Goal: Task Accomplishment & Management: Use online tool/utility

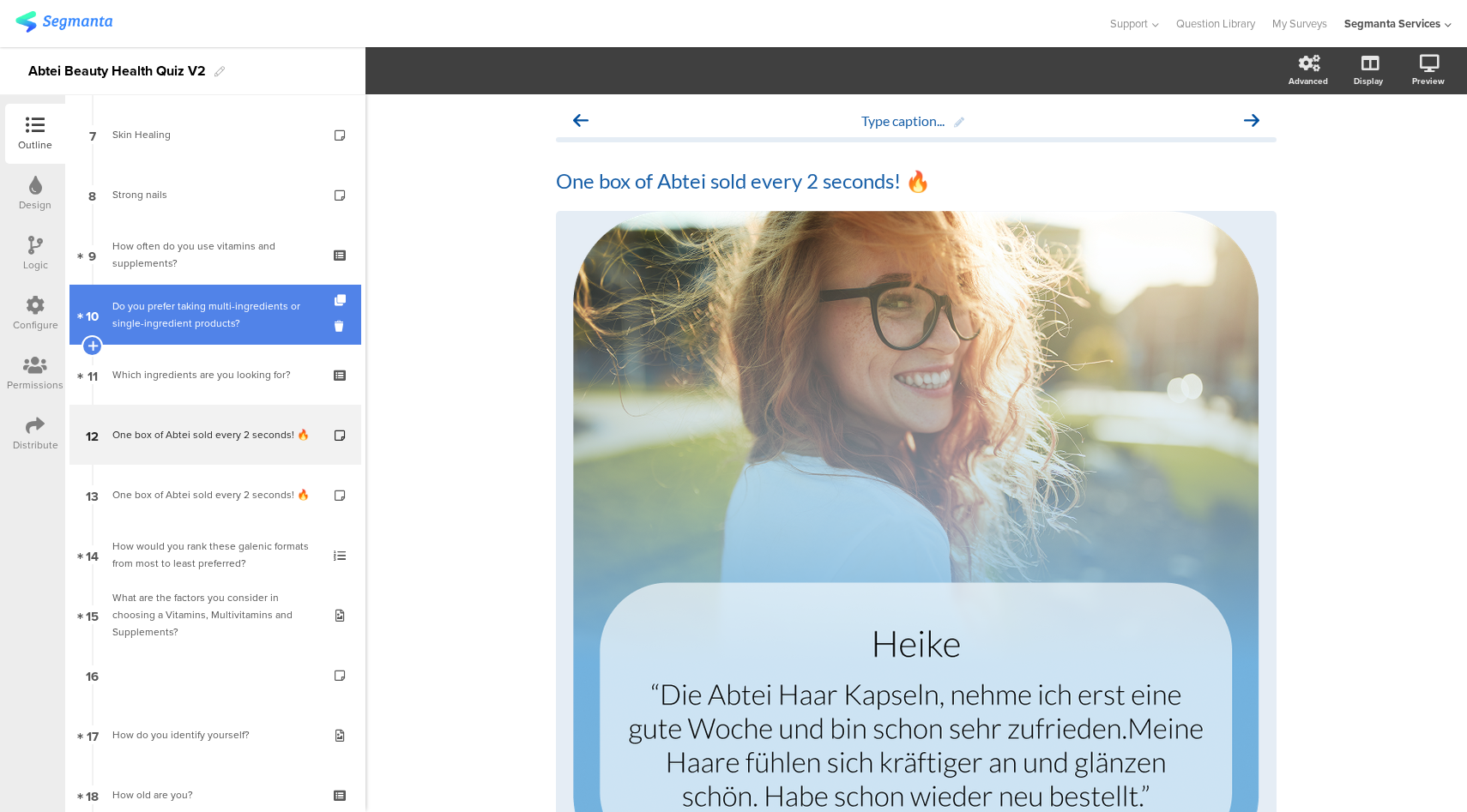
scroll to position [420, 0]
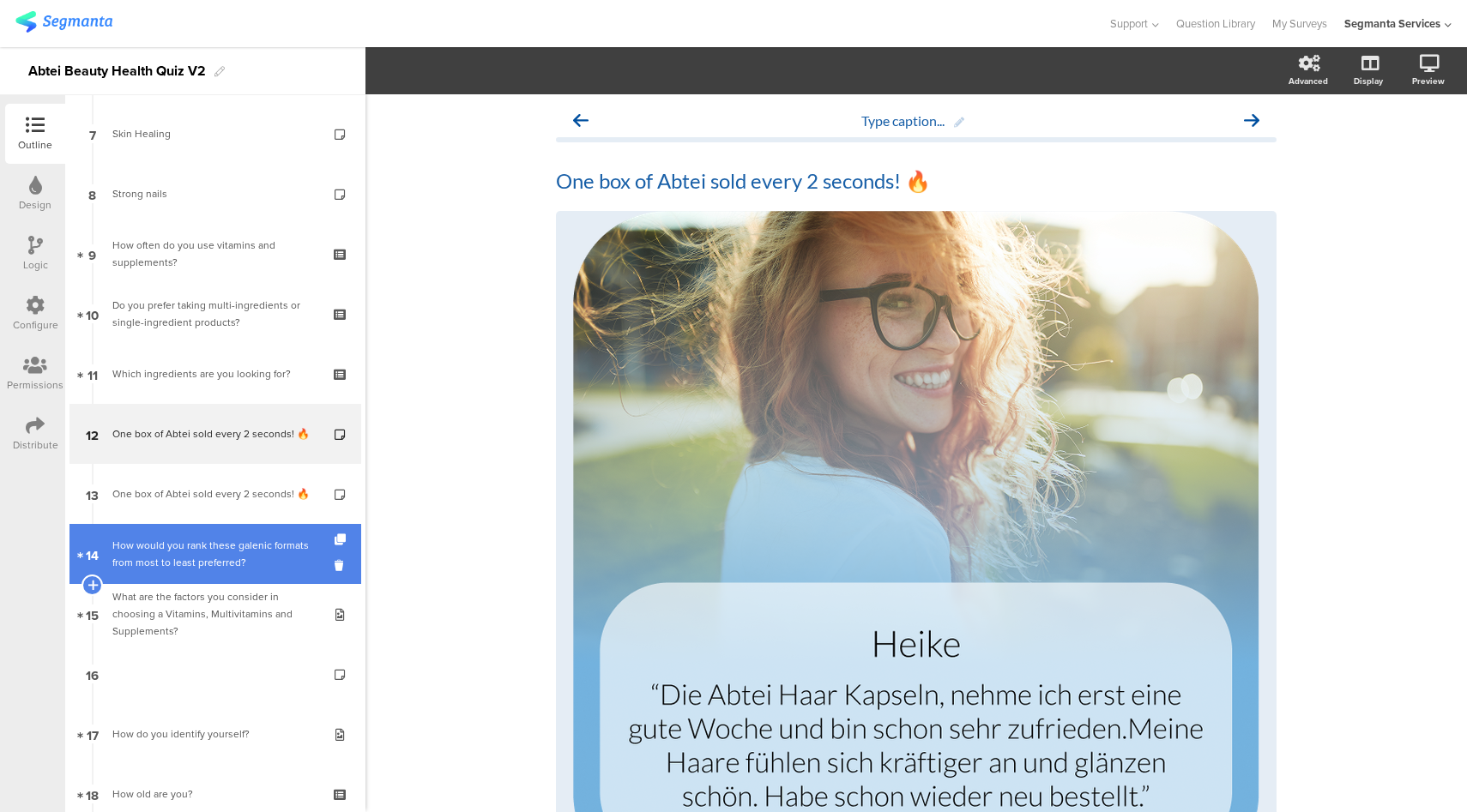
click at [205, 555] on div "How would you rank these galenic formats from most to least preferred?" at bounding box center [214, 554] width 205 height 34
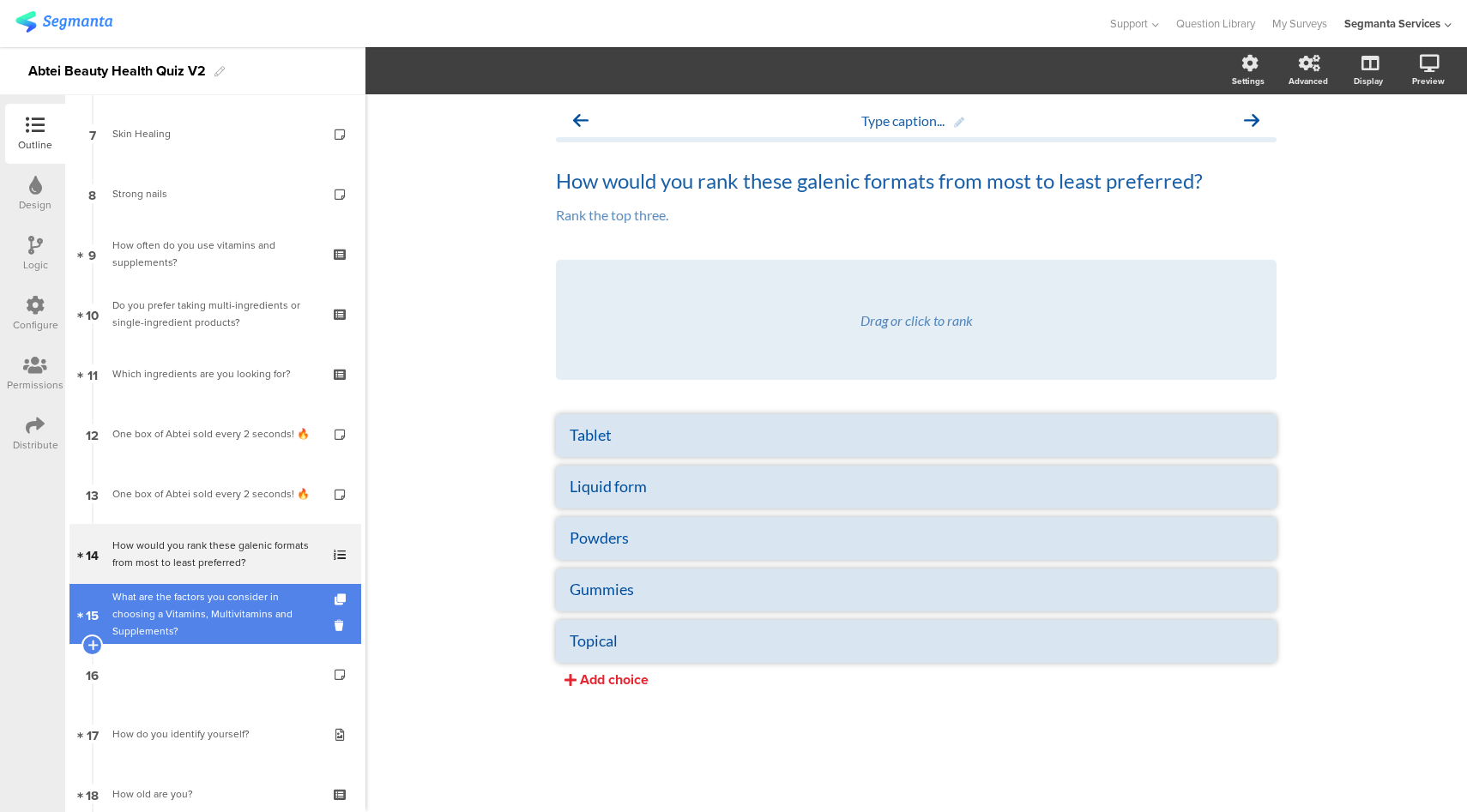
click at [210, 617] on div "What are the factors you consider in choosing a Vitamins, Multivitamins and Sup…" at bounding box center [214, 614] width 205 height 52
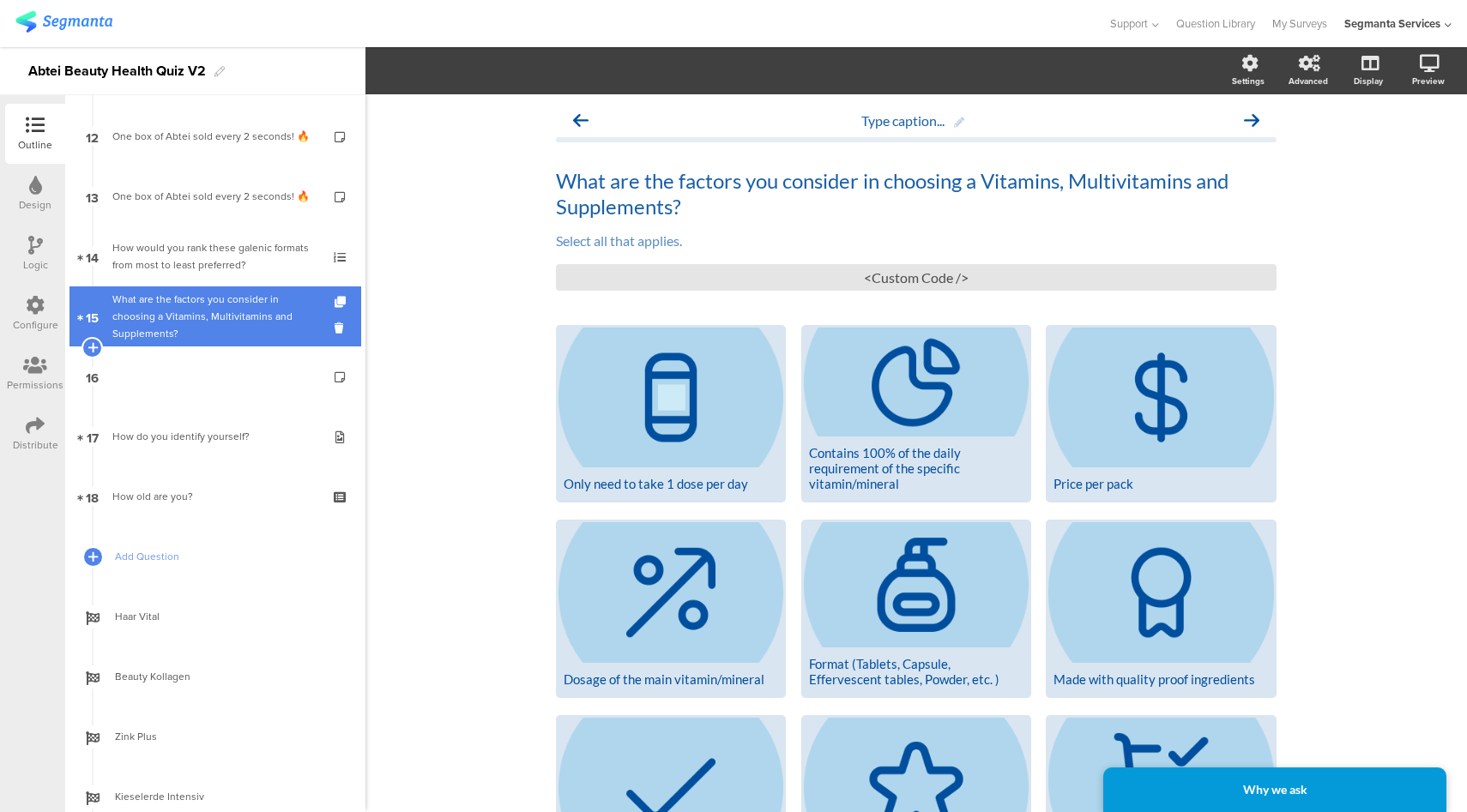
scroll to position [644, 0]
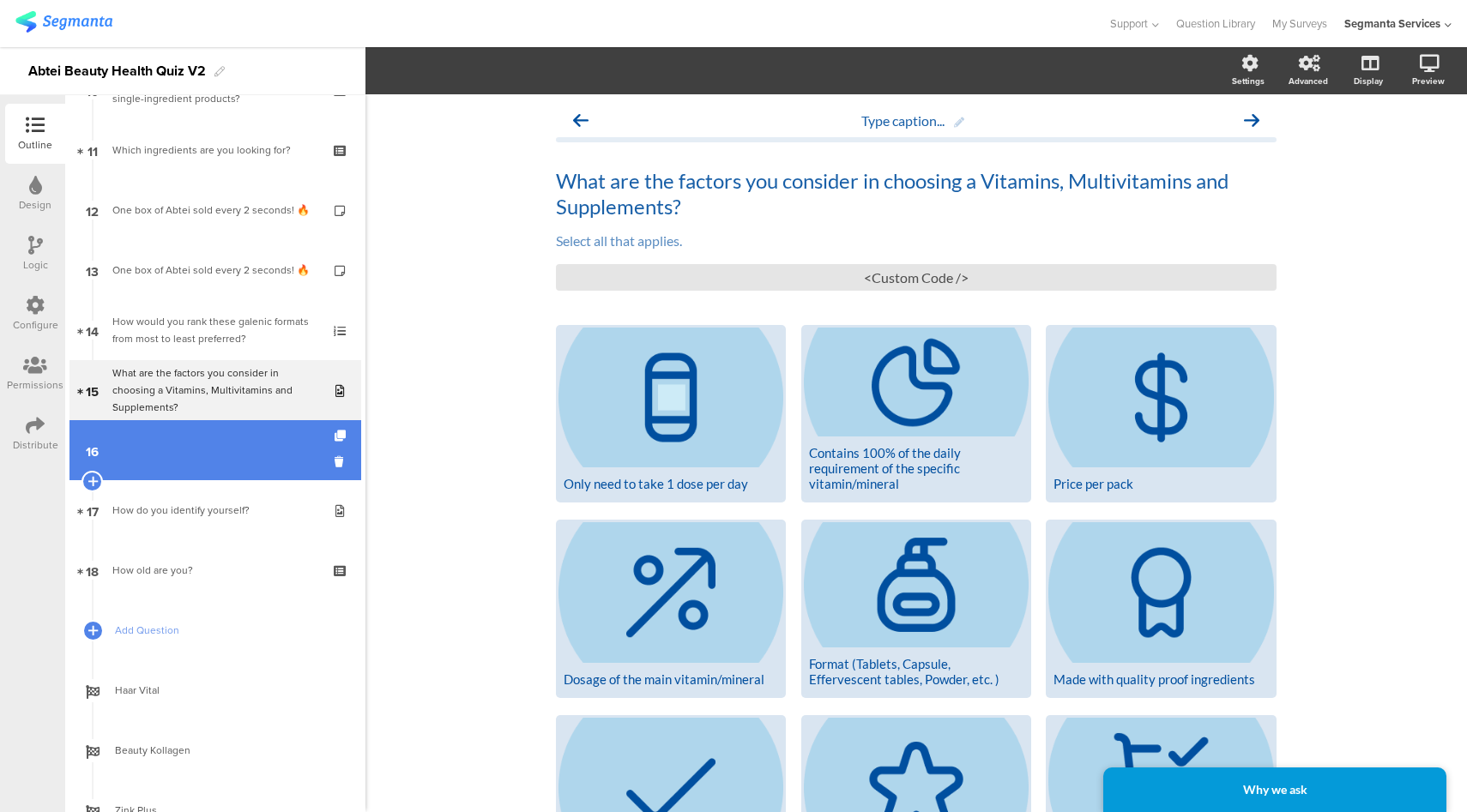
click at [235, 466] on link "16" at bounding box center [215, 450] width 292 height 60
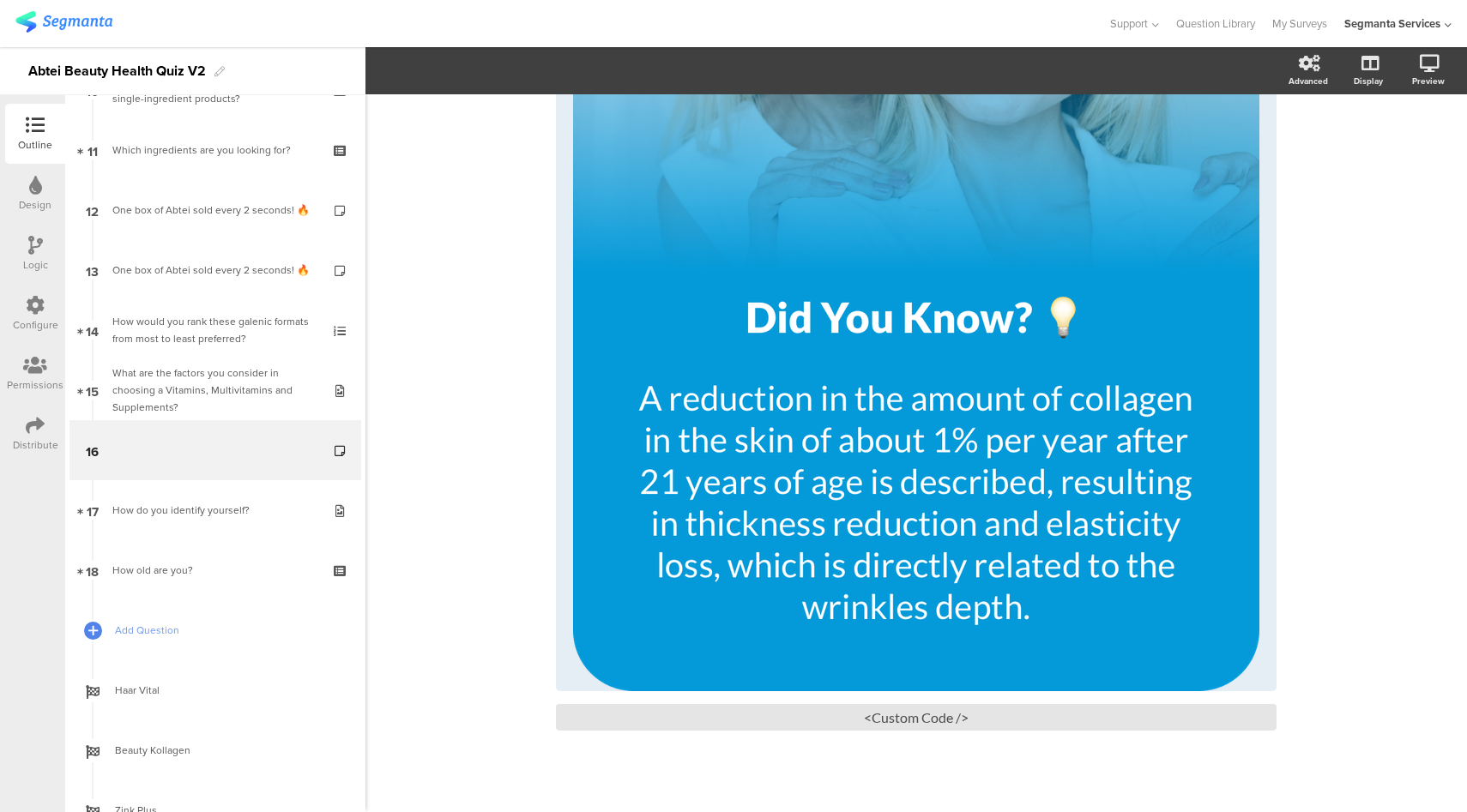
scroll to position [323, 0]
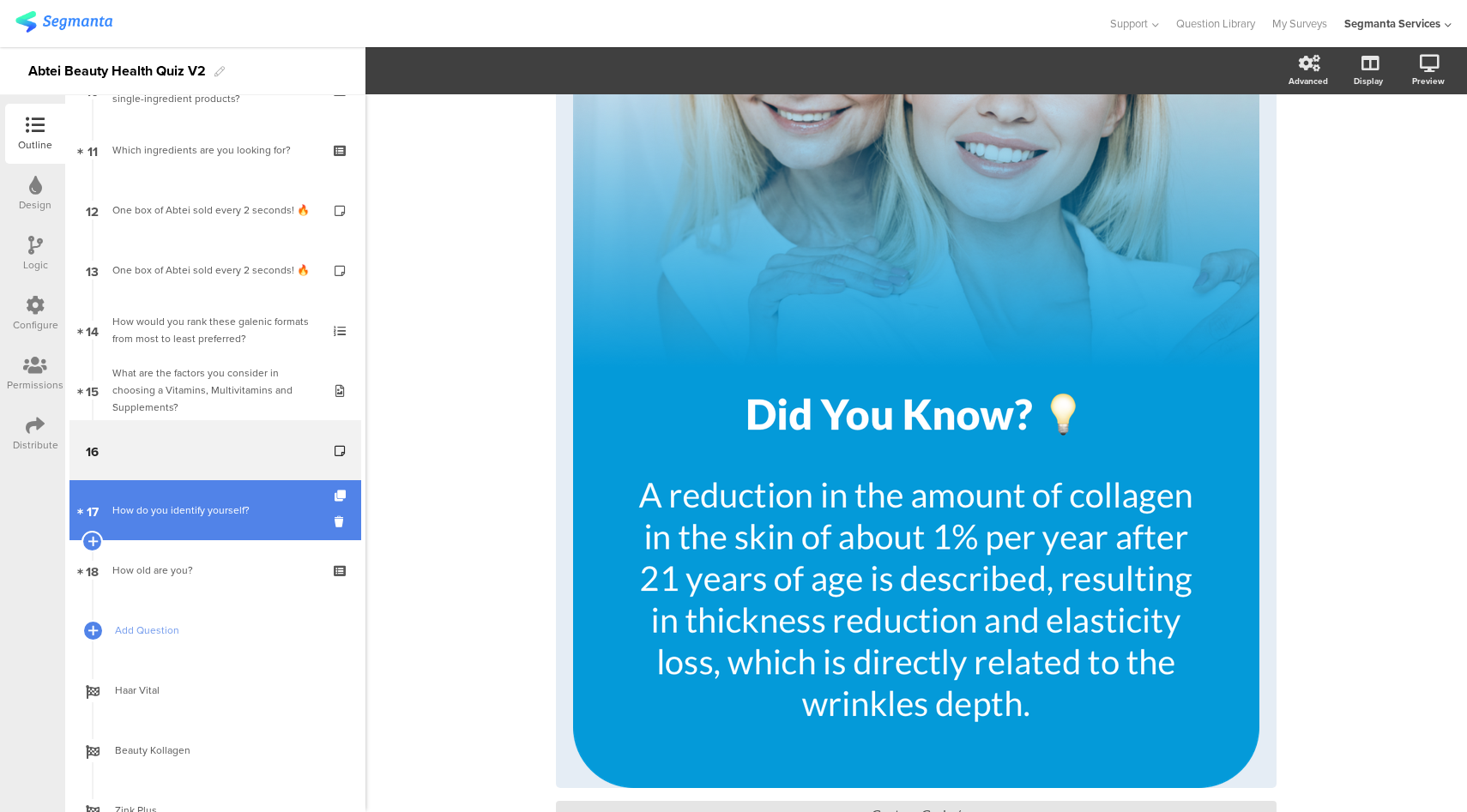
click at [221, 499] on link "17 How do you identify yourself?" at bounding box center [215, 511] width 292 height 60
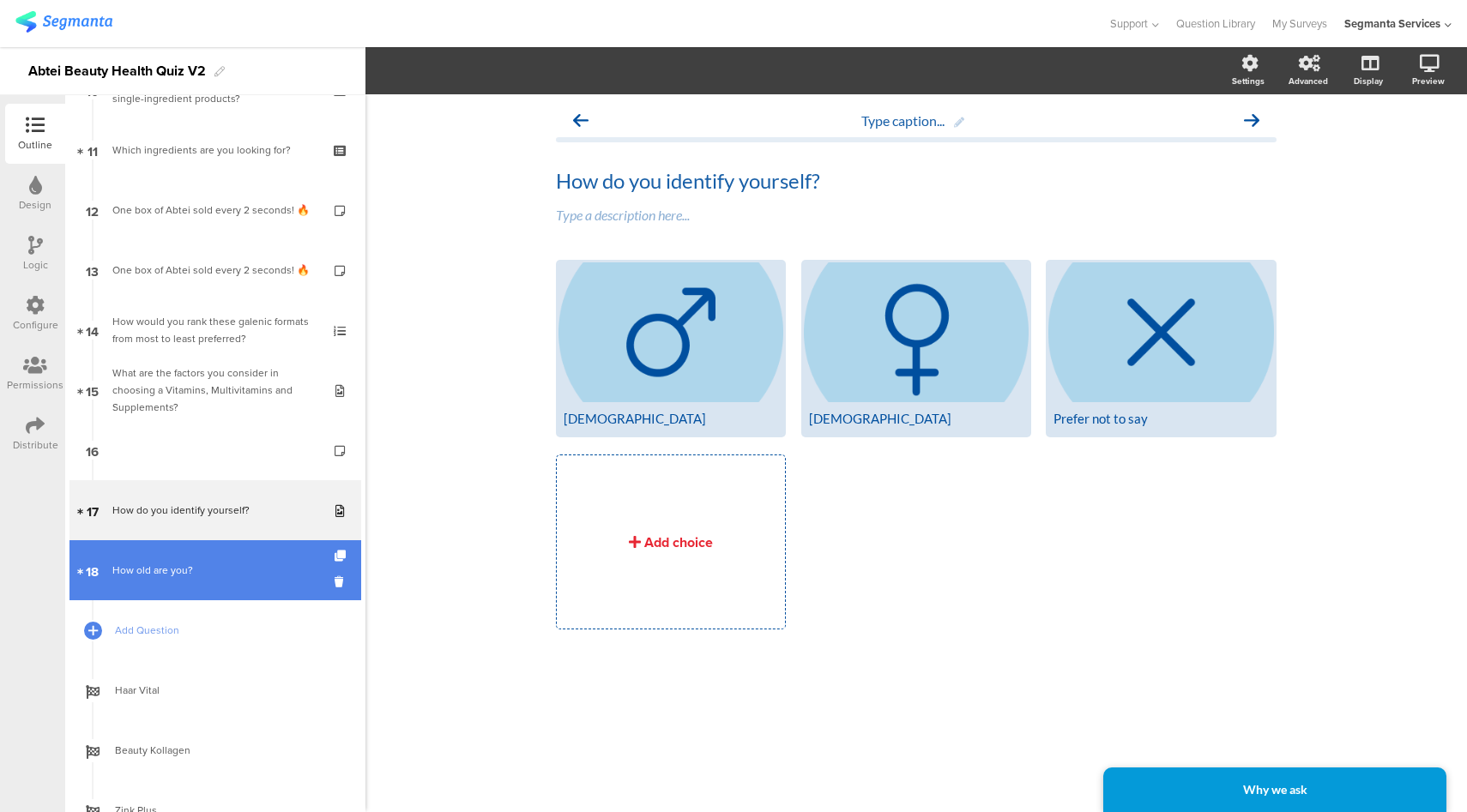
click at [214, 567] on div "How old are you?" at bounding box center [214, 570] width 205 height 17
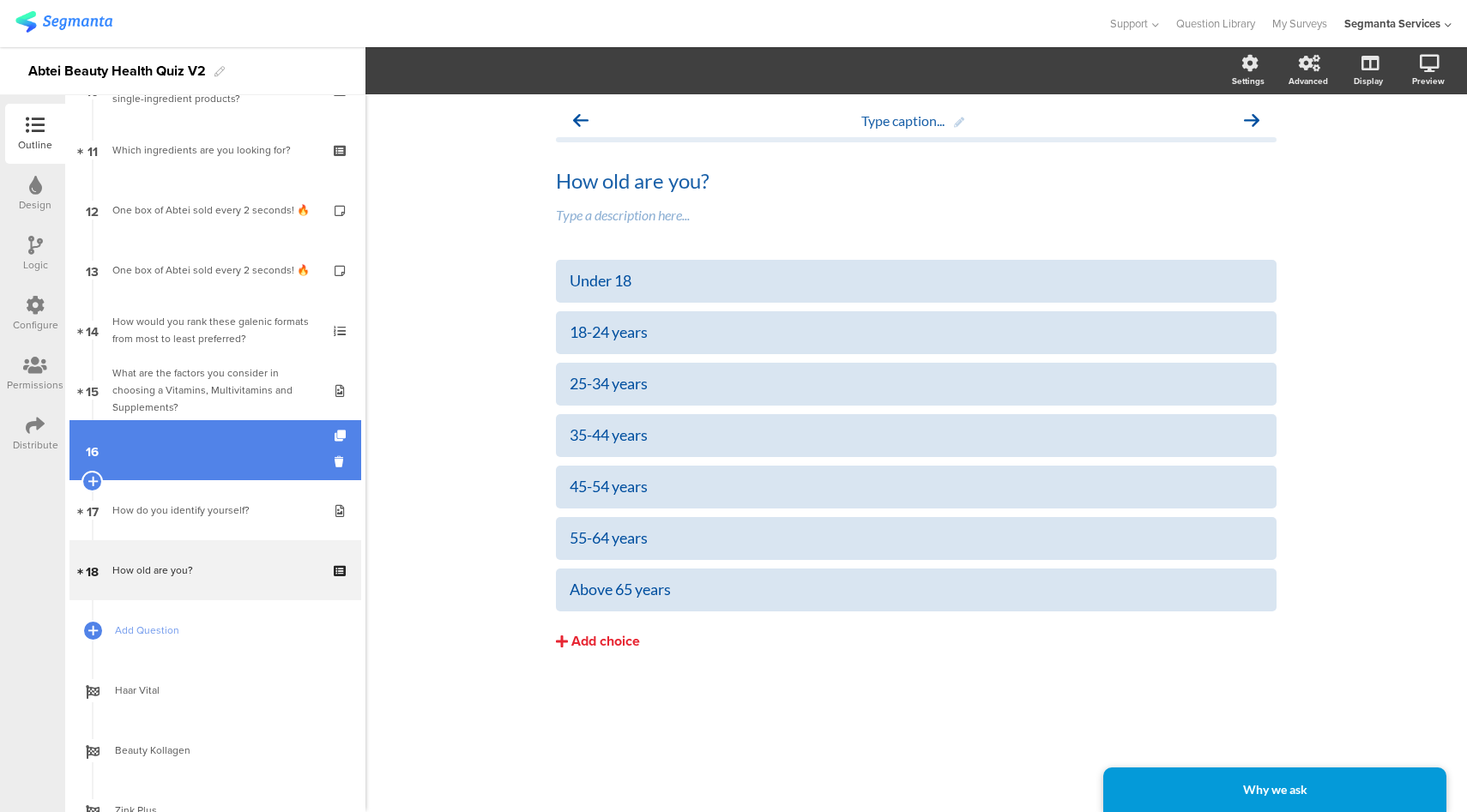
click at [233, 460] on link "16" at bounding box center [215, 450] width 292 height 60
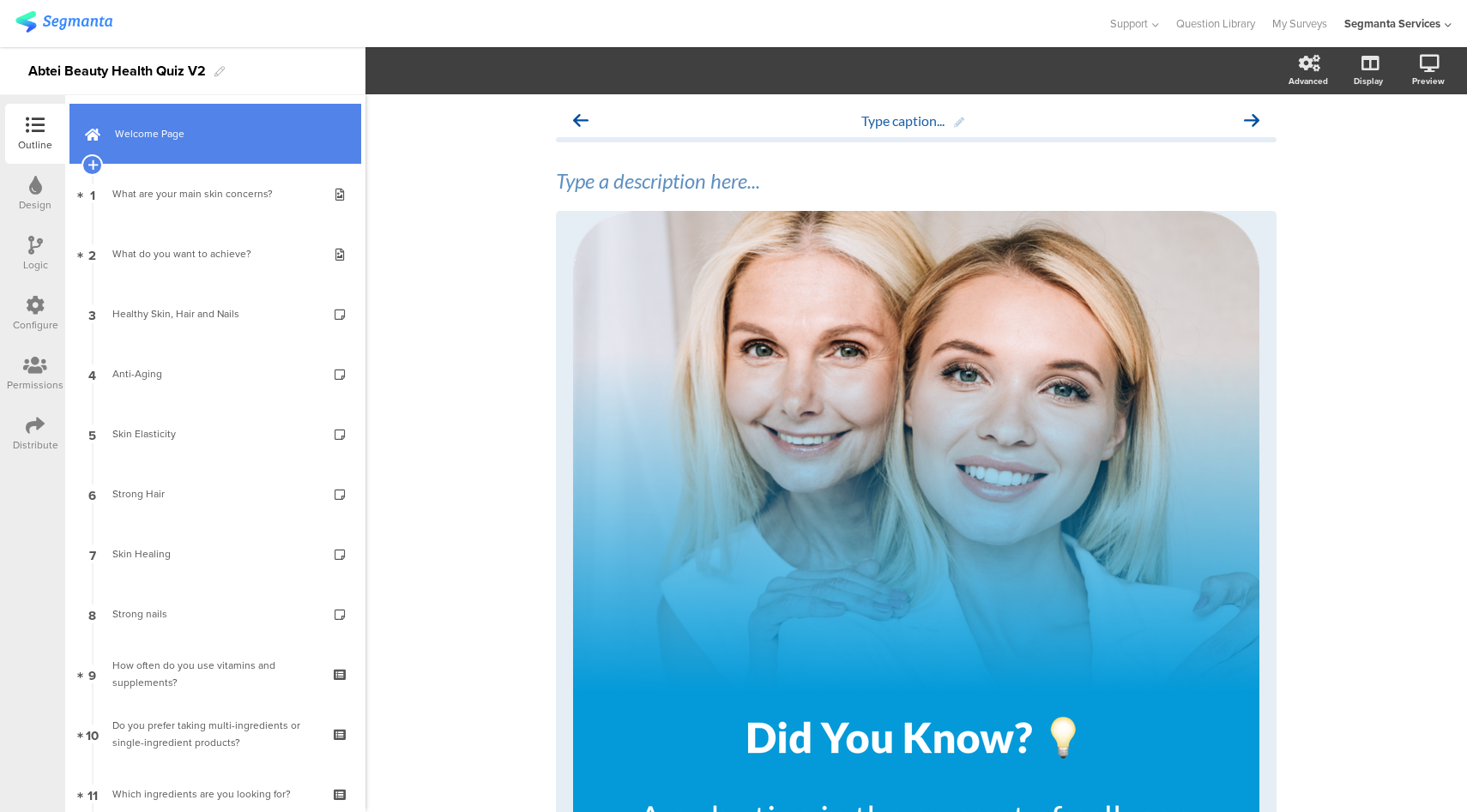
click at [225, 121] on link "Welcome Page" at bounding box center [215, 133] width 292 height 60
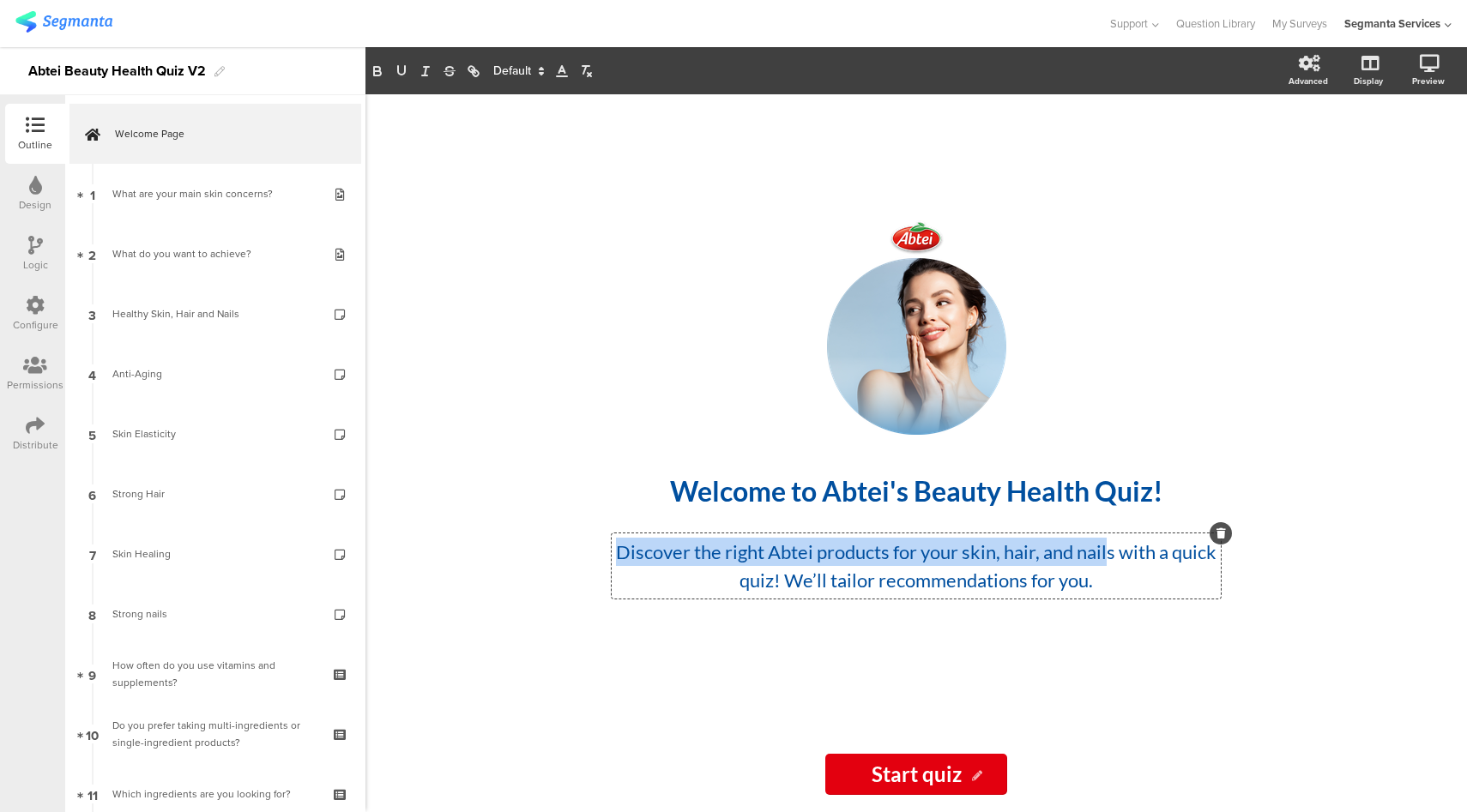
drag, startPoint x: 749, startPoint y: 554, endPoint x: 1133, endPoint y: 563, distance: 384.1
click at [1133, 563] on div "Discover the right Abtei products for your skin, hair, and nails with a quick q…" at bounding box center [916, 566] width 609 height 65
drag, startPoint x: 1141, startPoint y: 555, endPoint x: 634, endPoint y: 545, distance: 507.1
click at [634, 545] on p "Discover the right Abtei products for your skin, hair, and nails with a quick q…" at bounding box center [916, 566] width 600 height 57
copy p "Discover the right Abtei products for your skin, hair, and nails"
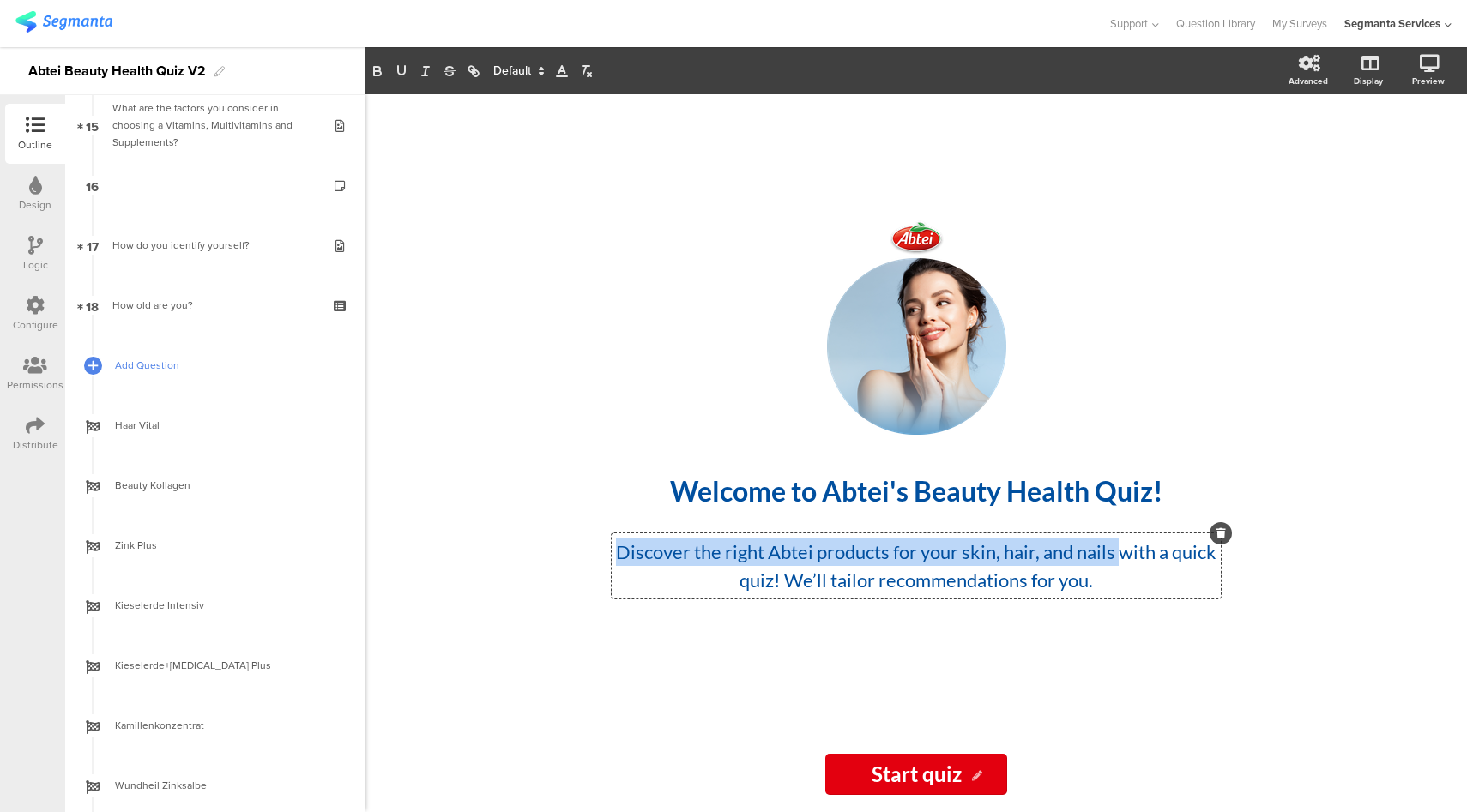
scroll to position [910, 0]
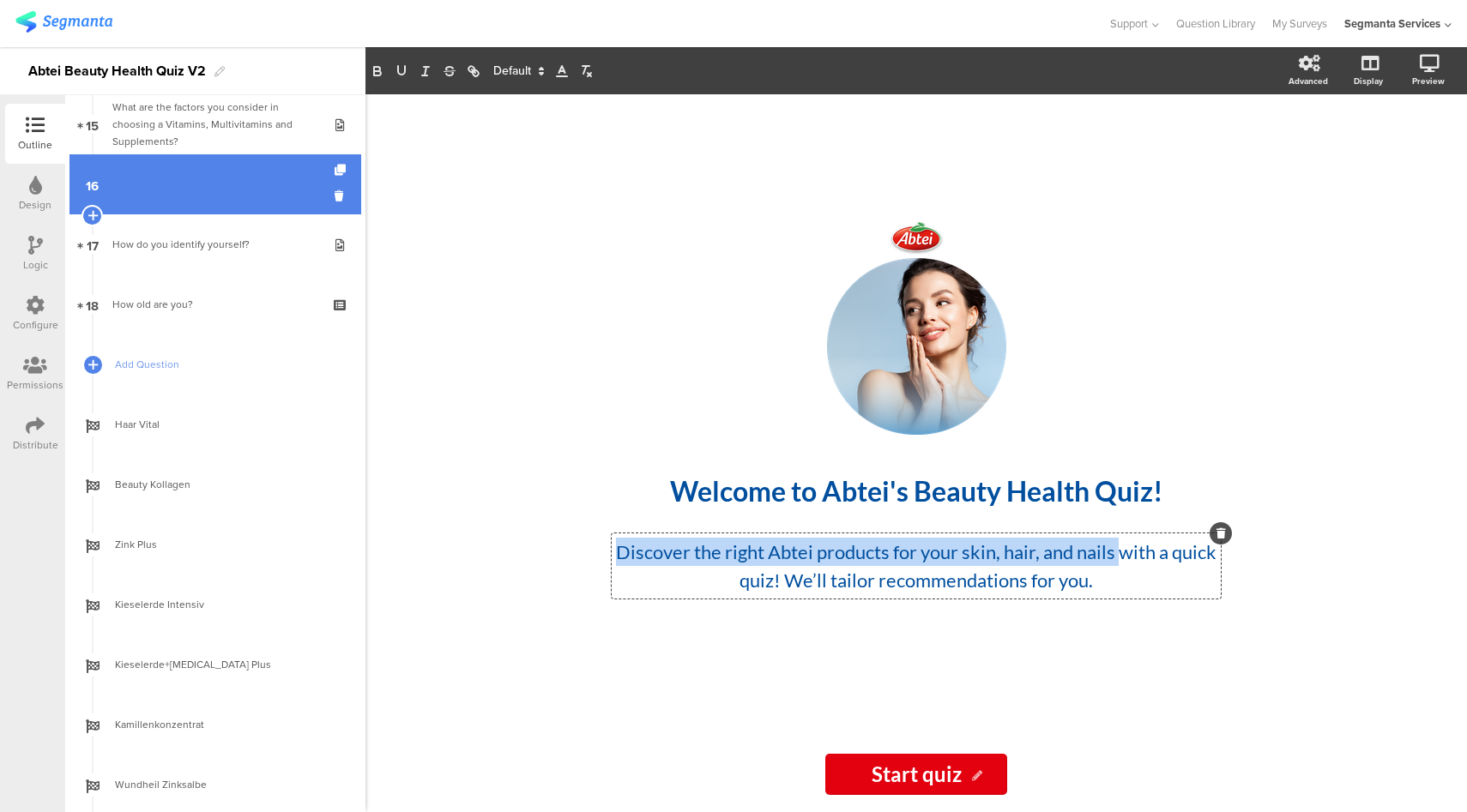
click at [250, 176] on link "16" at bounding box center [215, 184] width 292 height 60
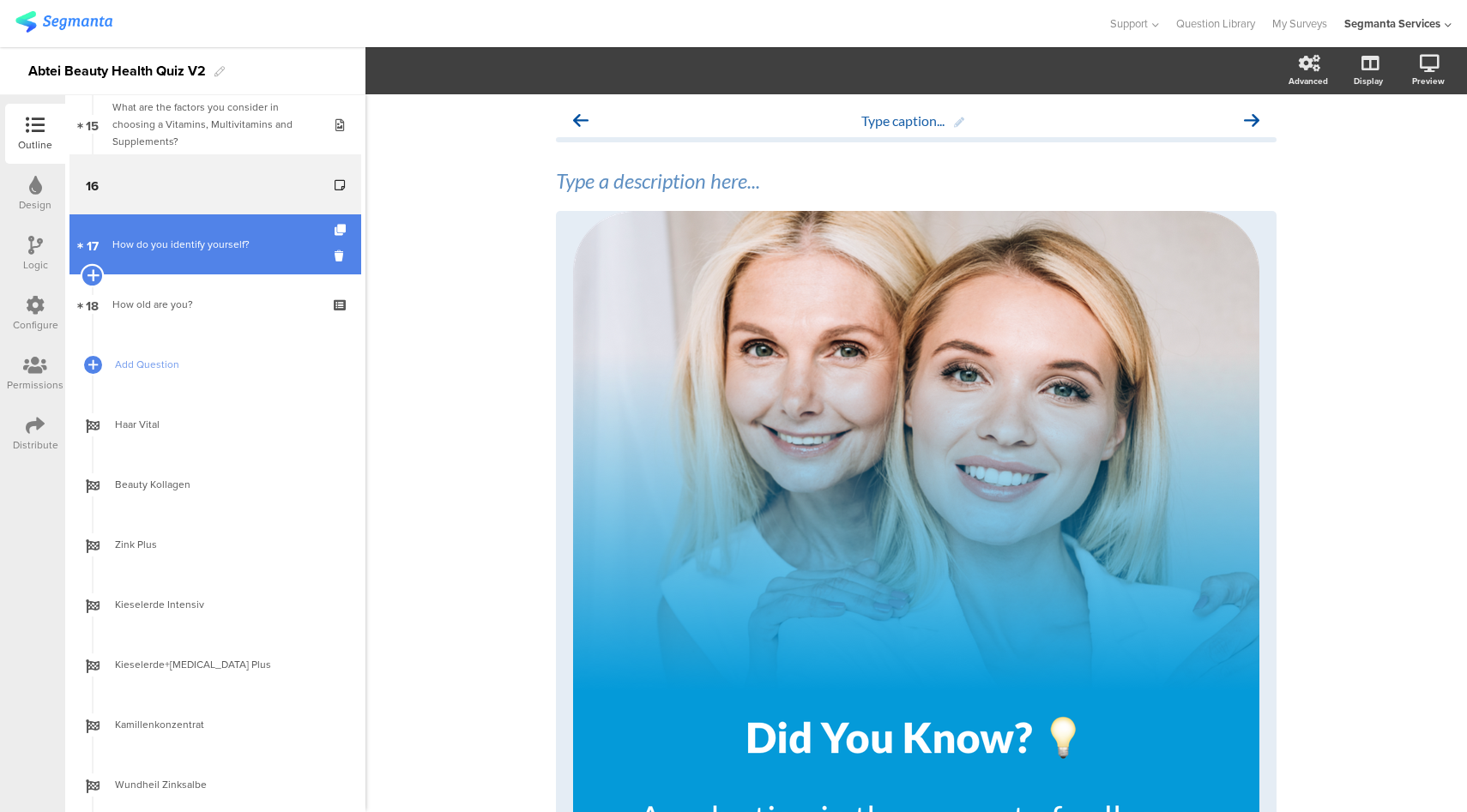
click at [91, 275] on icon at bounding box center [92, 276] width 11 height 15
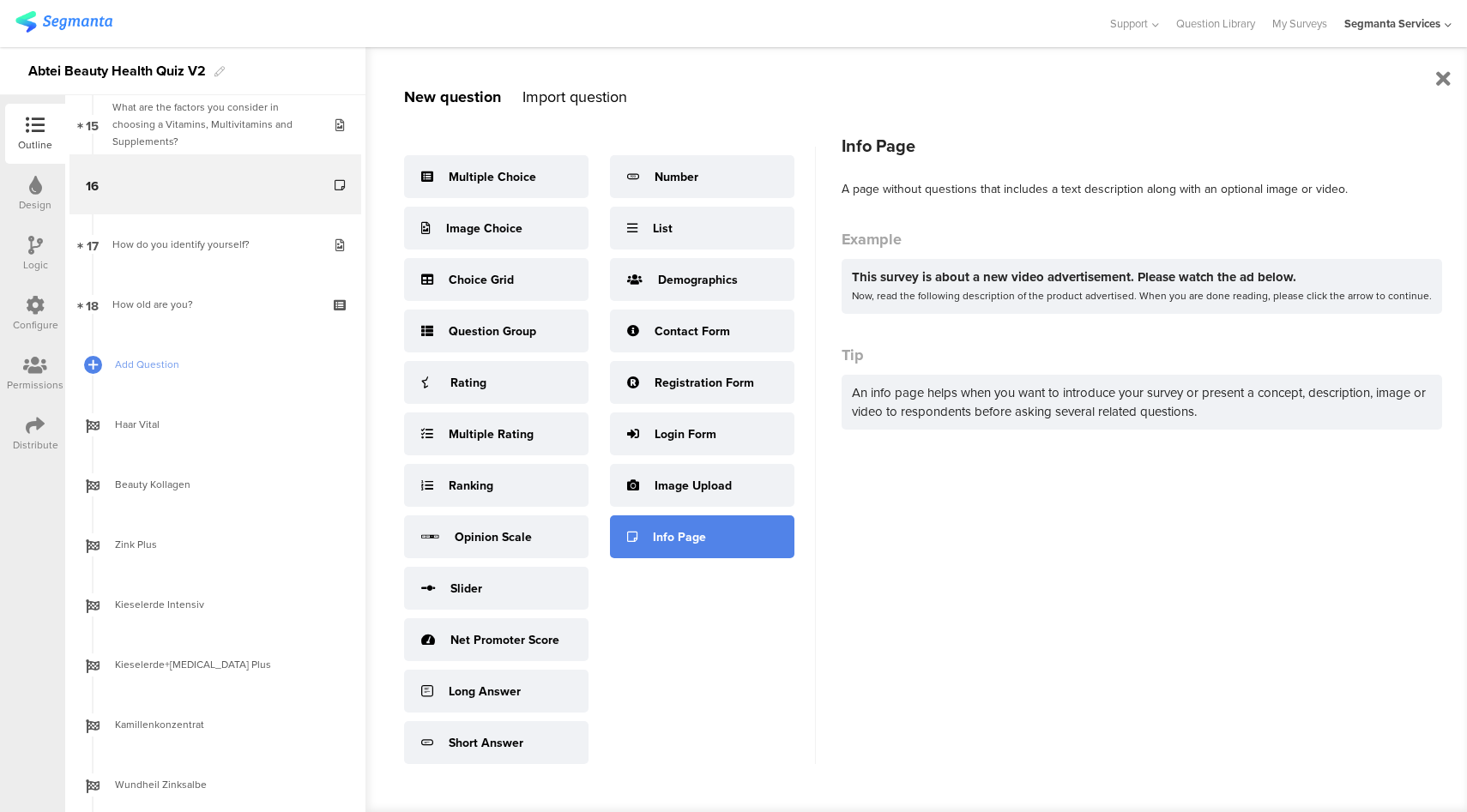
click at [667, 530] on div "Info Page" at bounding box center [680, 536] width 53 height 18
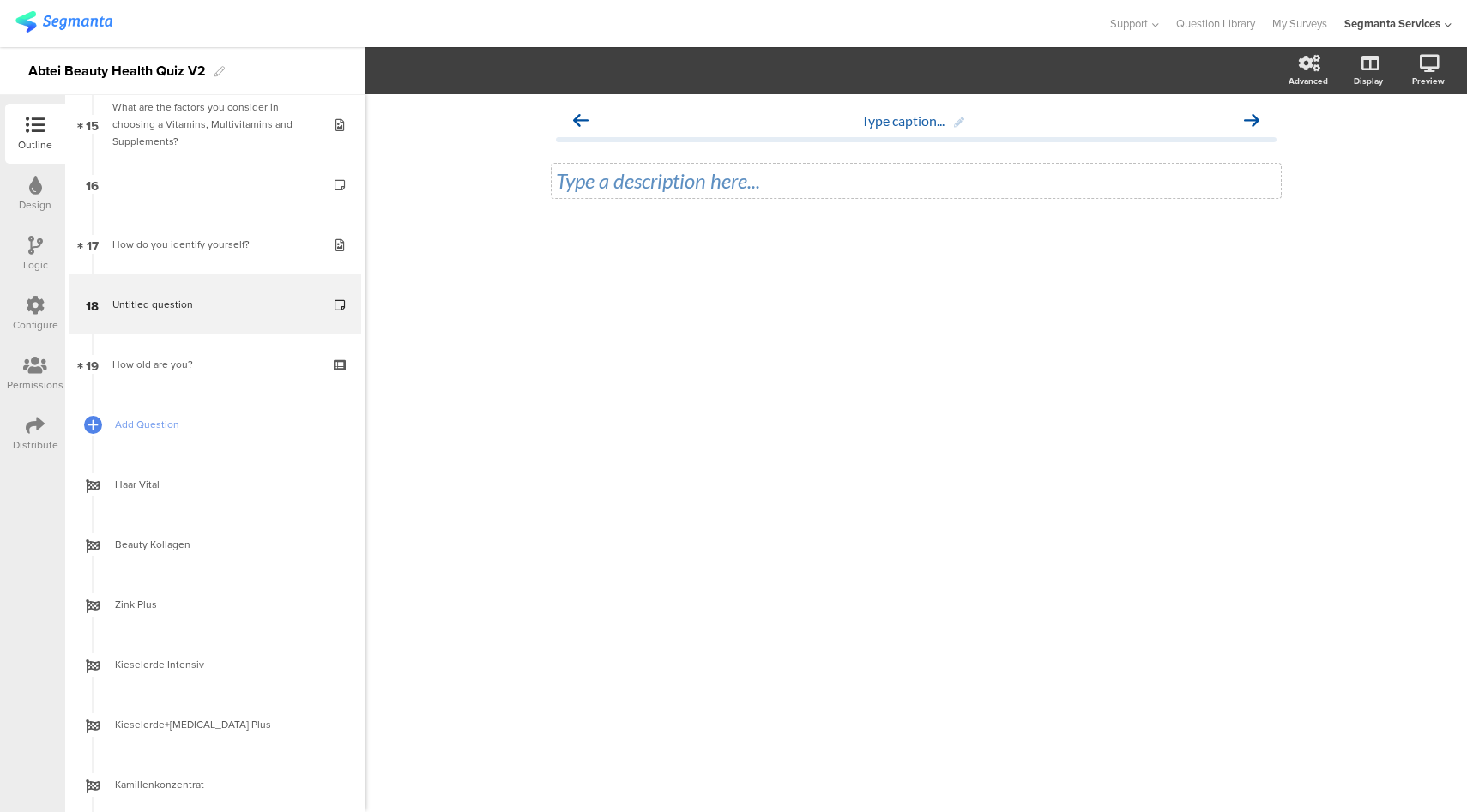
click at [766, 179] on div "Type a description here..." at bounding box center [916, 181] width 720 height 26
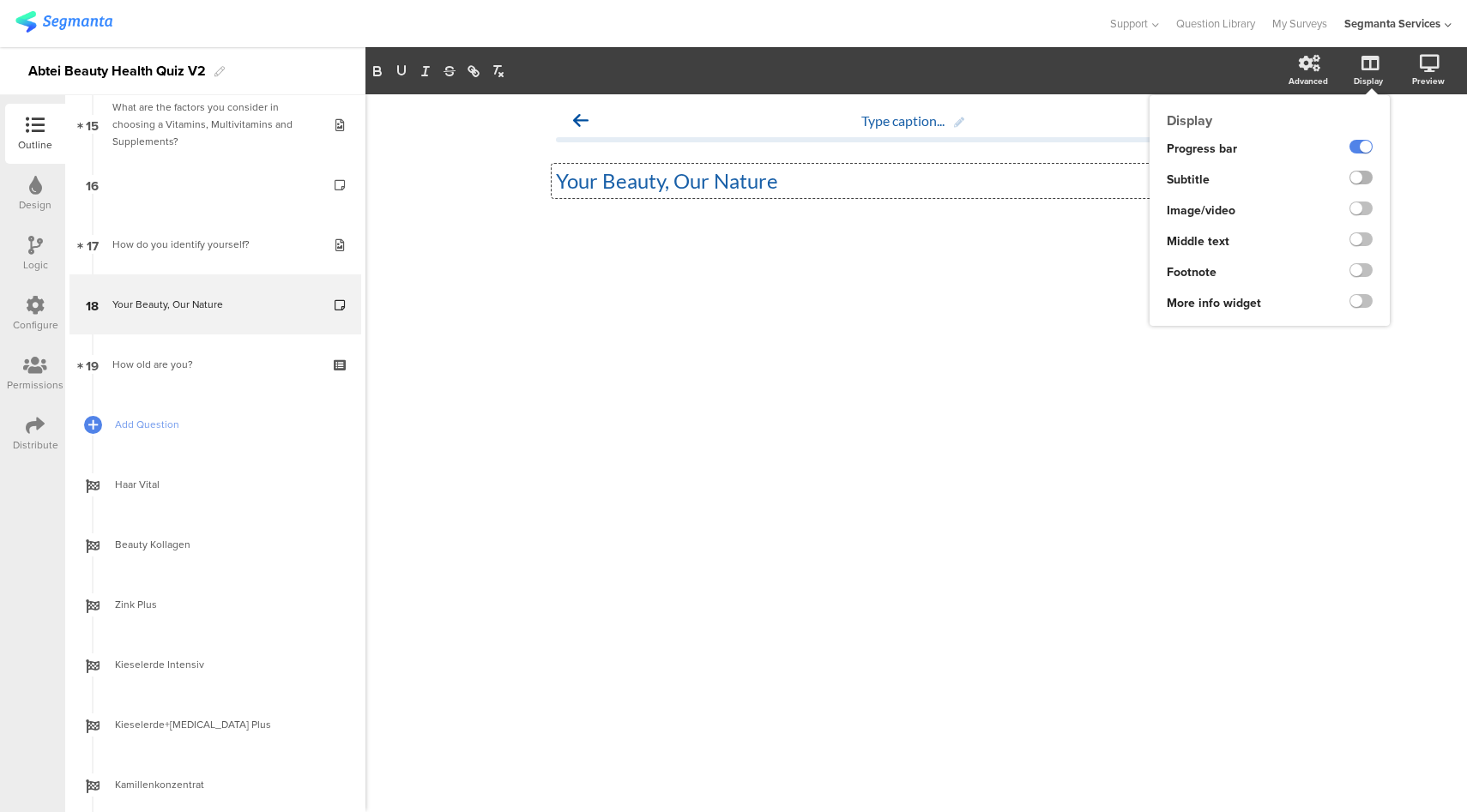
click at [1362, 178] on label at bounding box center [1360, 177] width 23 height 14
click at [0, 0] on input "checkbox" at bounding box center [0, 0] width 0 height 0
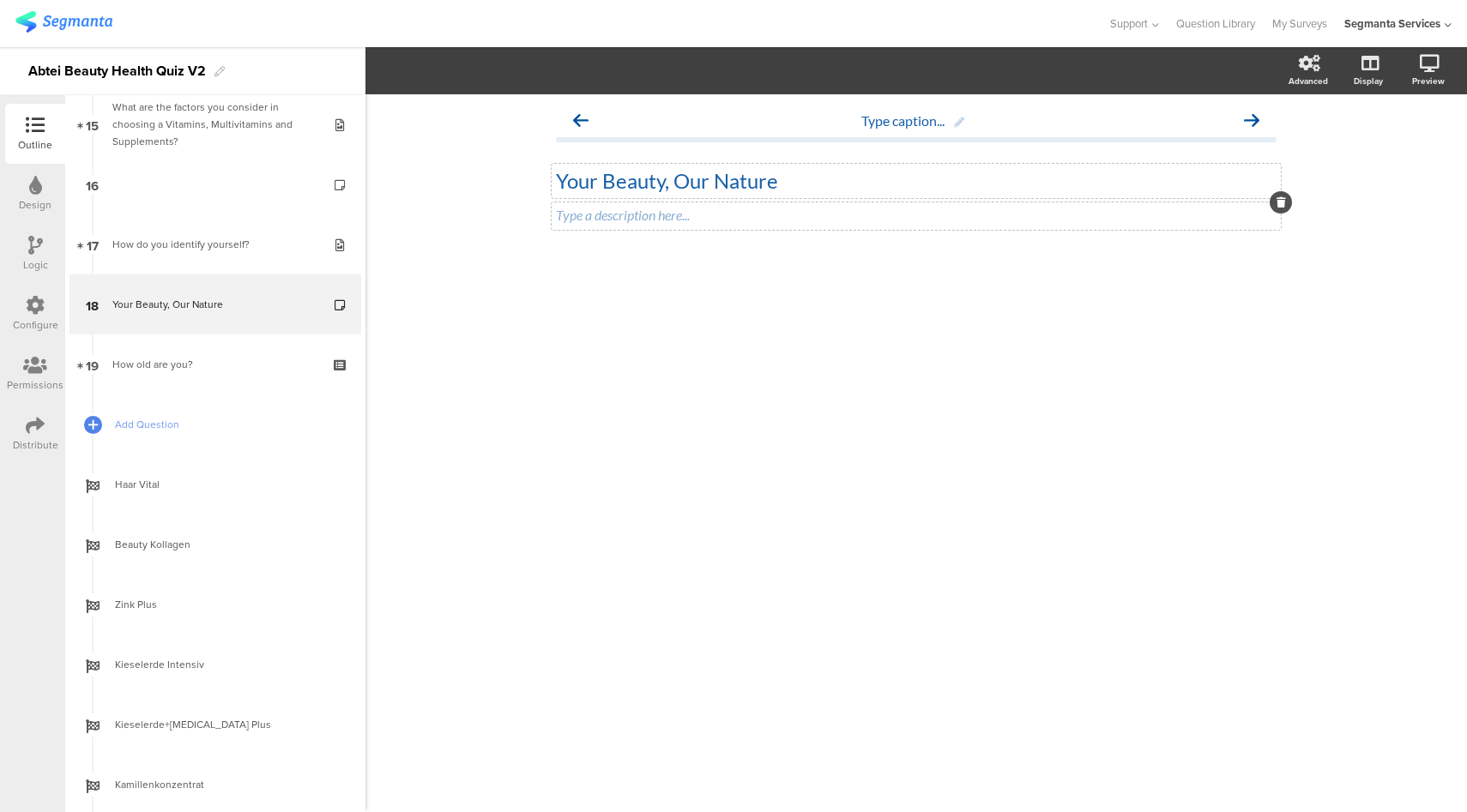
click at [774, 222] on div "Type a description here..." at bounding box center [916, 216] width 729 height 28
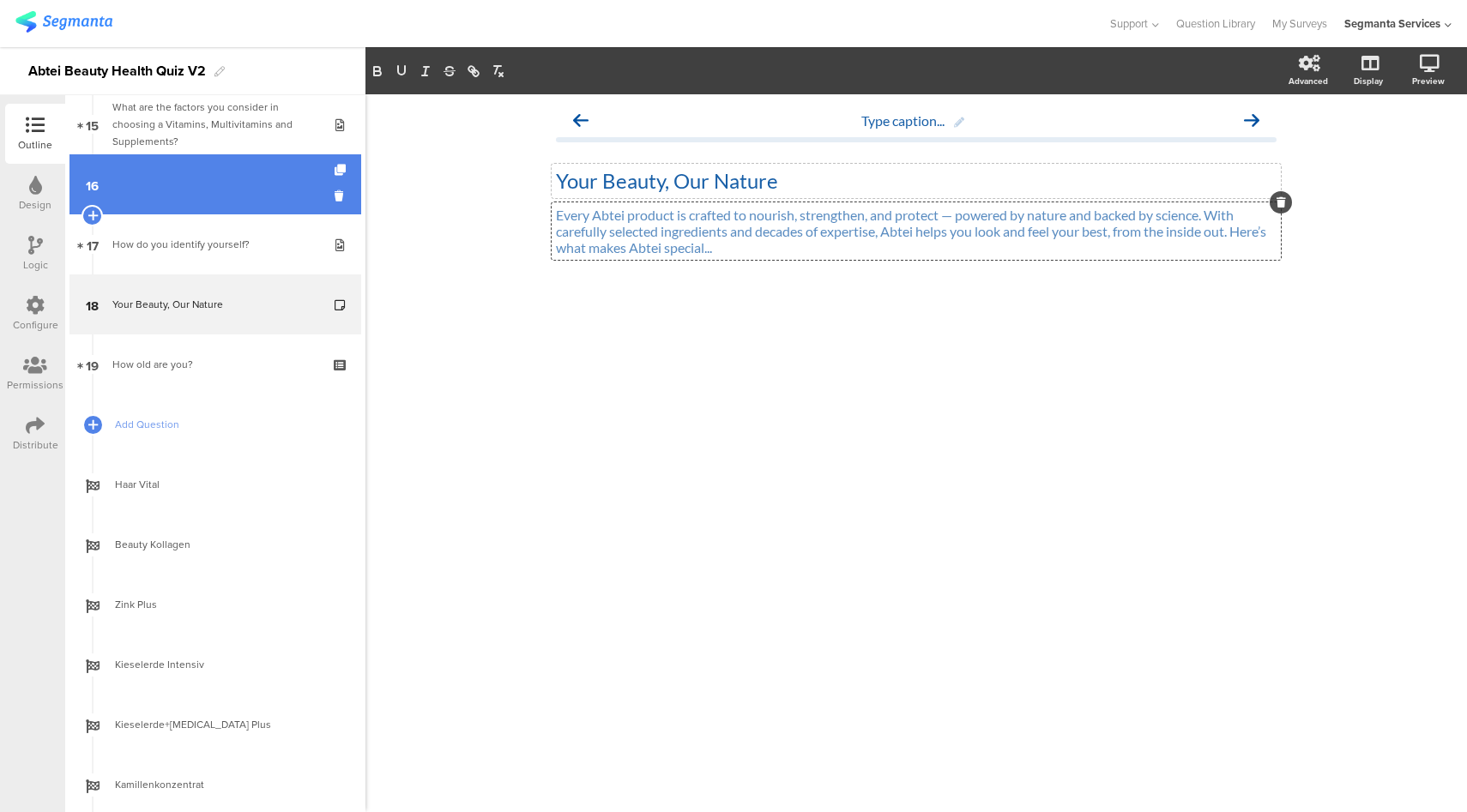
click at [233, 187] on link "16" at bounding box center [215, 184] width 292 height 60
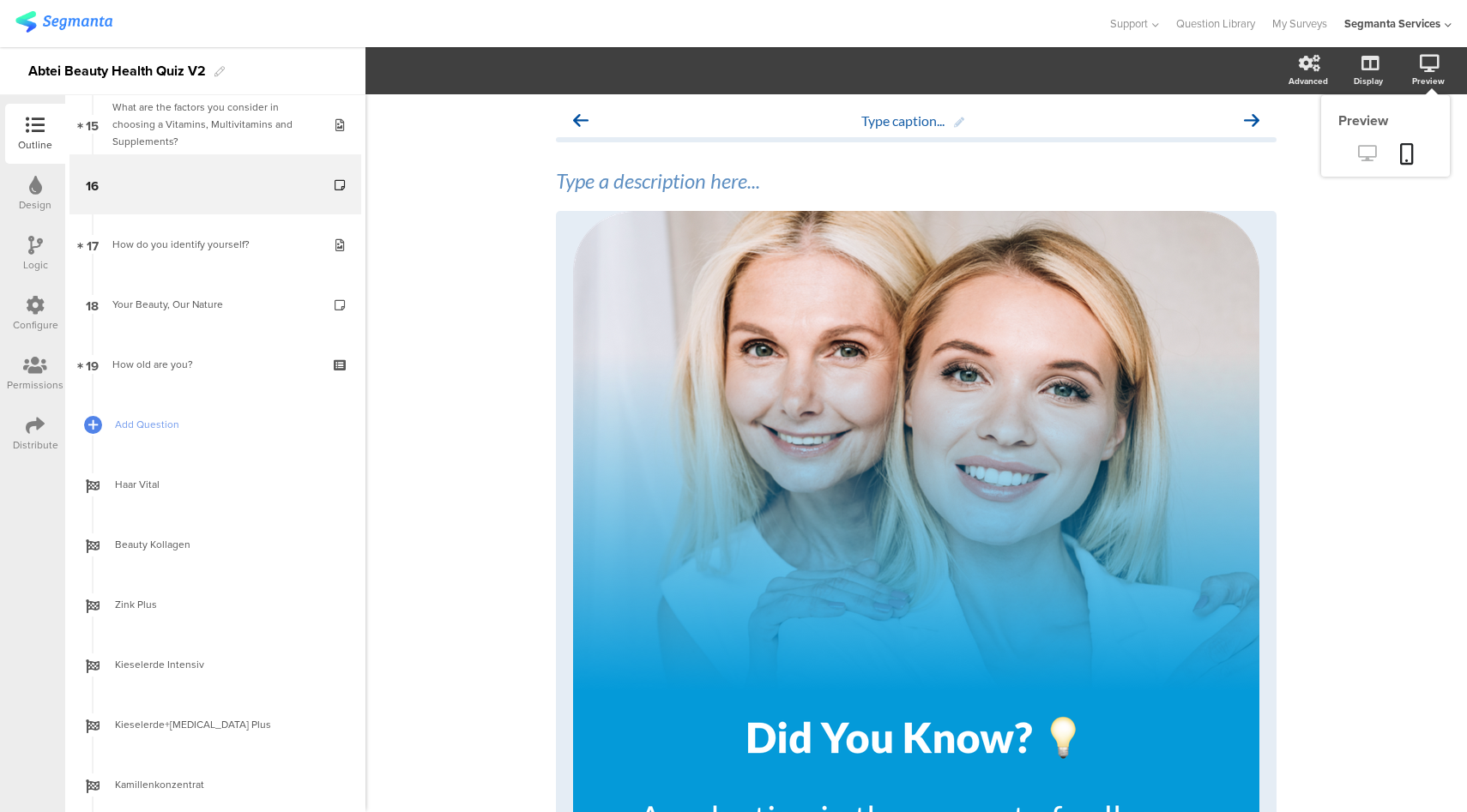
click at [1358, 161] on icon at bounding box center [1366, 152] width 18 height 16
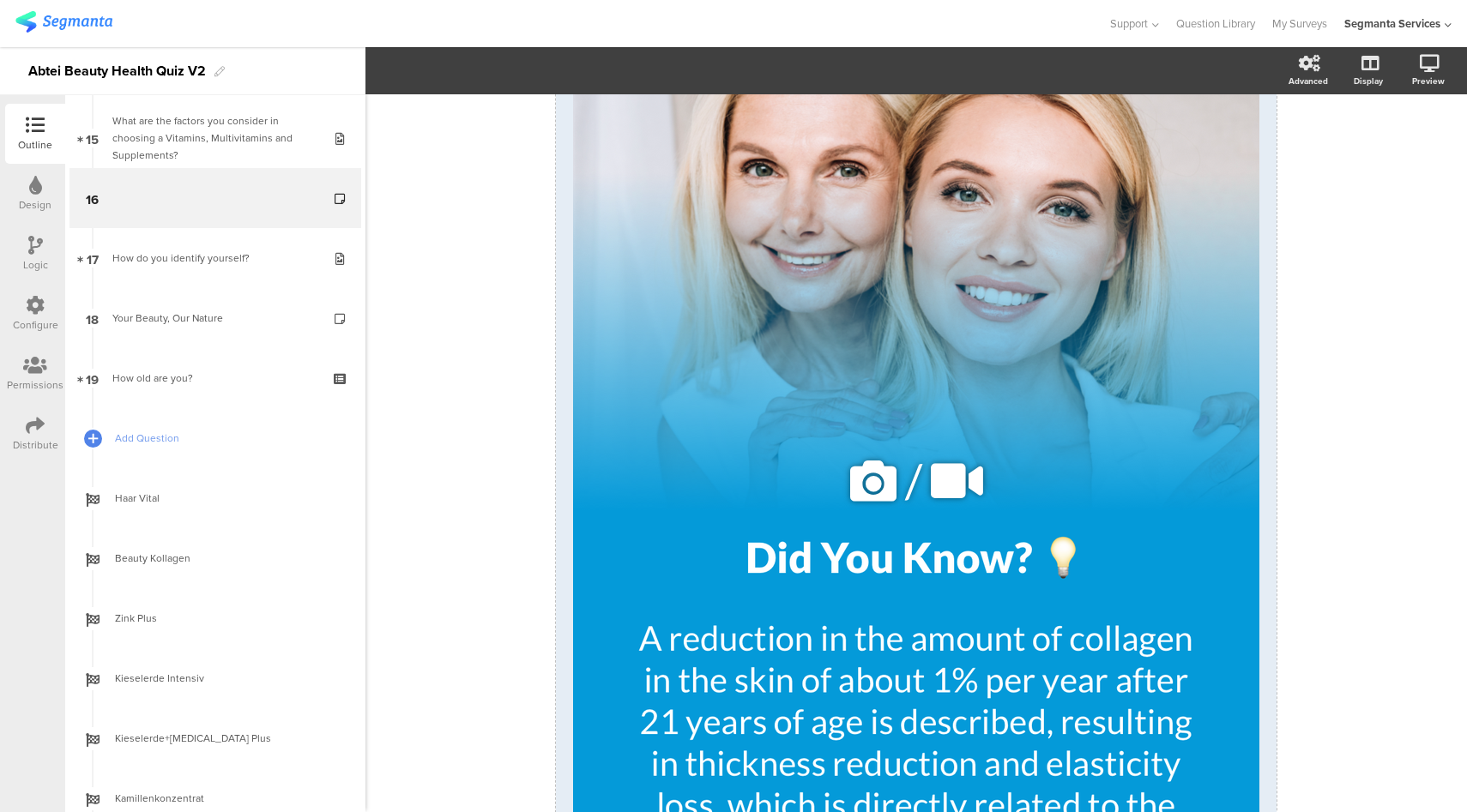
scroll to position [442, 0]
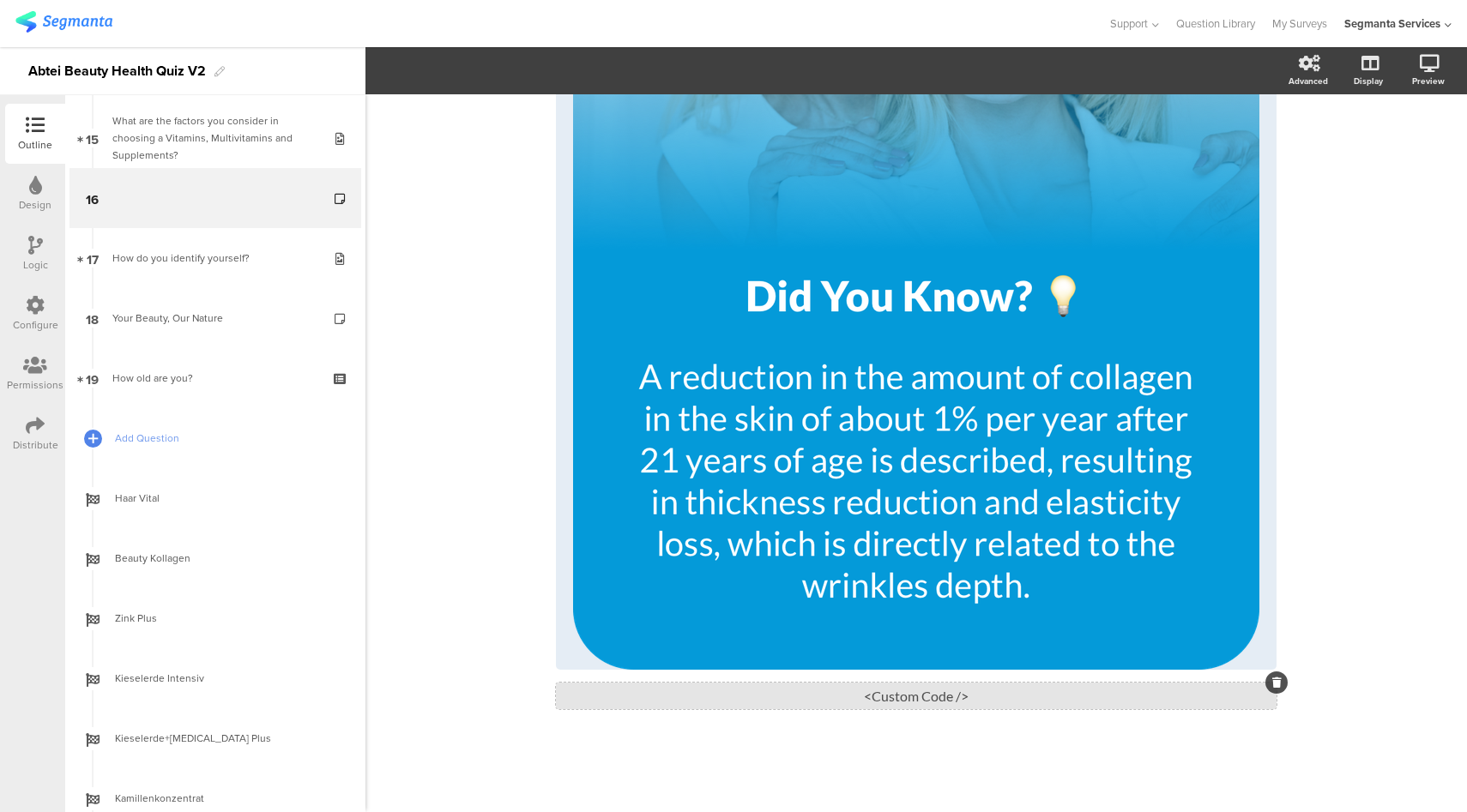
click at [923, 698] on div "<Custom Code />" at bounding box center [916, 696] width 720 height 27
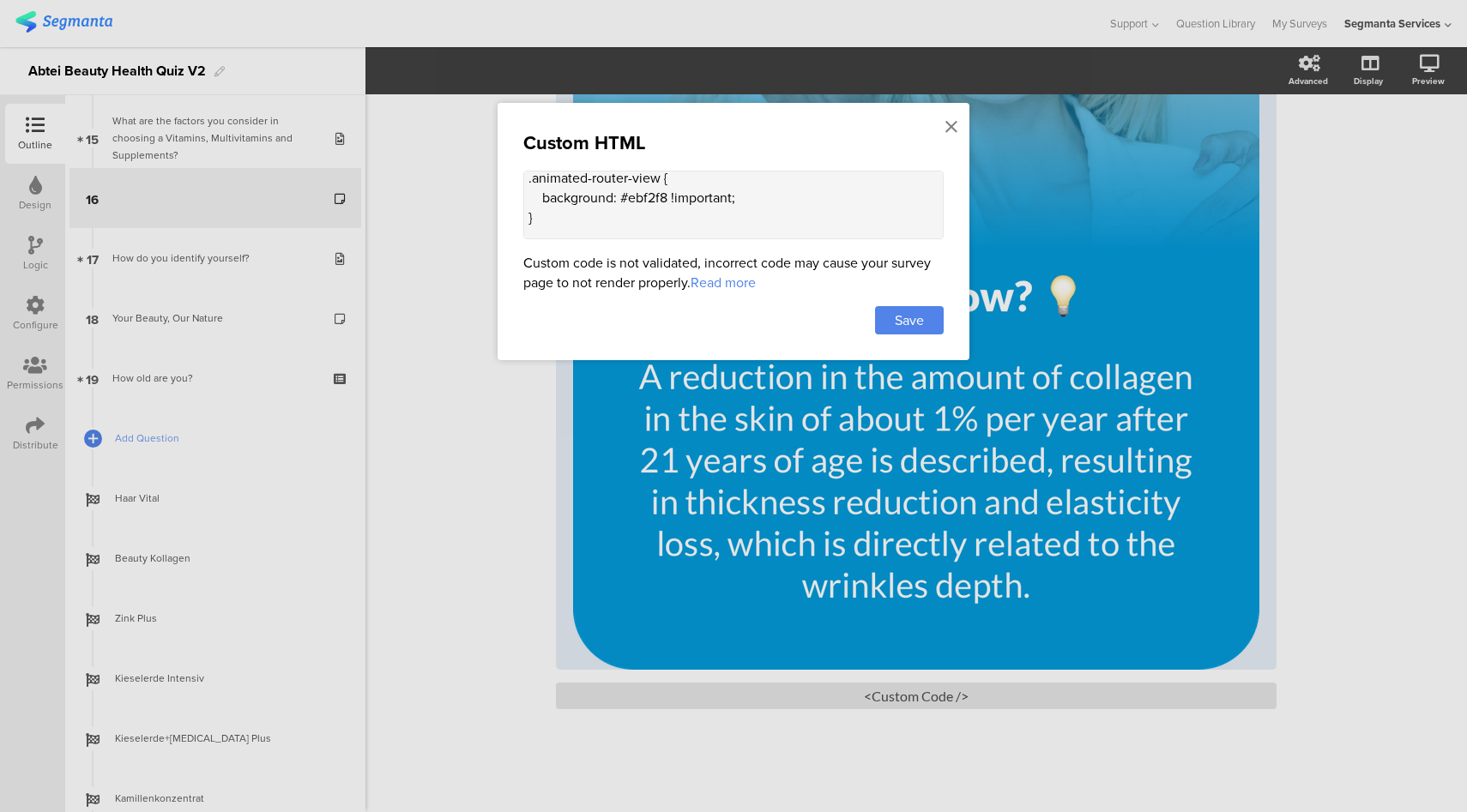
scroll to position [48, 0]
drag, startPoint x: 711, startPoint y: 197, endPoint x: 552, endPoint y: 197, distance: 159.0
click at [552, 197] on textarea "<style> .animated-router-view { background: #ebf2f8 !important; } .cover-media-…" at bounding box center [733, 205] width 420 height 69
drag, startPoint x: 531, startPoint y: 214, endPoint x: 521, endPoint y: 183, distance: 32.6
click at [521, 183] on div "Custom HTML <style> .animated-router-view { background: #ebf2f8 !important; } .…" at bounding box center [734, 231] width 472 height 257
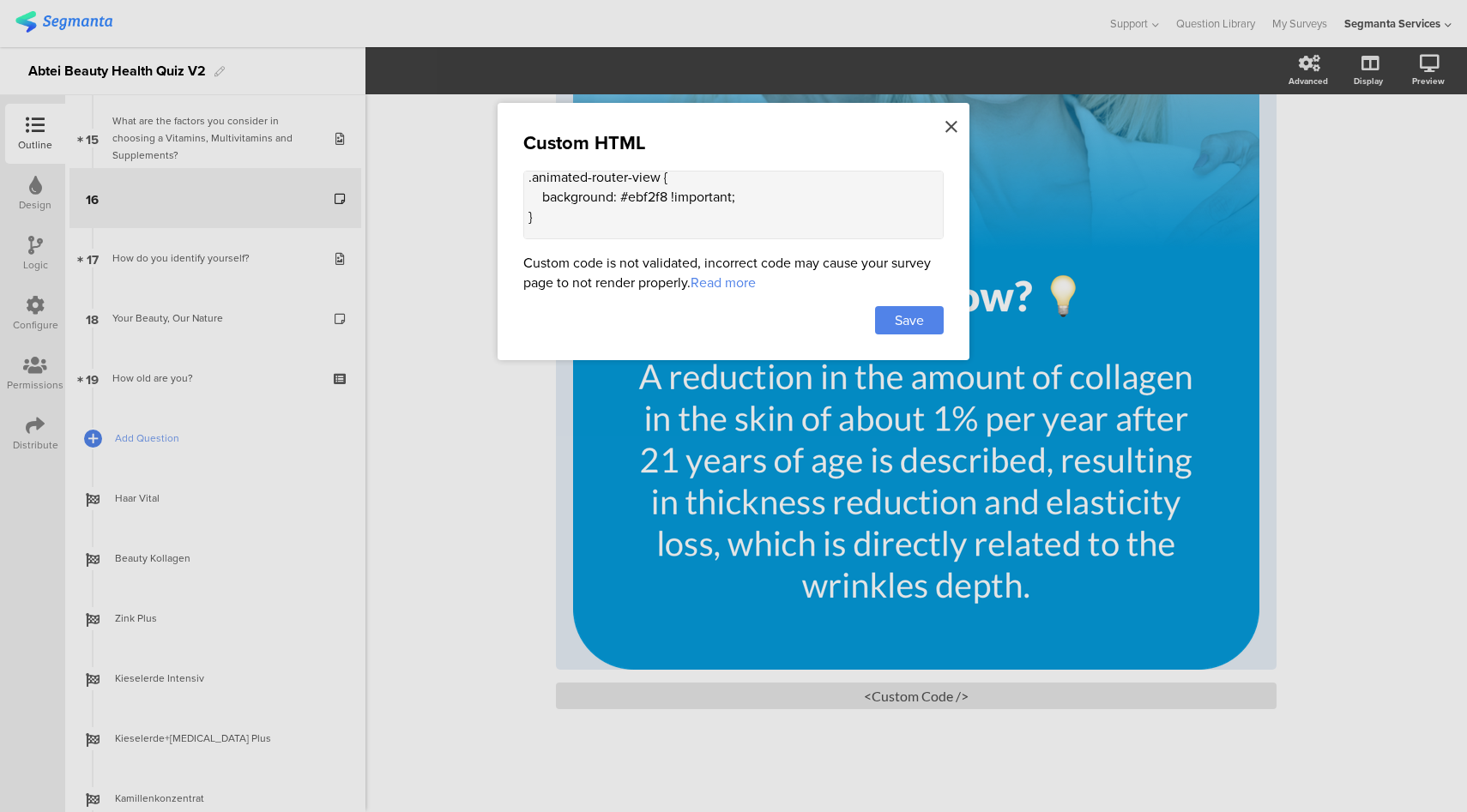
click at [958, 123] on div at bounding box center [951, 127] width 16 height 32
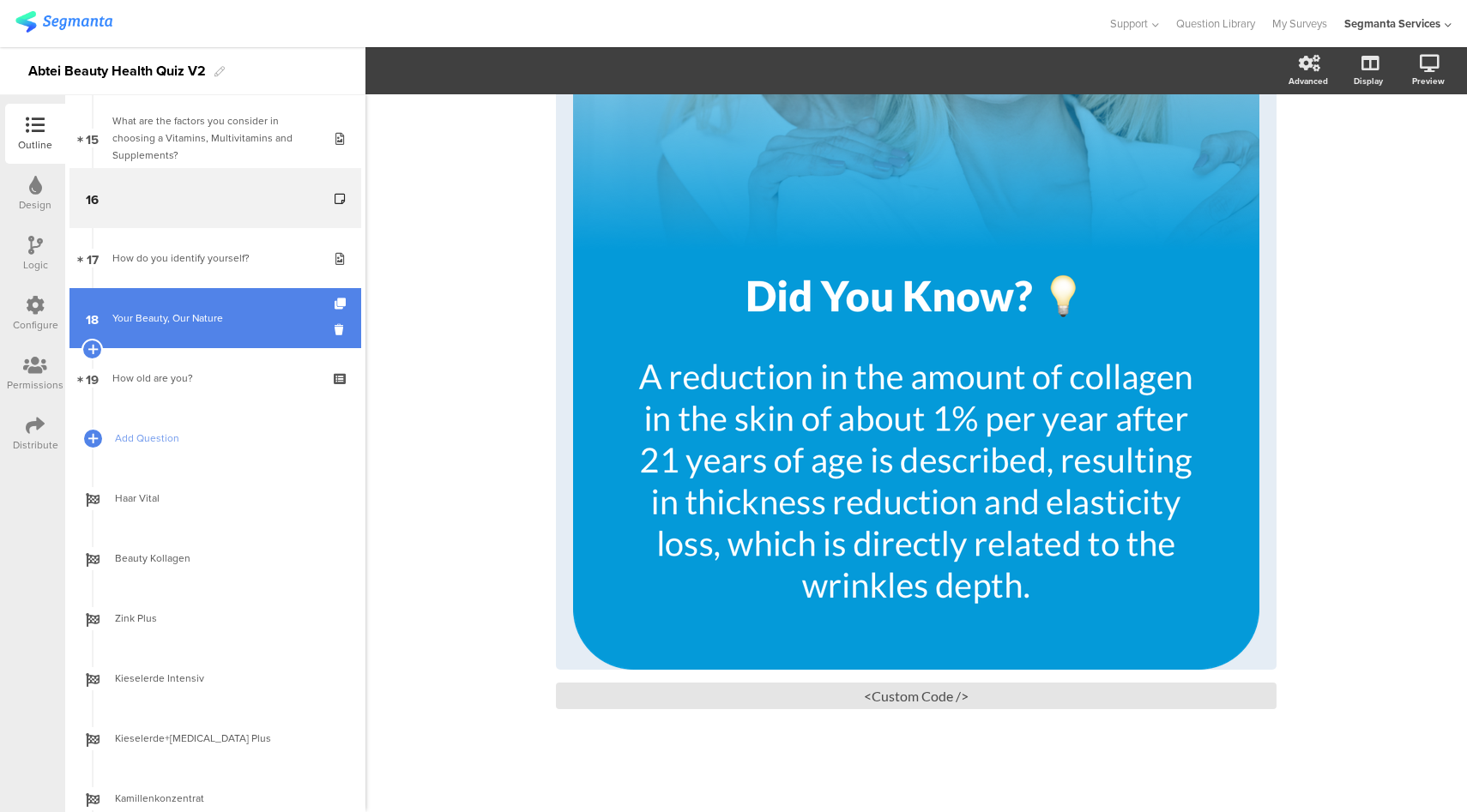
click at [216, 312] on div "Your Beauty, Our Nature" at bounding box center [214, 318] width 205 height 17
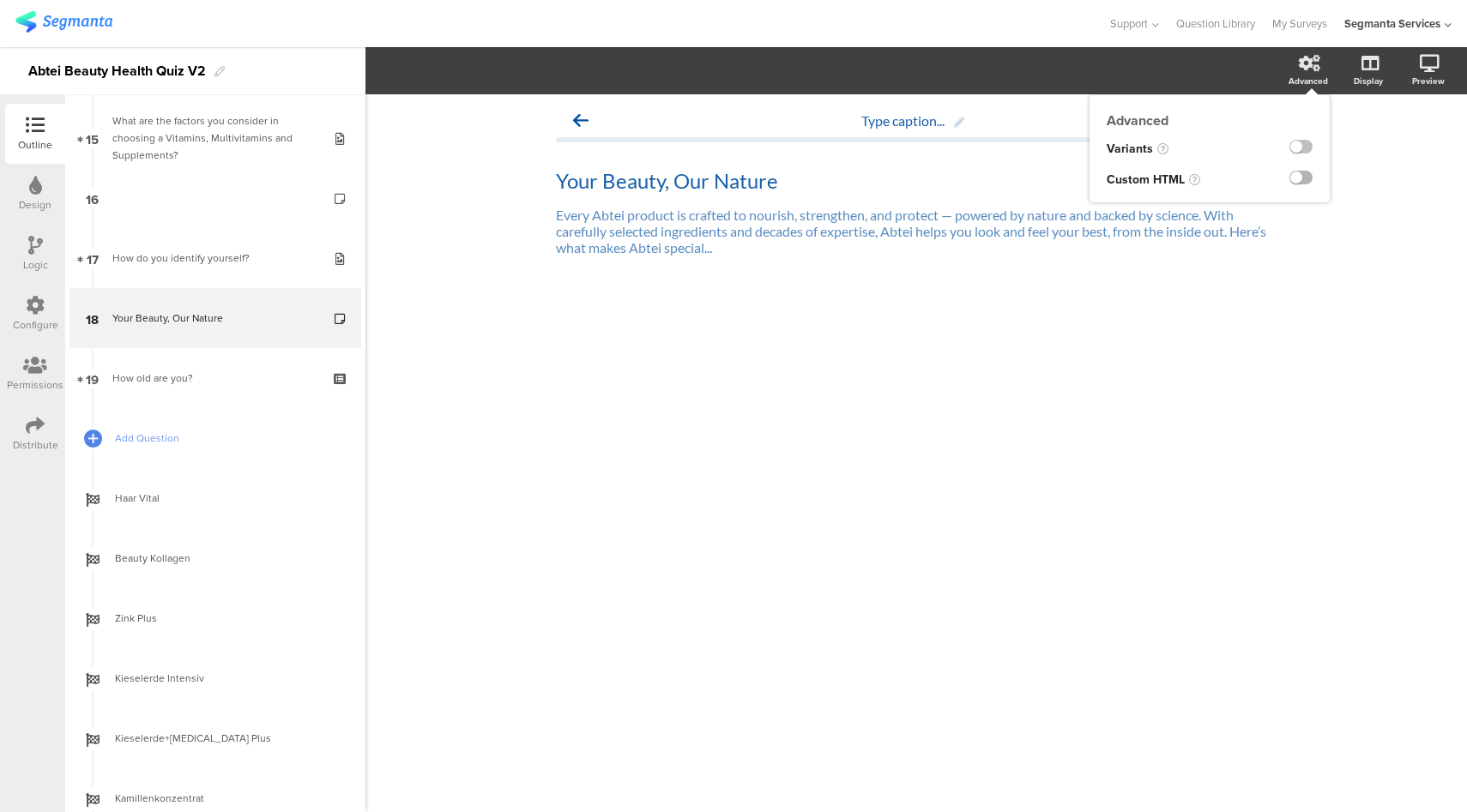
click at [1299, 183] on label at bounding box center [1301, 177] width 23 height 14
click at [0, 0] on input "checkbox" at bounding box center [0, 0] width 0 height 0
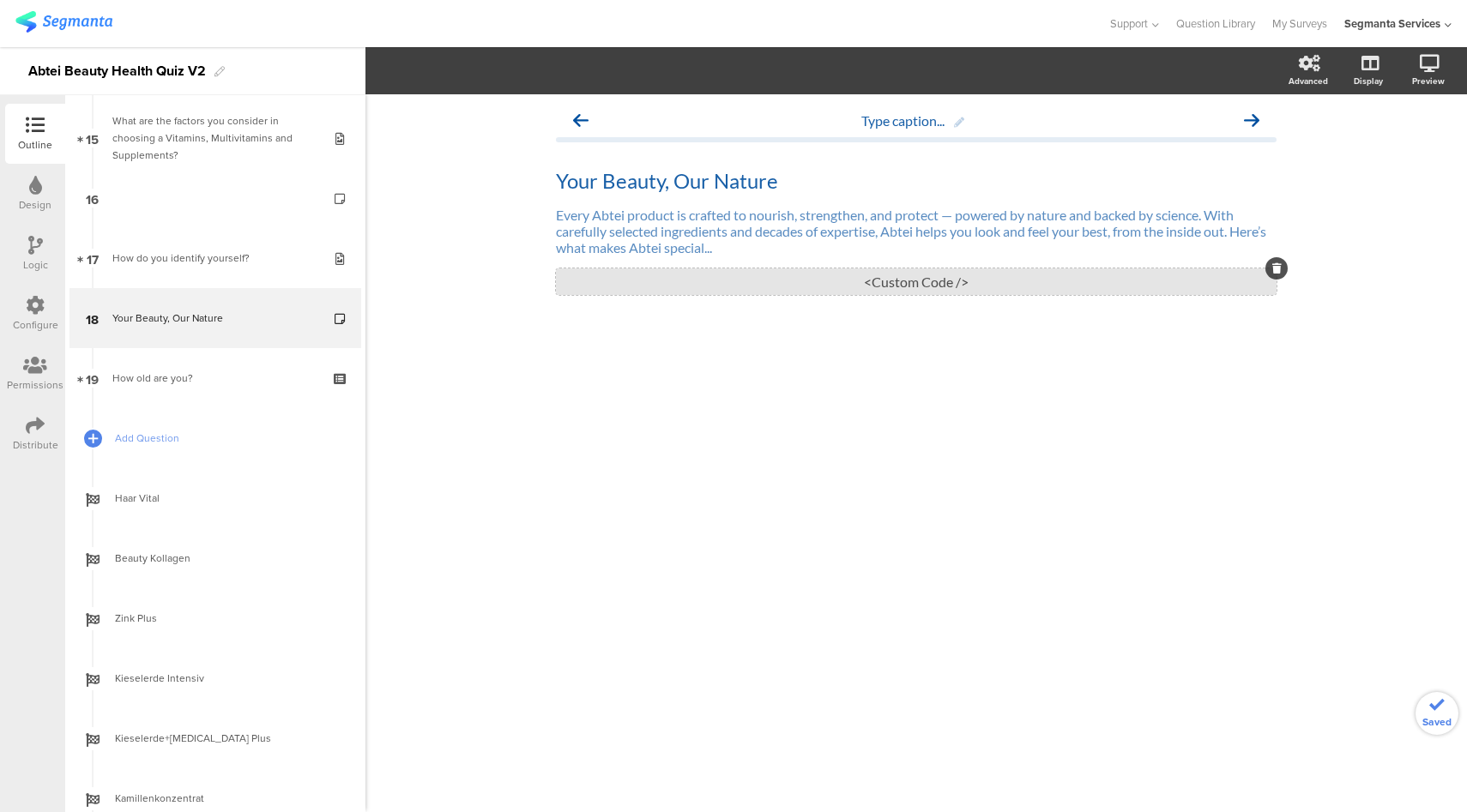
click at [973, 287] on div "<Custom Code />" at bounding box center [916, 282] width 720 height 27
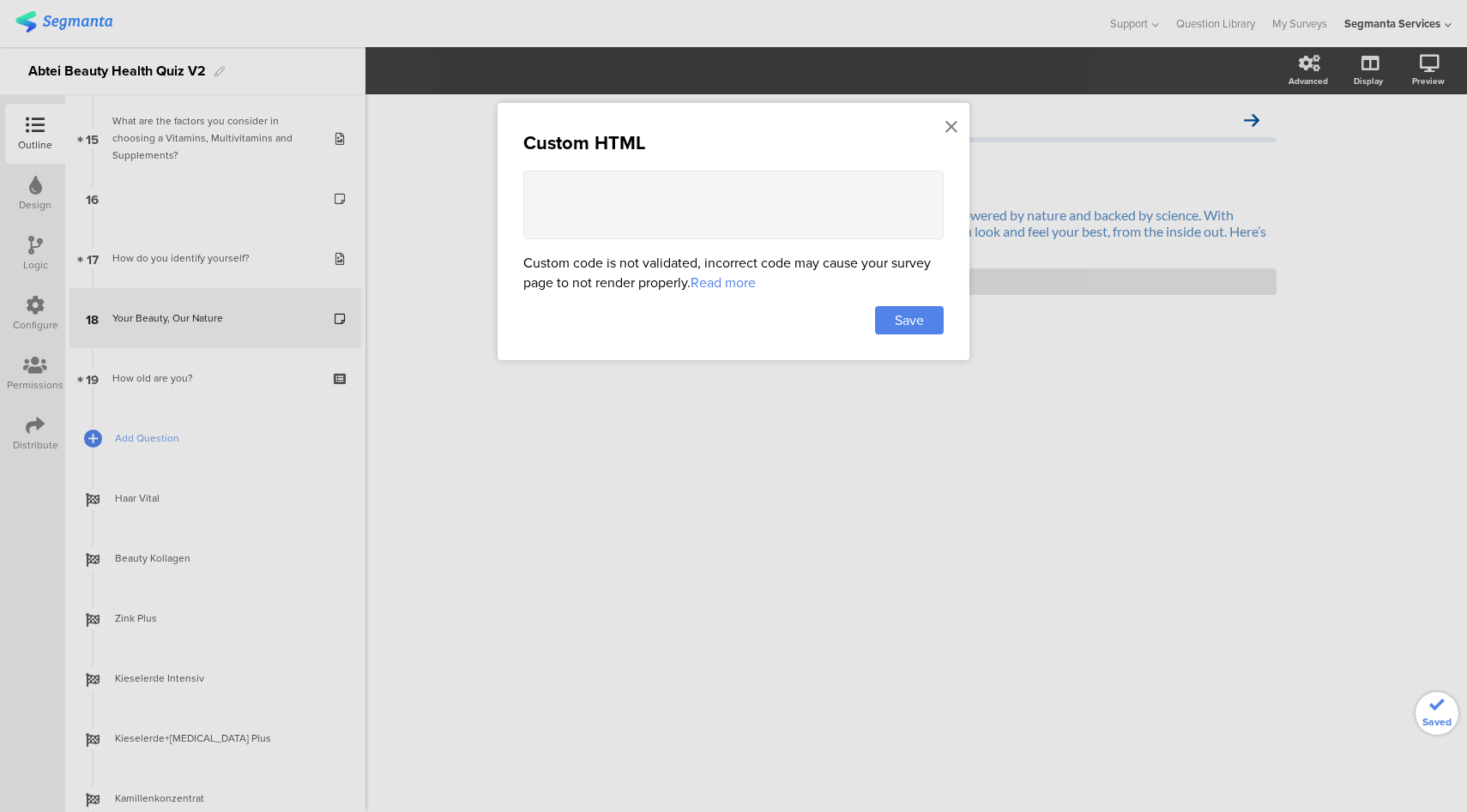
click at [731, 221] on textarea at bounding box center [733, 205] width 420 height 69
paste textarea "<style> .animated-router-view { background: #ebf2f8 !important; } .question-hea…"
type textarea "<style> .animated-router-view { background: #ebf2f8 !important; } .question-hea…"
click at [915, 319] on span "Save" at bounding box center [910, 319] width 29 height 20
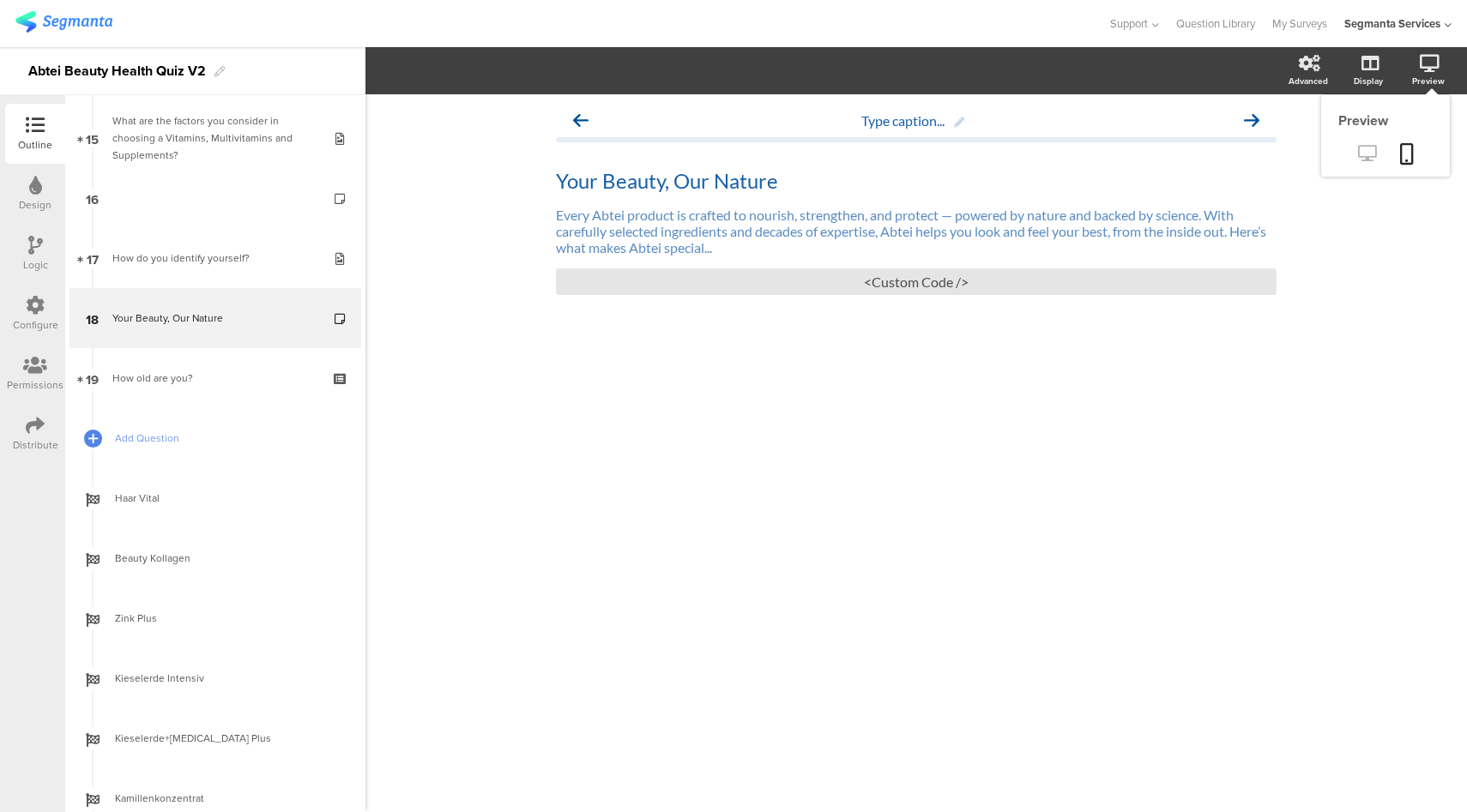
click at [1364, 152] on icon at bounding box center [1366, 152] width 18 height 16
click at [911, 282] on div "<Custom Code />" at bounding box center [916, 282] width 720 height 27
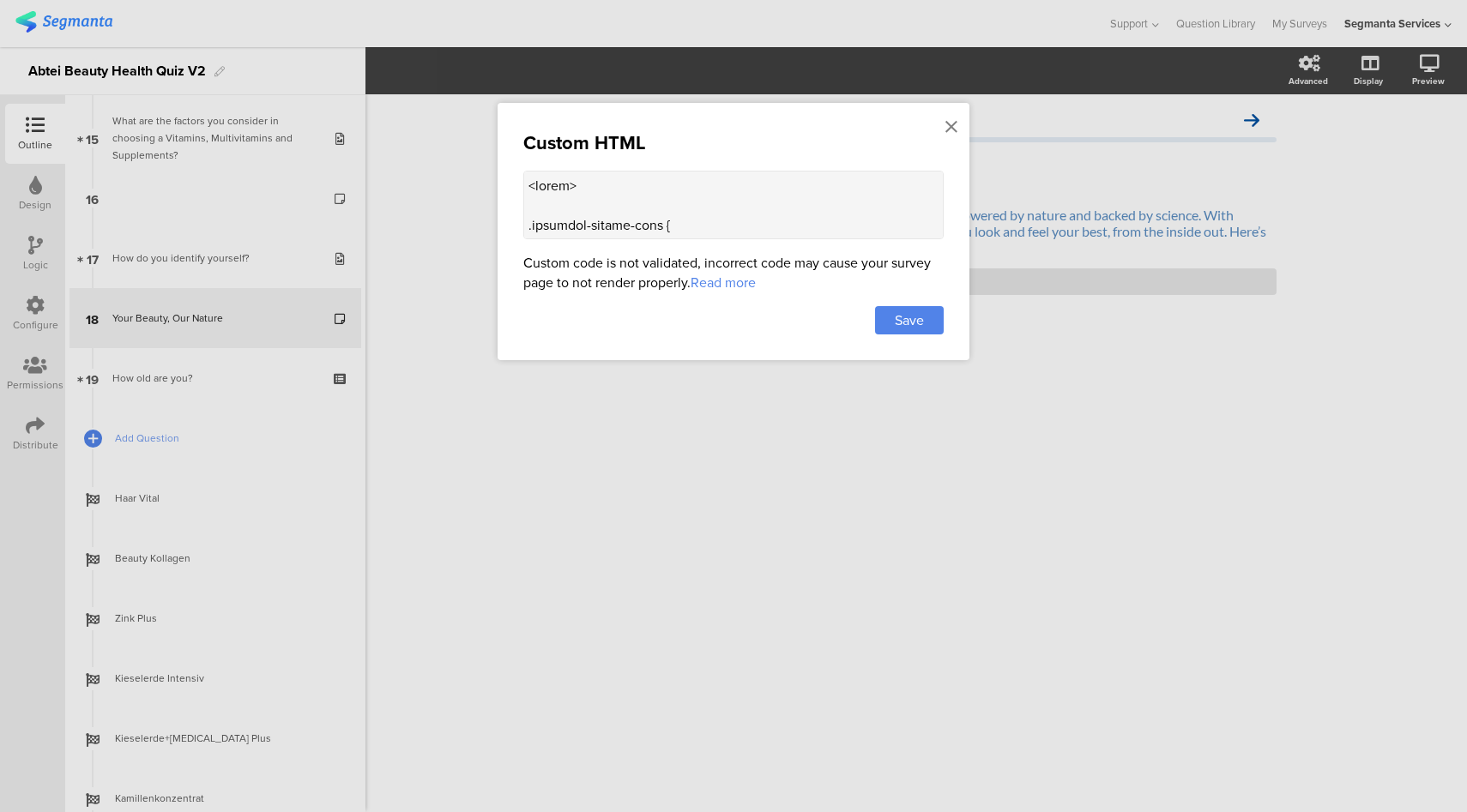
click at [682, 212] on textarea at bounding box center [733, 205] width 420 height 69
paste textarea ".question-header { margin-top: -10px !important; } .question-header .extra-text…"
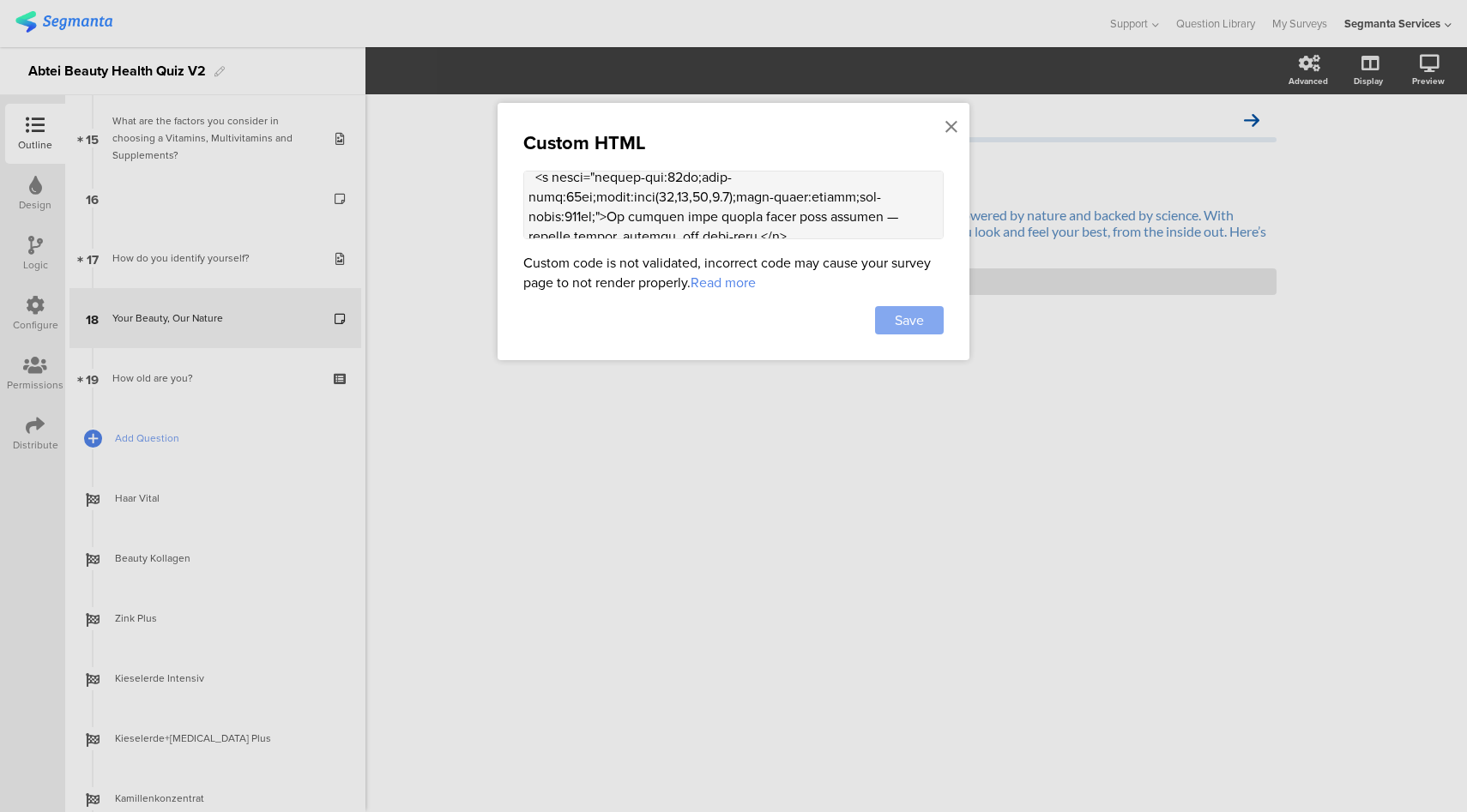
type textarea "<style> .animated-router-view { background: #ebf2f8 !important; } .question-hea…"
click at [918, 319] on span "Save" at bounding box center [910, 319] width 29 height 20
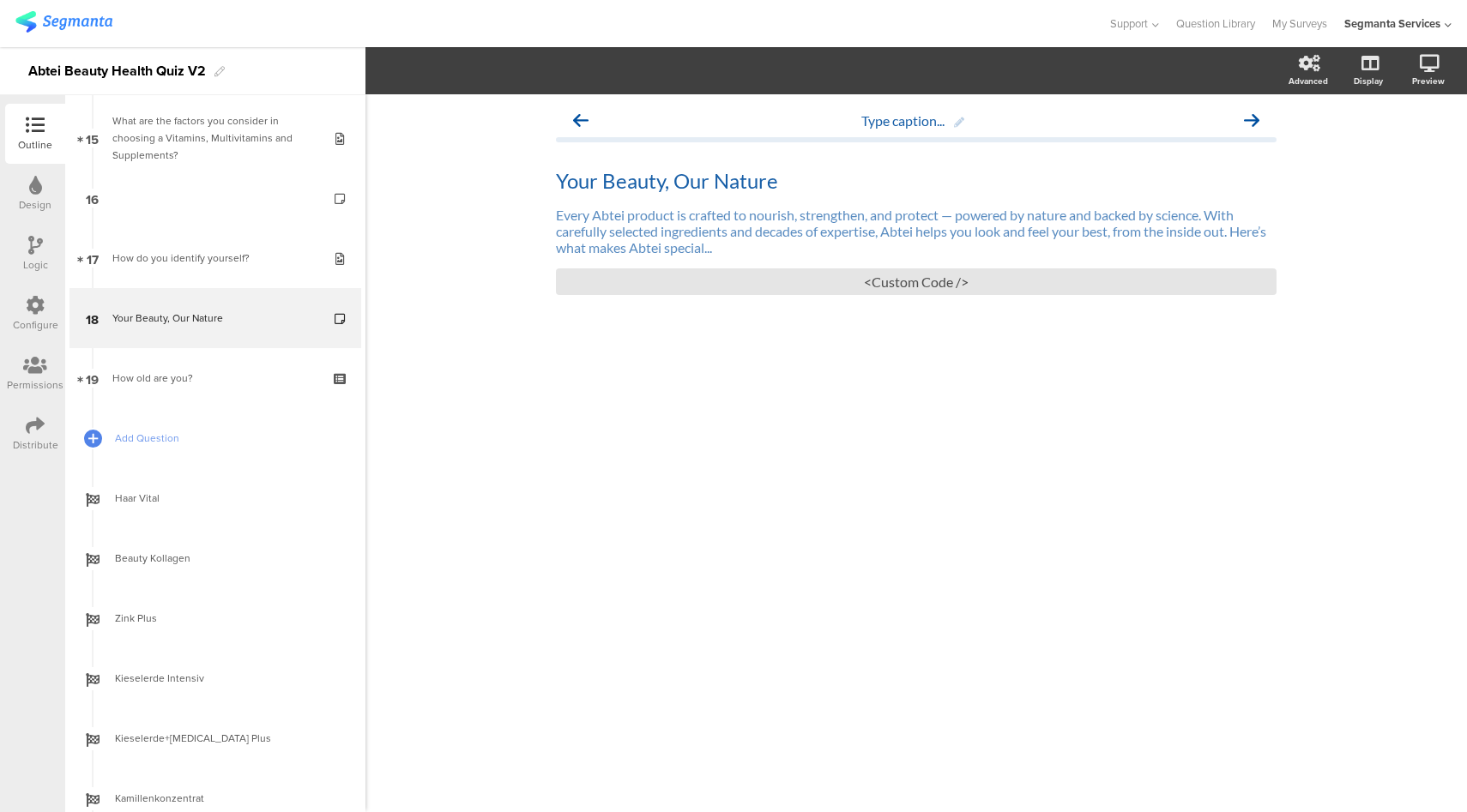
click at [36, 174] on div "Design" at bounding box center [35, 194] width 60 height 60
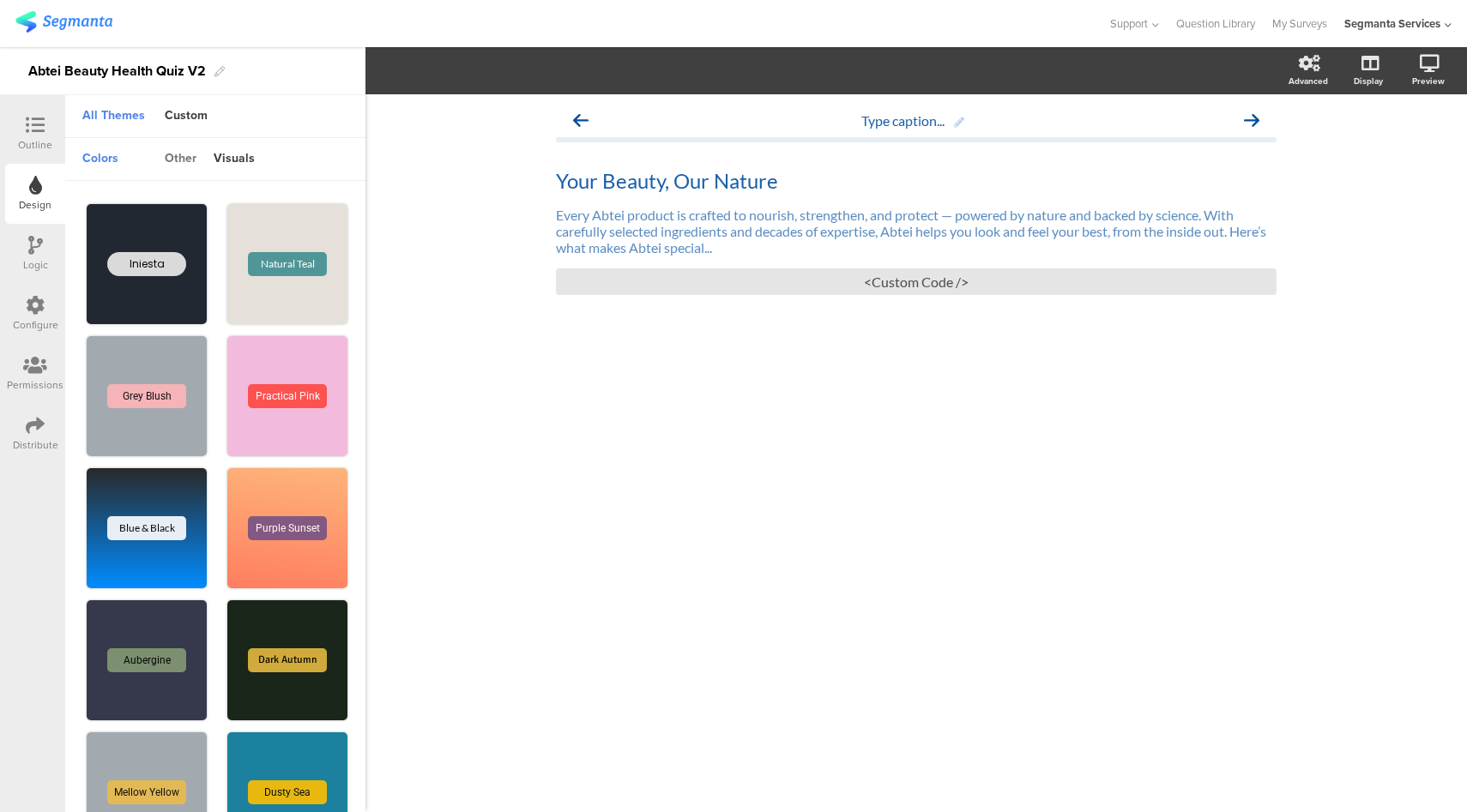
click at [174, 160] on div "other" at bounding box center [180, 159] width 49 height 29
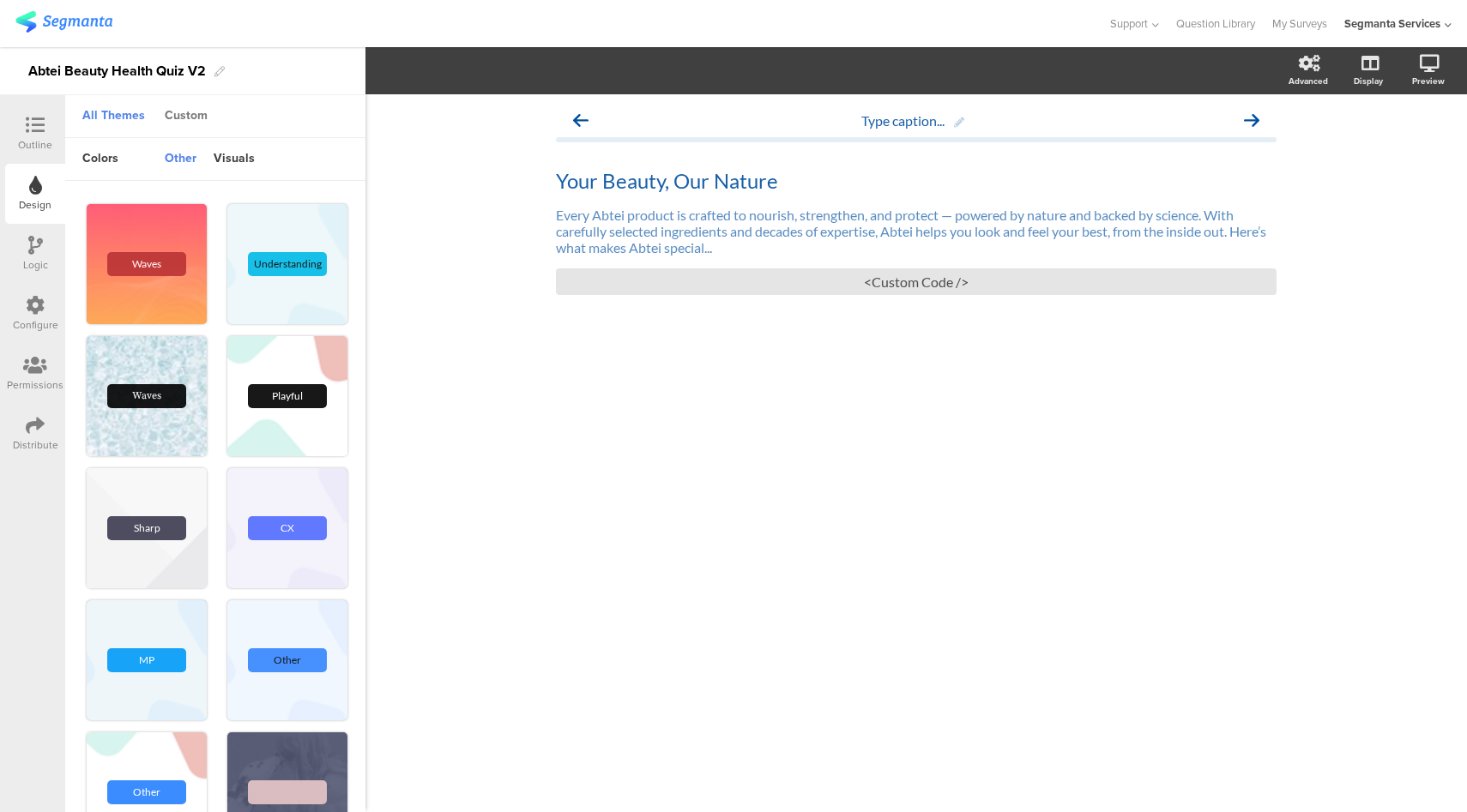
click at [197, 110] on div "Custom" at bounding box center [186, 117] width 60 height 29
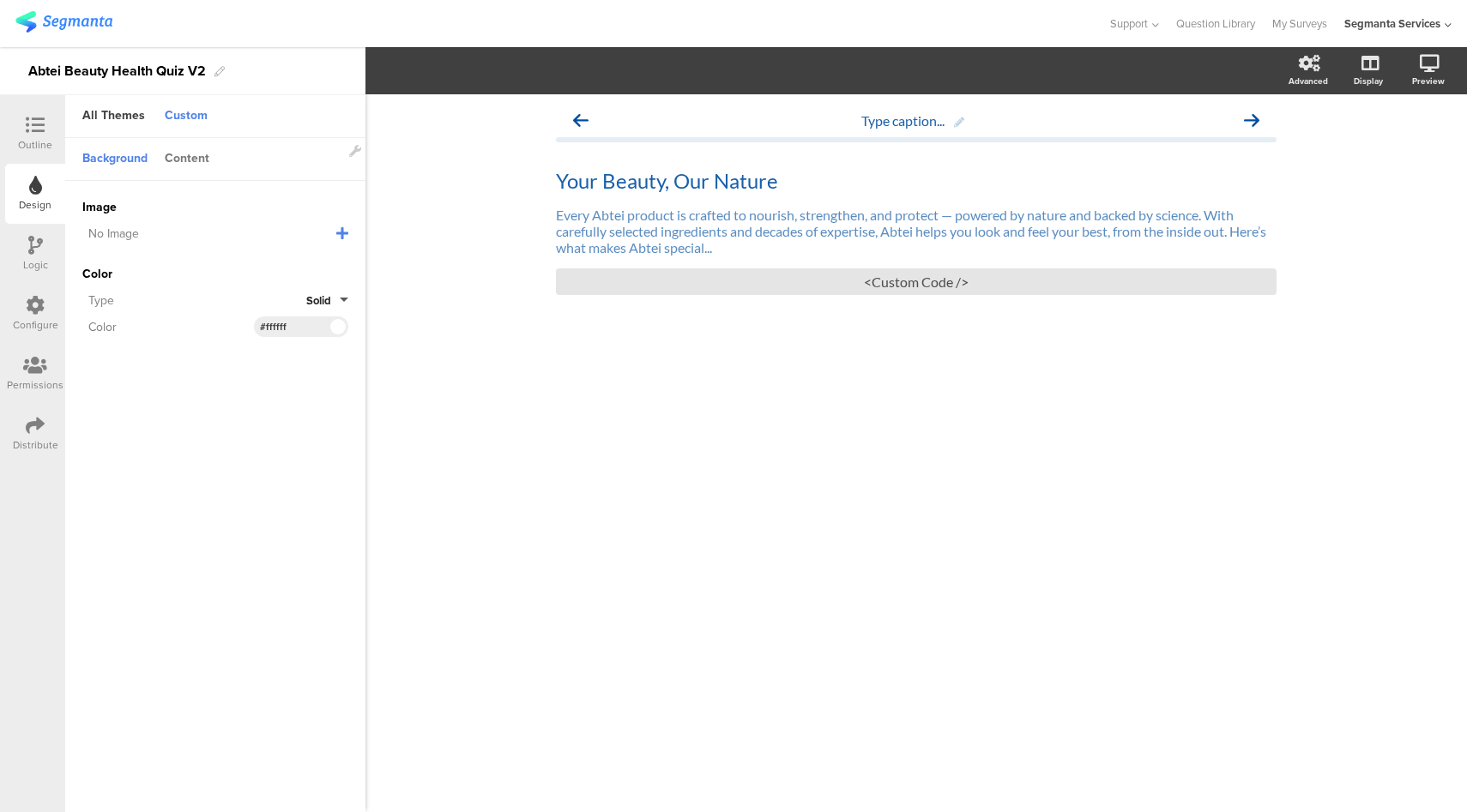
click at [199, 158] on div "Content" at bounding box center [187, 159] width 62 height 29
click at [279, 208] on input "#004f9f" at bounding box center [286, 208] width 52 height 14
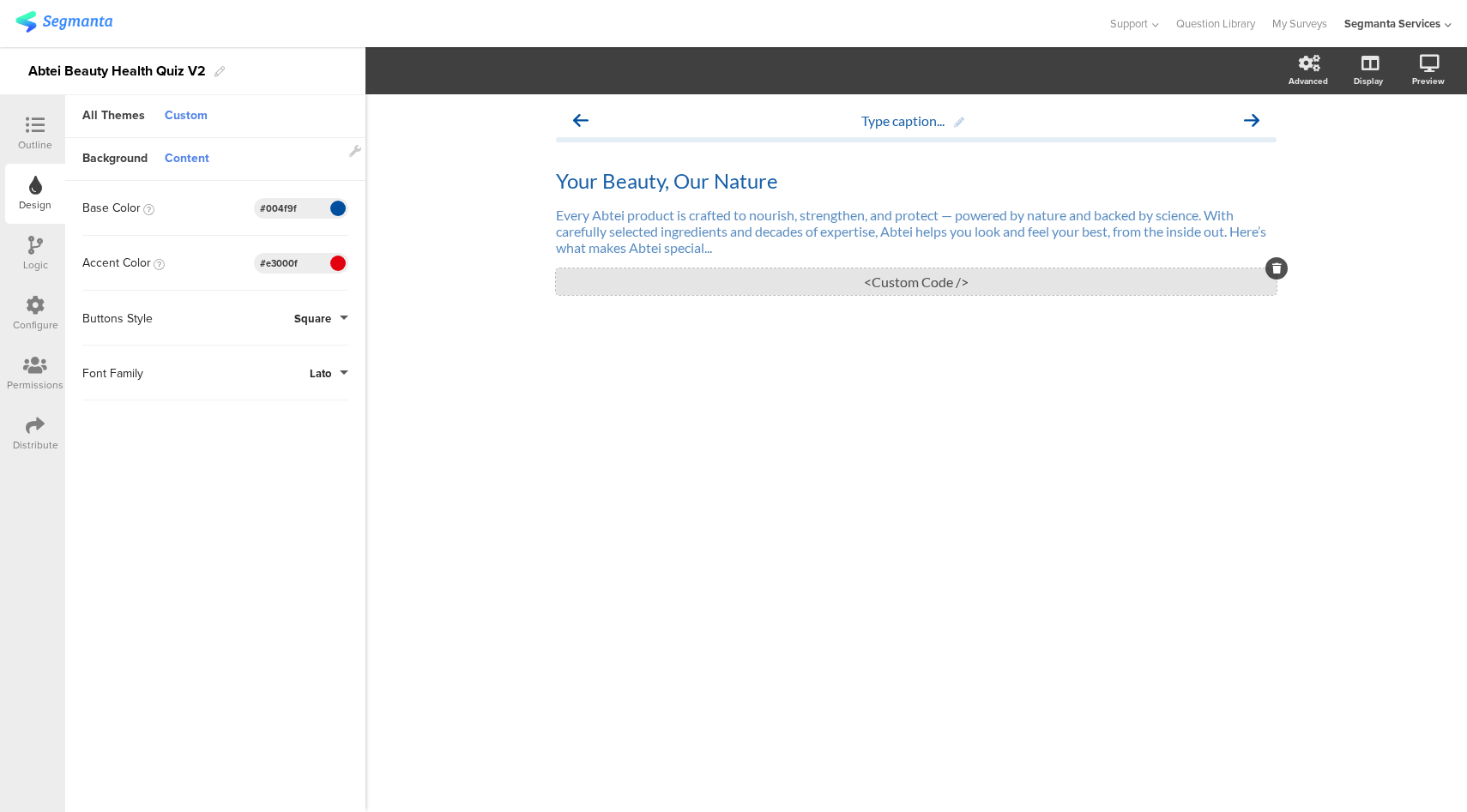
click at [832, 289] on div "<Custom Code />" at bounding box center [916, 282] width 720 height 27
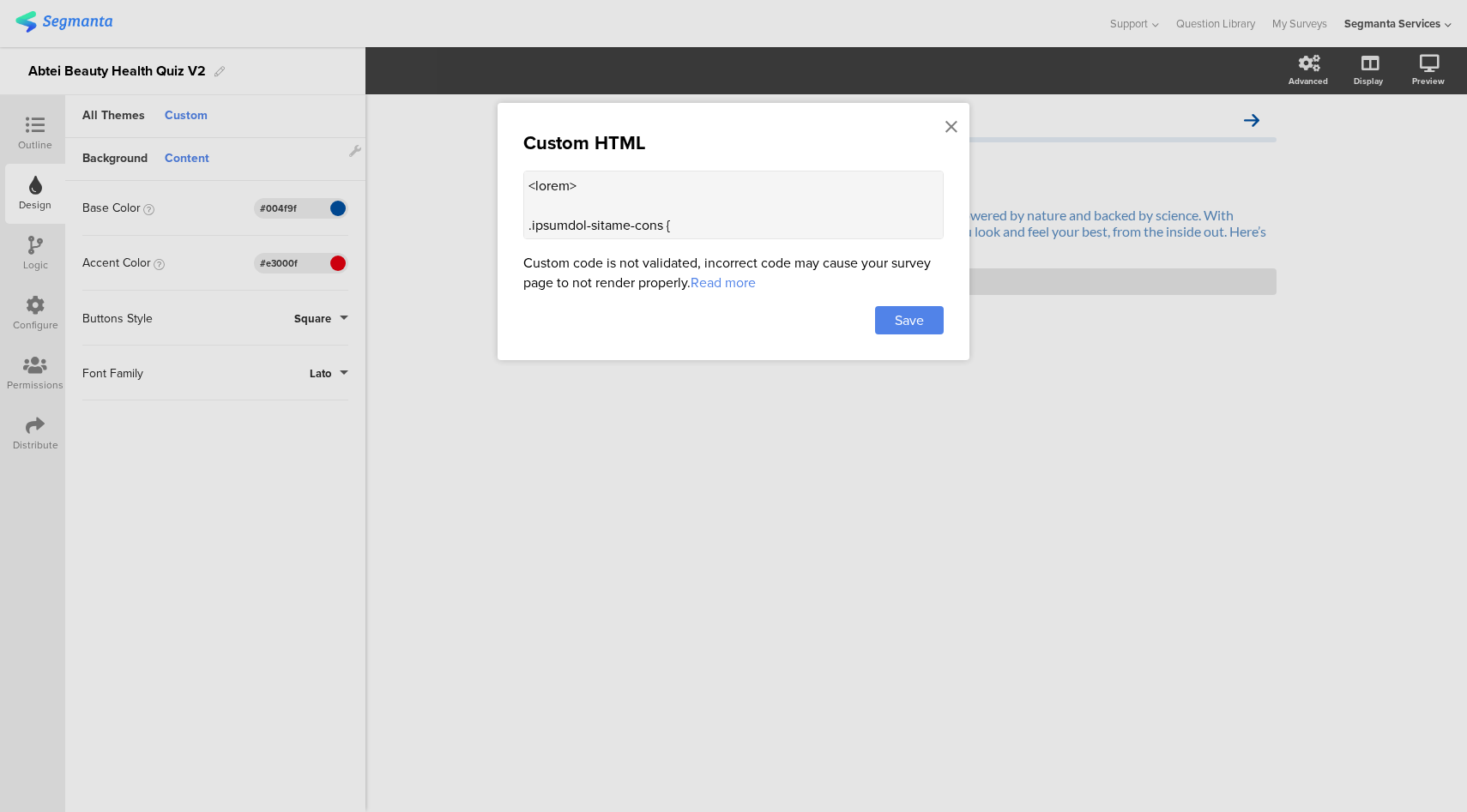
click at [780, 212] on textarea at bounding box center [733, 205] width 420 height 69
paste textarea "#004f9f"
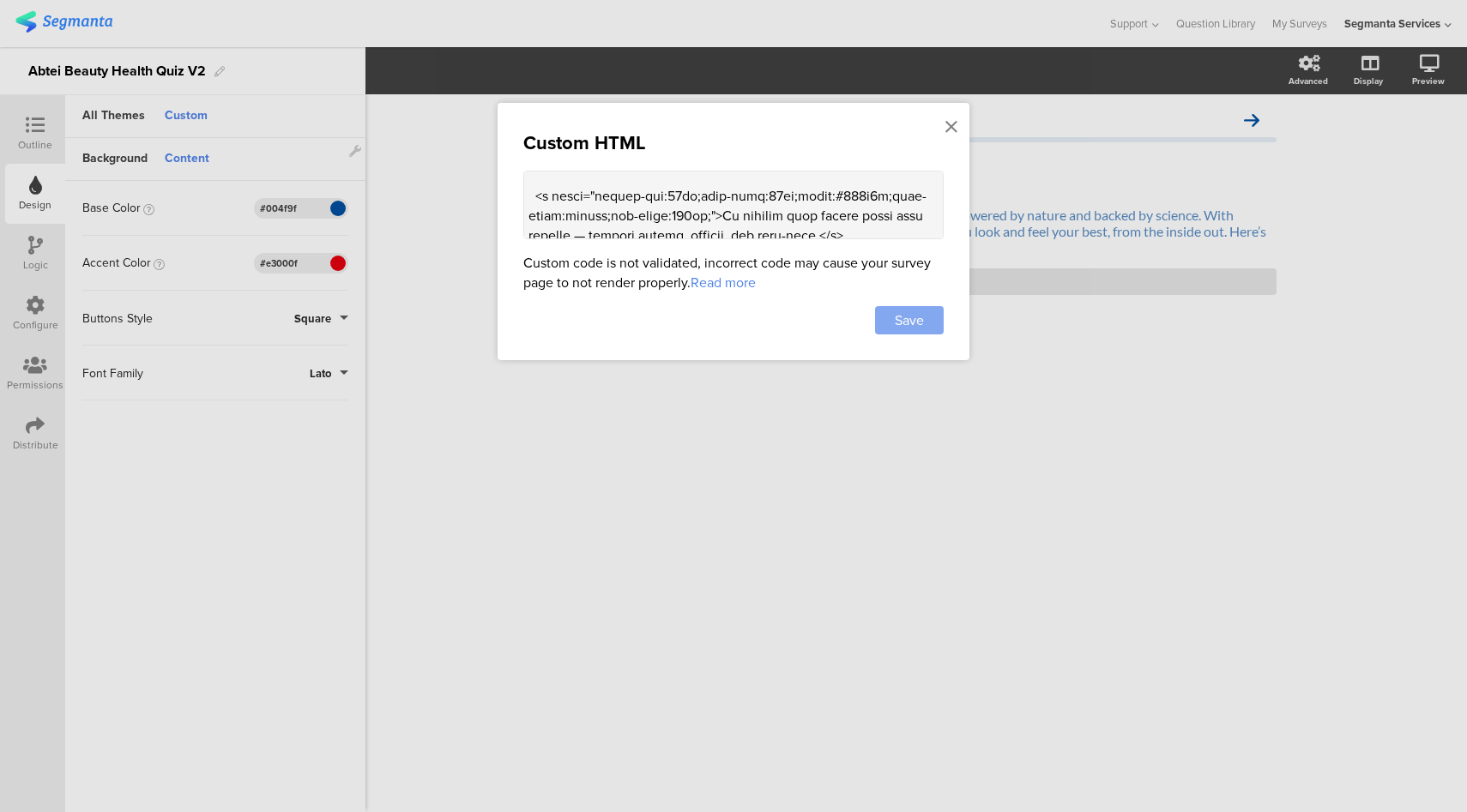
type textarea "<style> .animated-router-view { background: #ebf2f8 !important; } .question-hea…"
click at [929, 316] on div "Save" at bounding box center [910, 320] width 69 height 28
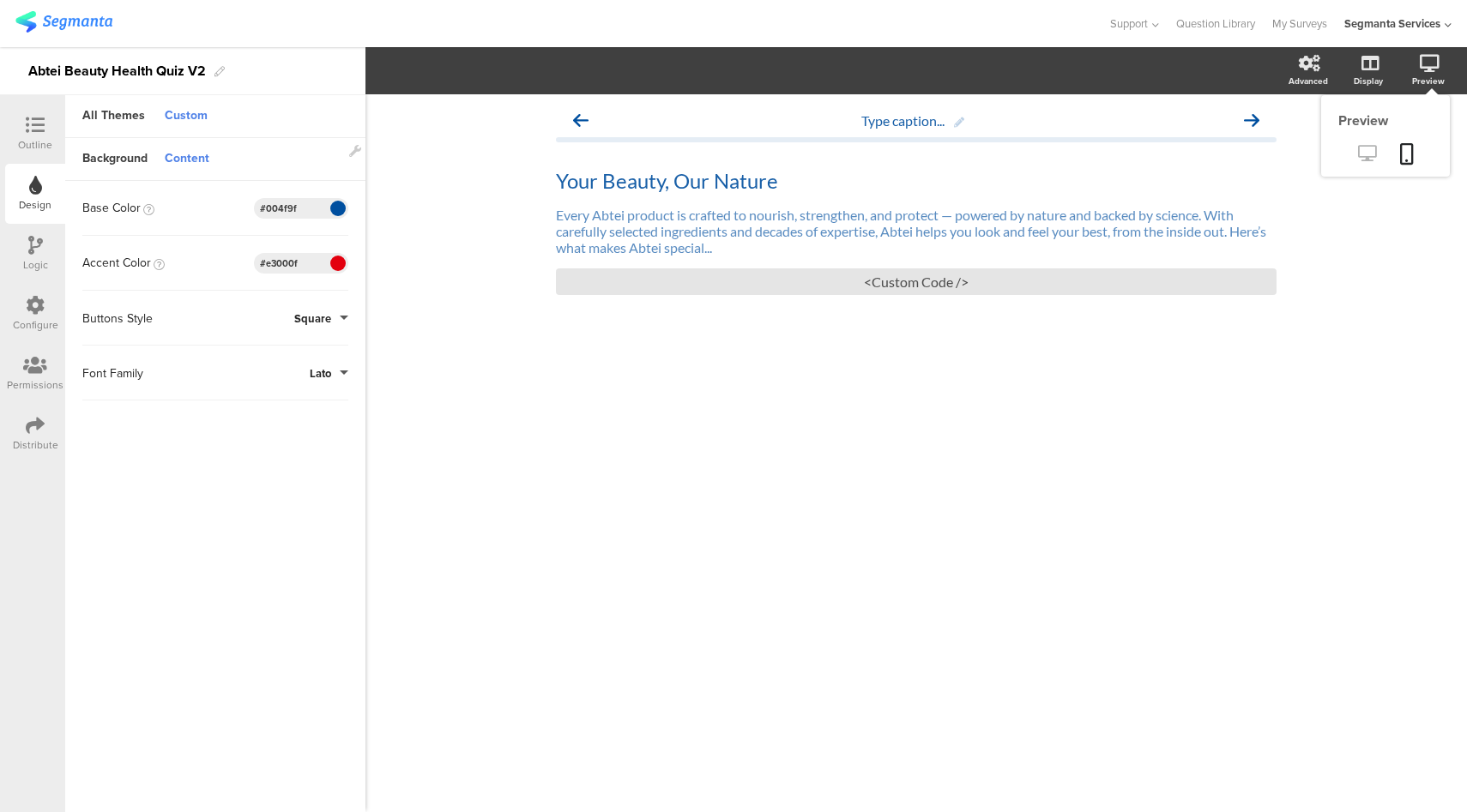
click at [1371, 153] on icon at bounding box center [1366, 152] width 18 height 16
click at [845, 286] on div "<Custom Code />" at bounding box center [916, 282] width 720 height 27
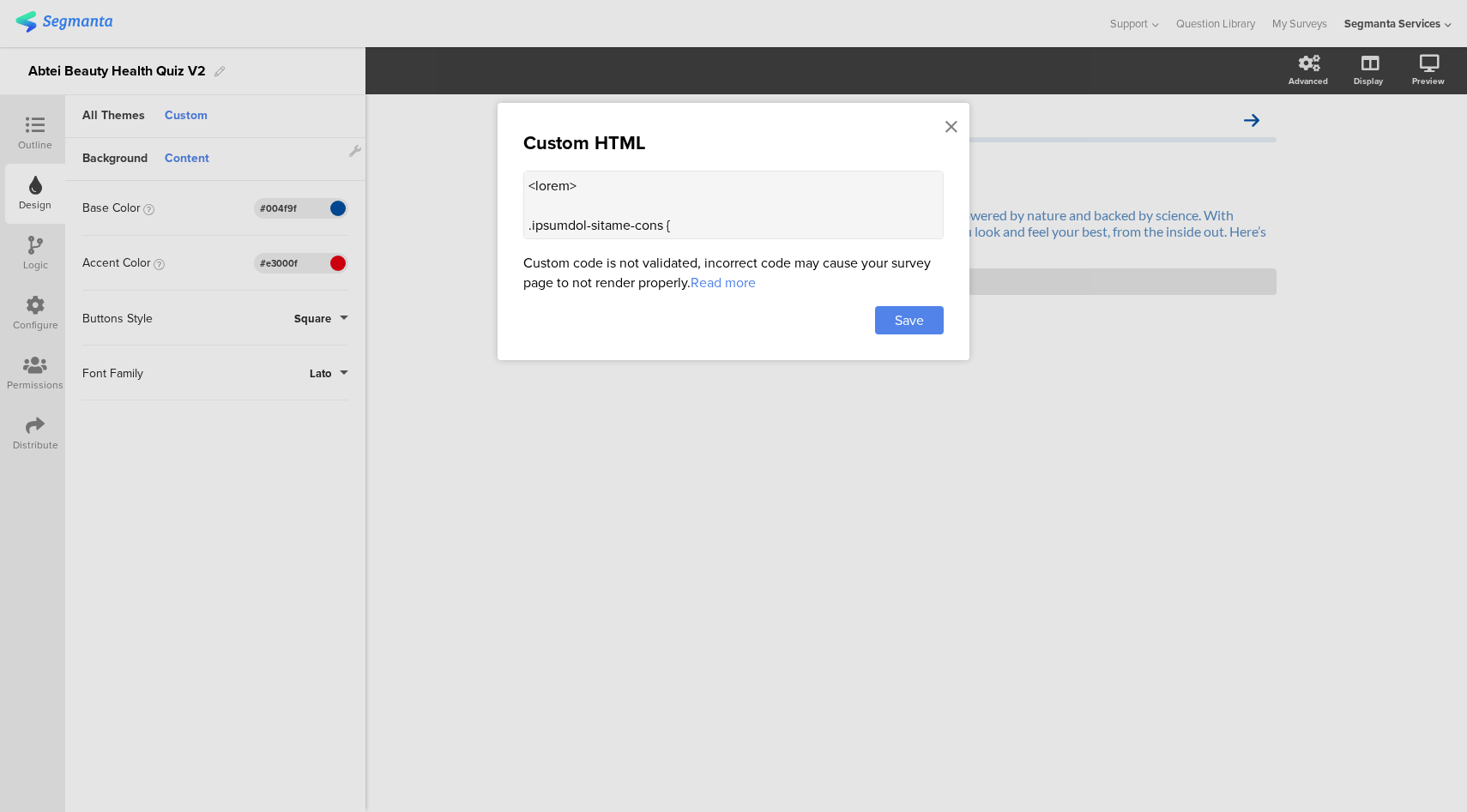
click at [726, 179] on textarea at bounding box center [733, 205] width 420 height 69
paste textarea
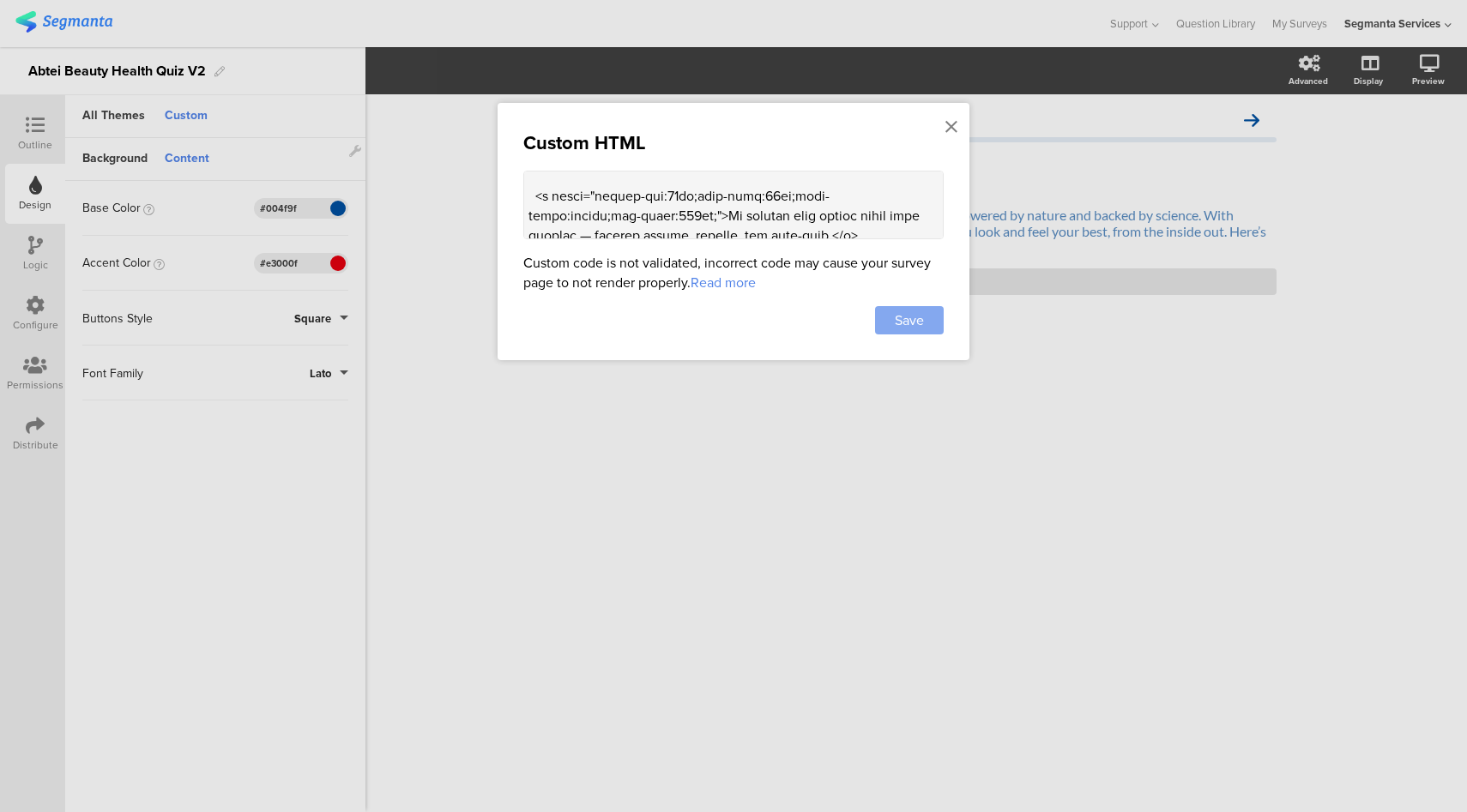
type textarea "<style> .animated-router-view { background: #ebf2f8 !important; } .question-hea…"
click at [919, 317] on span "Save" at bounding box center [910, 319] width 29 height 20
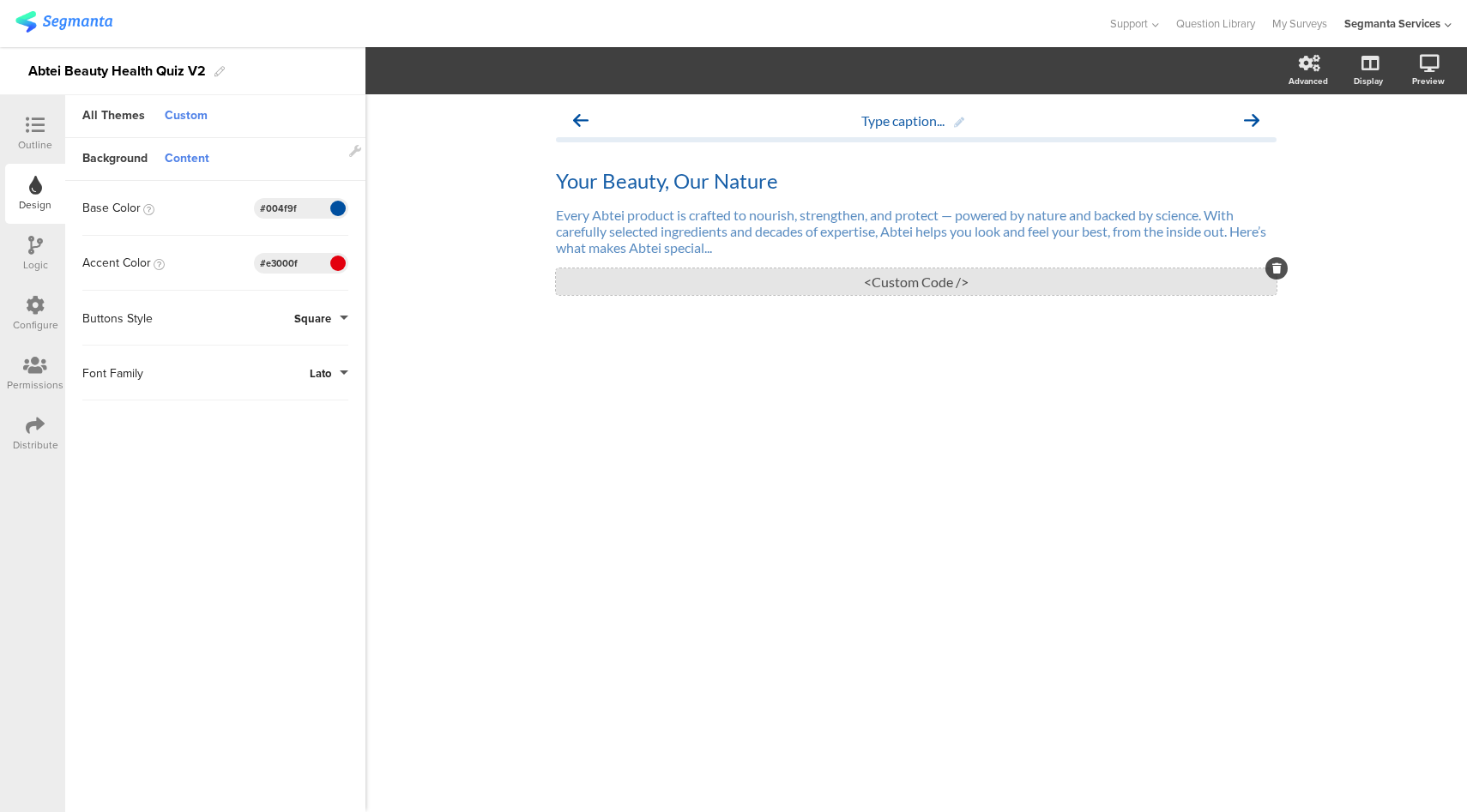
click at [875, 285] on div "<Custom Code />" at bounding box center [916, 282] width 720 height 27
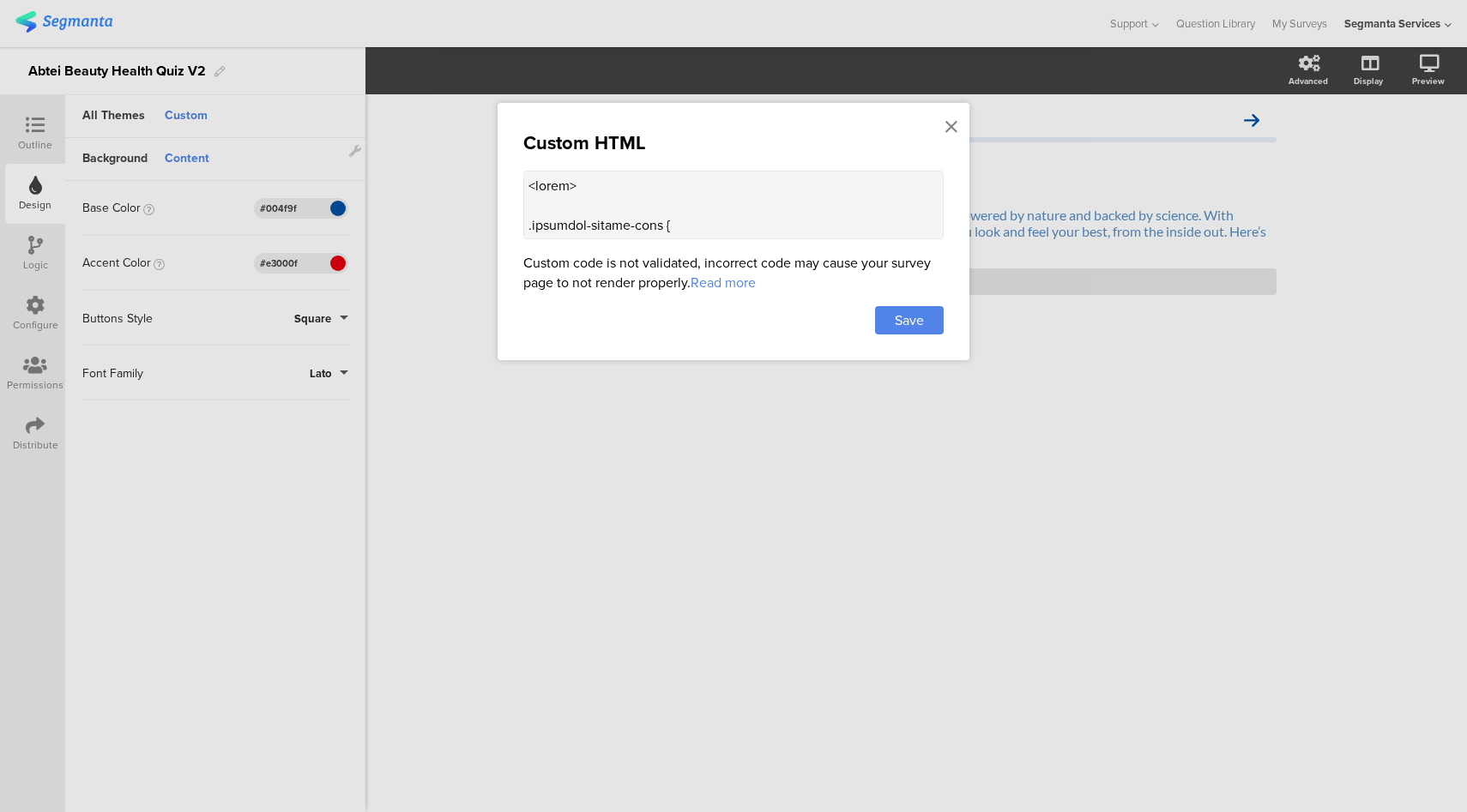
click at [797, 200] on textarea at bounding box center [733, 205] width 420 height 69
paste textarea "color:#004f9fcc"
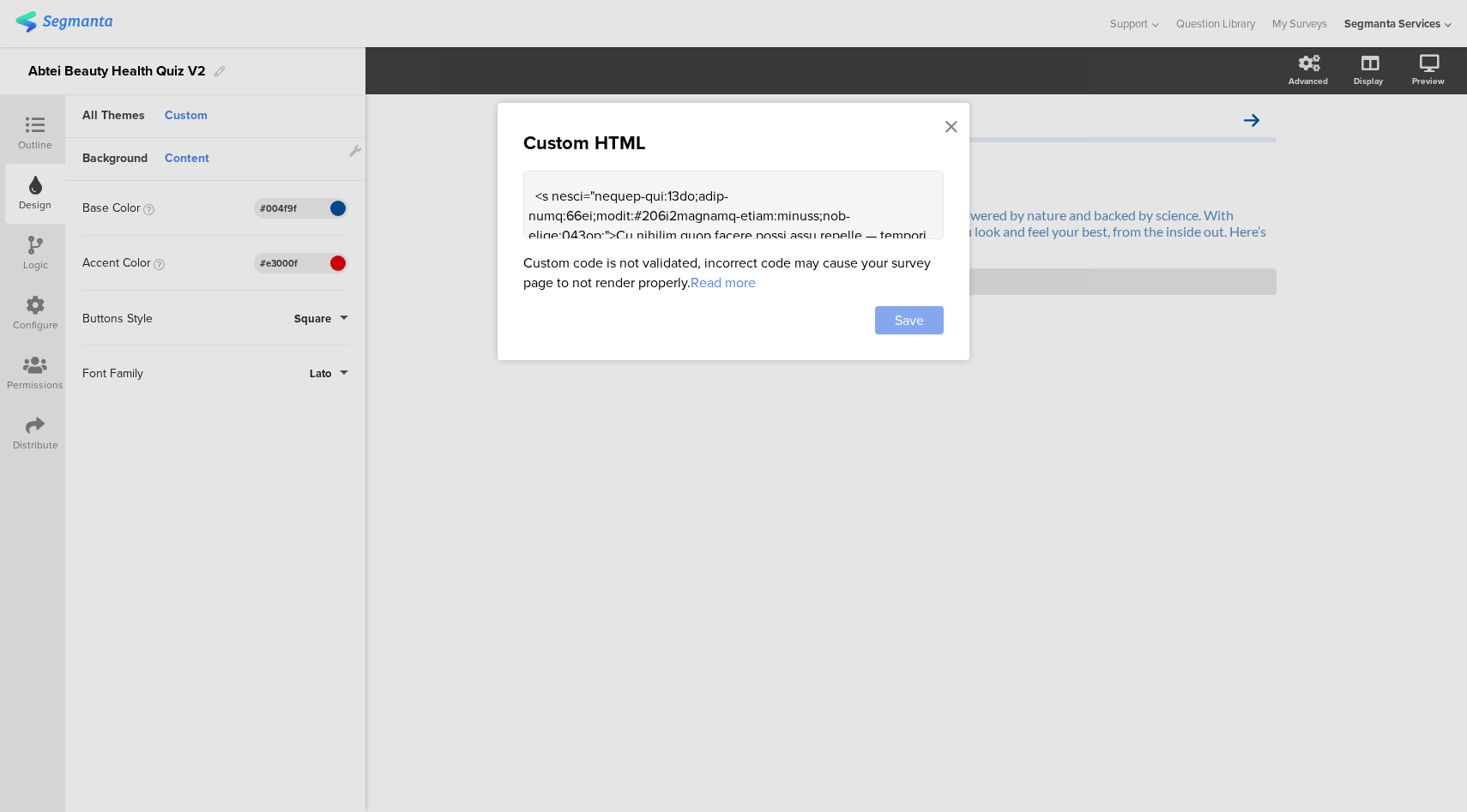
type textarea "<style> .animated-router-view { background: #ebf2f8 !important; } .question-hea…"
click at [933, 316] on div "Save" at bounding box center [910, 320] width 69 height 28
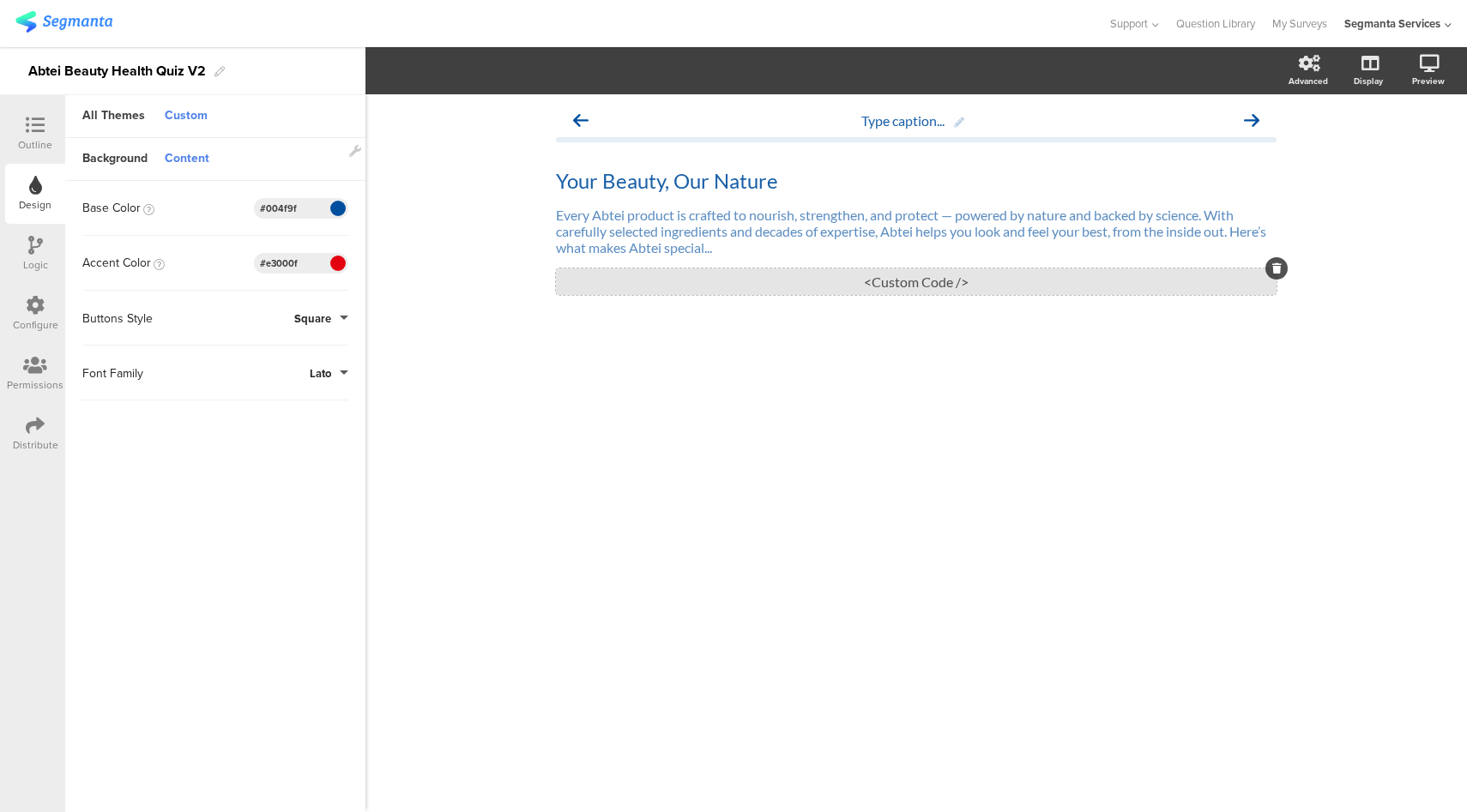
click at [842, 291] on div "<Custom Code />" at bounding box center [916, 282] width 720 height 27
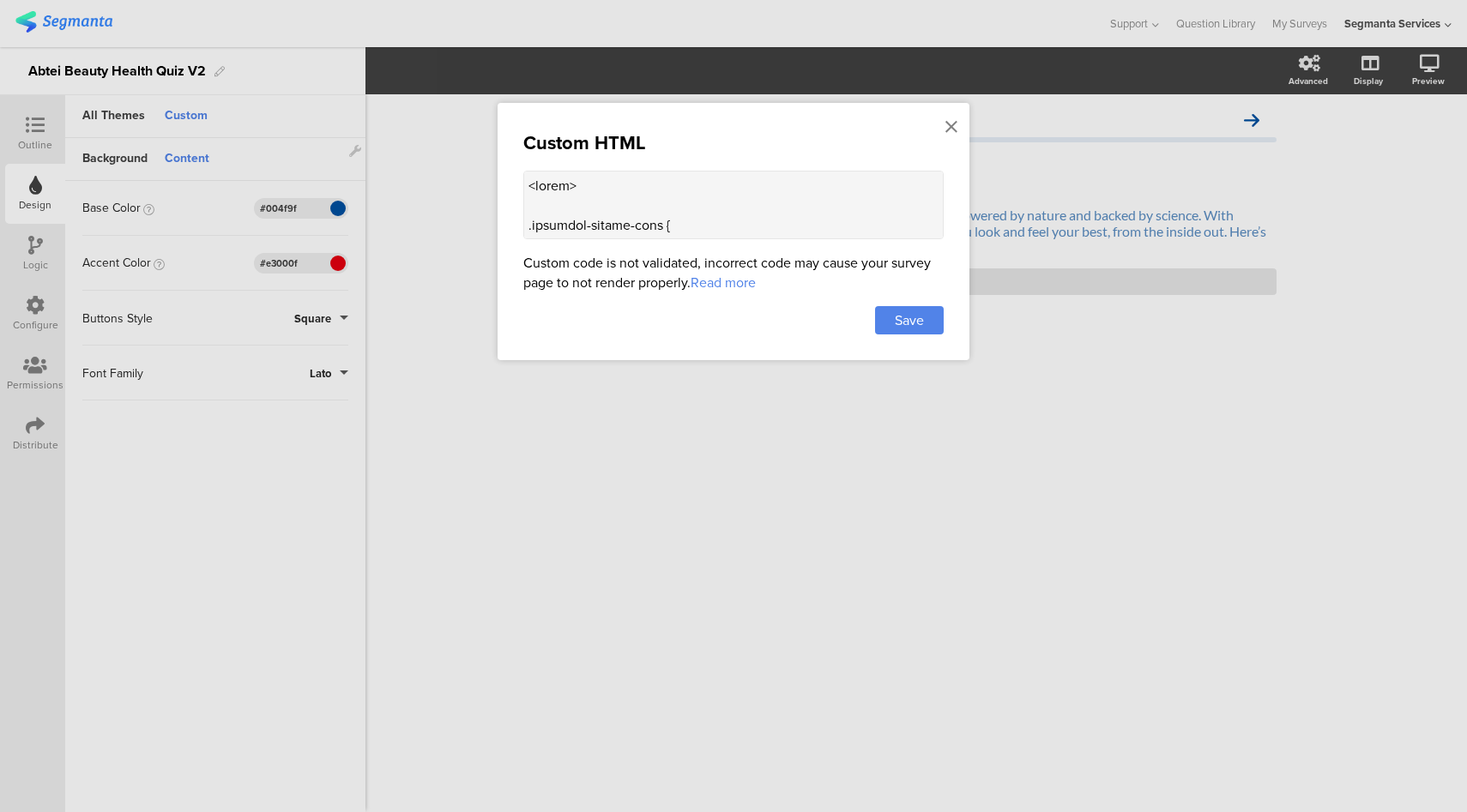
click at [722, 170] on textarea at bounding box center [733, 205] width 420 height 69
paste textarea ";"
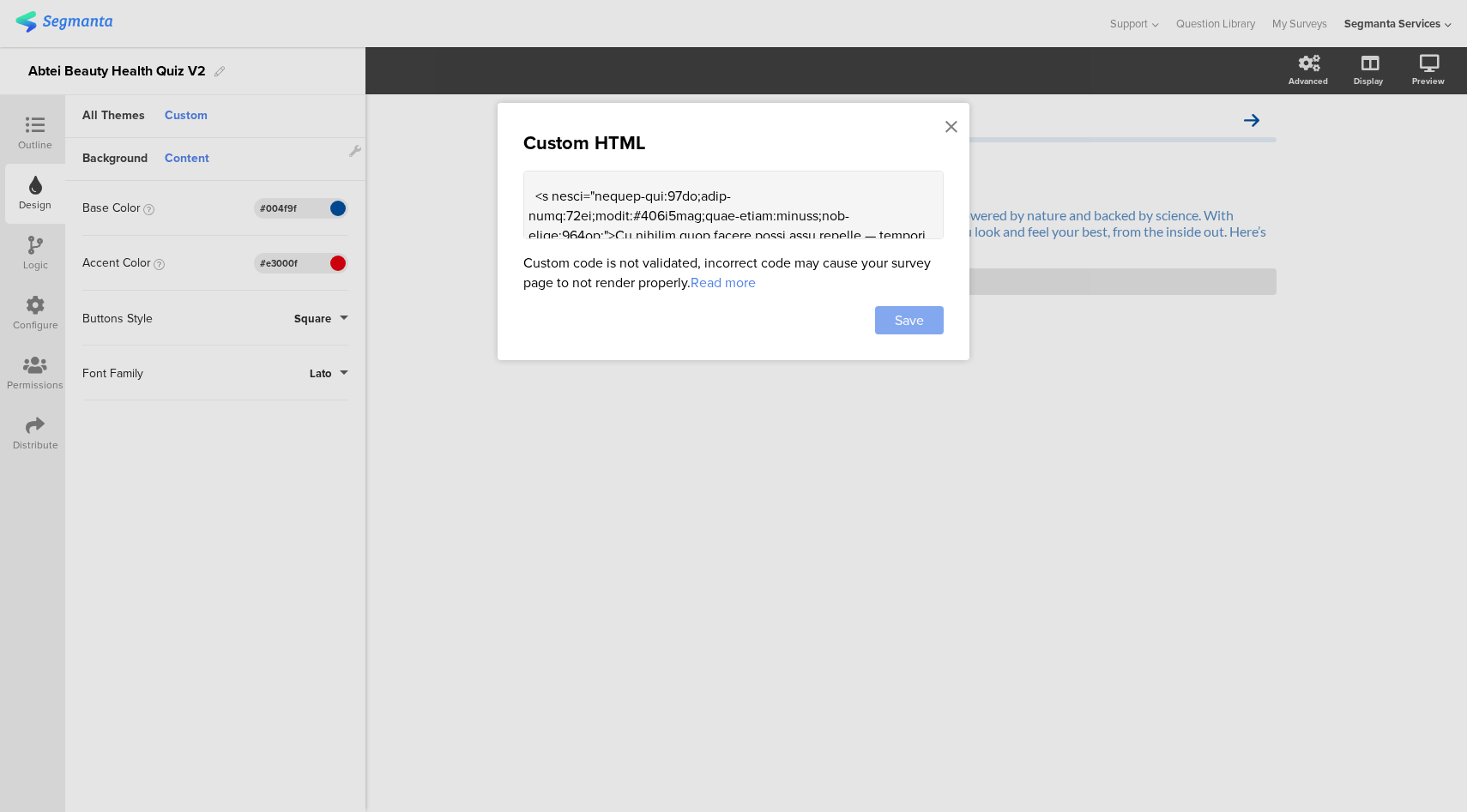
type textarea "<style> .animated-router-view { background: #ebf2f8 !important; } .question-hea…"
click at [920, 326] on span "Save" at bounding box center [910, 319] width 29 height 20
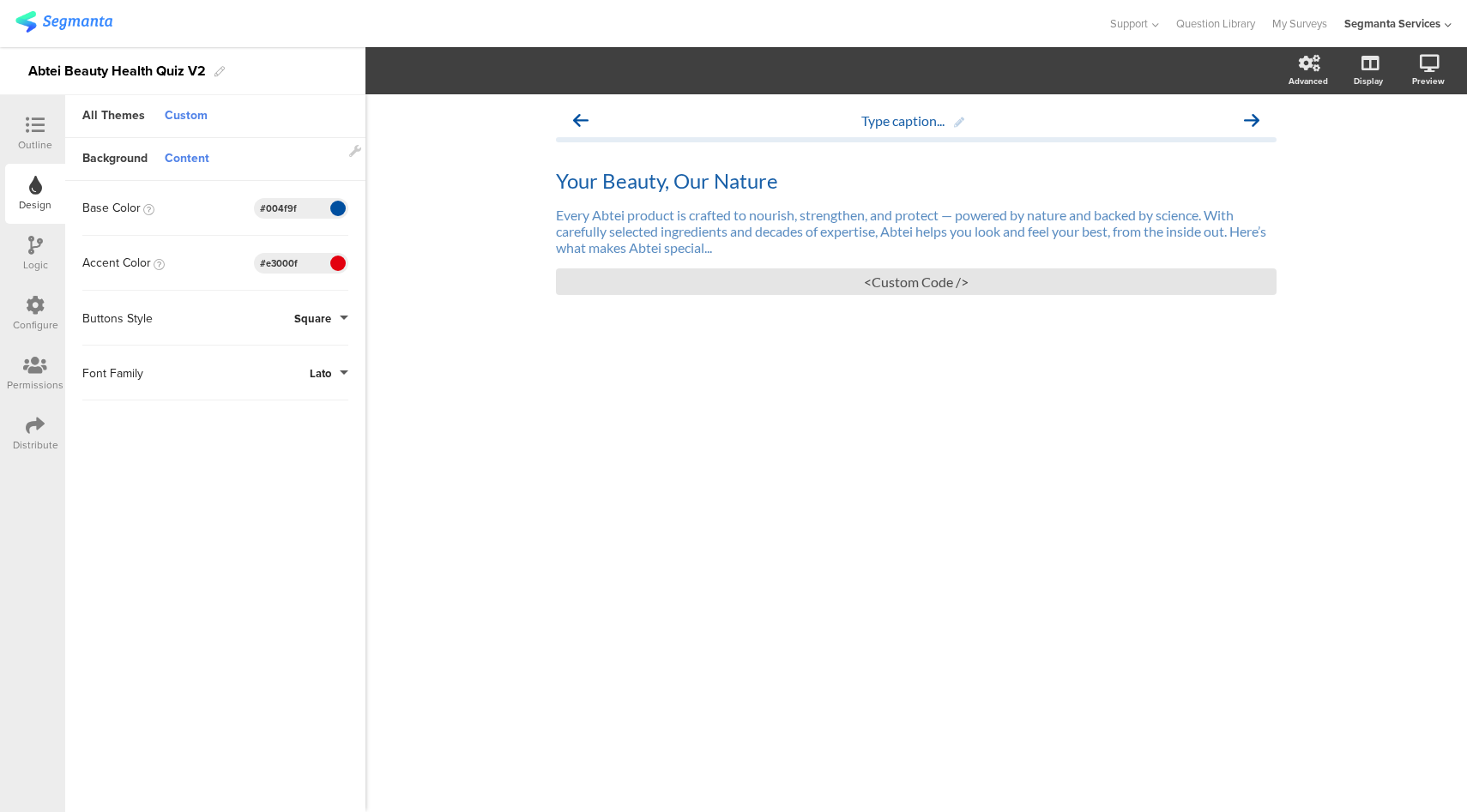
click at [36, 139] on div "Outline" at bounding box center [35, 145] width 34 height 15
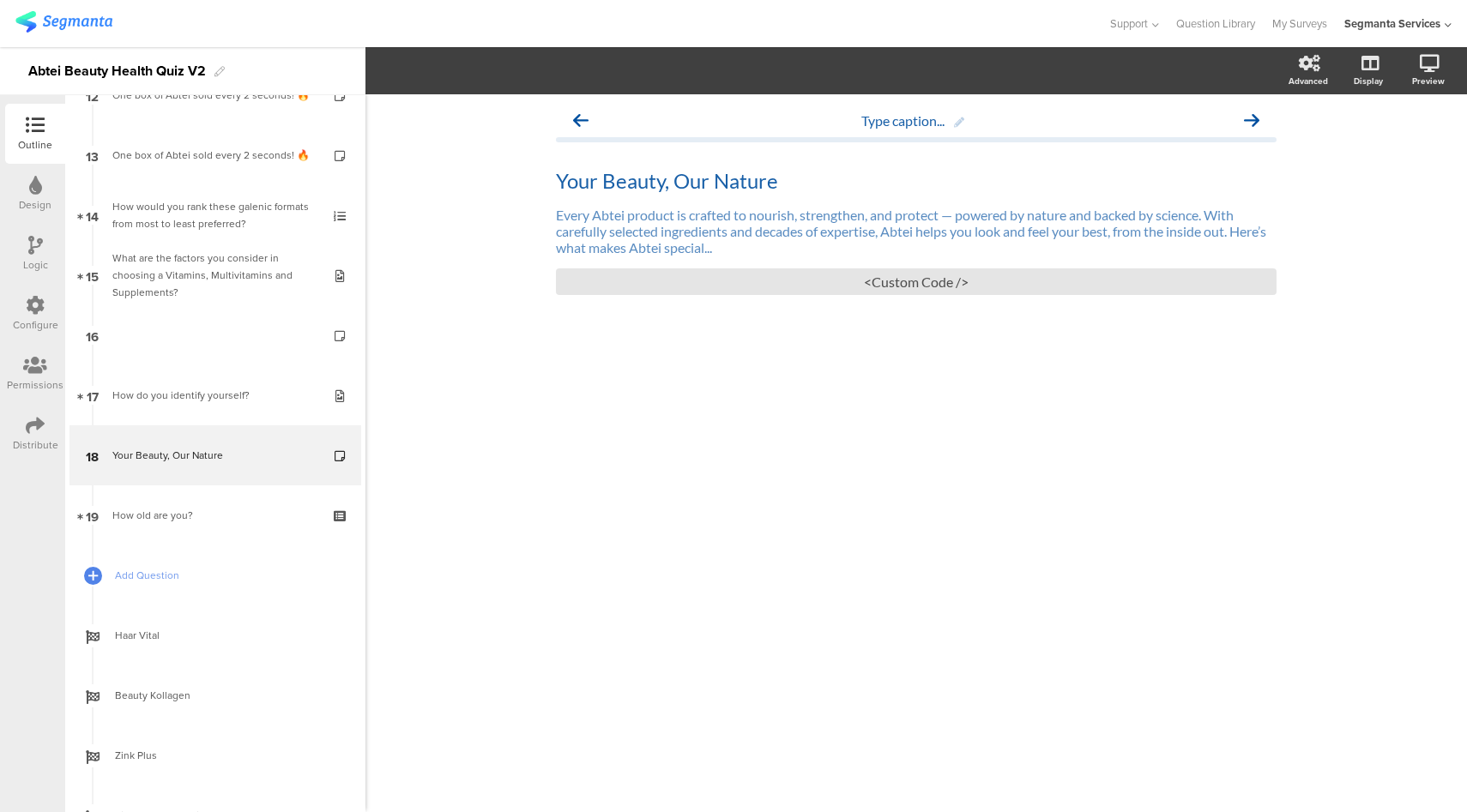
scroll to position [760, 0]
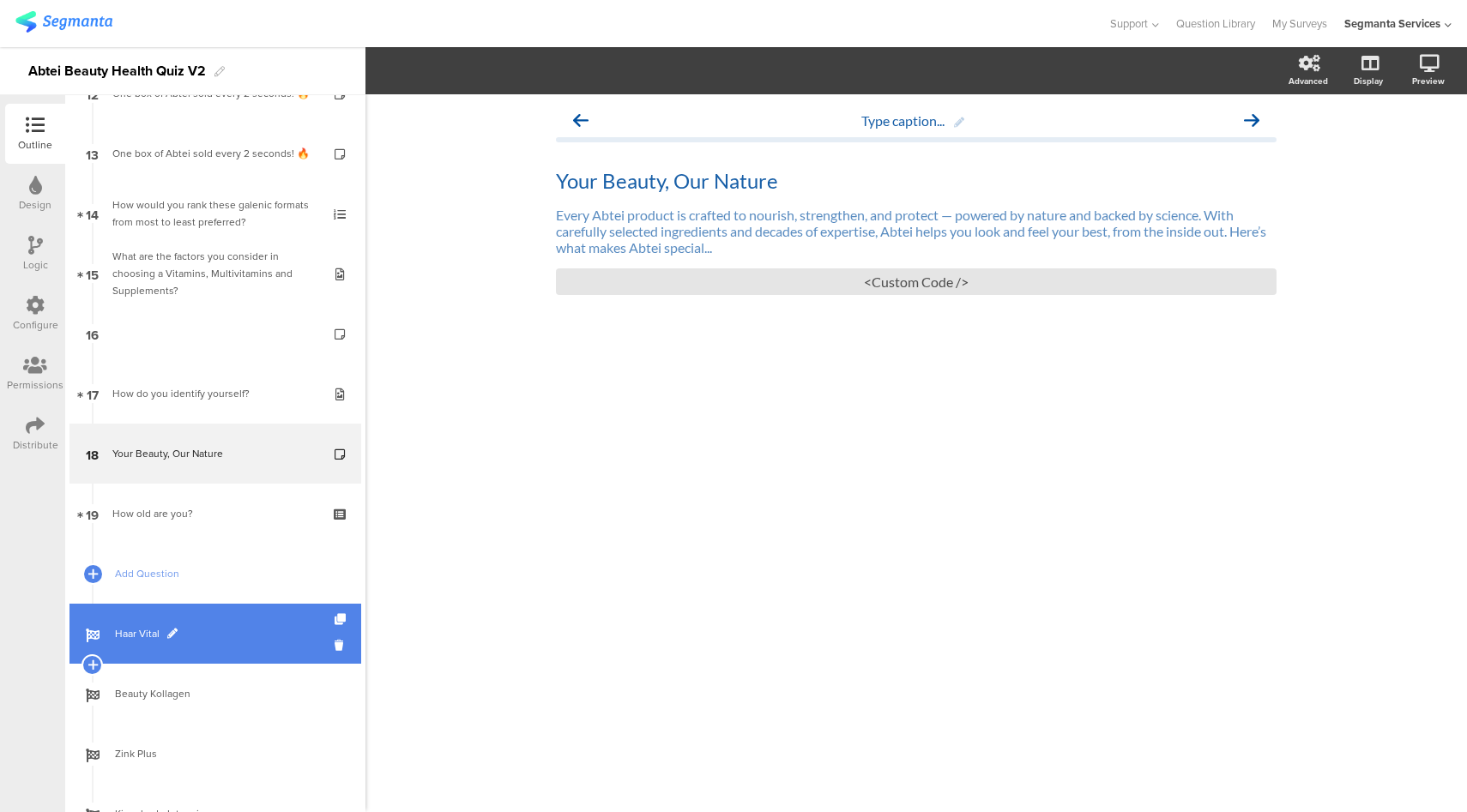
click at [237, 645] on link "Haar Vital" at bounding box center [215, 634] width 292 height 60
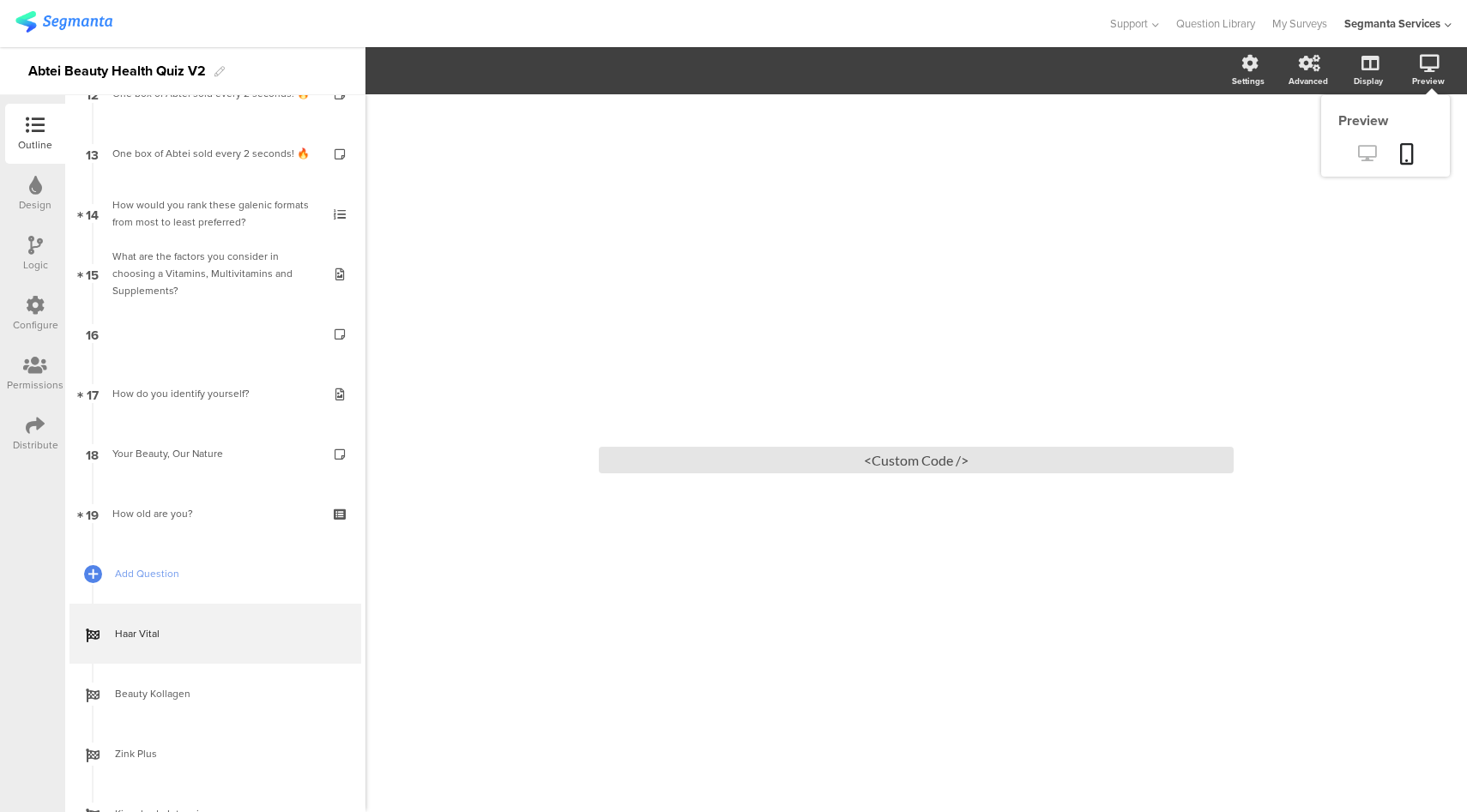
click at [1368, 152] on icon at bounding box center [1366, 152] width 18 height 16
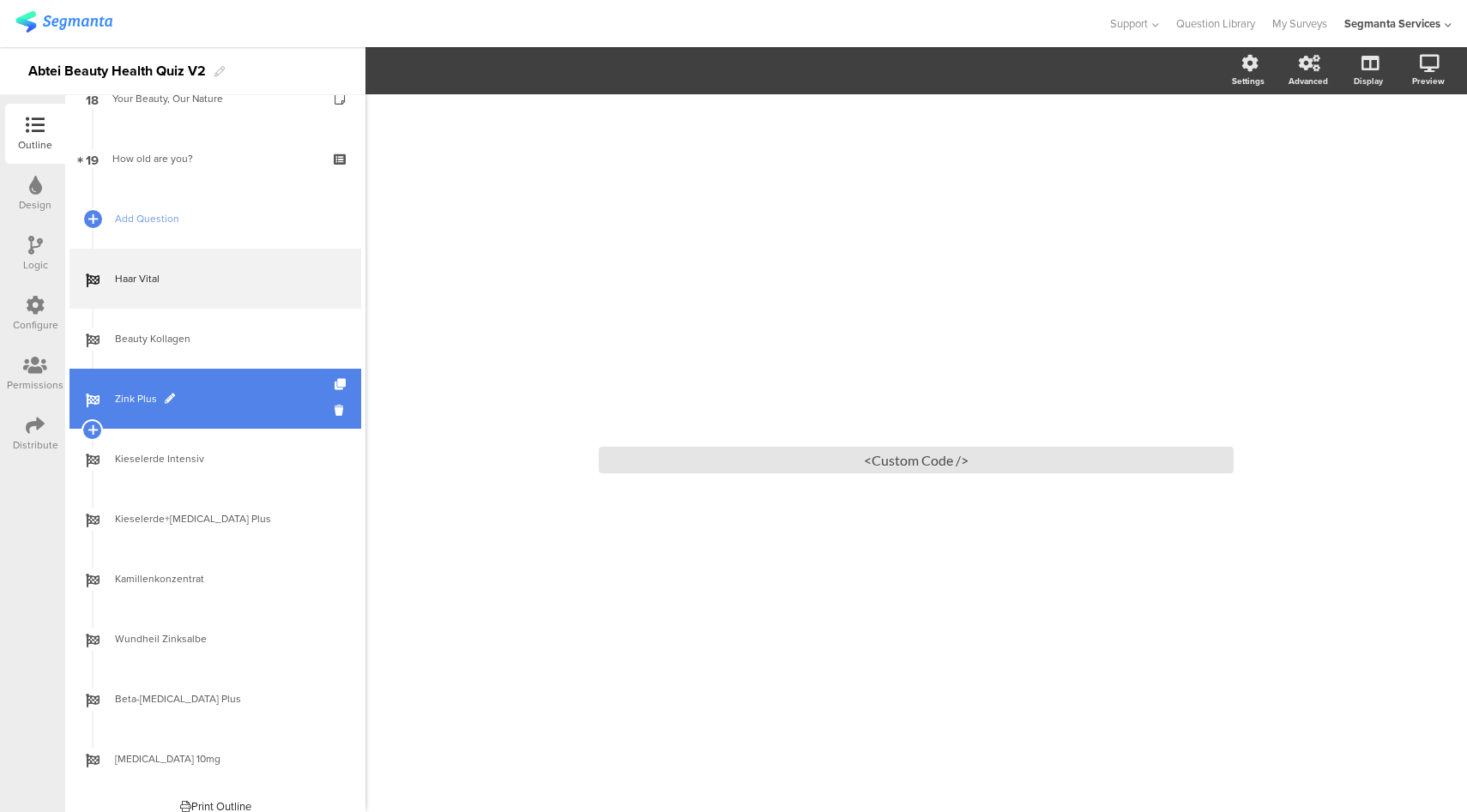
scroll to position [1113, 0]
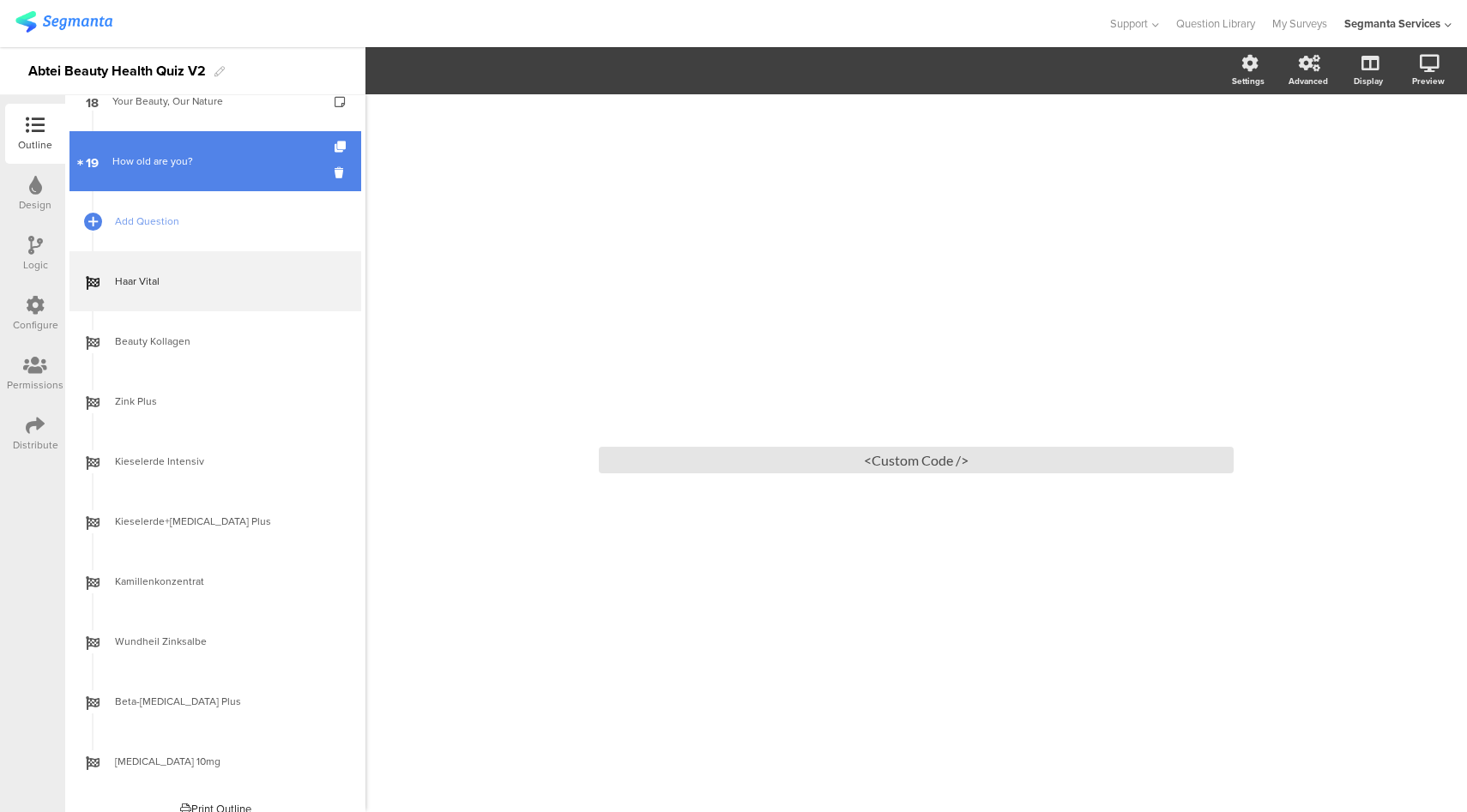
click at [215, 160] on div "How old are you?" at bounding box center [214, 161] width 205 height 17
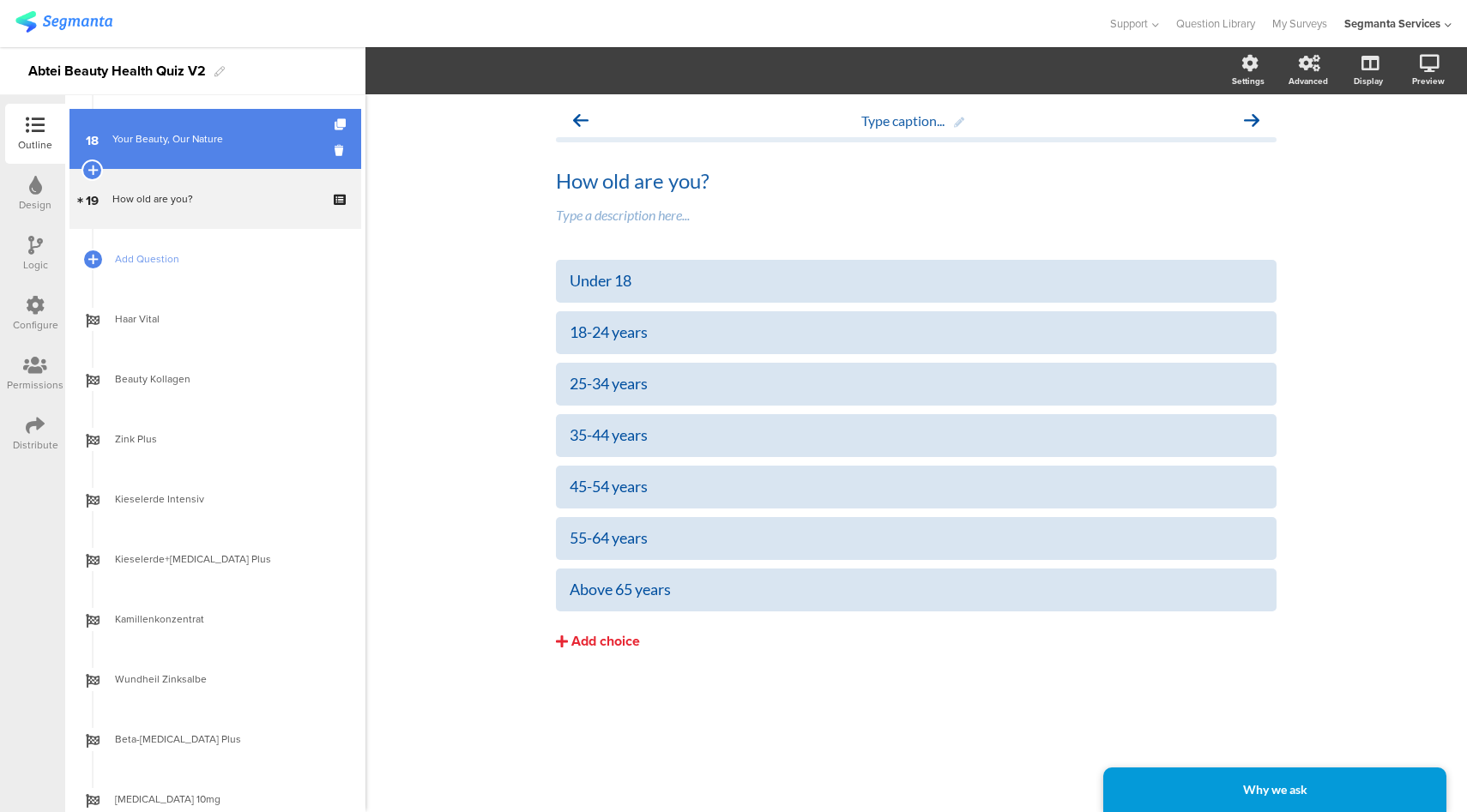
scroll to position [1071, 0]
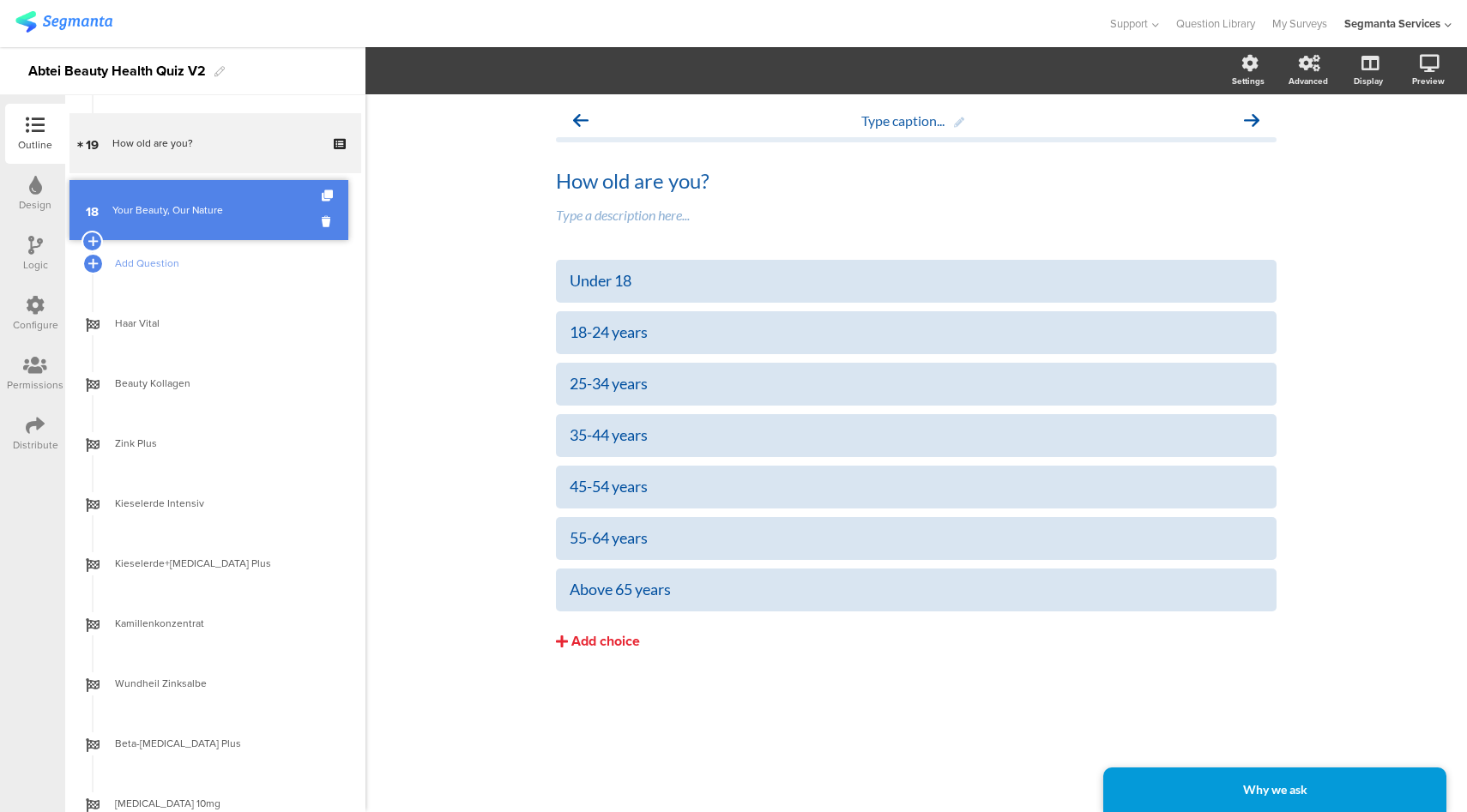
drag, startPoint x: 261, startPoint y: 138, endPoint x: 253, endPoint y: 206, distance: 68.5
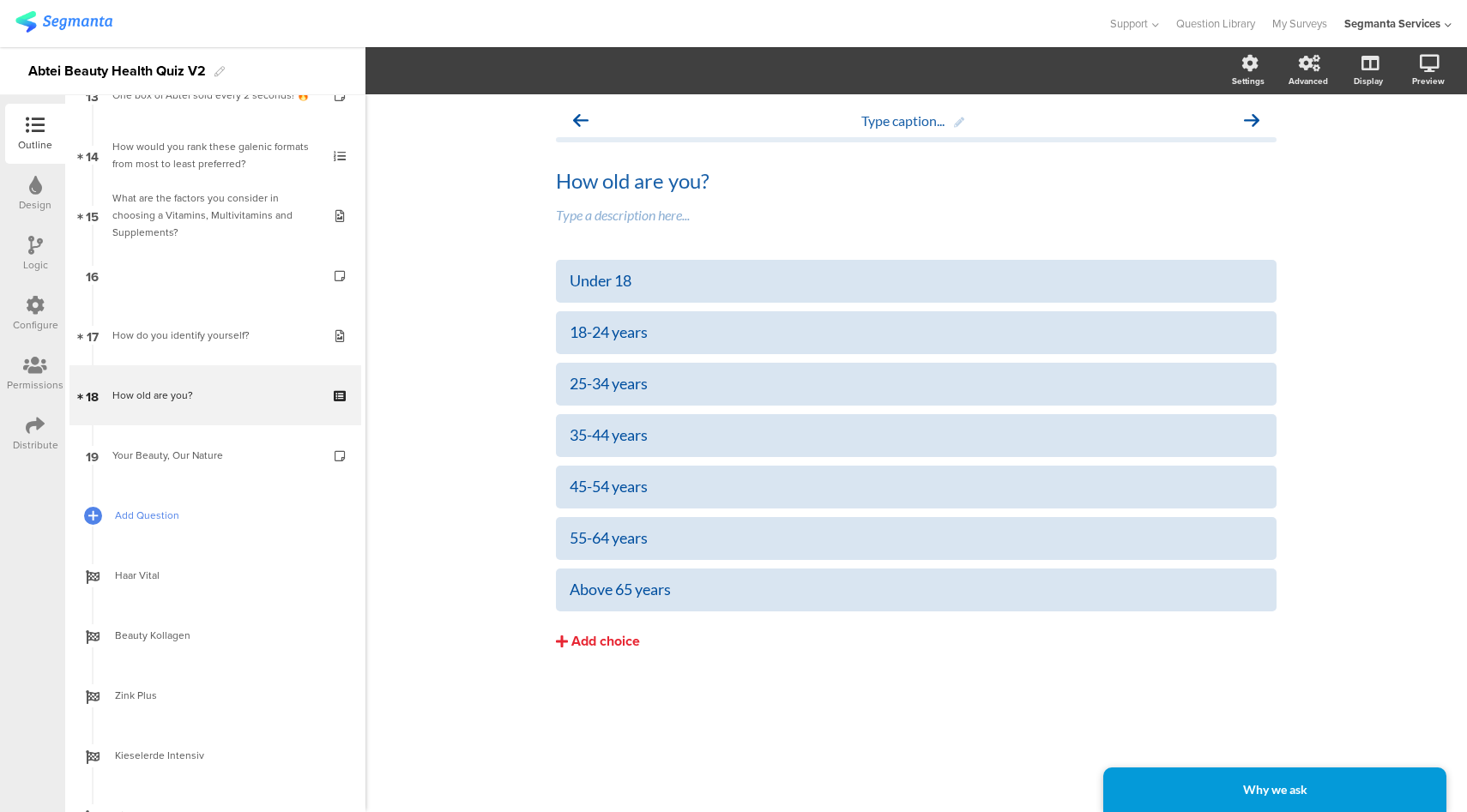
scroll to position [809, 0]
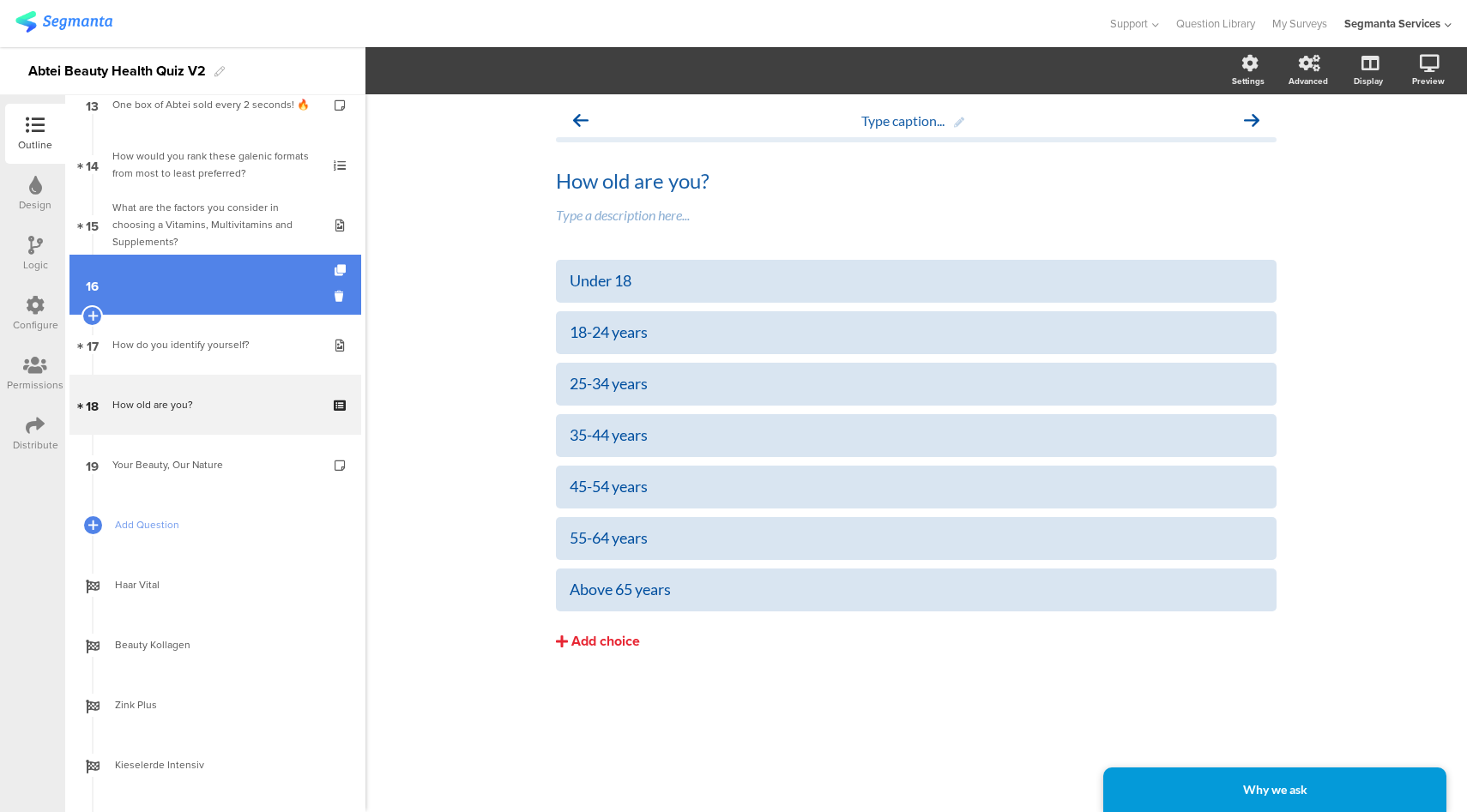
click at [246, 305] on link "16" at bounding box center [215, 285] width 292 height 60
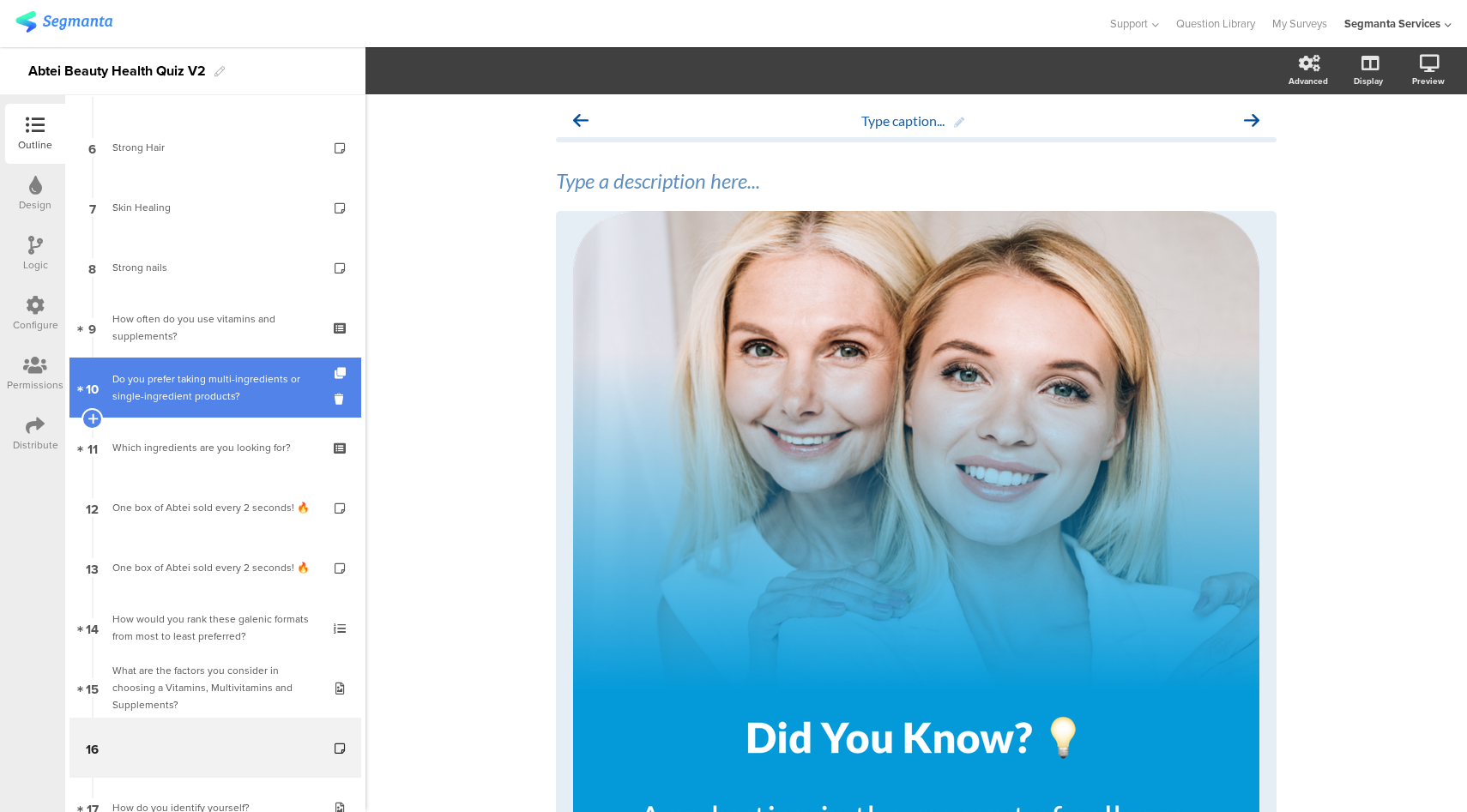
scroll to position [853, 0]
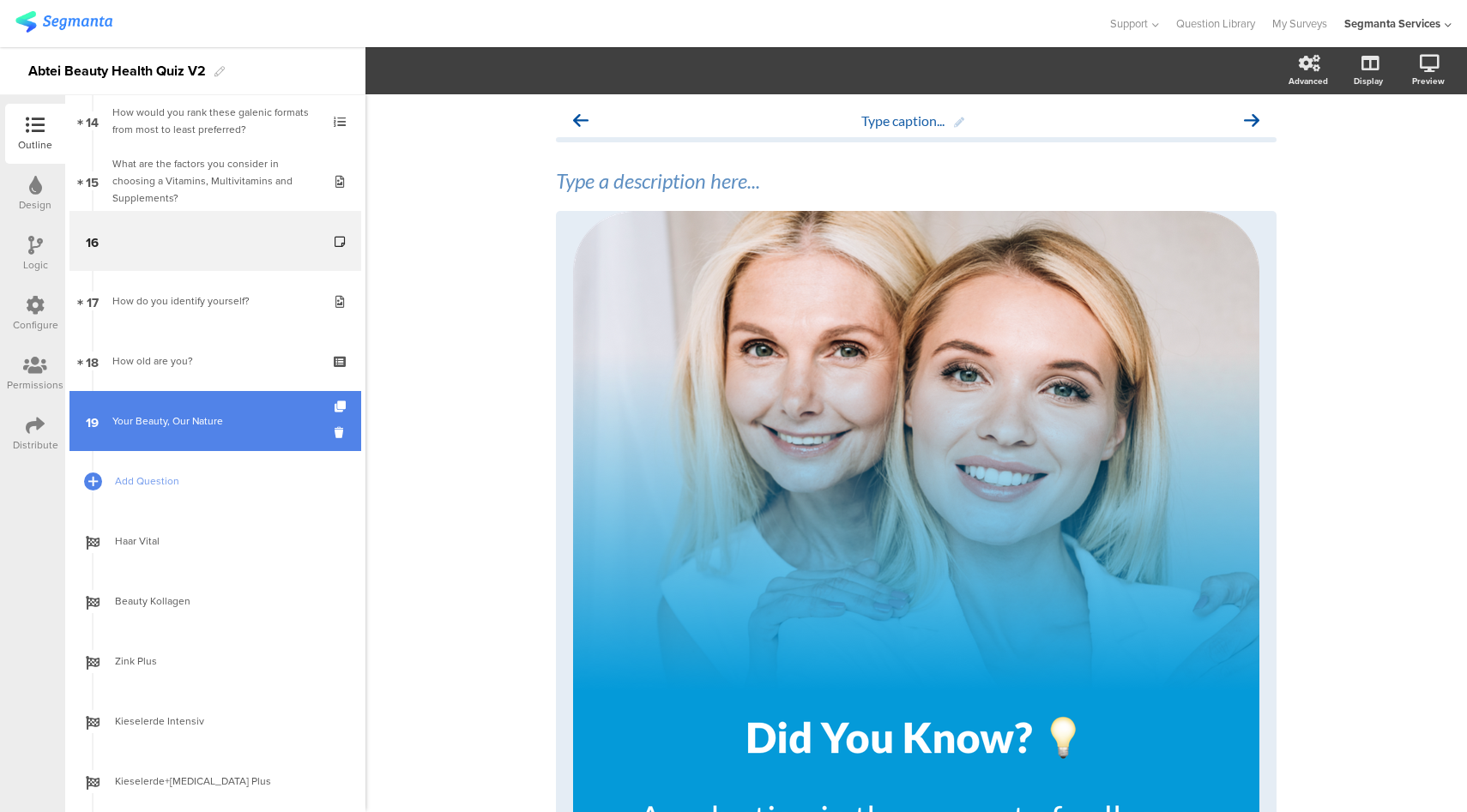
click at [213, 419] on div "Your Beauty, Our Nature" at bounding box center [214, 421] width 205 height 17
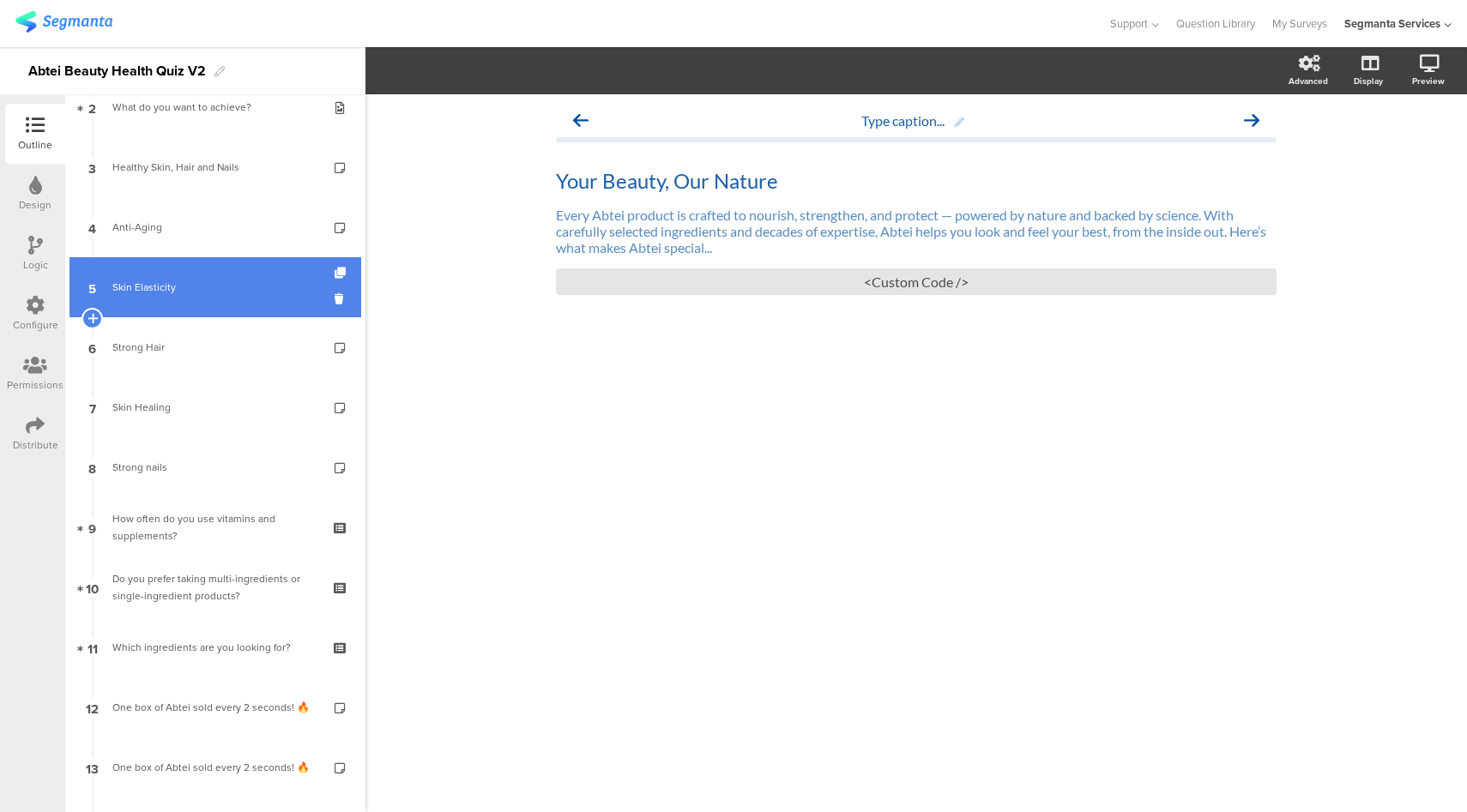
scroll to position [19, 0]
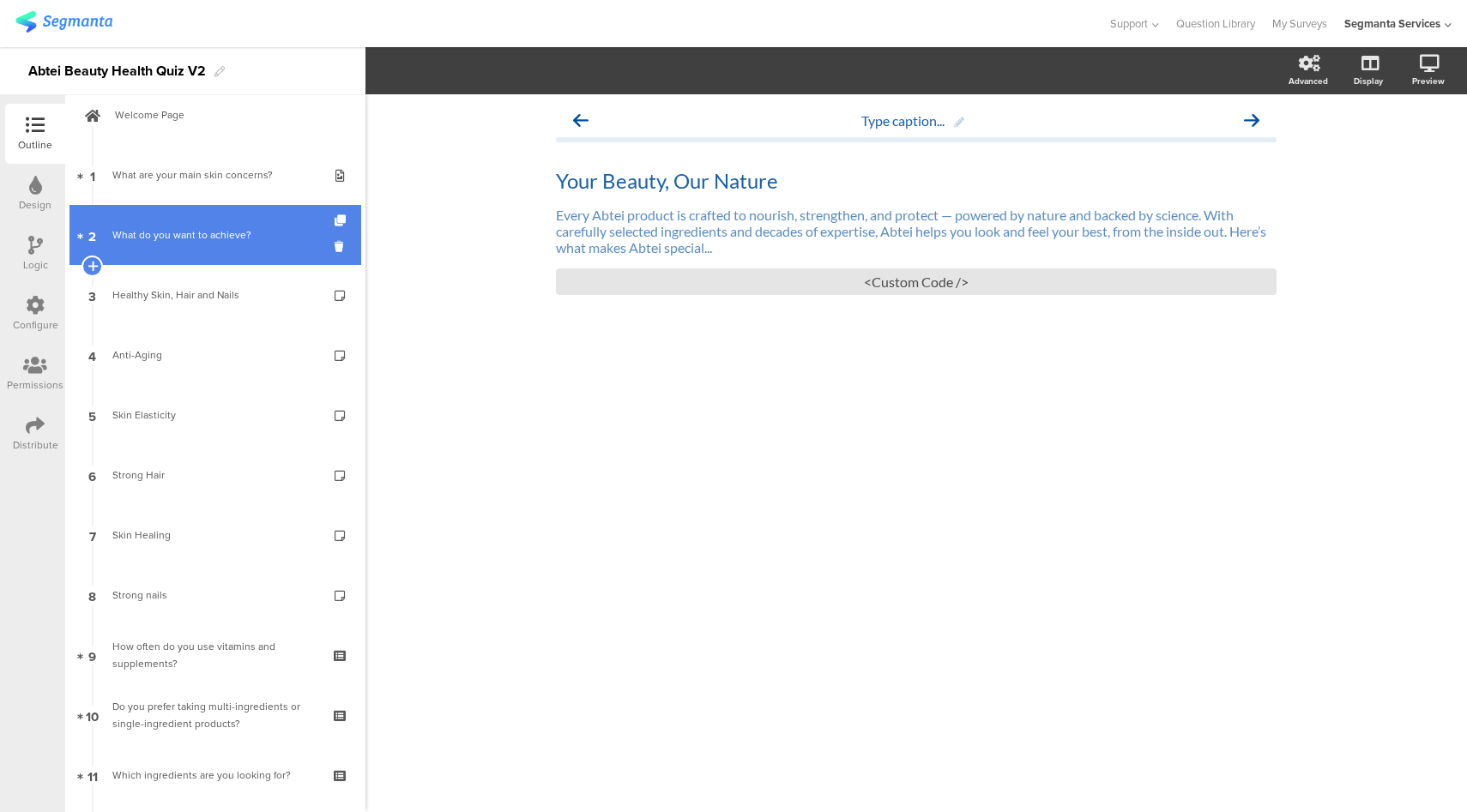
click at [252, 246] on link "2 What do you want to achieve?" at bounding box center [215, 235] width 292 height 60
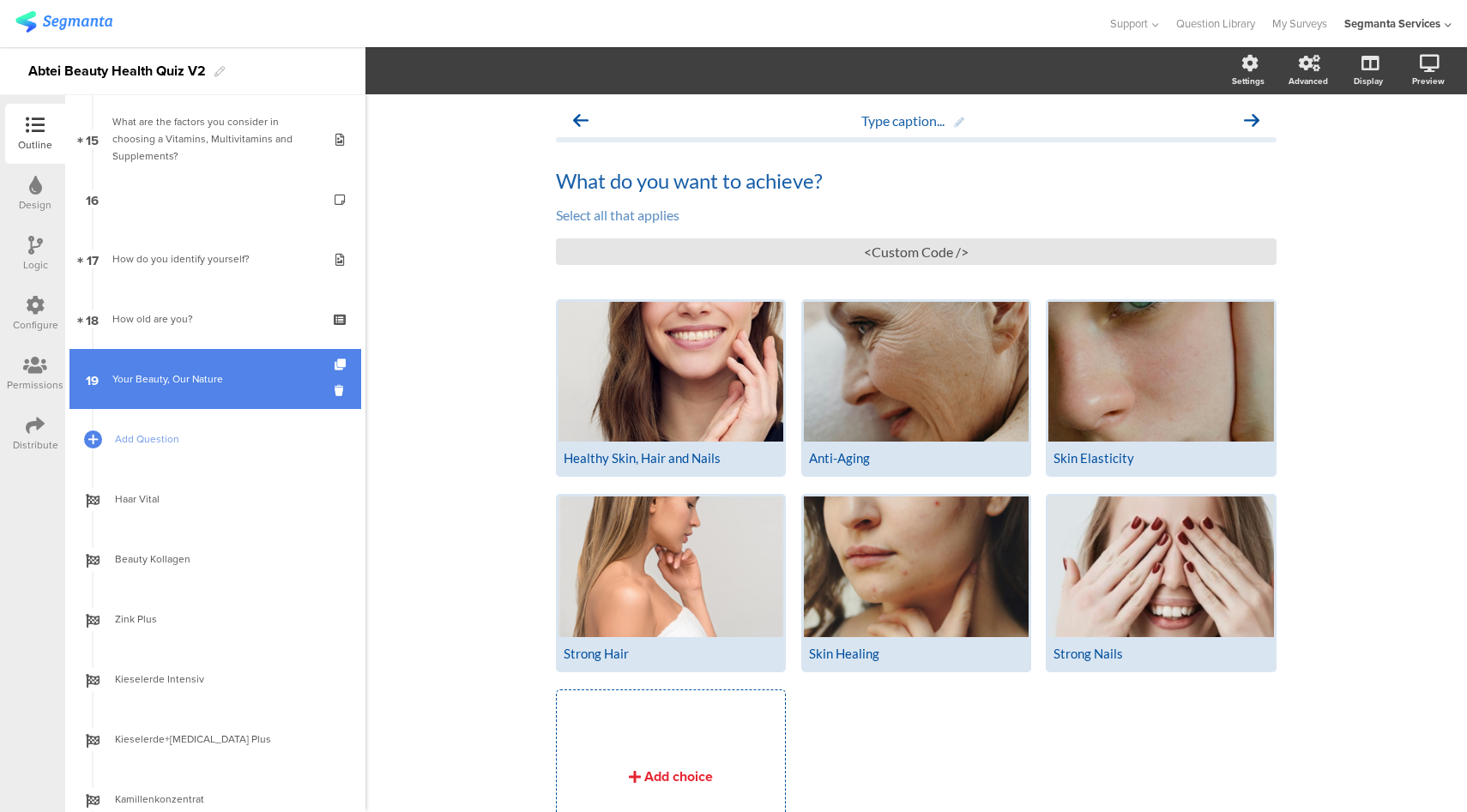
scroll to position [869, 0]
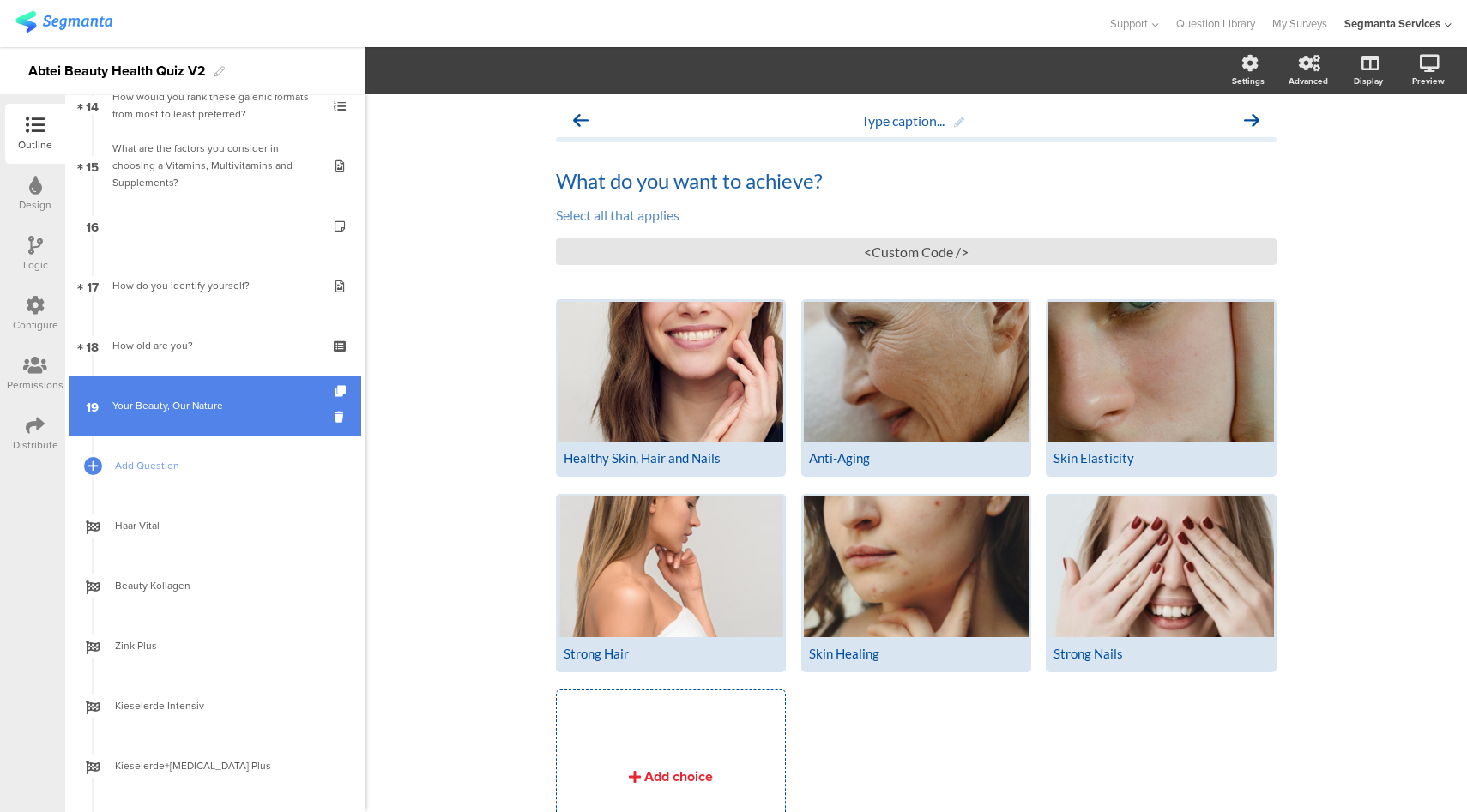
click at [218, 406] on div "Your Beauty, Our Nature" at bounding box center [214, 406] width 205 height 17
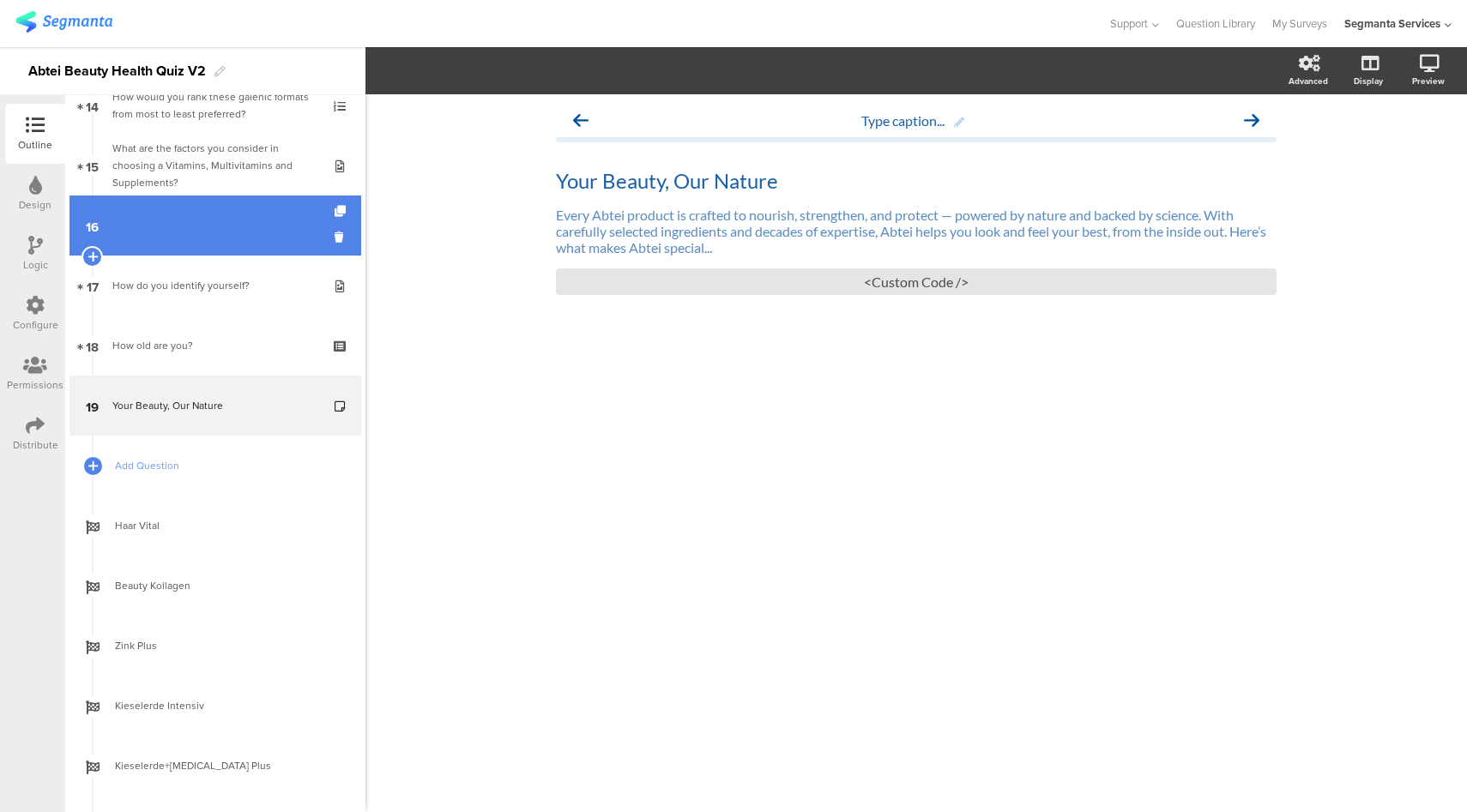
click at [248, 234] on link "16" at bounding box center [215, 226] width 292 height 60
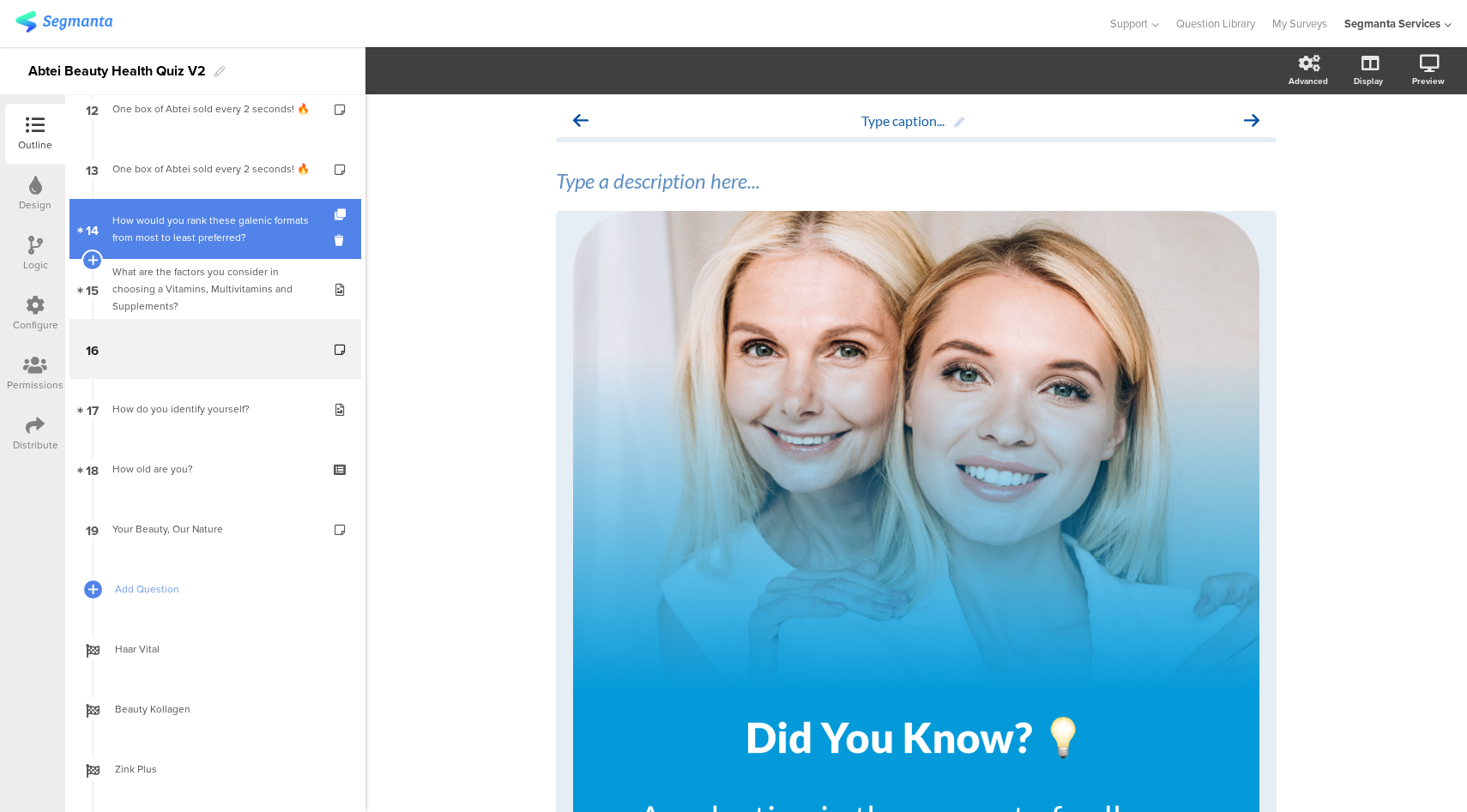
scroll to position [730, 0]
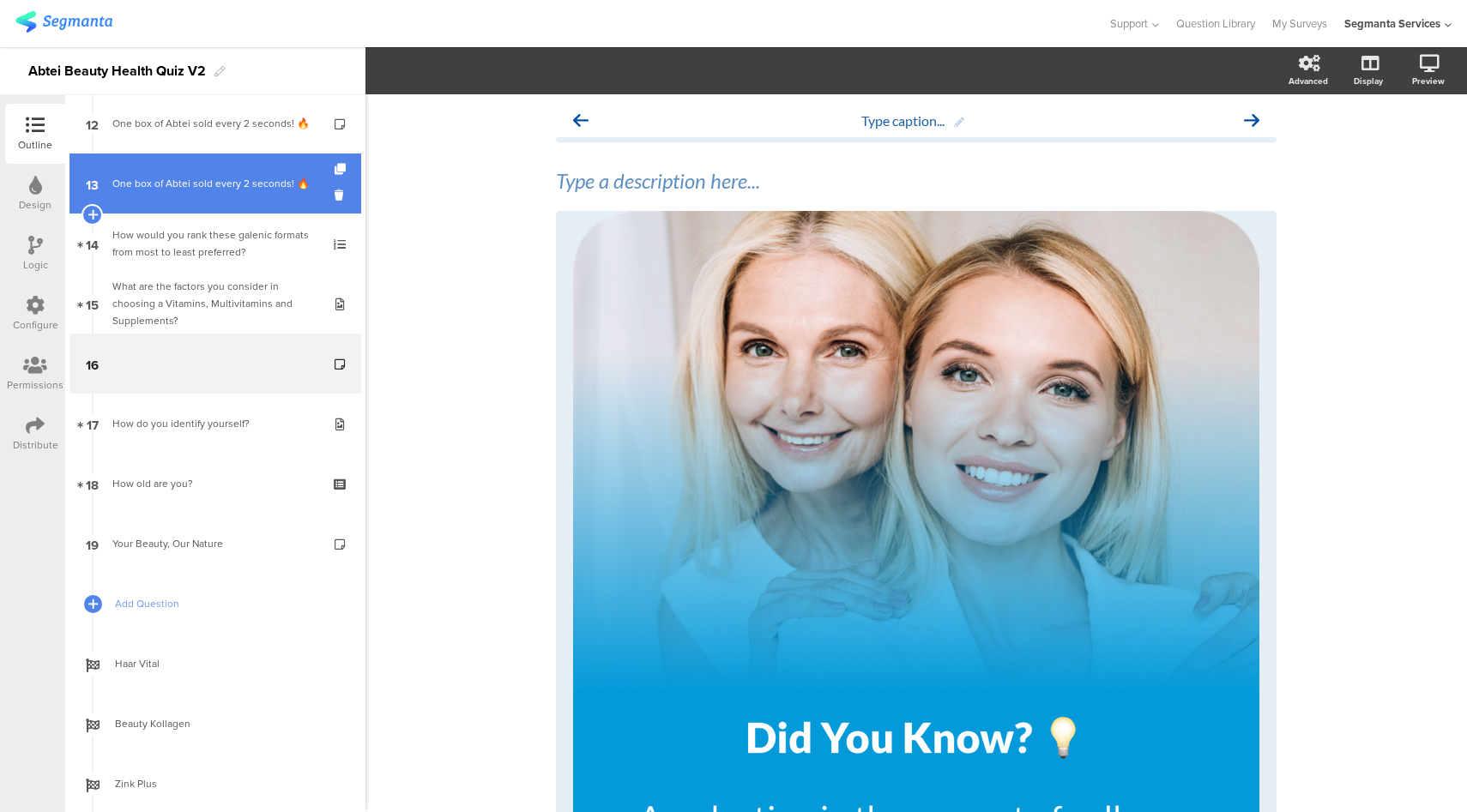
click at [221, 190] on div "One box of Abtei sold every 2 seconds​! 🔥" at bounding box center [214, 183] width 205 height 17
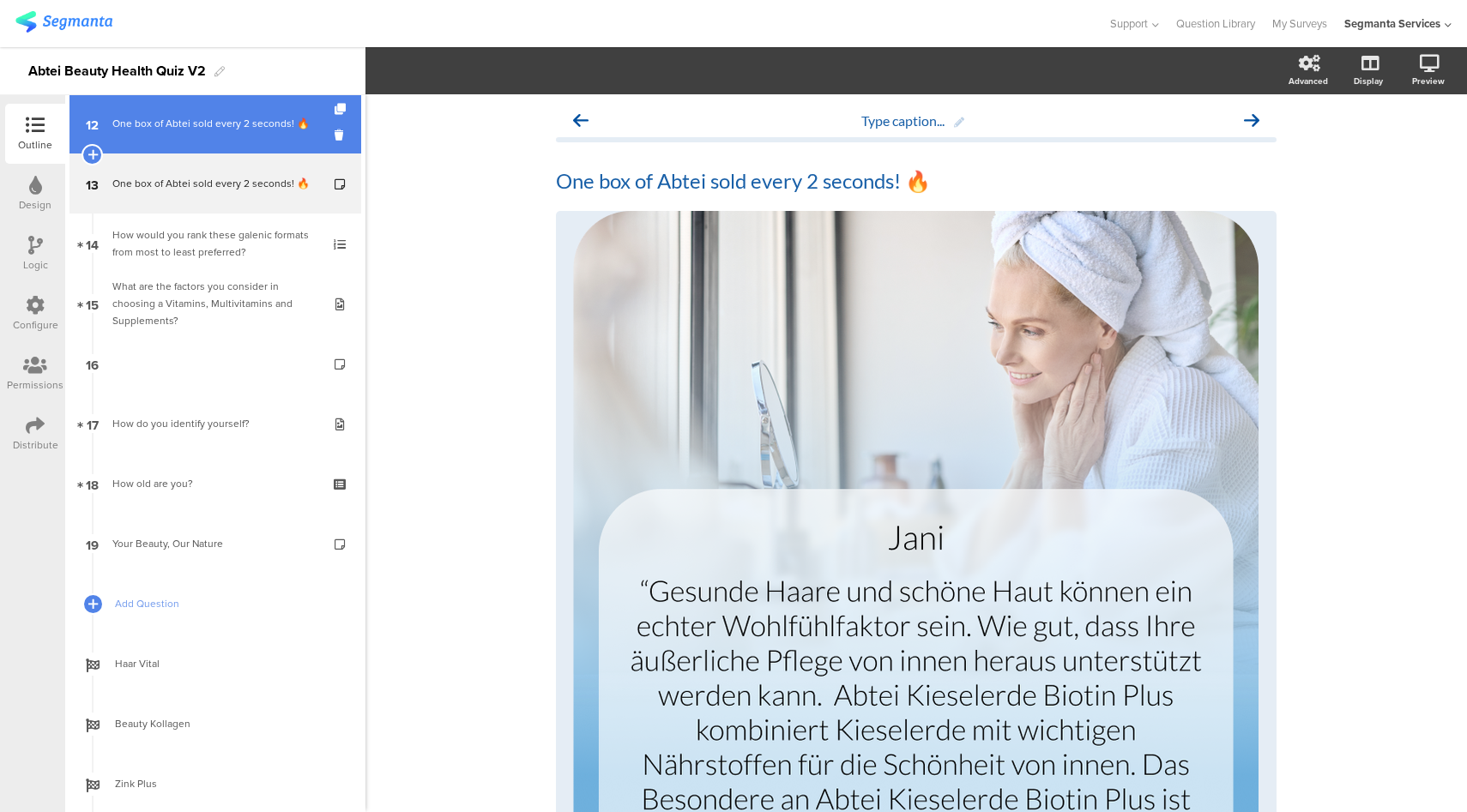
click at [171, 131] on div "One box of Abtei sold every 2 seconds​! 🔥" at bounding box center [214, 123] width 205 height 17
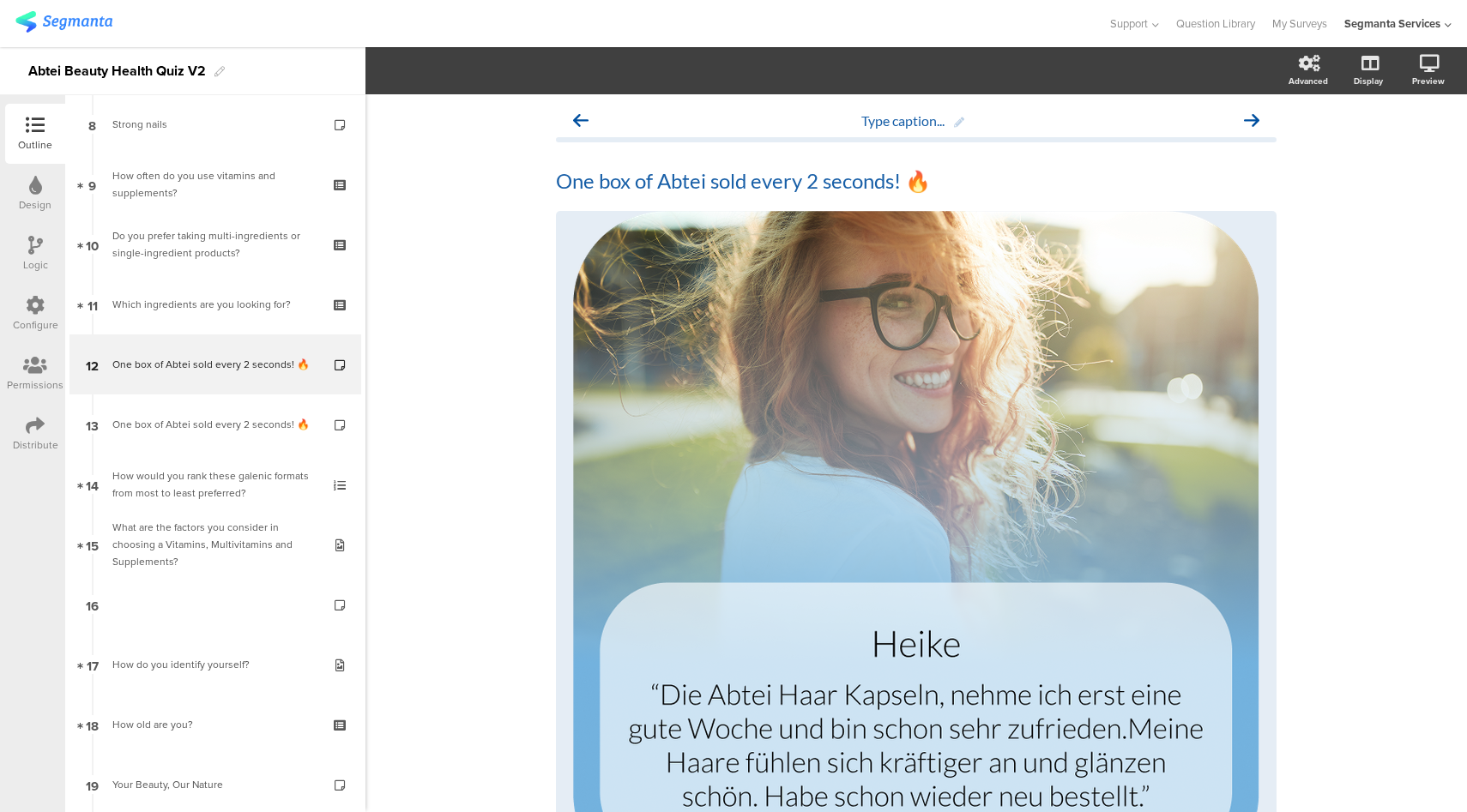
click at [48, 242] on div "Logic" at bounding box center [35, 254] width 60 height 60
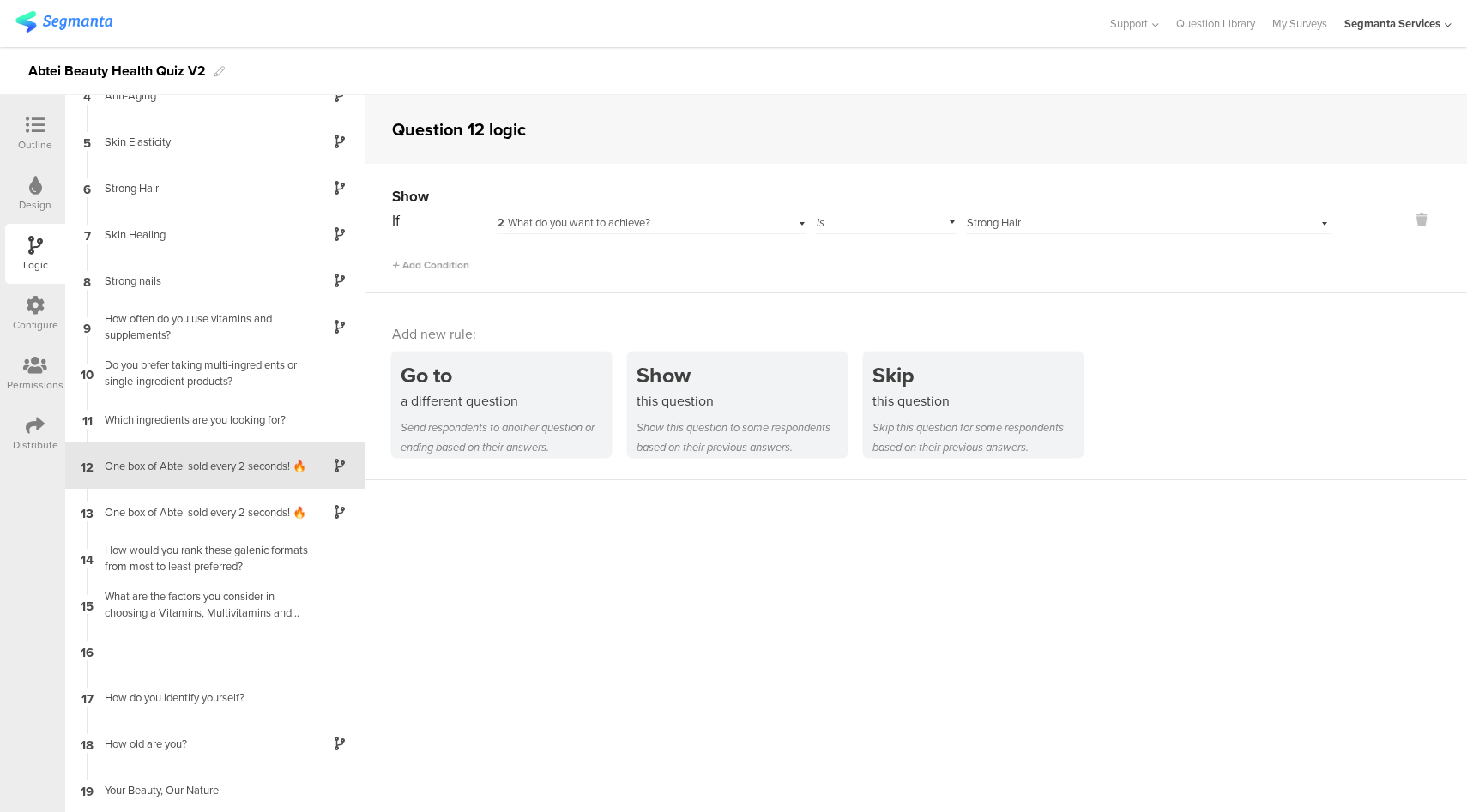
scroll to position [163, 0]
click at [35, 307] on icon at bounding box center [35, 306] width 19 height 19
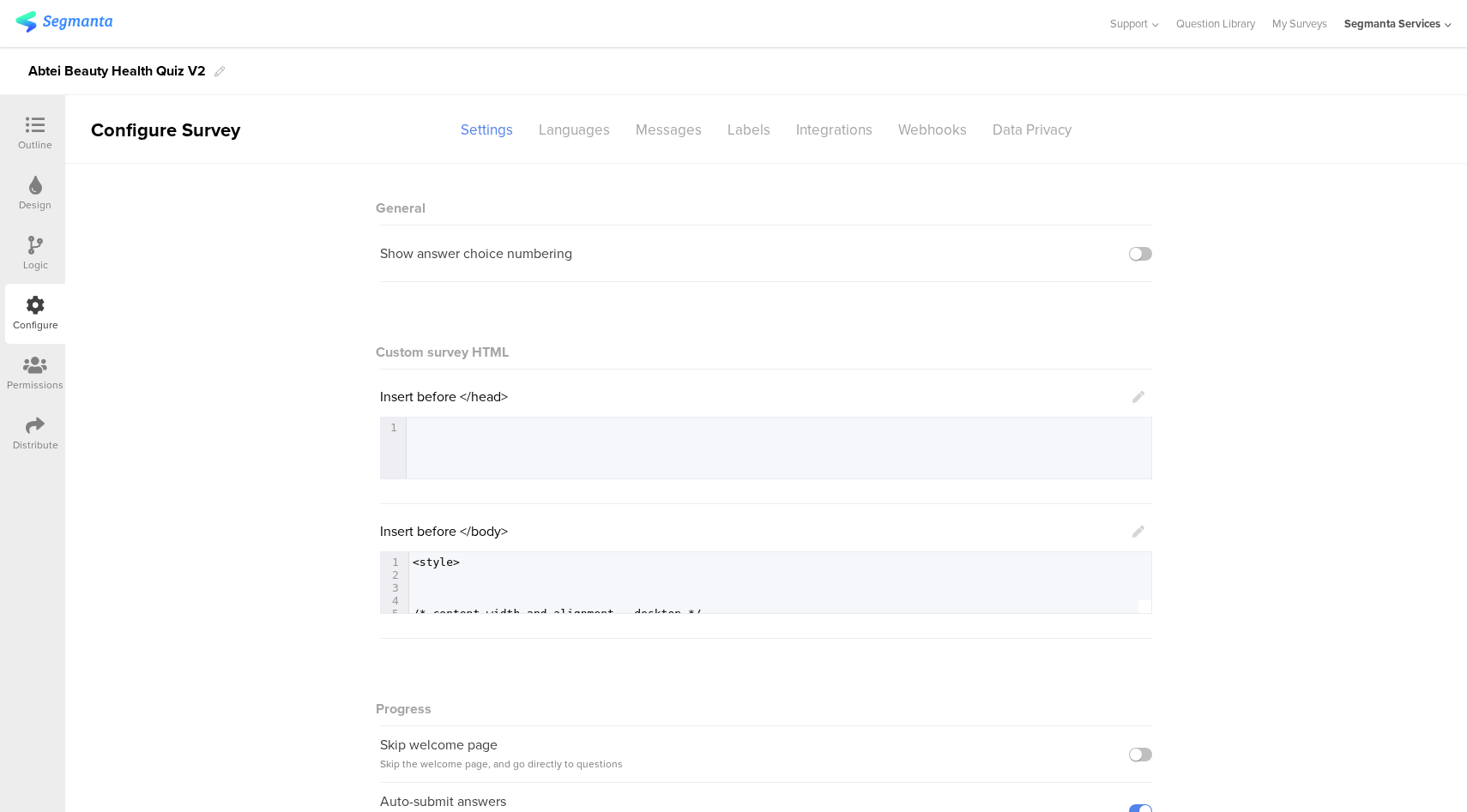
click at [36, 266] on div "Logic" at bounding box center [35, 265] width 25 height 15
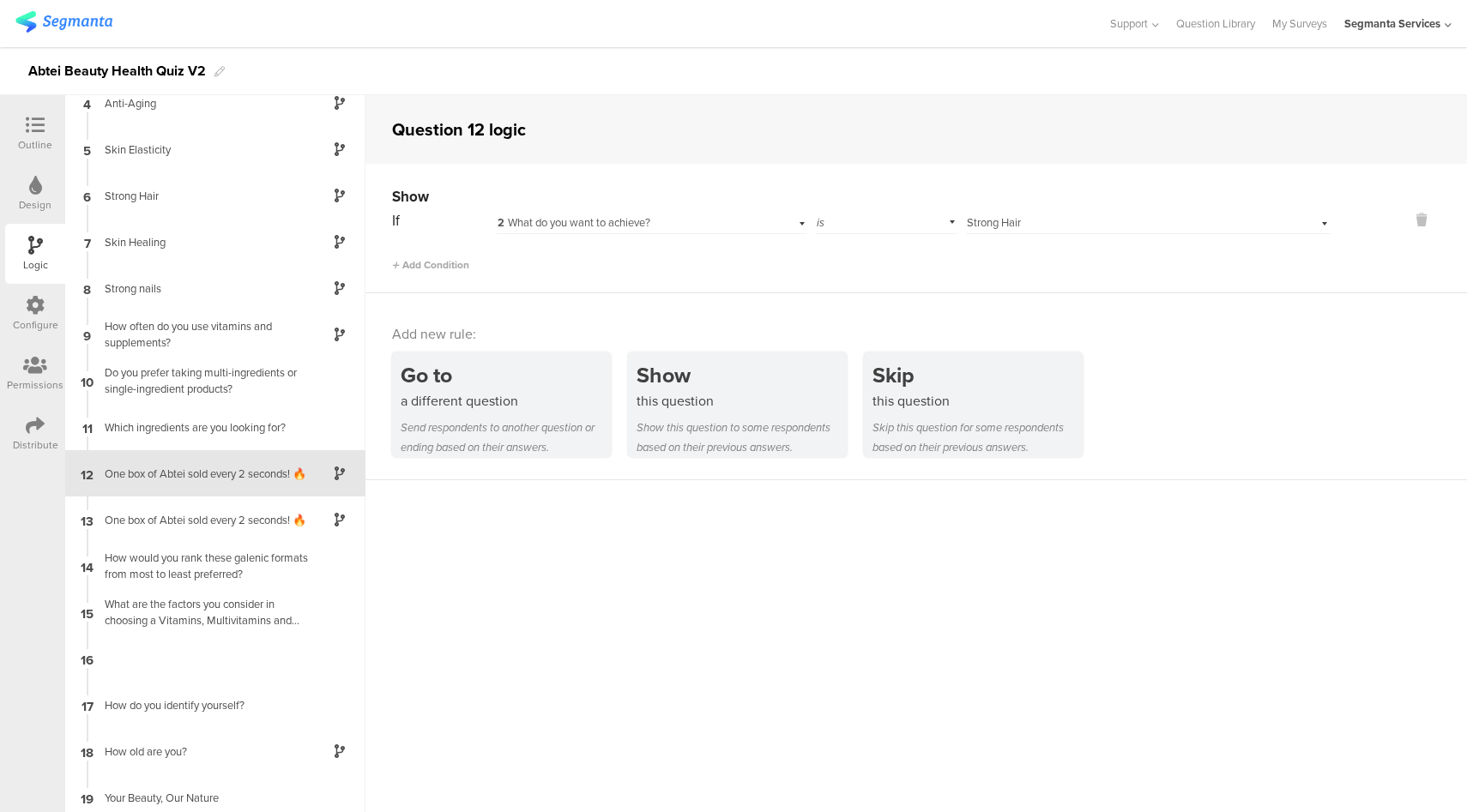
scroll to position [163, 0]
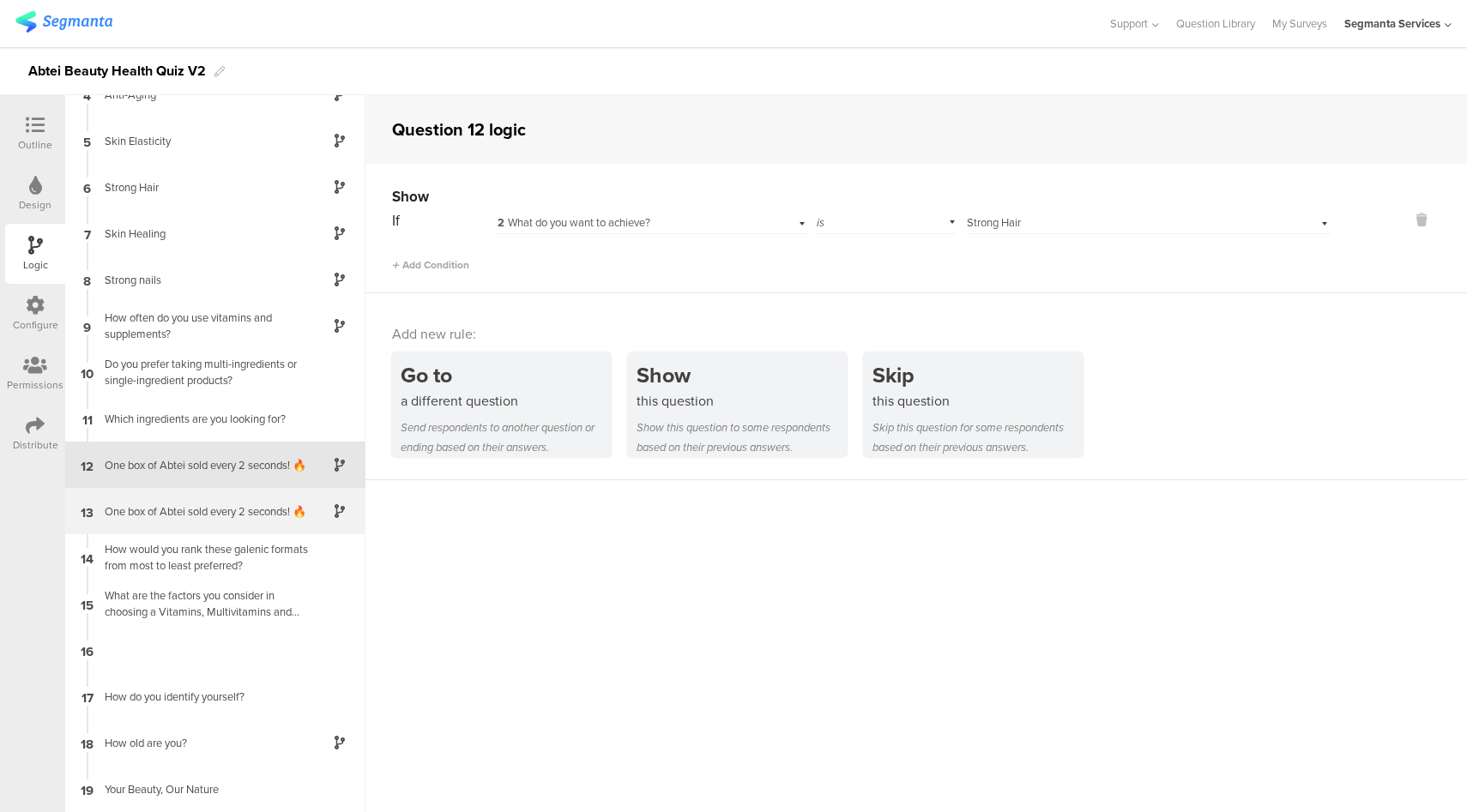
click at [173, 504] on div "One box of Abtei sold every 2 seconds​! 🔥" at bounding box center [202, 511] width 214 height 16
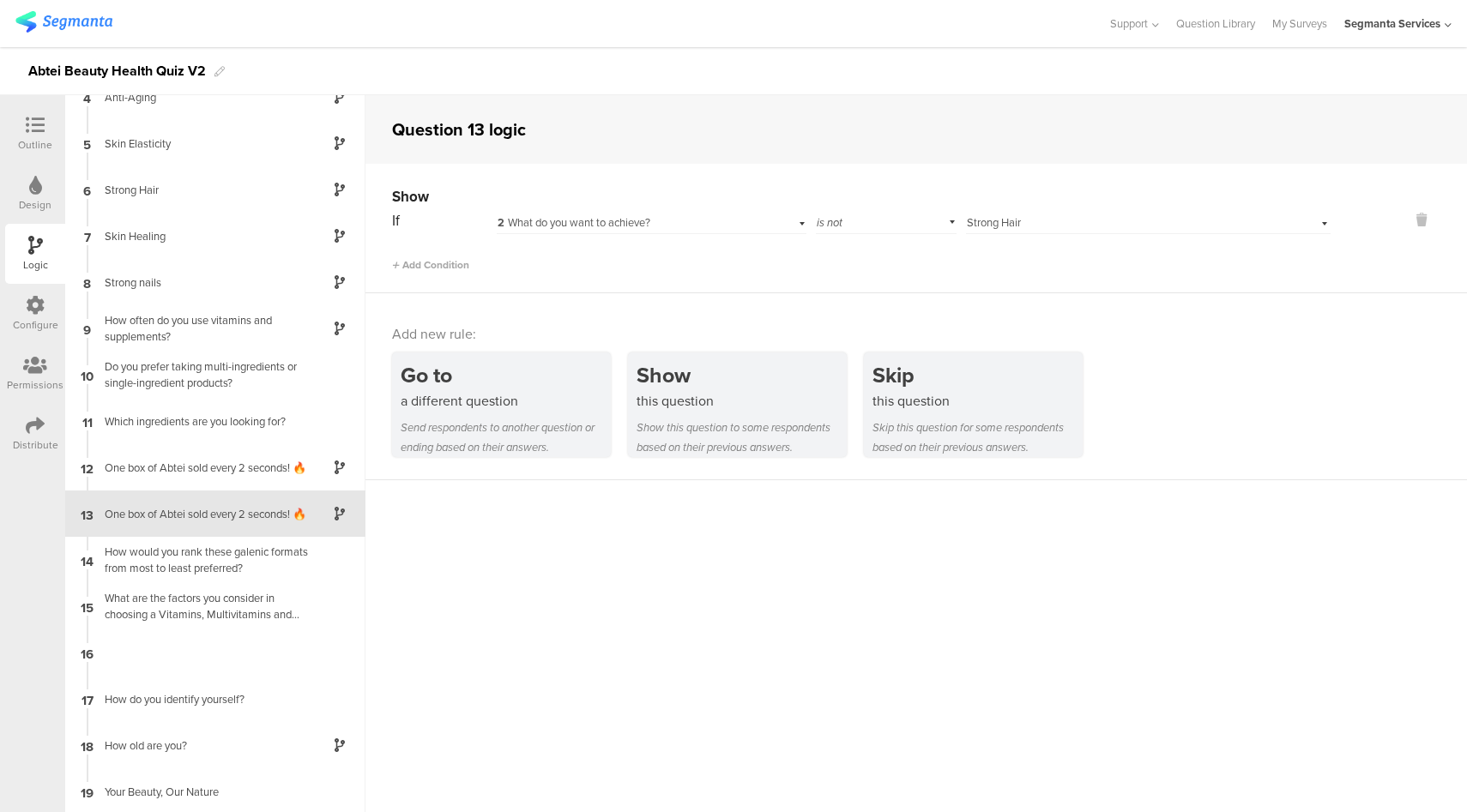
scroll to position [163, 0]
click at [33, 302] on icon at bounding box center [35, 306] width 19 height 19
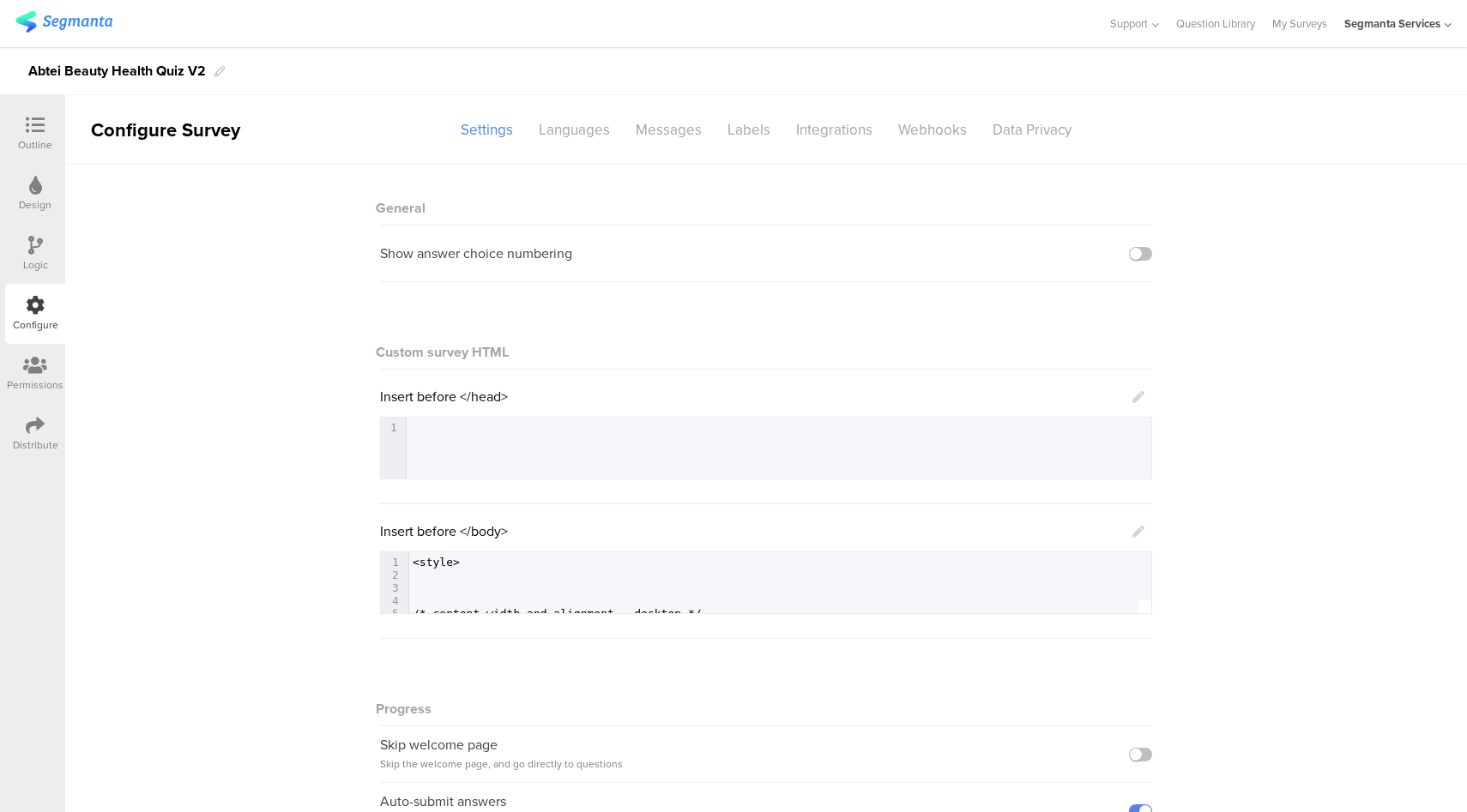
click at [37, 259] on div "Logic" at bounding box center [35, 265] width 25 height 15
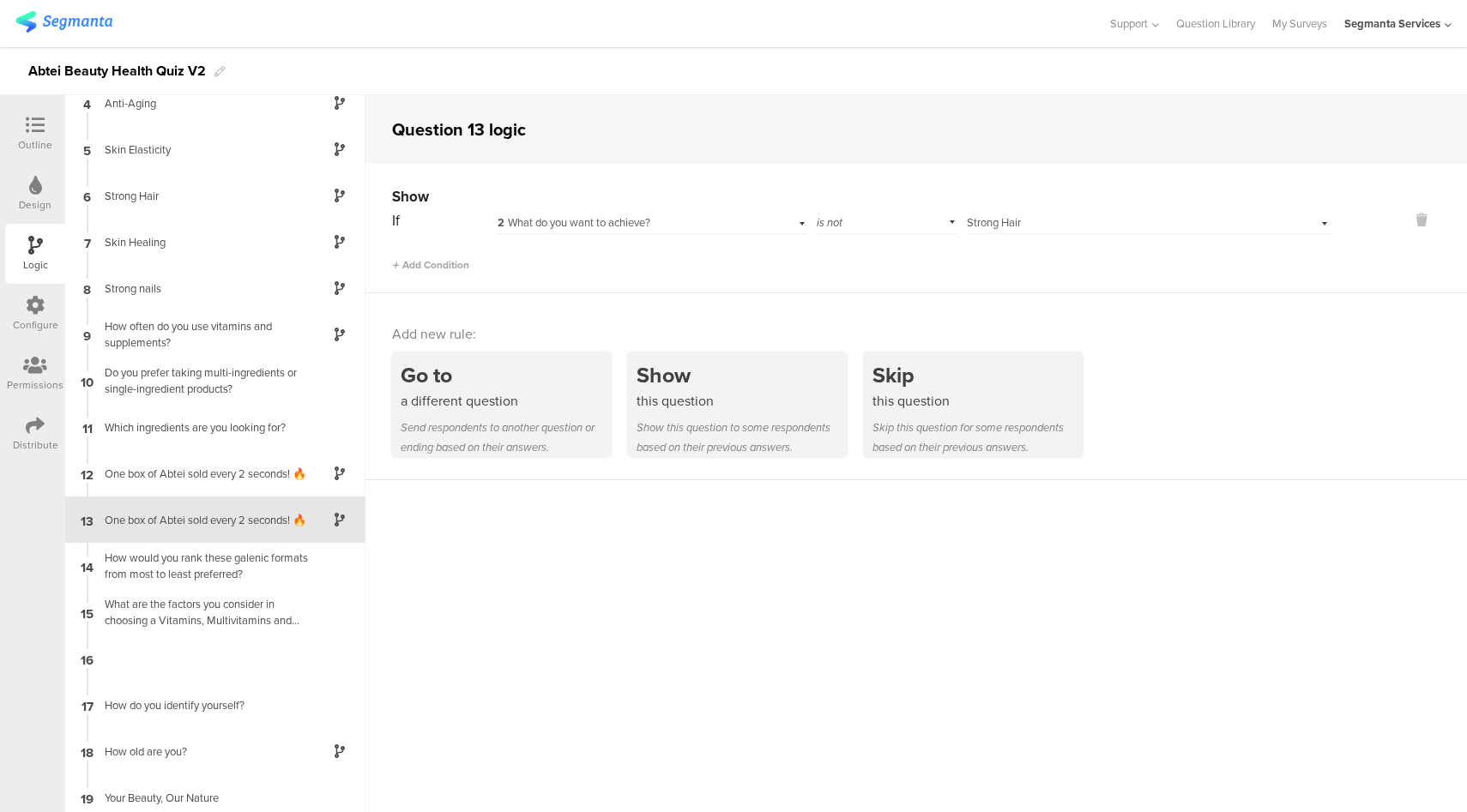
scroll to position [163, 0]
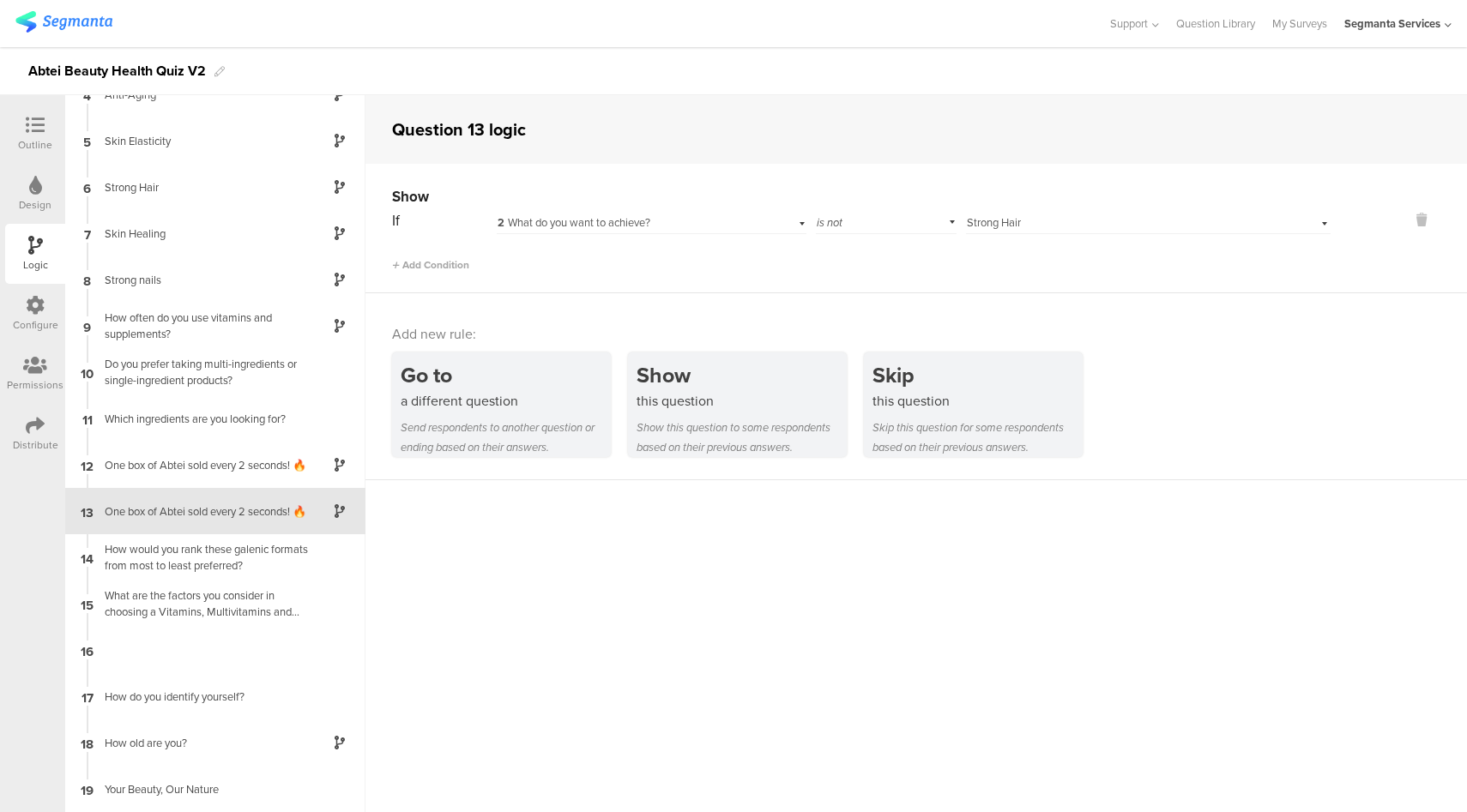
click at [33, 138] on div "Outline" at bounding box center [35, 145] width 34 height 15
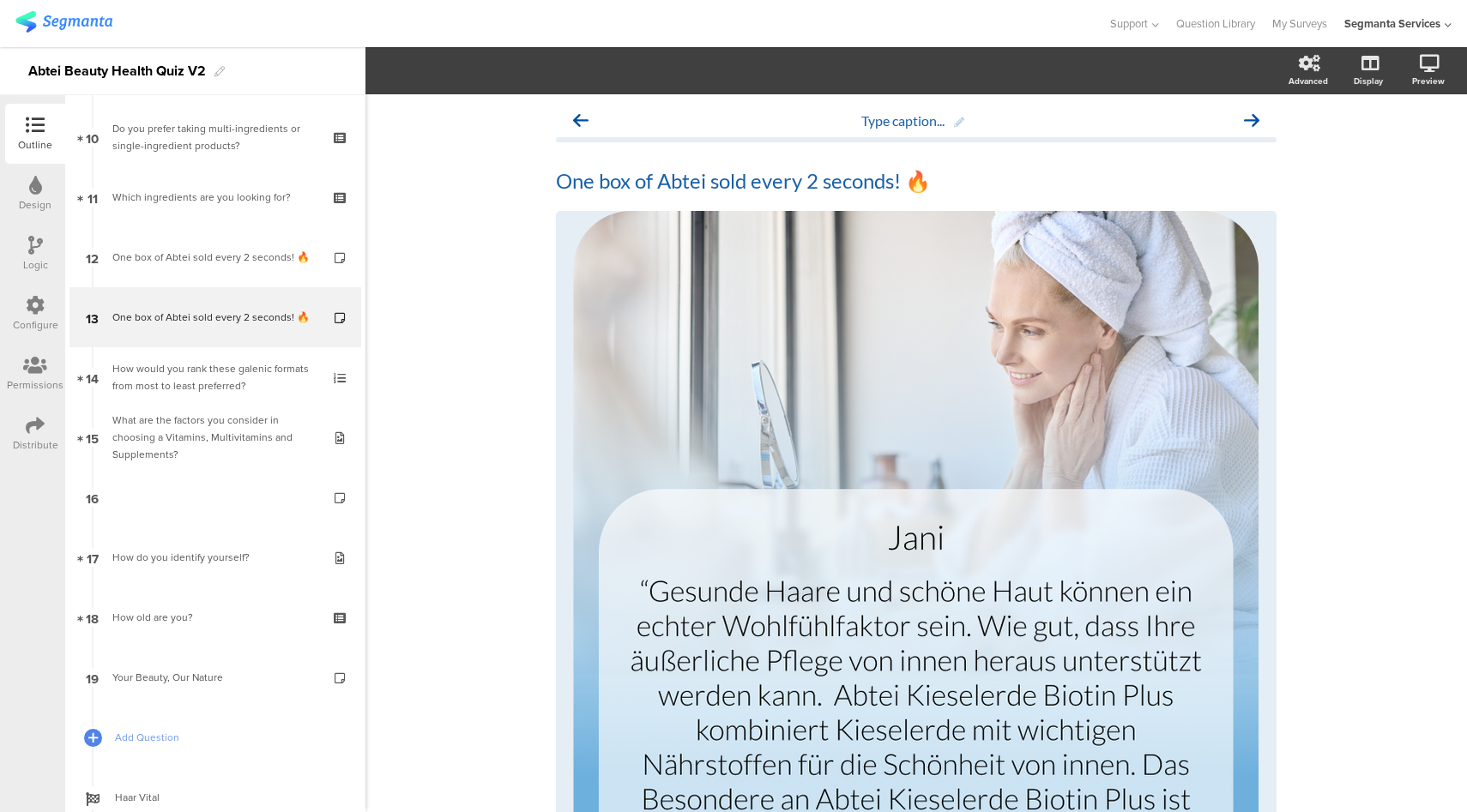
scroll to position [616, 0]
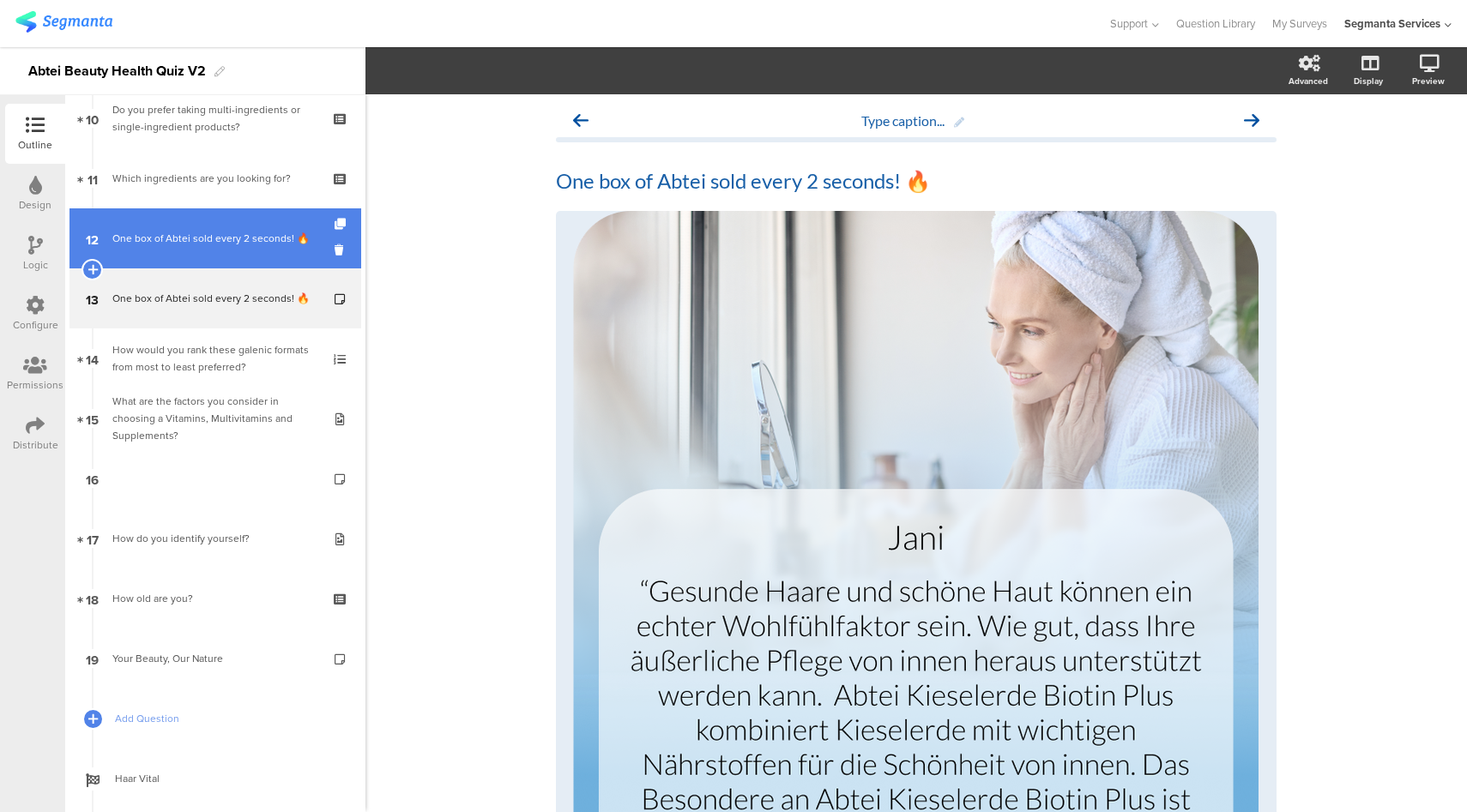
click at [123, 235] on div "One box of Abtei sold every 2 seconds​! 🔥" at bounding box center [214, 239] width 205 height 17
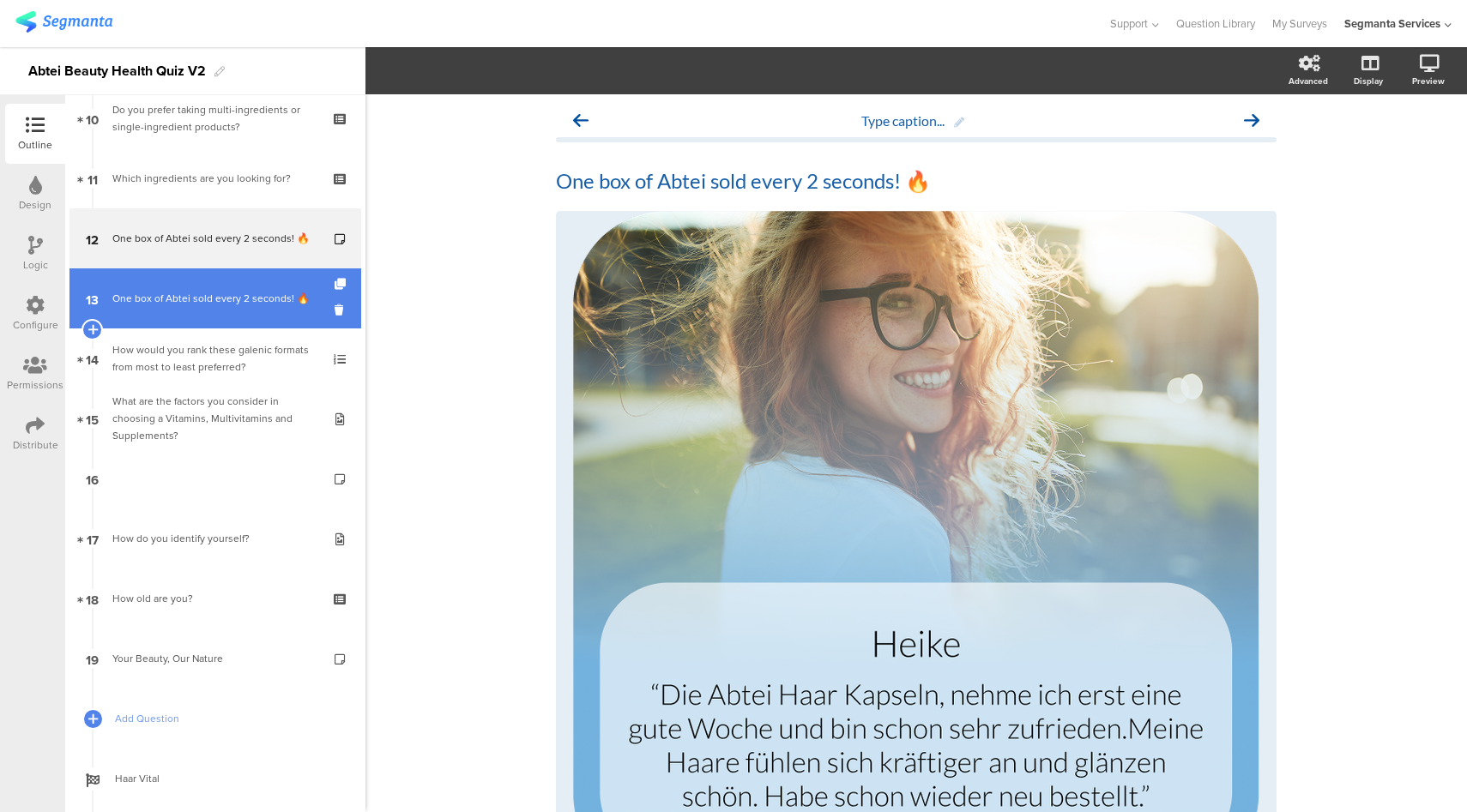
click at [139, 311] on link "13 One box of Abtei sold every 2 seconds​! 🔥" at bounding box center [215, 299] width 292 height 60
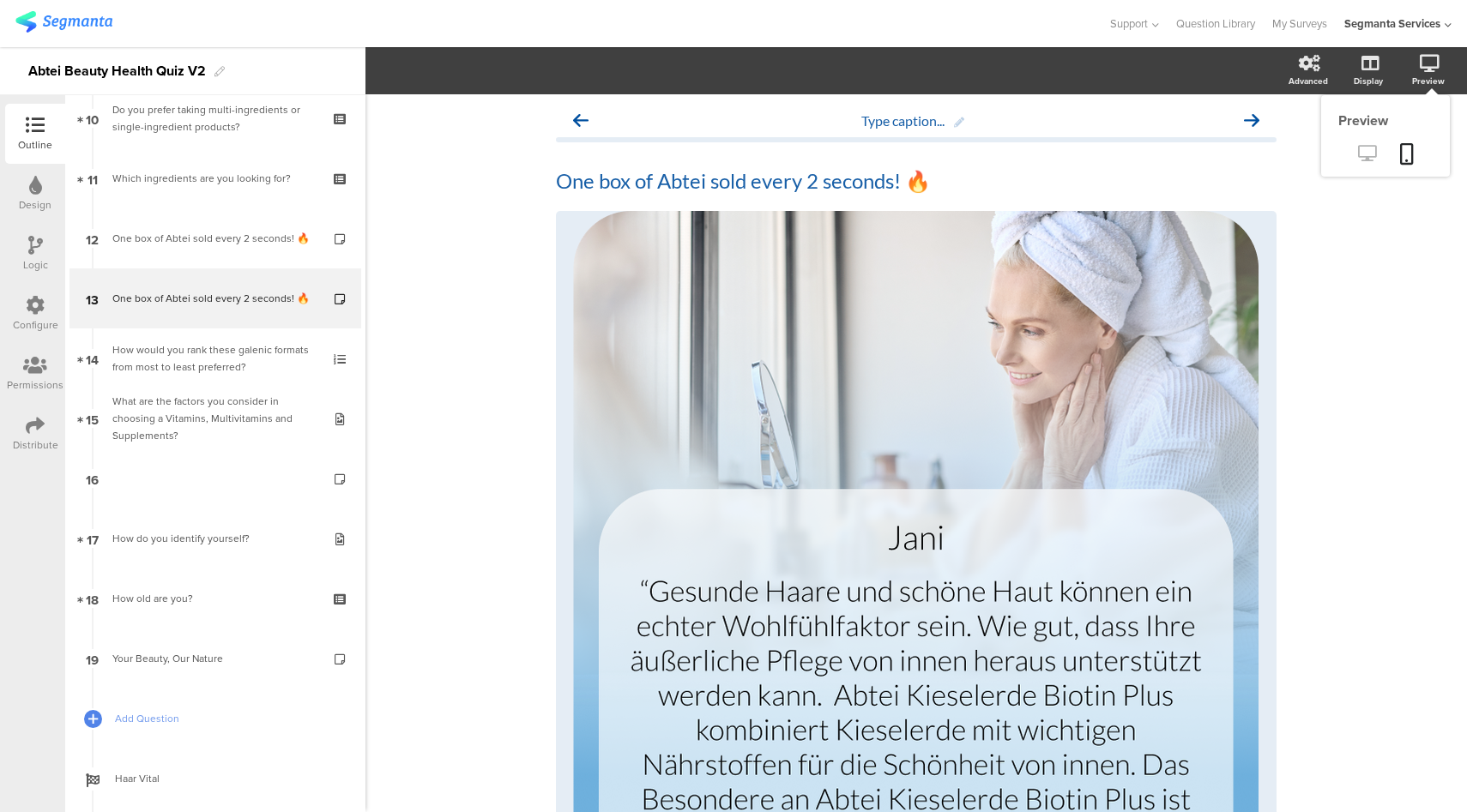
click at [1359, 157] on icon at bounding box center [1366, 152] width 18 height 16
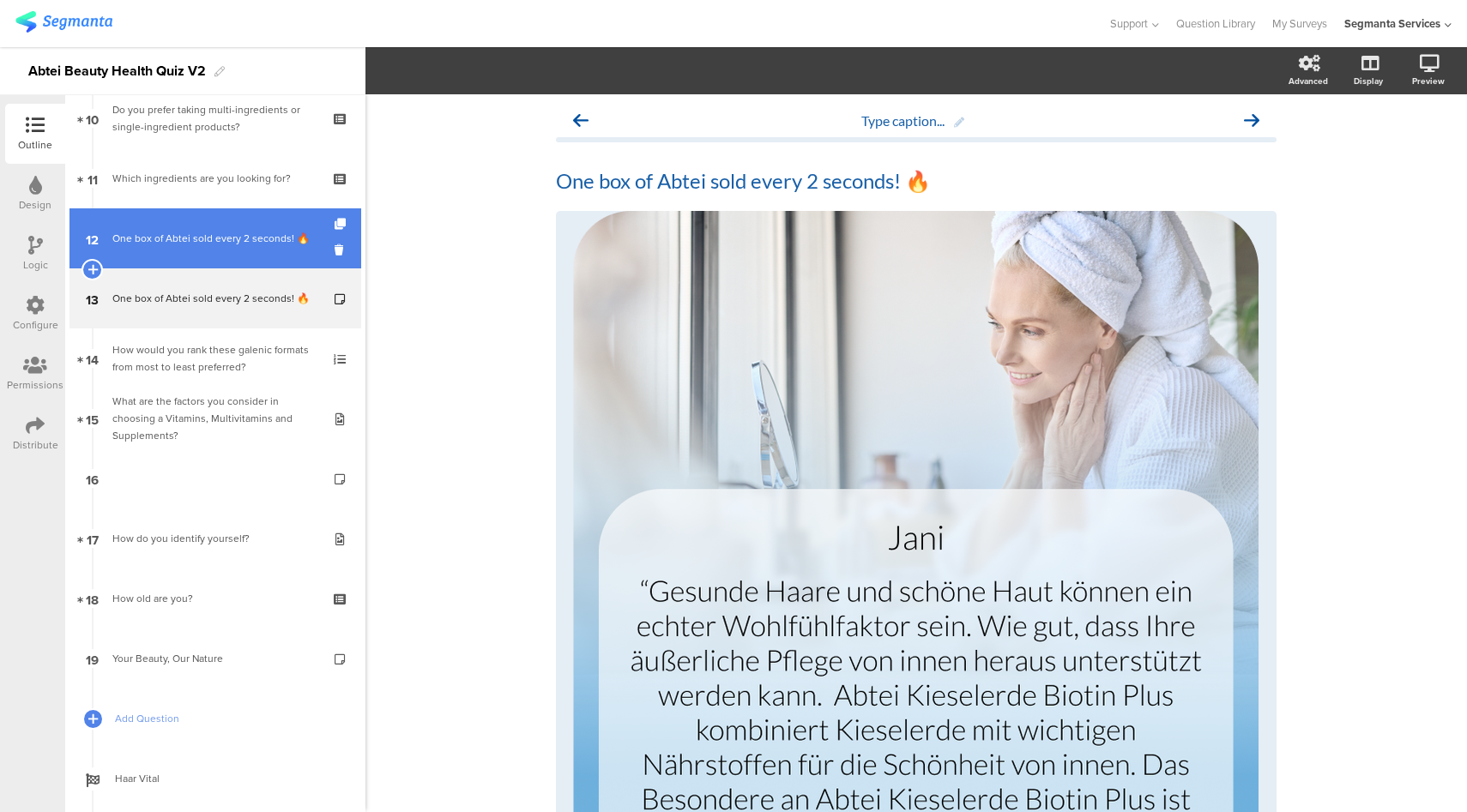
click at [235, 228] on link "12 One box of Abtei sold every 2 seconds​! 🔥" at bounding box center [215, 239] width 292 height 60
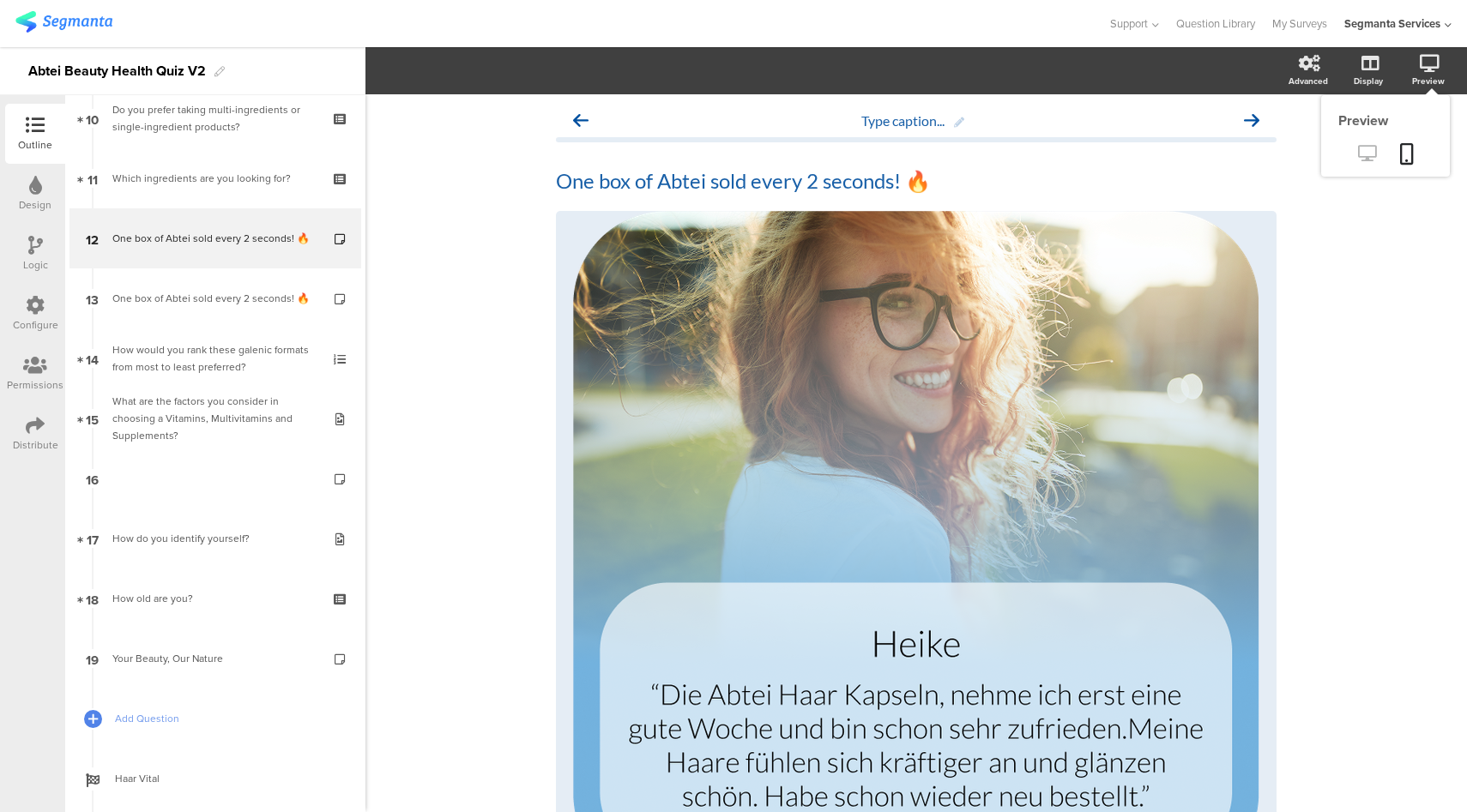
click at [1358, 158] on icon at bounding box center [1366, 152] width 18 height 16
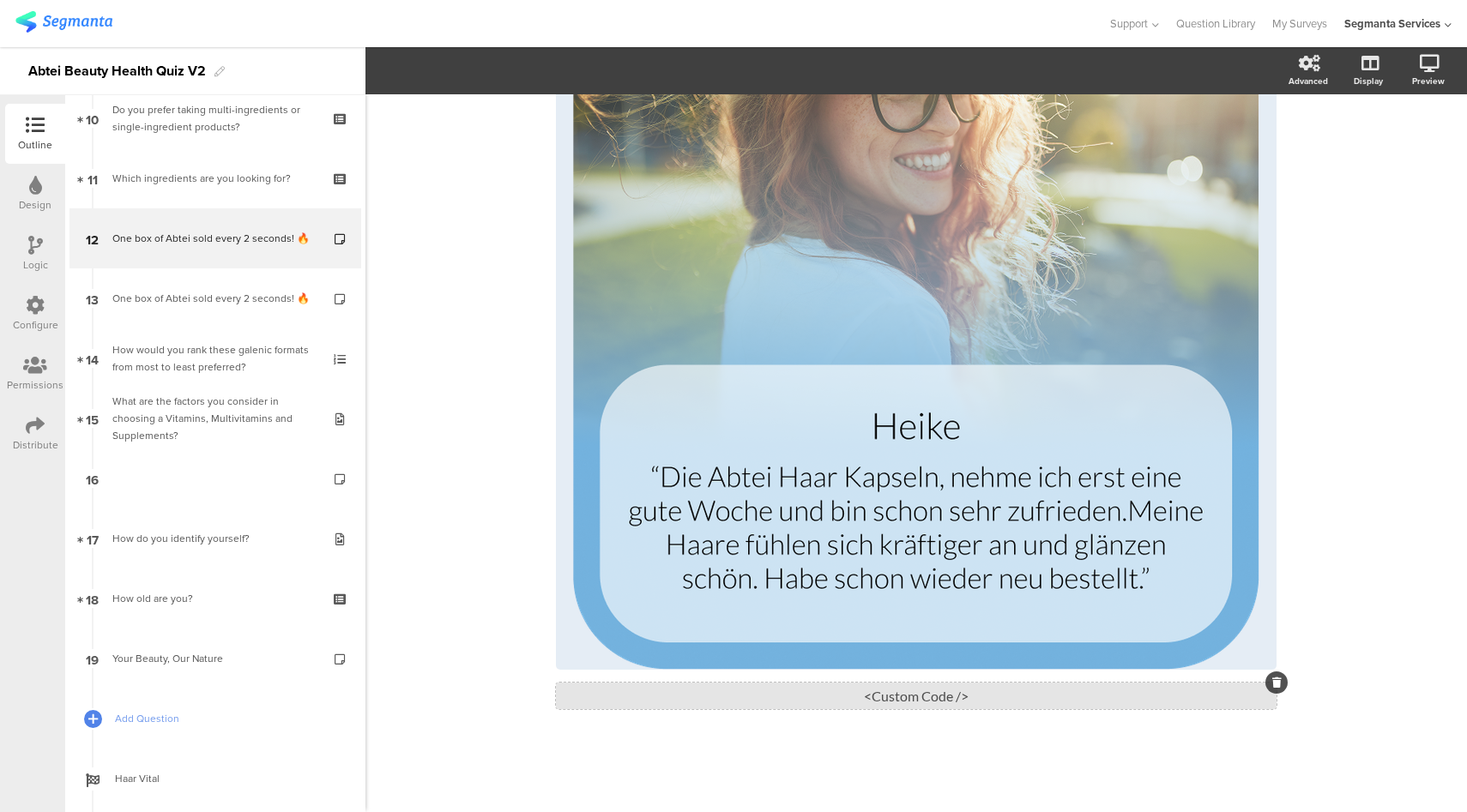
click at [917, 698] on div "<Custom Code />" at bounding box center [916, 696] width 720 height 27
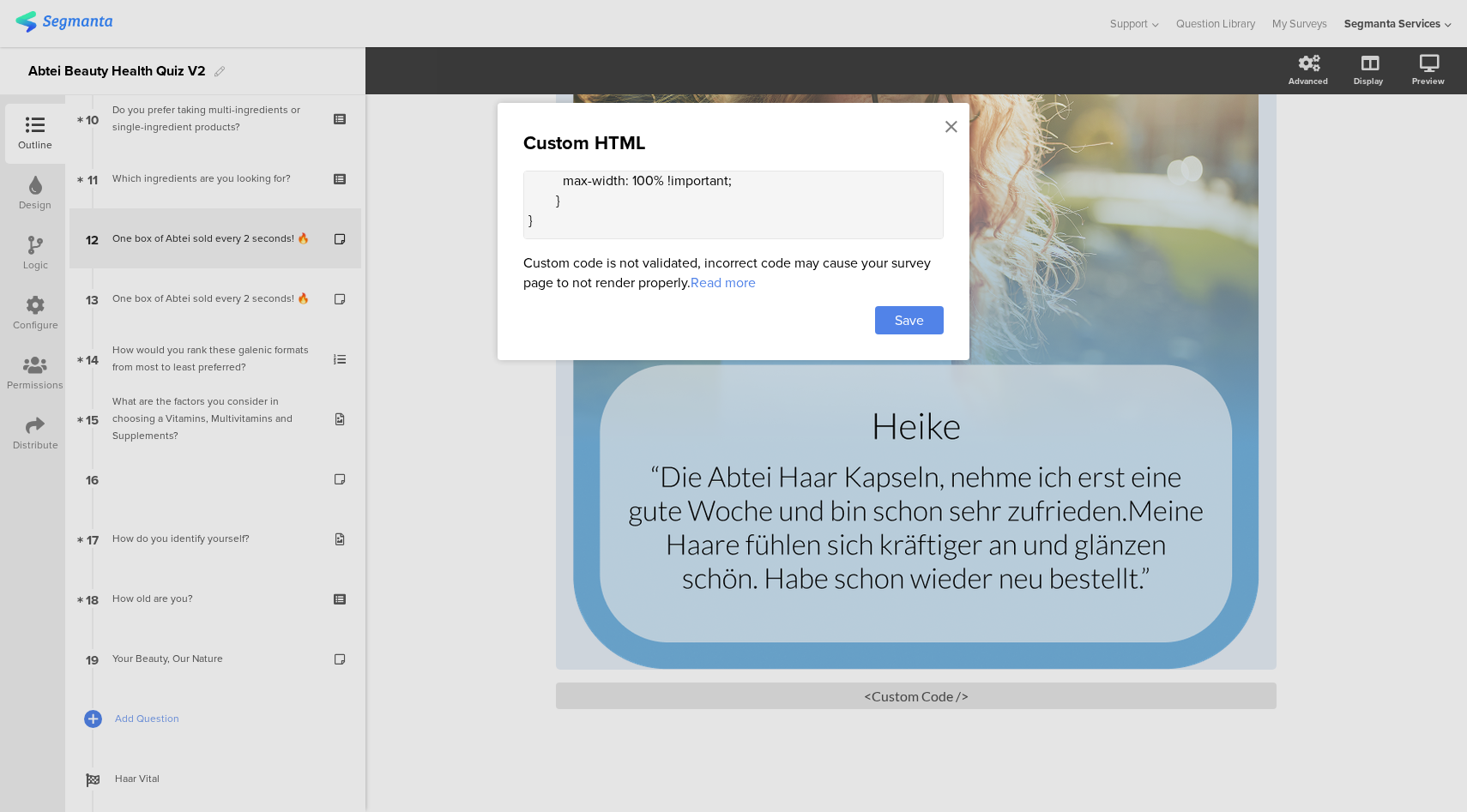
scroll to position [436, 0]
click at [949, 128] on icon at bounding box center [951, 127] width 12 height 19
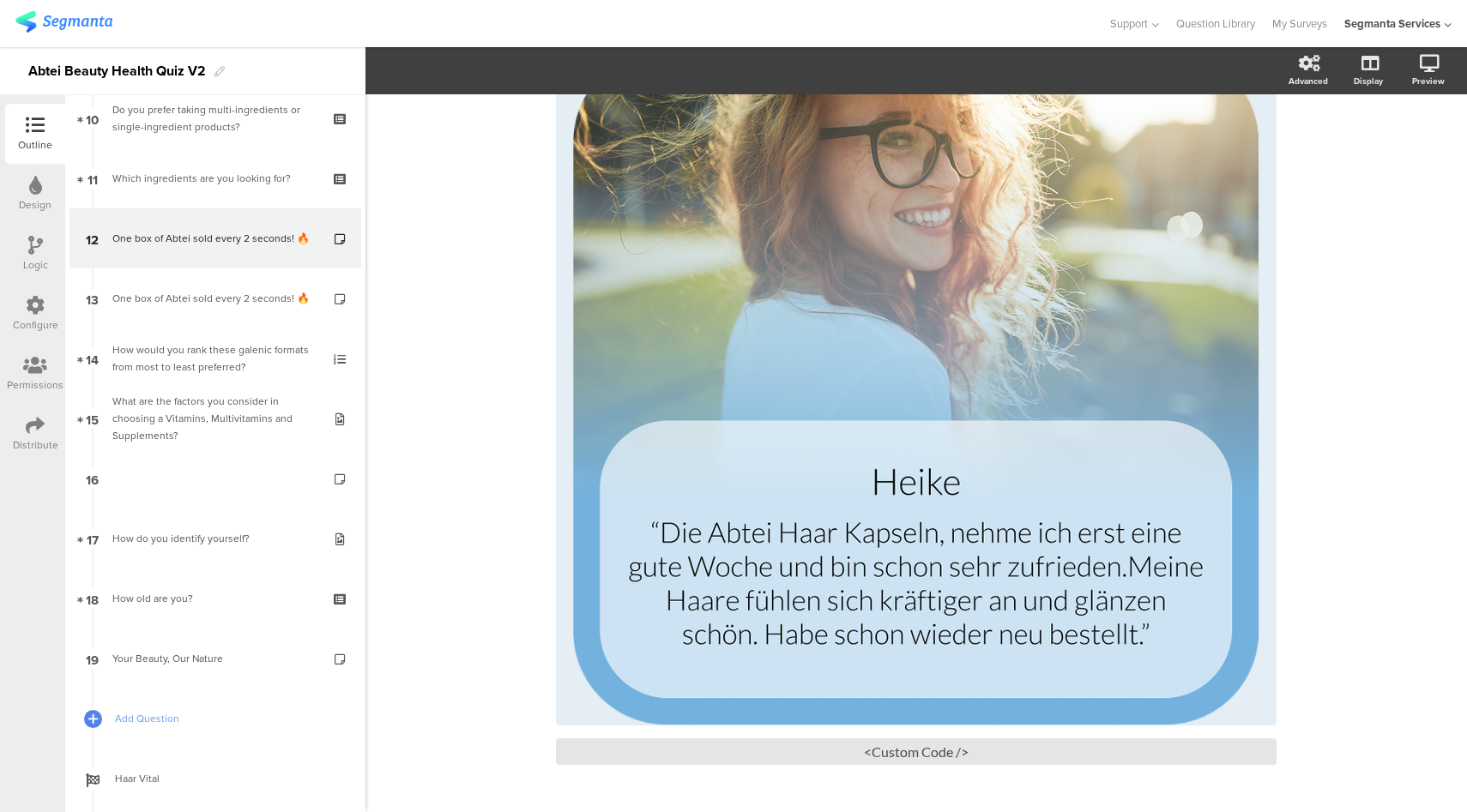
scroll to position [0, 0]
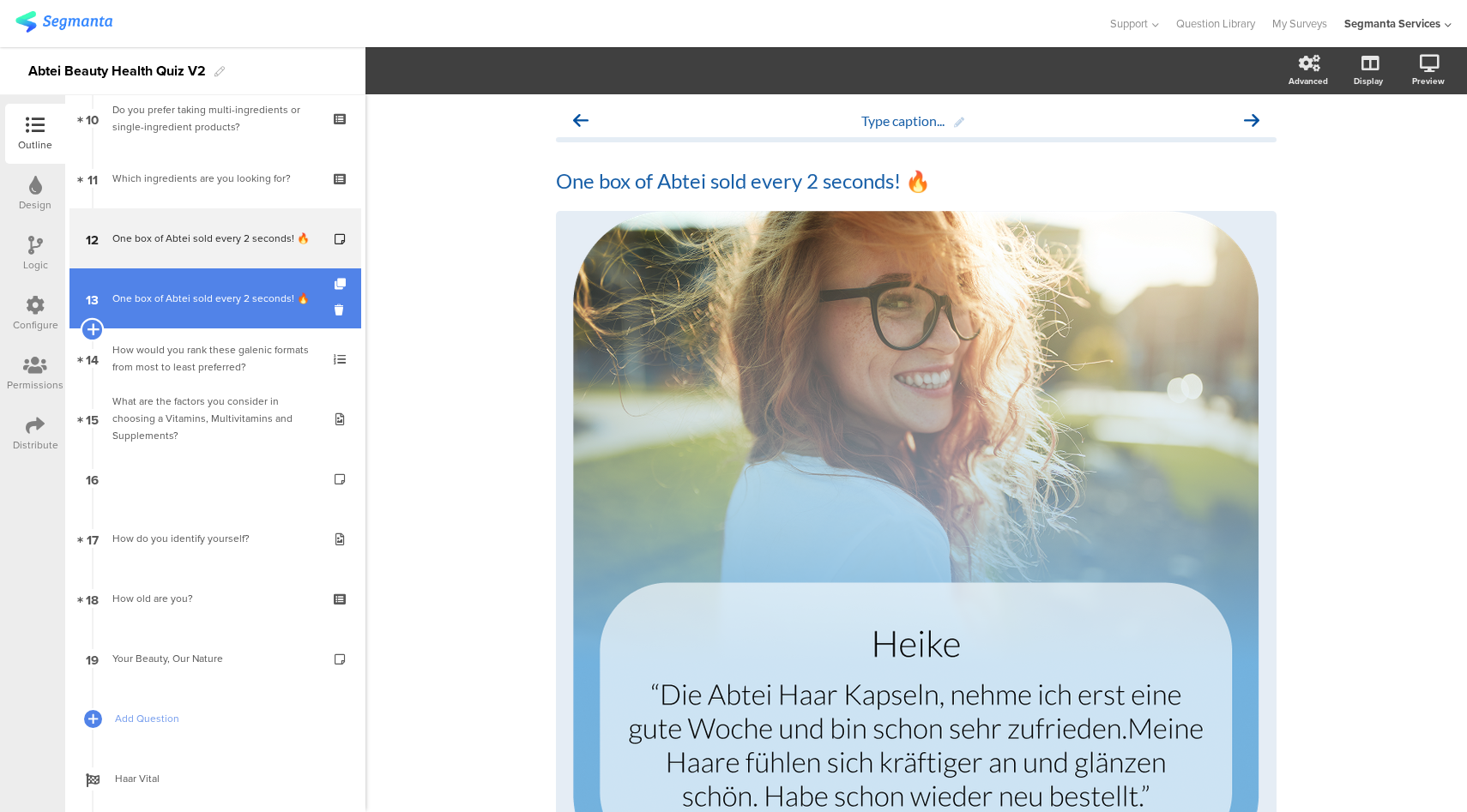
click at [93, 325] on icon at bounding box center [92, 329] width 11 height 15
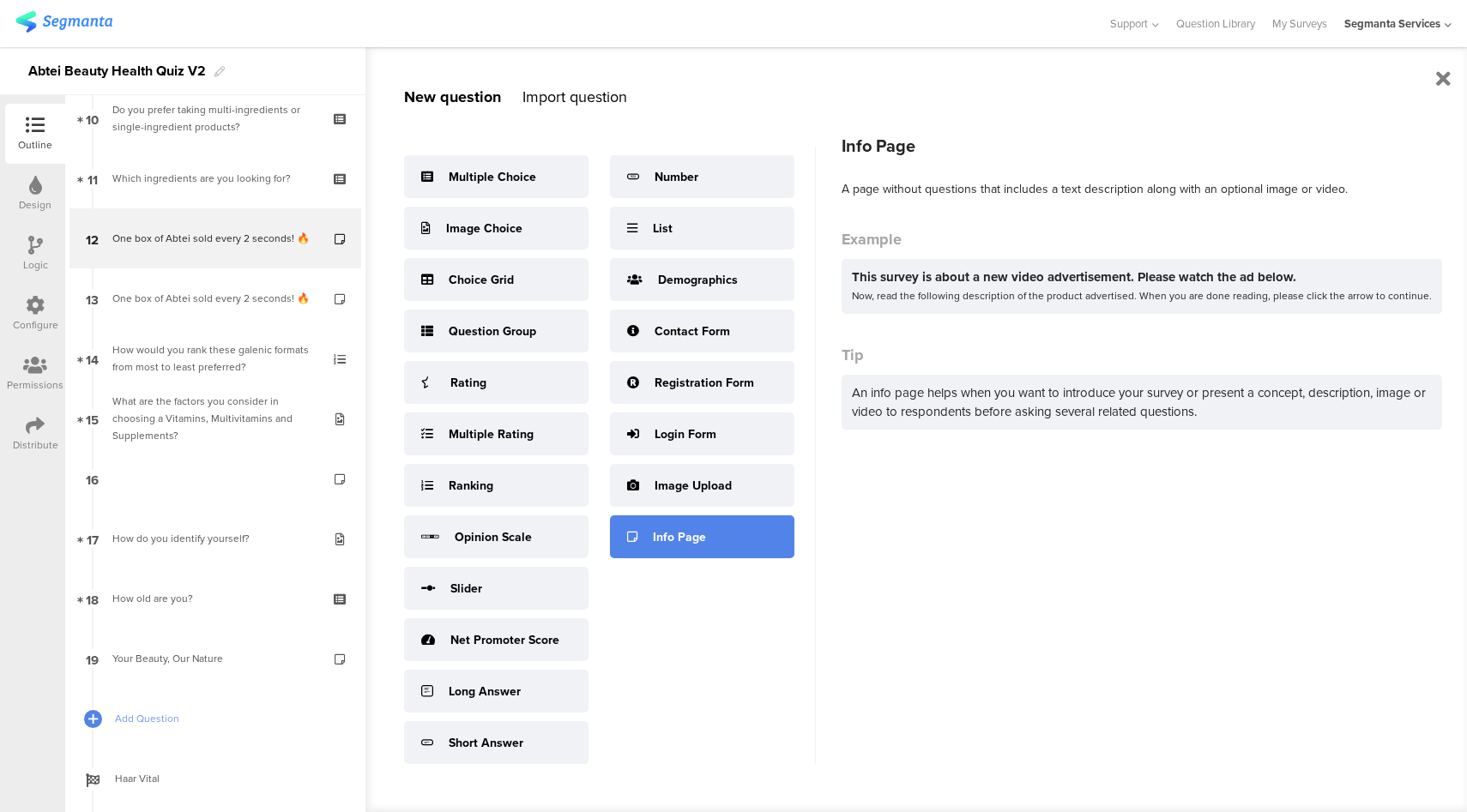
click at [651, 532] on div "Info Page" at bounding box center [702, 536] width 184 height 43
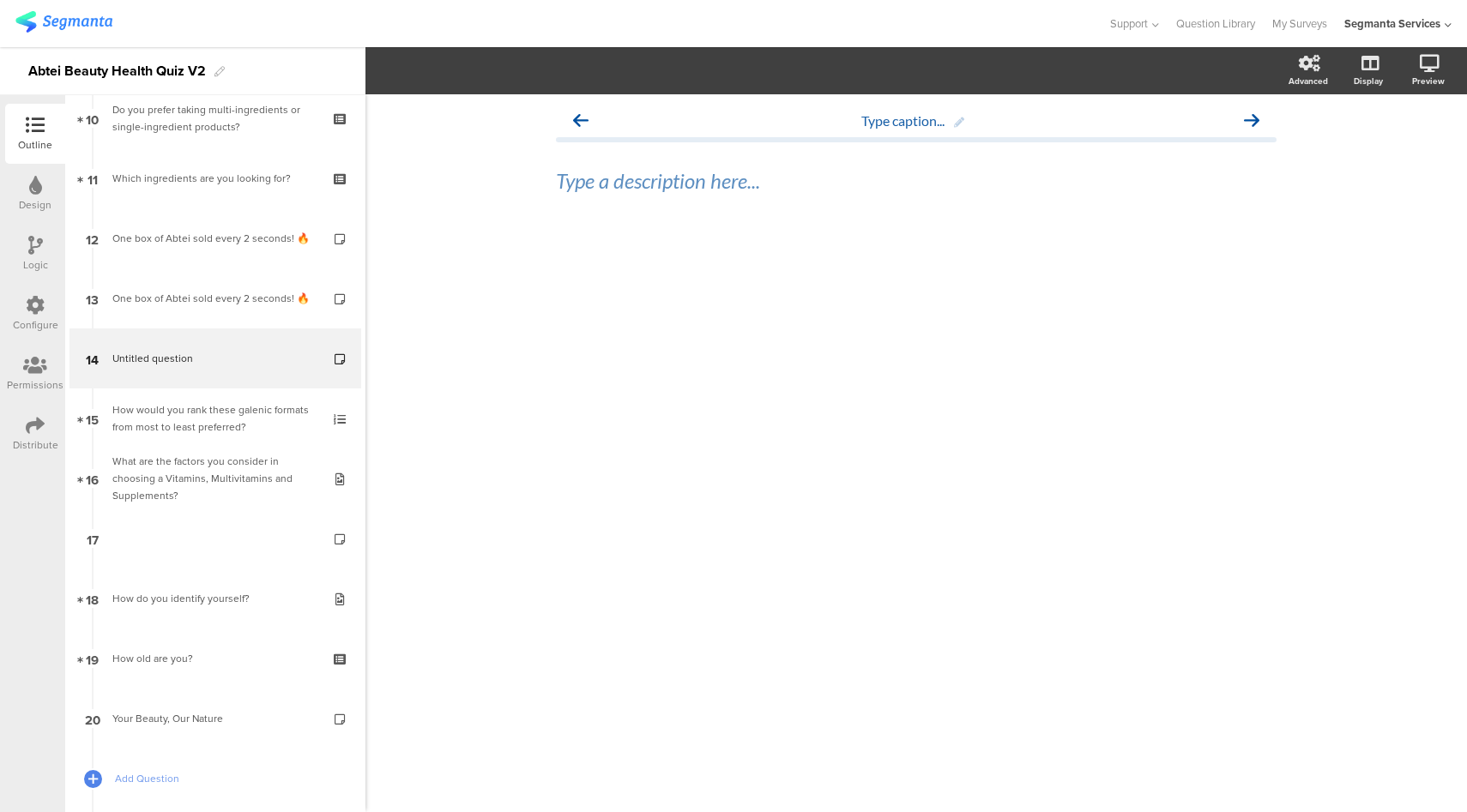
click at [903, 25] on div at bounding box center [554, 23] width 1077 height 28
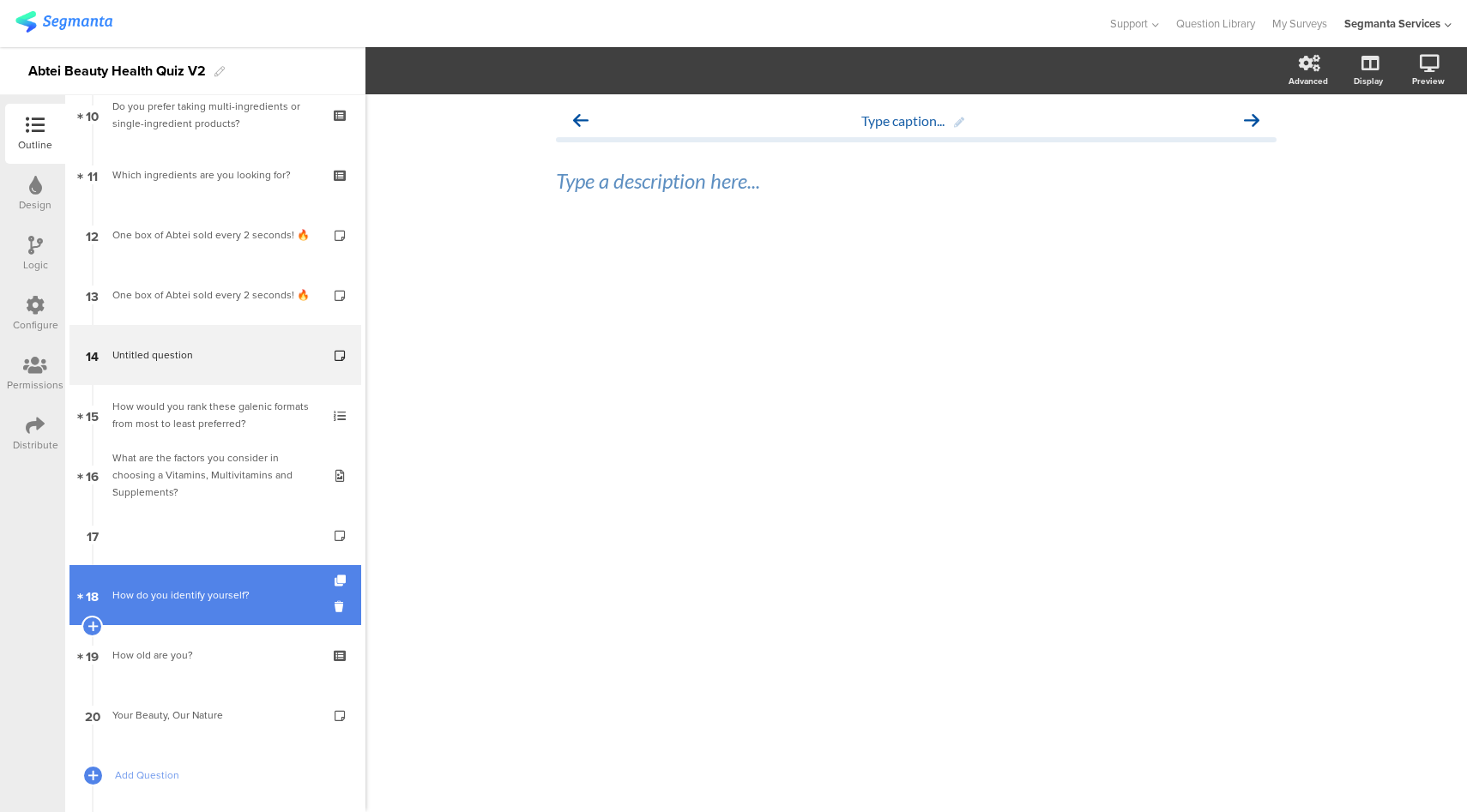
scroll to position [738, 0]
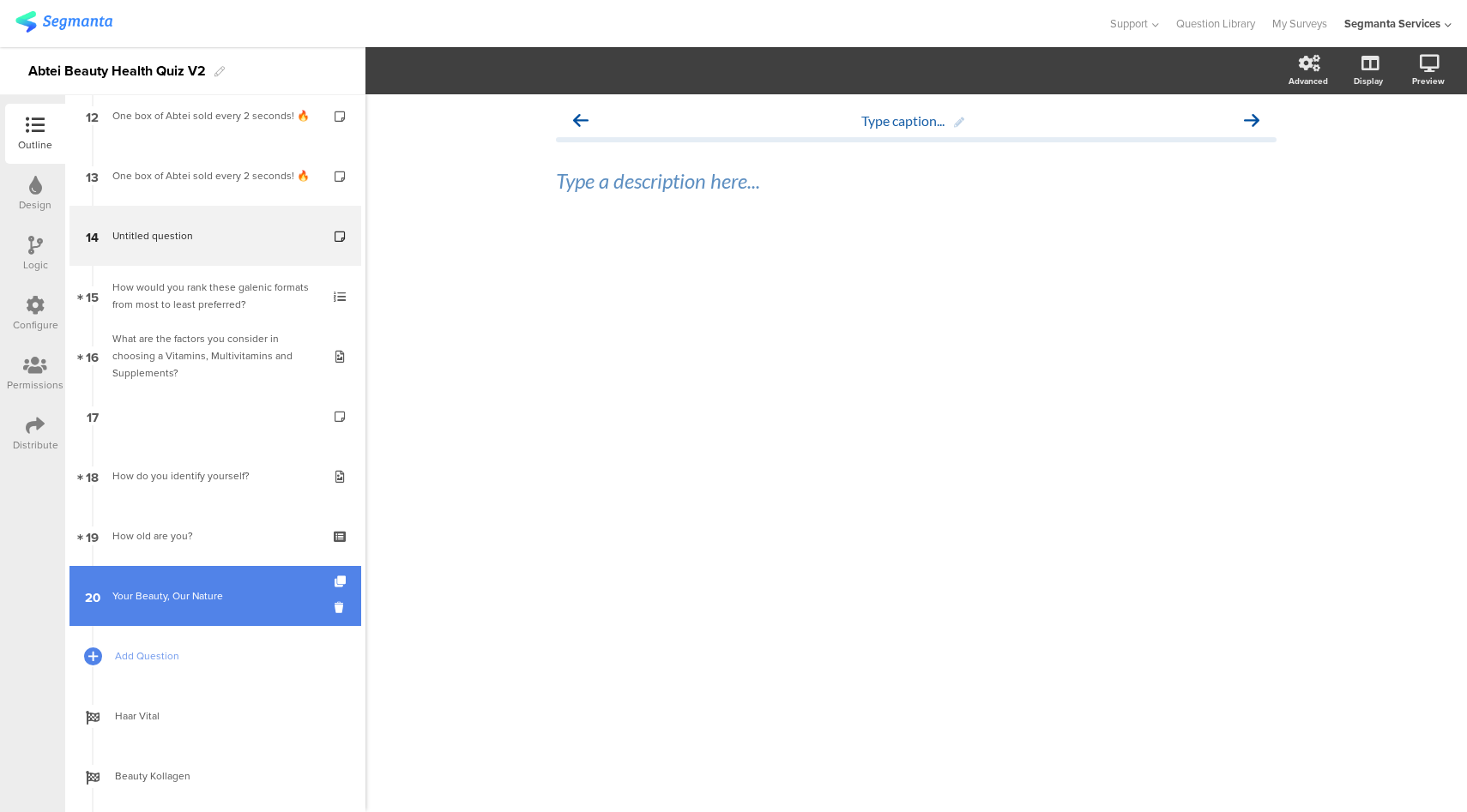
click at [227, 579] on link "20 Your Beauty, Our Nature" at bounding box center [215, 596] width 292 height 60
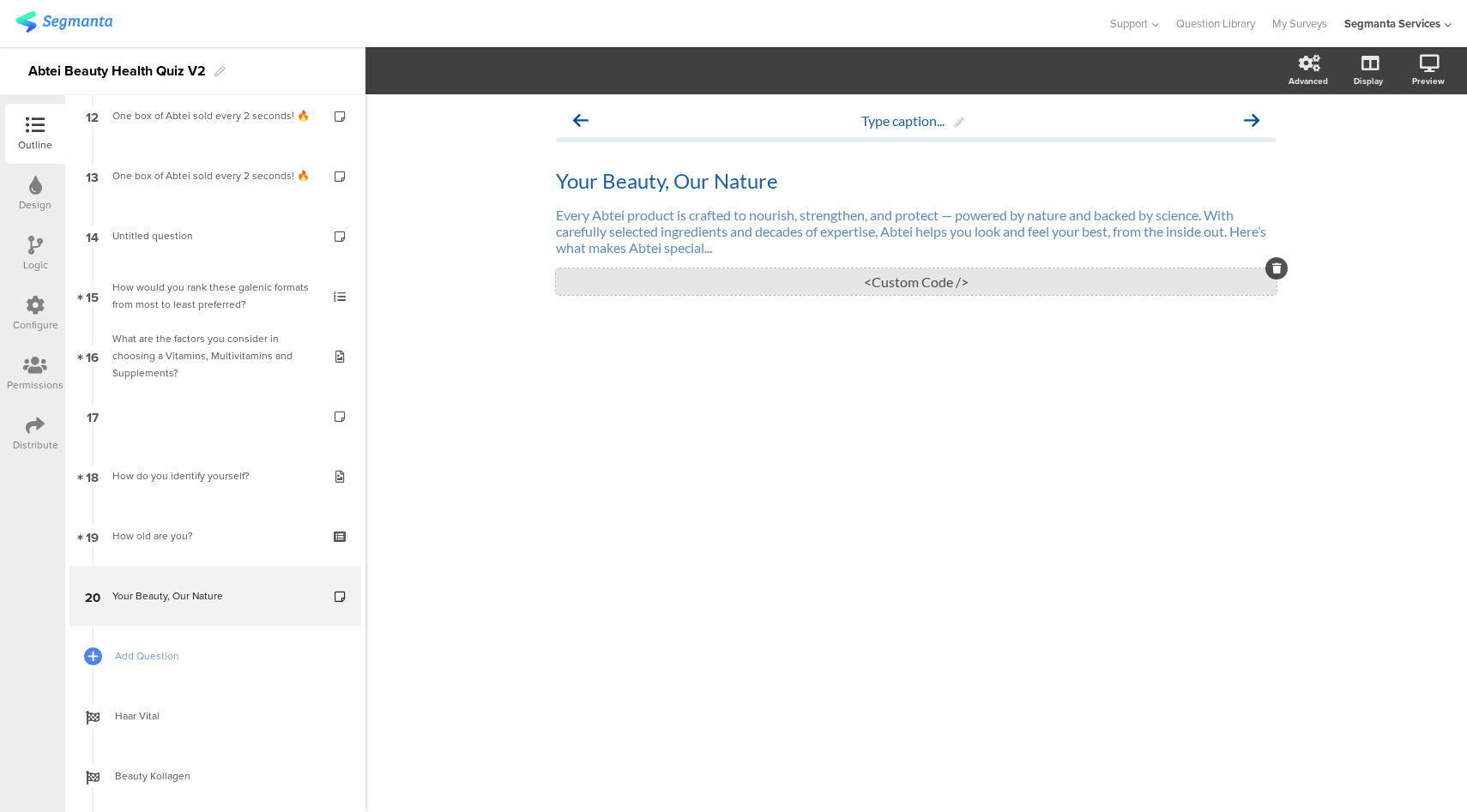
click at [832, 279] on div "<Custom Code />" at bounding box center [916, 282] width 720 height 27
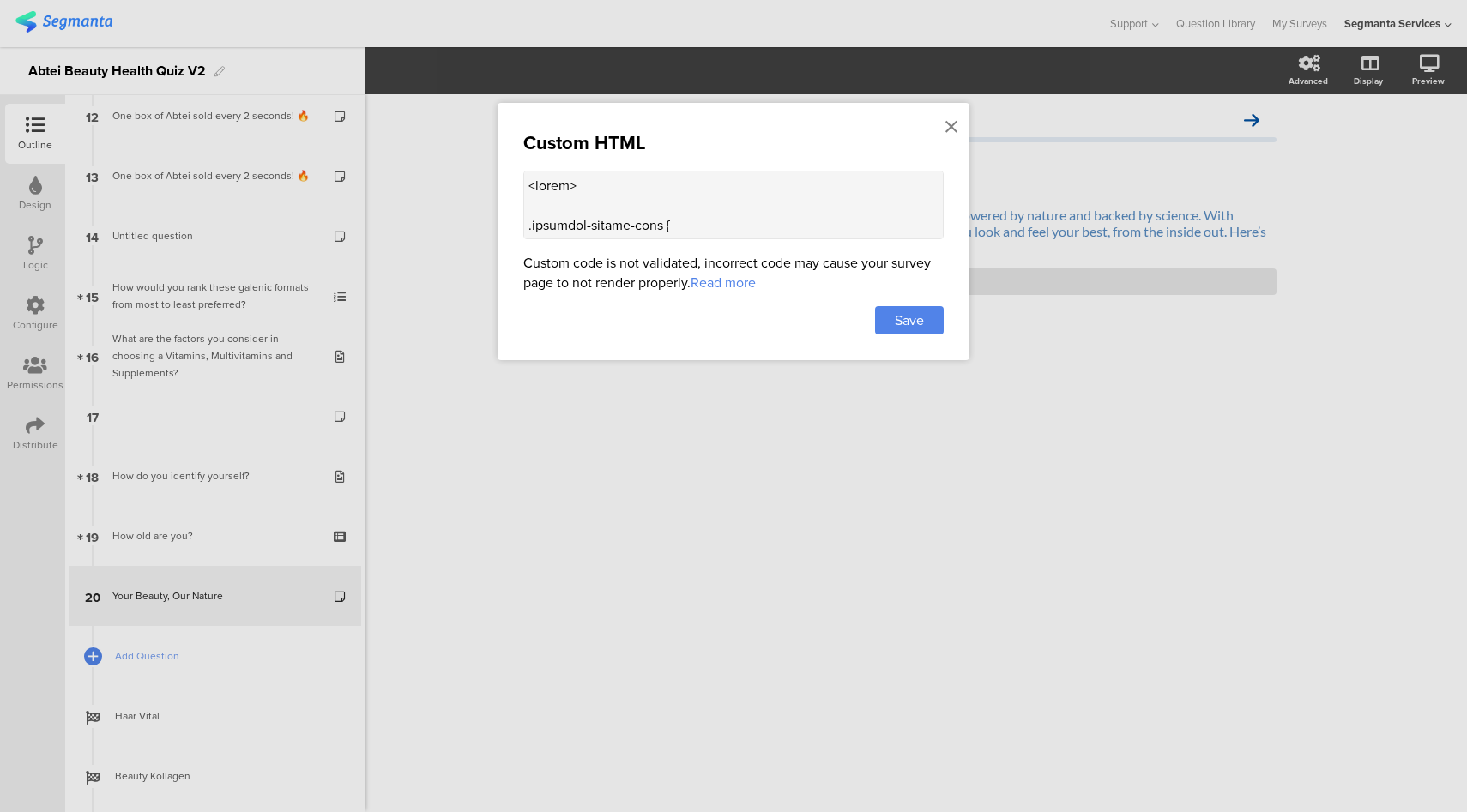
drag, startPoint x: 549, startPoint y: 204, endPoint x: 517, endPoint y: 224, distance: 37.7
click at [517, 224] on div "Custom HTML Custom code is not validated, incorrect code may cause your survey …" at bounding box center [734, 231] width 472 height 257
click at [954, 124] on icon at bounding box center [951, 127] width 12 height 19
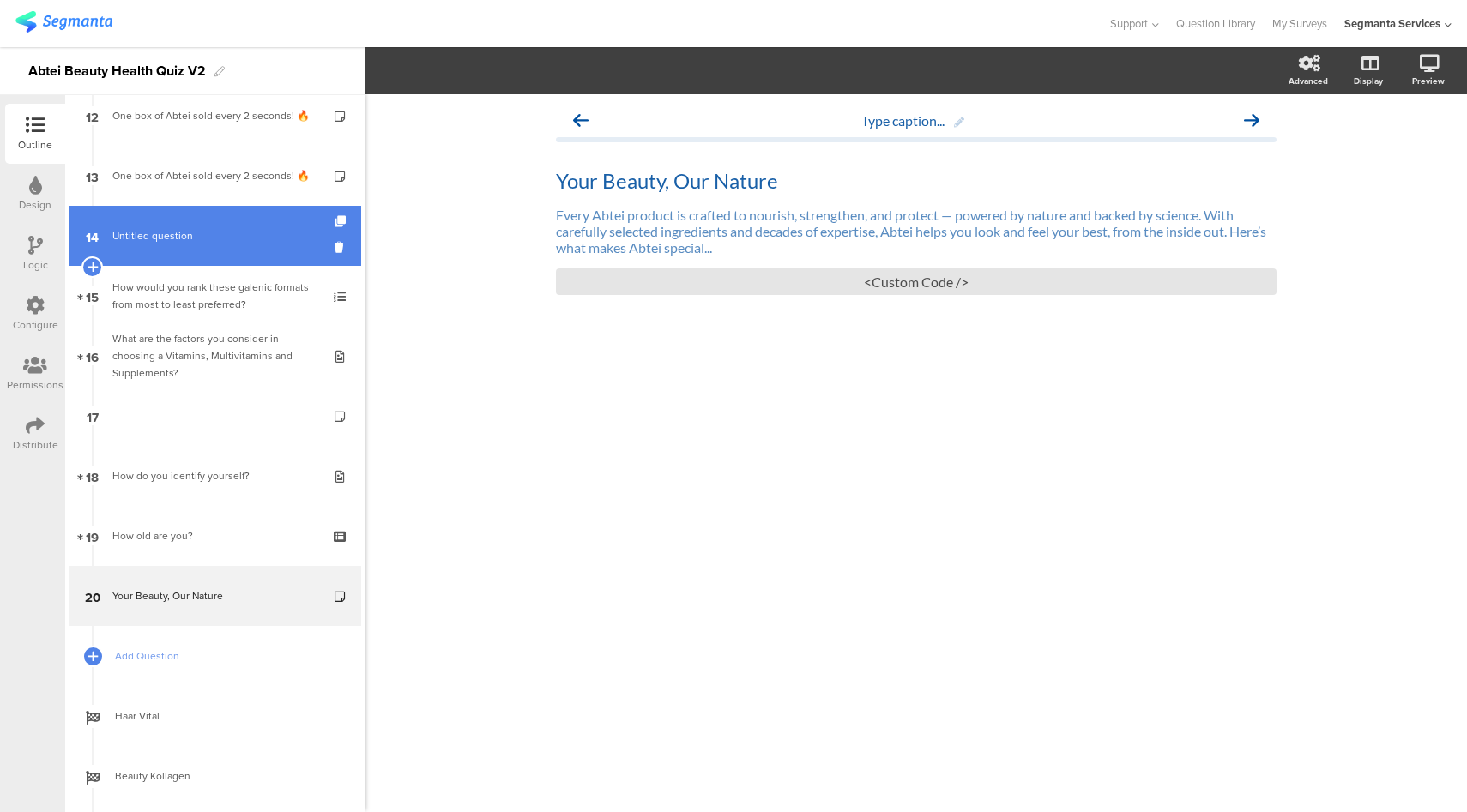
click at [237, 239] on span "Untitled question" at bounding box center [214, 236] width 205 height 17
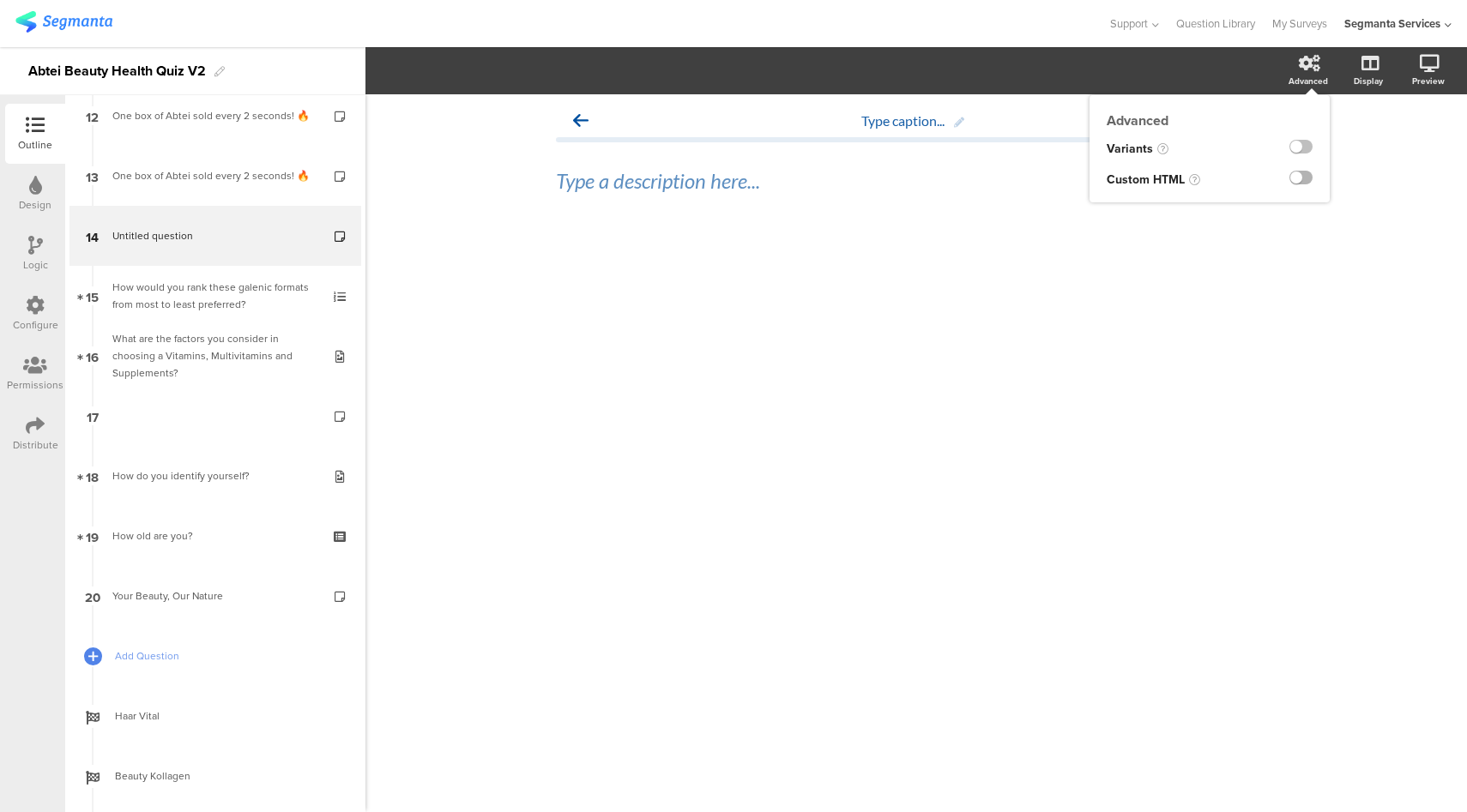
click at [1311, 179] on label at bounding box center [1301, 177] width 23 height 14
click at [0, 0] on input "checkbox" at bounding box center [0, 0] width 0 height 0
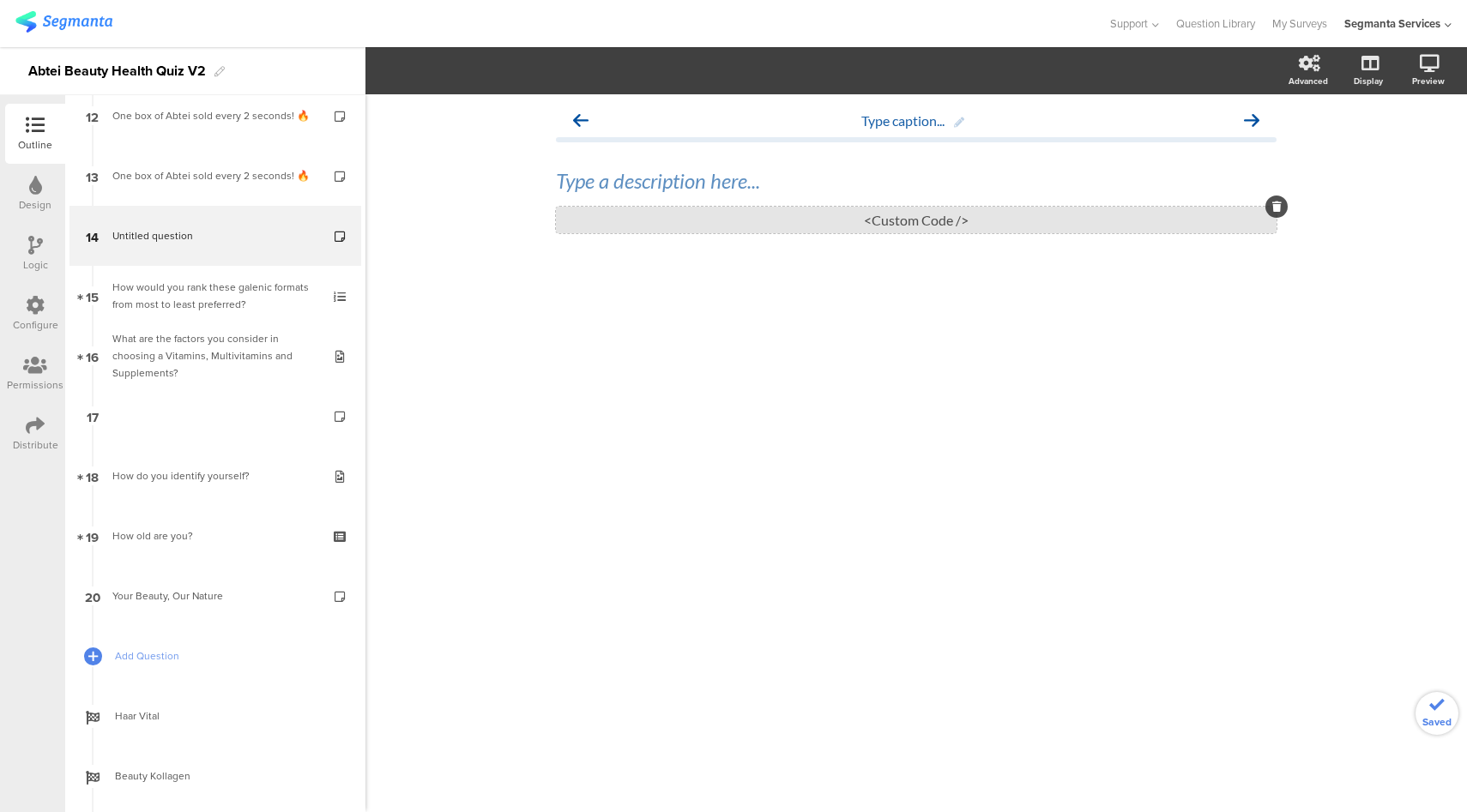
click at [908, 223] on div "<Custom Code />" at bounding box center [916, 220] width 720 height 27
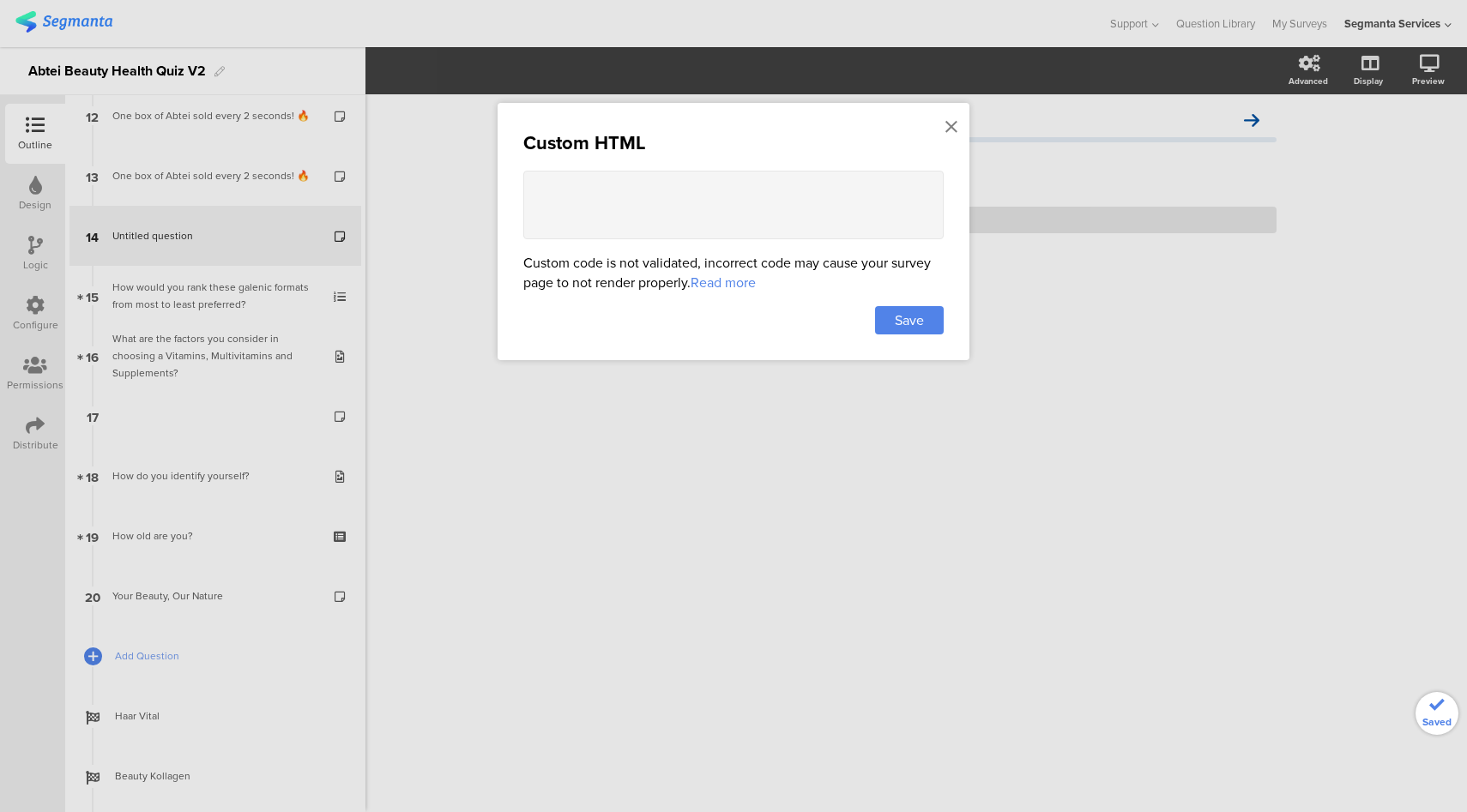
click at [708, 180] on textarea at bounding box center [733, 205] width 420 height 69
paste textarea "<style> .animated-router-view { background: #ebf2f8 !important; } .question-hea…"
type textarea "<style> .animated-router-view { background: #ebf2f8 !important; } .question-hea…"
click at [891, 310] on div "Save" at bounding box center [910, 320] width 69 height 28
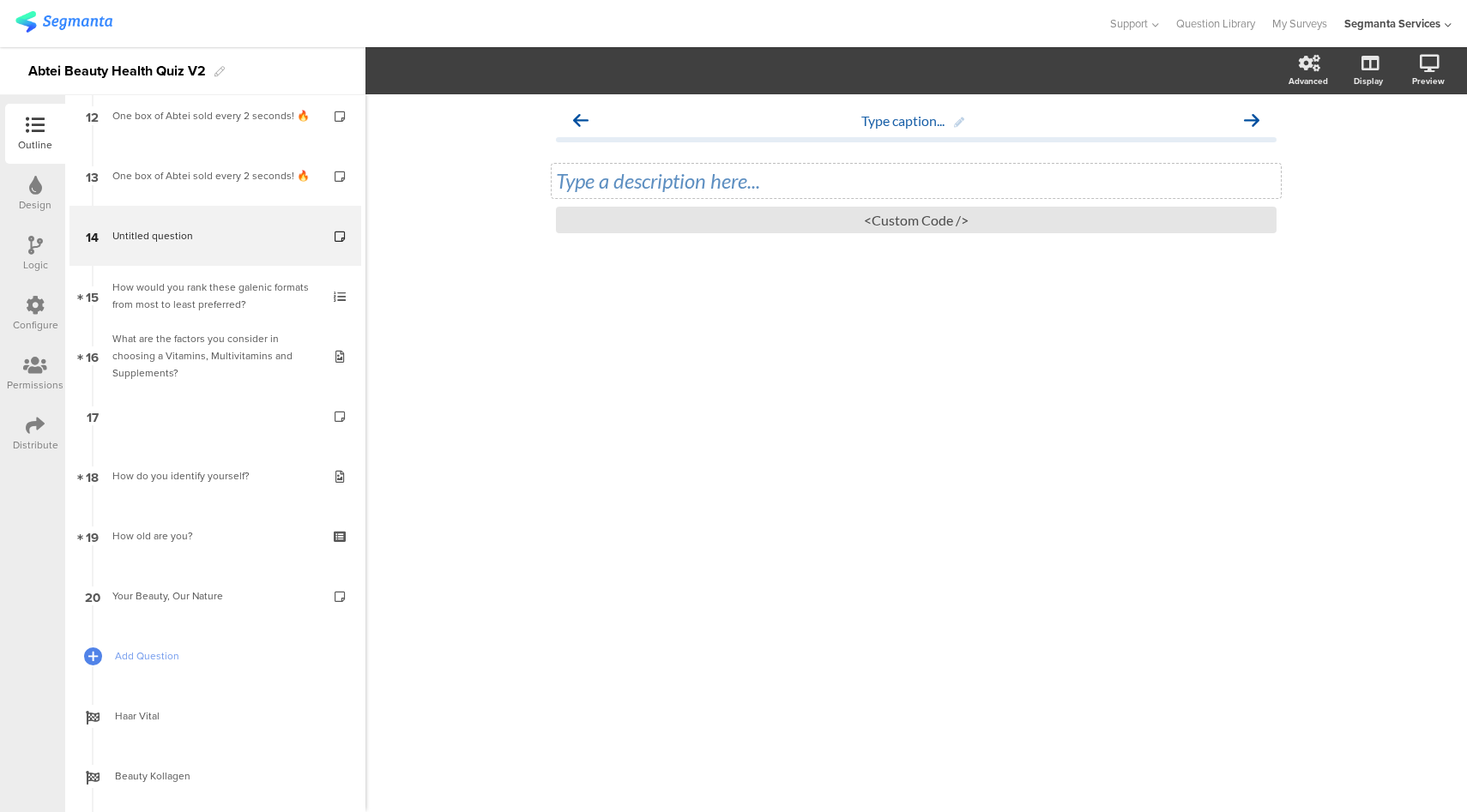
click at [757, 182] on div "Type a description here..." at bounding box center [916, 181] width 729 height 34
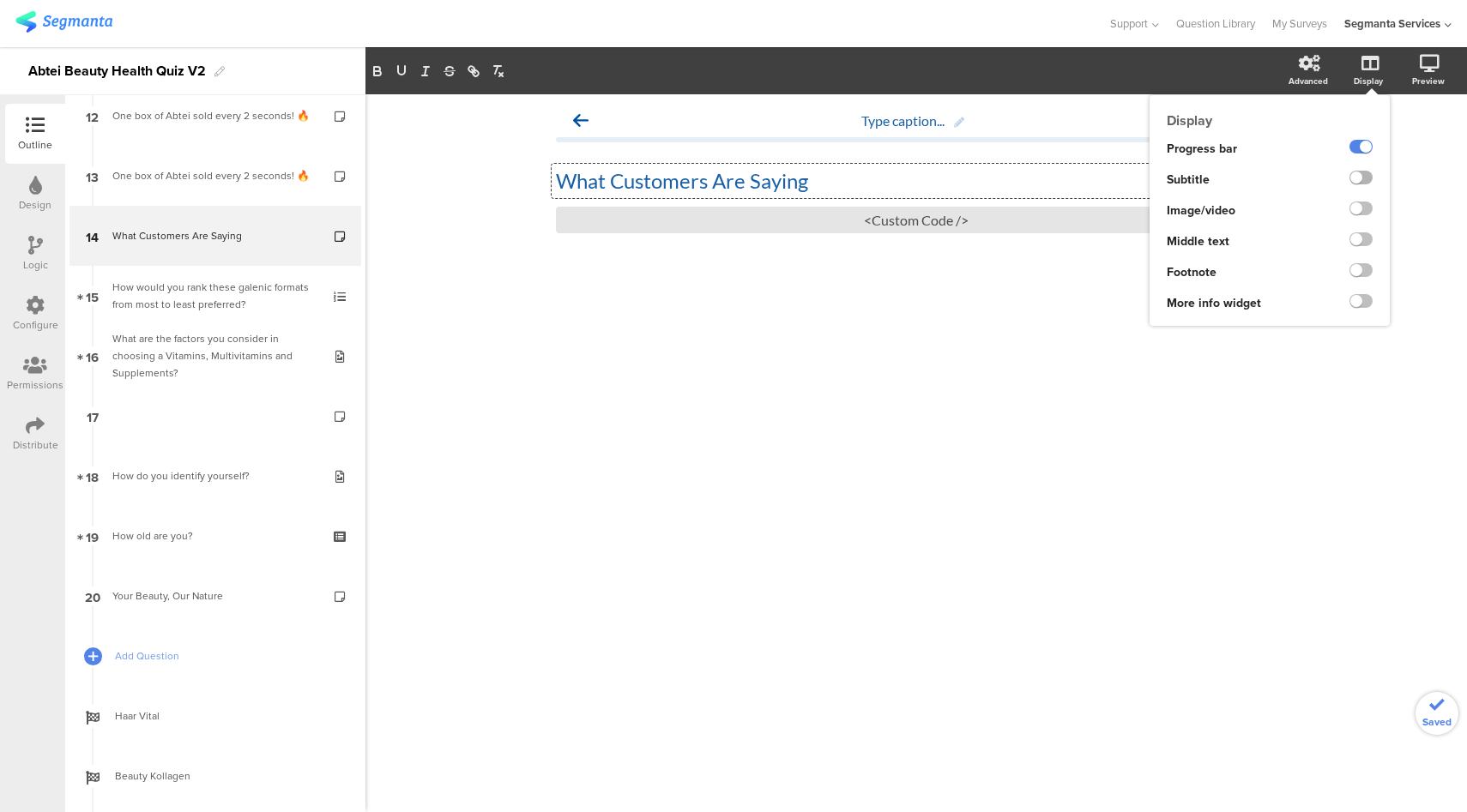
click at [1352, 177] on label at bounding box center [1360, 177] width 23 height 14
click at [0, 0] on input "checkbox" at bounding box center [0, 0] width 0 height 0
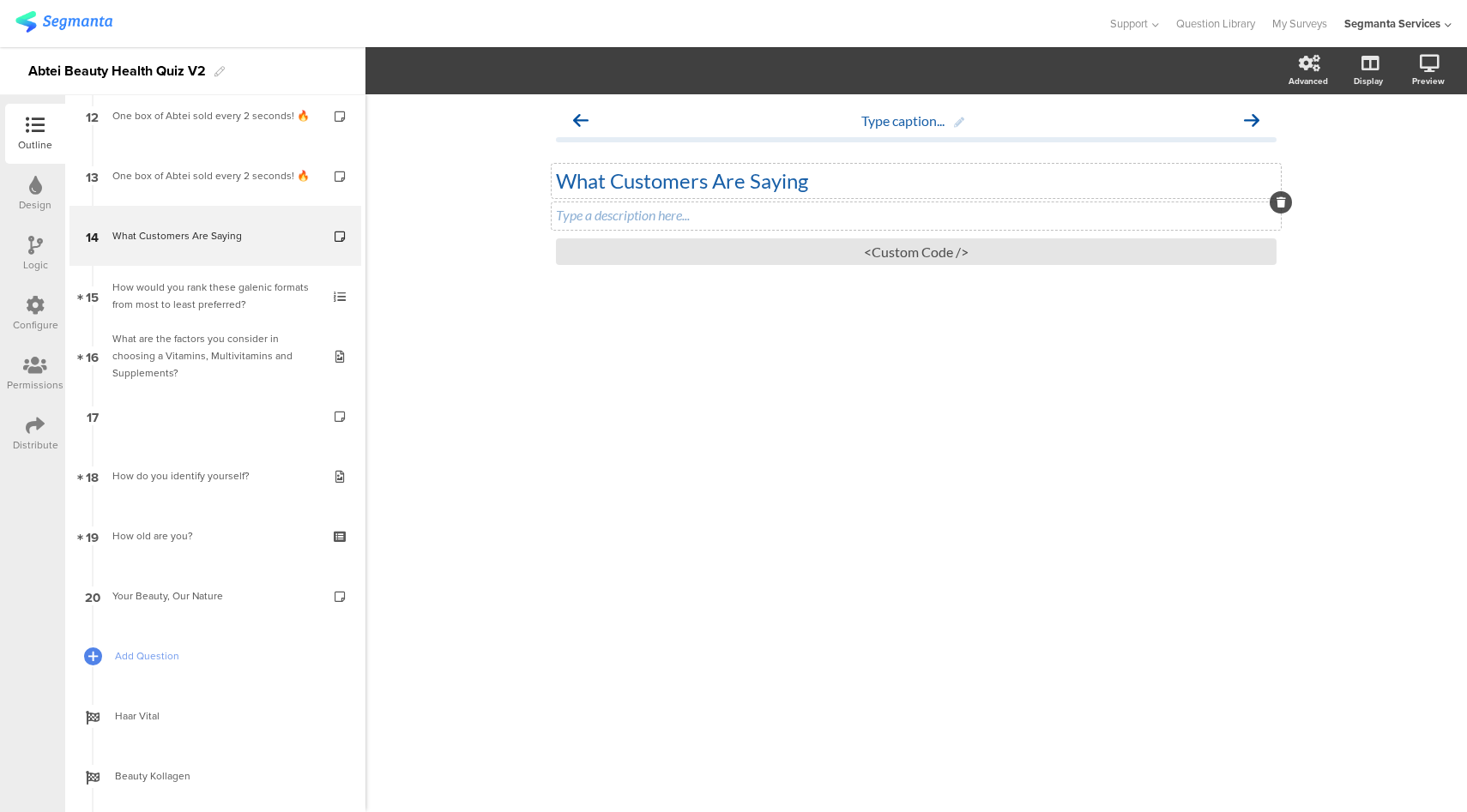
click at [760, 209] on div "Type a description here..." at bounding box center [916, 216] width 729 height 28
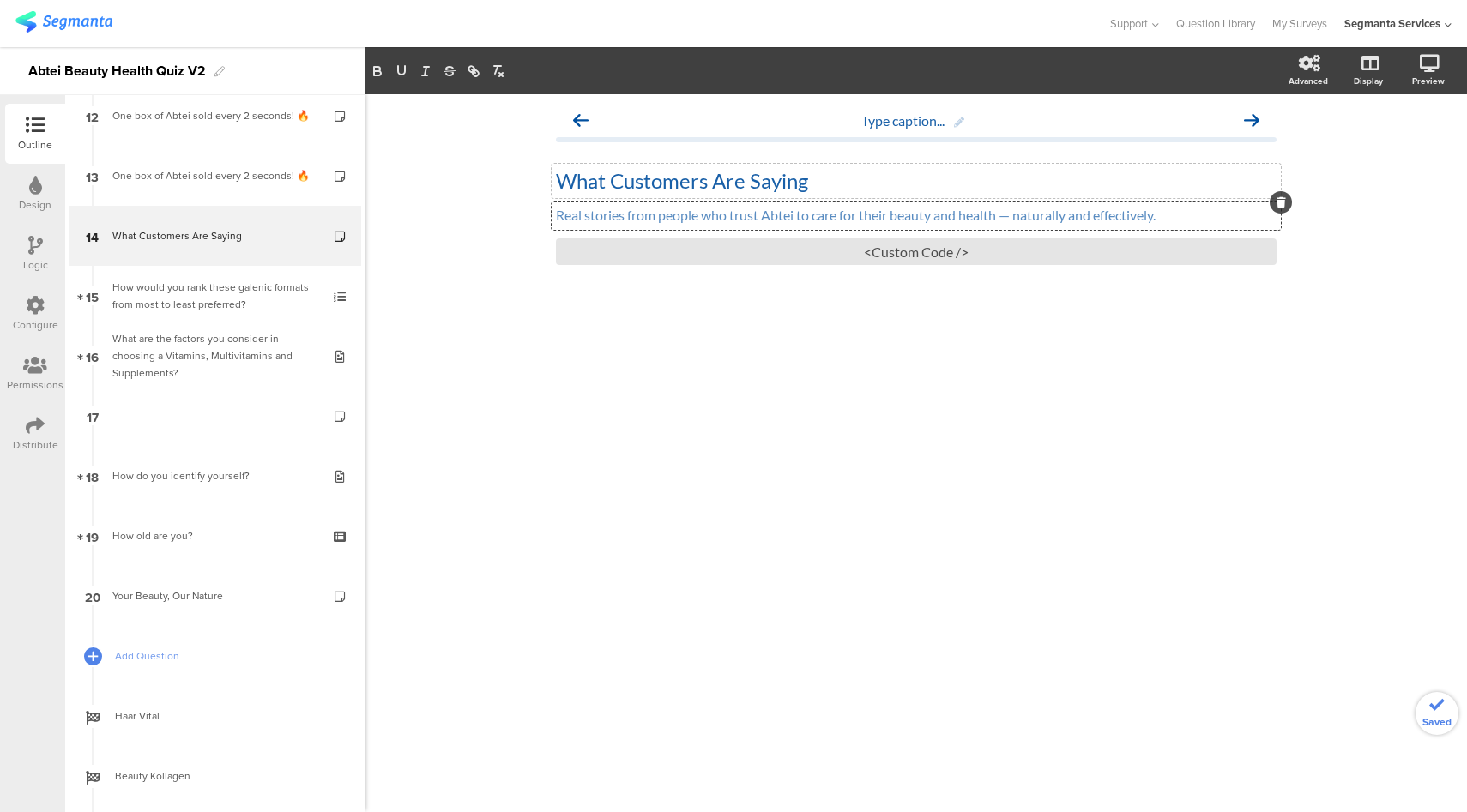
click at [1021, 220] on p "Real stories from people who trust Abtei to care for their beauty and health — …" at bounding box center [916, 214] width 720 height 16
click at [1368, 164] on link at bounding box center [1366, 154] width 42 height 28
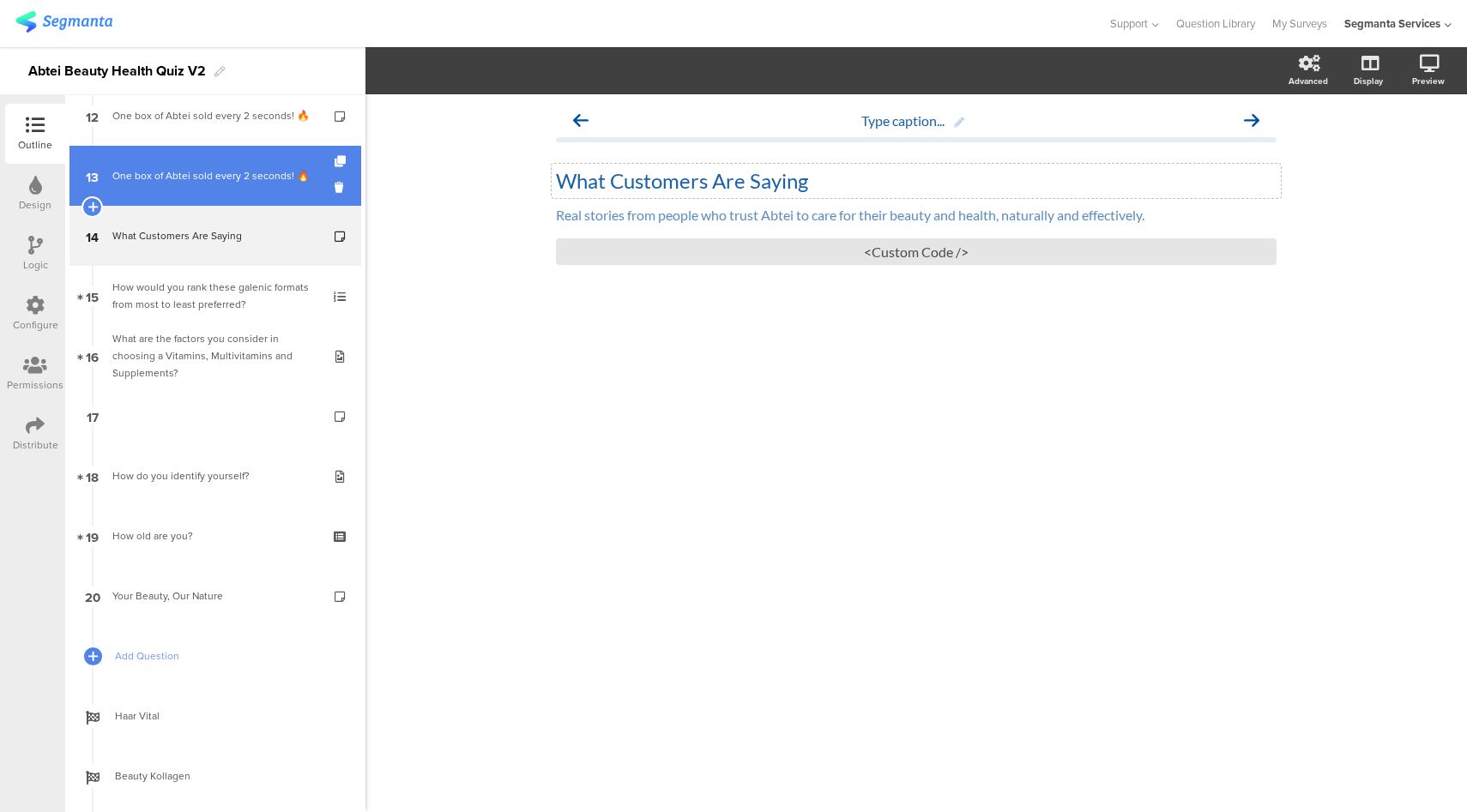
click at [232, 190] on link "13 One box of Abtei sold every 2 seconds​! 🔥" at bounding box center [215, 176] width 292 height 60
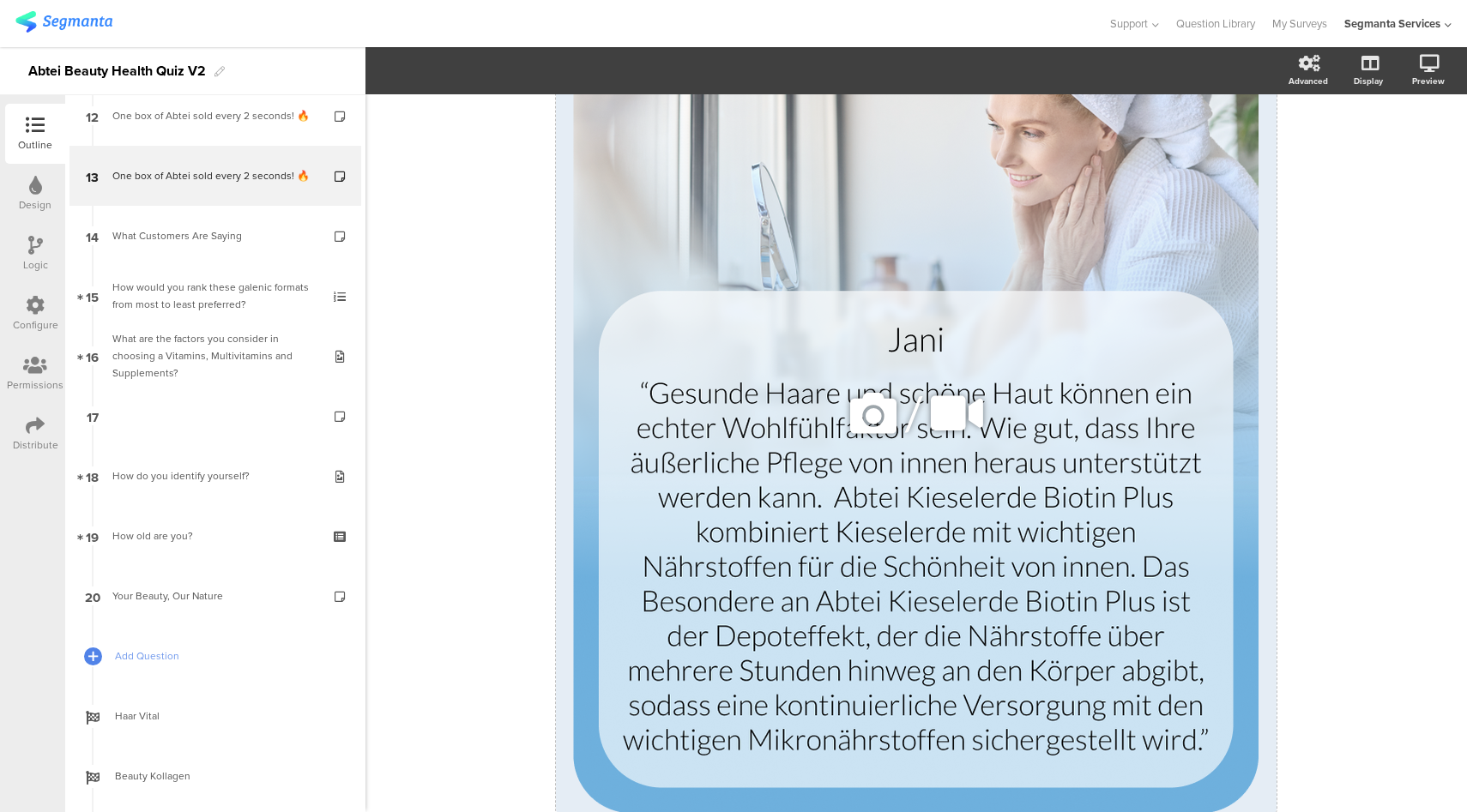
scroll to position [342, 0]
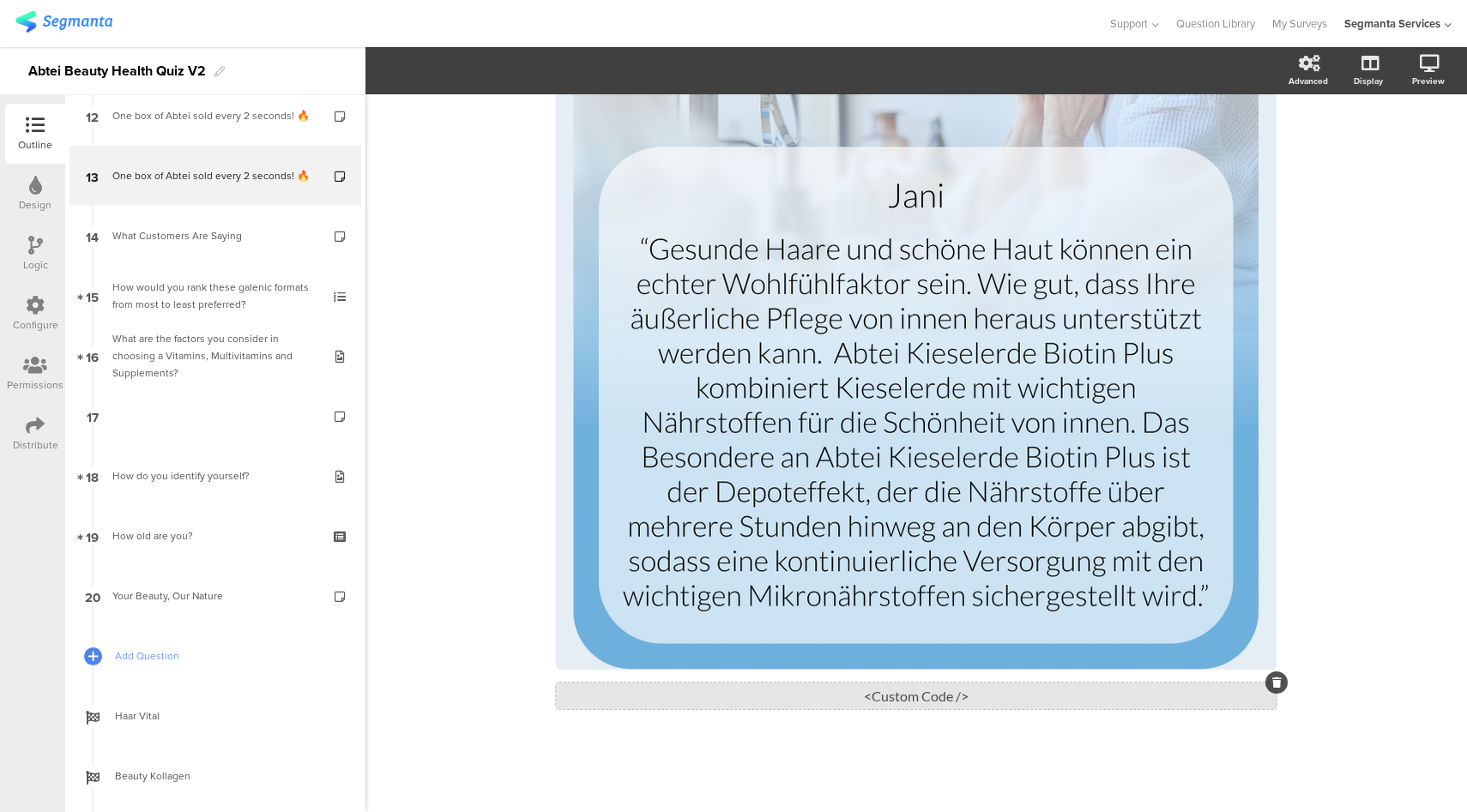
click at [896, 703] on div "<Custom Code />" at bounding box center [916, 696] width 720 height 27
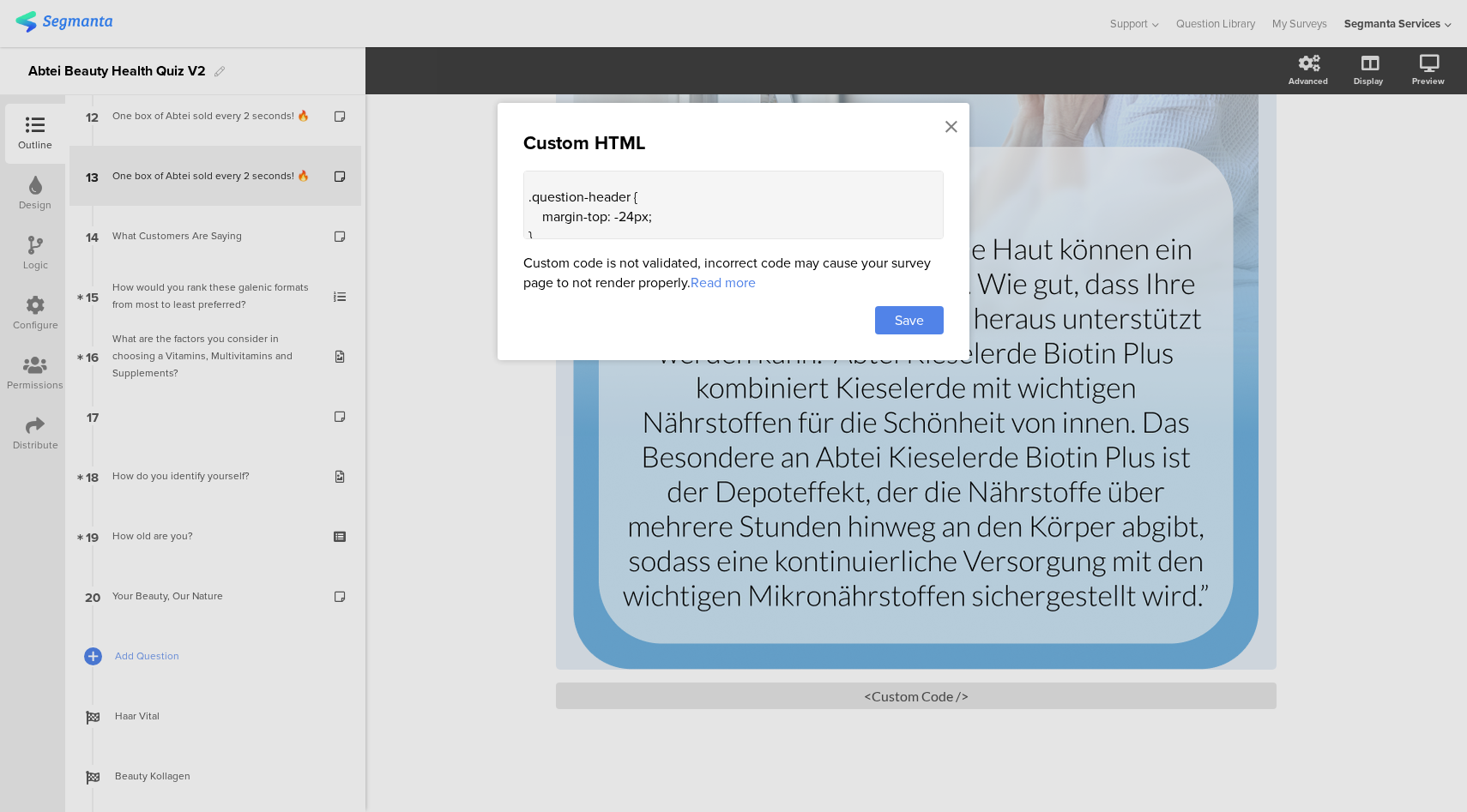
scroll to position [636, 0]
click at [954, 124] on icon at bounding box center [951, 127] width 12 height 19
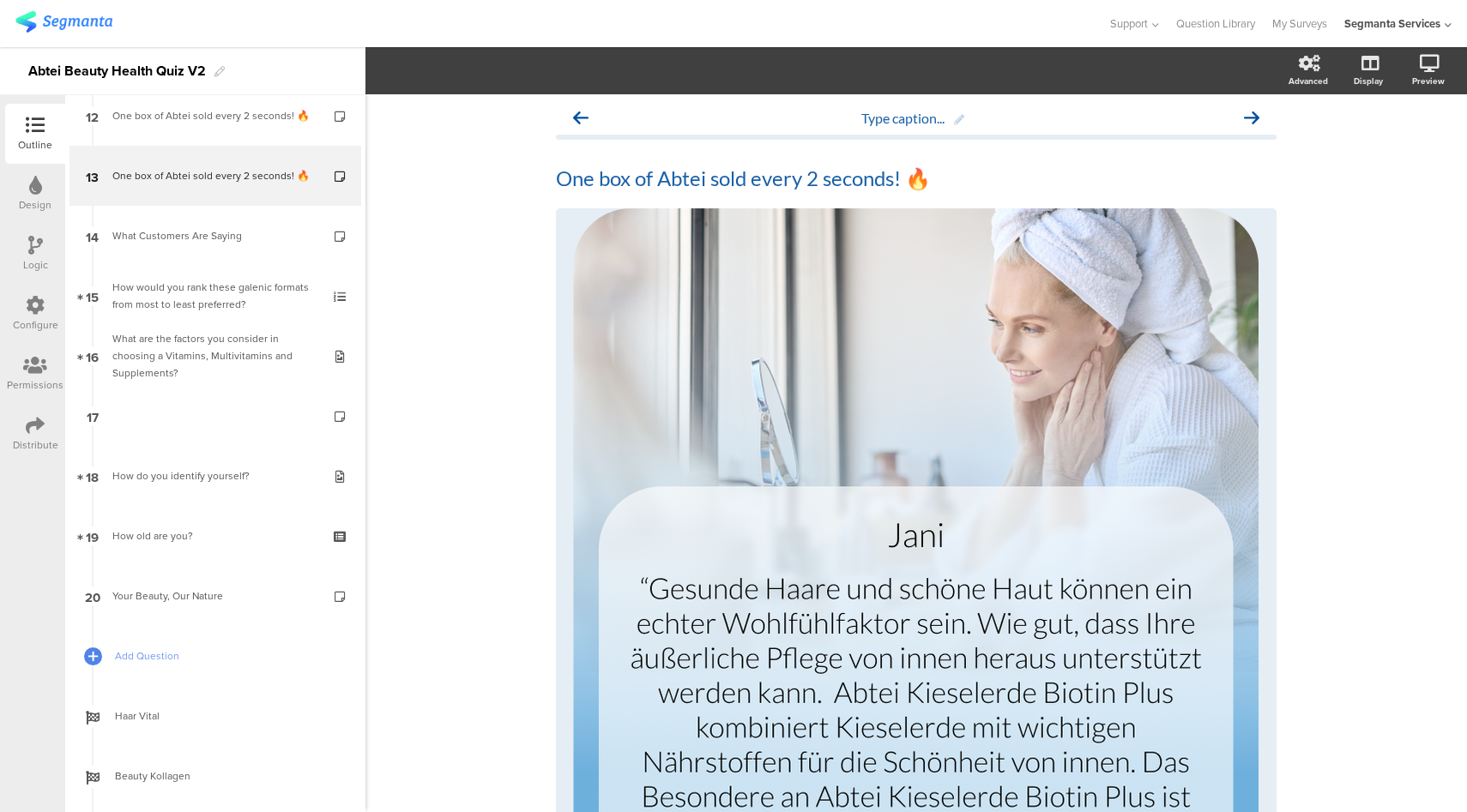
scroll to position [0, 0]
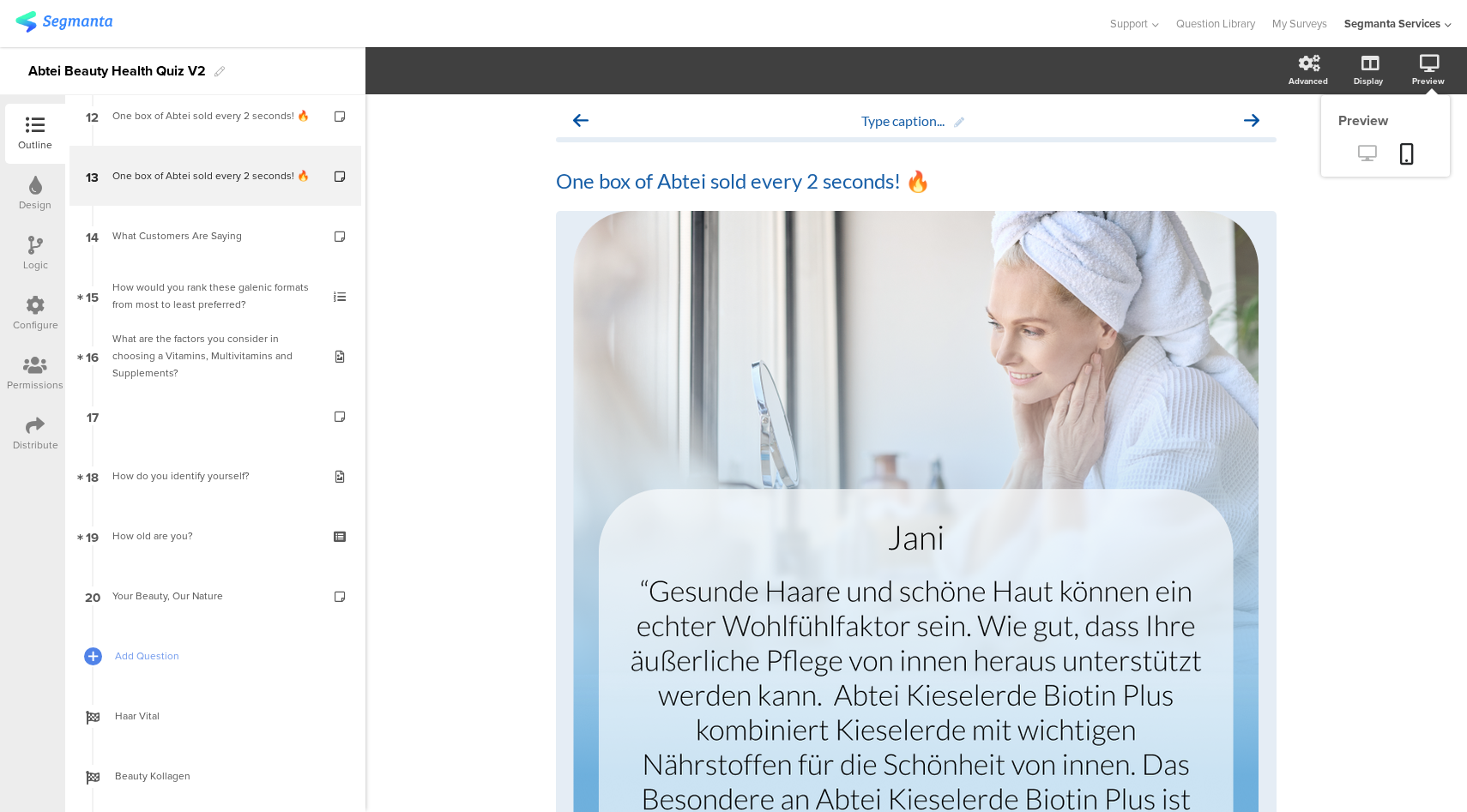
click at [1358, 150] on icon at bounding box center [1366, 152] width 18 height 16
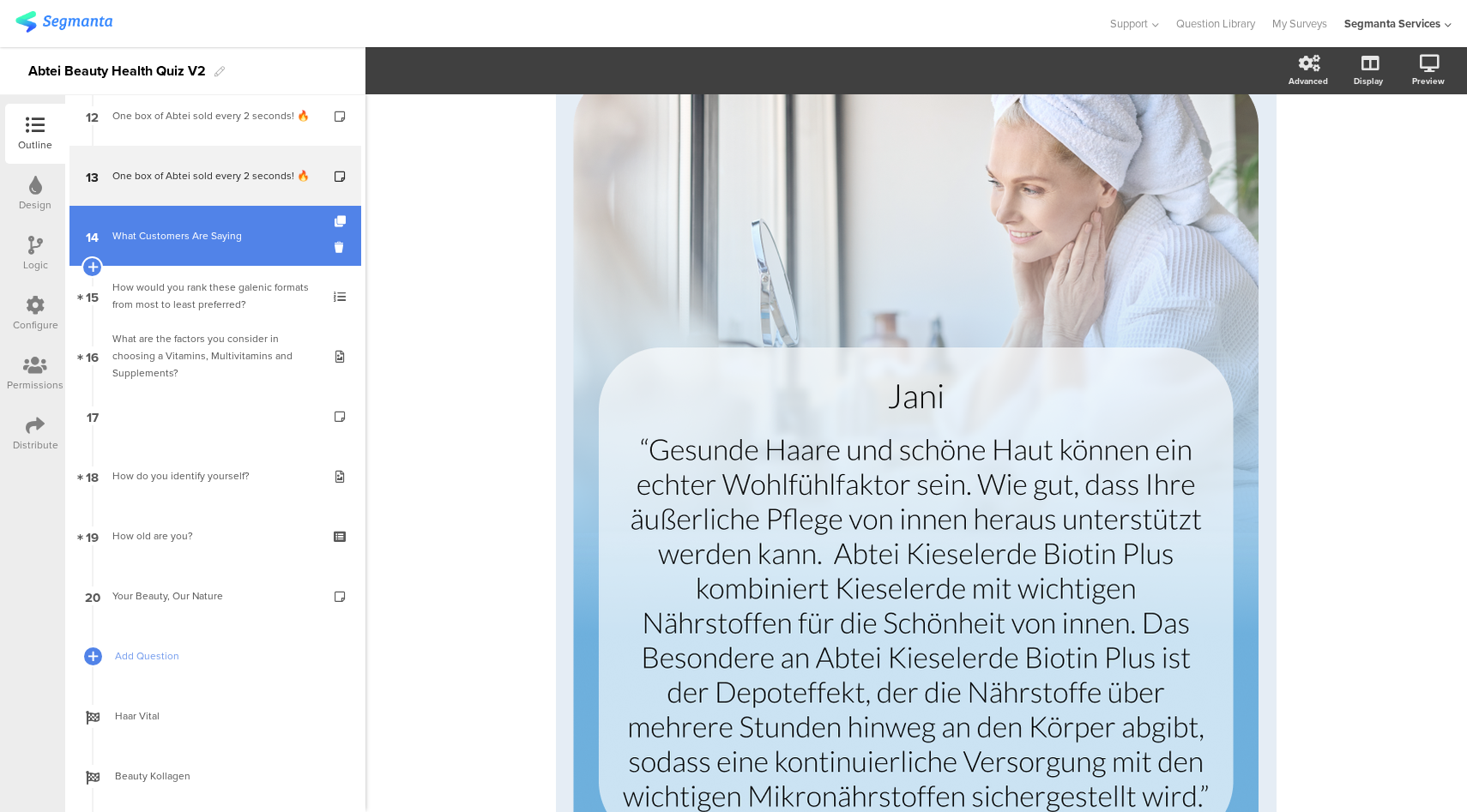
click at [184, 237] on div "What Customers Are Saying" at bounding box center [214, 236] width 205 height 17
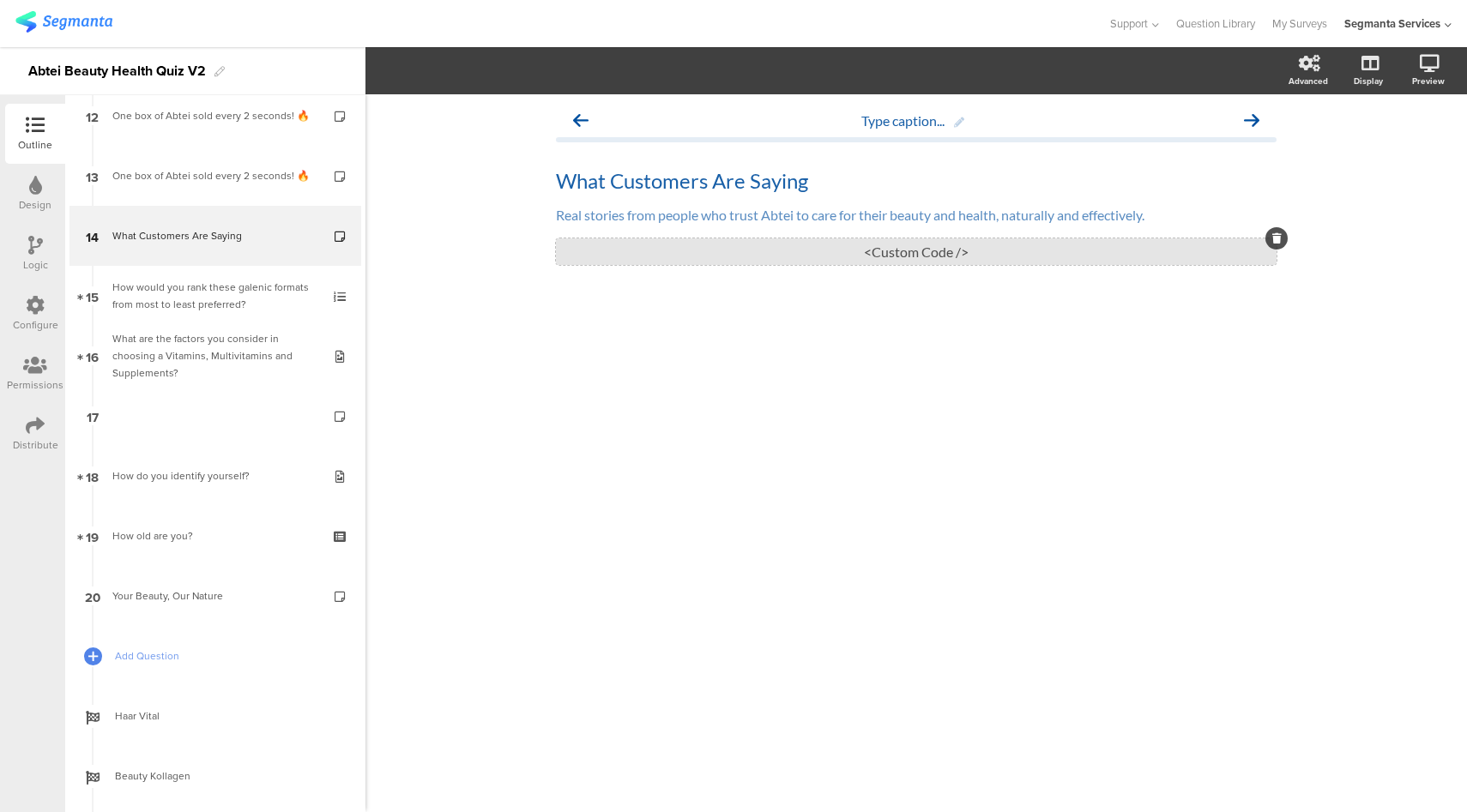
click at [873, 245] on div "<Custom Code />" at bounding box center [916, 251] width 720 height 27
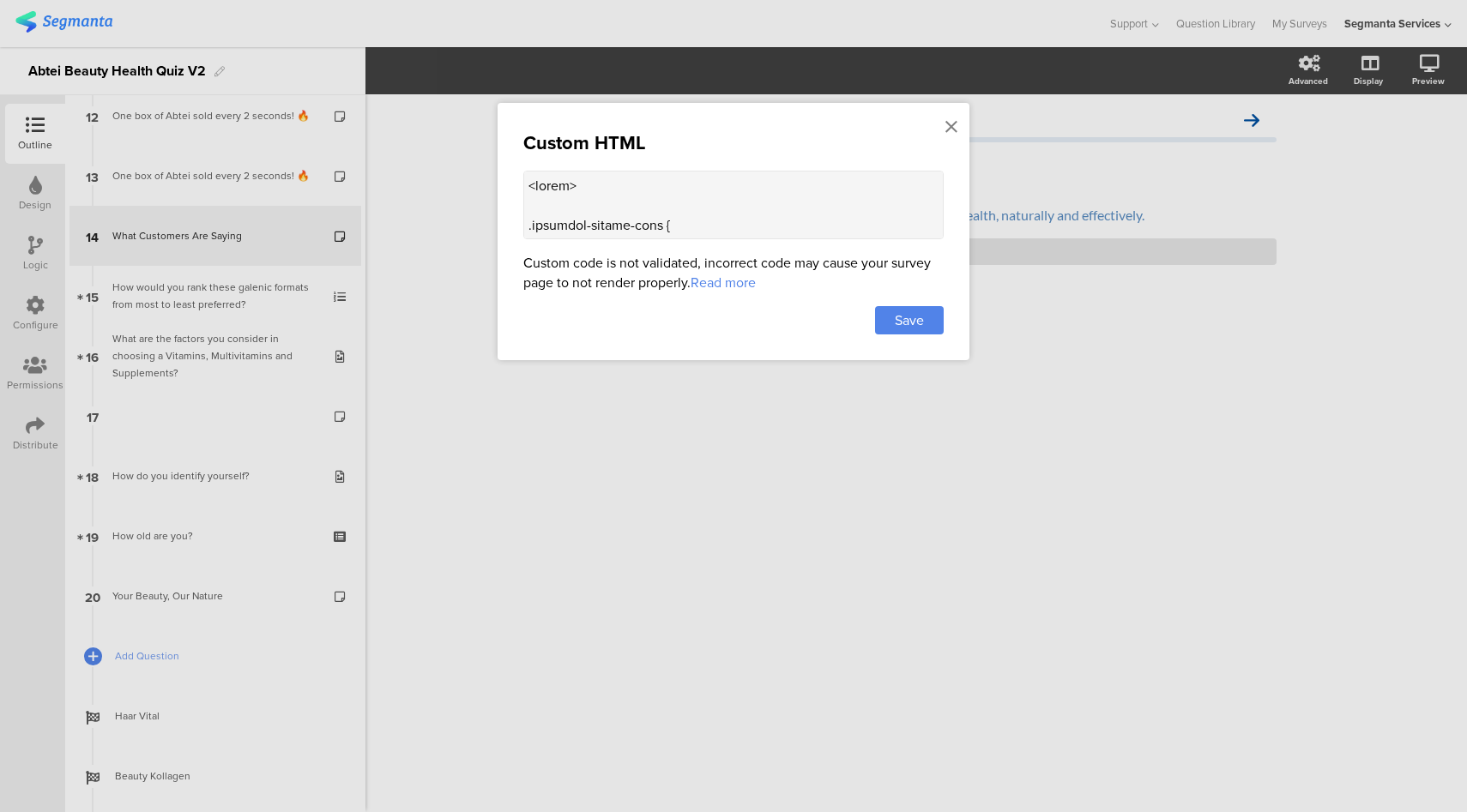
click at [719, 215] on textarea at bounding box center [733, 205] width 420 height 69
paste textarea "ebf2f8"
type textarea "<style> .animated-router-view { background: #ebf2f8 !important; } .question-hea…"
click at [925, 321] on div "Save" at bounding box center [910, 320] width 69 height 28
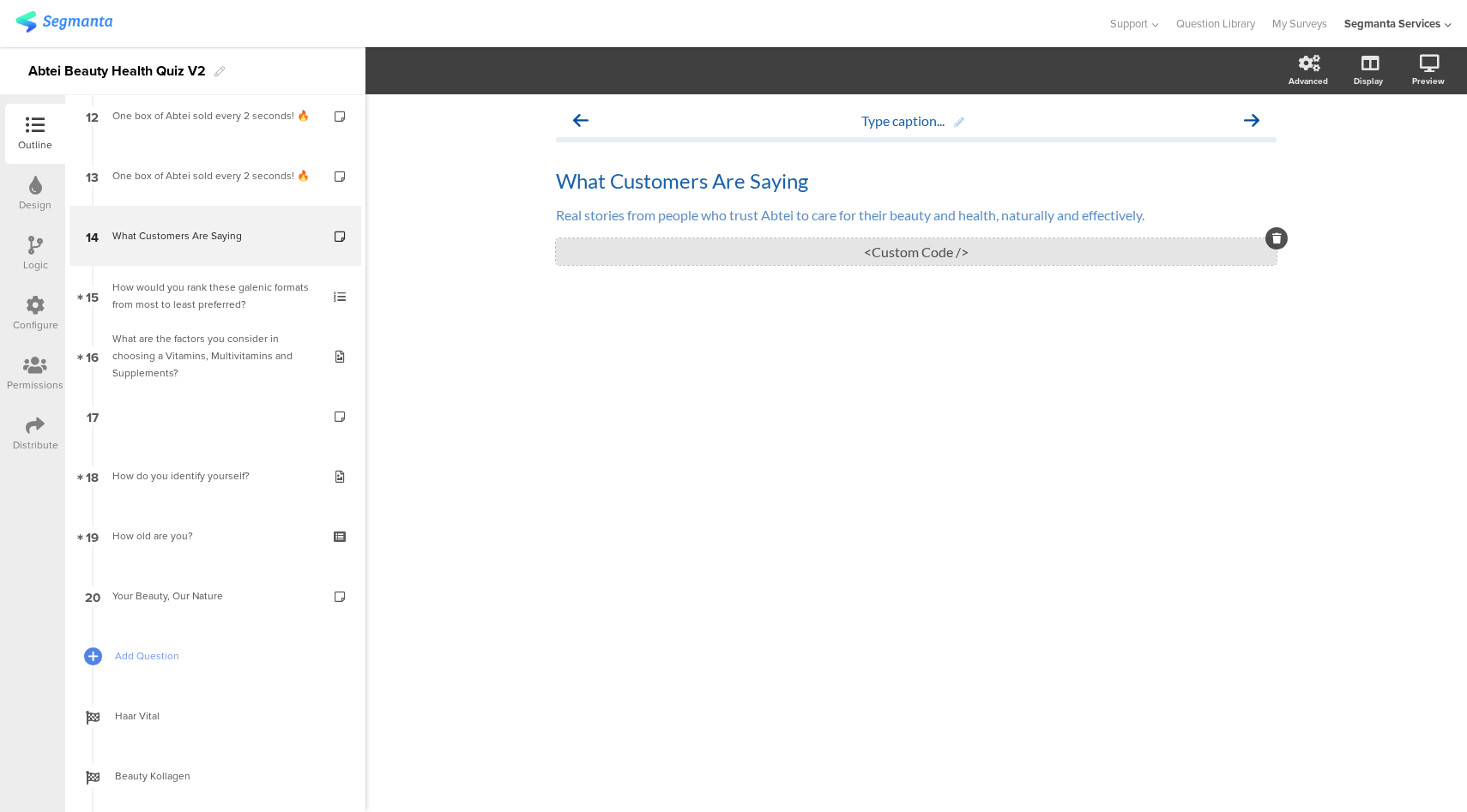
click at [911, 247] on div "<Custom Code />" at bounding box center [916, 251] width 720 height 27
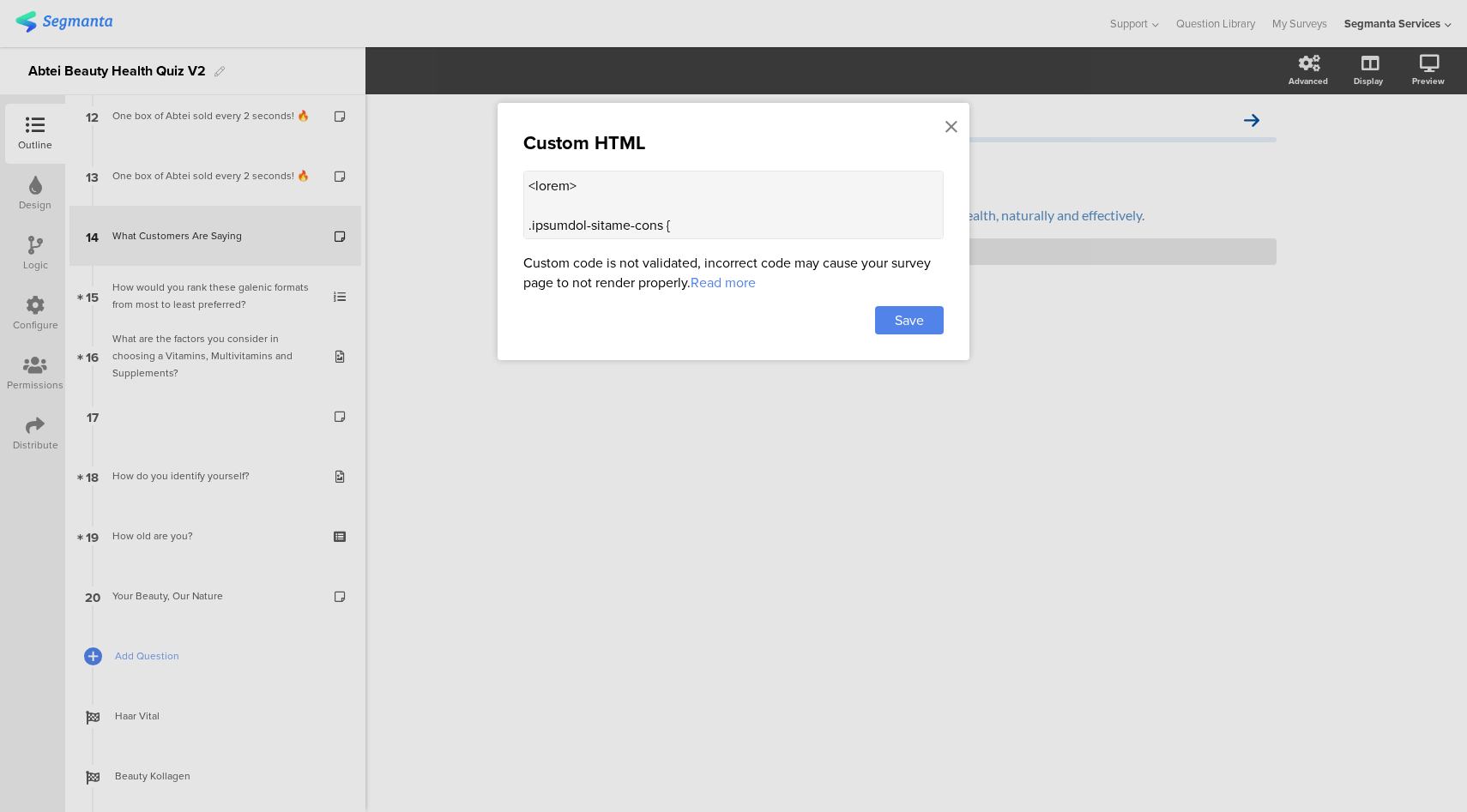
click at [694, 206] on textarea at bounding box center [733, 205] width 420 height 69
paste textarea
type textarea "<style> .animated-router-view { background: #ebf2f8 !important; } .question-hea…"
click at [923, 323] on span "Save" at bounding box center [910, 319] width 29 height 20
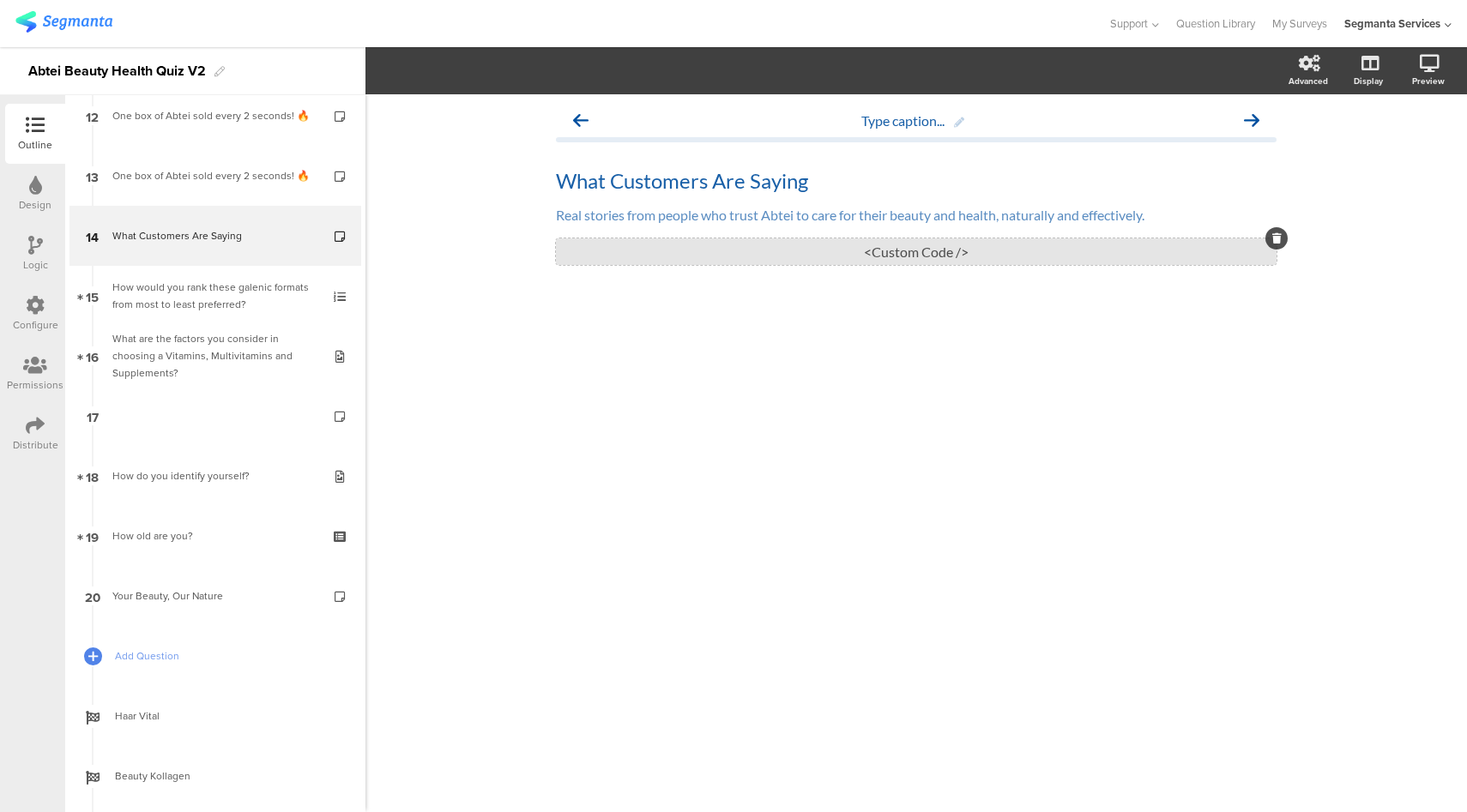
click at [903, 247] on div "<Custom Code />" at bounding box center [916, 251] width 720 height 27
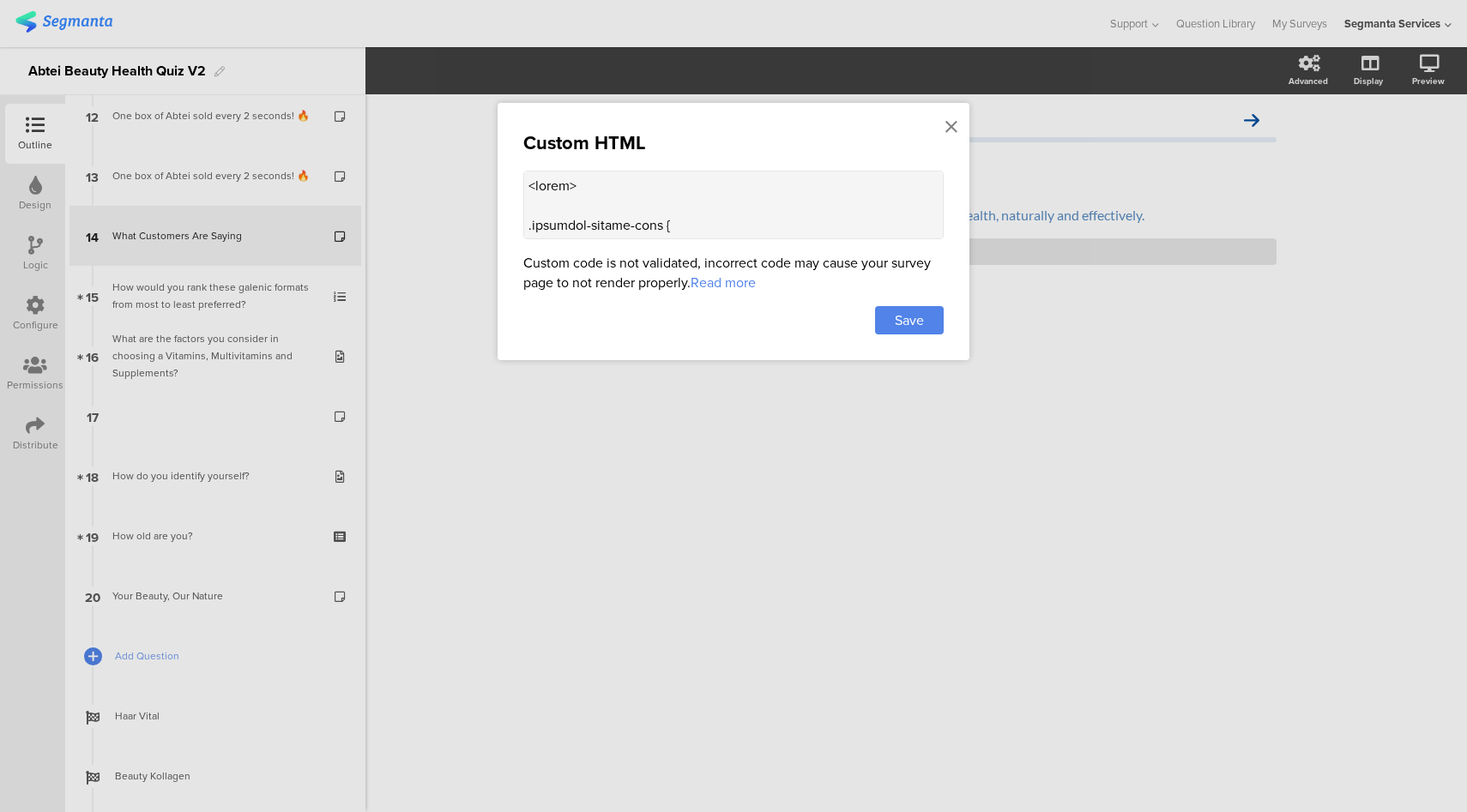
click at [803, 199] on textarea at bounding box center [733, 205] width 420 height 69
paste textarea
type textarea "<style> .animated-router-view { background: #ebf2f8 !important; } .question-hea…"
click at [922, 314] on span "Save" at bounding box center [910, 319] width 29 height 20
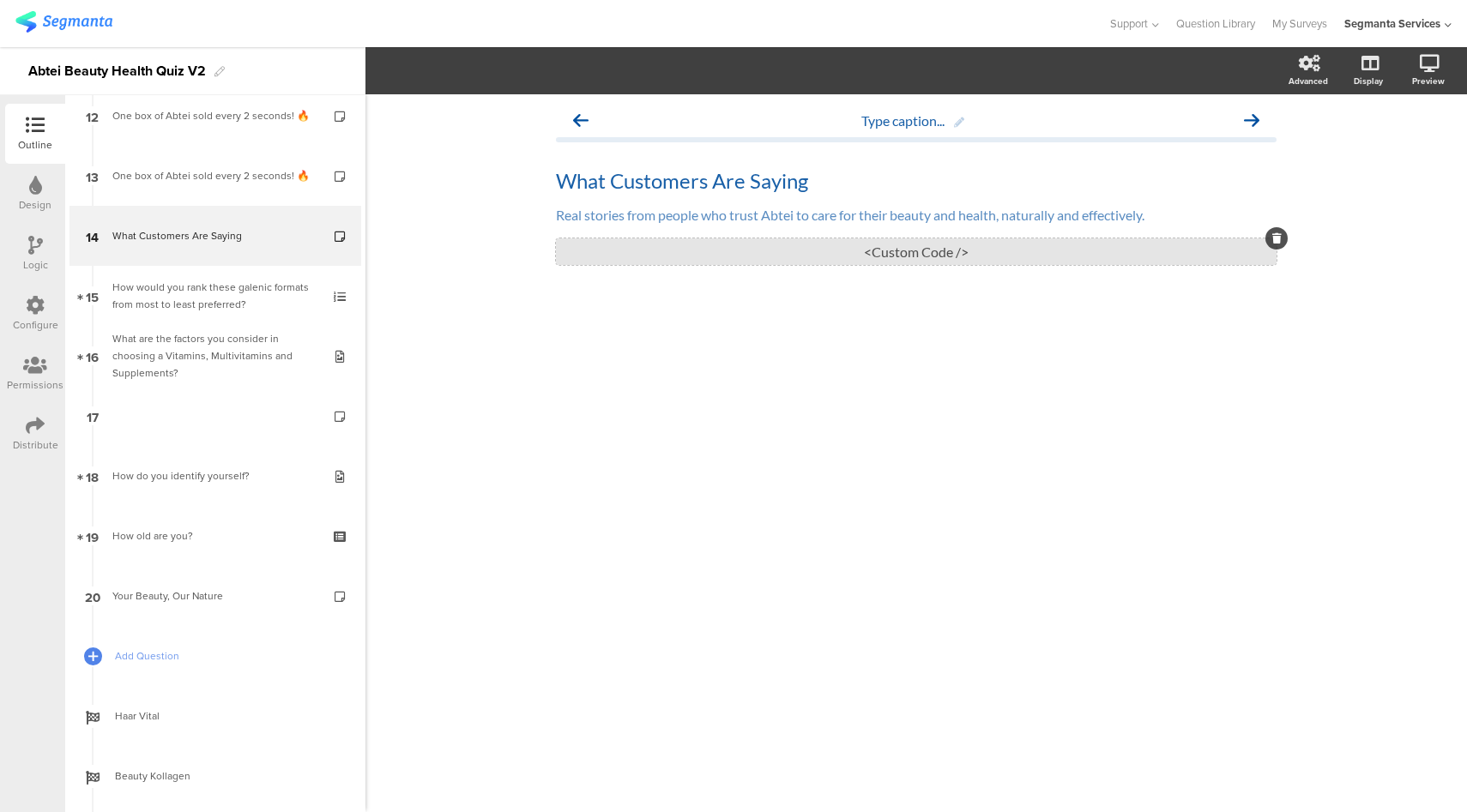
click at [793, 244] on div "<Custom Code />" at bounding box center [916, 251] width 720 height 27
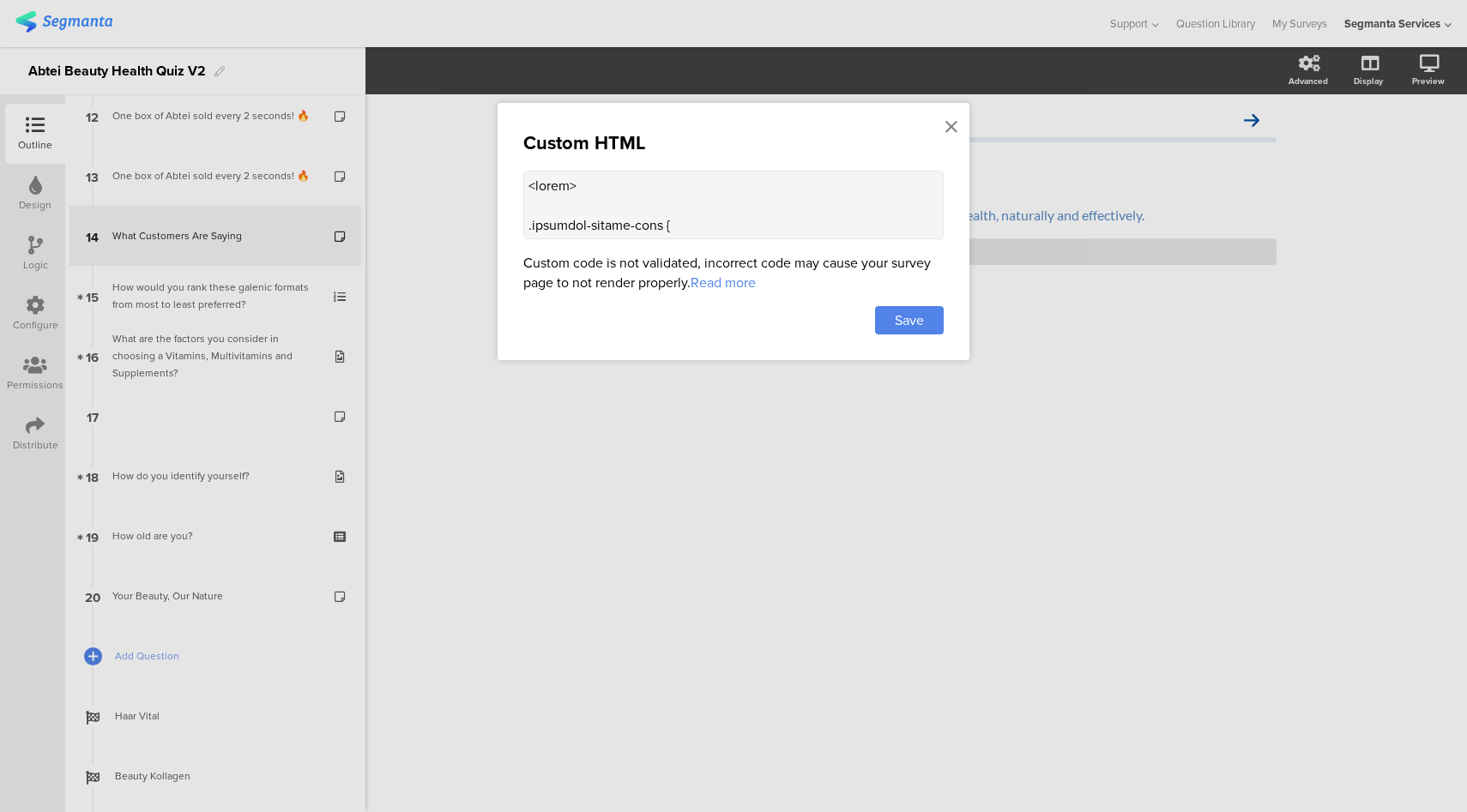
click at [714, 211] on textarea at bounding box center [733, 205] width 420 height 69
paste textarea "www.abtei.de/fileadmin/user_upload/highlights/125_Jahre/Jubilaeumsseite/Teaser_…"
type textarea "<style> .animated-router-view { background: #ebf2f8 !important; } .question-hea…"
click at [913, 326] on span "Save" at bounding box center [910, 319] width 29 height 20
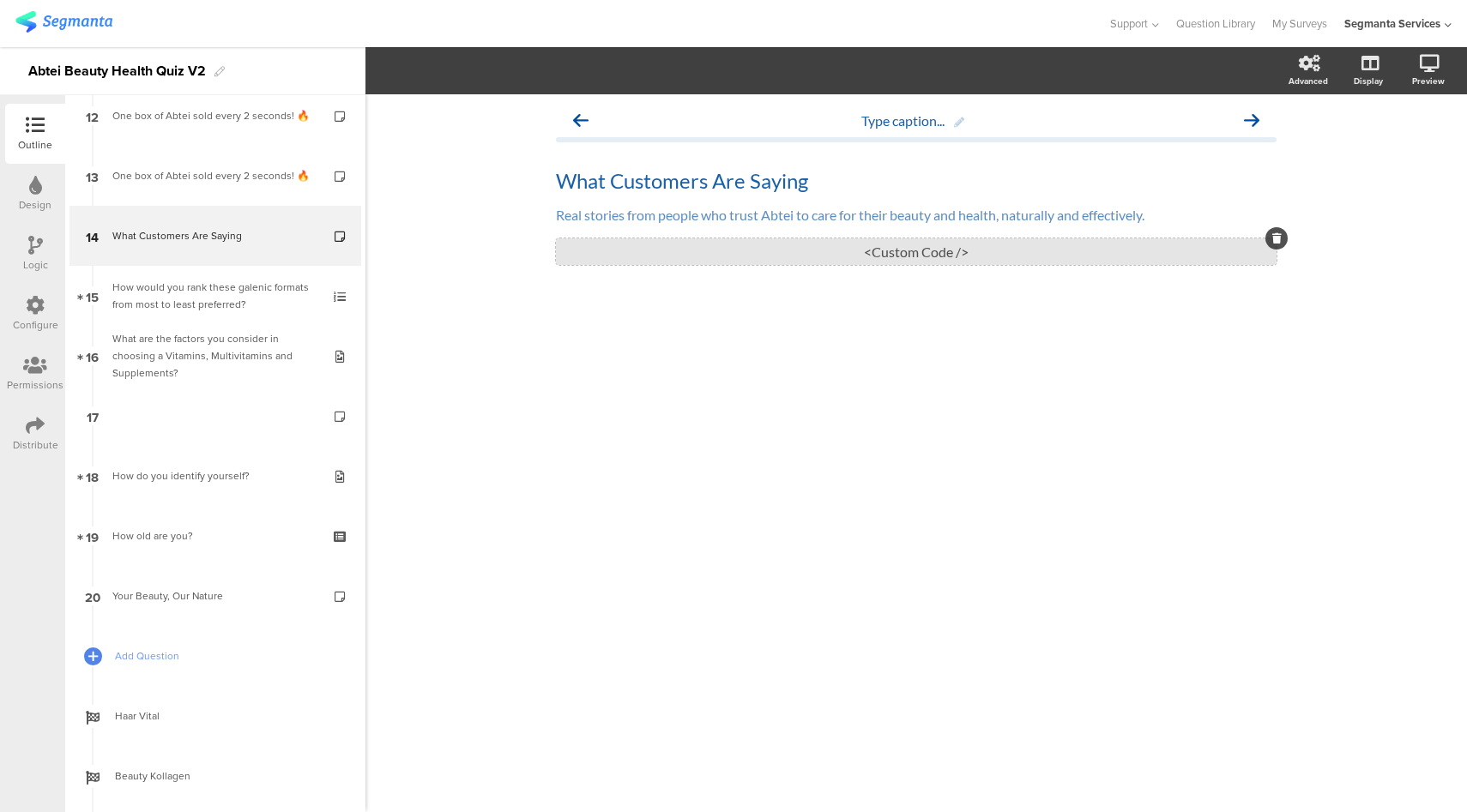
click at [795, 251] on div "<Custom Code />" at bounding box center [916, 251] width 720 height 27
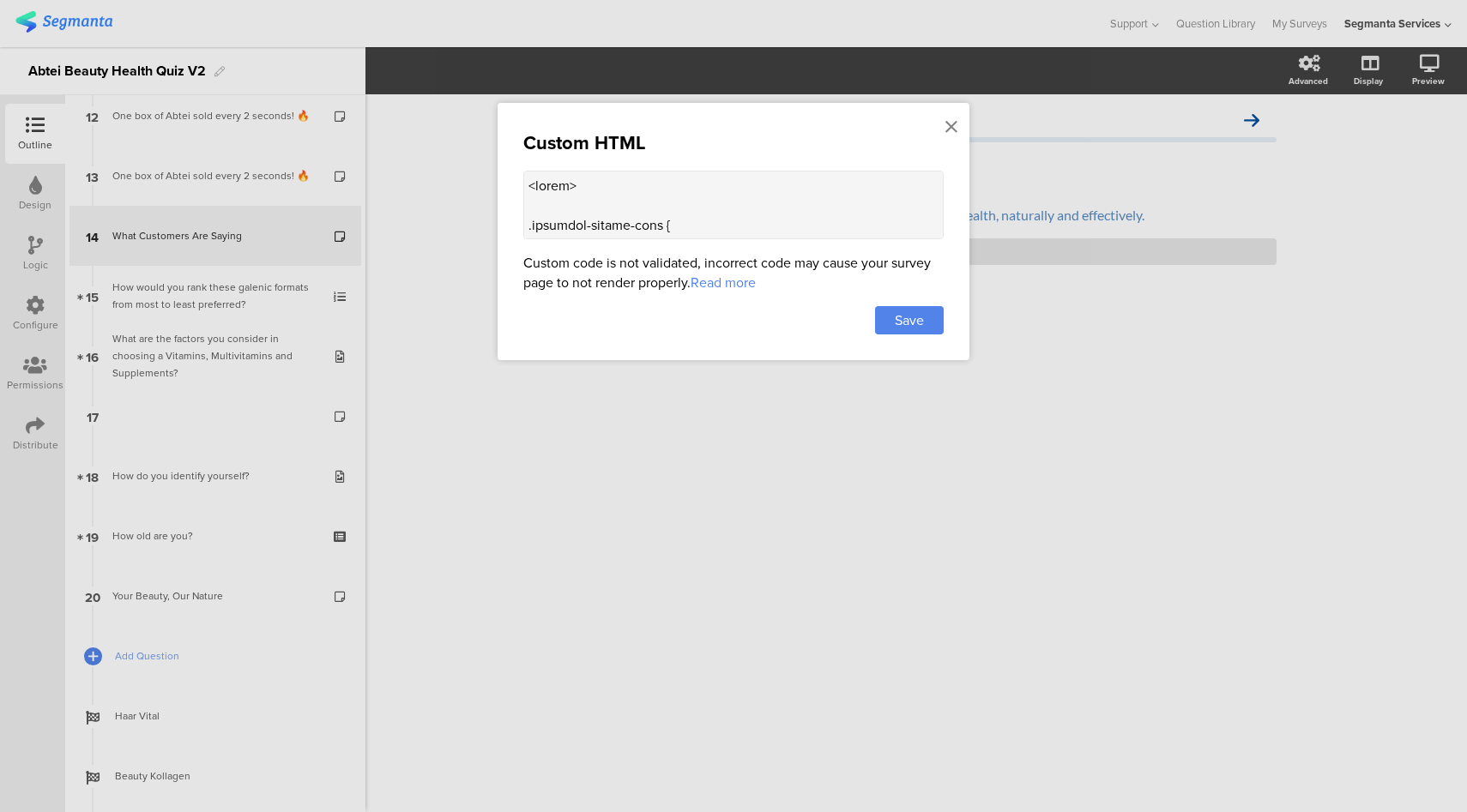
click at [727, 227] on textarea at bounding box center [733, 205] width 420 height 69
click at [923, 319] on span "Save" at bounding box center [910, 319] width 29 height 20
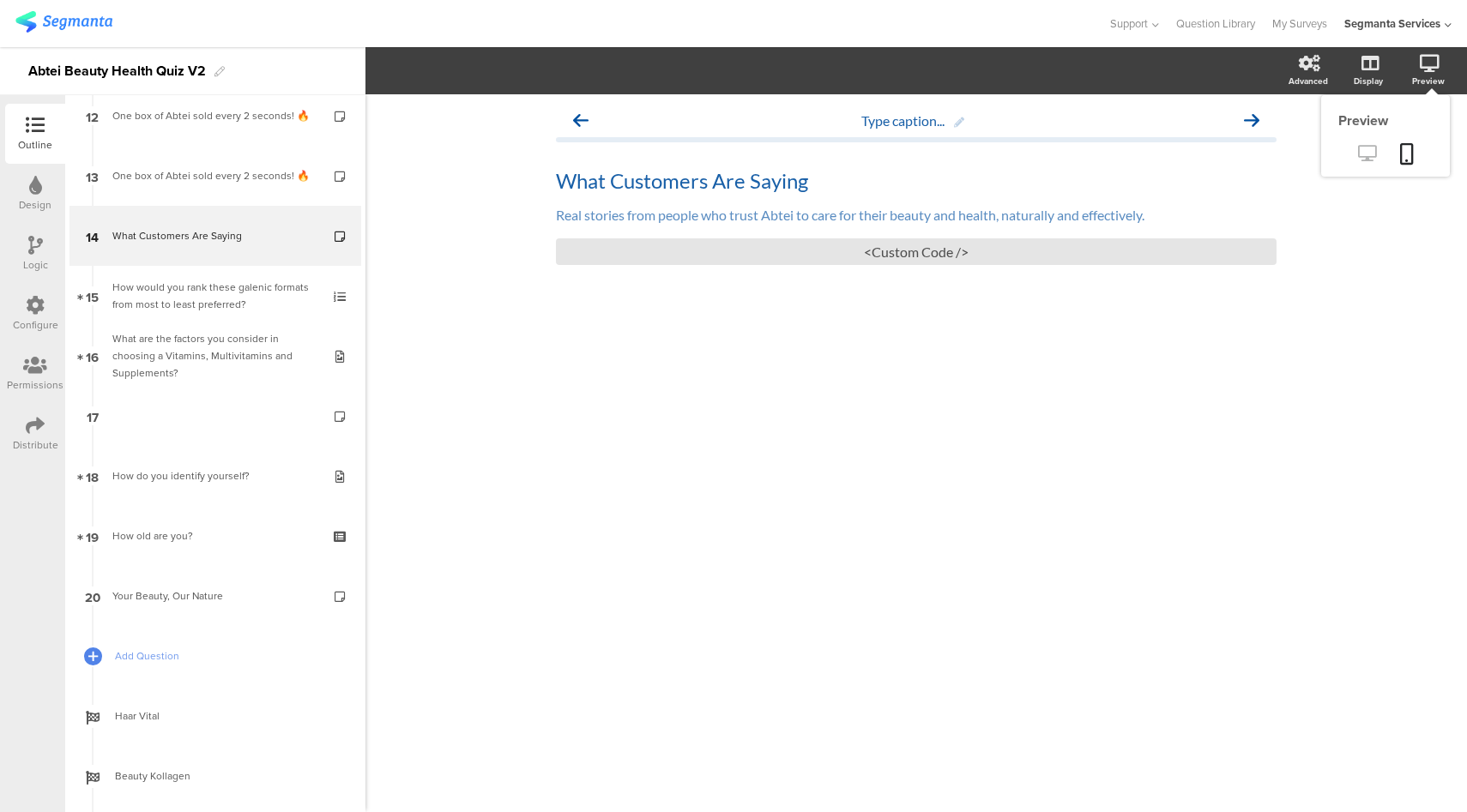
click at [1370, 159] on icon at bounding box center [1366, 152] width 18 height 16
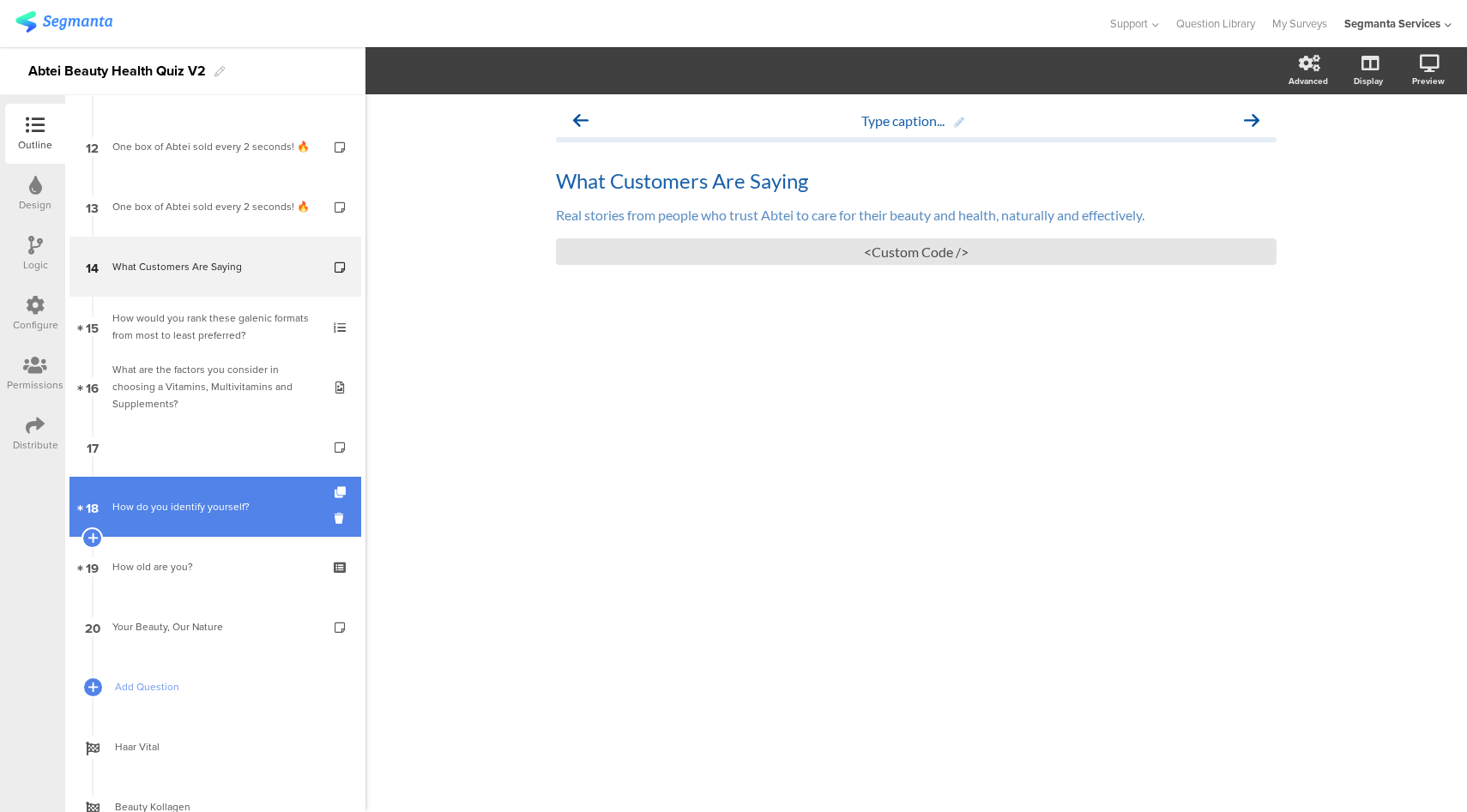
scroll to position [628, 0]
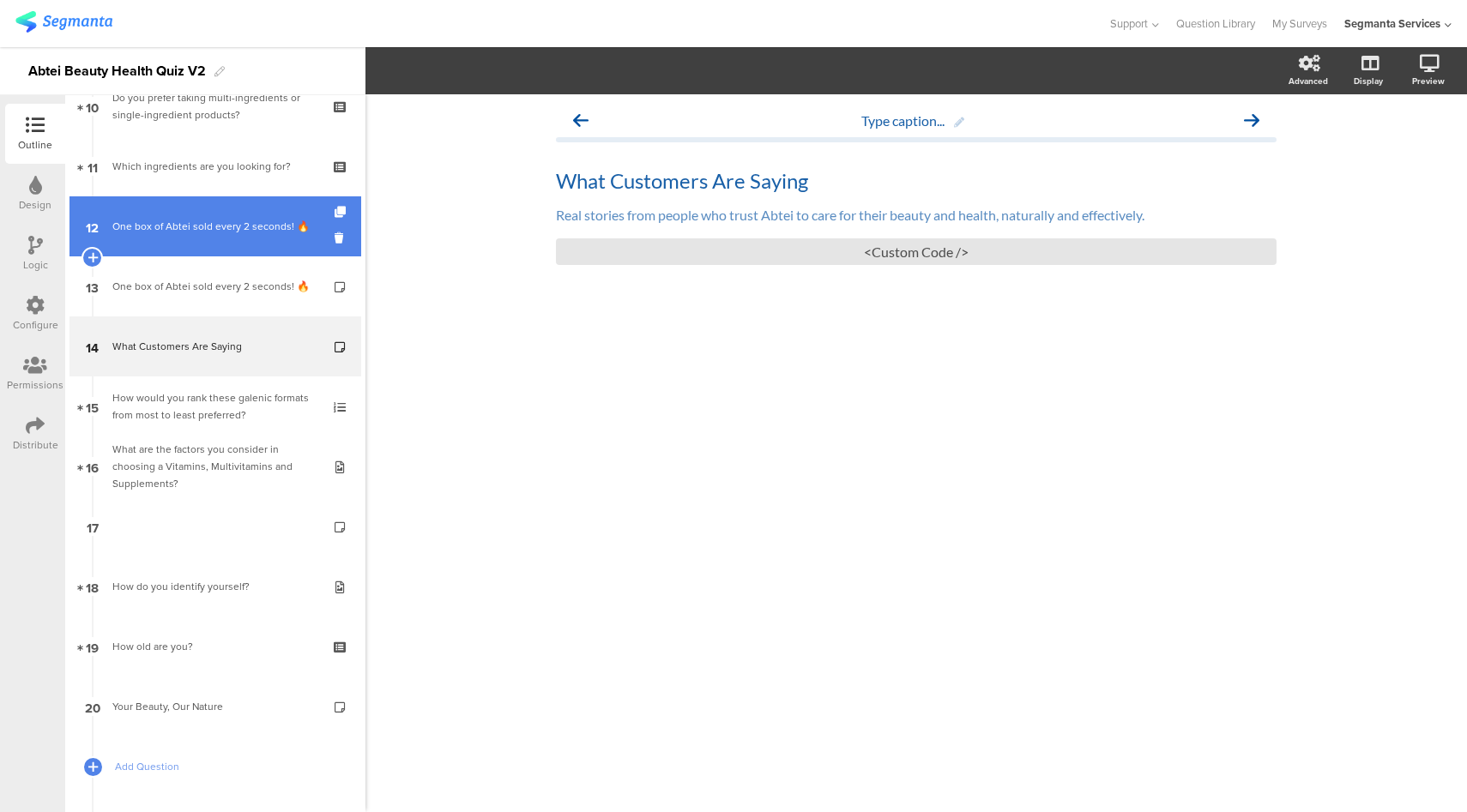
click at [202, 250] on link "12 One box of Abtei sold every 2 seconds​! 🔥" at bounding box center [215, 226] width 292 height 60
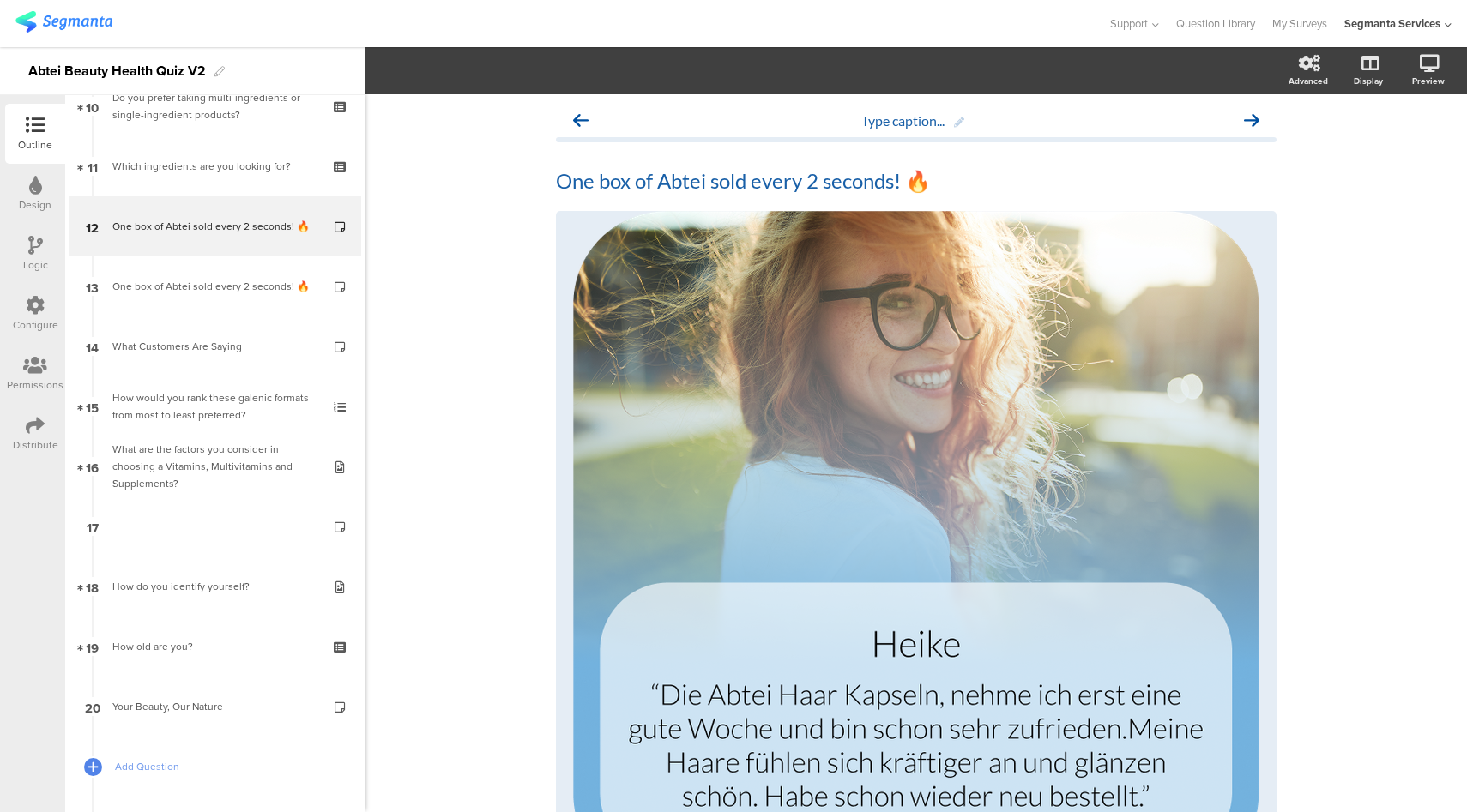
click at [35, 259] on div "Logic" at bounding box center [35, 265] width 25 height 15
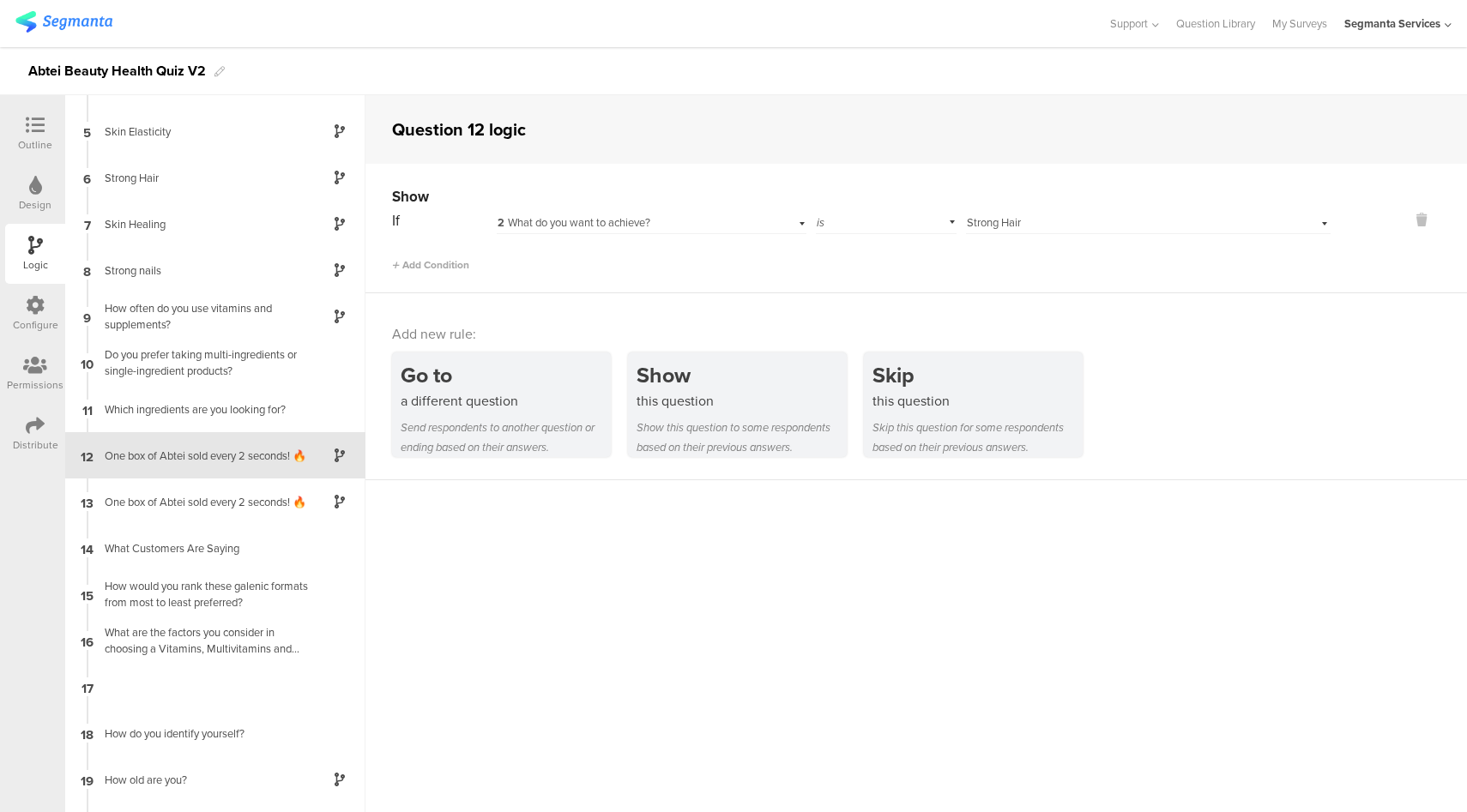
scroll to position [174, 0]
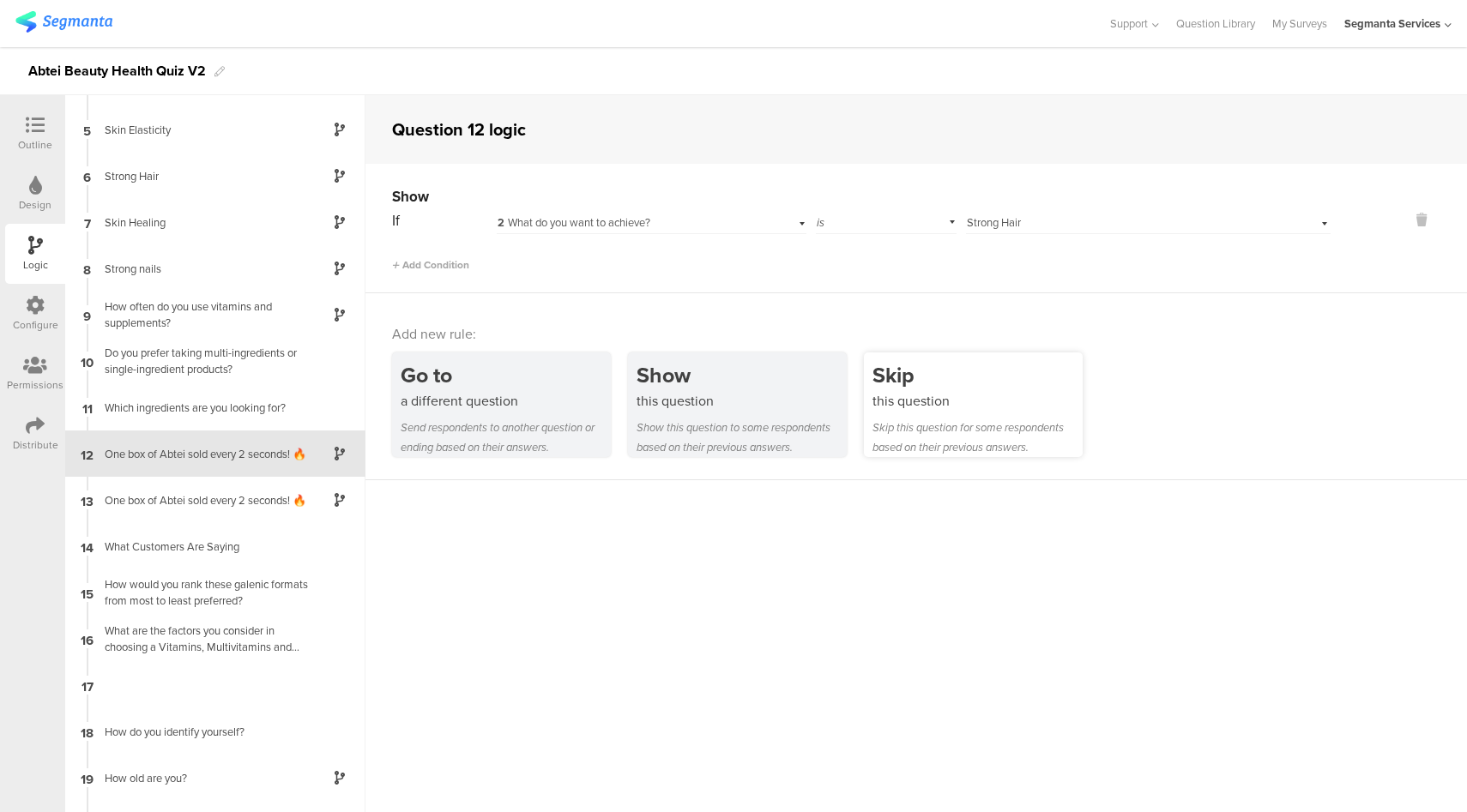
click at [933, 411] on div "Skip this question Skip this question for some respondents based on their previ…" at bounding box center [973, 404] width 219 height 104
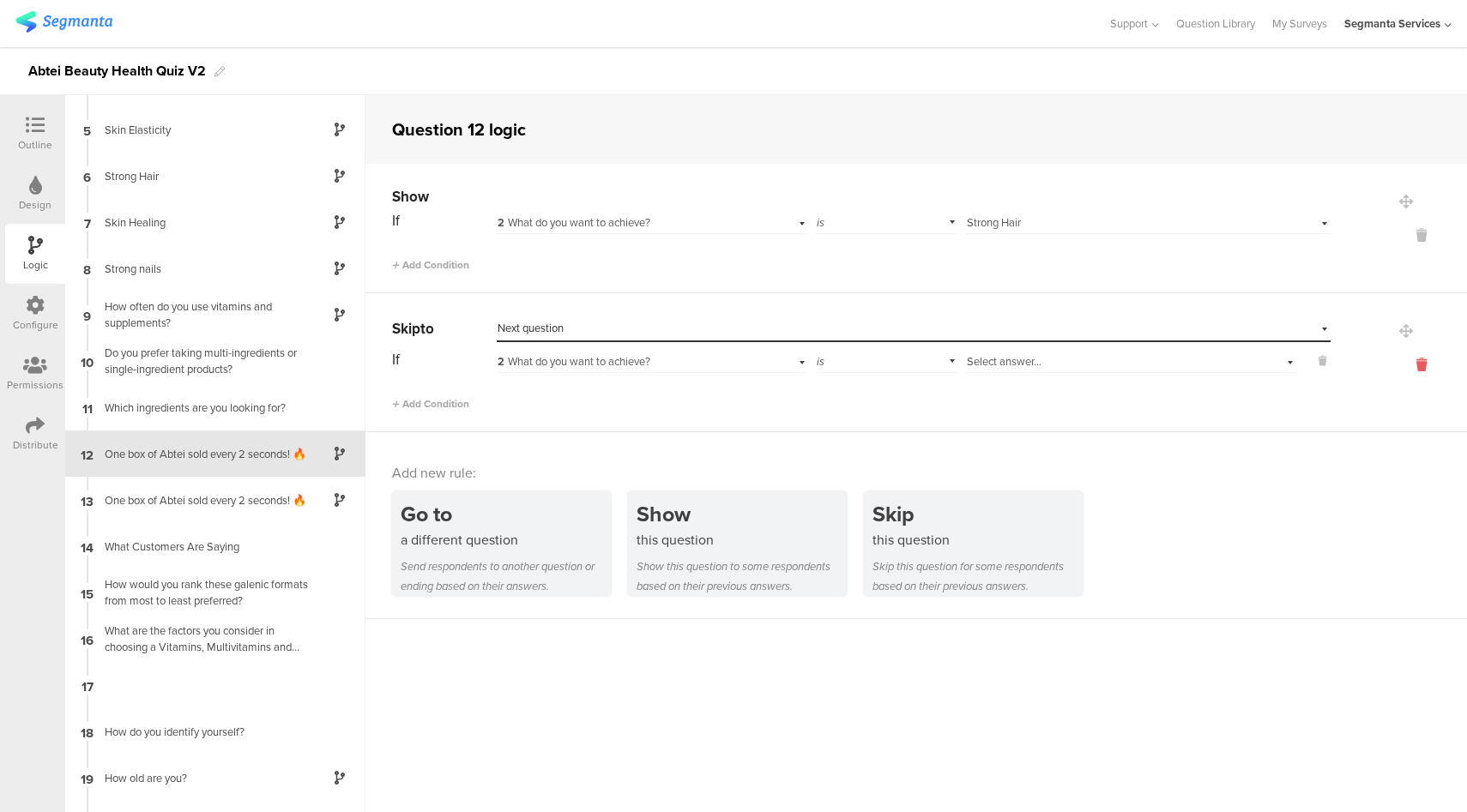
click at [1409, 359] on icon at bounding box center [1421, 364] width 41 height 20
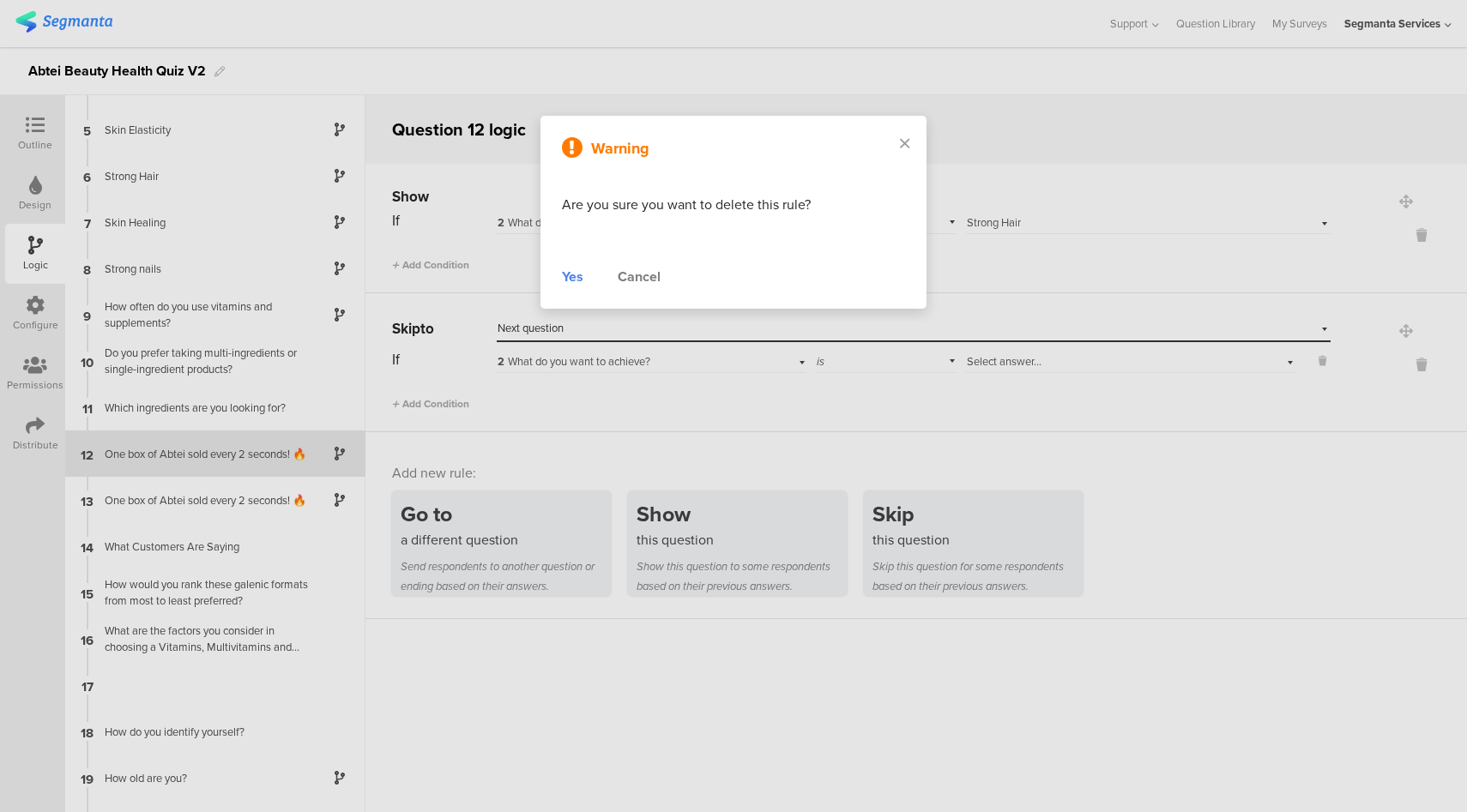
click at [631, 278] on div "Cancel" at bounding box center [639, 277] width 43 height 21
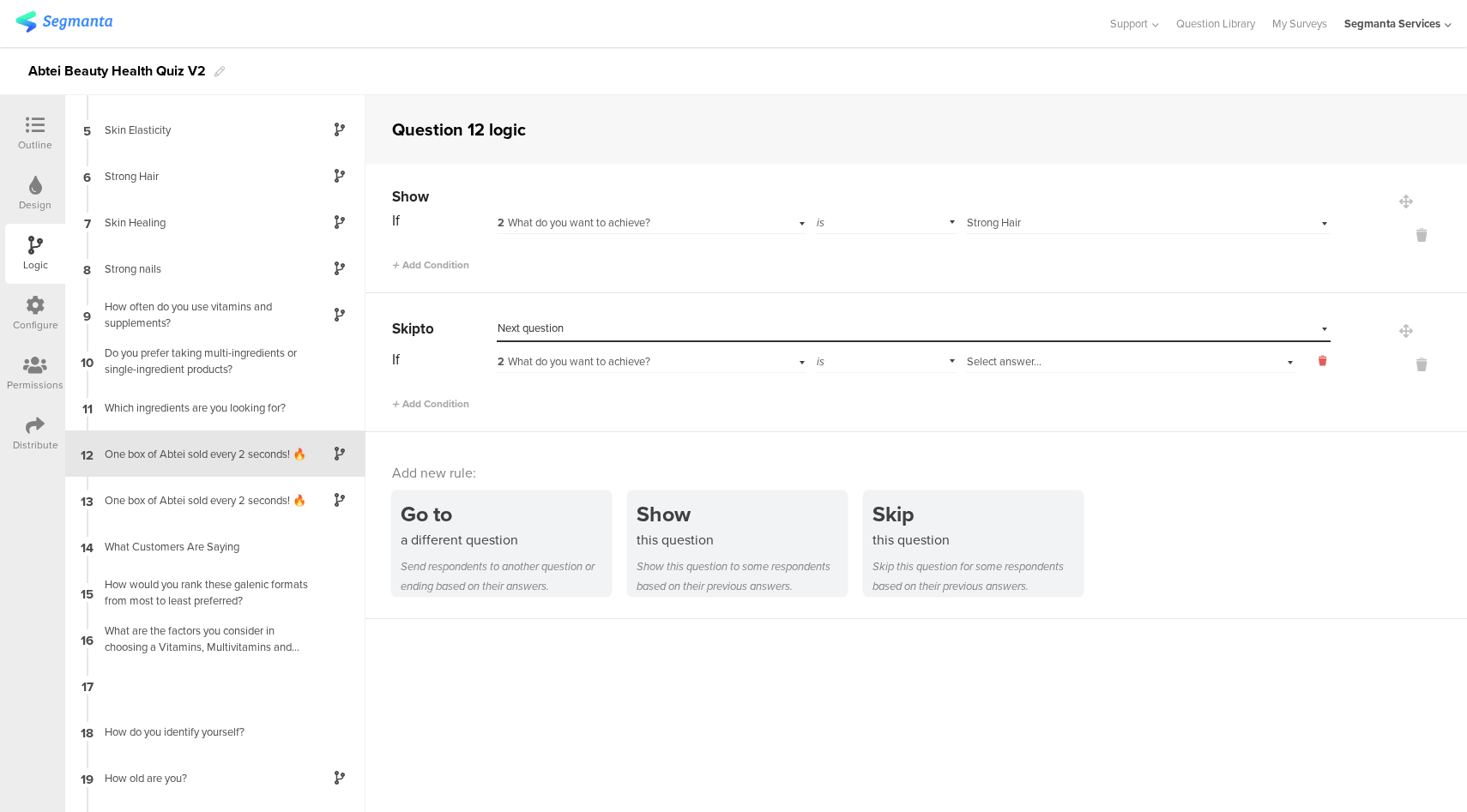
click at [1319, 362] on icon at bounding box center [1322, 361] width 8 height 15
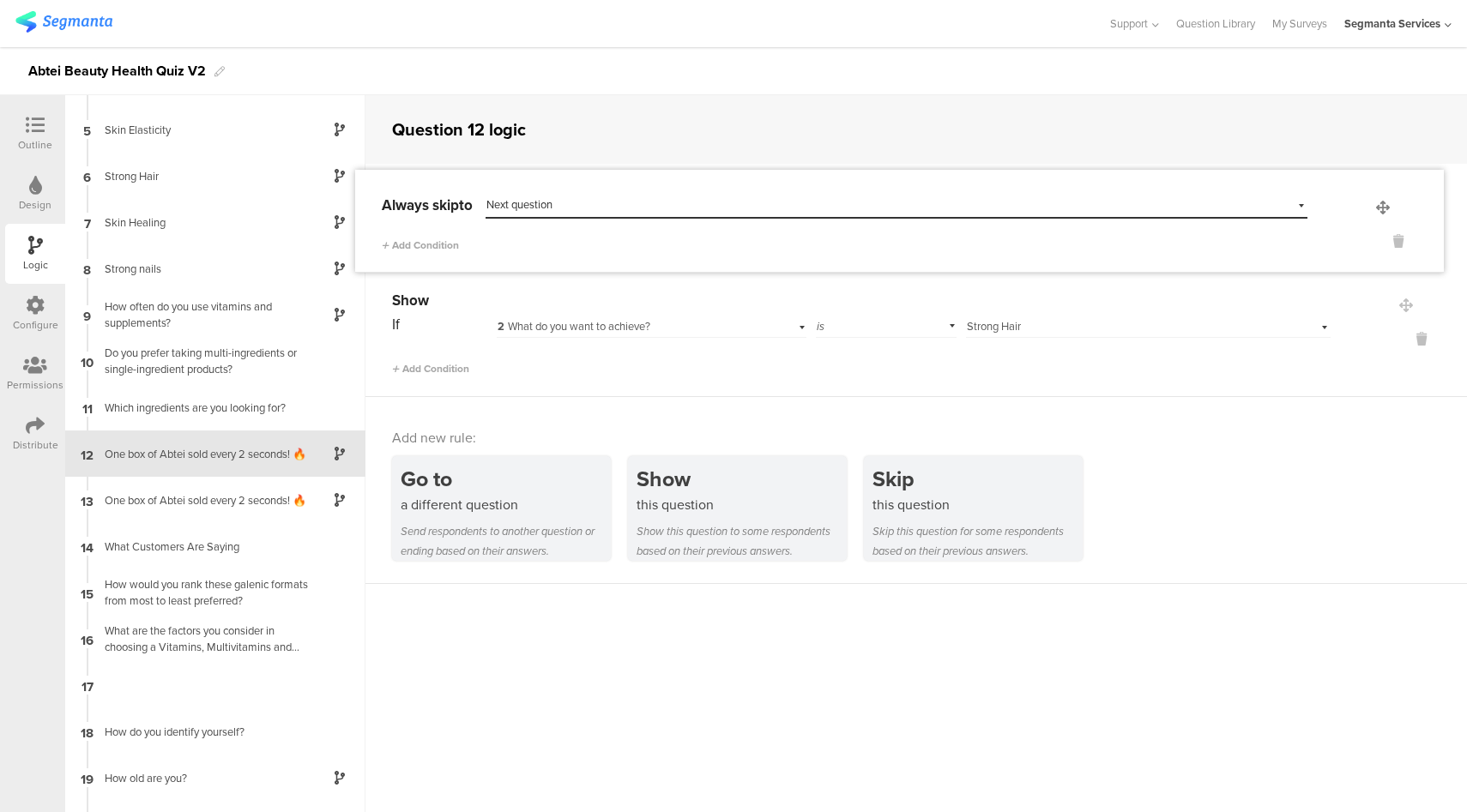
drag, startPoint x: 1393, startPoint y: 331, endPoint x: 1383, endPoint y: 208, distance: 123.4
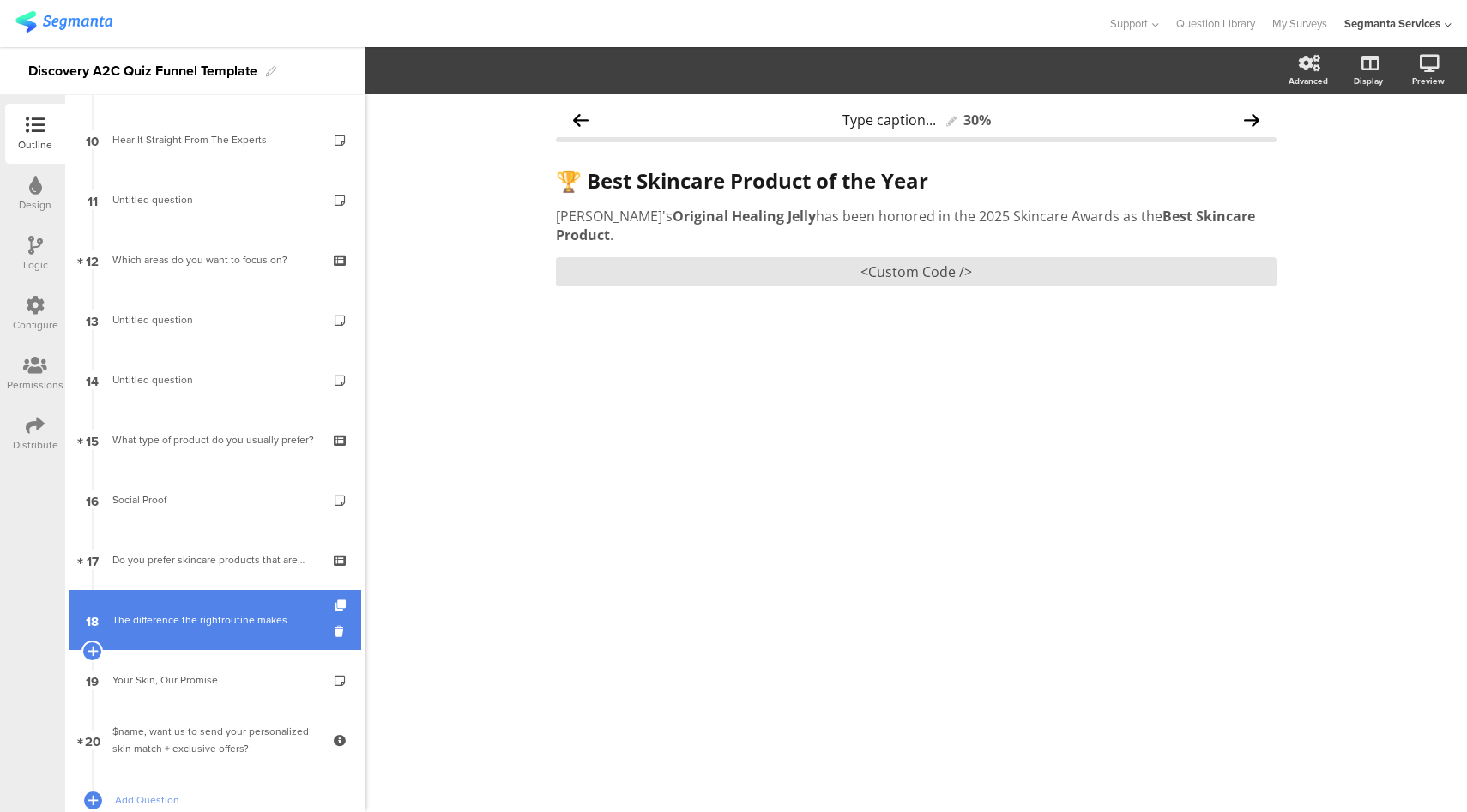
scroll to position [611, 0]
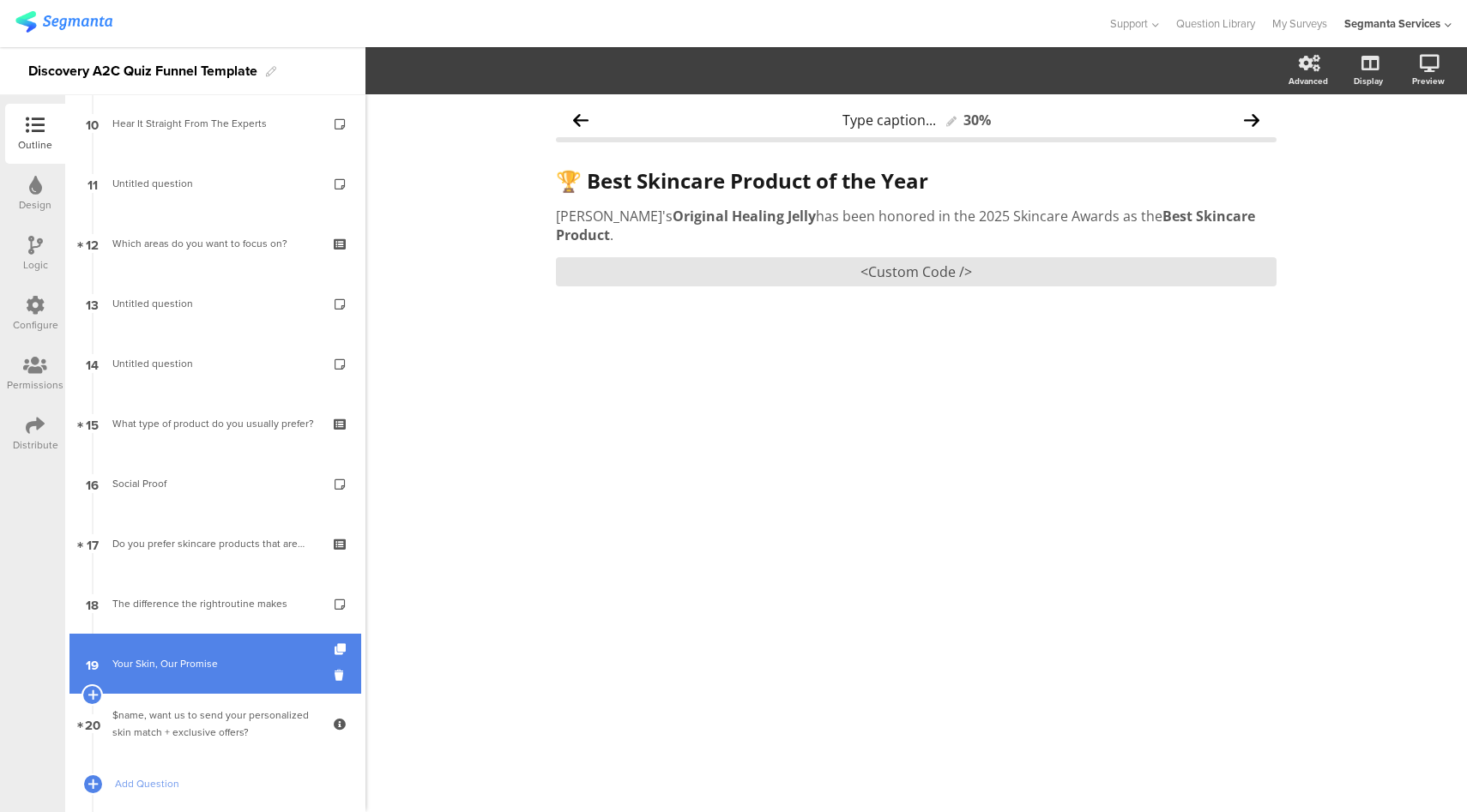
click at [244, 654] on link "19 Your Skin, Our Promise" at bounding box center [215, 664] width 292 height 60
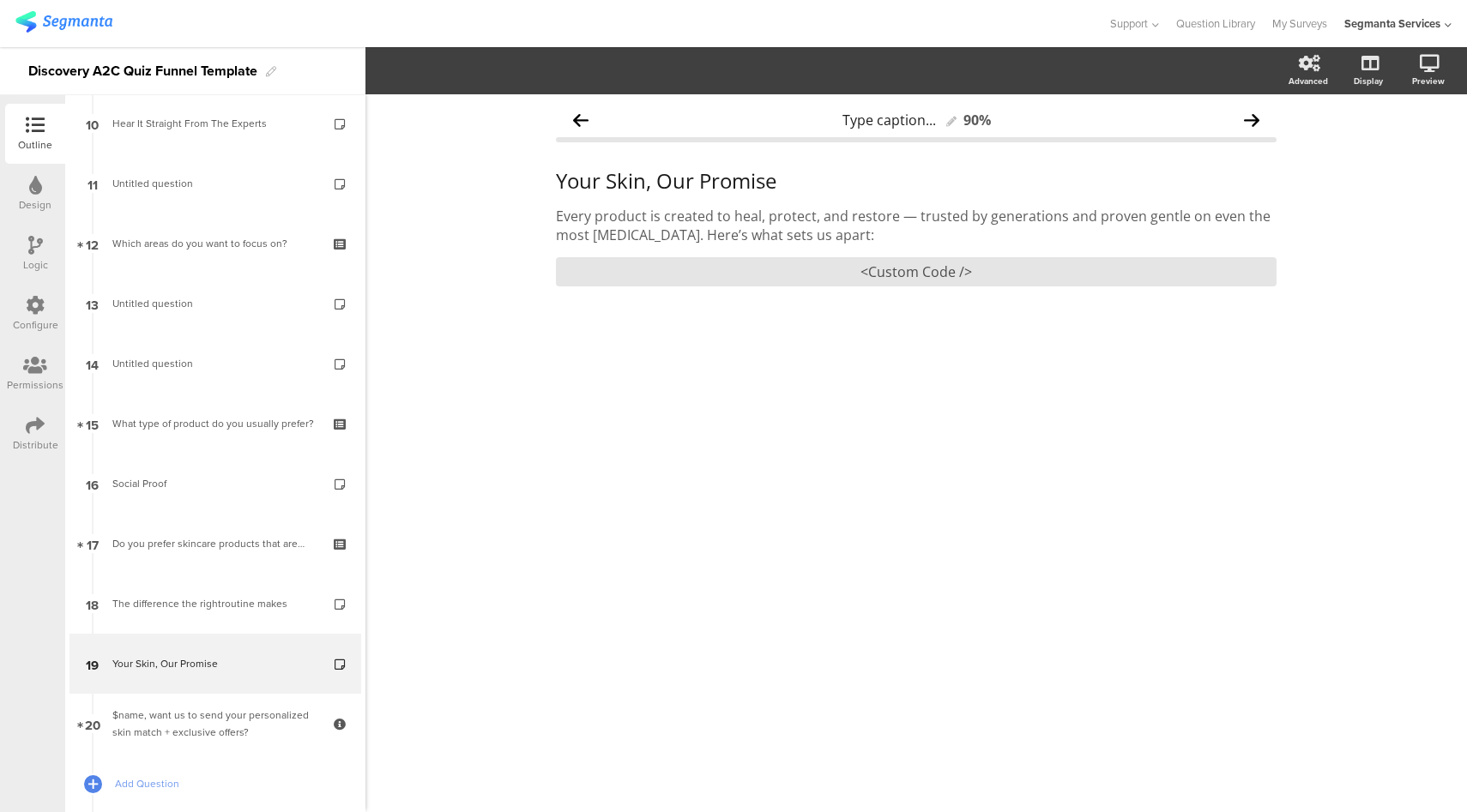
click at [1365, 160] on div "Type caption... 90% Your Skin, Our Promise Your Skin, Our Promise Every product…" at bounding box center [916, 454] width 1102 height 718
click at [1369, 158] on icon at bounding box center [1366, 152] width 18 height 16
click at [838, 277] on div "<Custom Code />" at bounding box center [916, 272] width 720 height 29
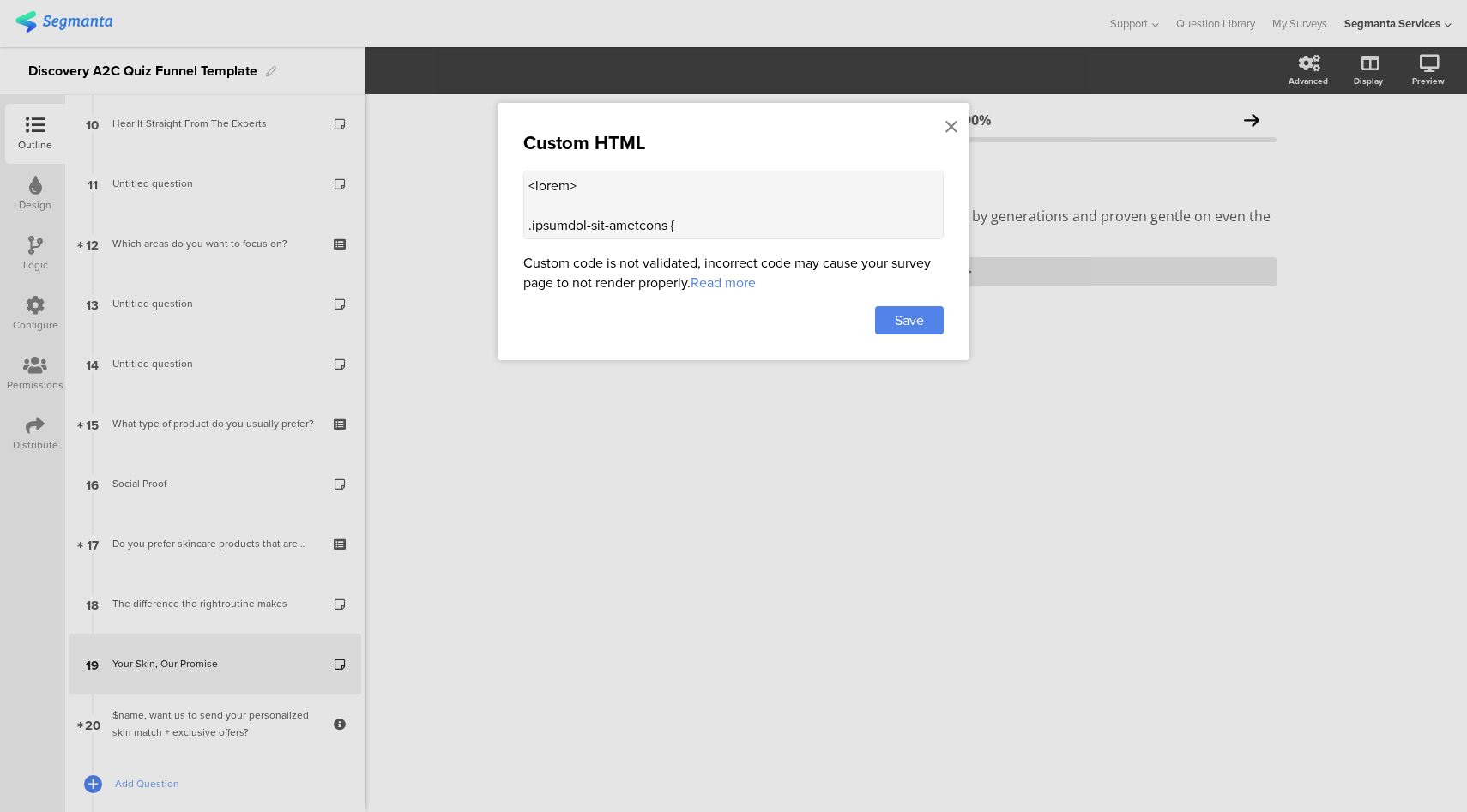
click at [777, 216] on textarea at bounding box center [733, 205] width 420 height 69
click at [950, 127] on icon at bounding box center [951, 127] width 12 height 19
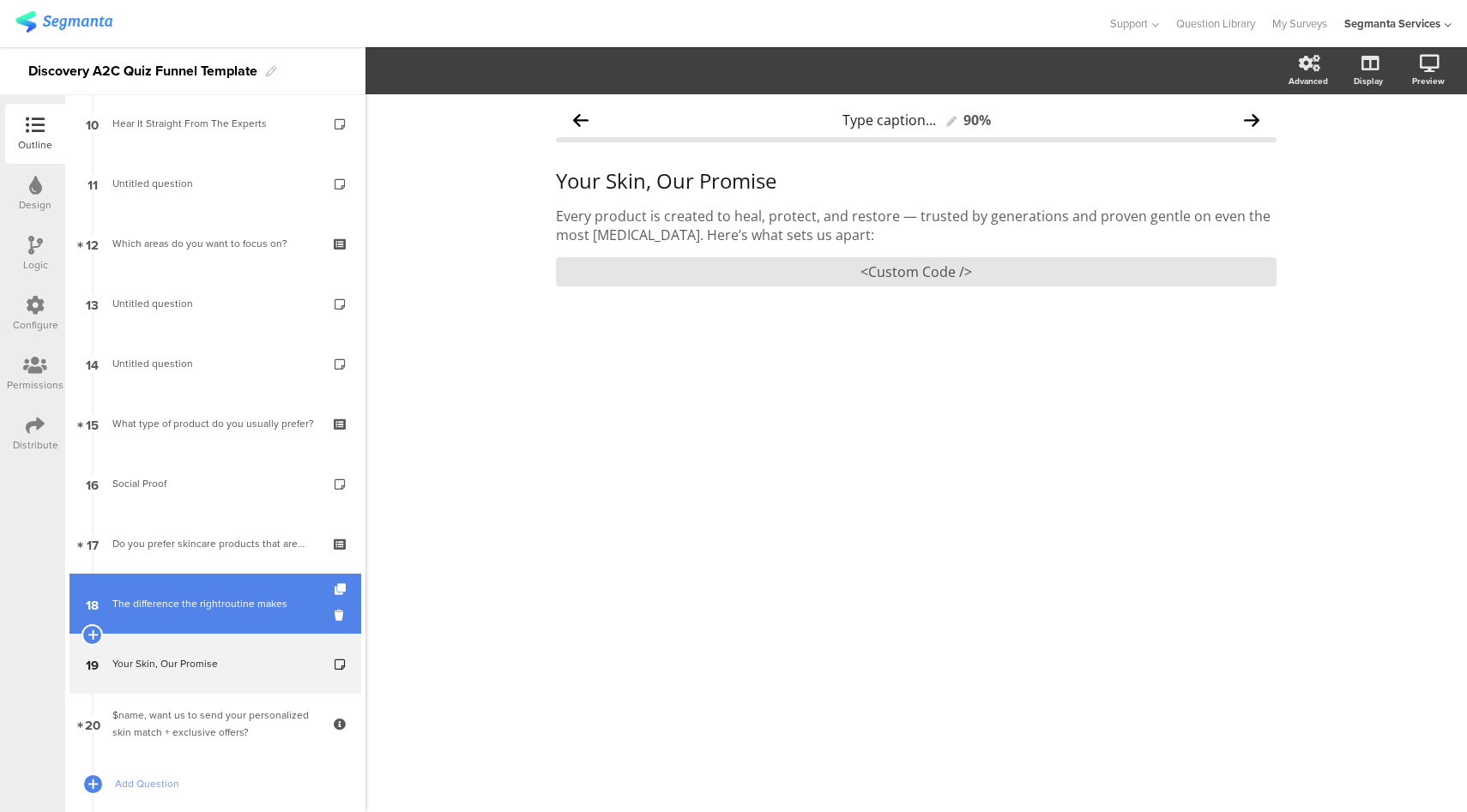
click at [225, 610] on div "The difference the rightroutine makes" at bounding box center [214, 604] width 205 height 17
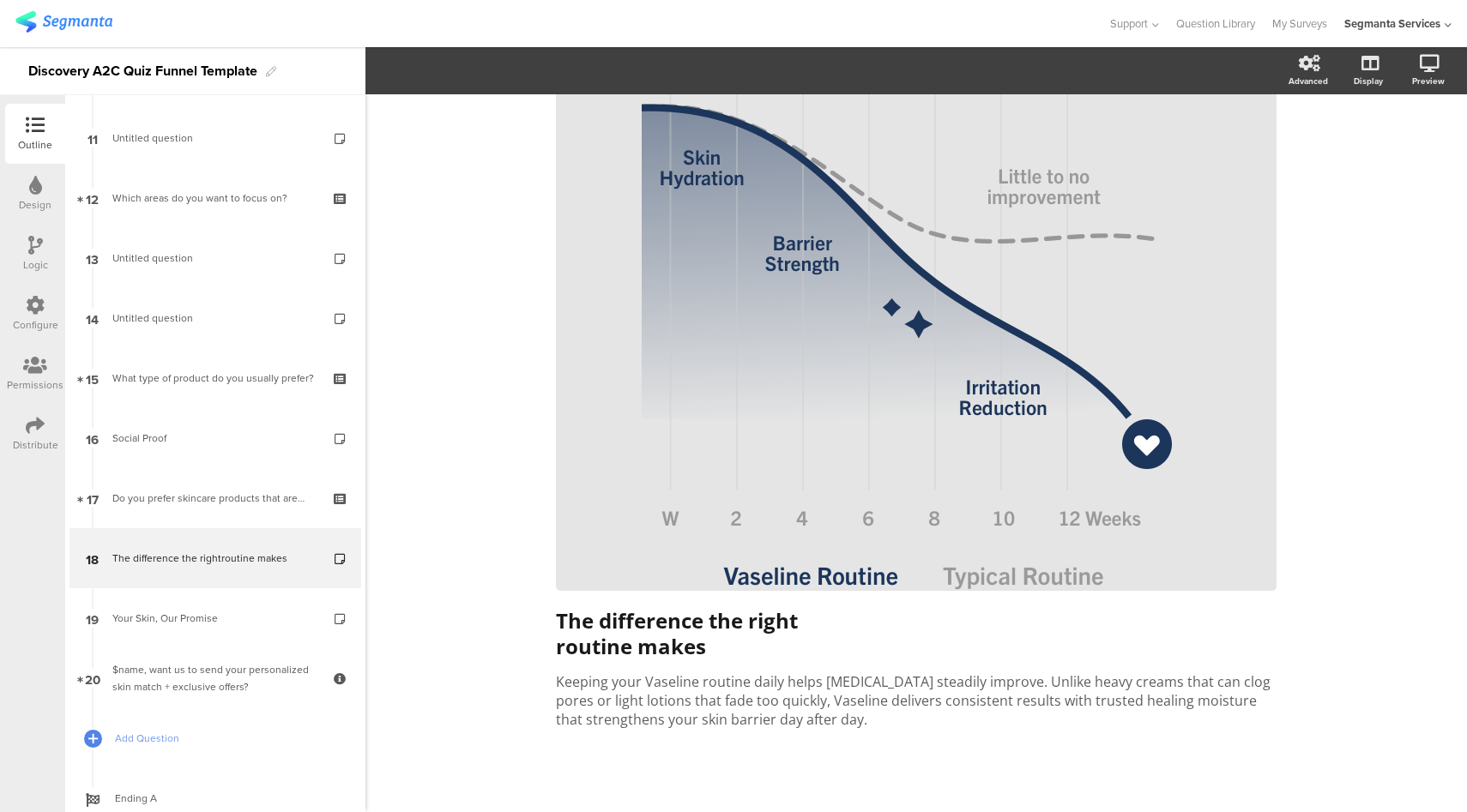
scroll to position [168, 0]
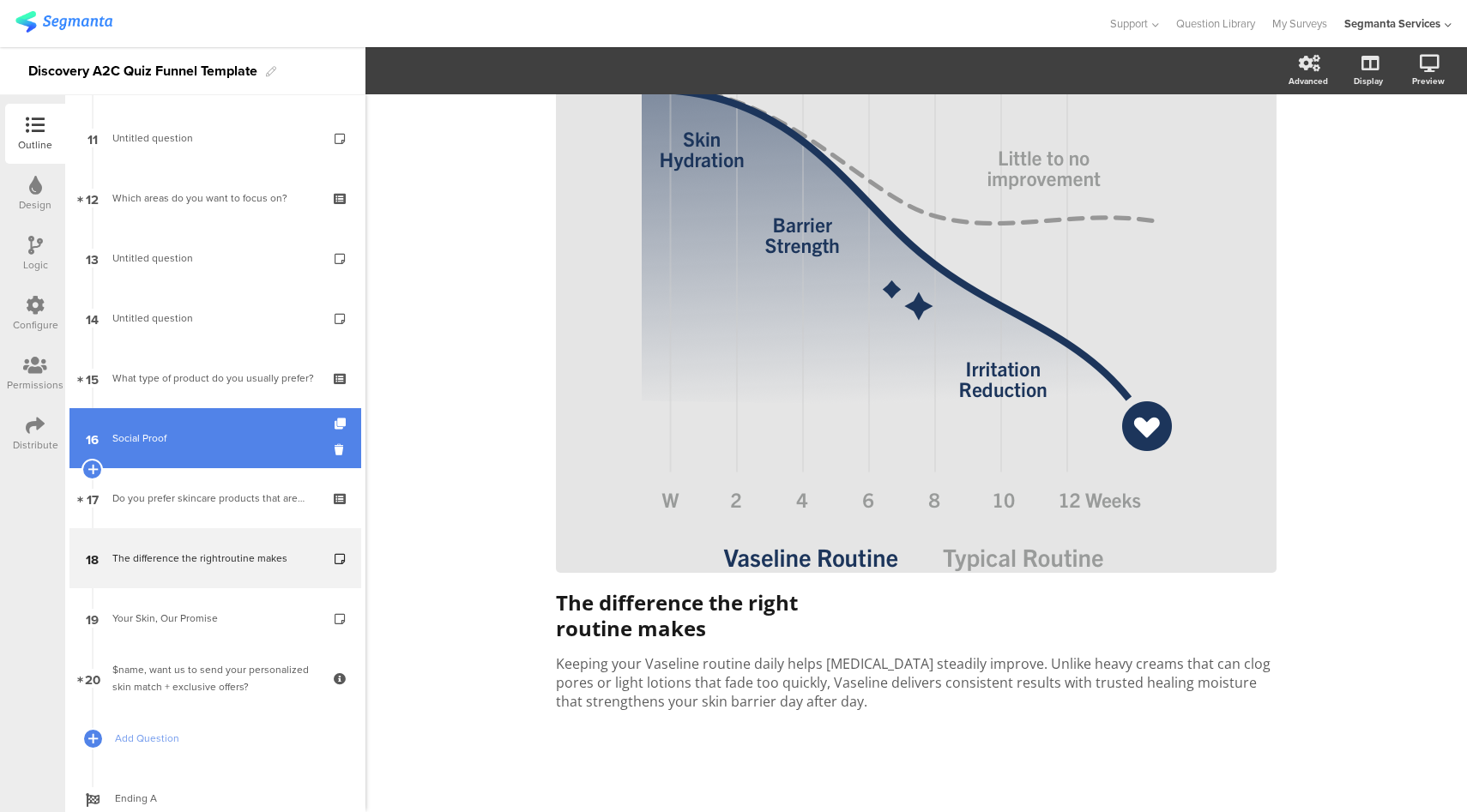
click at [225, 458] on link "16 Social Proof" at bounding box center [215, 438] width 292 height 60
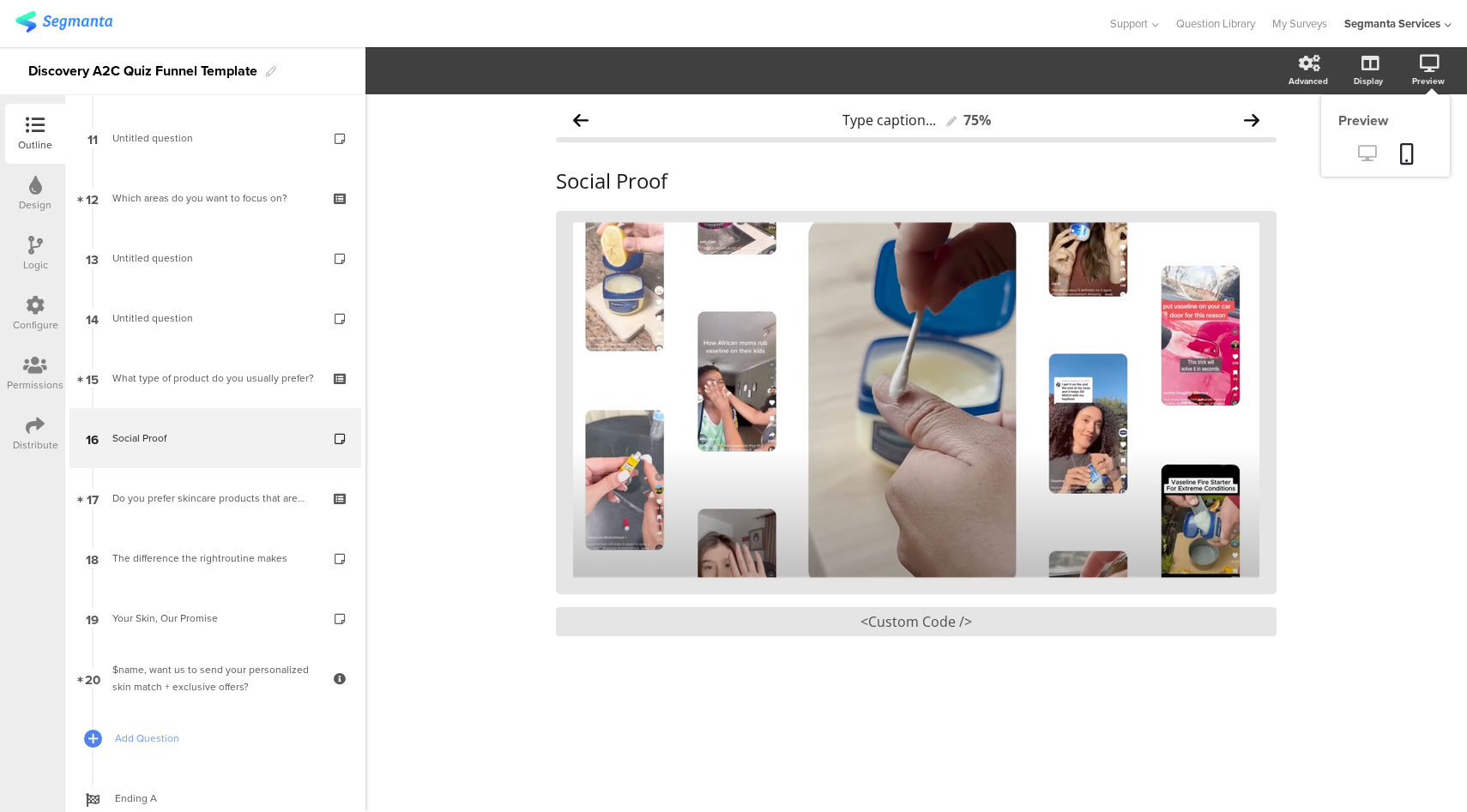
click at [1363, 157] on icon at bounding box center [1366, 152] width 18 height 16
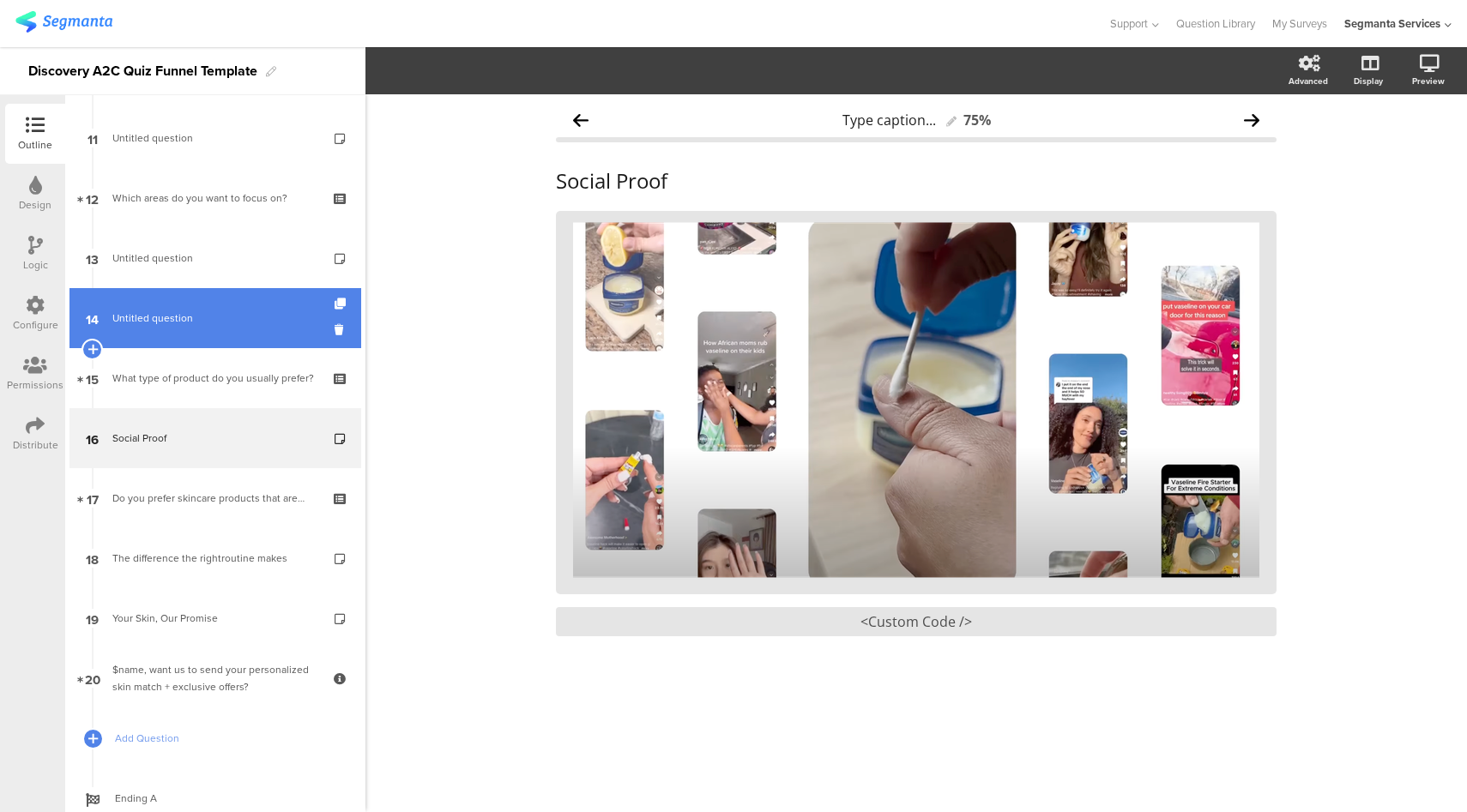
click at [165, 310] on span "Untitled question" at bounding box center [152, 318] width 81 height 15
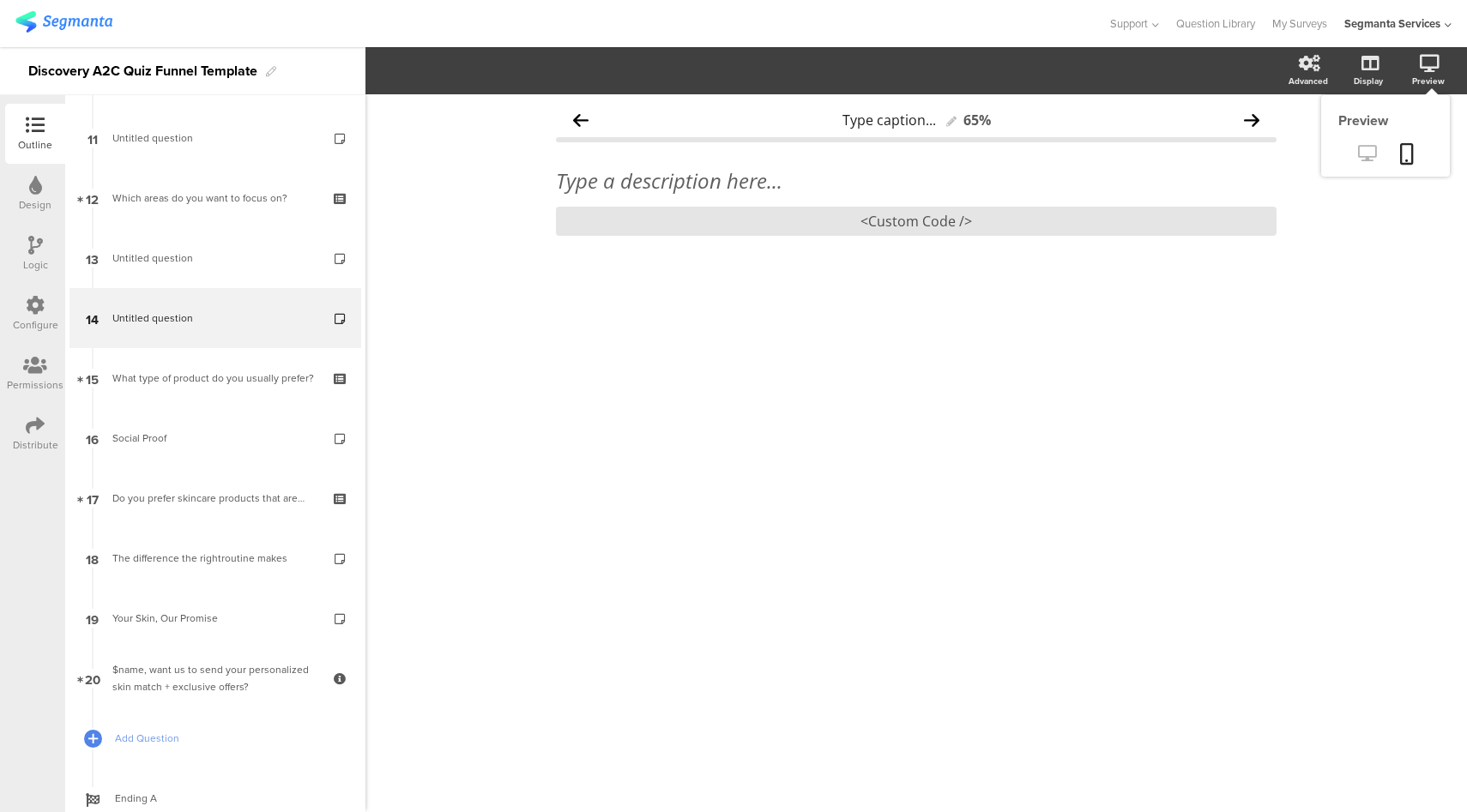
click at [1367, 152] on icon at bounding box center [1366, 152] width 18 height 16
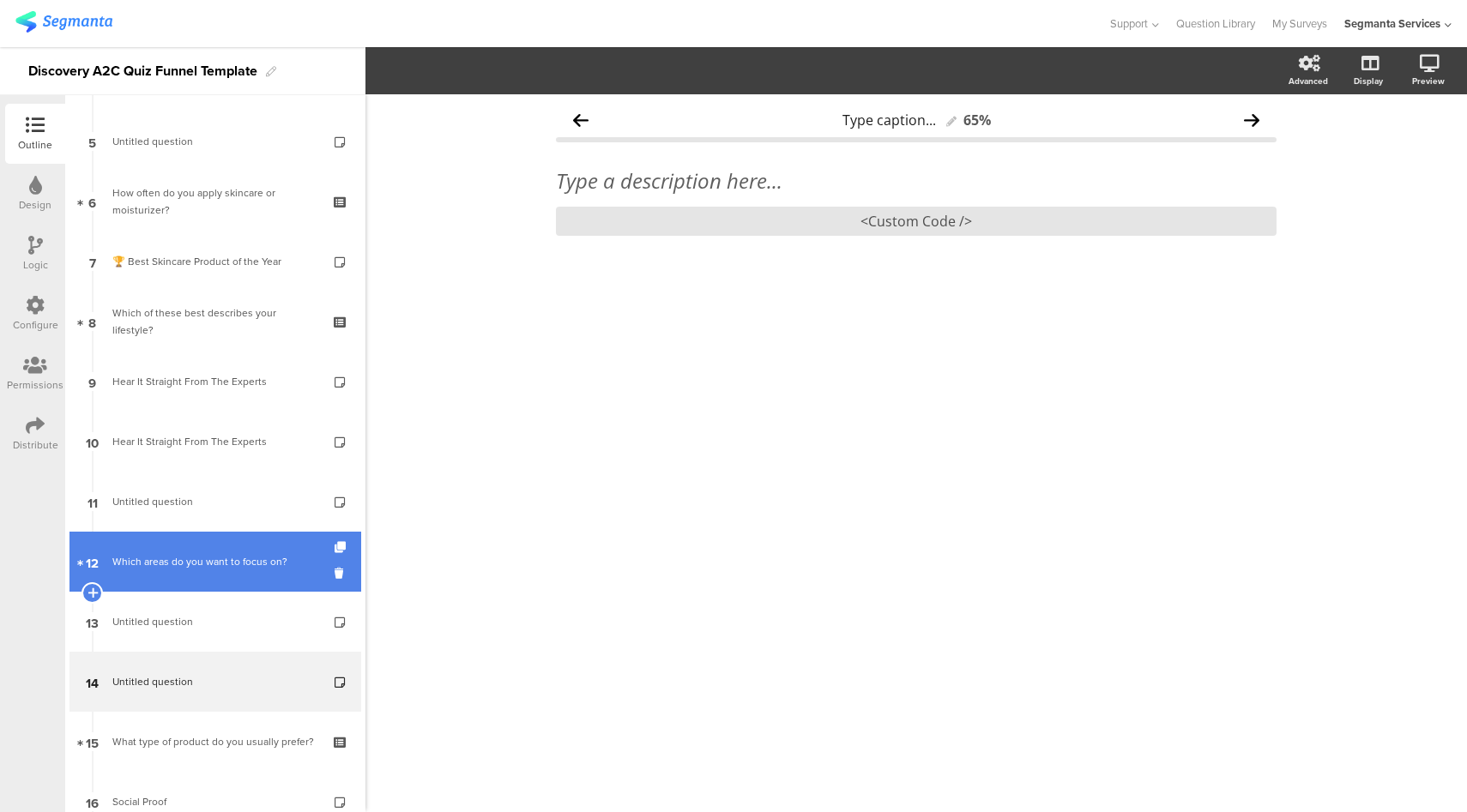
scroll to position [268, 0]
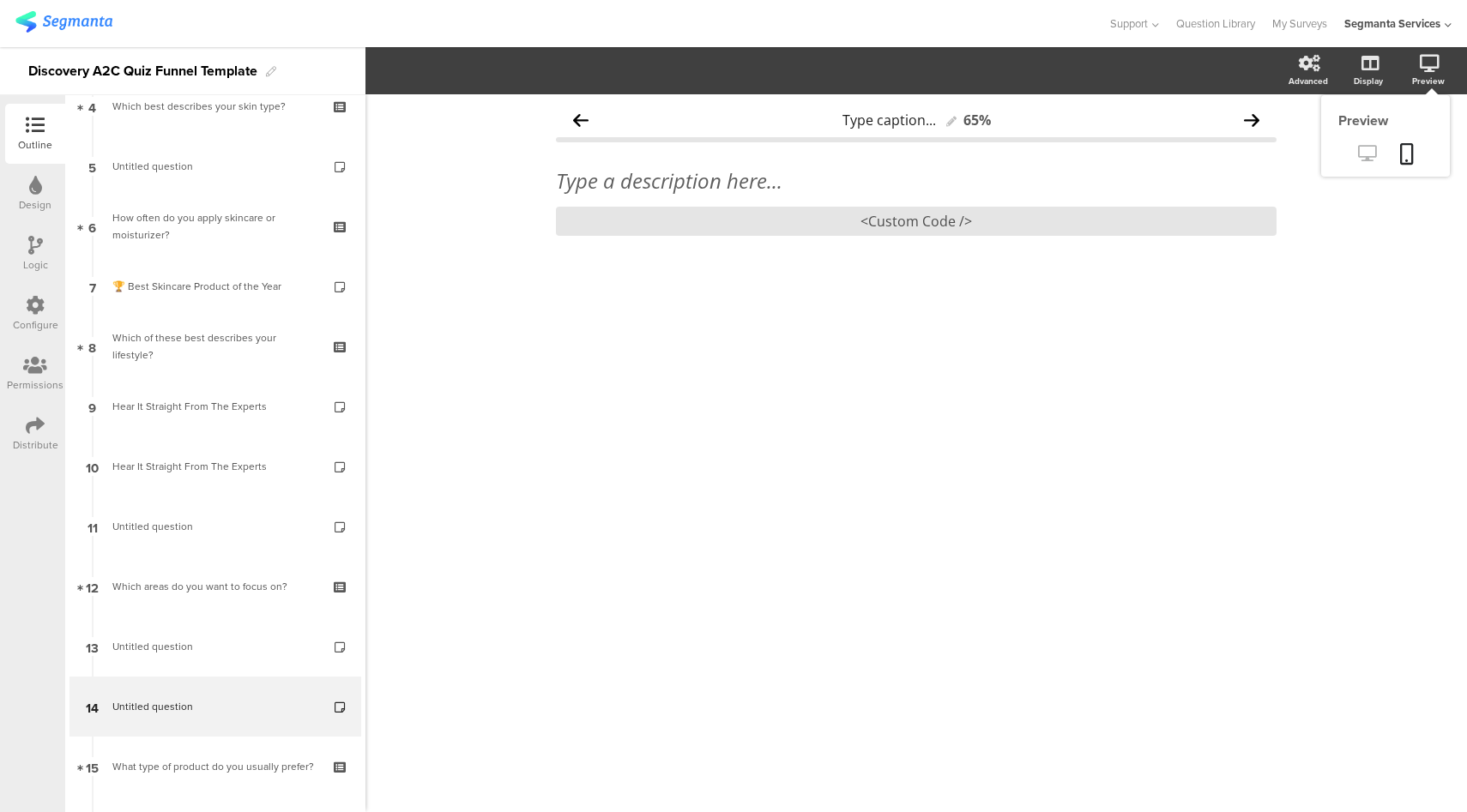
click at [1366, 160] on icon at bounding box center [1366, 152] width 18 height 16
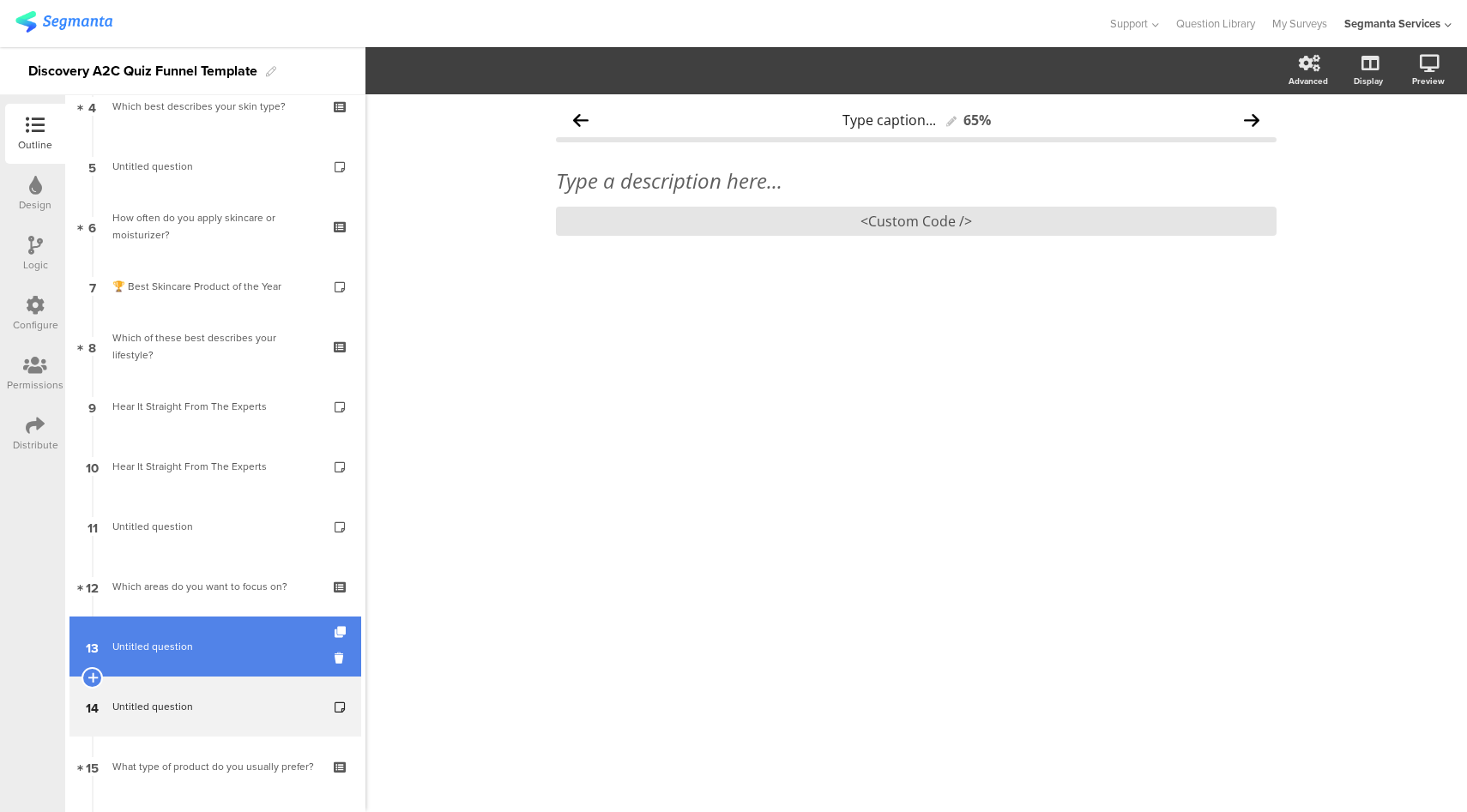
click at [237, 659] on link "13 Untitled question" at bounding box center [215, 647] width 292 height 60
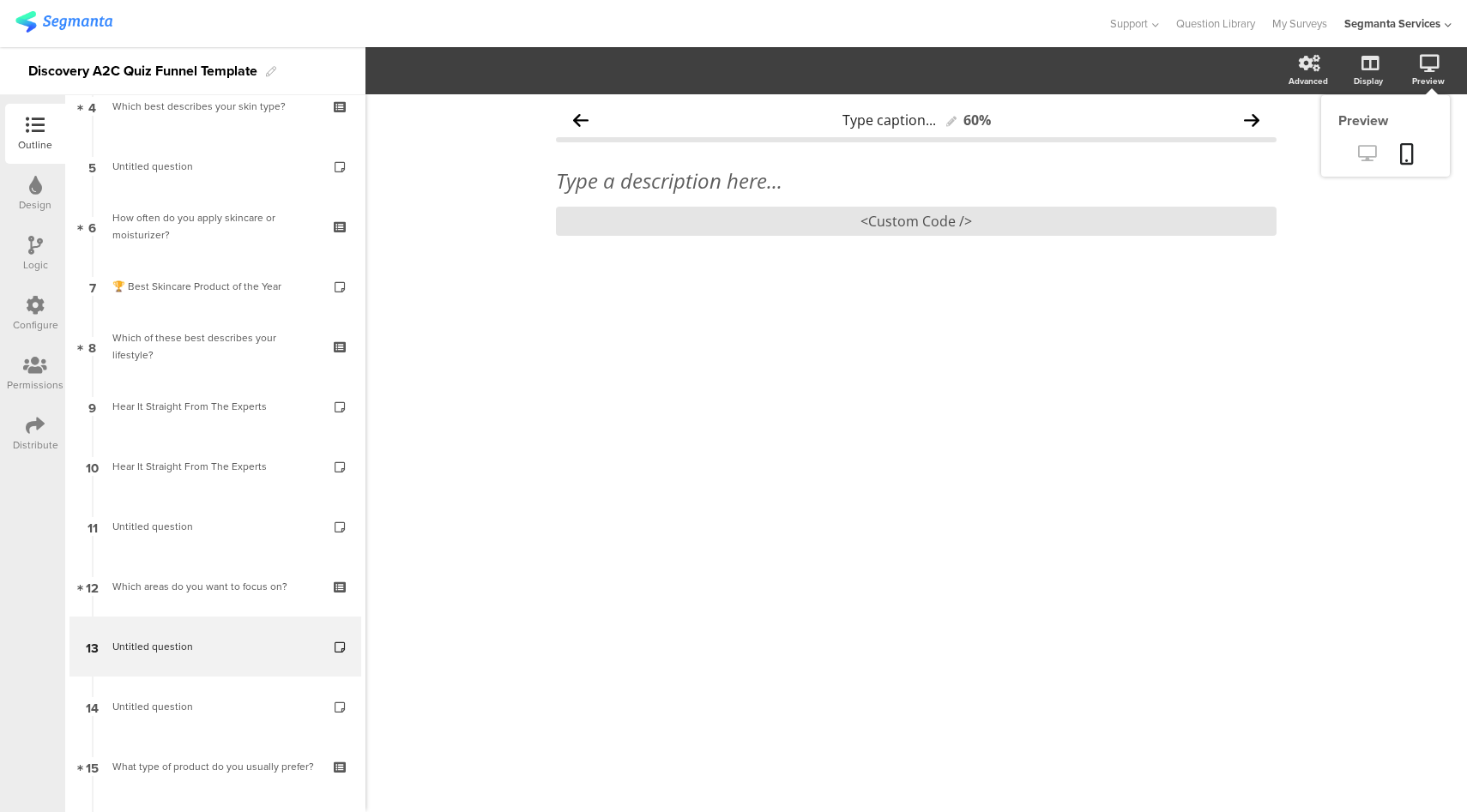
click at [1363, 143] on link at bounding box center [1366, 154] width 42 height 28
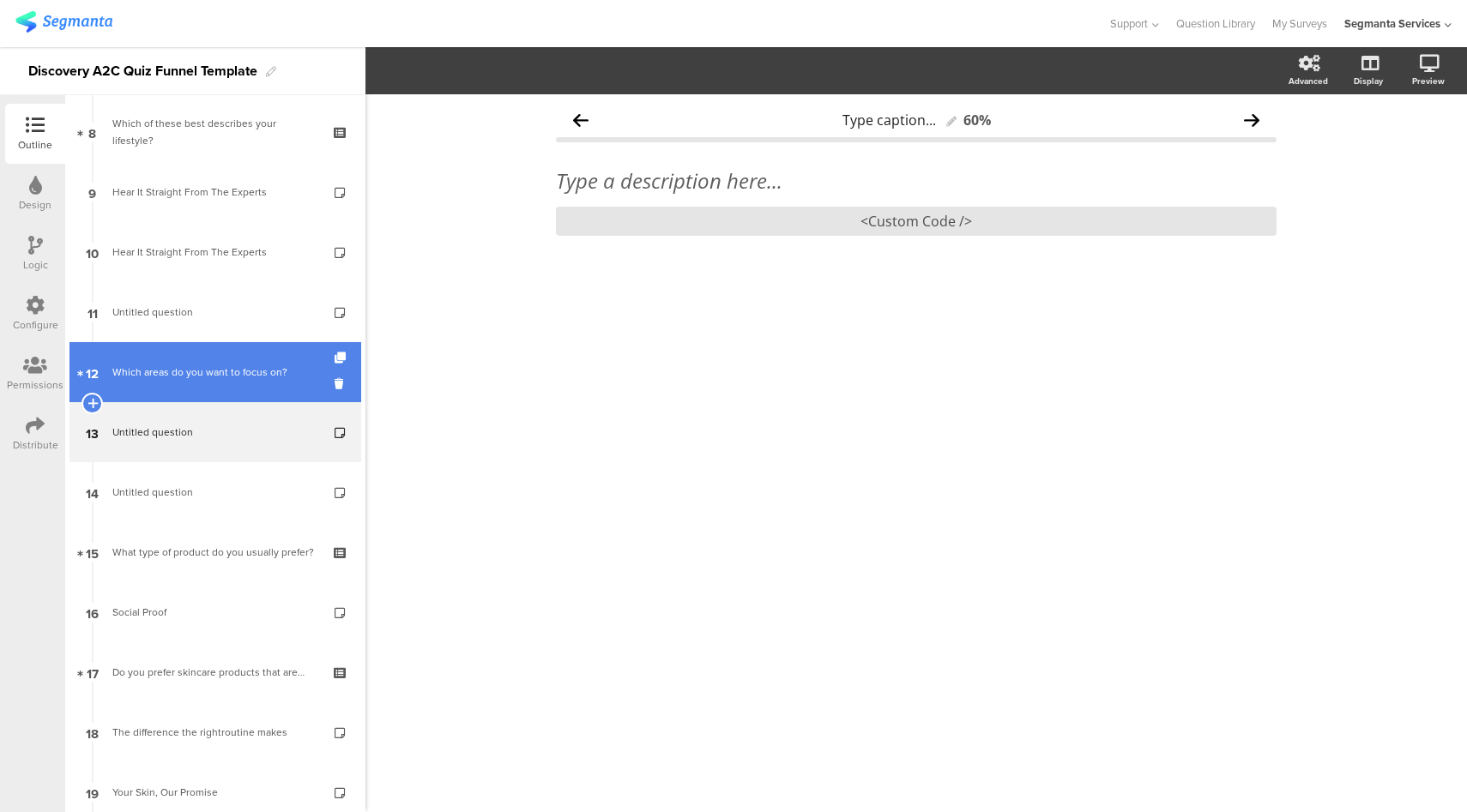
scroll to position [486, 0]
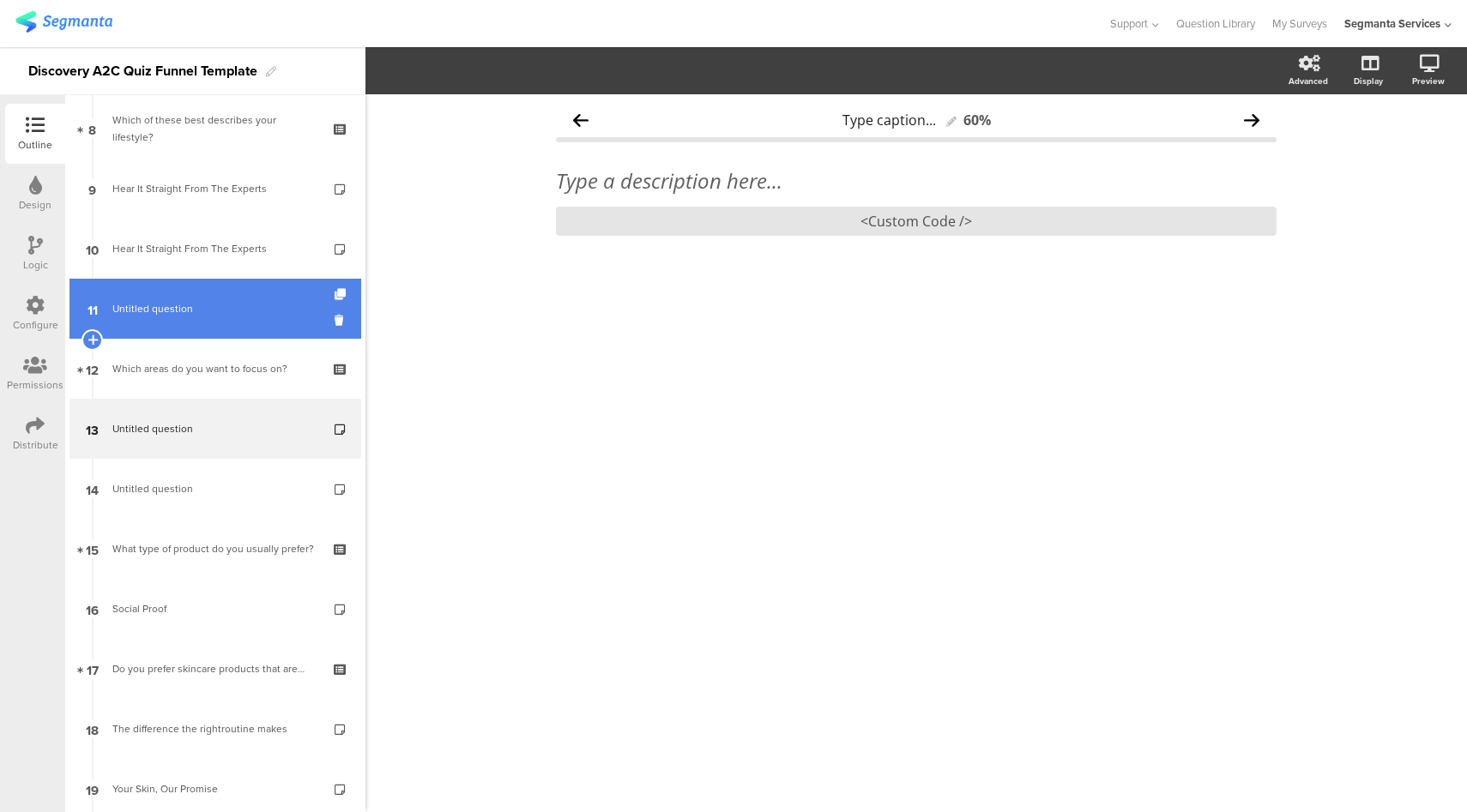
click at [251, 284] on link "11 Untitled question" at bounding box center [215, 309] width 292 height 60
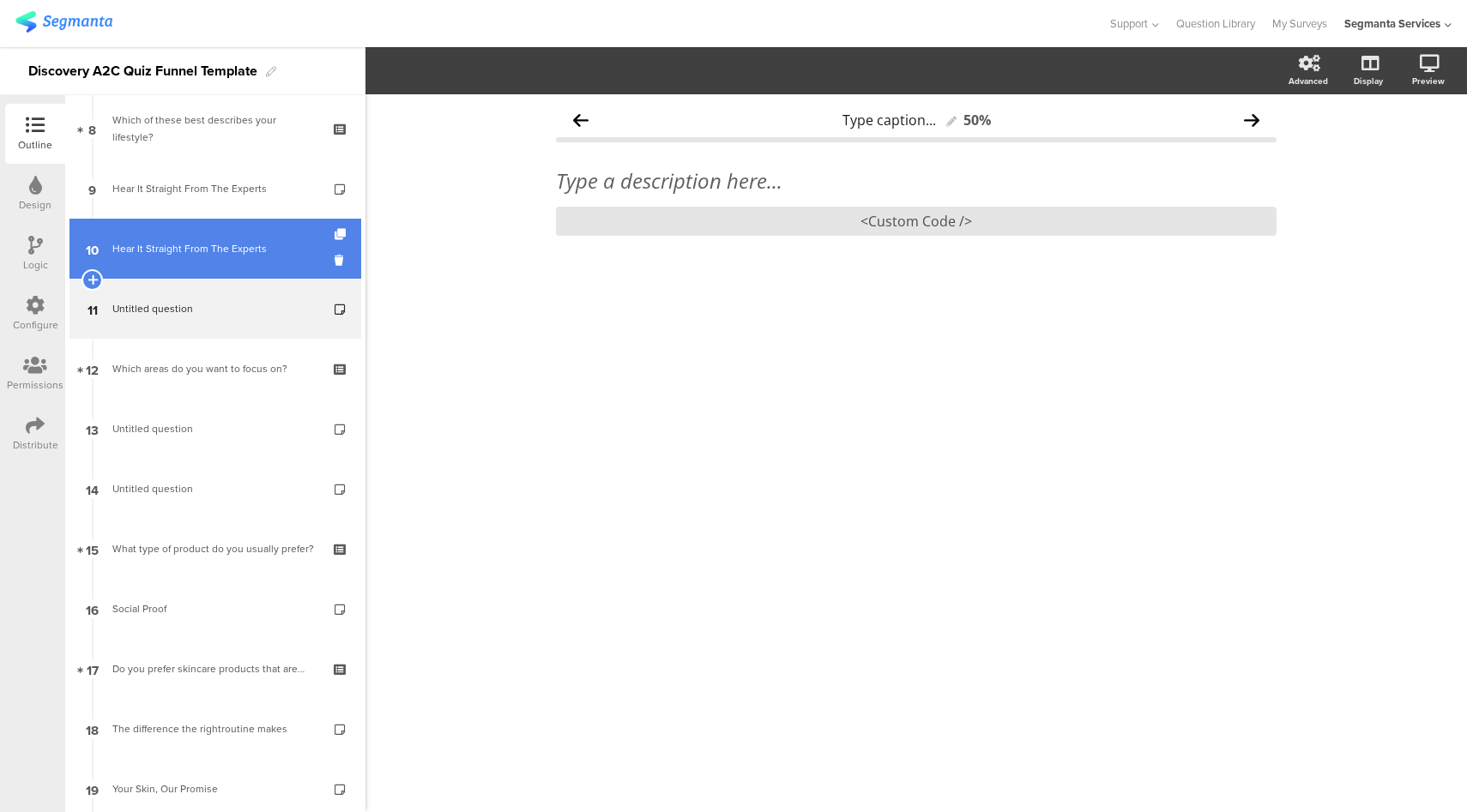
click at [229, 254] on div "Hear It Straight From The Experts" at bounding box center [214, 249] width 205 height 17
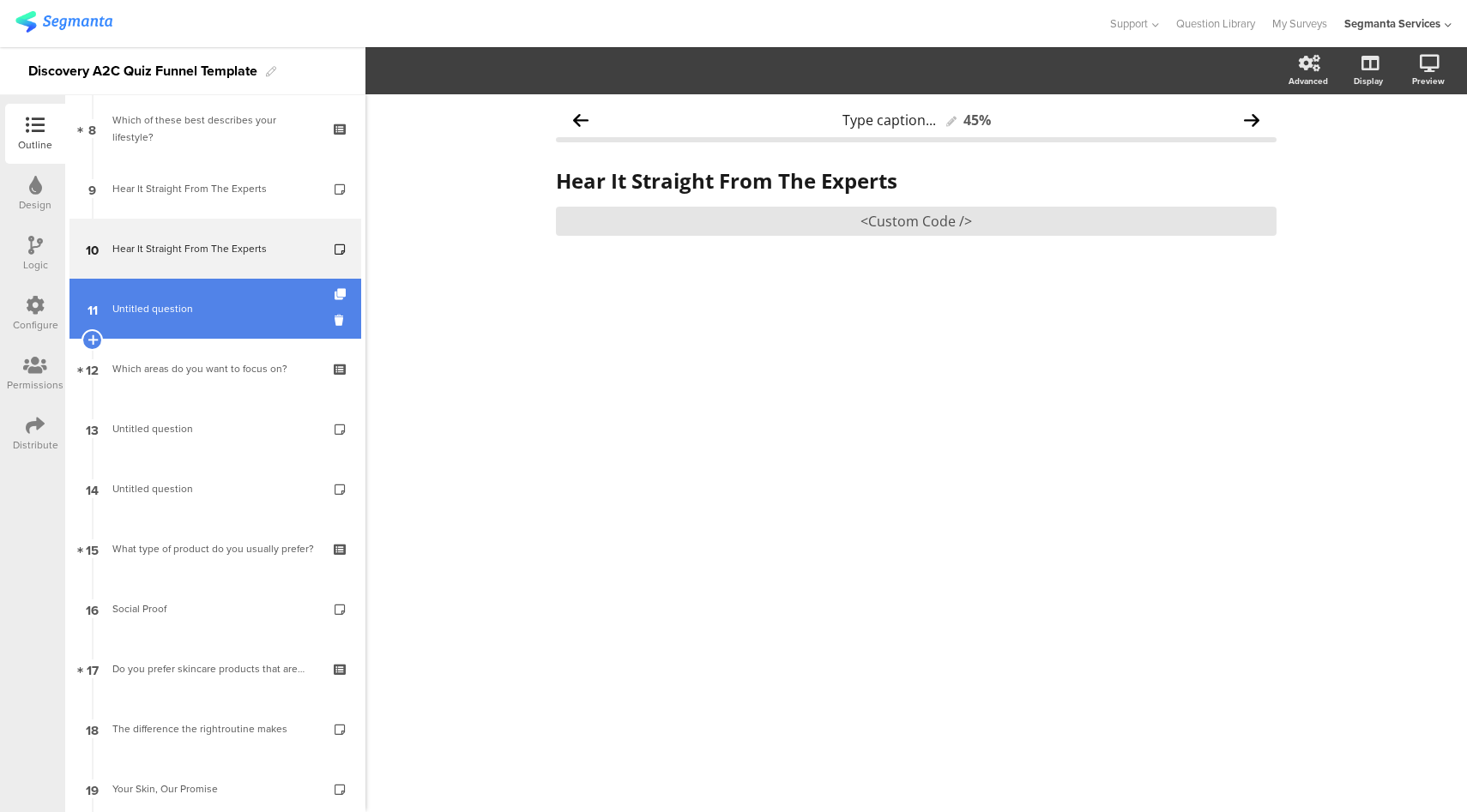
click at [220, 319] on link "11 Untitled question" at bounding box center [215, 309] width 292 height 60
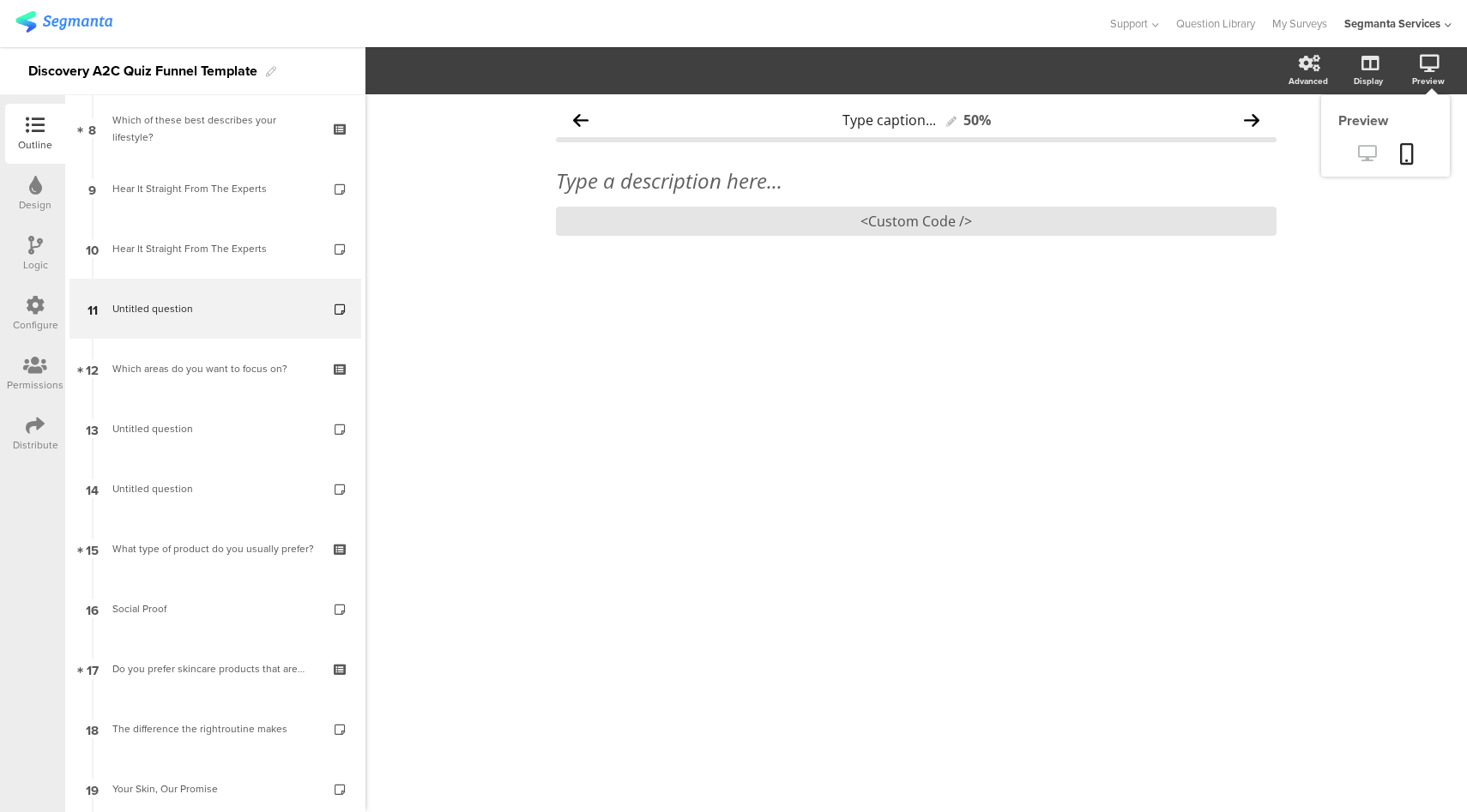
click at [1368, 162] on link at bounding box center [1366, 154] width 42 height 28
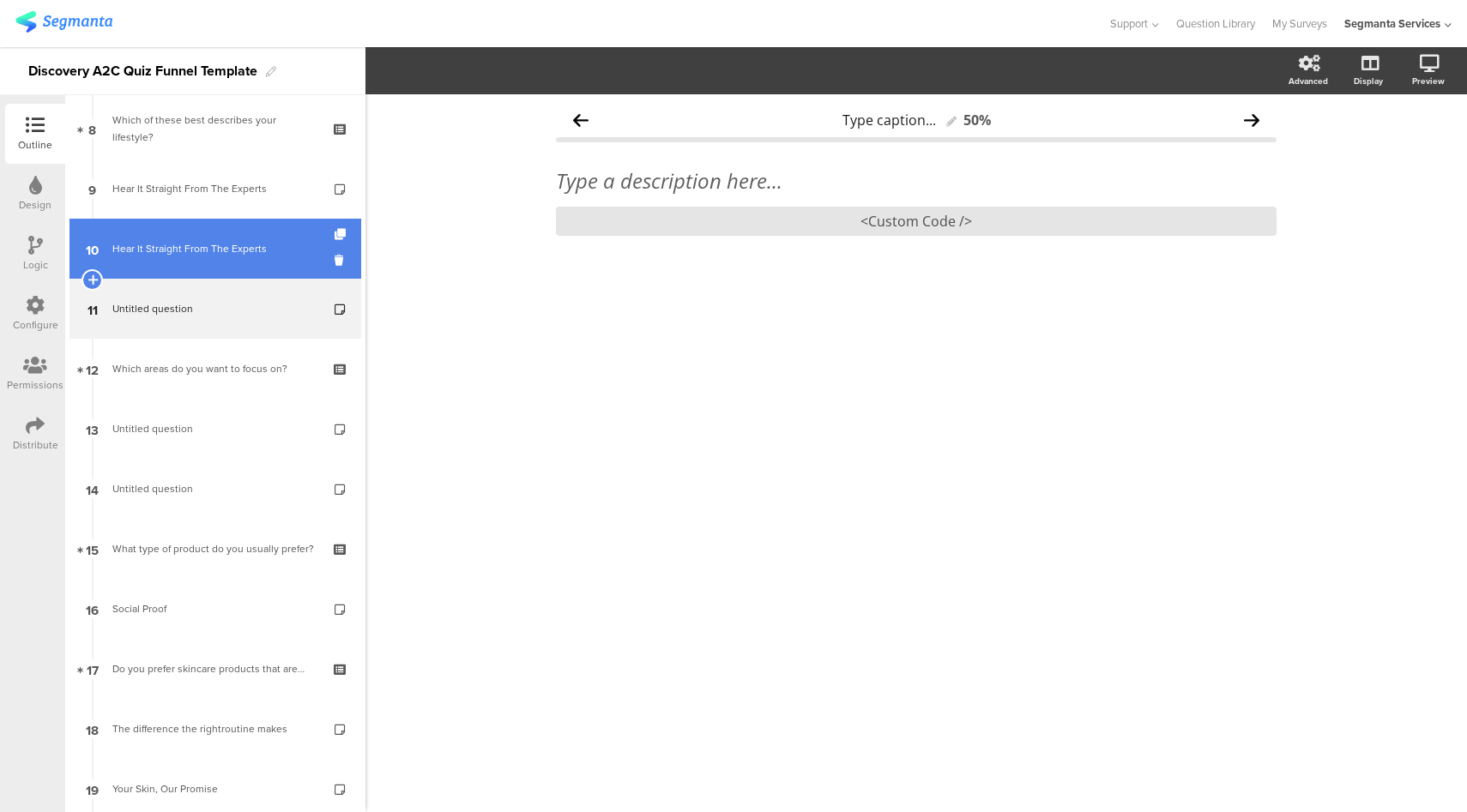
click at [246, 253] on div "Hear It Straight From The Experts" at bounding box center [214, 249] width 205 height 17
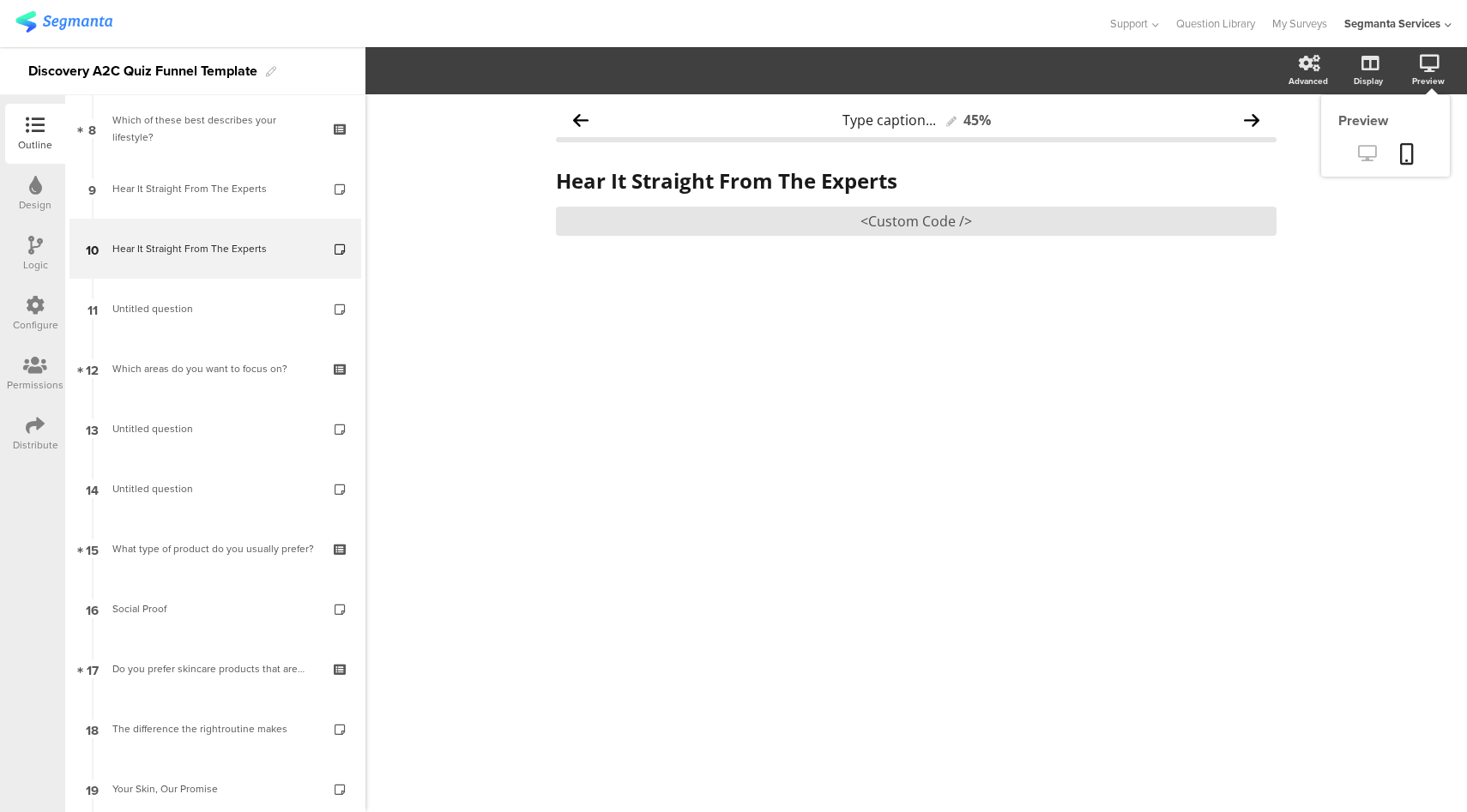
click at [1361, 163] on link at bounding box center [1366, 154] width 42 height 28
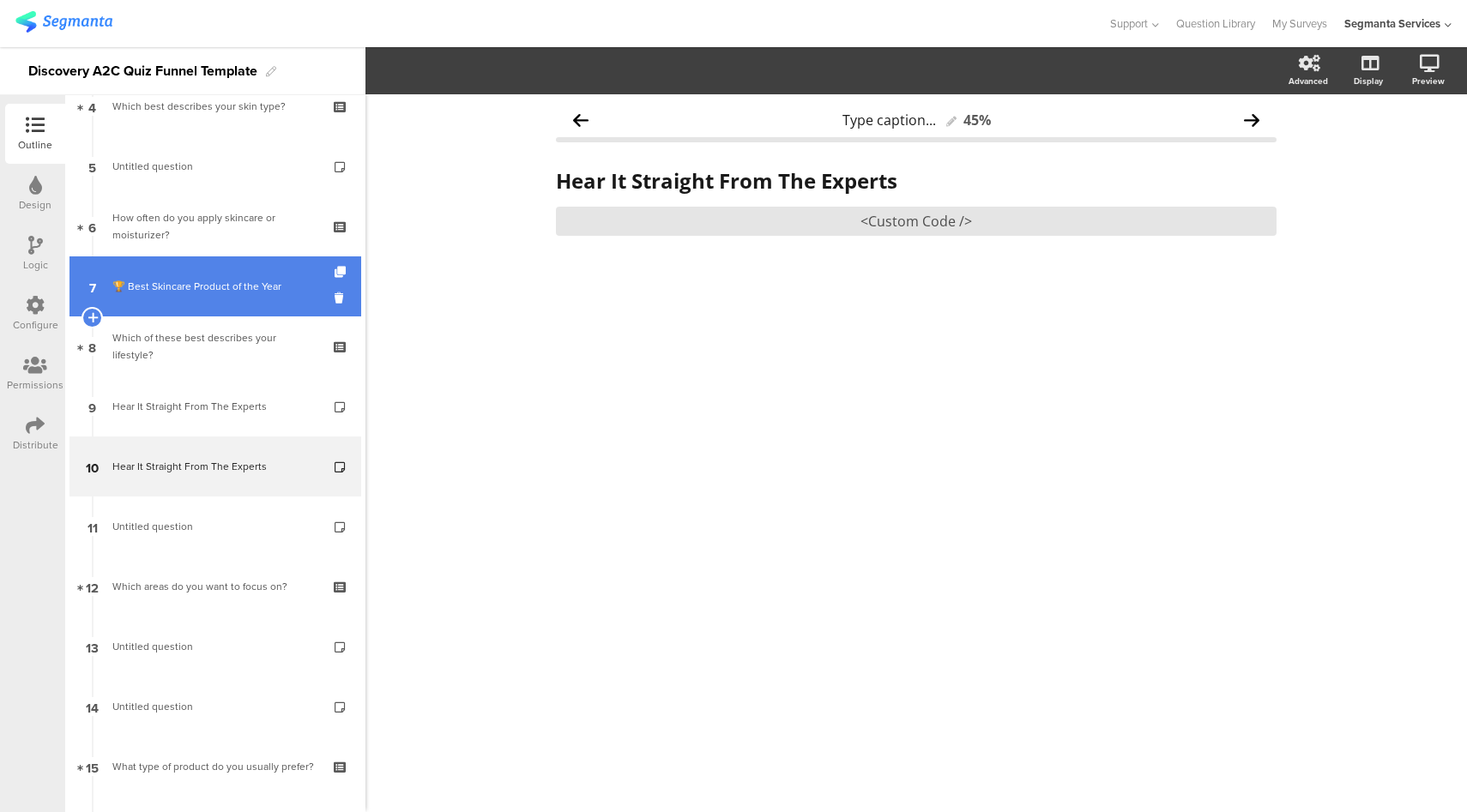
scroll to position [267, 0]
click at [258, 304] on link "7 🏆 Best Skincare Product of the Year" at bounding box center [215, 288] width 292 height 60
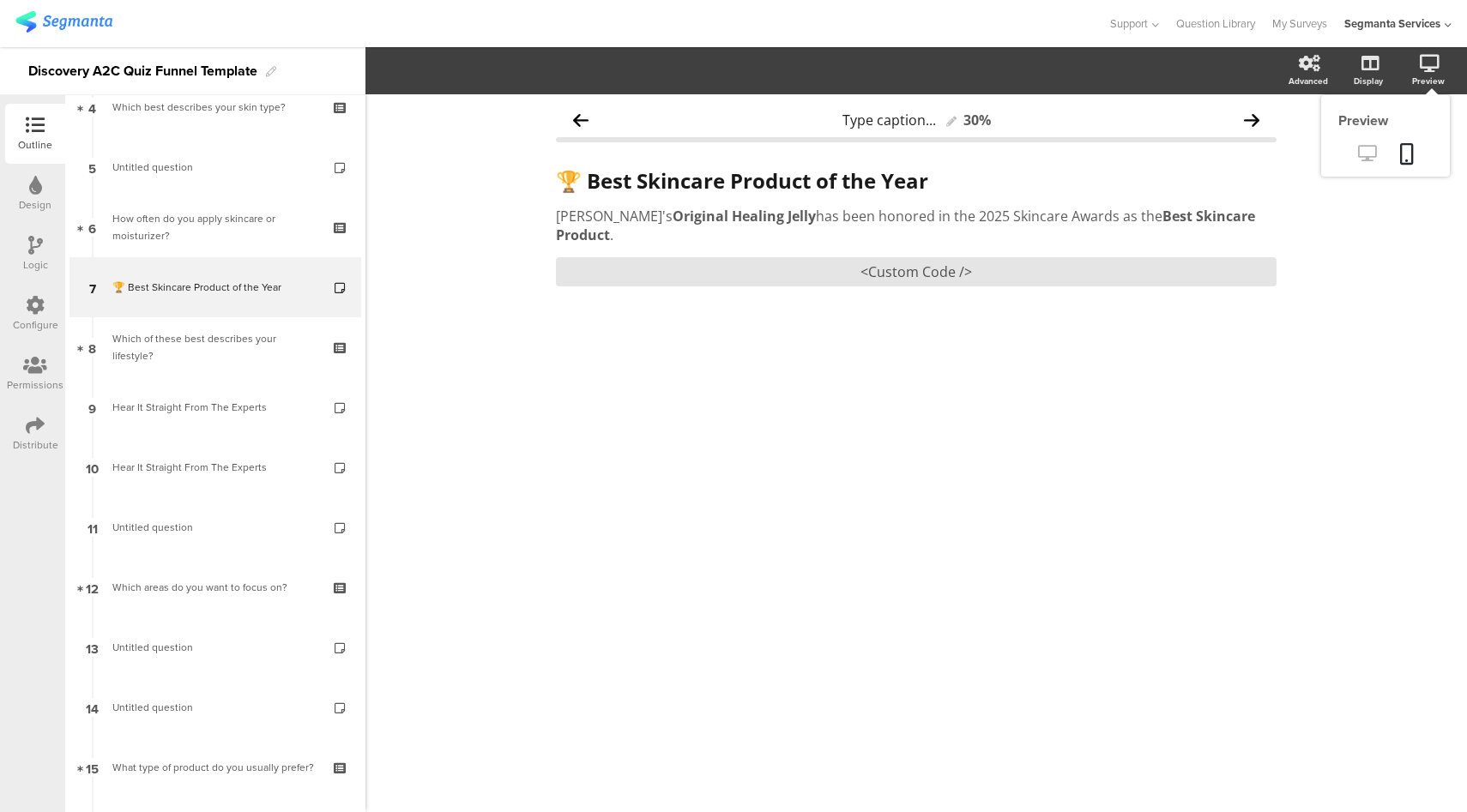
click at [1371, 152] on icon at bounding box center [1366, 152] width 18 height 16
click at [914, 259] on div "<Custom Code />" at bounding box center [916, 272] width 720 height 29
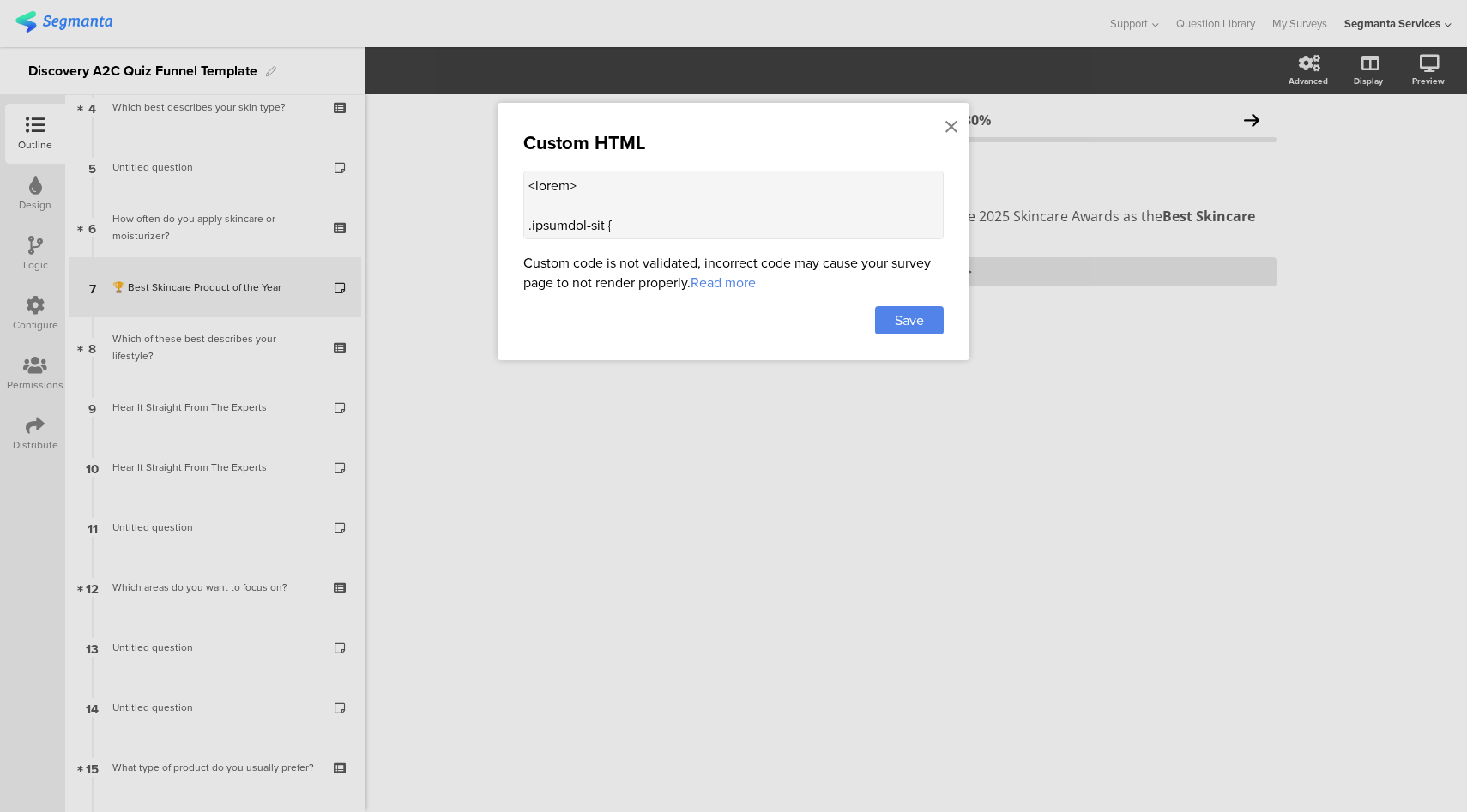
click at [721, 205] on textarea at bounding box center [733, 205] width 420 height 69
click at [950, 128] on icon at bounding box center [951, 127] width 12 height 19
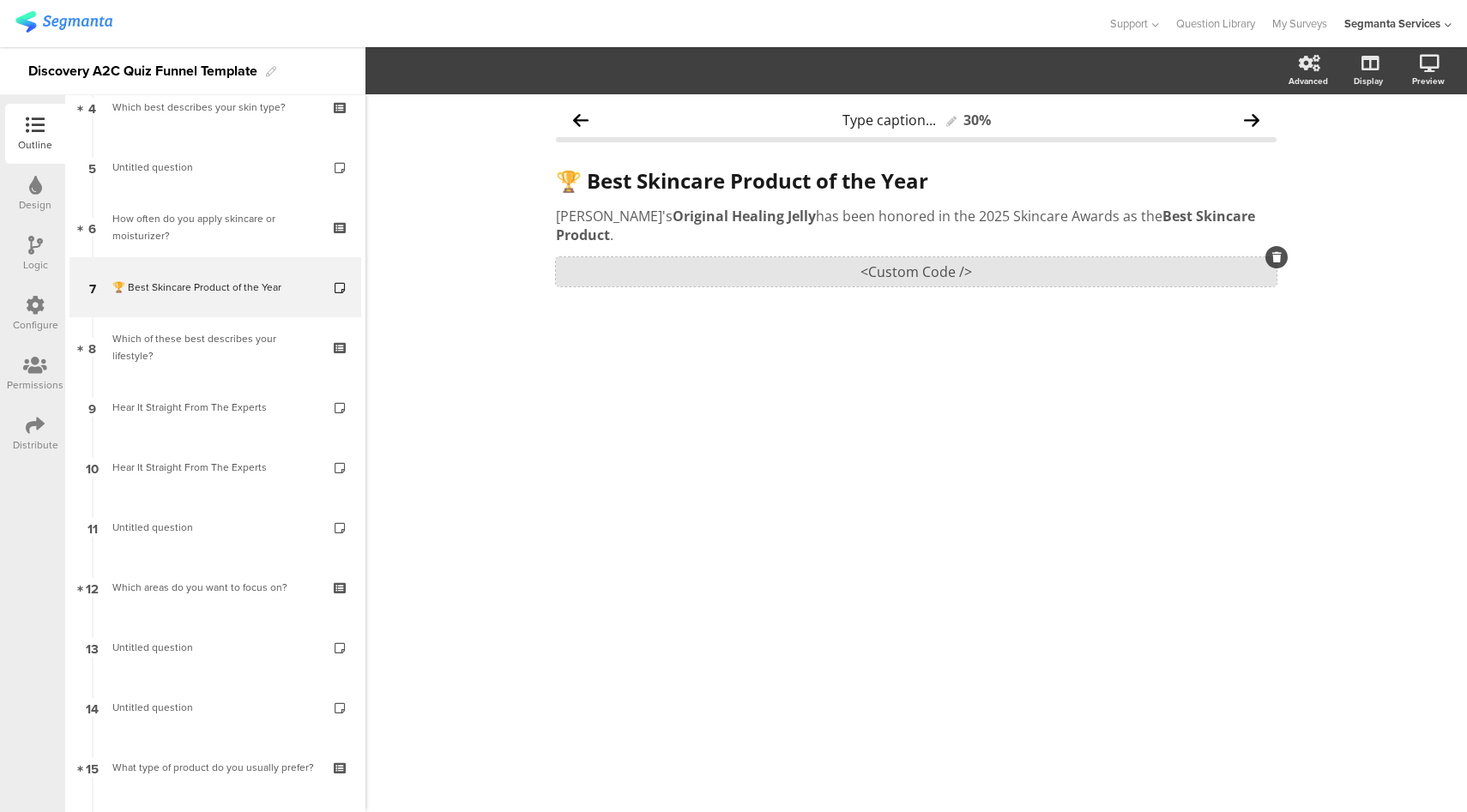
click at [930, 257] on div "<Custom Code />" at bounding box center [916, 272] width 720 height 29
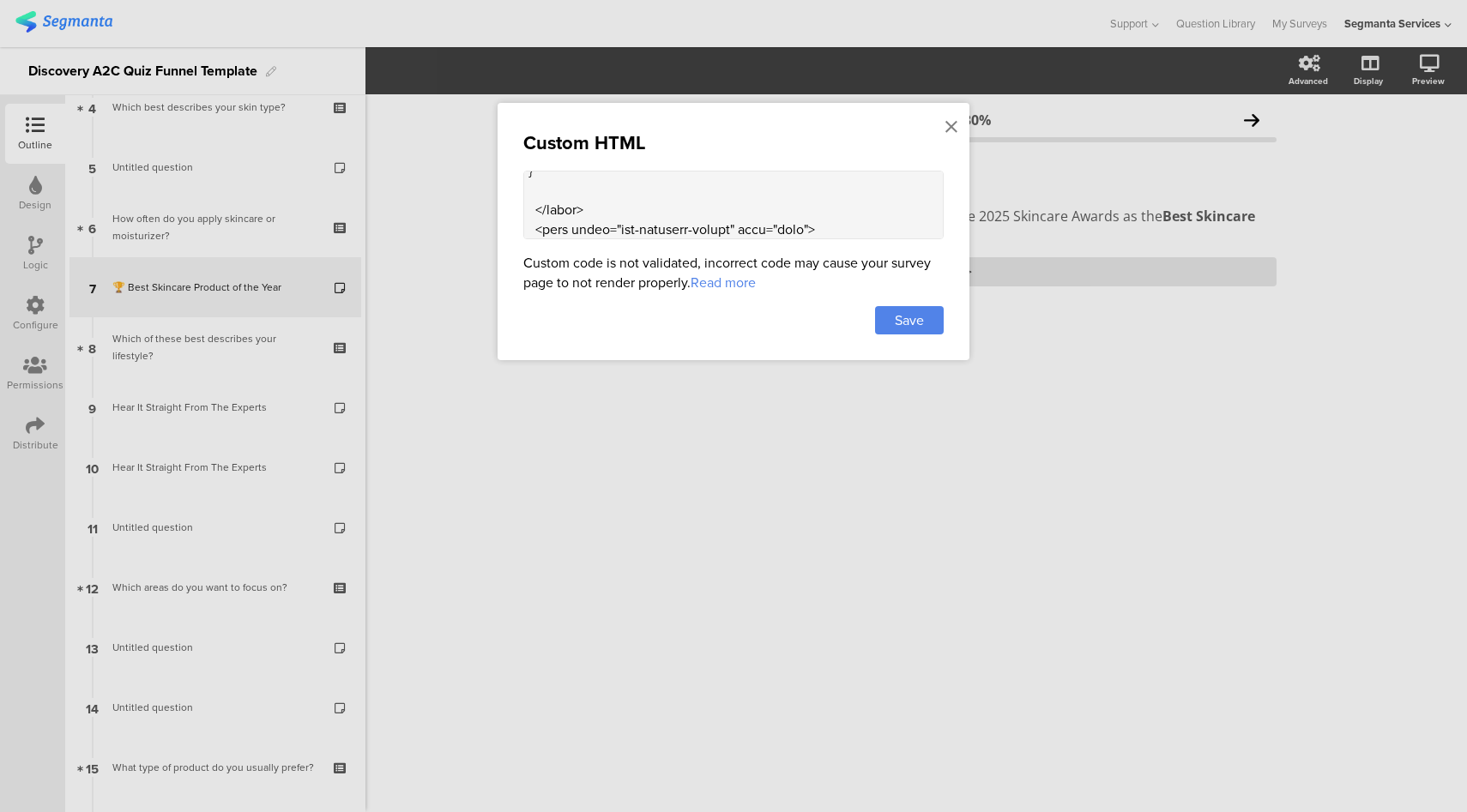
scroll to position [2036, 0]
click at [948, 127] on icon at bounding box center [951, 127] width 12 height 19
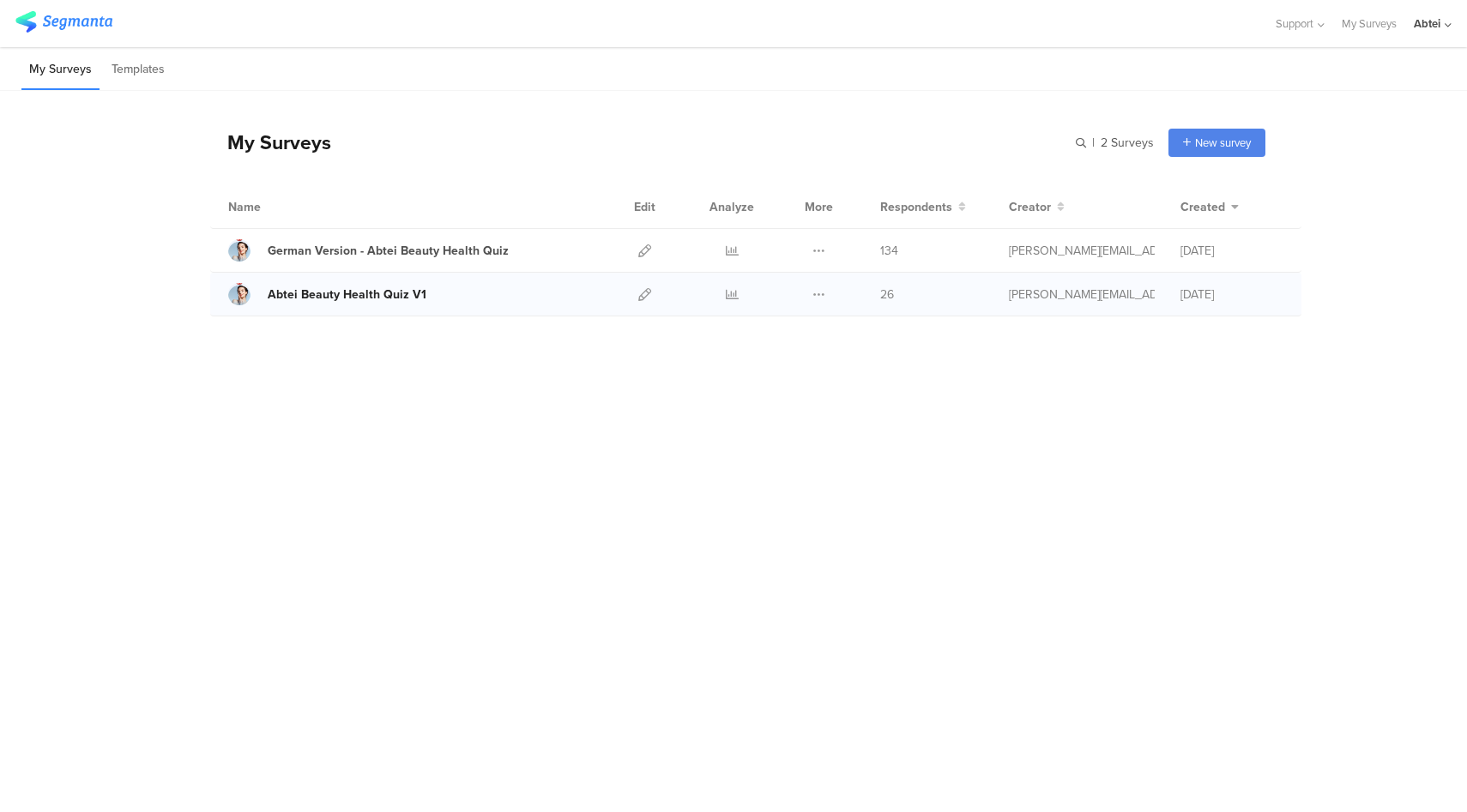
click at [374, 293] on div "Abtei Beauty Health Quiz V1" at bounding box center [347, 294] width 159 height 18
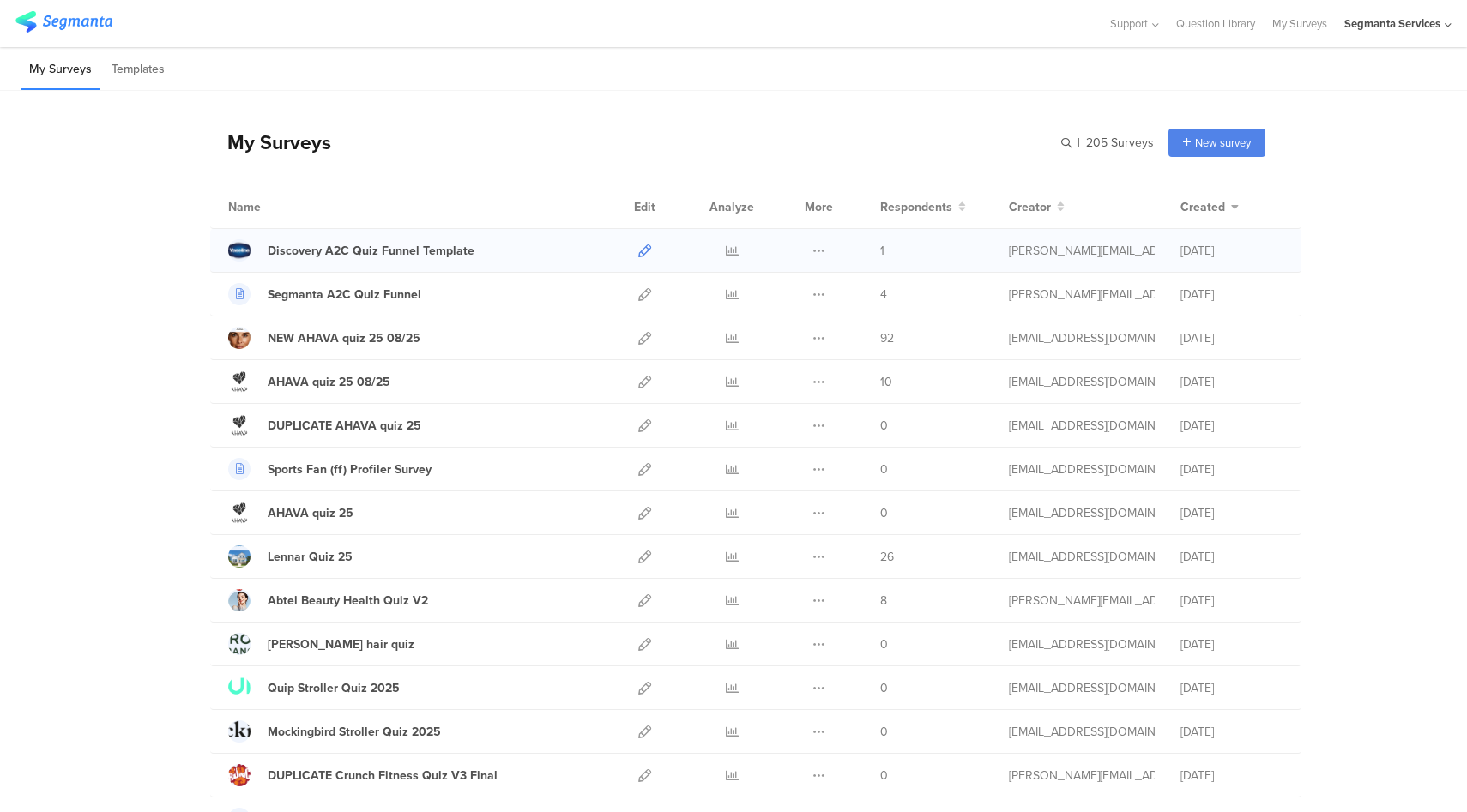
click at [638, 246] on icon at bounding box center [644, 251] width 13 height 13
click at [638, 245] on icon at bounding box center [644, 251] width 13 height 13
click at [404, 257] on div "Discovery A2C Quiz Funnel Template" at bounding box center [371, 251] width 207 height 18
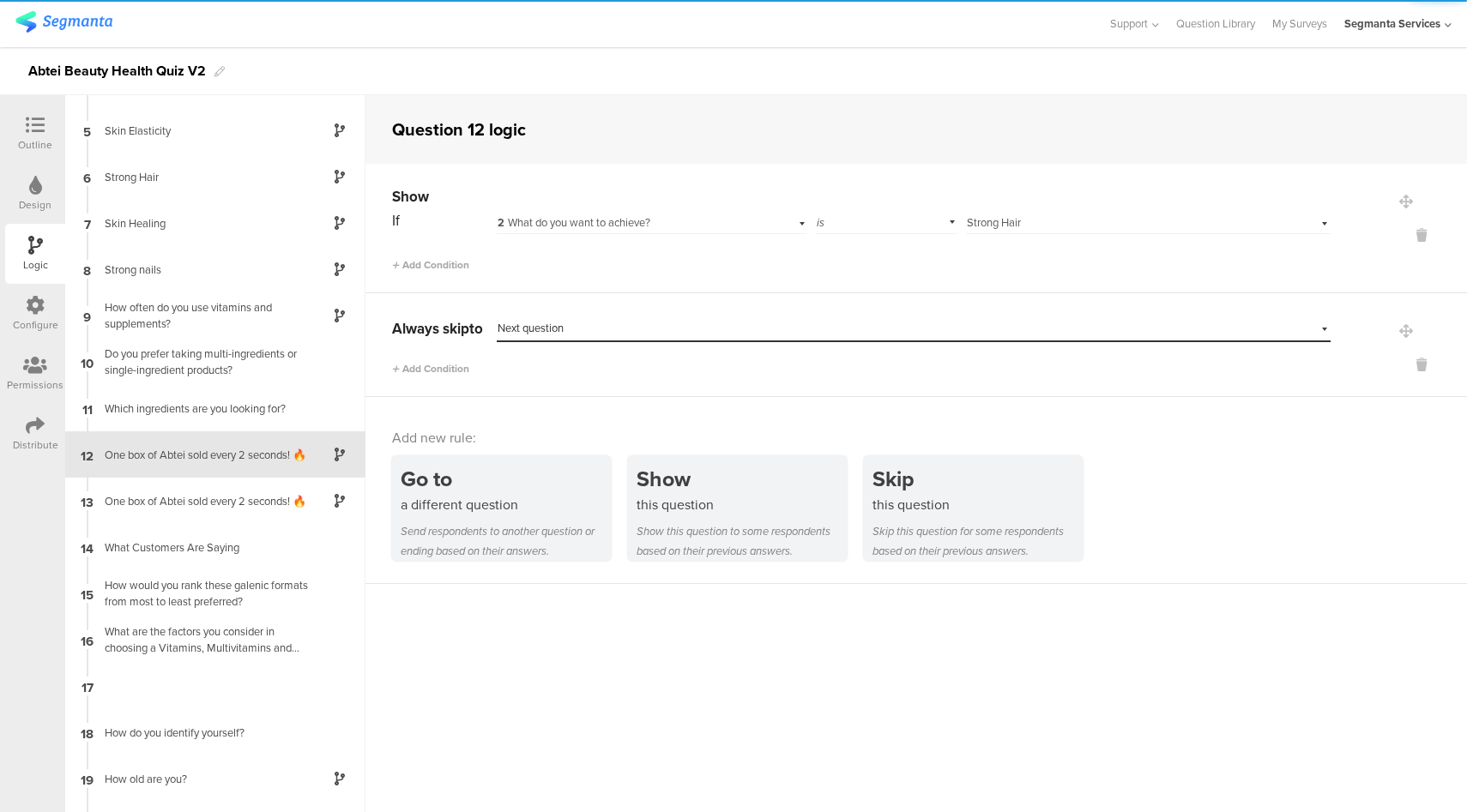
scroll to position [174, 0]
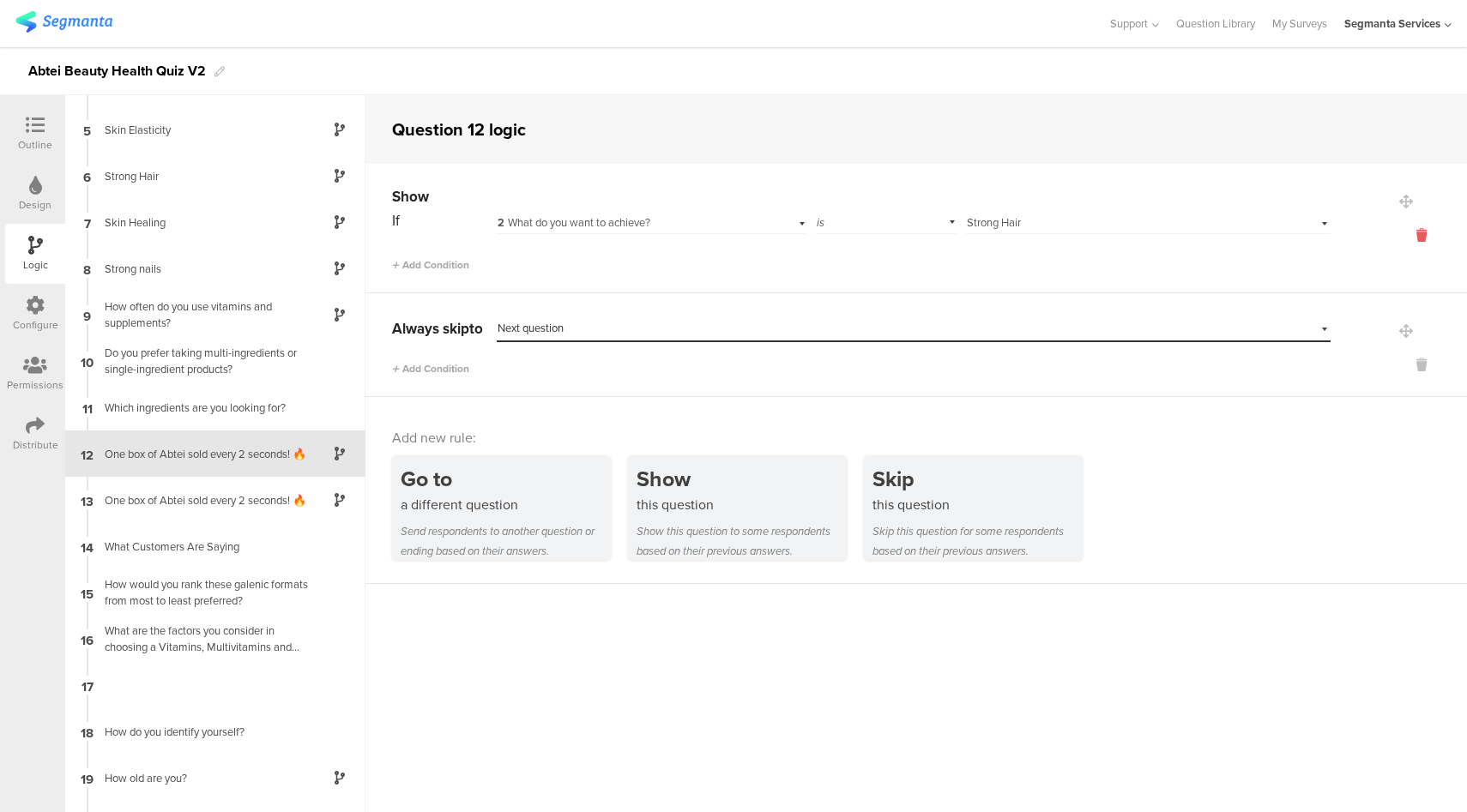
click at [1408, 239] on icon at bounding box center [1421, 235] width 41 height 20
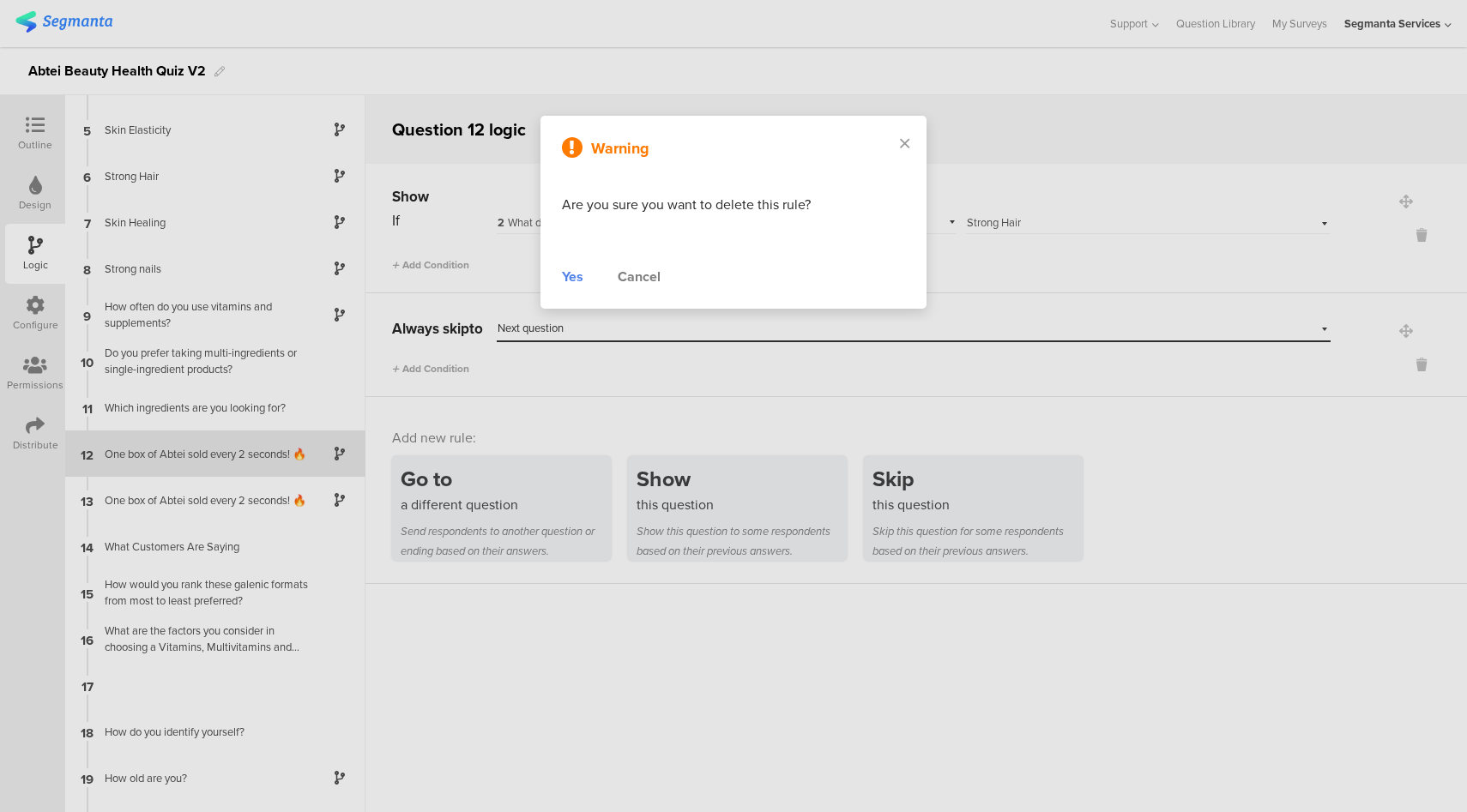
click at [569, 276] on div "Yes" at bounding box center [572, 277] width 22 height 21
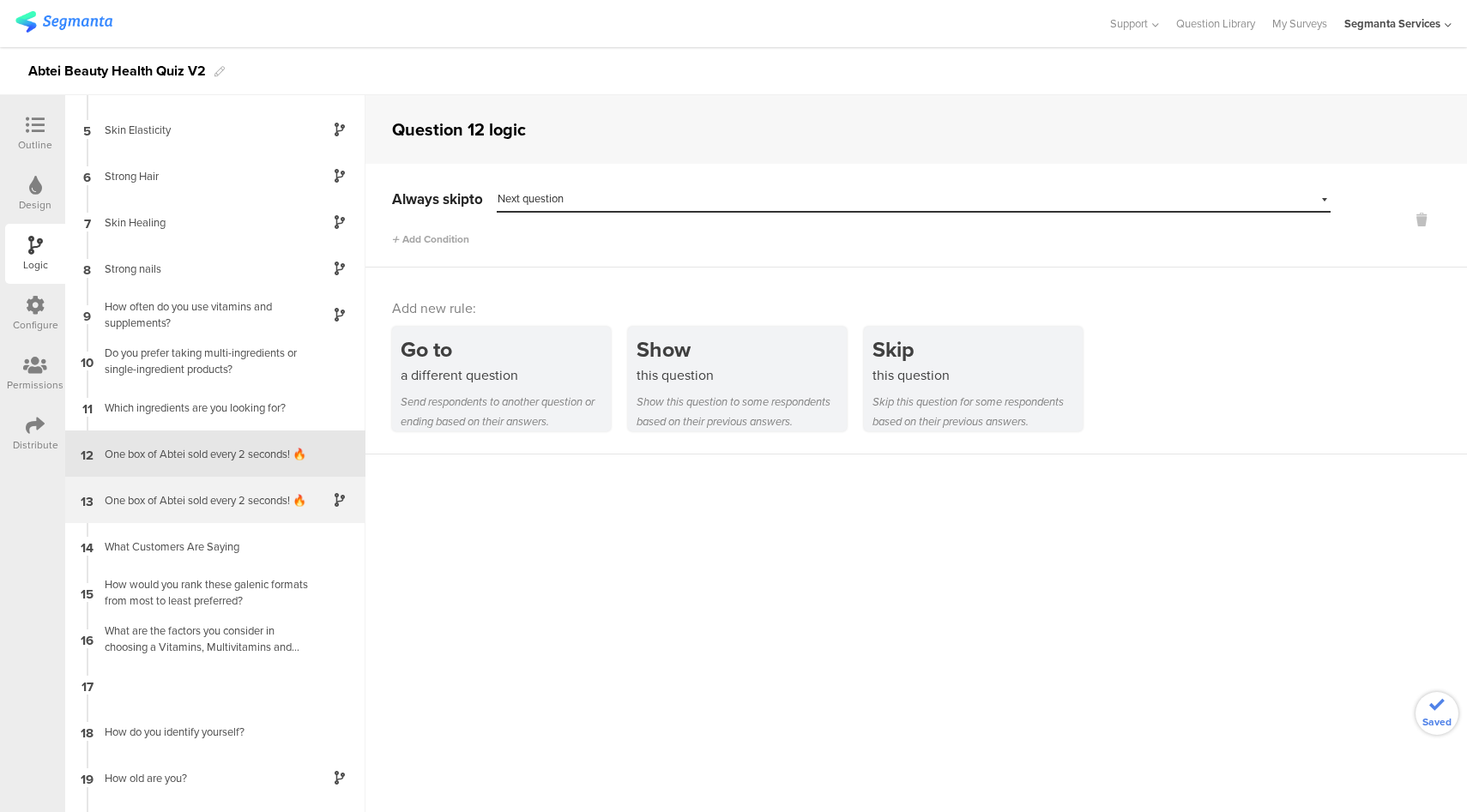
click at [224, 505] on div "One box of Abtei sold every 2 seconds​! 🔥" at bounding box center [202, 500] width 214 height 16
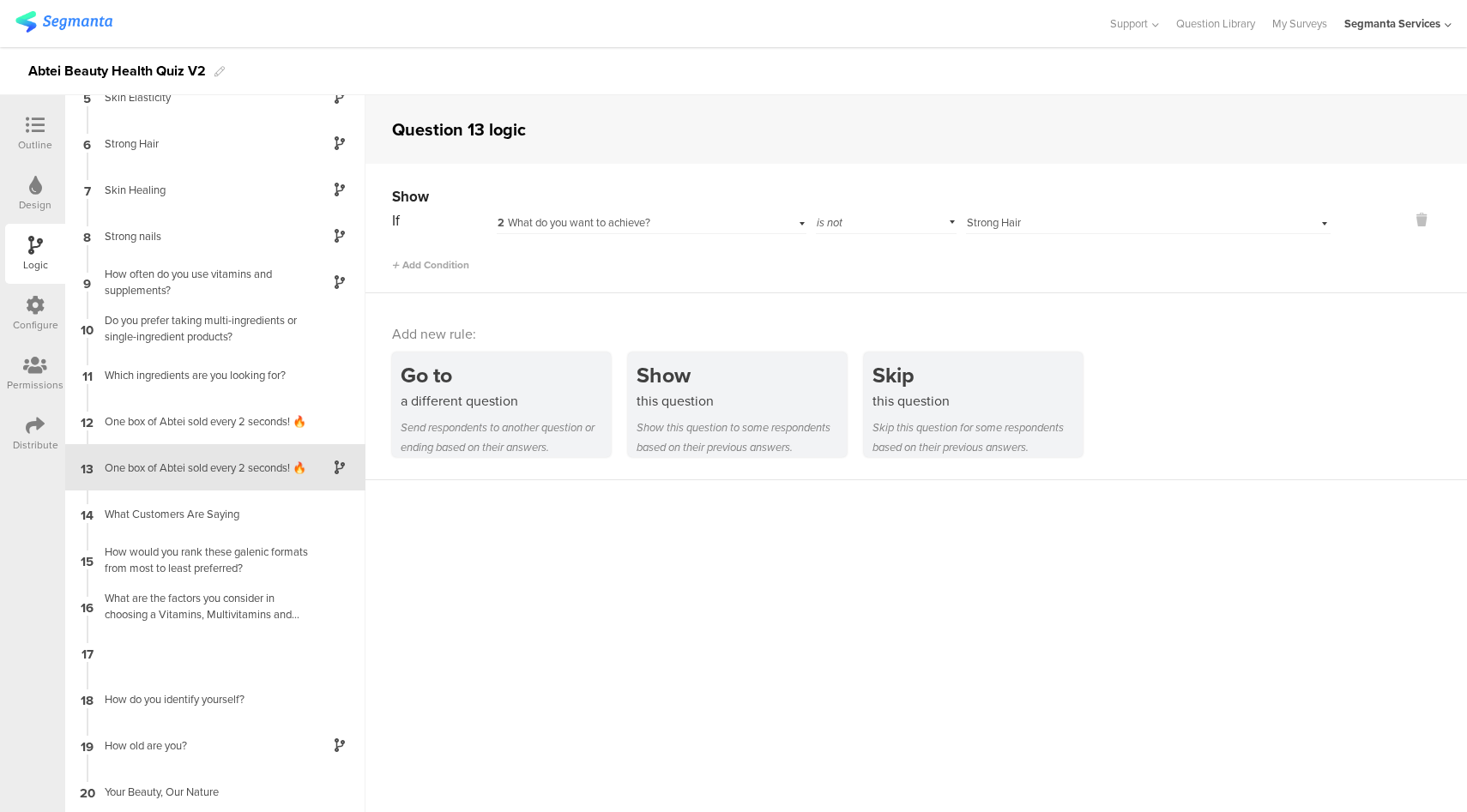
scroll to position [209, 0]
click at [1406, 223] on icon at bounding box center [1421, 220] width 41 height 20
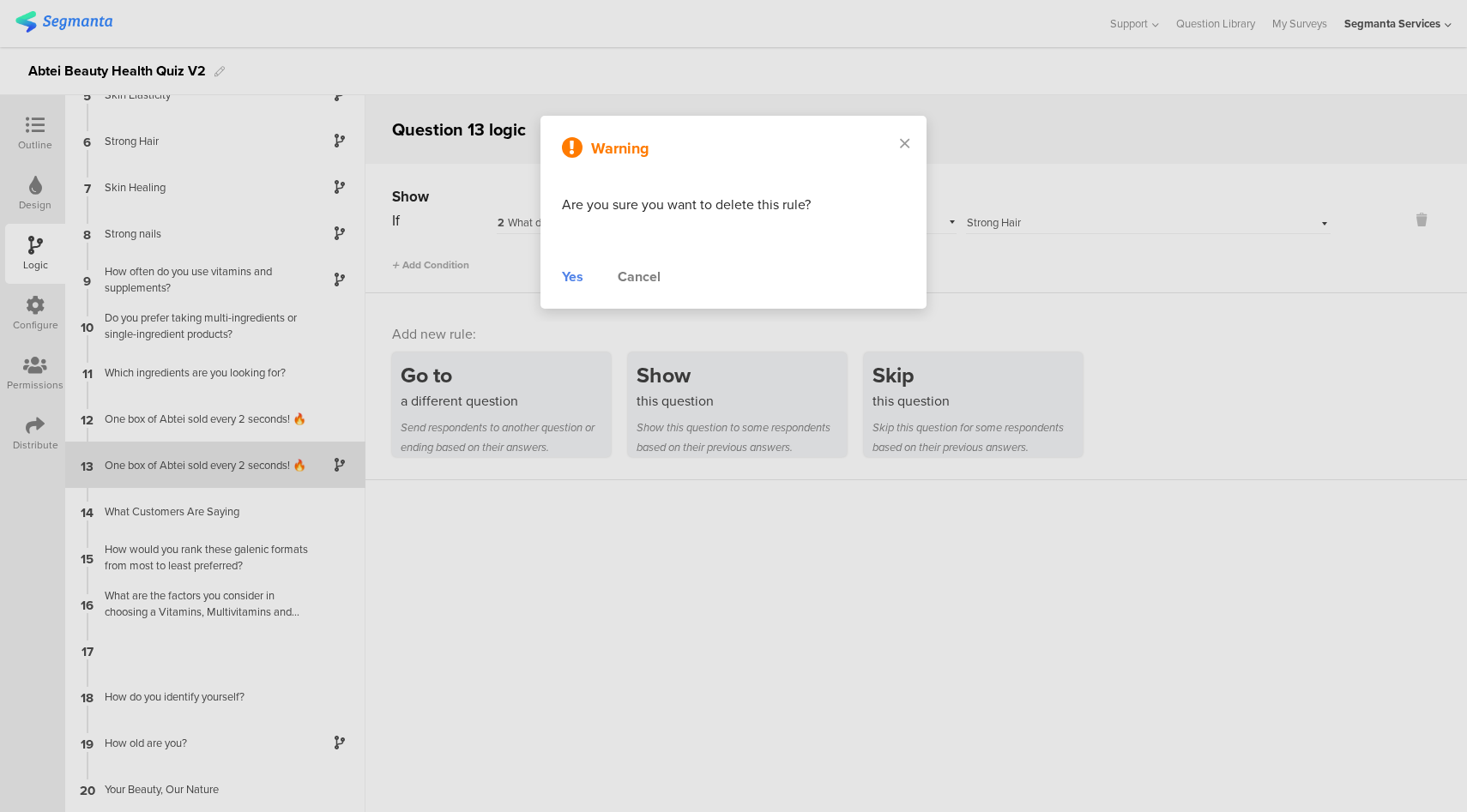
click at [575, 276] on div "Yes" at bounding box center [572, 277] width 22 height 21
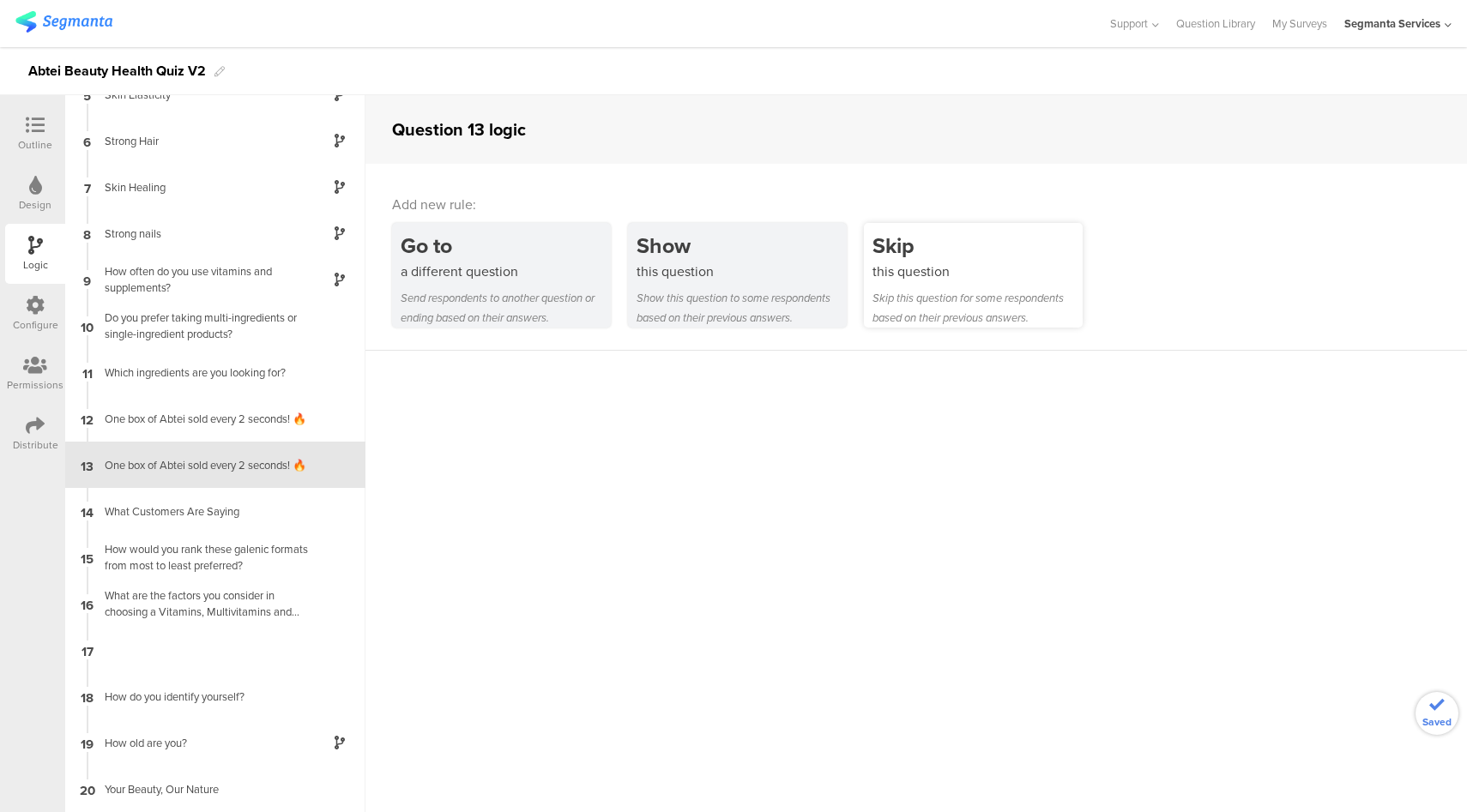
click at [936, 267] on div "this question" at bounding box center [978, 271] width 210 height 20
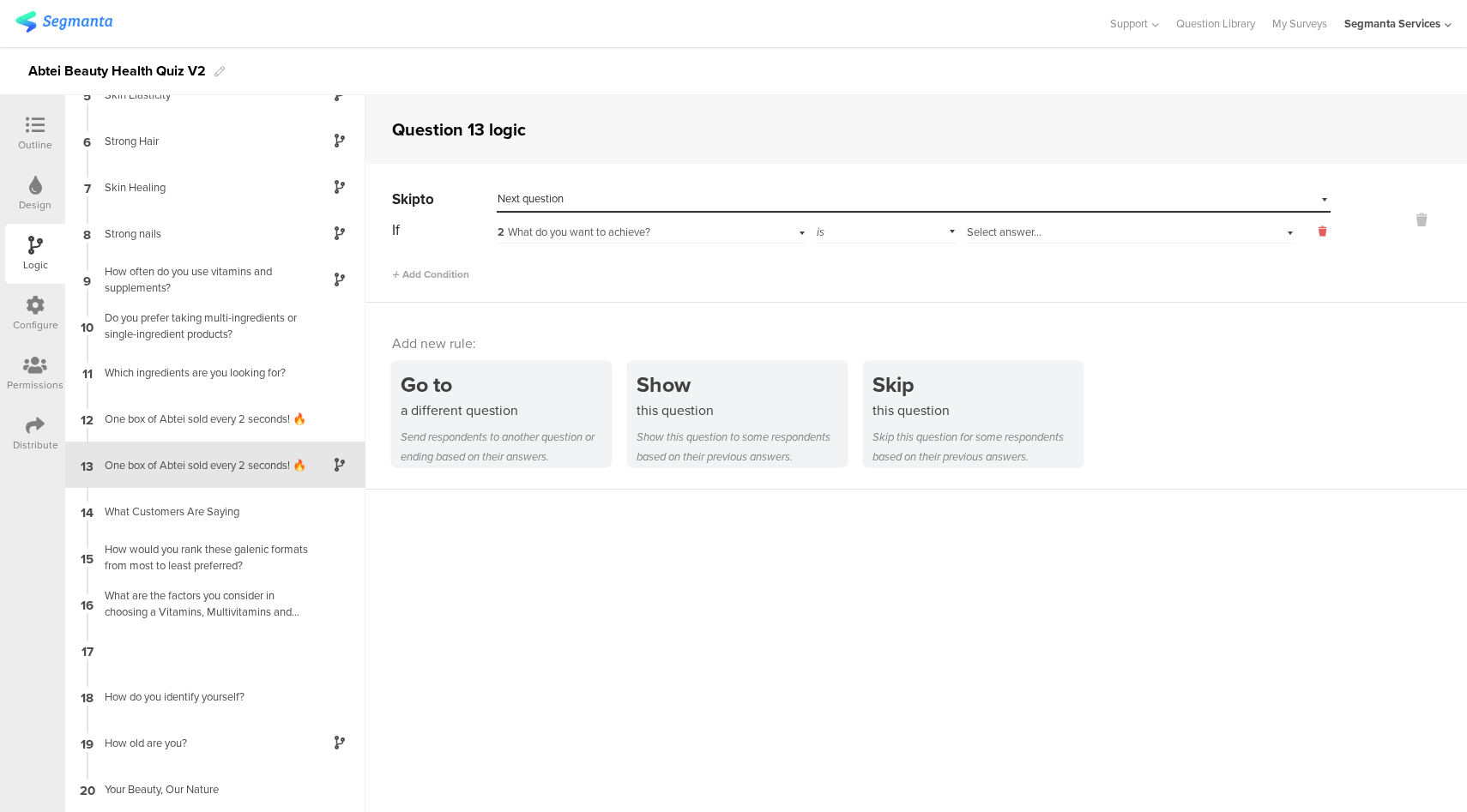
click at [1319, 229] on icon at bounding box center [1322, 232] width 8 height 15
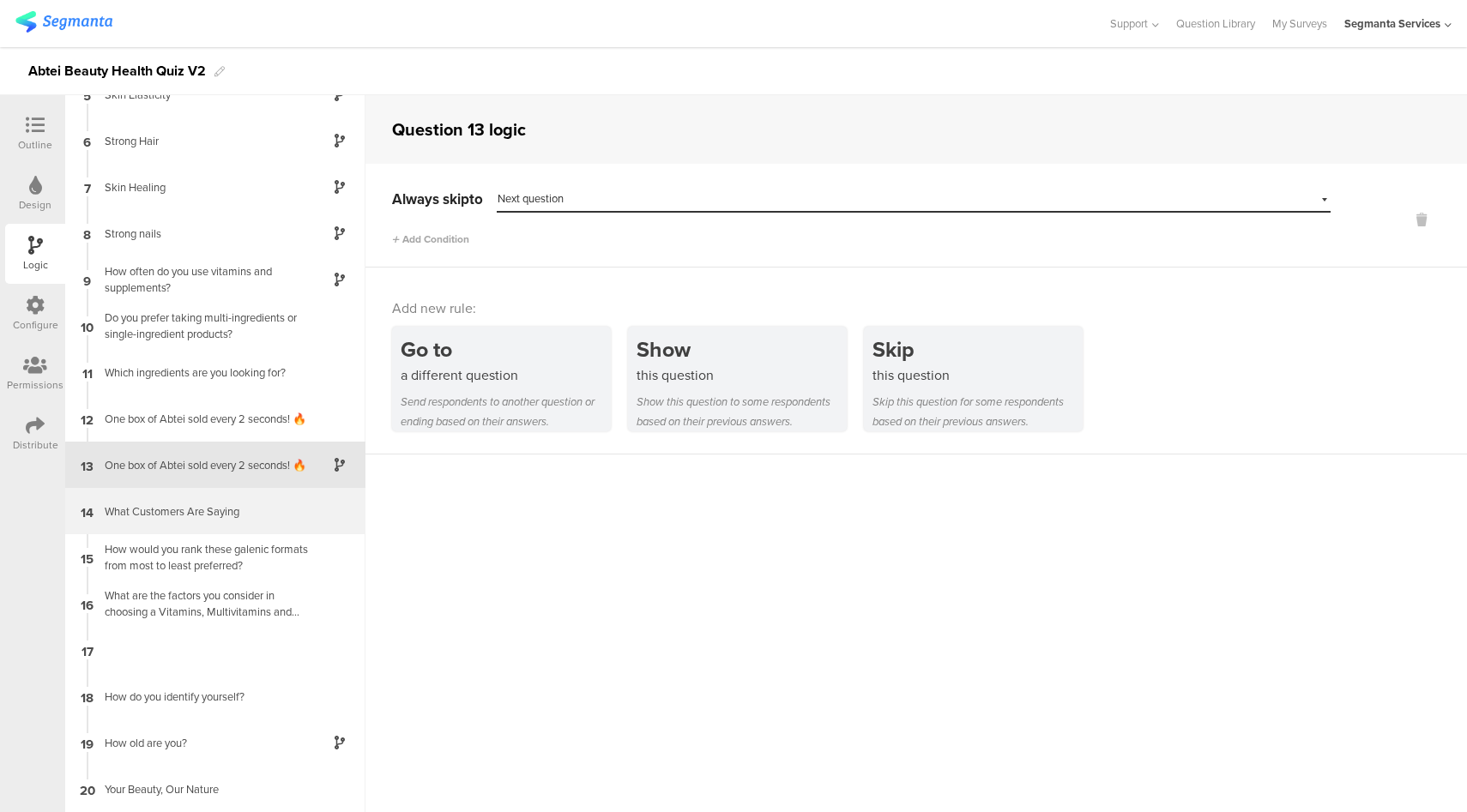
click at [241, 508] on div "What Customers Are Saying" at bounding box center [202, 511] width 214 height 16
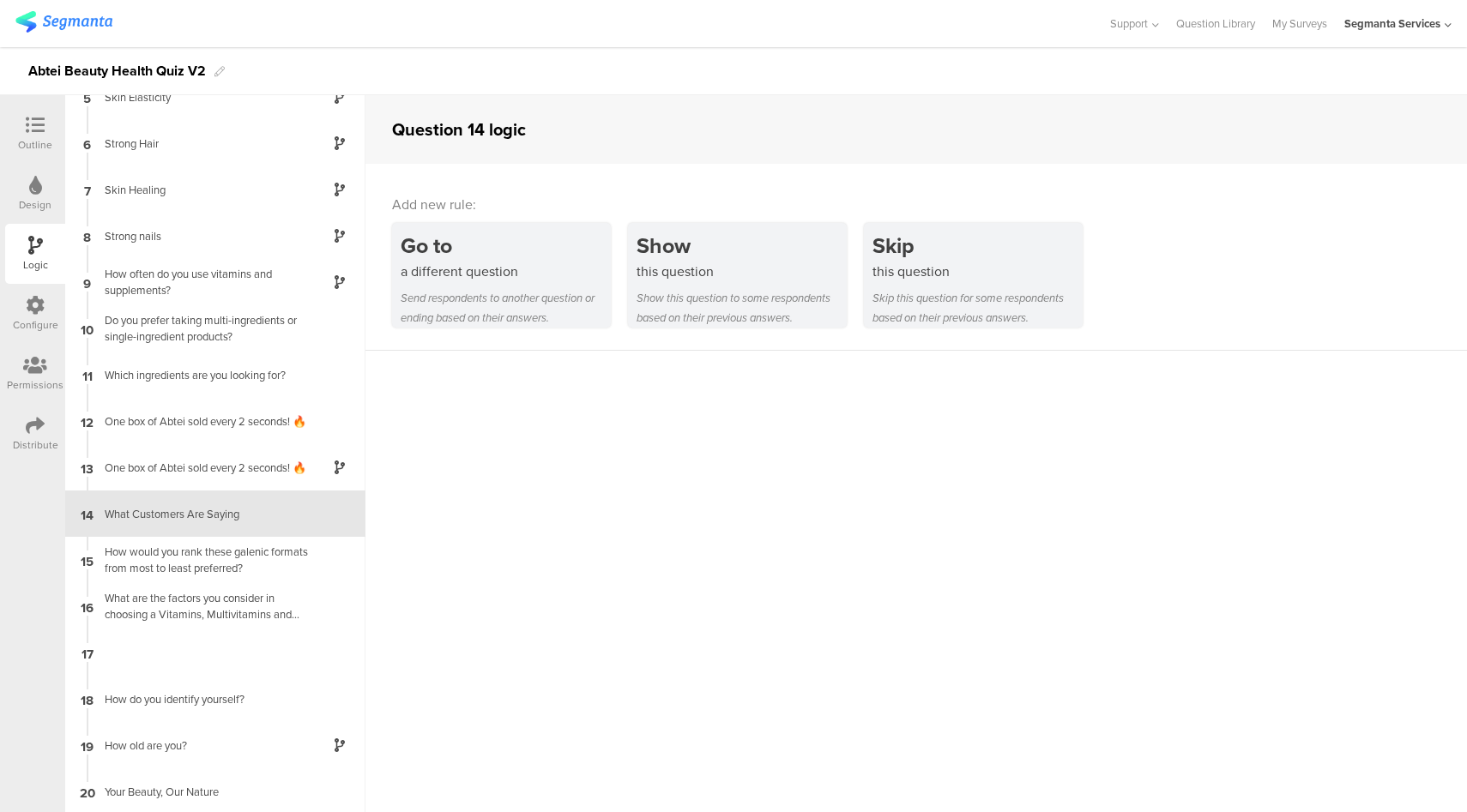
scroll to position [209, 0]
click at [32, 129] on icon at bounding box center [35, 125] width 19 height 19
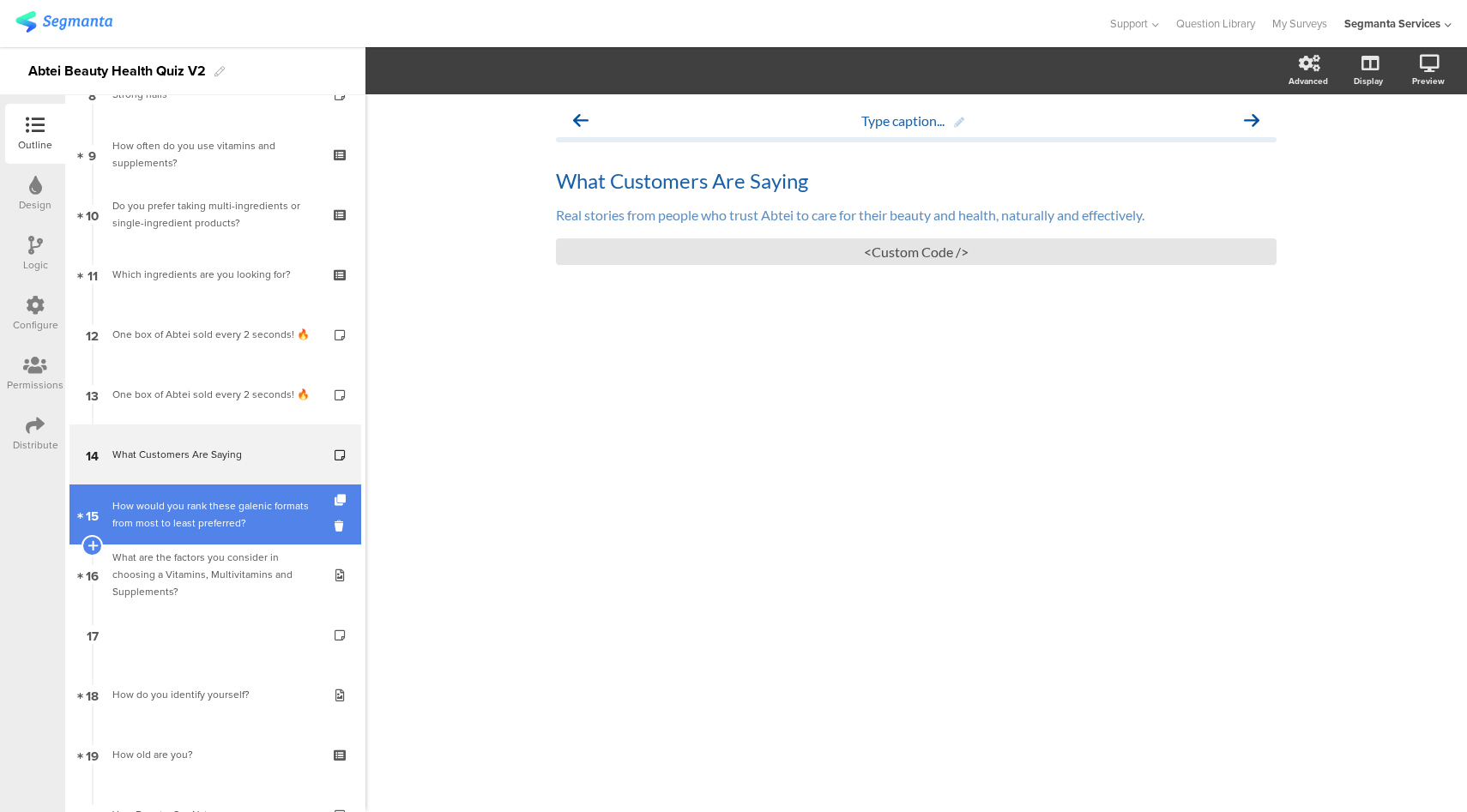
scroll to position [520, 0]
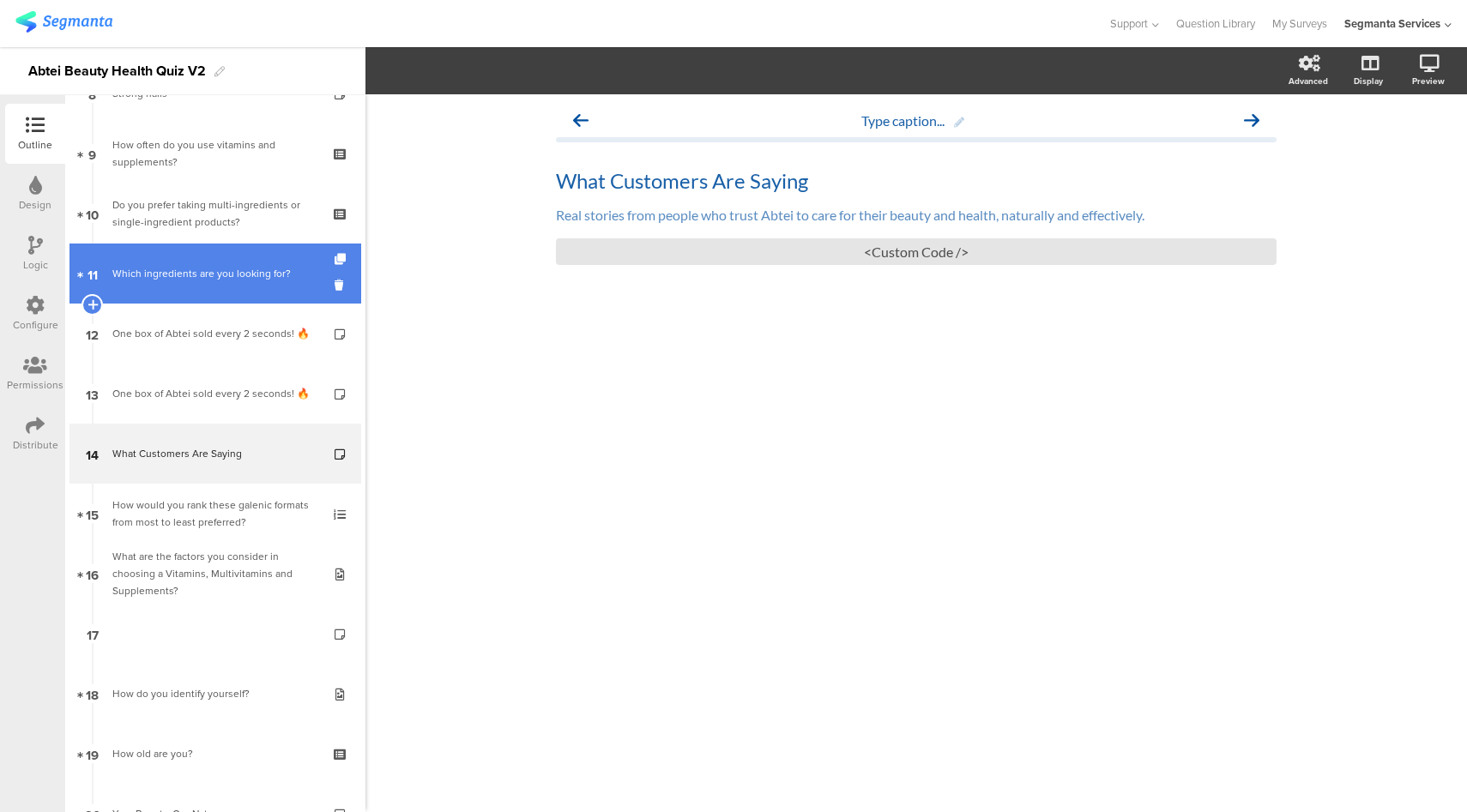
click at [270, 262] on link "11 Which ingredients are you looking for?" at bounding box center [215, 274] width 292 height 60
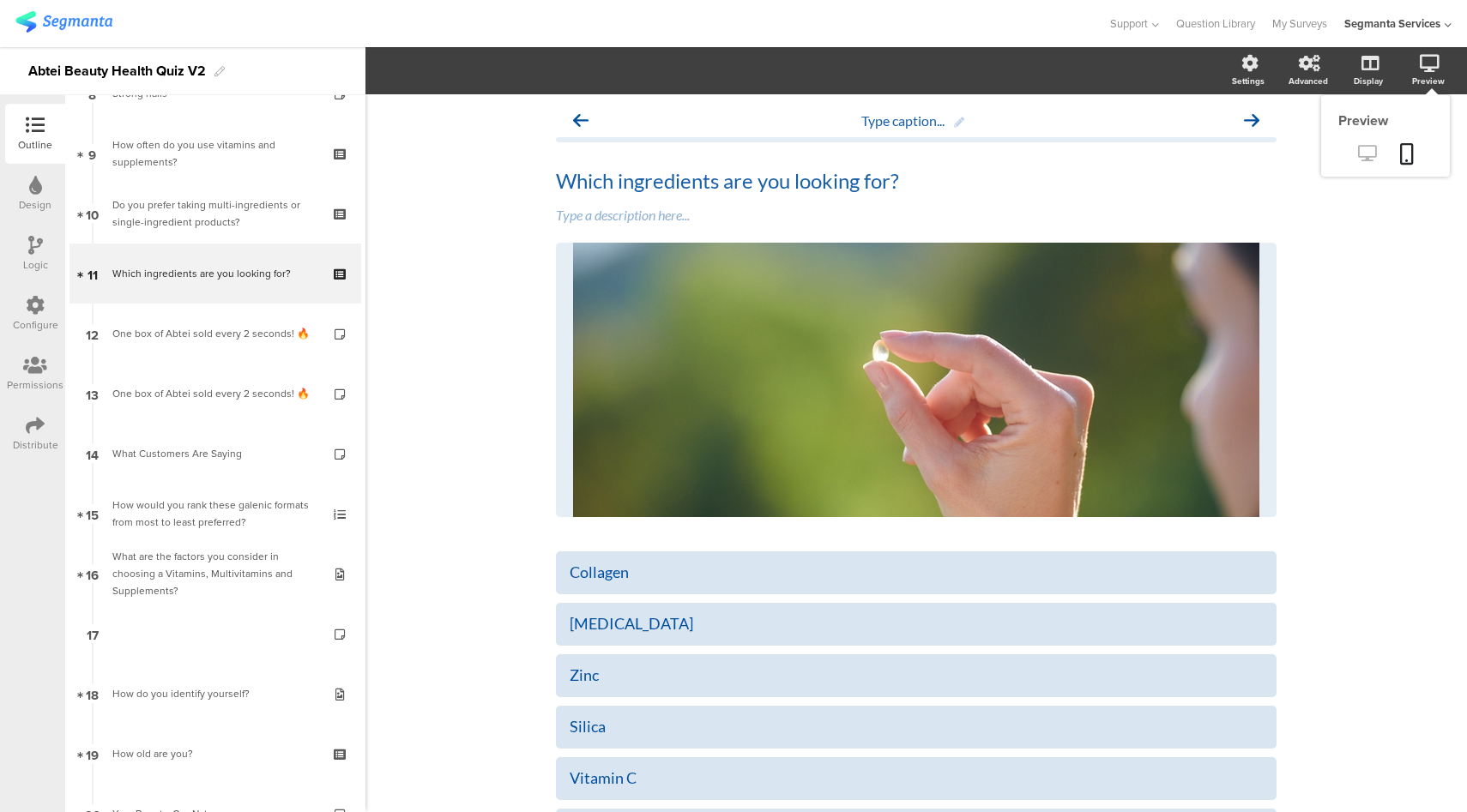
click at [1358, 157] on icon at bounding box center [1366, 152] width 18 height 16
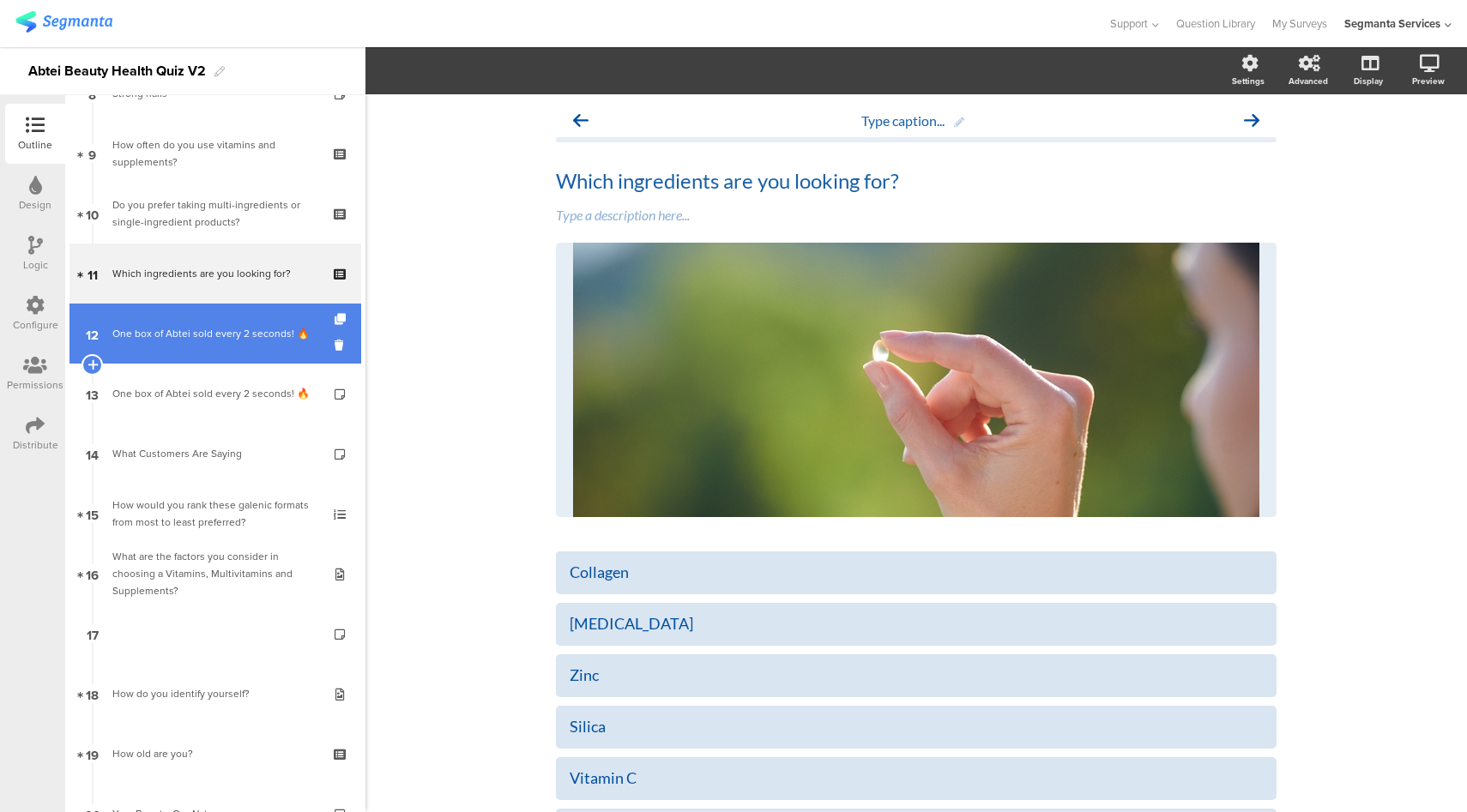
click at [166, 325] on div "One box of Abtei sold every 2 seconds​! 🔥" at bounding box center [214, 333] width 205 height 17
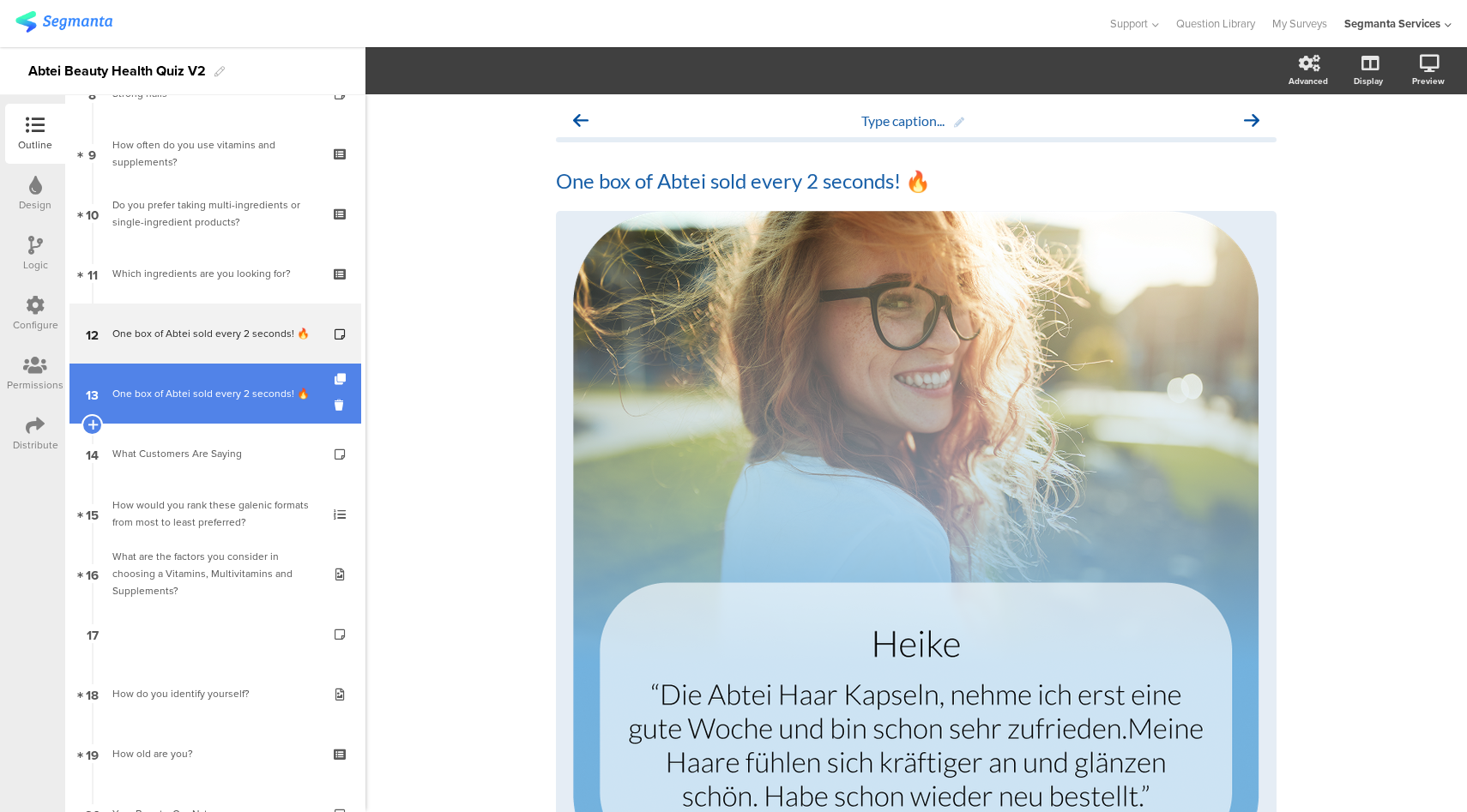
click at [206, 389] on div "One box of Abtei sold every 2 seconds​! 🔥" at bounding box center [214, 394] width 205 height 17
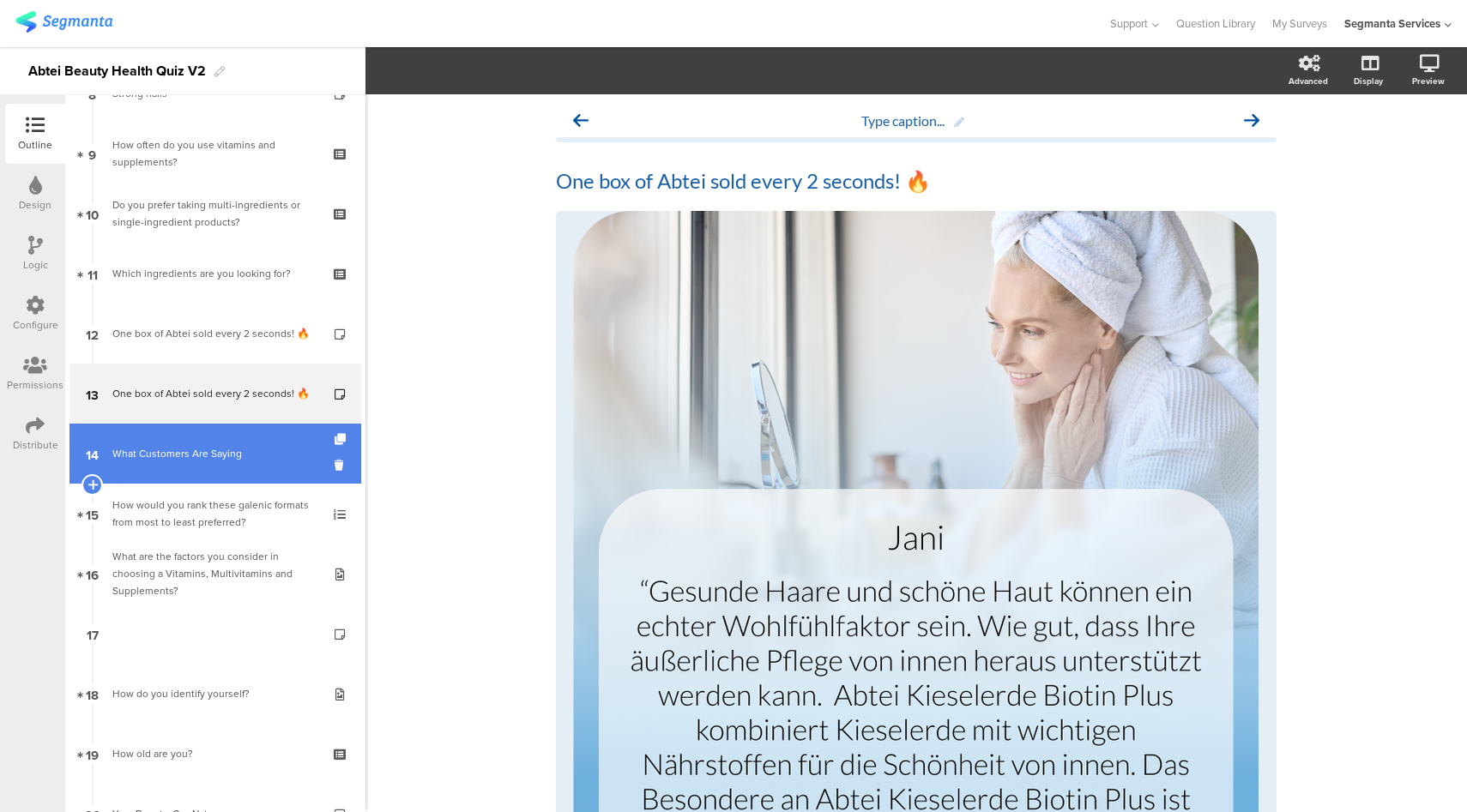
click at [227, 449] on div "What Customers Are Saying" at bounding box center [214, 454] width 205 height 17
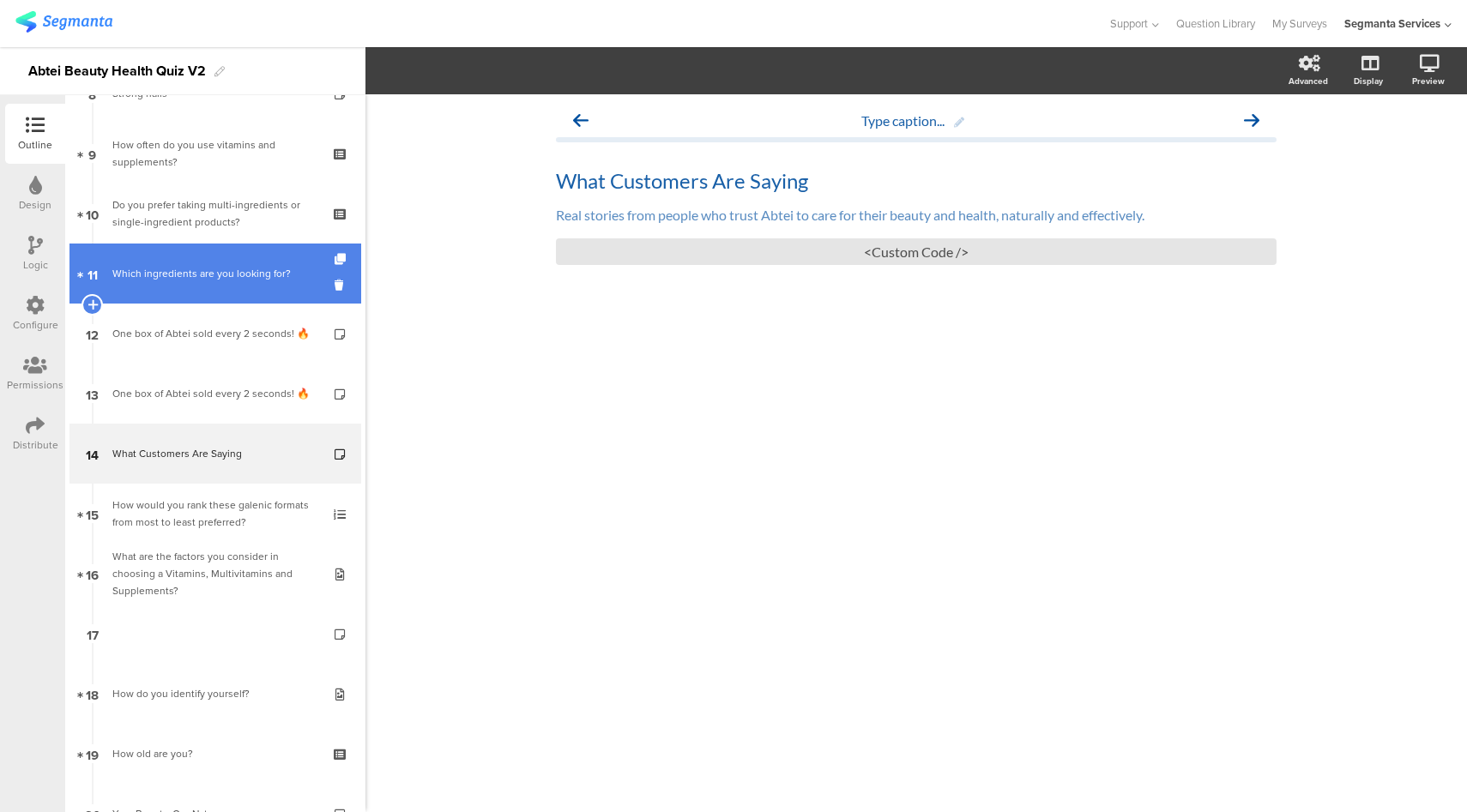
click at [197, 278] on div "Which ingredients are you looking for?" at bounding box center [214, 274] width 205 height 17
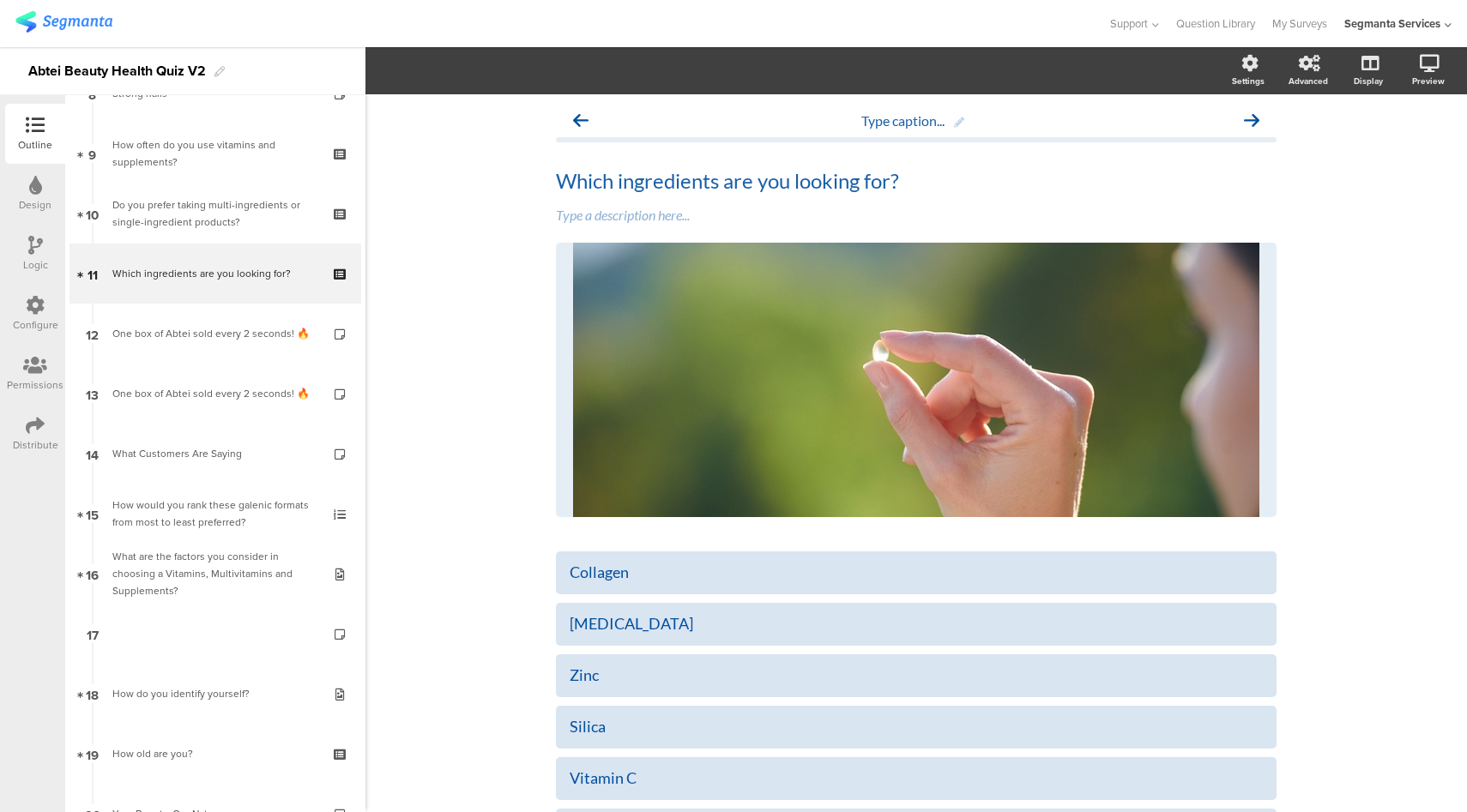
click at [38, 189] on icon at bounding box center [35, 185] width 13 height 19
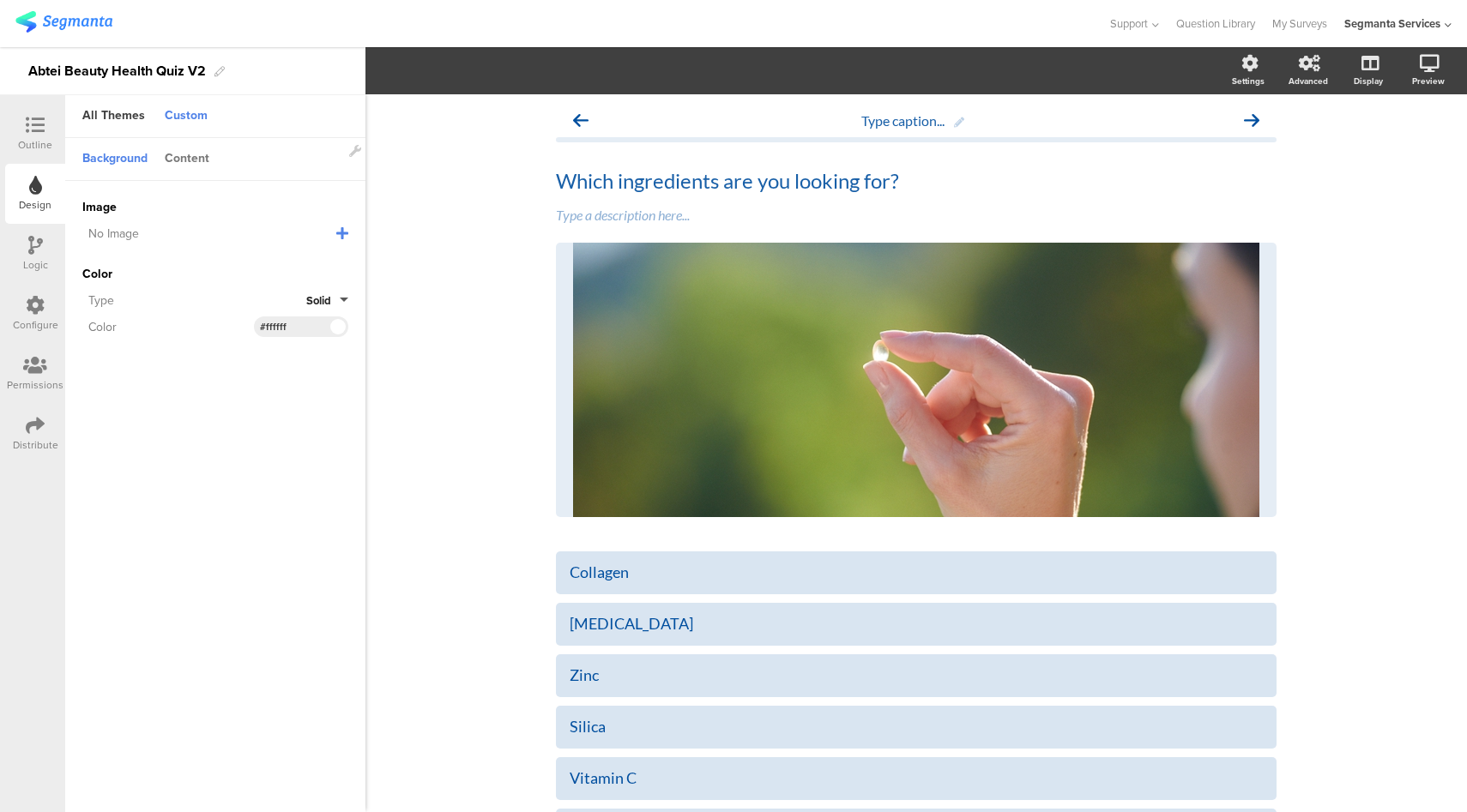
click at [176, 160] on div "Content" at bounding box center [187, 159] width 62 height 29
click at [286, 209] on input "#004f9f" at bounding box center [286, 208] width 52 height 14
click at [37, 143] on div "Outline" at bounding box center [35, 145] width 34 height 15
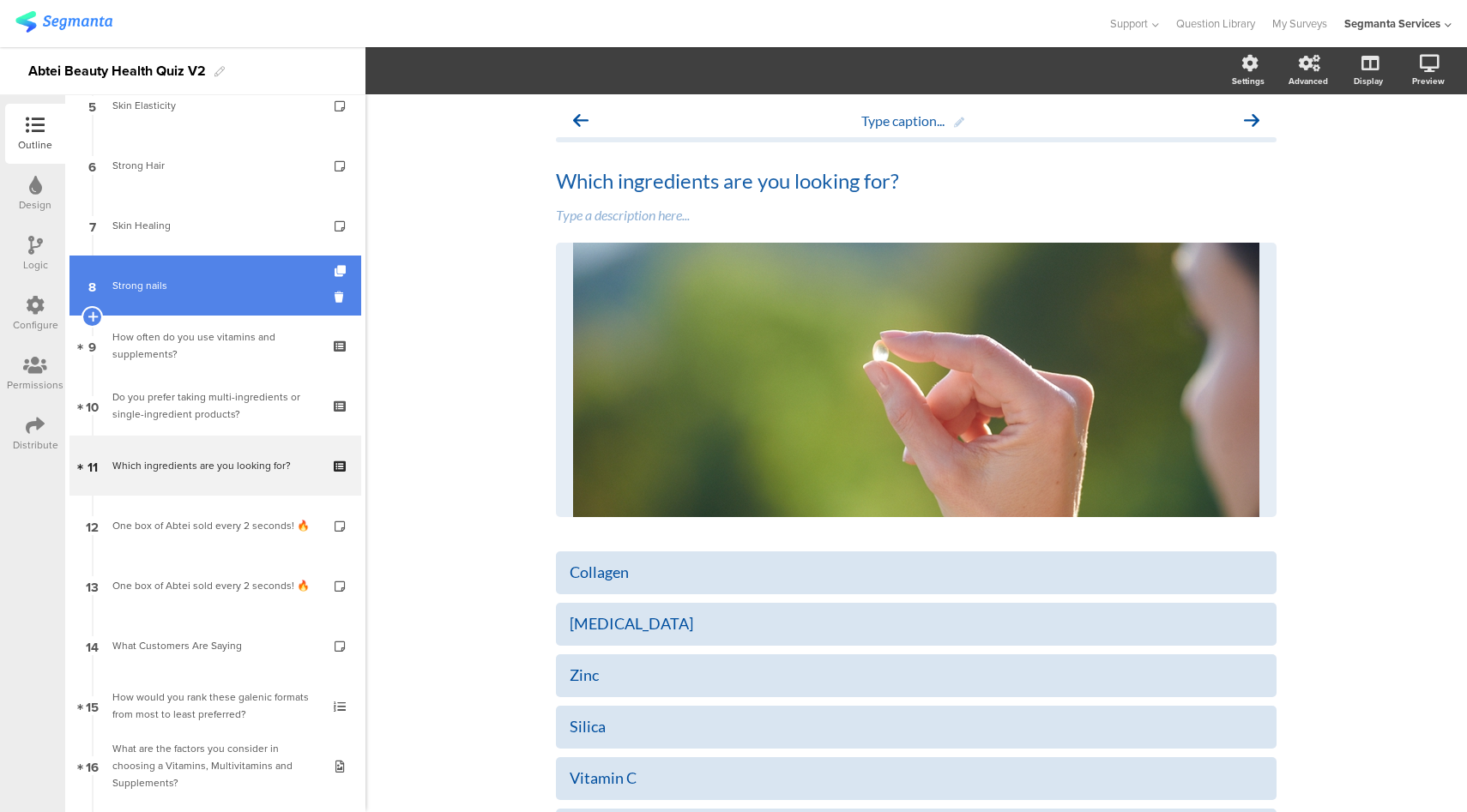
scroll to position [340, 0]
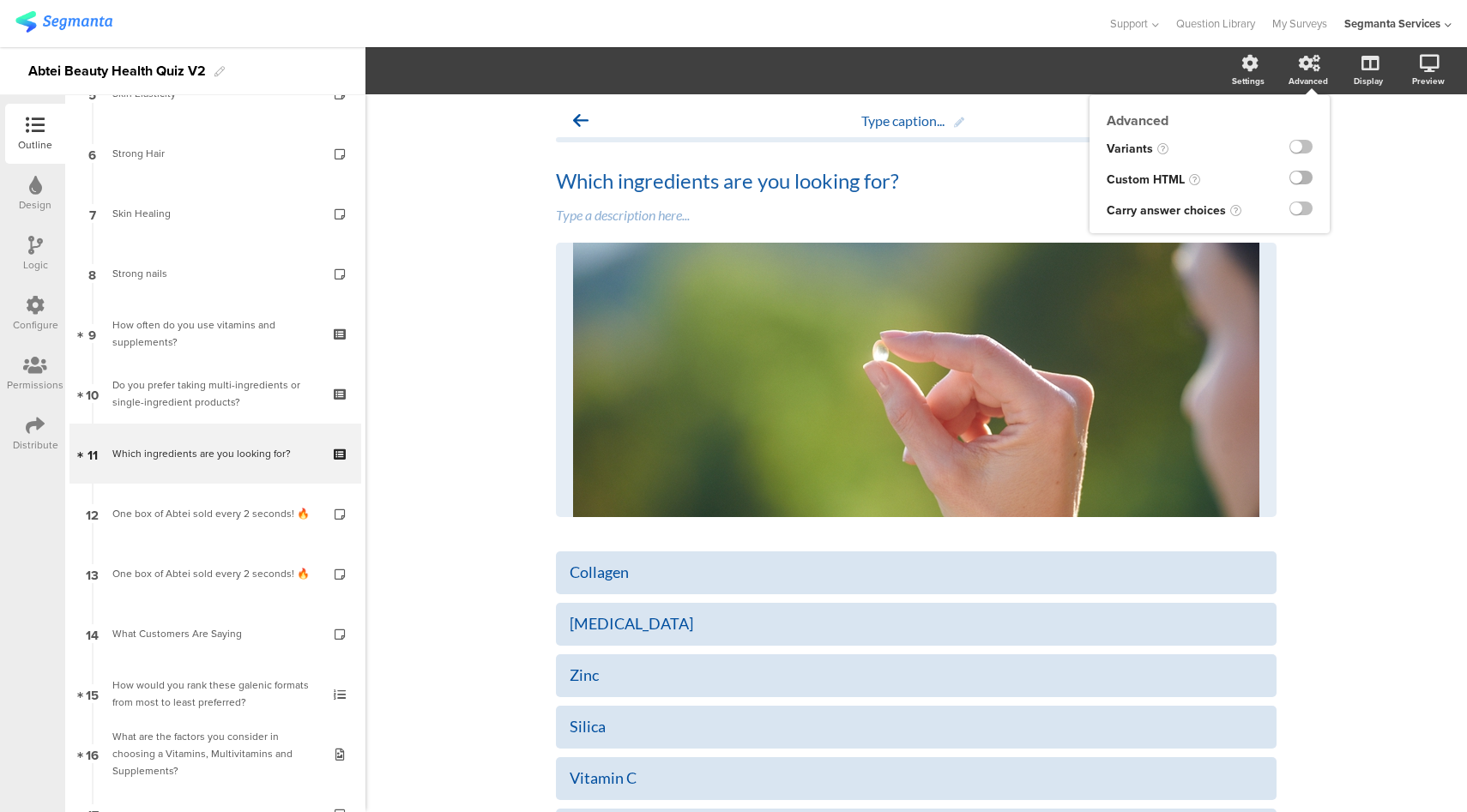
click at [1290, 183] on label at bounding box center [1301, 177] width 23 height 14
click at [0, 0] on input "checkbox" at bounding box center [0, 0] width 0 height 0
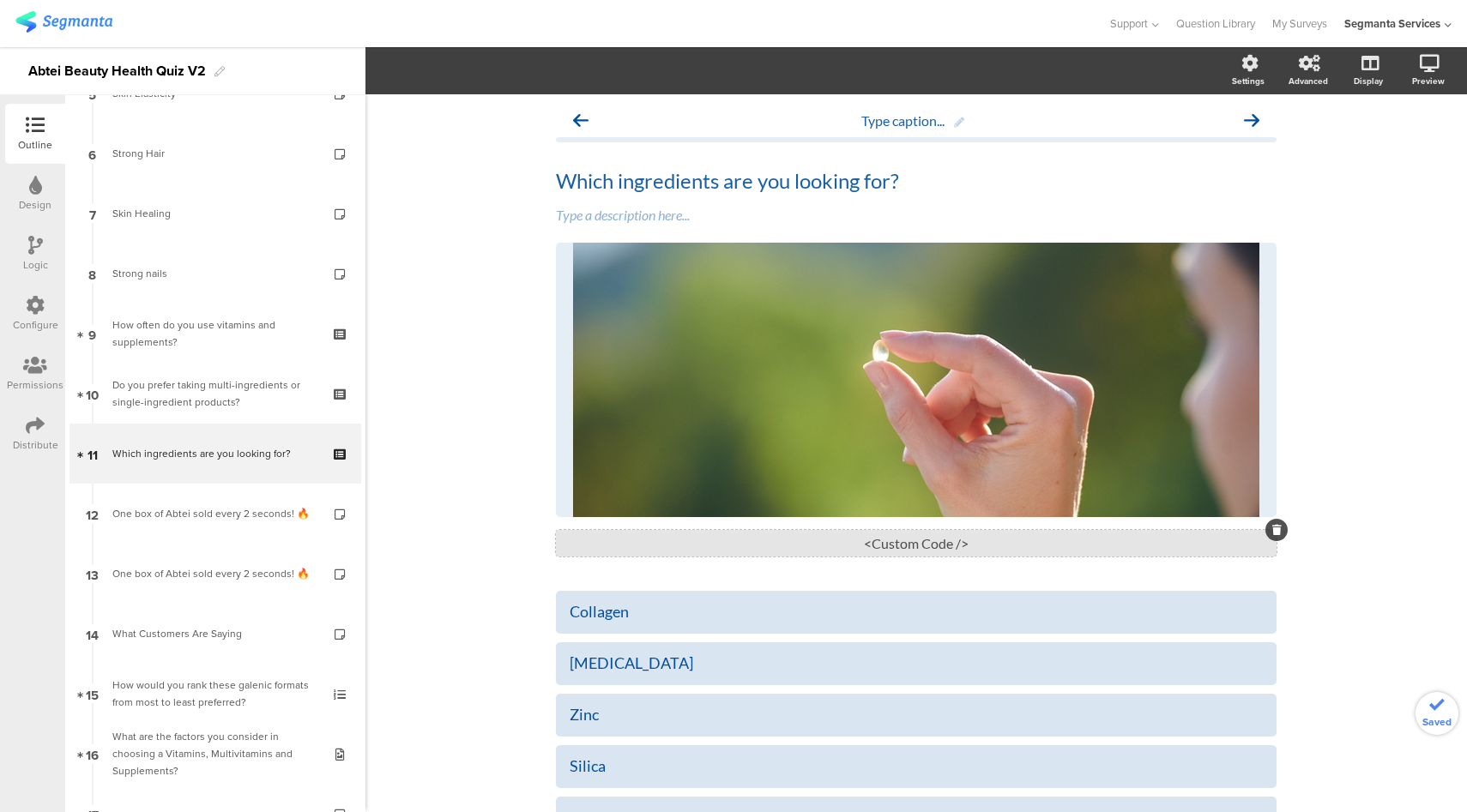
click at [898, 549] on div "<Custom Code />" at bounding box center [916, 542] width 720 height 27
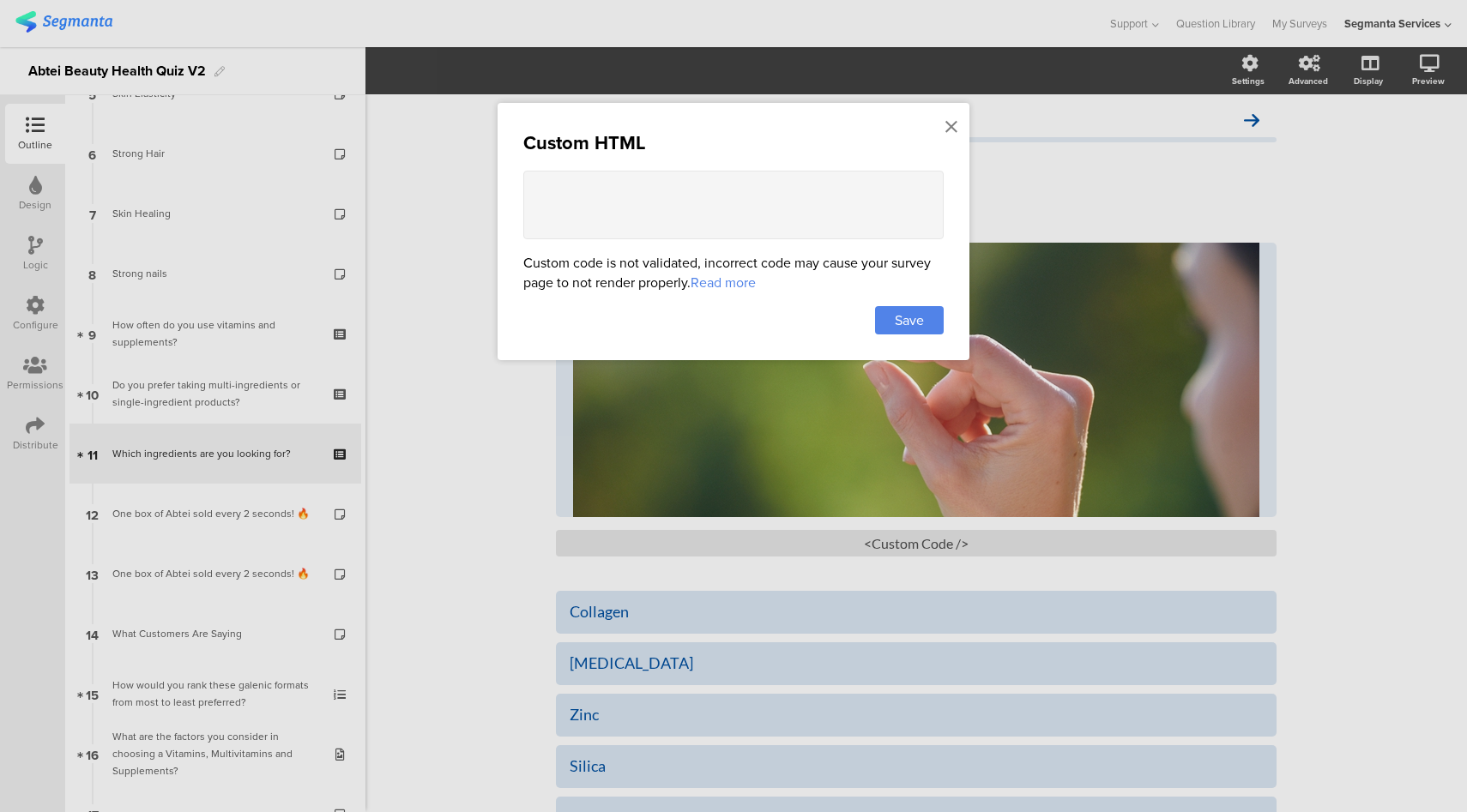
click at [678, 202] on textarea at bounding box center [733, 205] width 420 height 69
paste textarea "<style> .choice-question-item::before { content: url("data:image/svg+xml,%3C%3F…"
type textarea "<style> .choice-question-item::before { content: url("data:image/svg+xml,%3C%3F…"
click at [919, 328] on div "Save" at bounding box center [910, 320] width 69 height 28
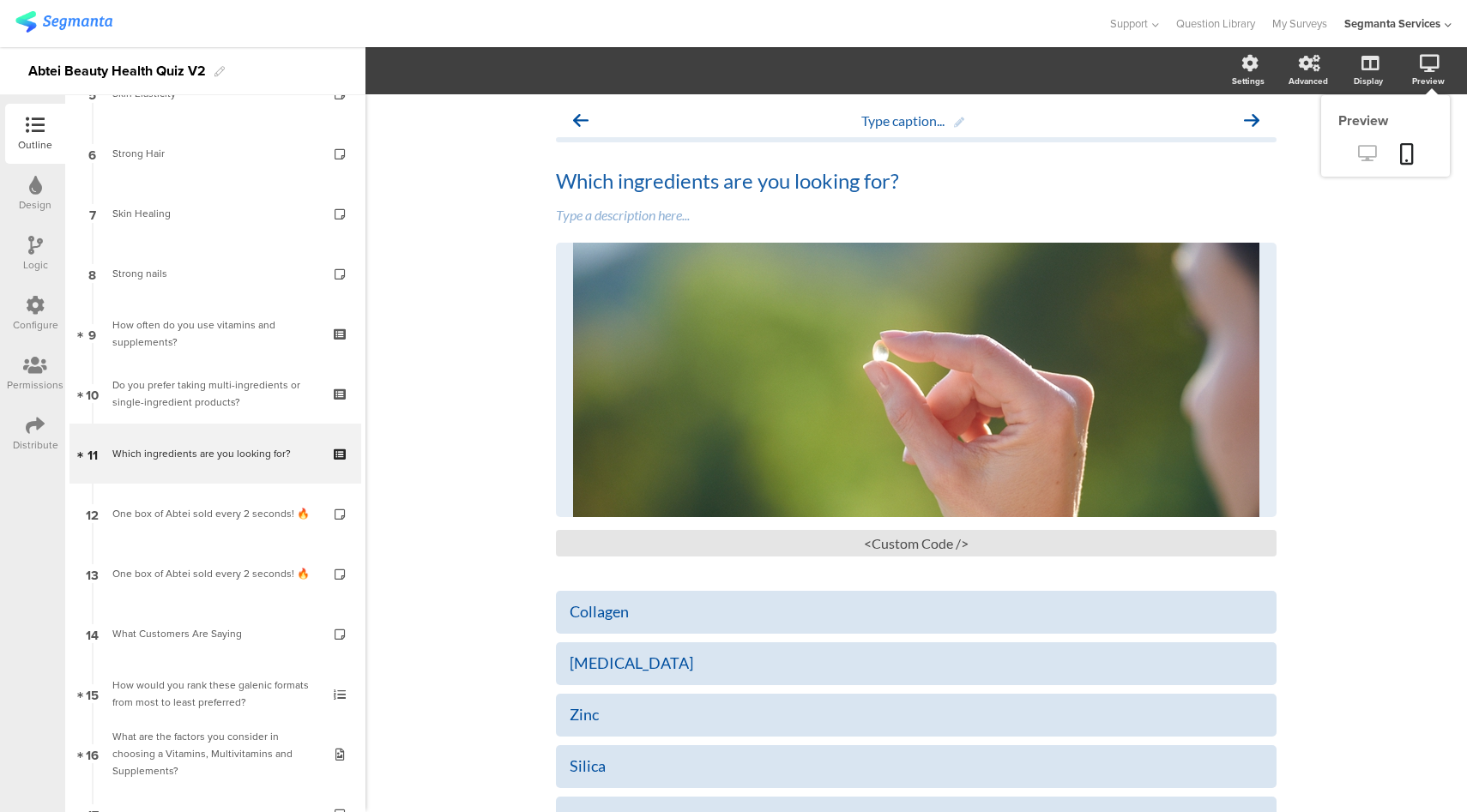
click at [1358, 146] on icon at bounding box center [1366, 152] width 18 height 16
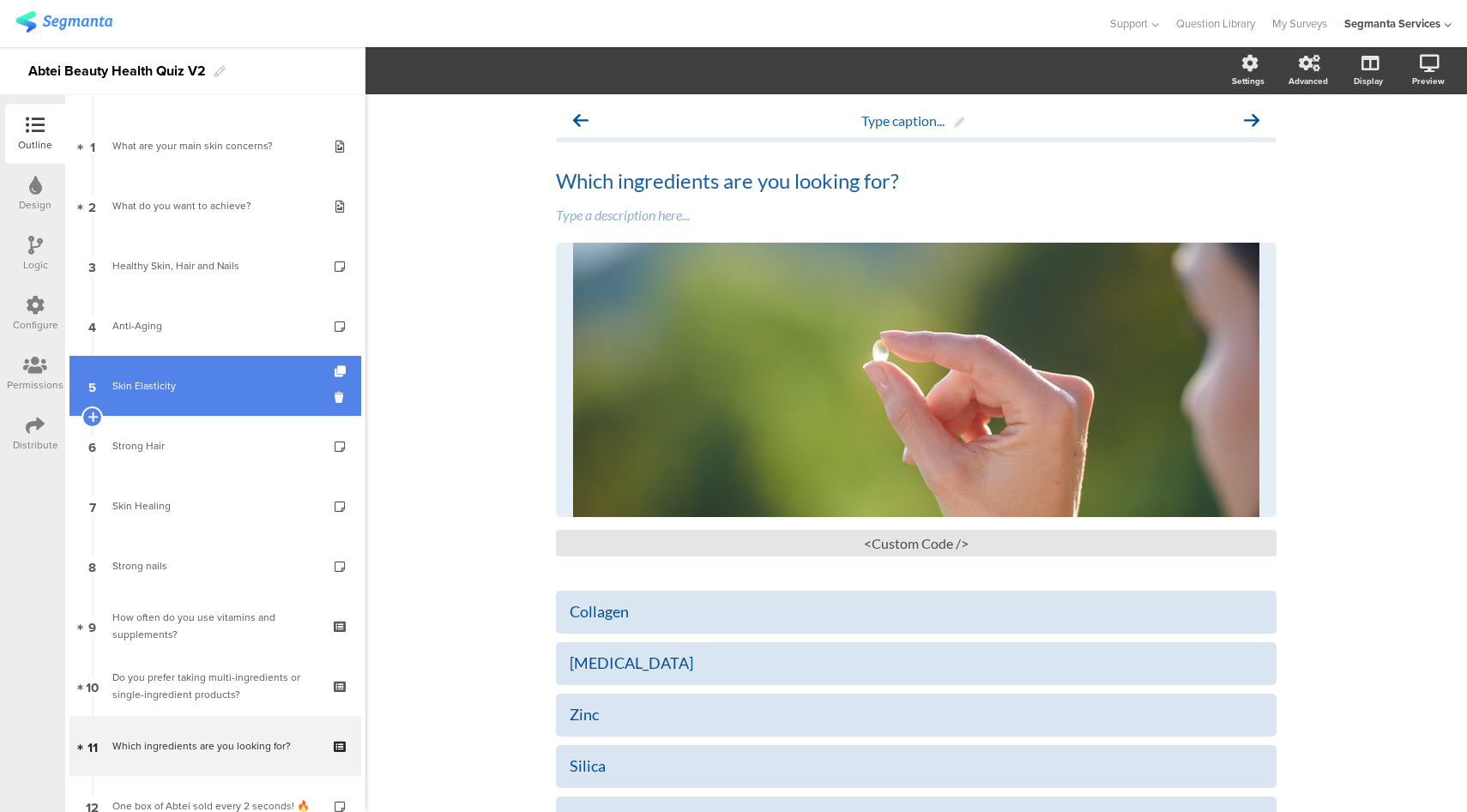
scroll to position [0, 0]
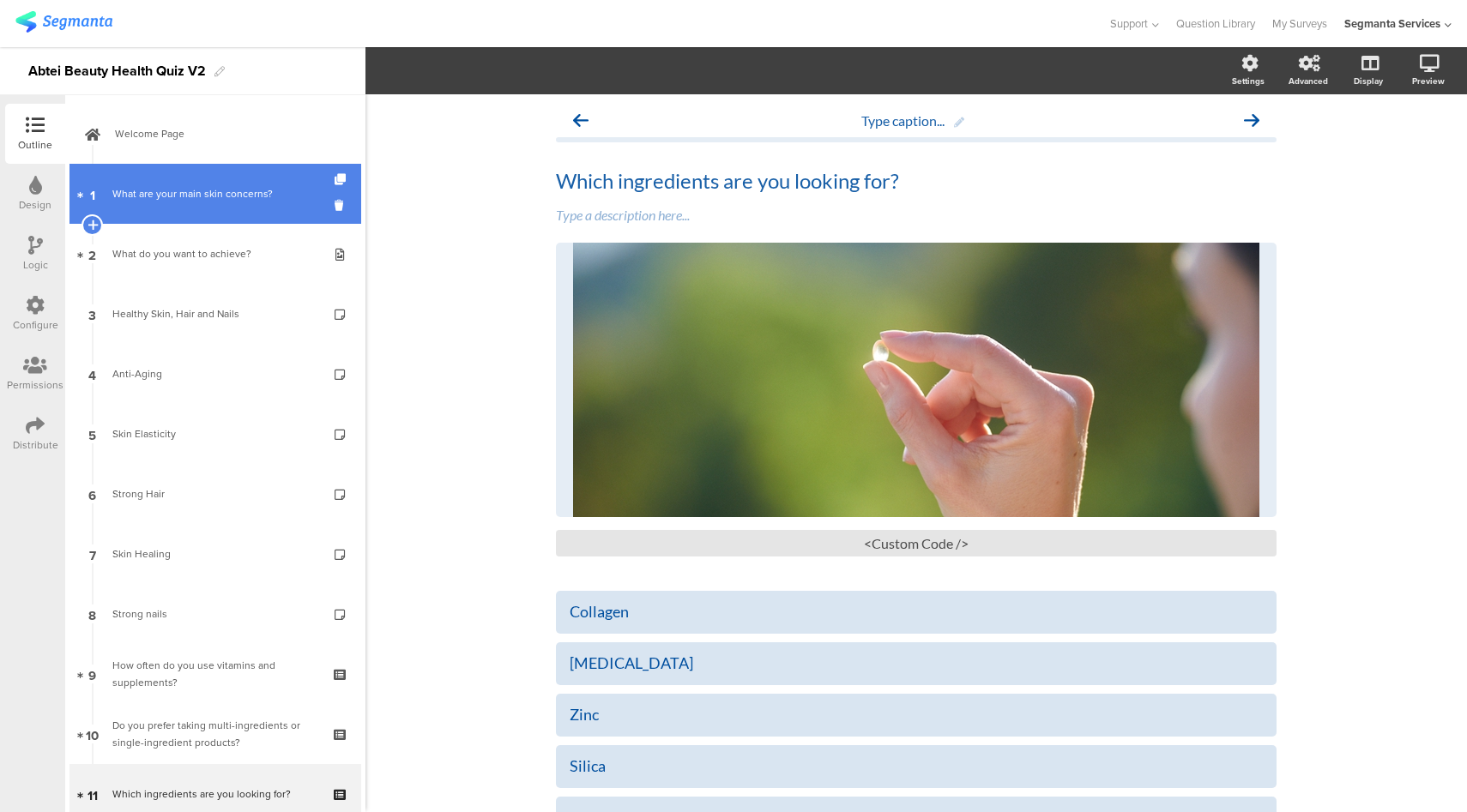
click at [233, 201] on div "What are your main skin concerns?" at bounding box center [214, 194] width 205 height 17
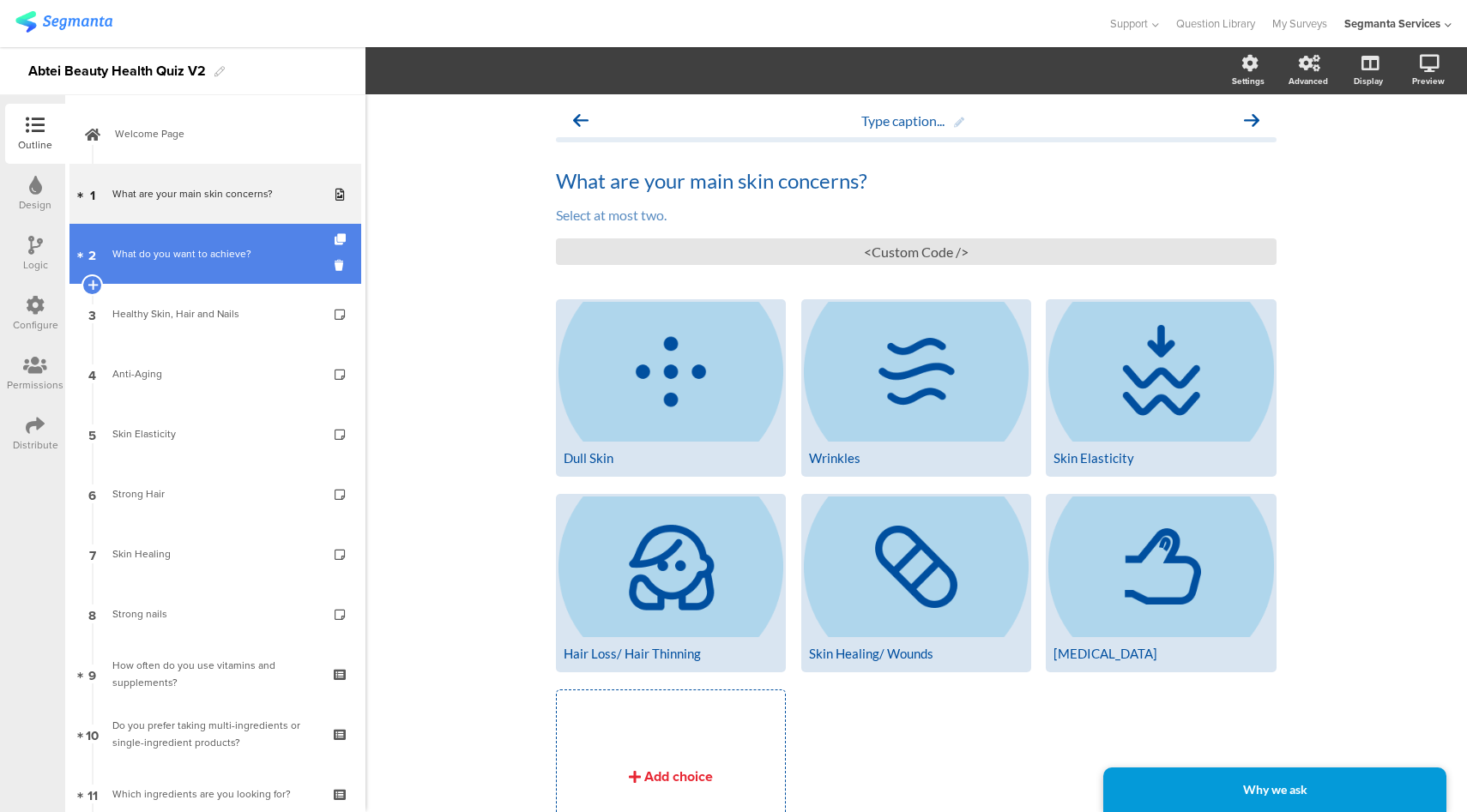
click at [145, 263] on link "2 What do you want to achieve?" at bounding box center [215, 254] width 292 height 60
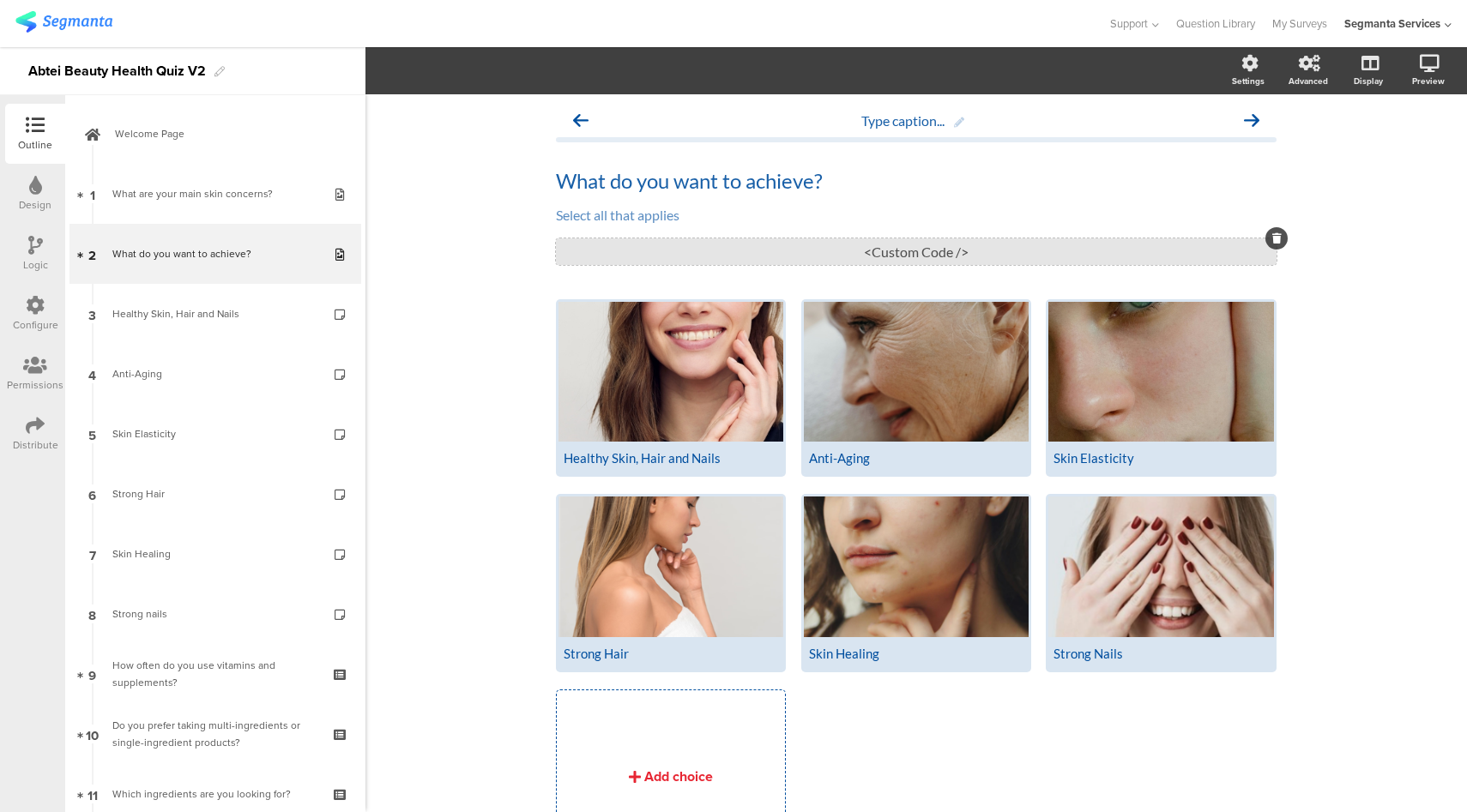
click at [983, 258] on div "<Custom Code />" at bounding box center [916, 251] width 720 height 27
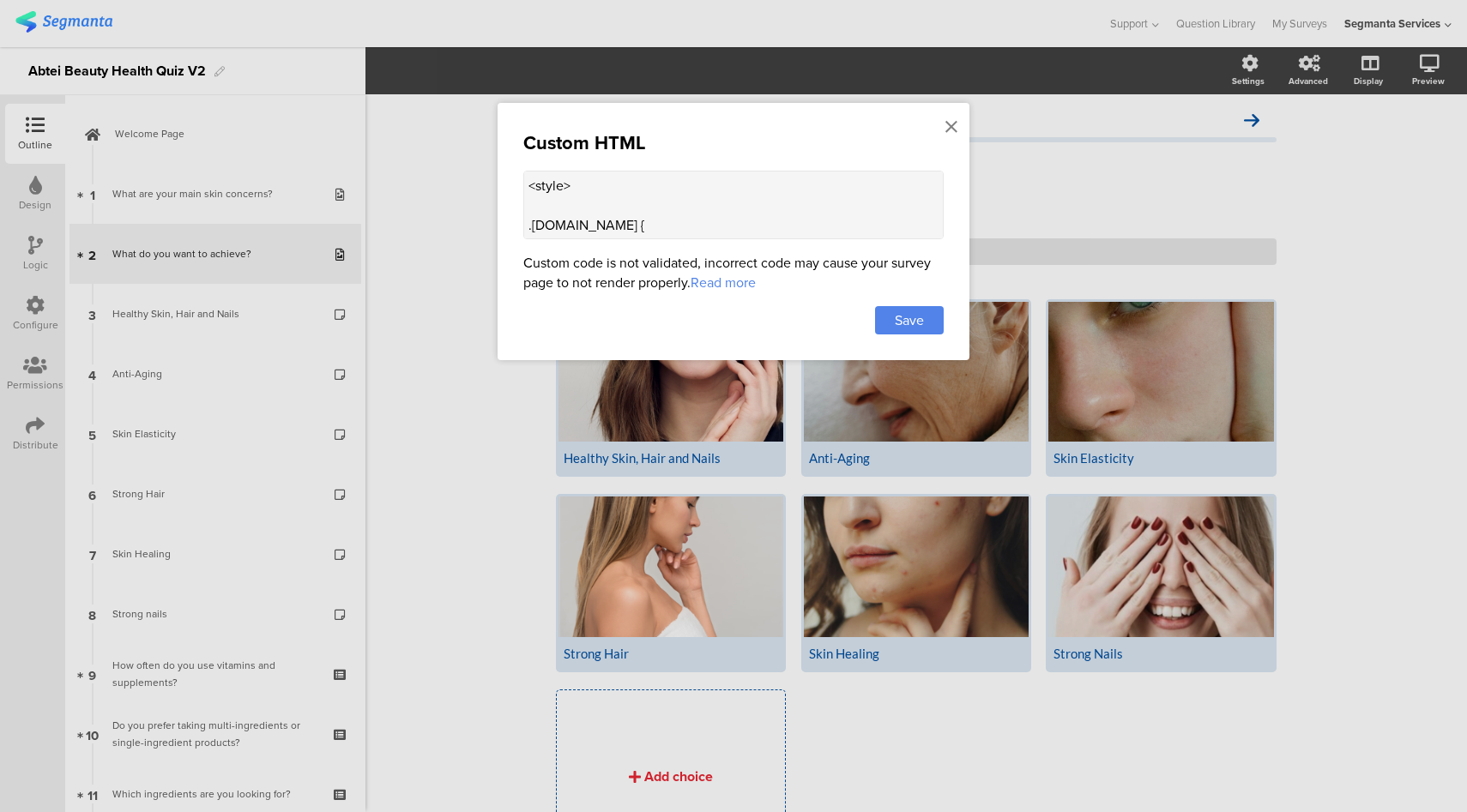
click at [590, 195] on textarea "<style> .text-items.mobile { display: flex; gap: 10px; flex-wrap: wrap; } .text…" at bounding box center [733, 205] width 420 height 69
paste textarea ".choice-question-item::before { content: url("data:image/svg+xml,%3C%3Fxml vers…"
type textarea "<style> .choice-question-item::before { content: url("data:image/svg+xml,%3C%3F…"
click at [900, 312] on span "Save" at bounding box center [910, 319] width 29 height 20
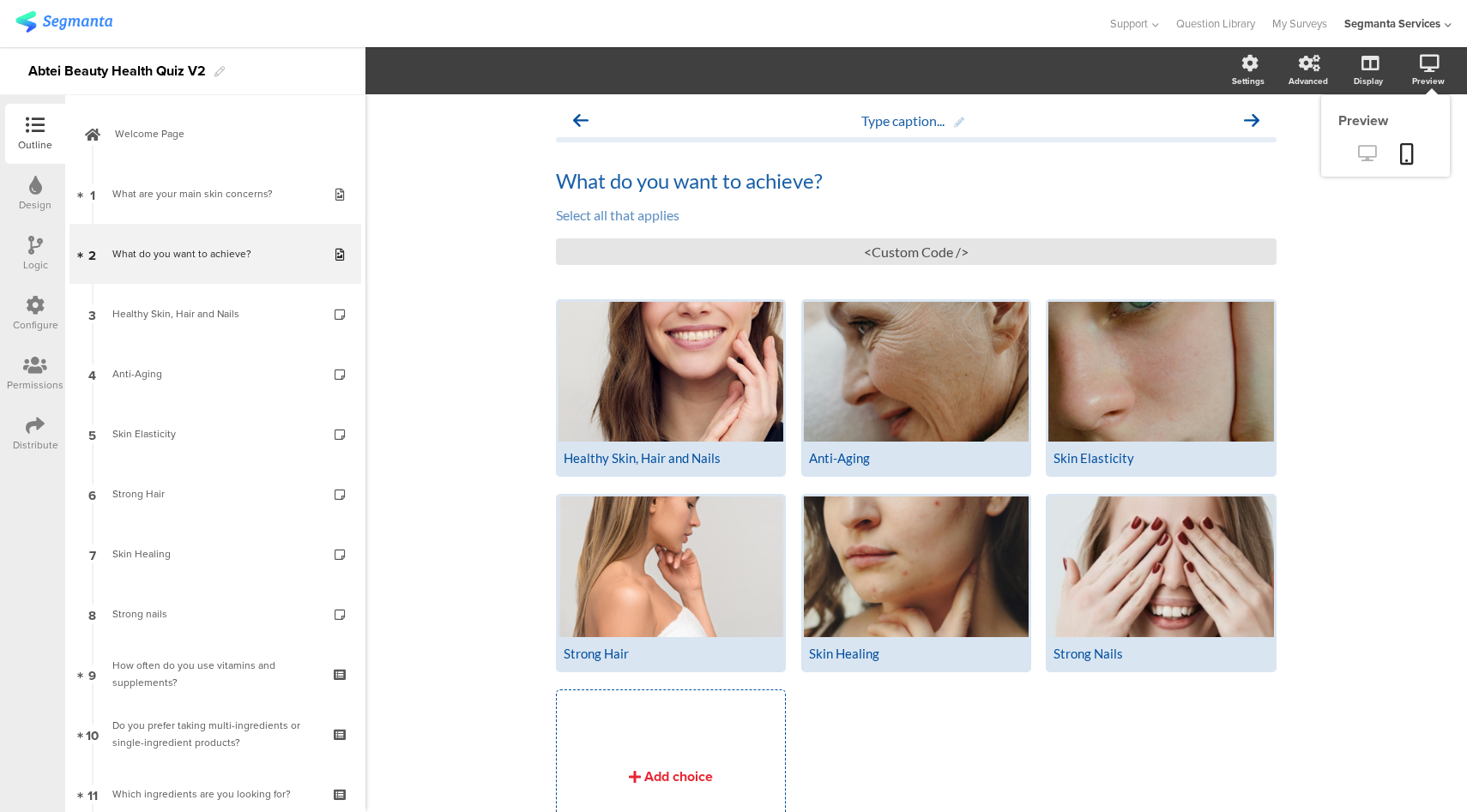
click at [1359, 151] on icon at bounding box center [1366, 152] width 18 height 16
click at [885, 252] on div "<Custom Code />" at bounding box center [916, 251] width 720 height 27
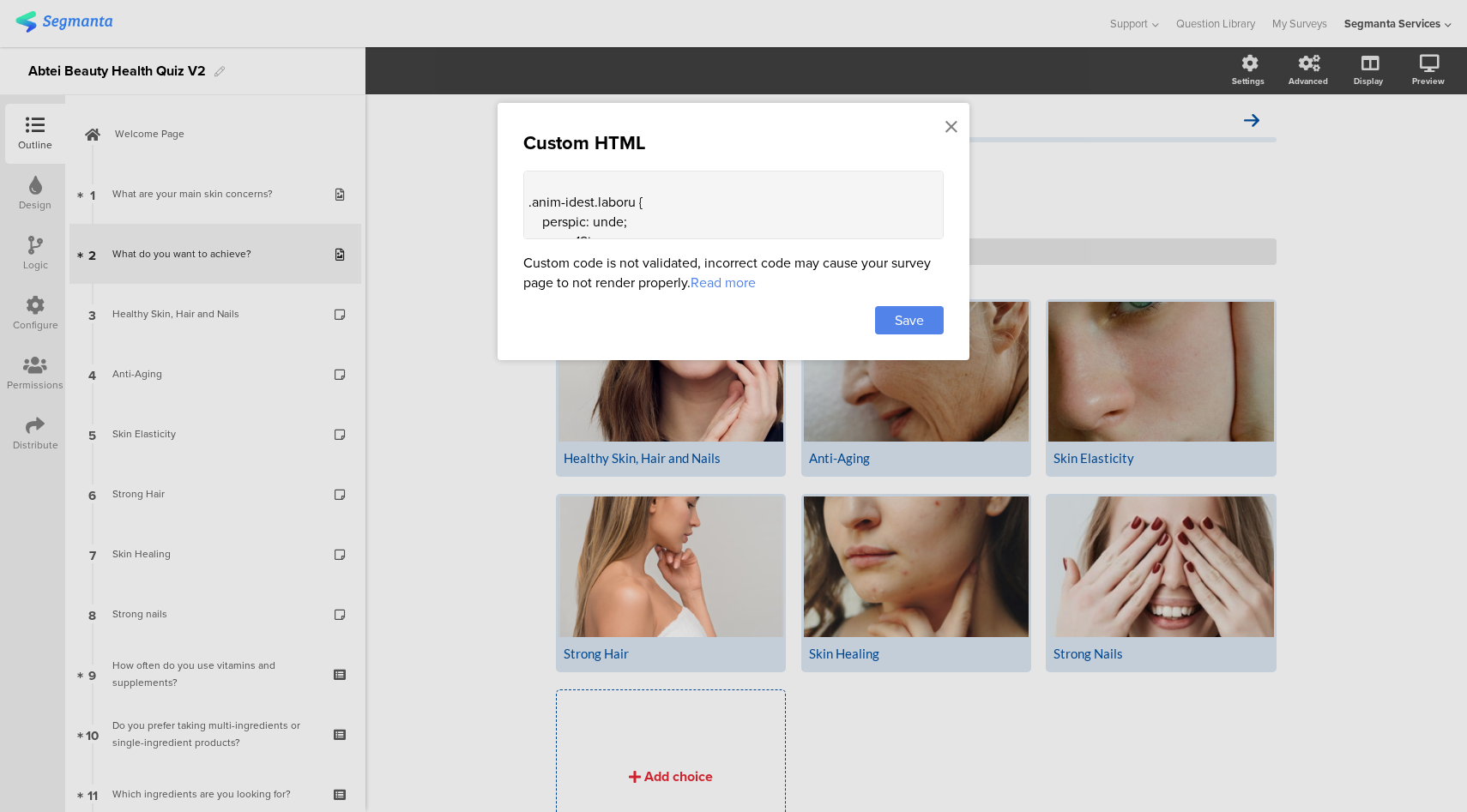
scroll to position [847, 0]
drag, startPoint x: 526, startPoint y: 197, endPoint x: 579, endPoint y: 183, distance: 54.8
click at [579, 183] on textarea at bounding box center [733, 205] width 420 height 69
type textarea "<style> .text-items.mobile { display: flex; gap: 10px; flex-wrap: wrap; } .text…"
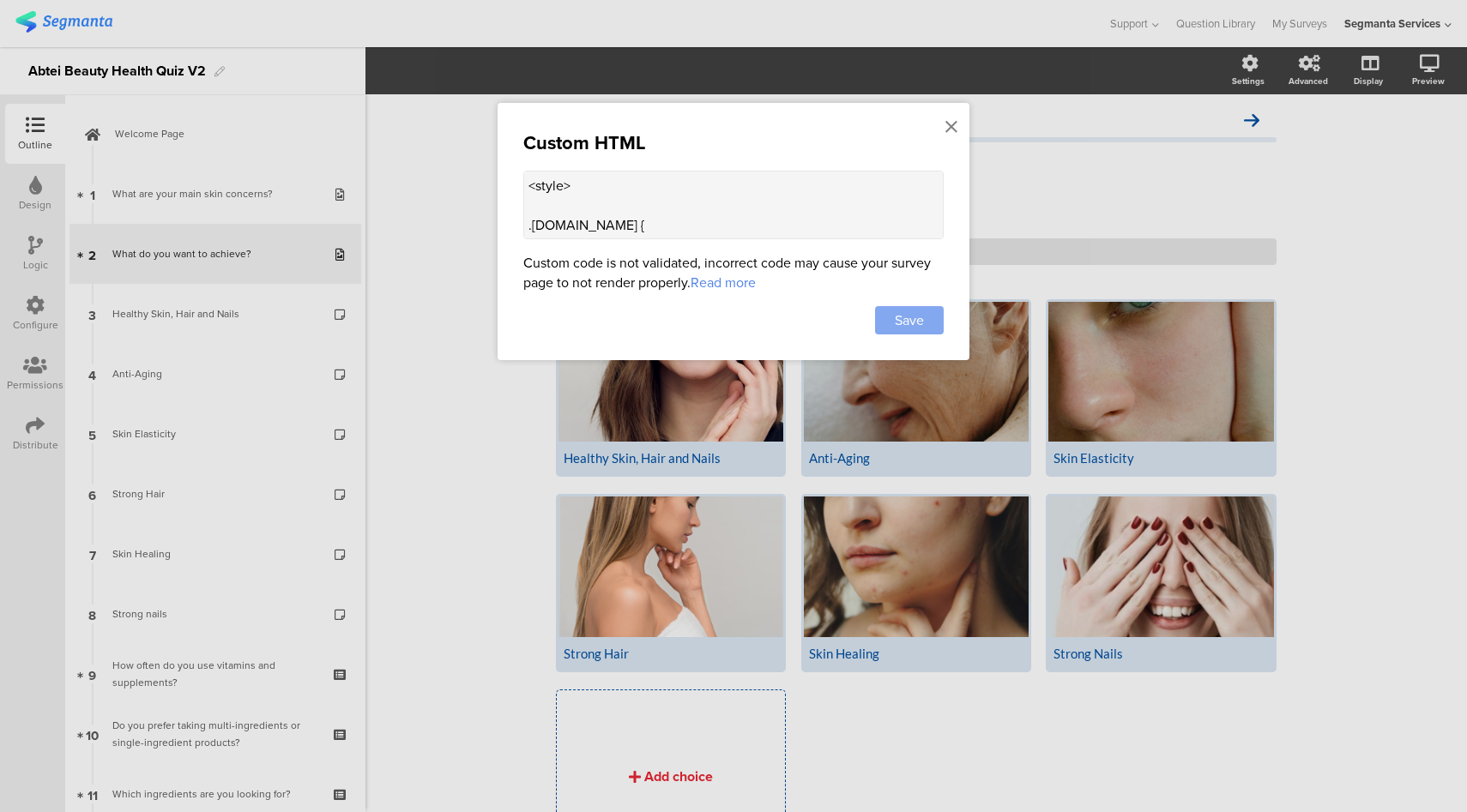
click at [902, 319] on span "Save" at bounding box center [910, 319] width 29 height 20
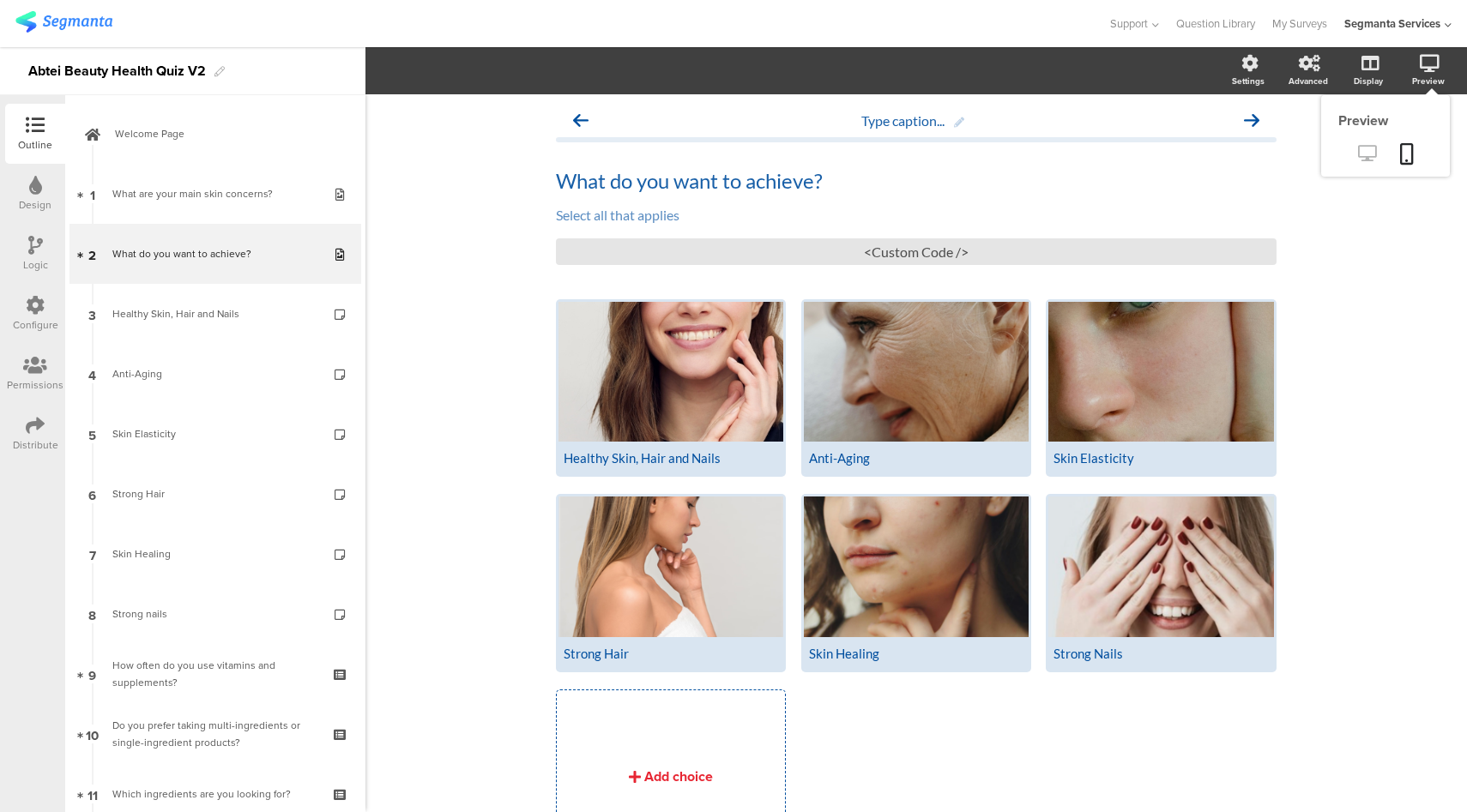
click at [1358, 155] on icon at bounding box center [1366, 152] width 18 height 16
click at [945, 259] on div "<Custom Code />" at bounding box center [916, 251] width 720 height 27
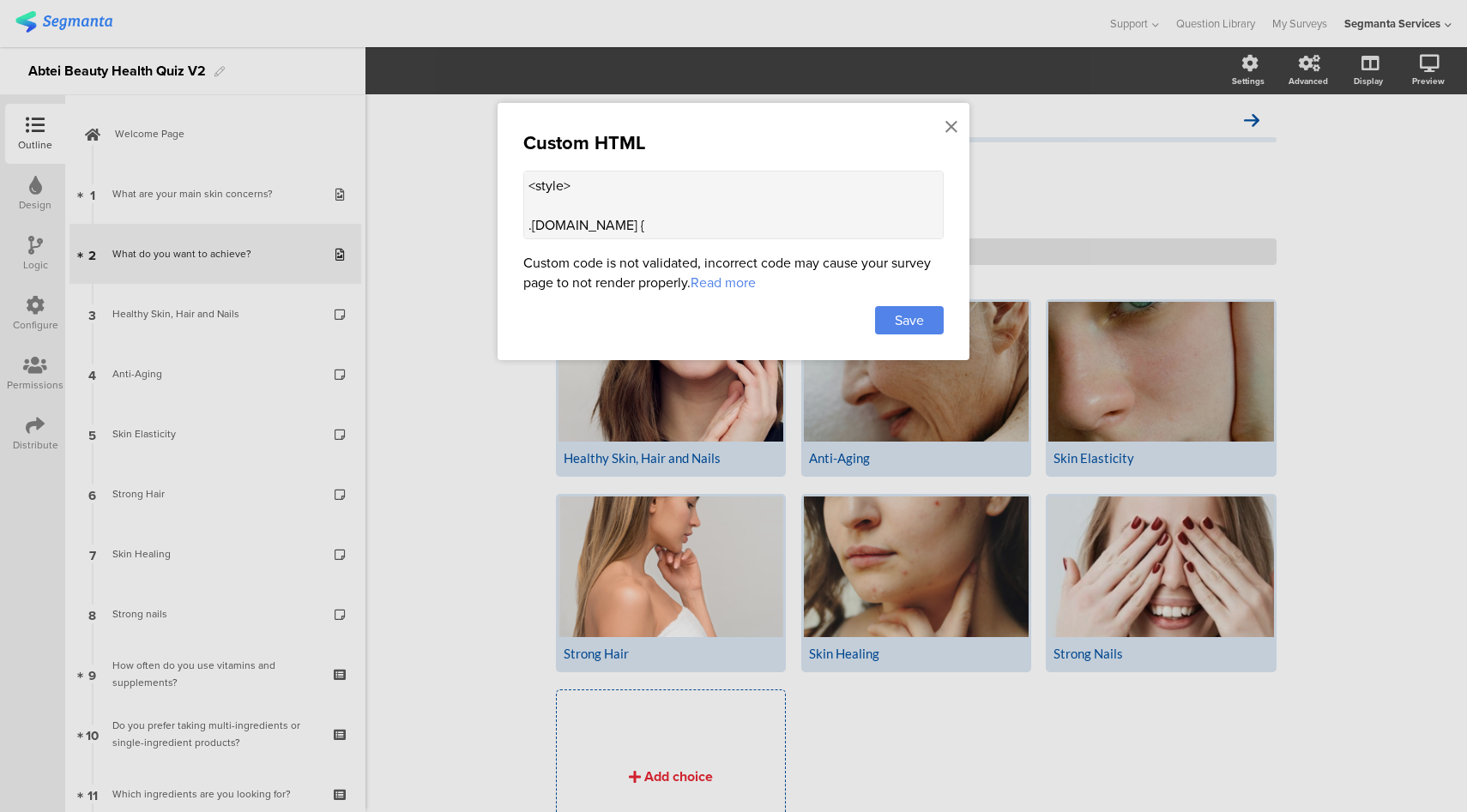
click at [679, 203] on textarea "<style> .text-items.mobile { display: flex; gap: 10px; flex-wrap: wrap; } .text…" at bounding box center [733, 205] width 420 height 69
click at [816, 216] on textarea "<style> .text-items.mobile { display: flex; gap: 10px; flex-wrap: wrap; } .text…" at bounding box center [733, 205] width 420 height 69
paste textarea ".choice-question-item .choice-image::before { content: url("data:image/svg+xml,…"
type textarea "<style> .choice-question-item .choice-image::before { content: url("data:image/…"
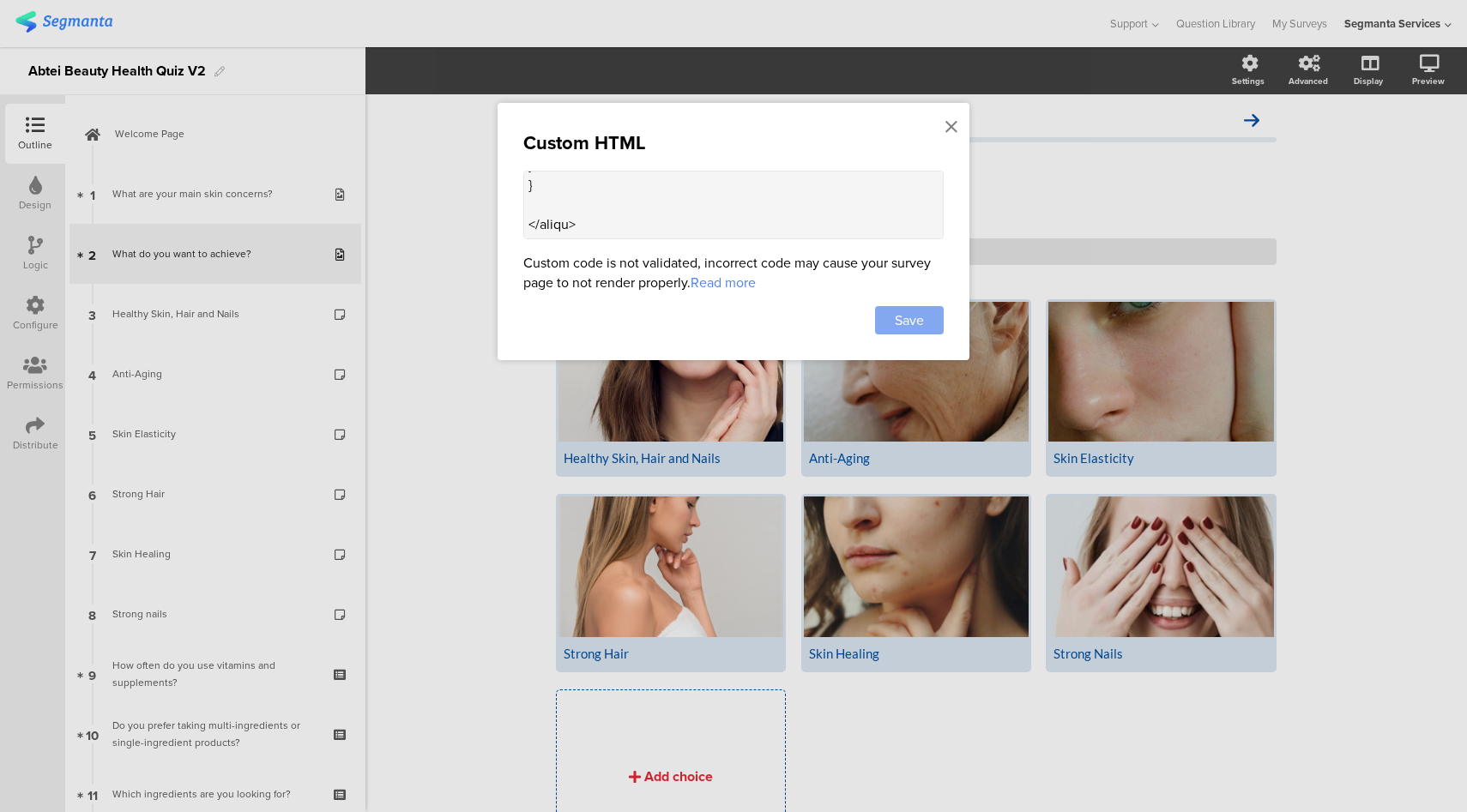
click at [914, 316] on span "Save" at bounding box center [910, 319] width 29 height 20
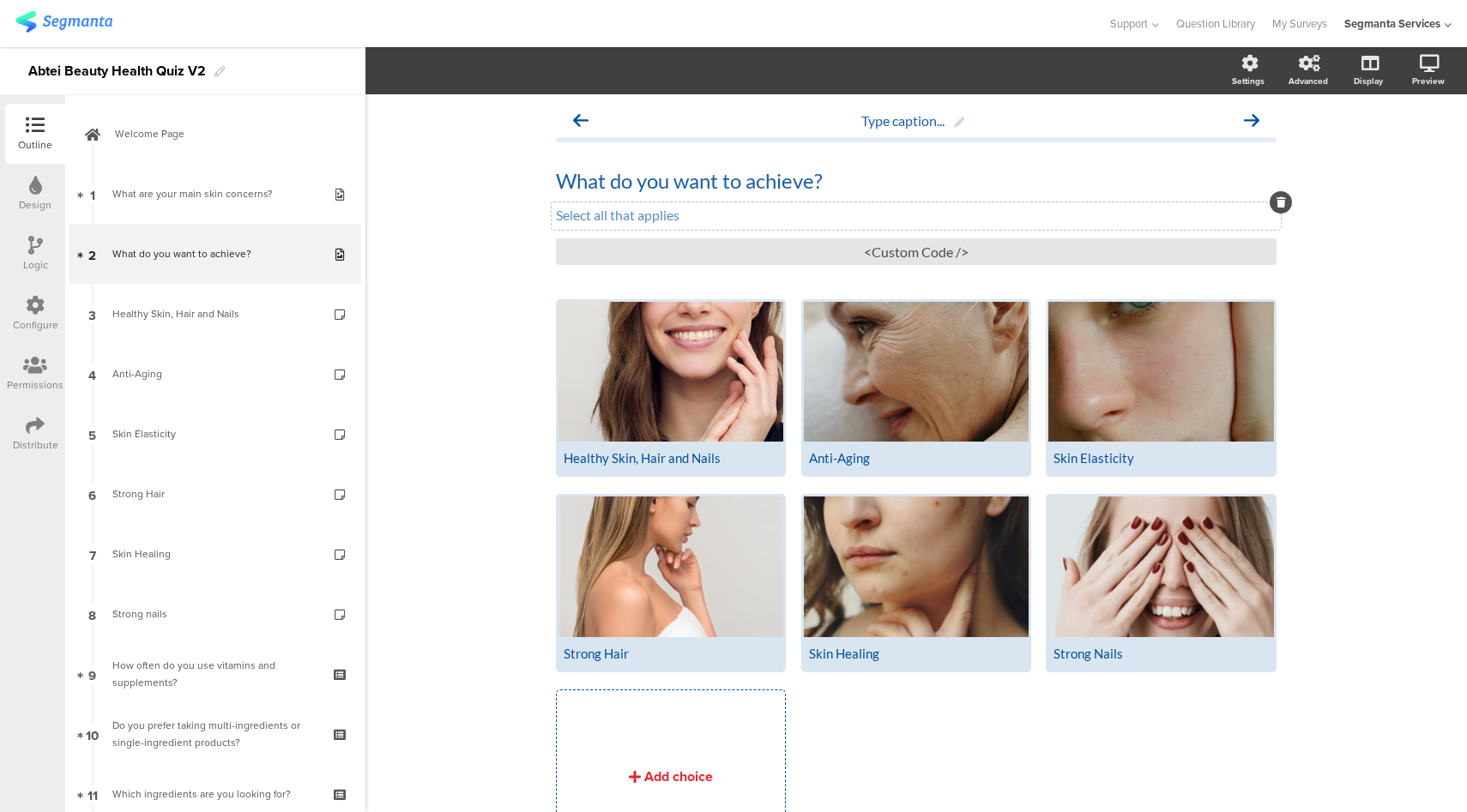
click at [724, 216] on p "Select all that applies" at bounding box center [916, 214] width 720 height 16
click at [5, 299] on div "Configure" at bounding box center [35, 314] width 60 height 60
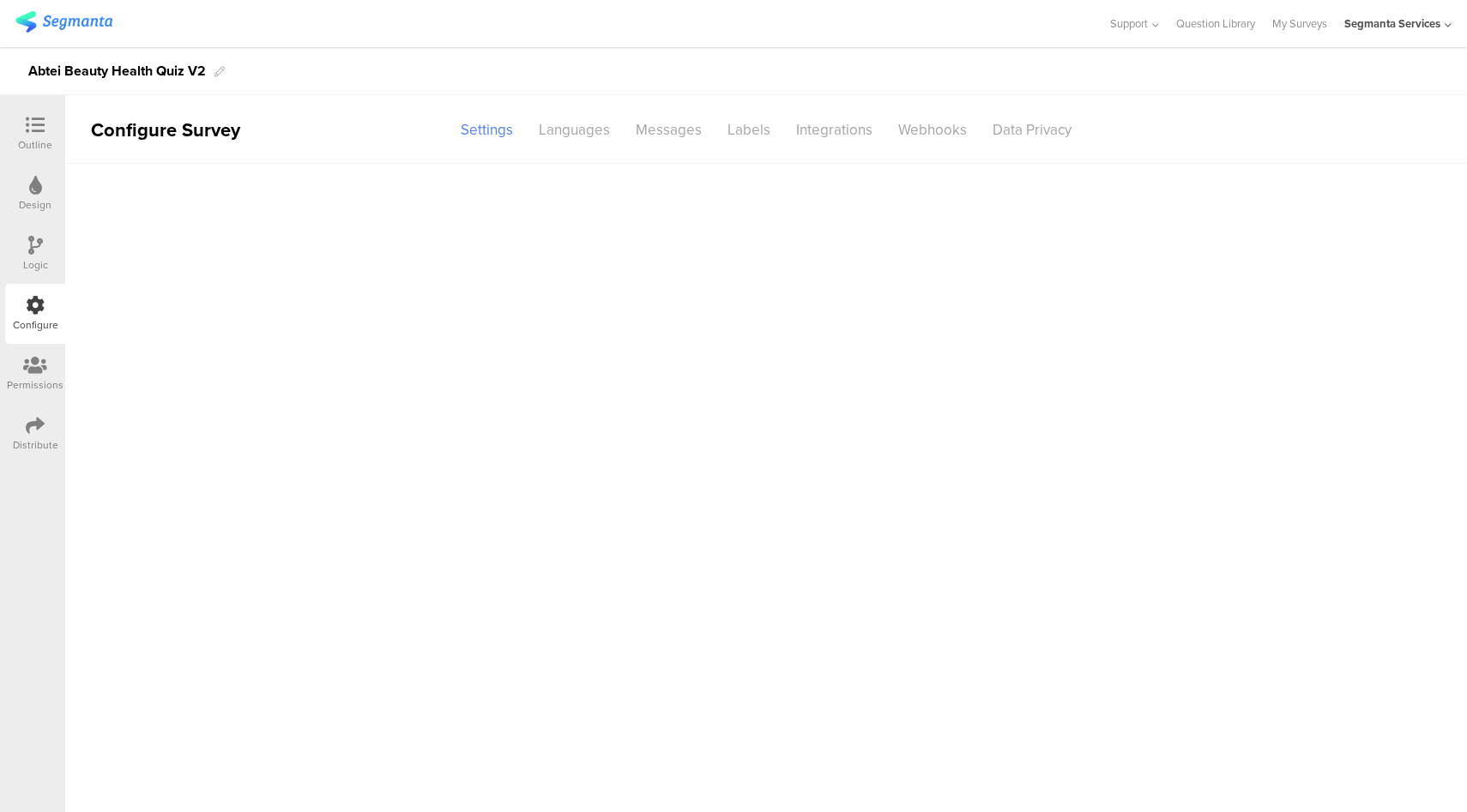
click at [25, 315] on div "Configure" at bounding box center [35, 314] width 60 height 60
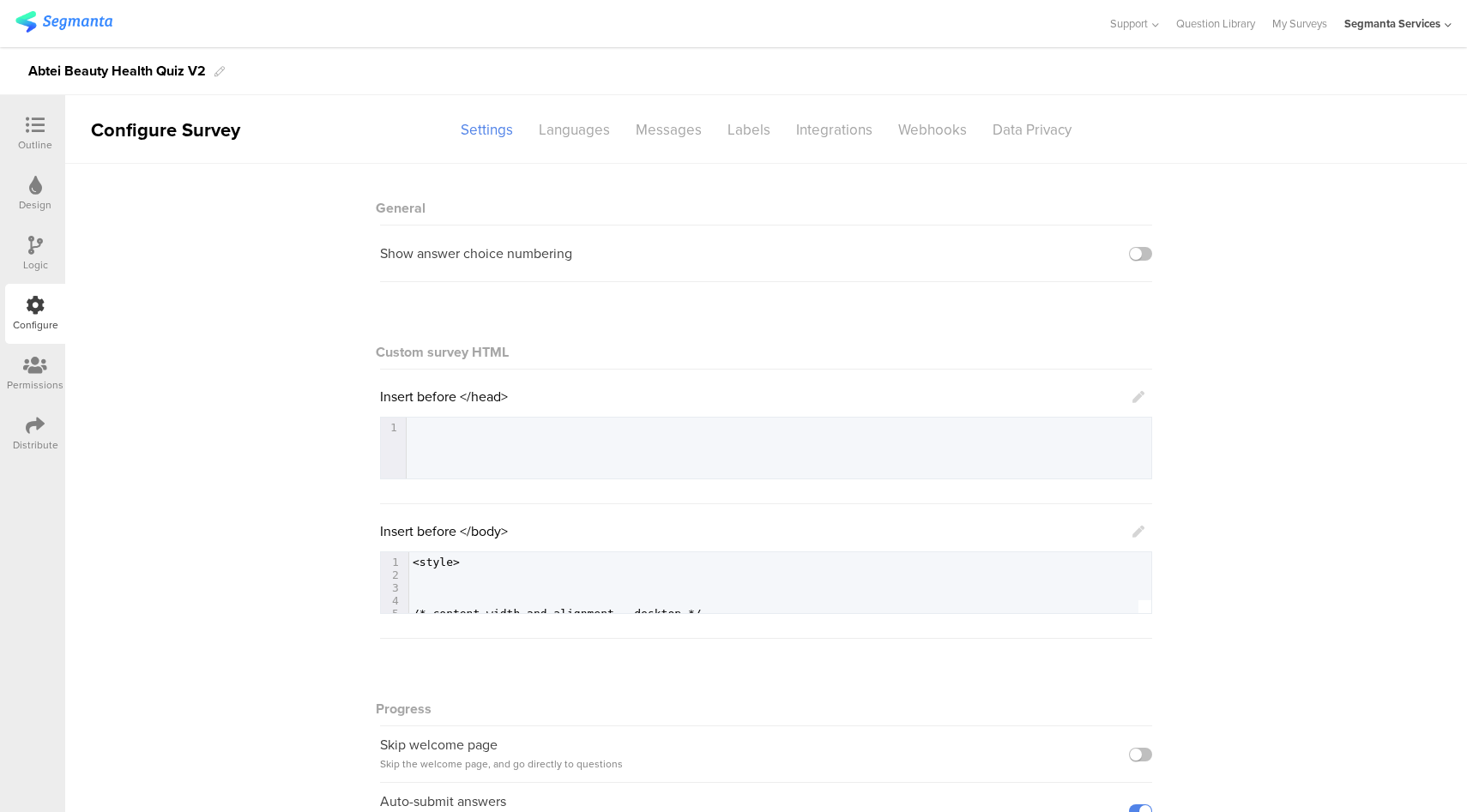
click at [1135, 525] on icon at bounding box center [1138, 531] width 12 height 12
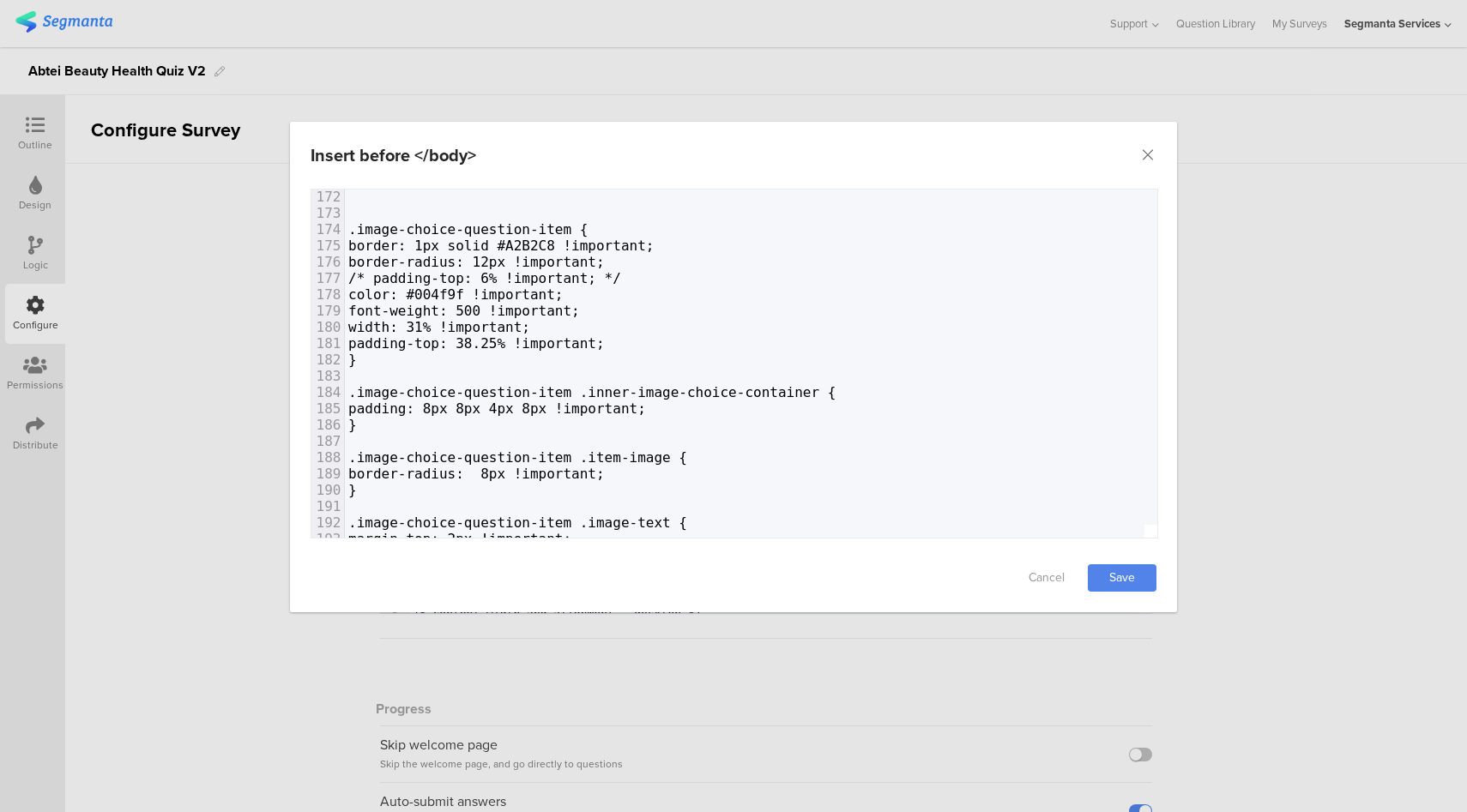
click at [221, 225] on div "Insert before </body> Failed saving changes. If the problem persists please con…" at bounding box center [733, 406] width 1467 height 812
click at [43, 133] on div "Insert before </body> Failed saving changes. If the problem persists please con…" at bounding box center [733, 406] width 1467 height 812
click at [1148, 152] on icon "Close" at bounding box center [1147, 155] width 17 height 17
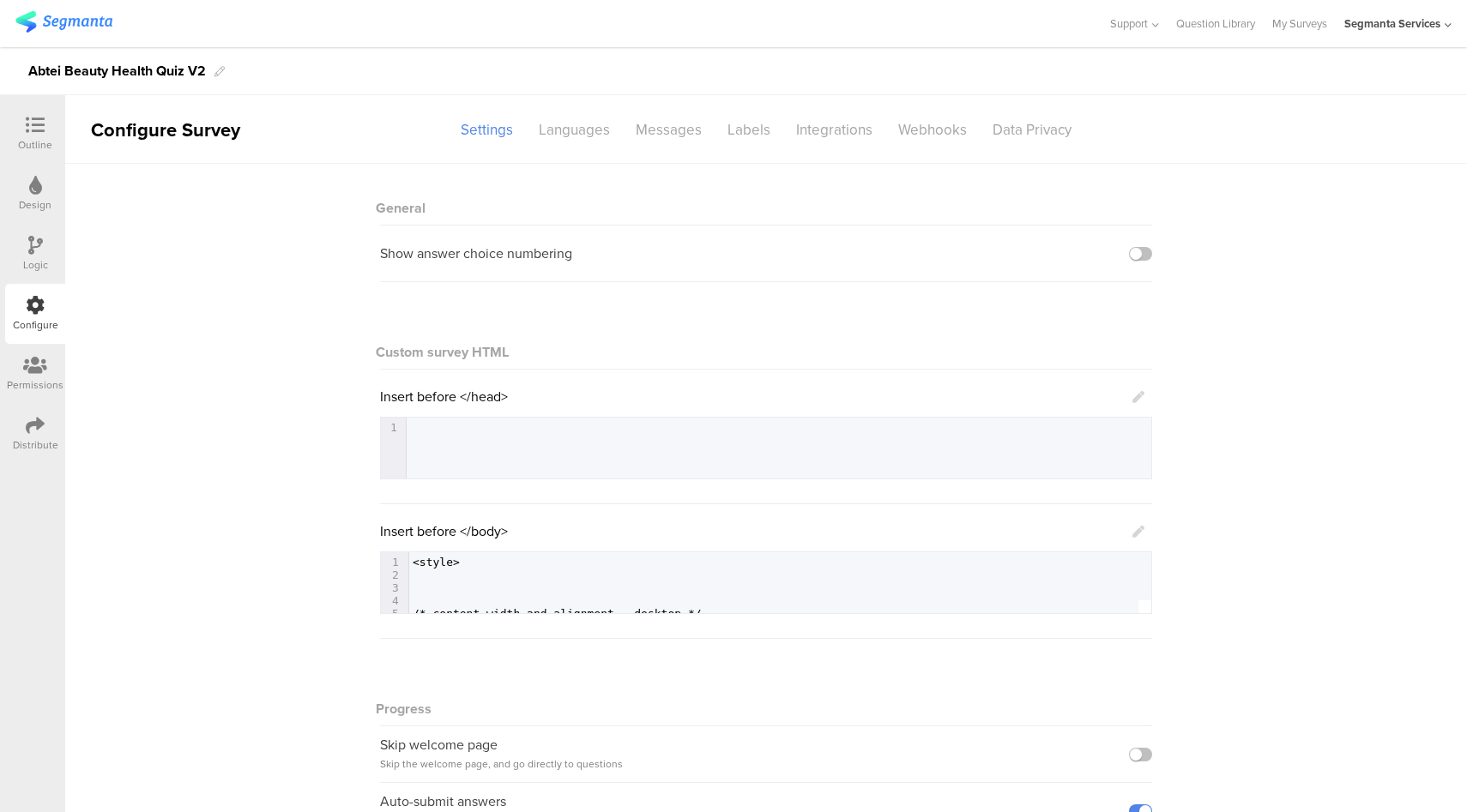
click at [52, 146] on div "Outline" at bounding box center [35, 133] width 60 height 60
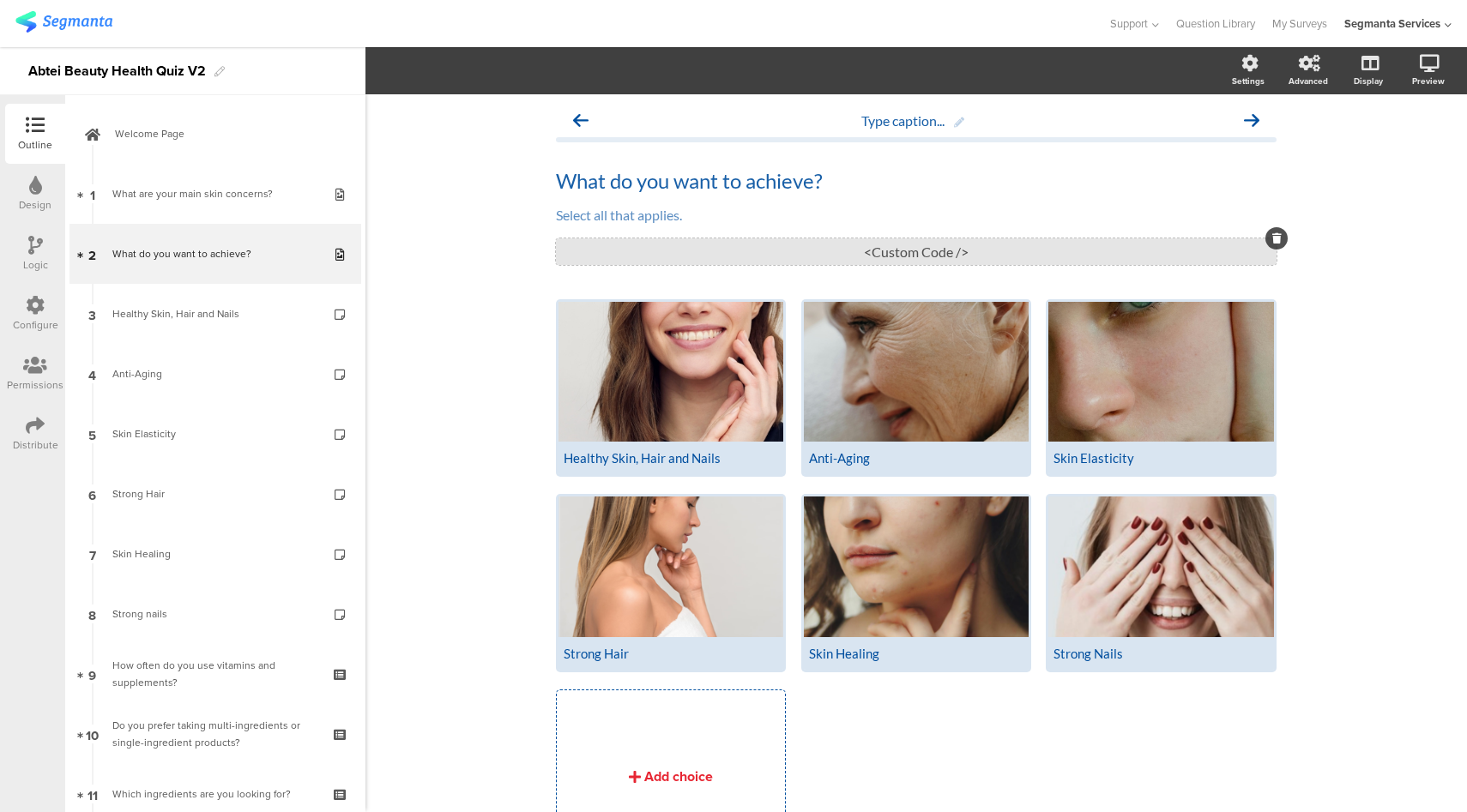
click at [749, 245] on div "<Custom Code />" at bounding box center [916, 251] width 720 height 27
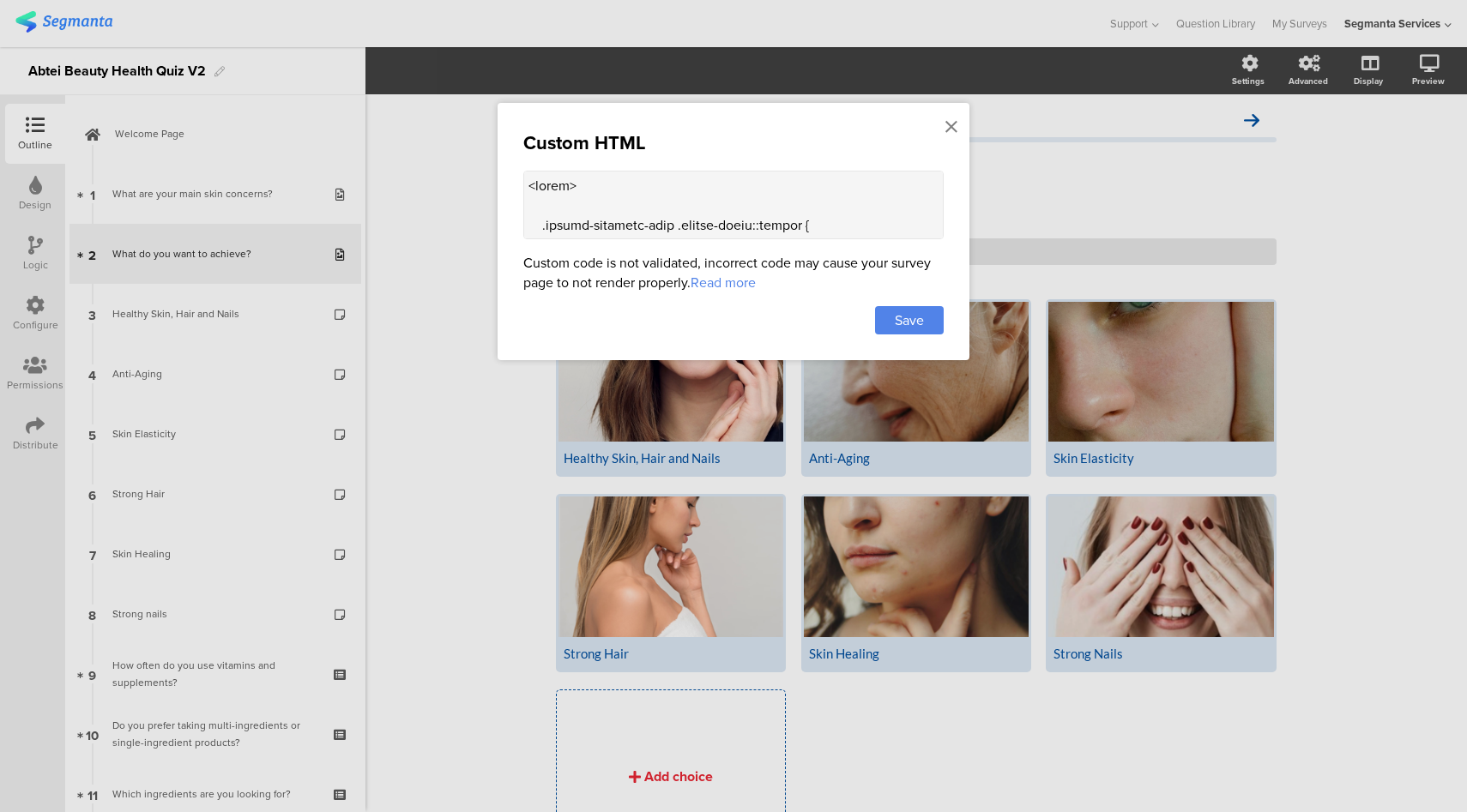
click at [655, 187] on textarea at bounding box center [733, 205] width 420 height 69
paste textarea "image-choice-question-item::before { content: url("data:image/svg+xml,%3C%3Fxml…"
type textarea "<style> .image-choice-question-item::before { content: url("data:image/svg+xml,…"
click at [905, 312] on span "Save" at bounding box center [910, 319] width 29 height 20
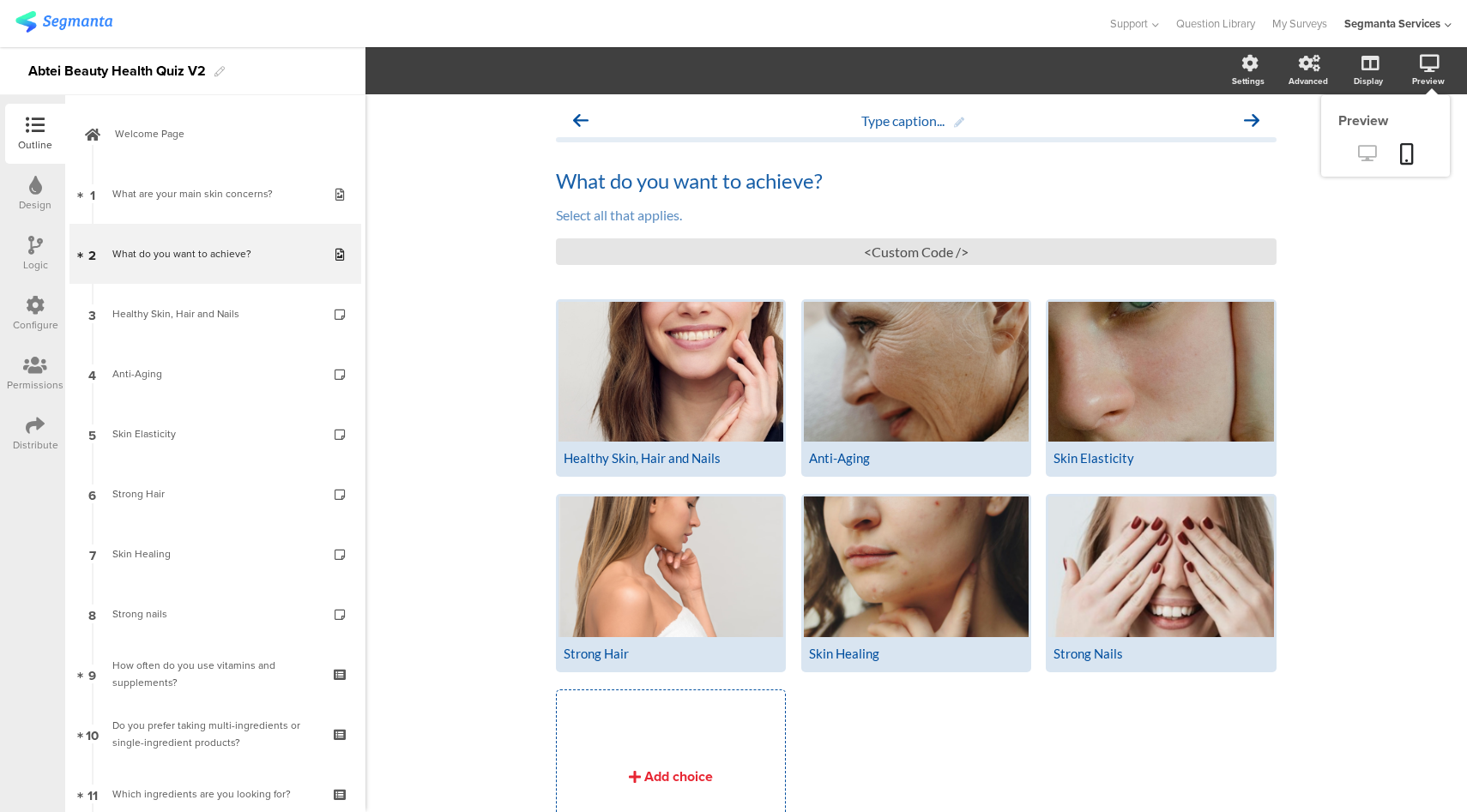
click at [1358, 151] on icon at bounding box center [1366, 152] width 18 height 16
click at [842, 248] on div "<Custom Code />" at bounding box center [916, 251] width 720 height 27
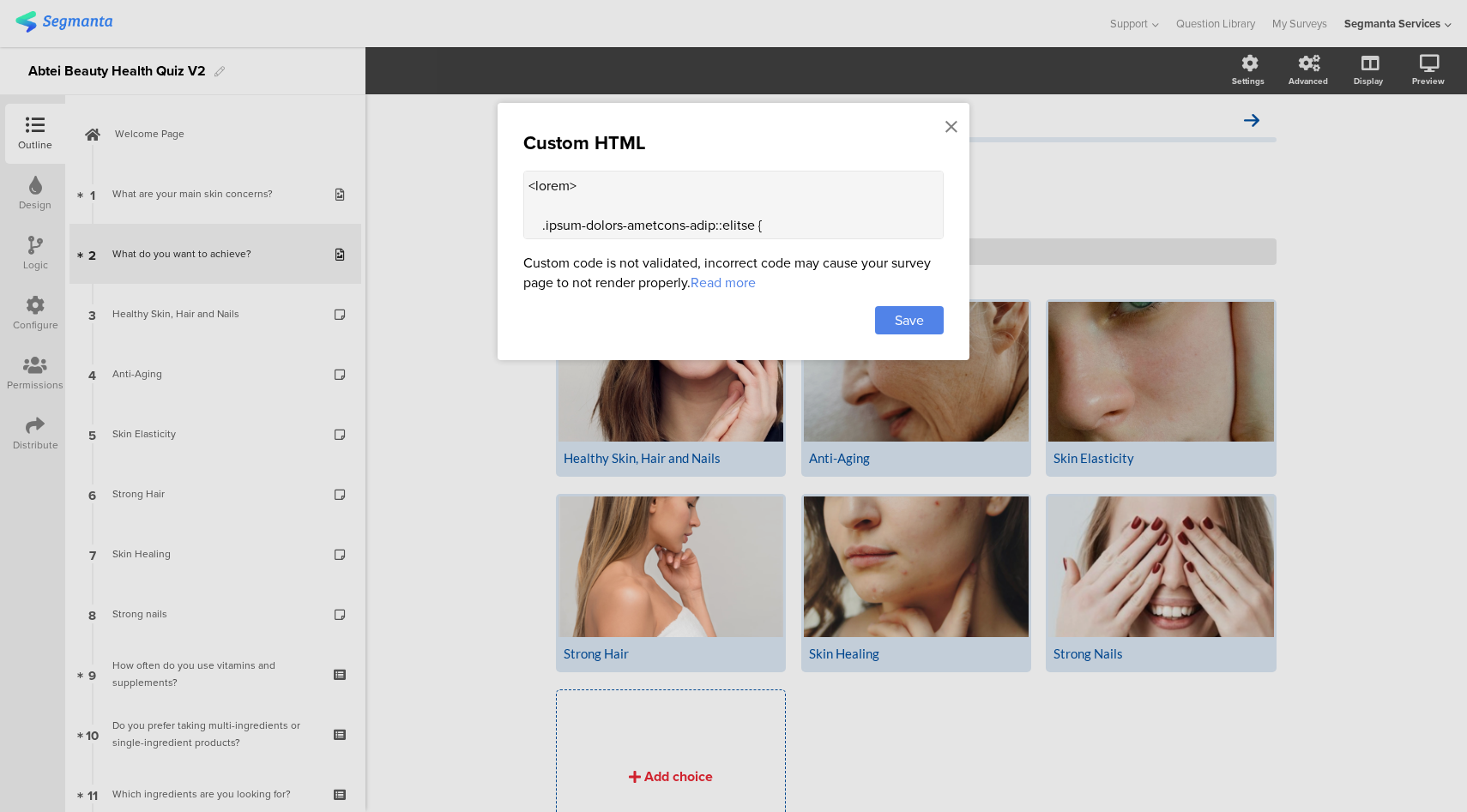
click at [693, 193] on textarea at bounding box center [733, 205] width 420 height 69
paste textarea
type textarea "<style> .text-items.mobile { display: flex; gap: 10px; flex-wrap: wrap; } .text…"
click at [902, 313] on span "Save" at bounding box center [910, 319] width 29 height 20
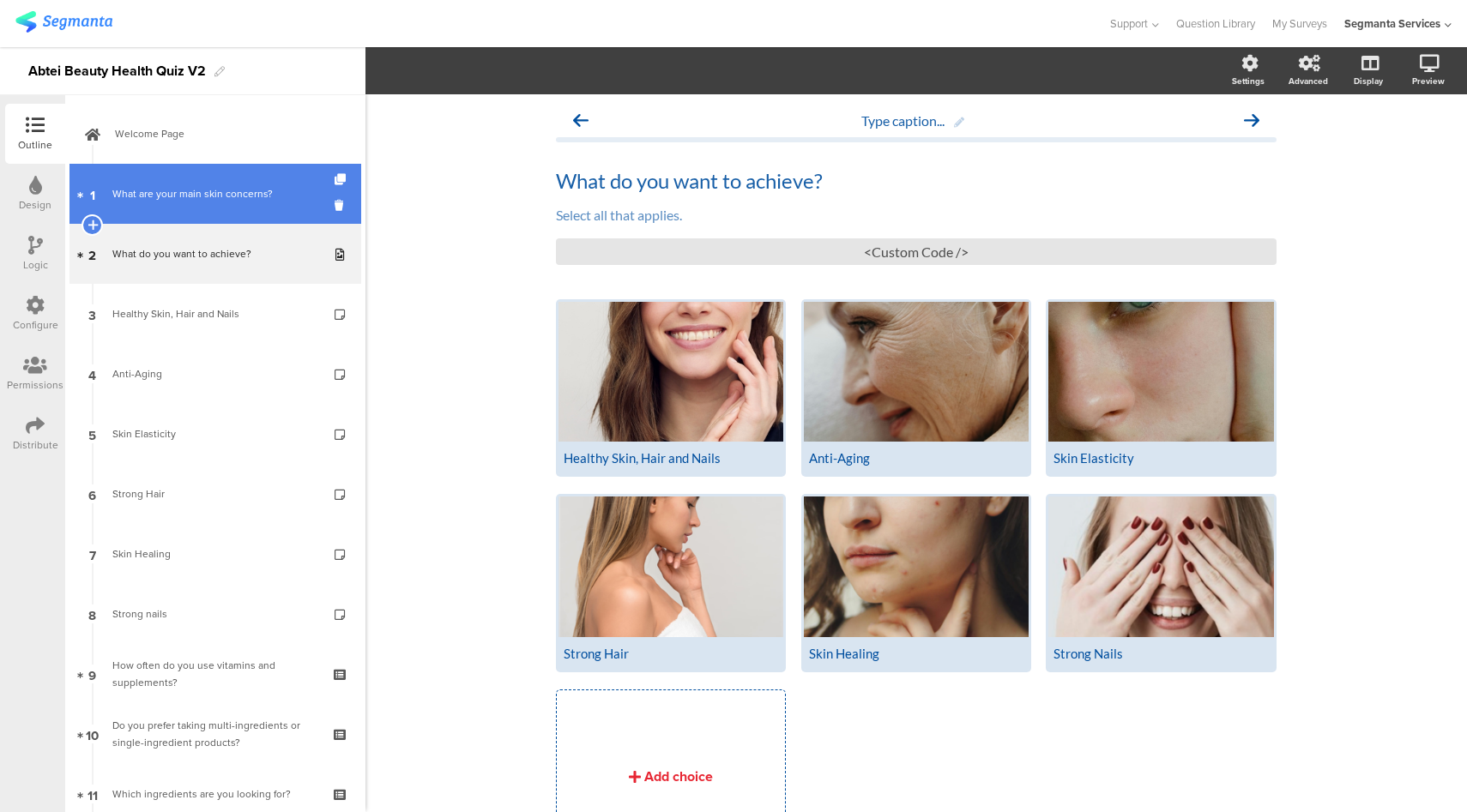
click at [241, 216] on link "1 What are your main skin concerns?" at bounding box center [215, 194] width 292 height 60
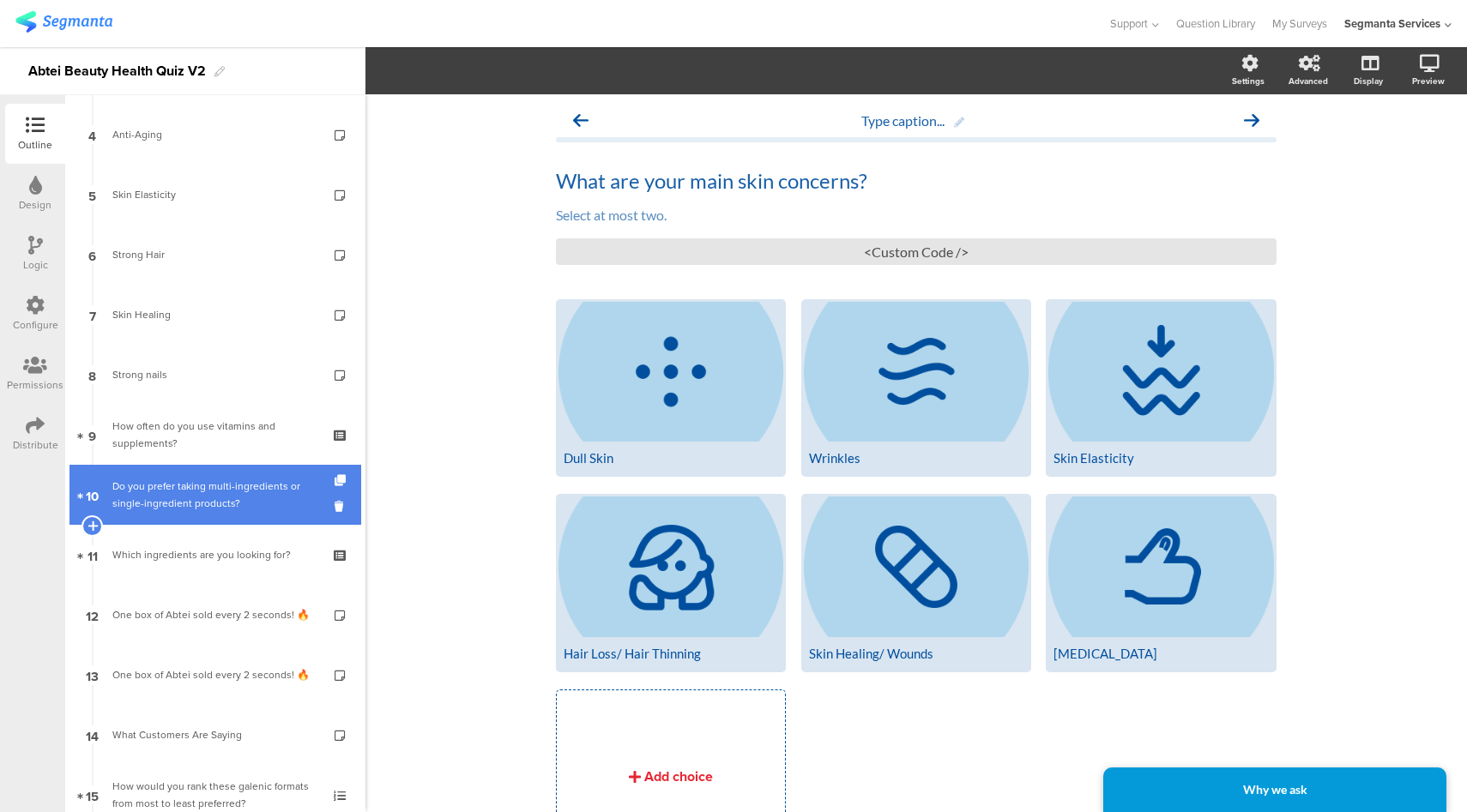
scroll to position [250, 0]
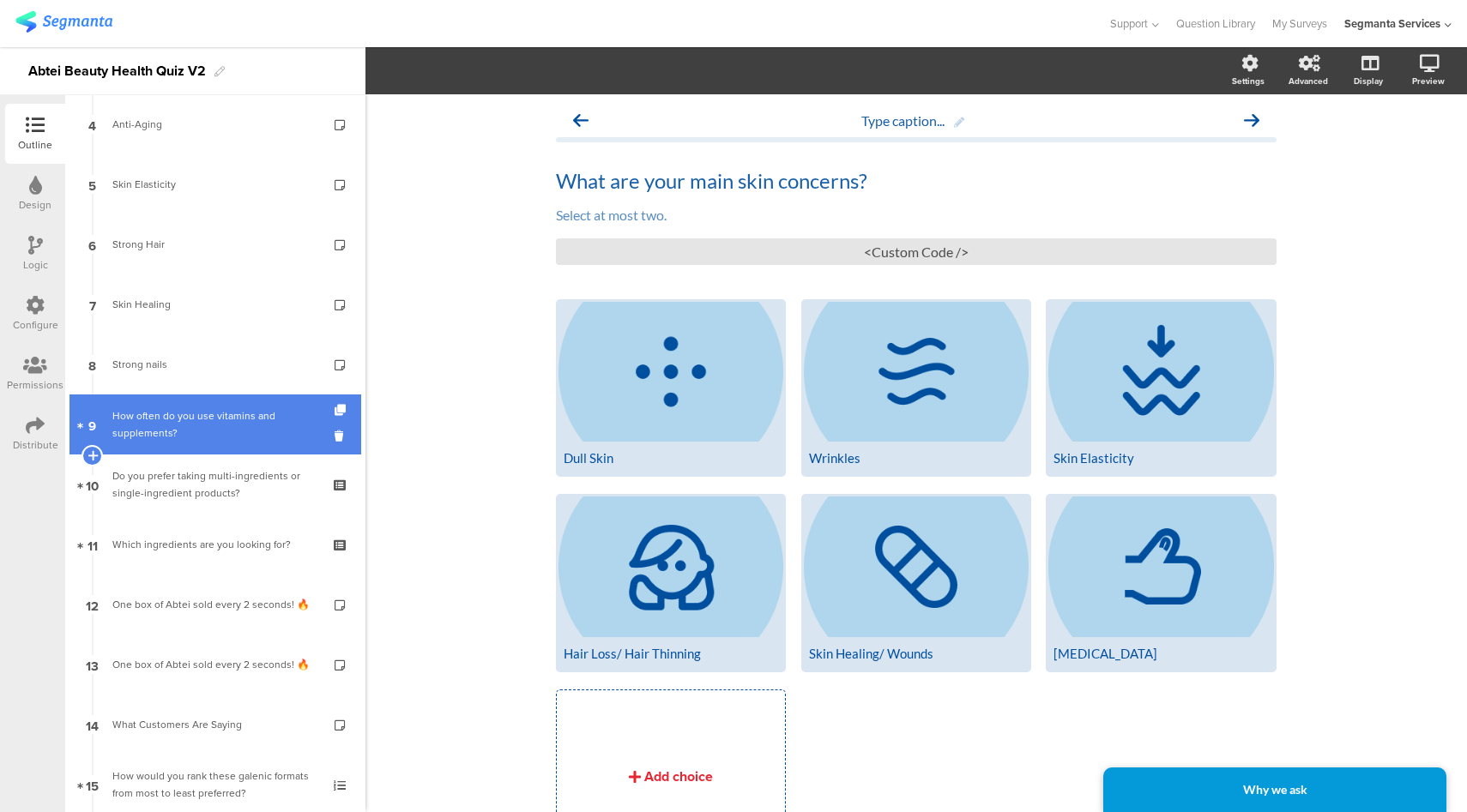
click at [243, 443] on link "9 How often do you use vitamins and supplements?" at bounding box center [215, 425] width 292 height 60
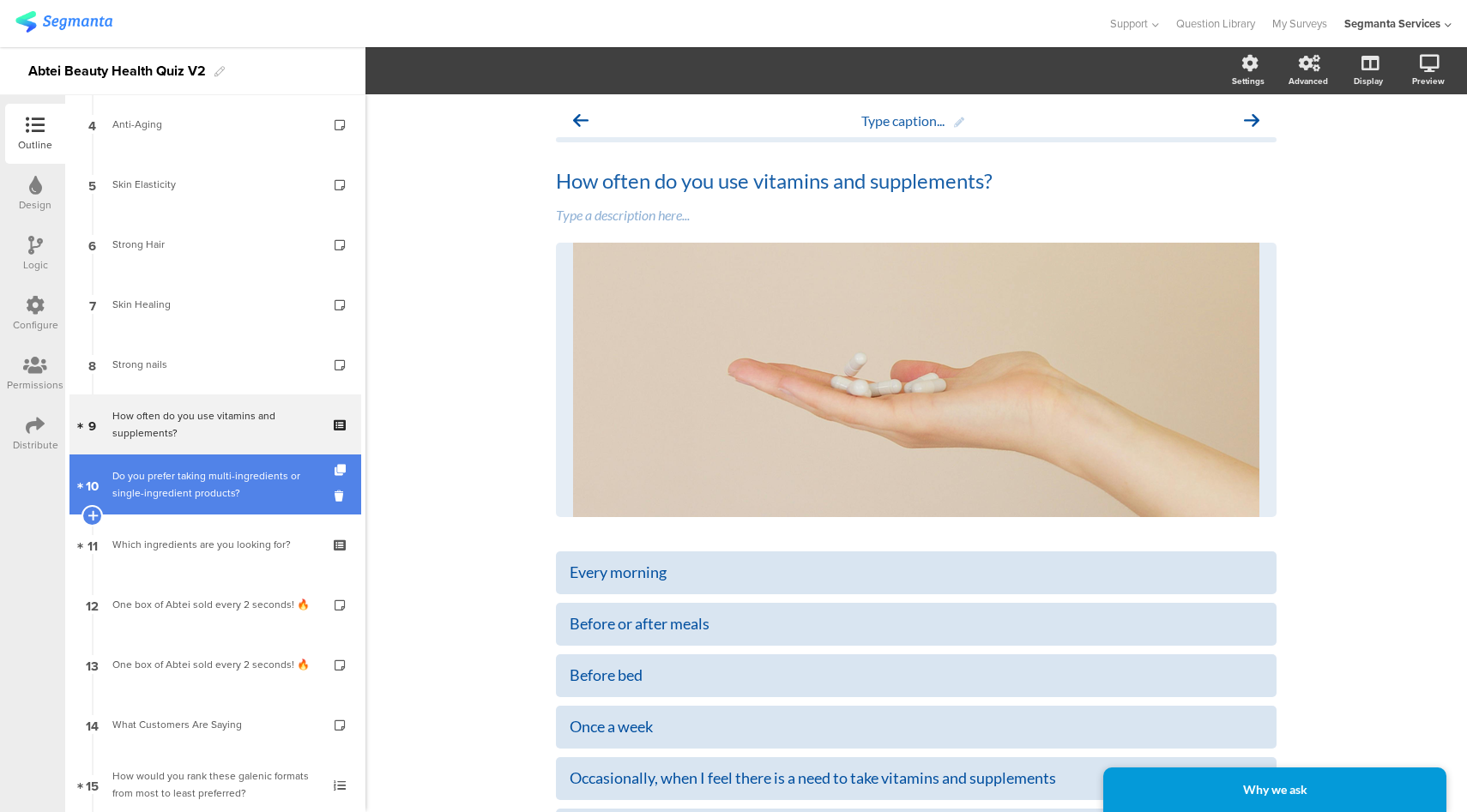
click at [225, 497] on div "Do you prefer taking multi-ingredients or single-ingredient products?" at bounding box center [214, 485] width 205 height 34
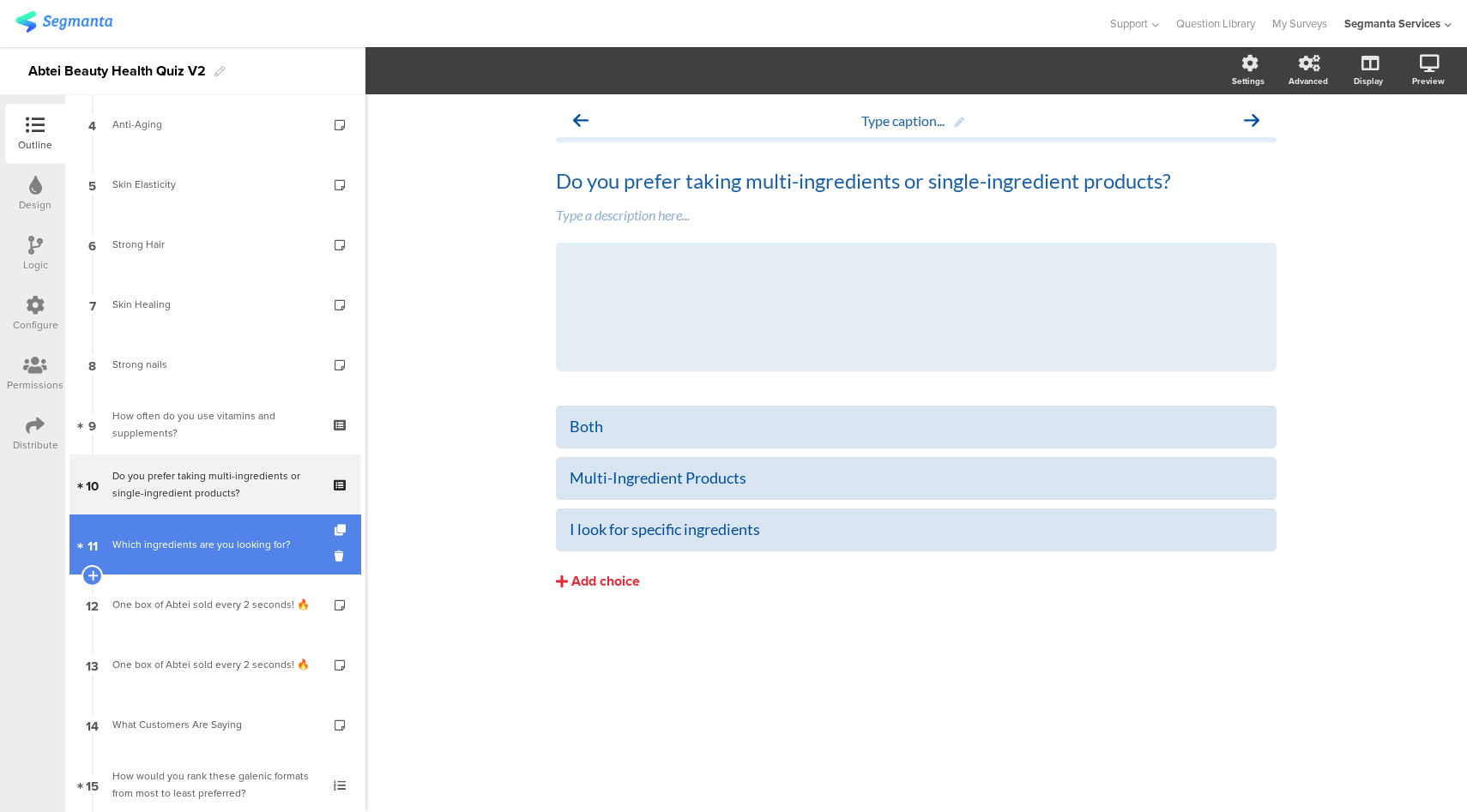
click at [221, 546] on div "Which ingredients are you looking for?" at bounding box center [214, 544] width 205 height 17
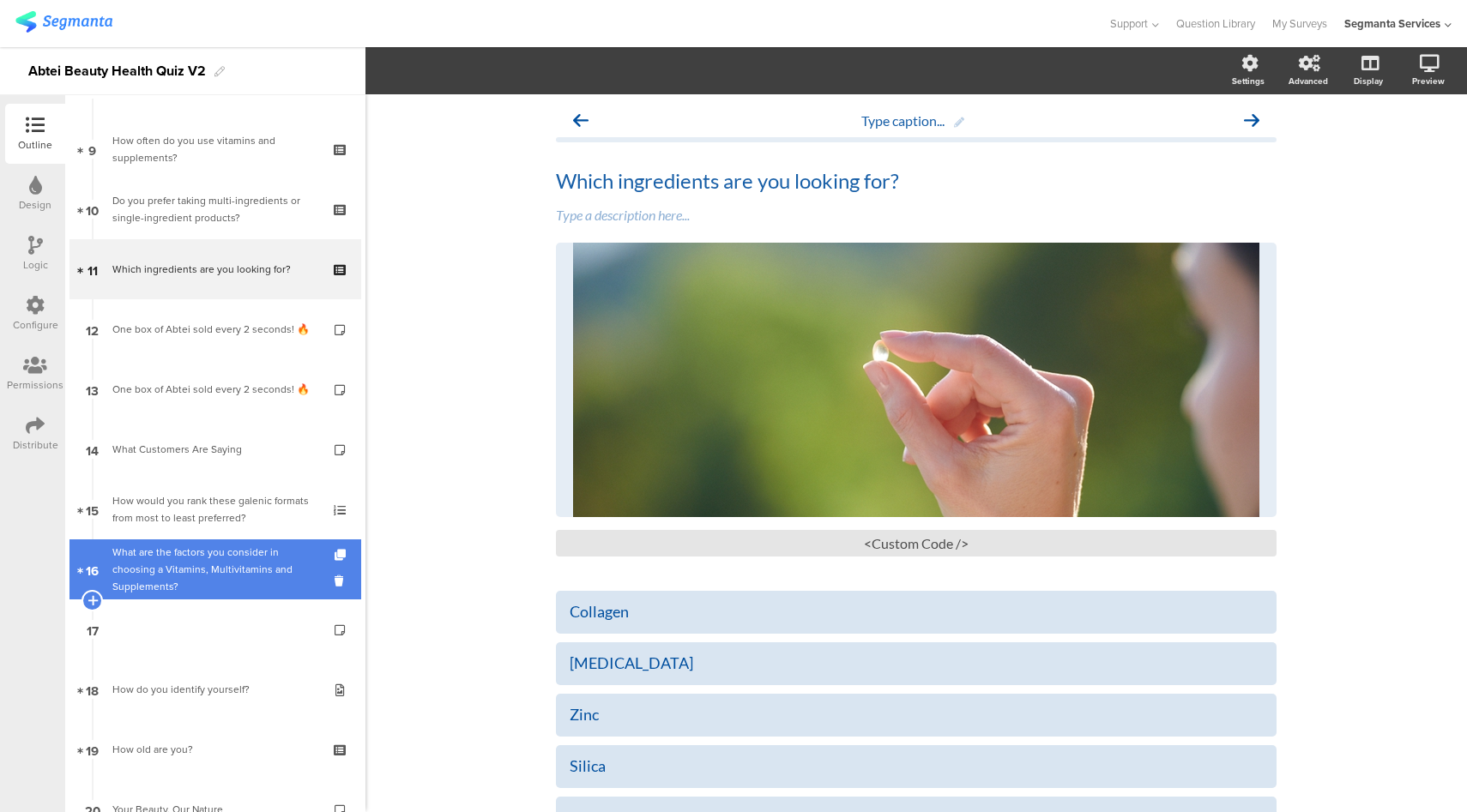
scroll to position [526, 0]
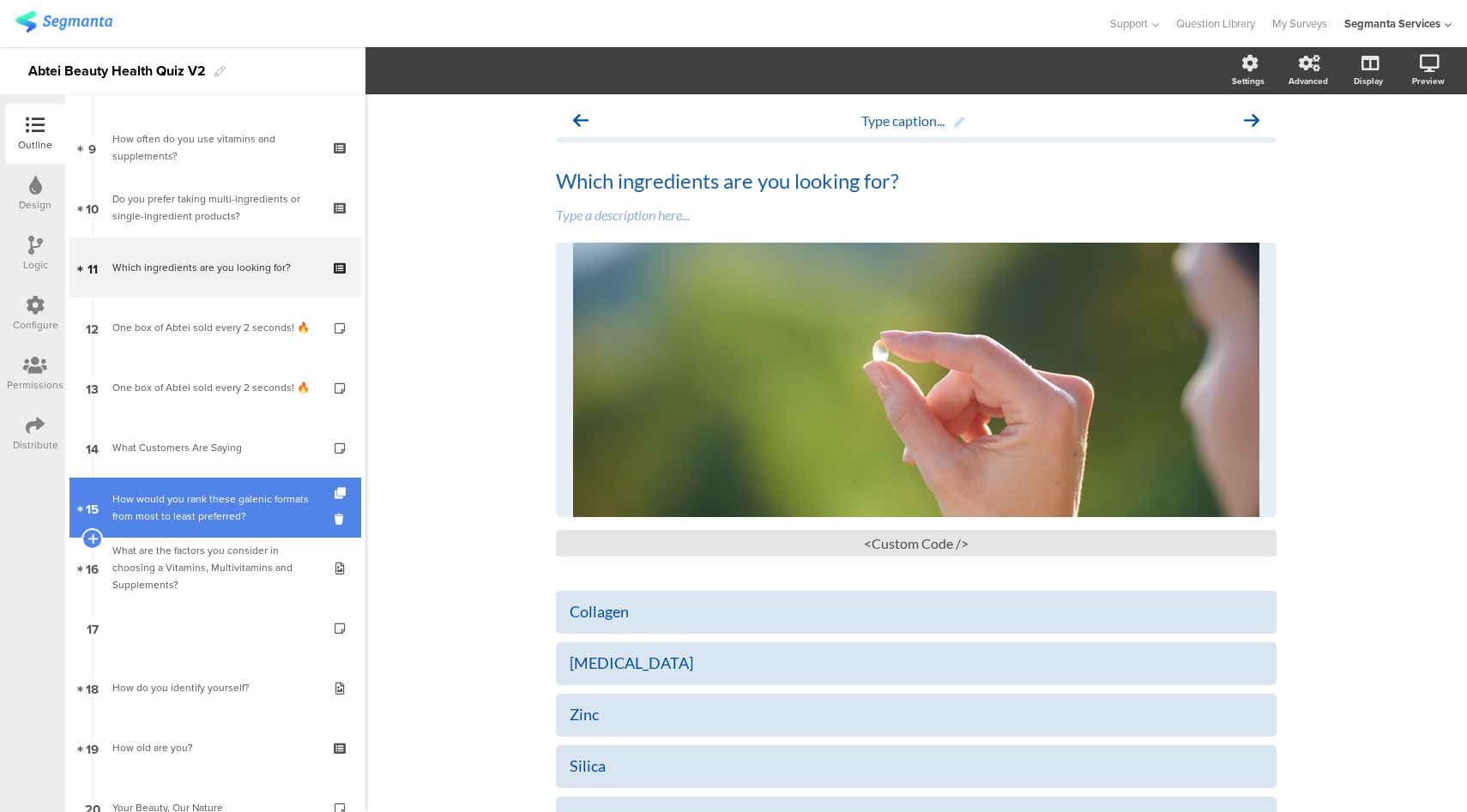
click at [237, 511] on div "How would you rank these galenic formats from most to least preferred?" at bounding box center [214, 508] width 205 height 34
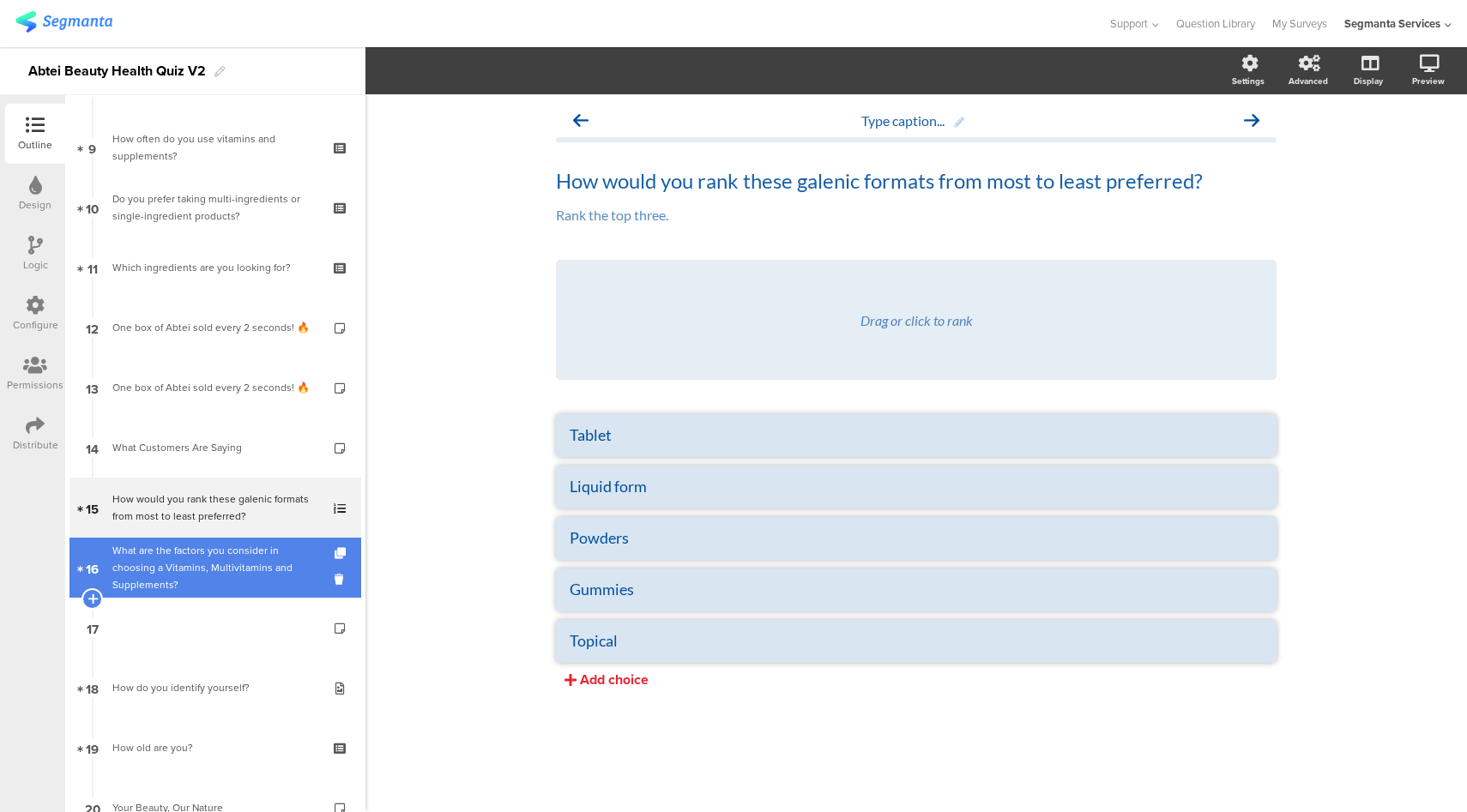
click at [227, 557] on div "What are the factors you consider in choosing a Vitamins, Multivitamins and Sup…" at bounding box center [214, 567] width 205 height 52
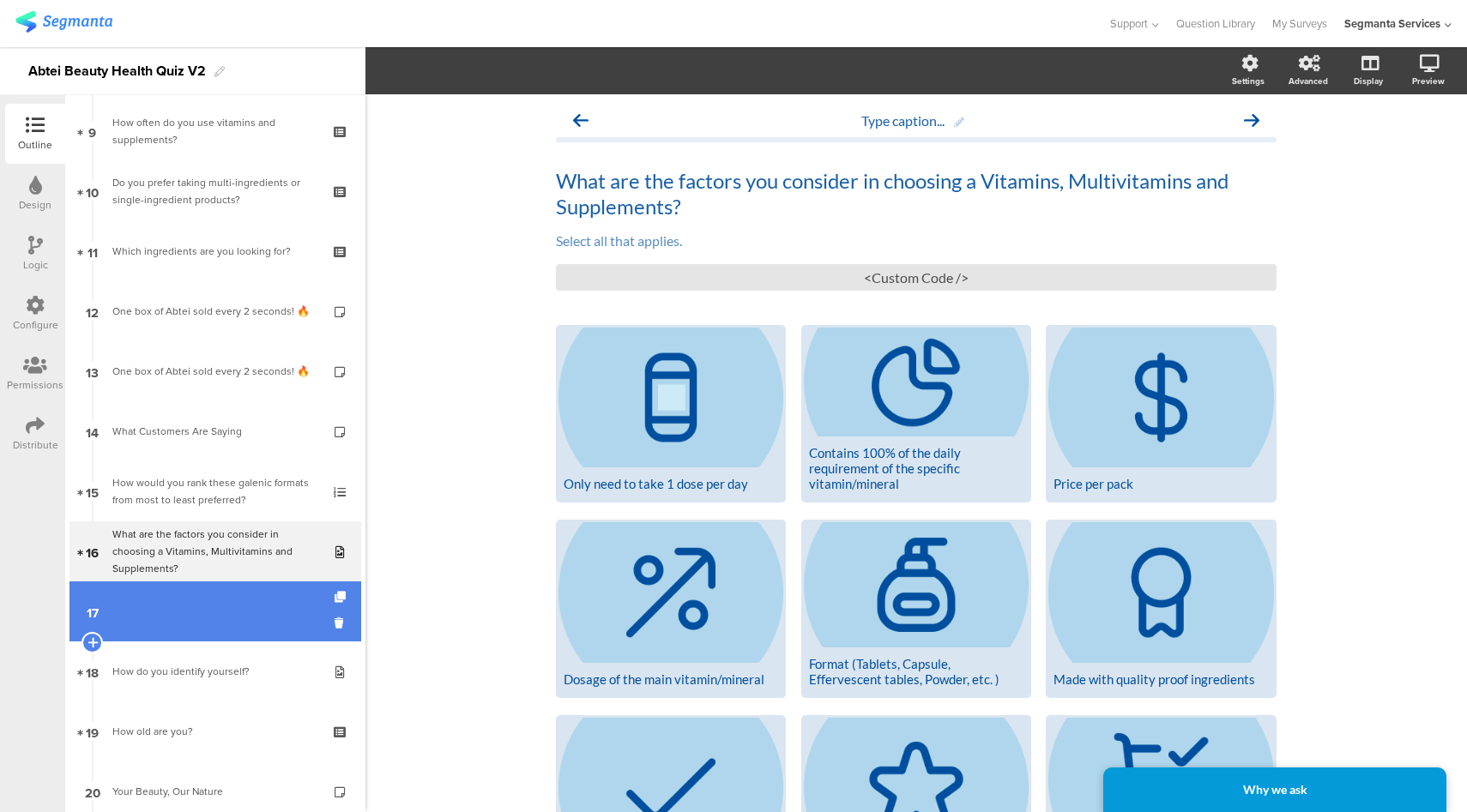
scroll to position [544, 0]
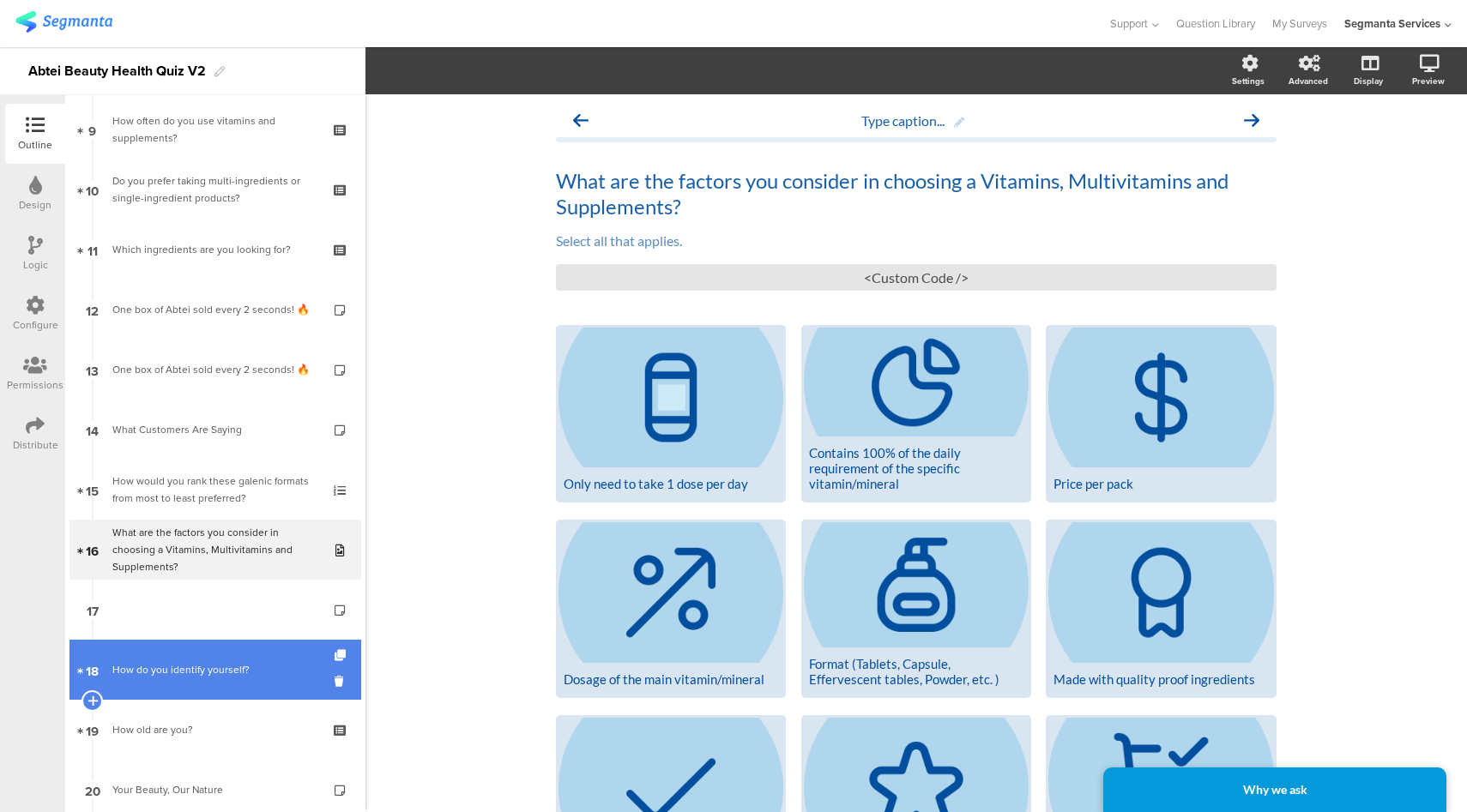
click at [210, 684] on link "18 How do you identify yourself?" at bounding box center [215, 670] width 292 height 60
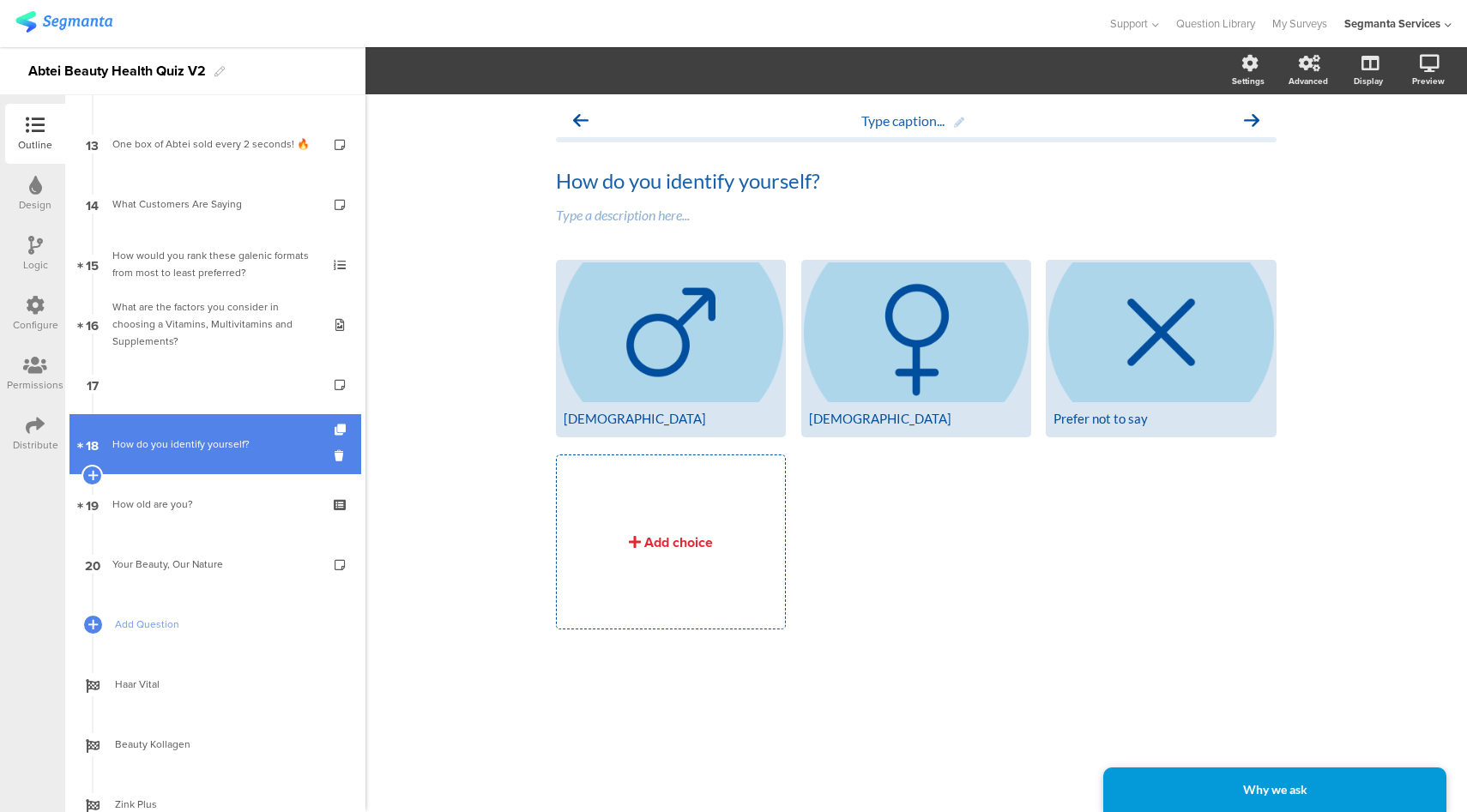
scroll to position [788, 0]
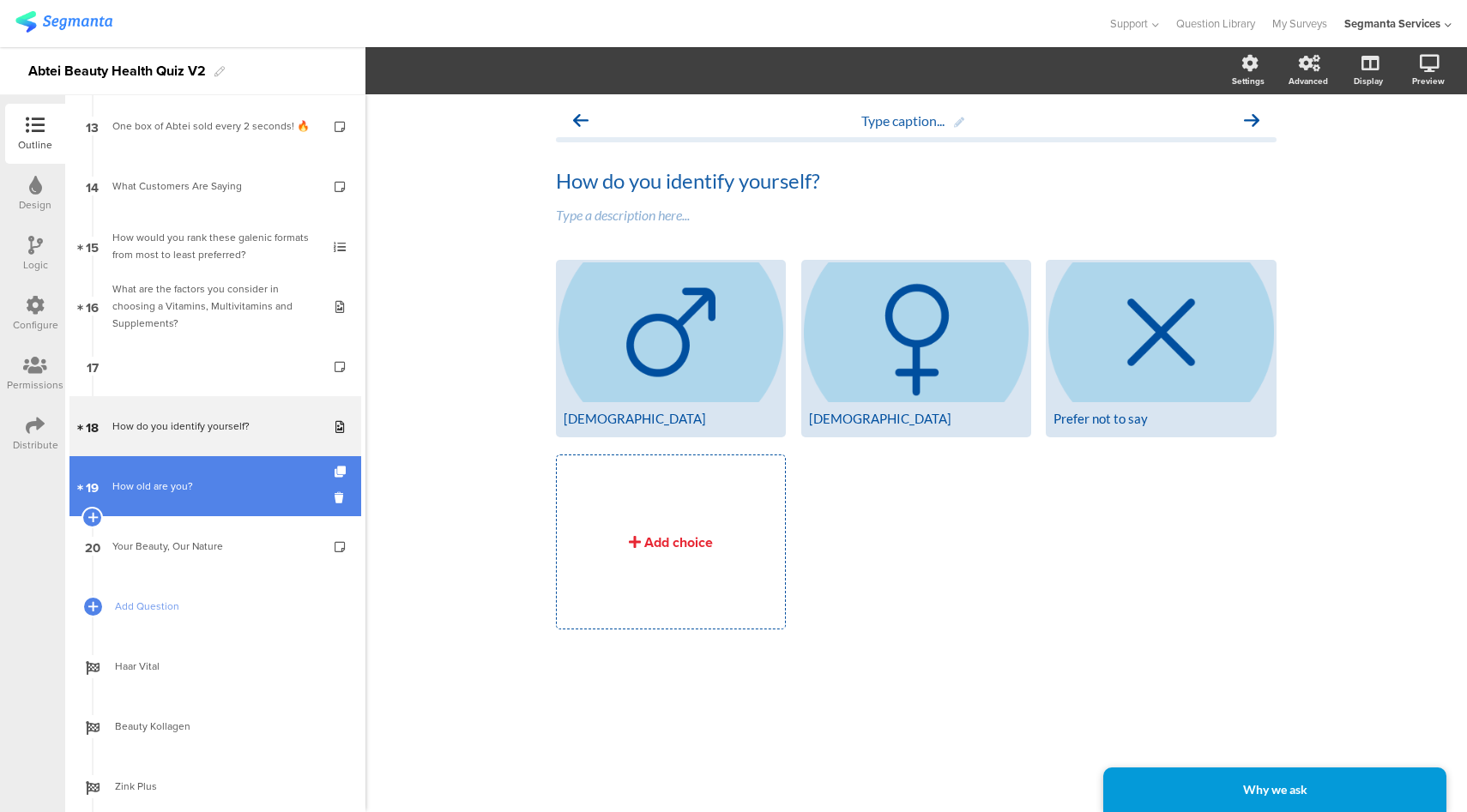
click at [225, 507] on link "19 How old are you?" at bounding box center [215, 487] width 292 height 60
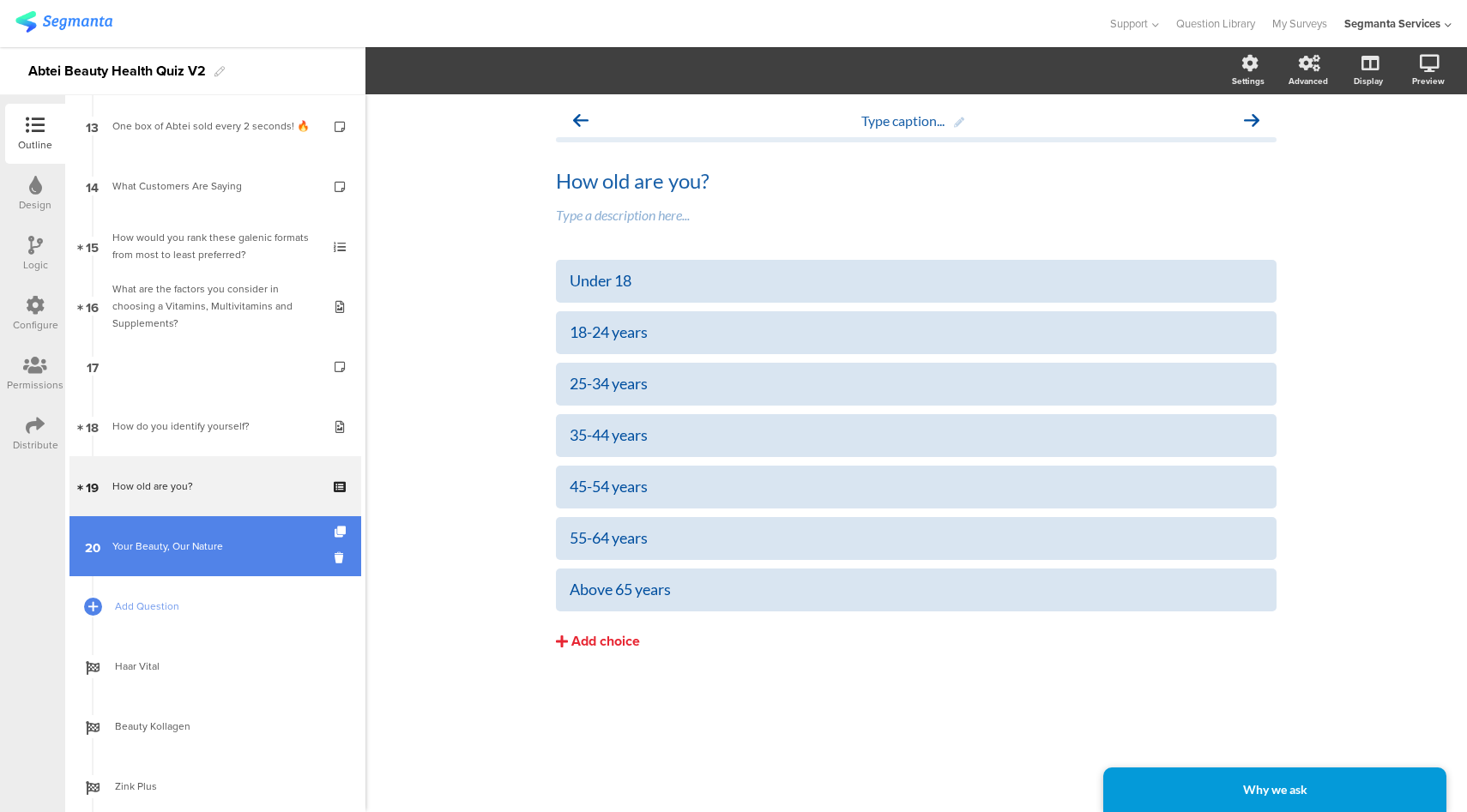
click at [232, 554] on div "Your Beauty, Our Nature" at bounding box center [214, 546] width 205 height 17
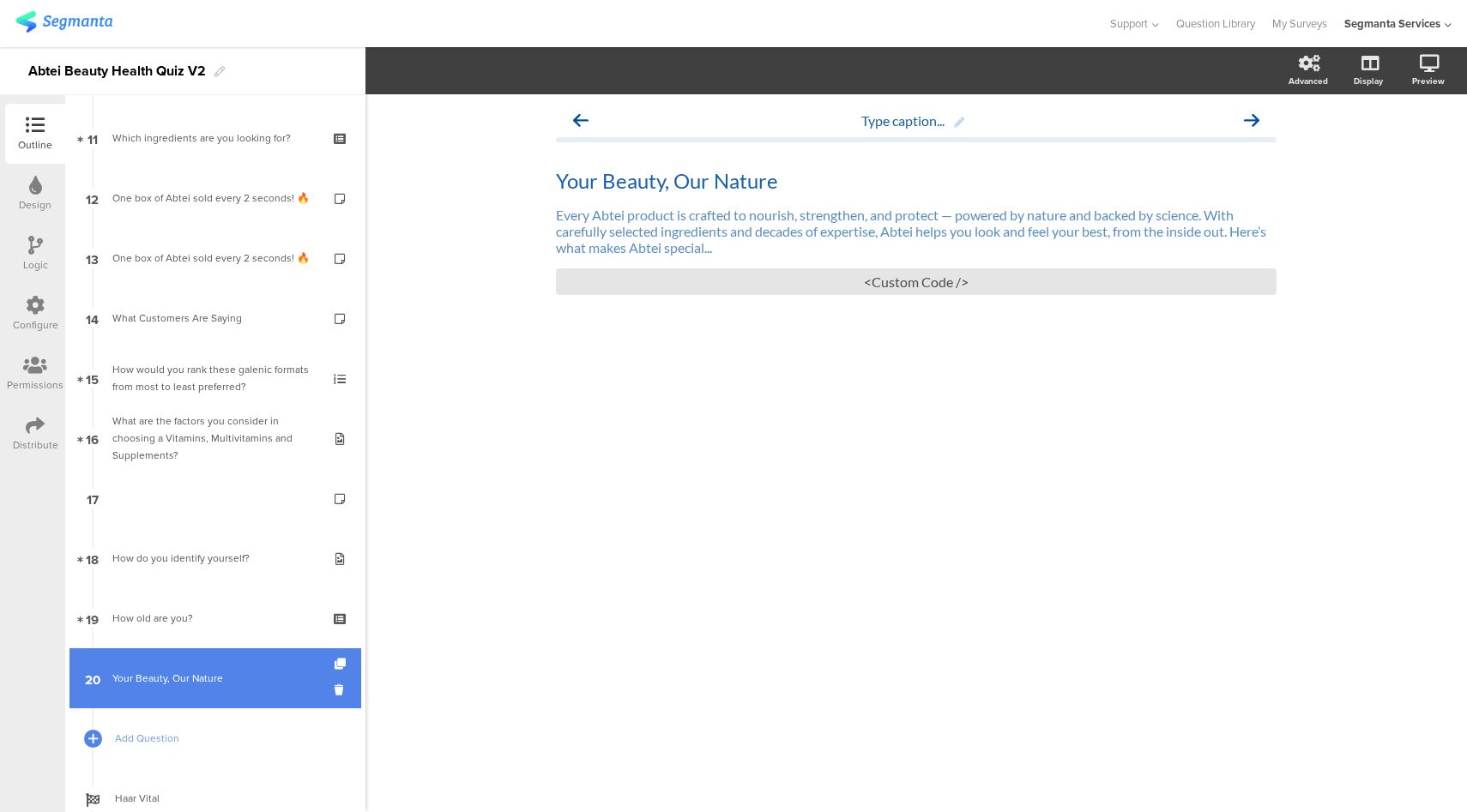
scroll to position [503, 0]
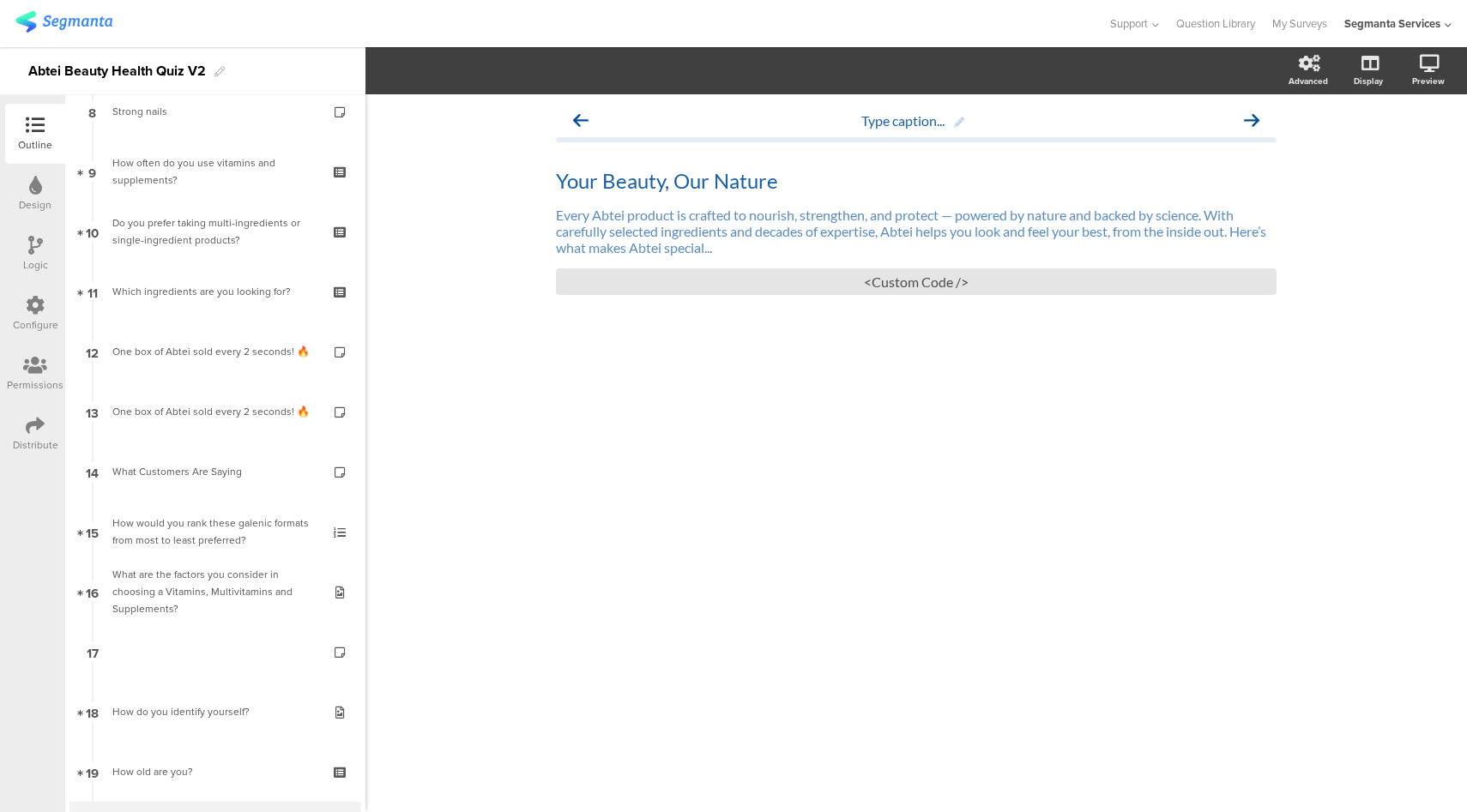
click at [21, 423] on div "Distribute" at bounding box center [35, 434] width 60 height 60
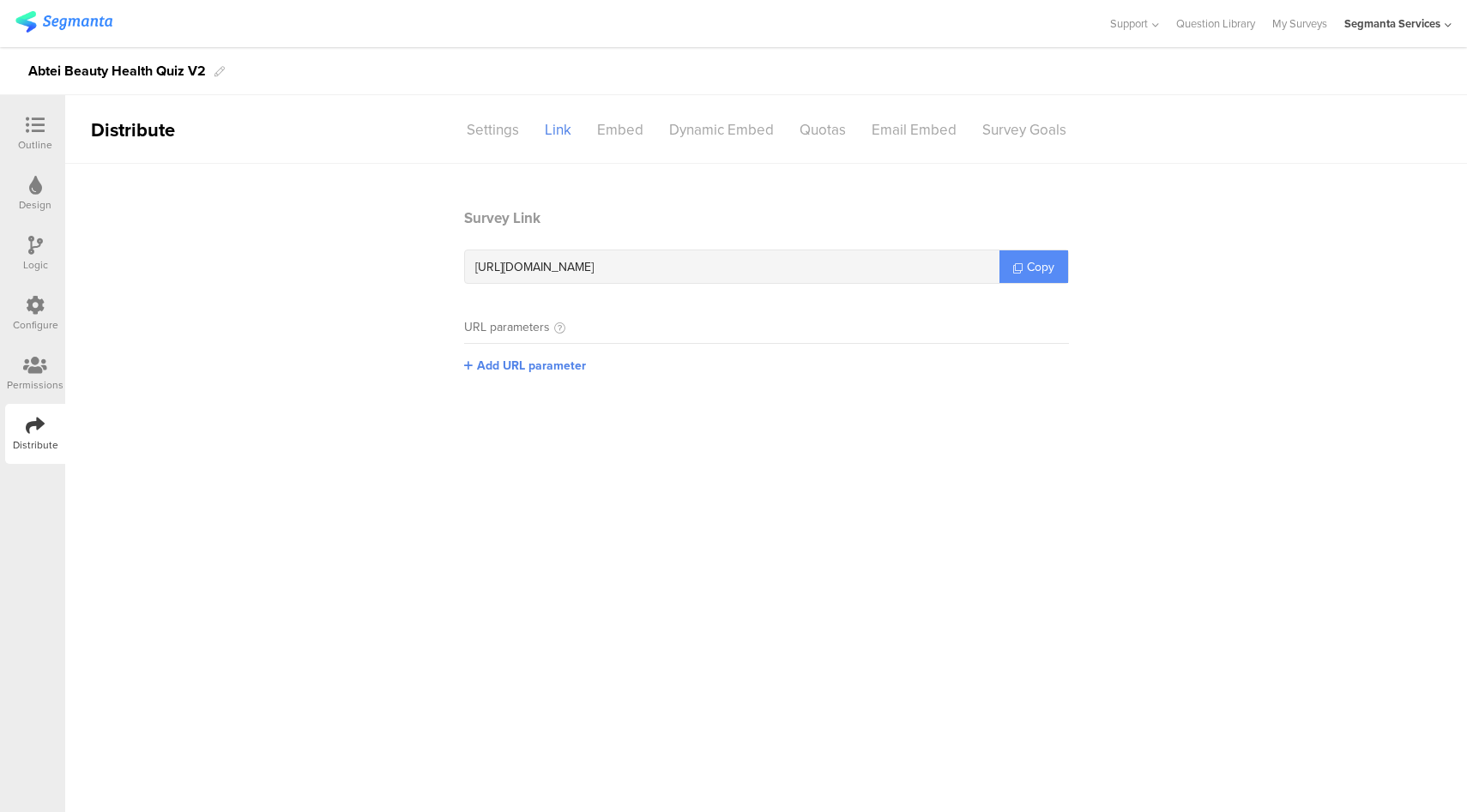
click at [1046, 263] on span "Copy" at bounding box center [1041, 267] width 28 height 18
click at [1023, 257] on link "Copy" at bounding box center [1034, 267] width 69 height 33
click at [38, 122] on icon at bounding box center [35, 125] width 19 height 19
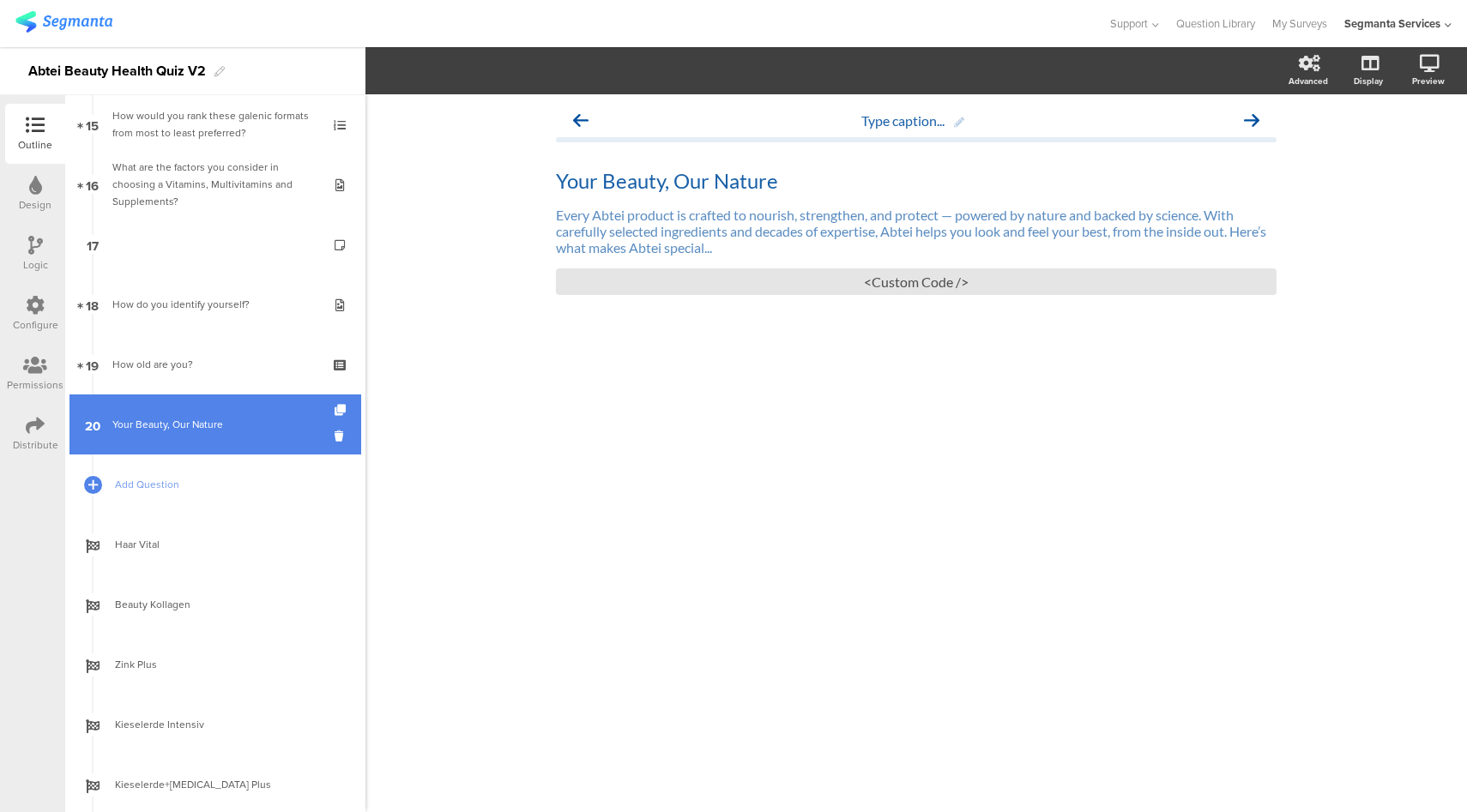
scroll to position [918, 0]
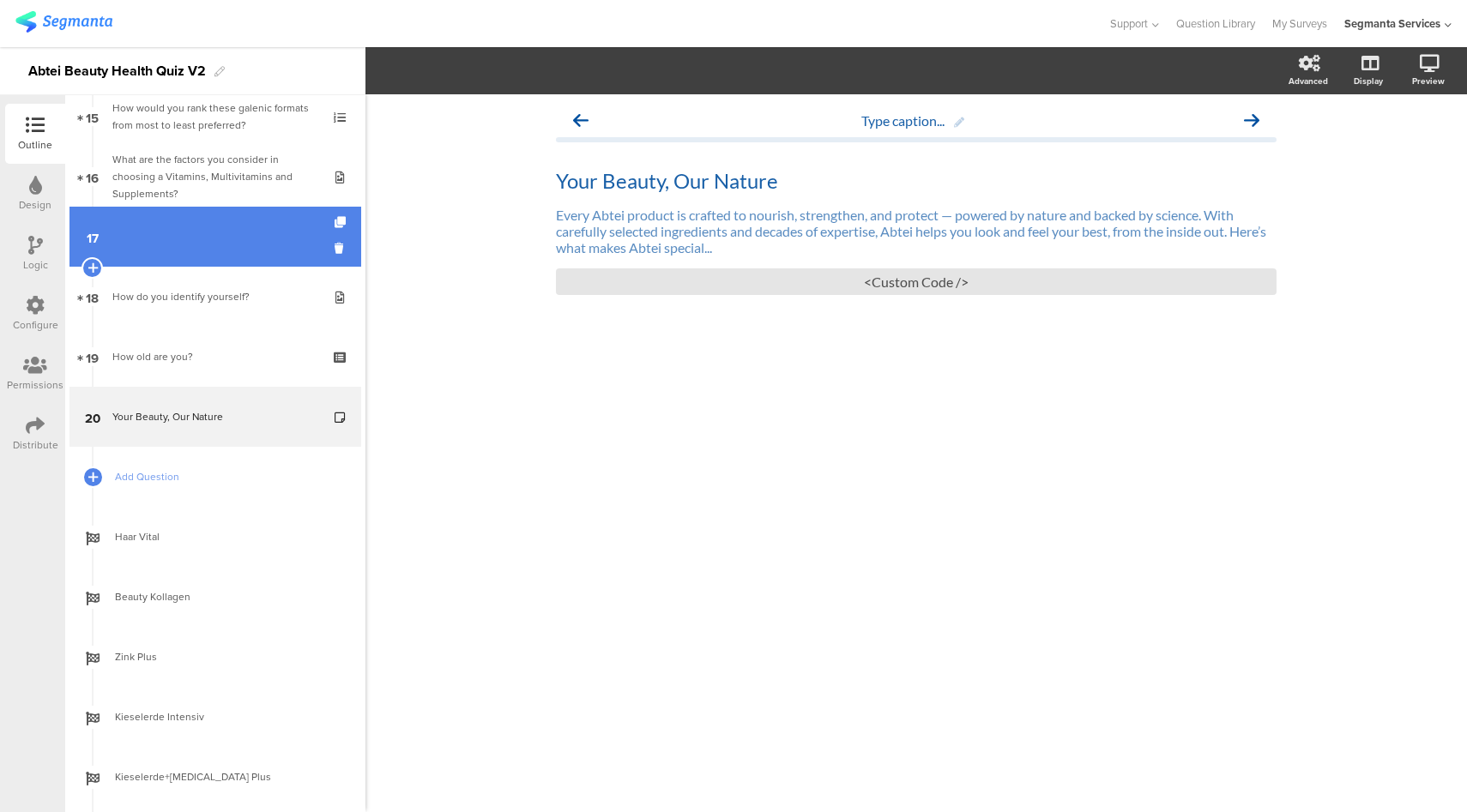
click at [213, 251] on link "17" at bounding box center [215, 237] width 292 height 60
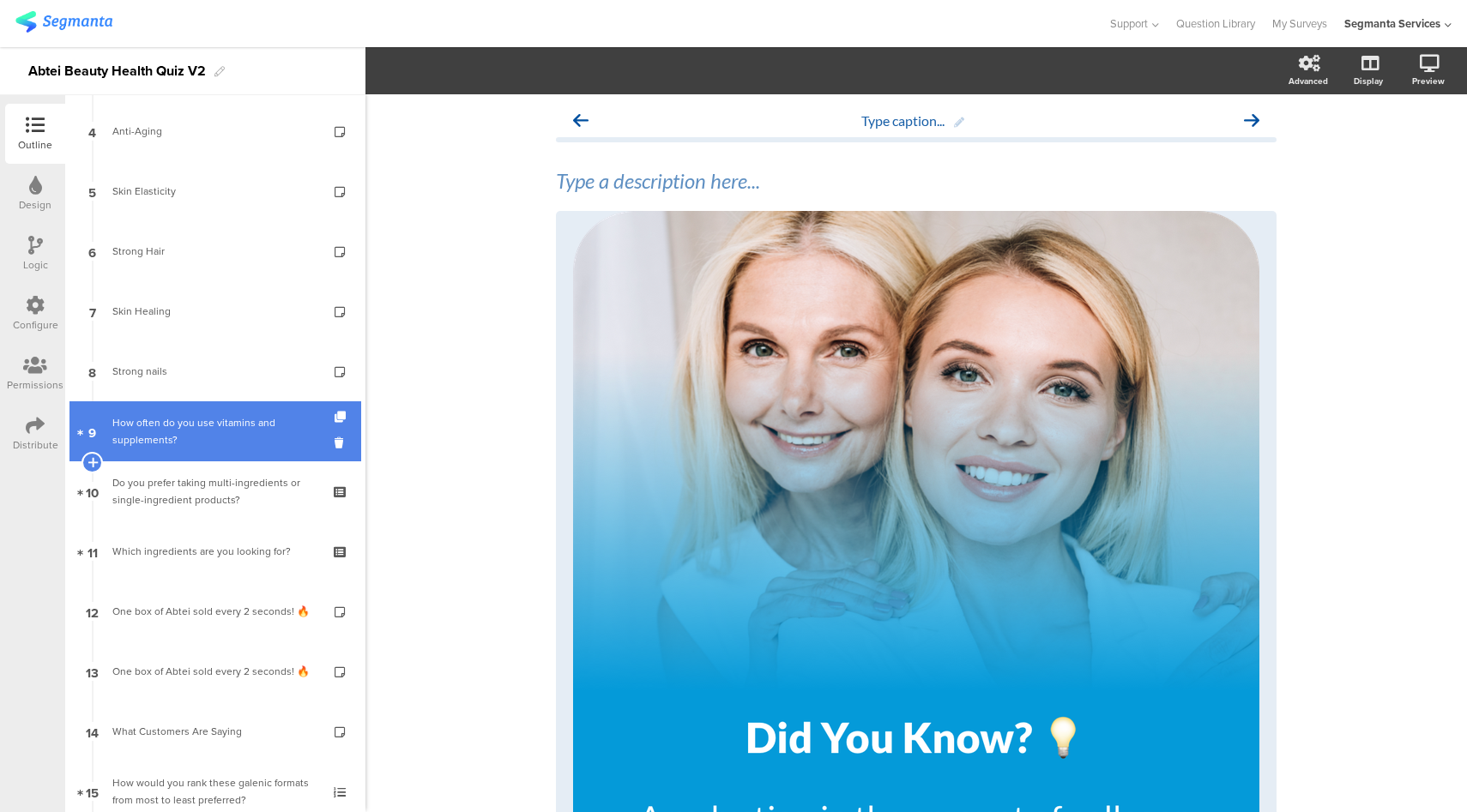
scroll to position [486, 0]
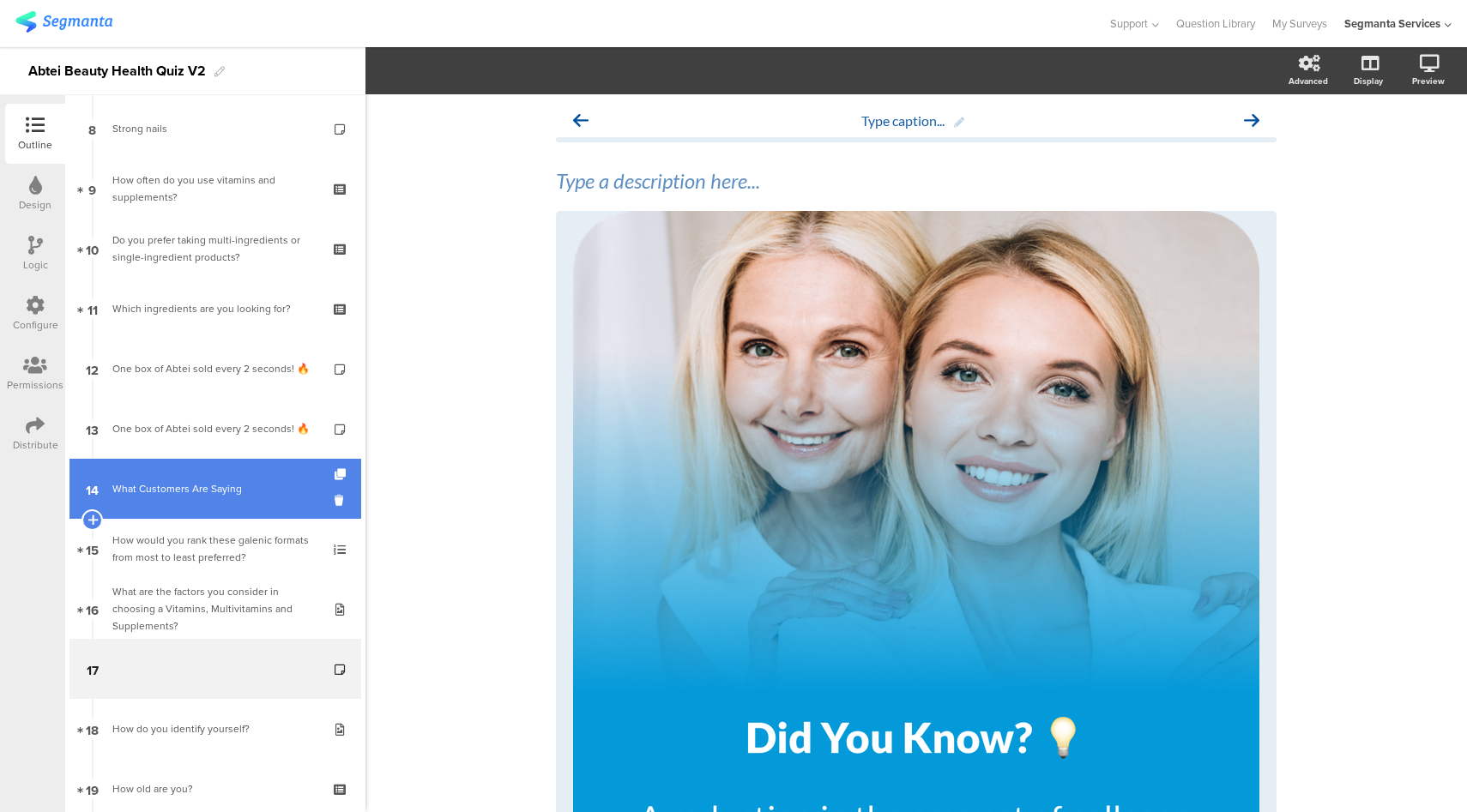
click at [214, 486] on div "What Customers Are Saying" at bounding box center [214, 489] width 205 height 17
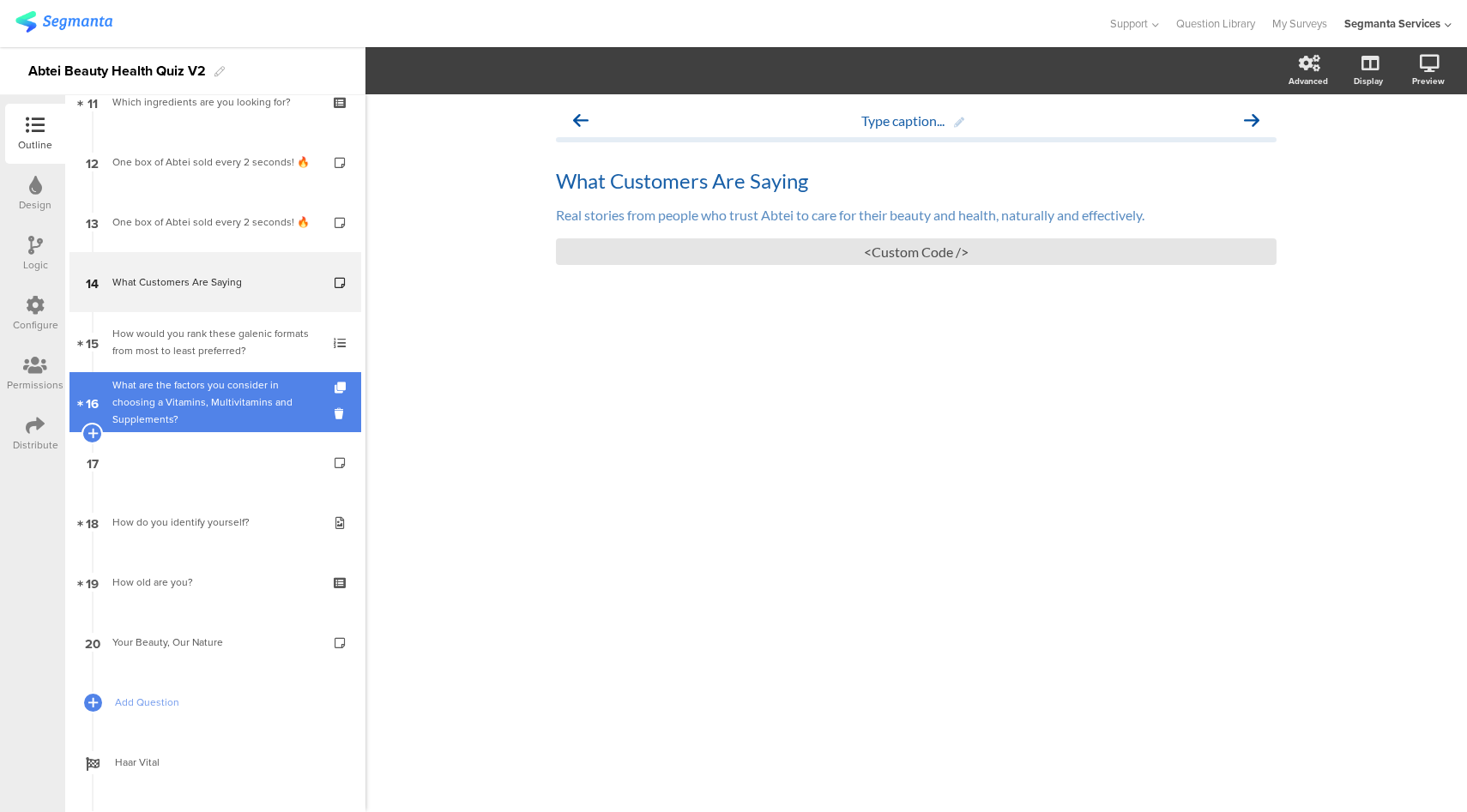
scroll to position [703, 0]
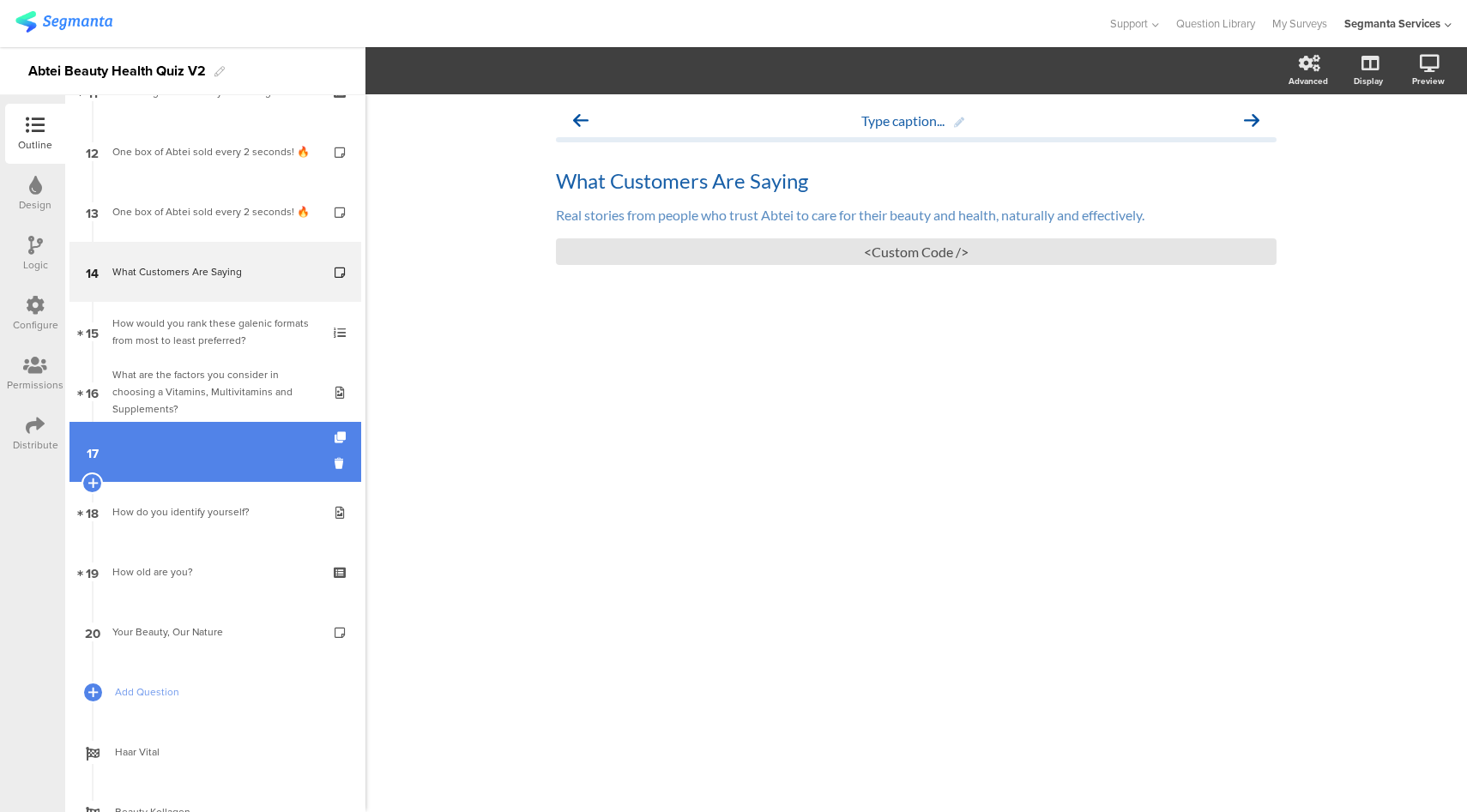
click at [251, 469] on link "17" at bounding box center [215, 452] width 292 height 60
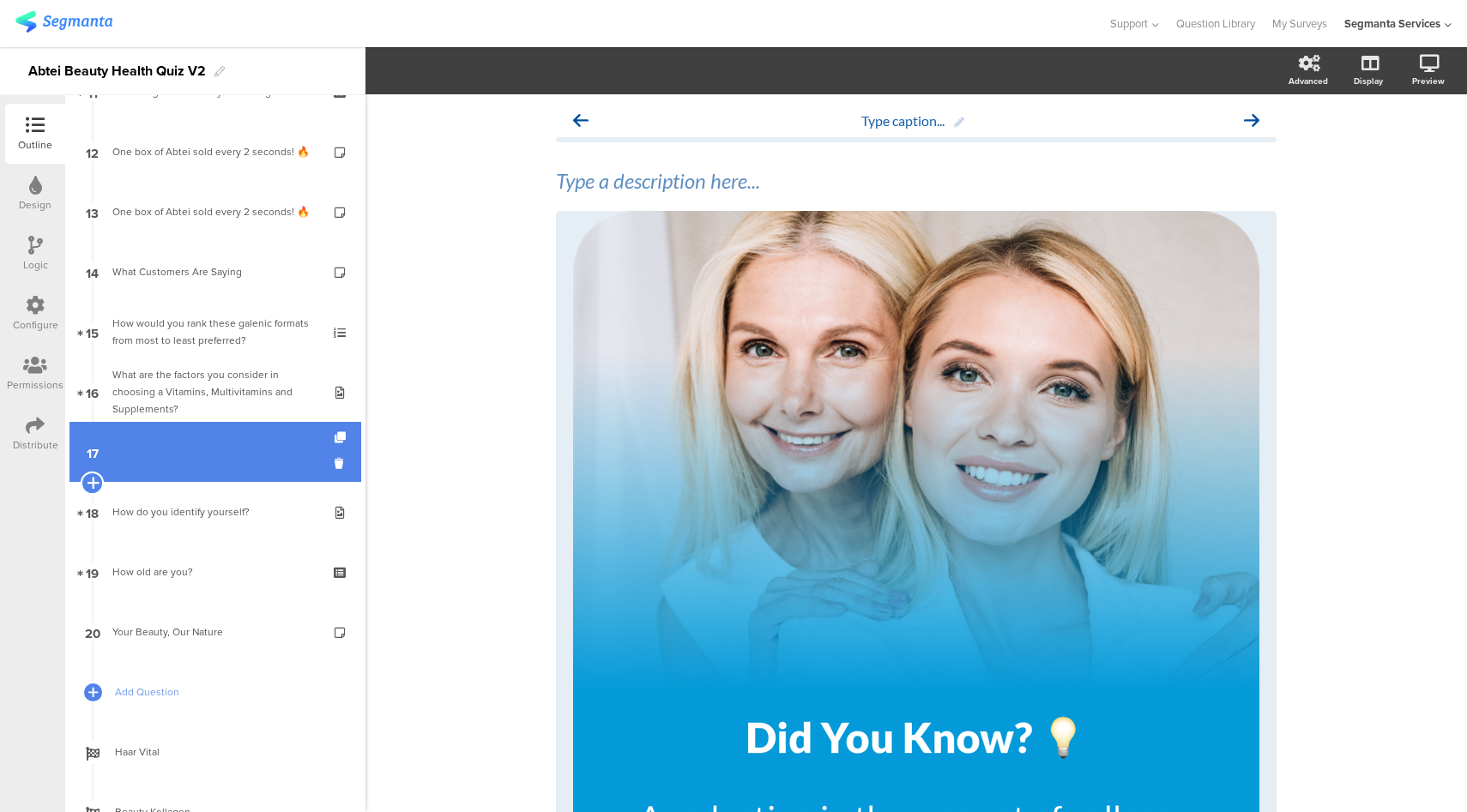
click at [94, 487] on icon at bounding box center [92, 483] width 11 height 15
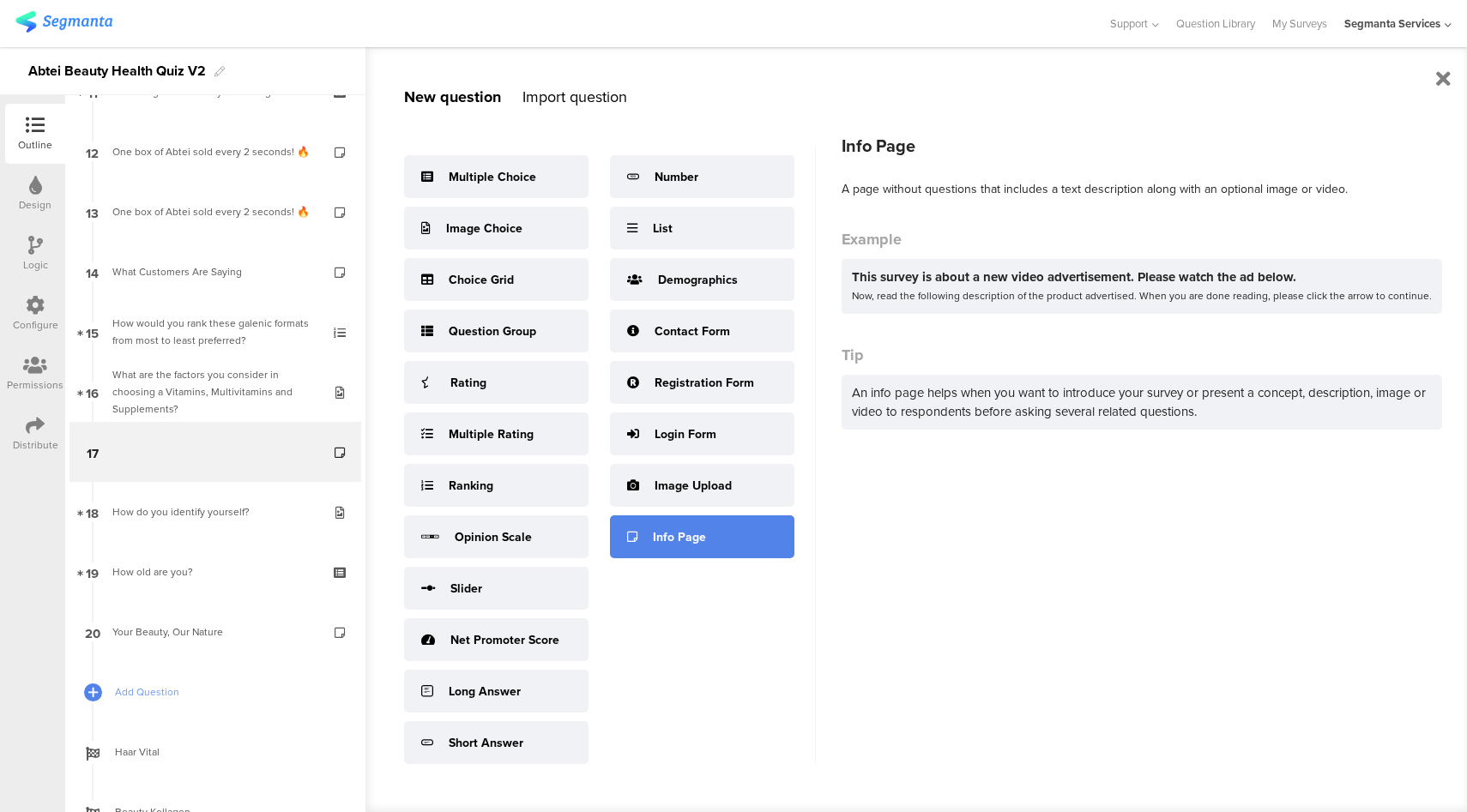
click at [682, 534] on div "Info Page" at bounding box center [680, 536] width 53 height 18
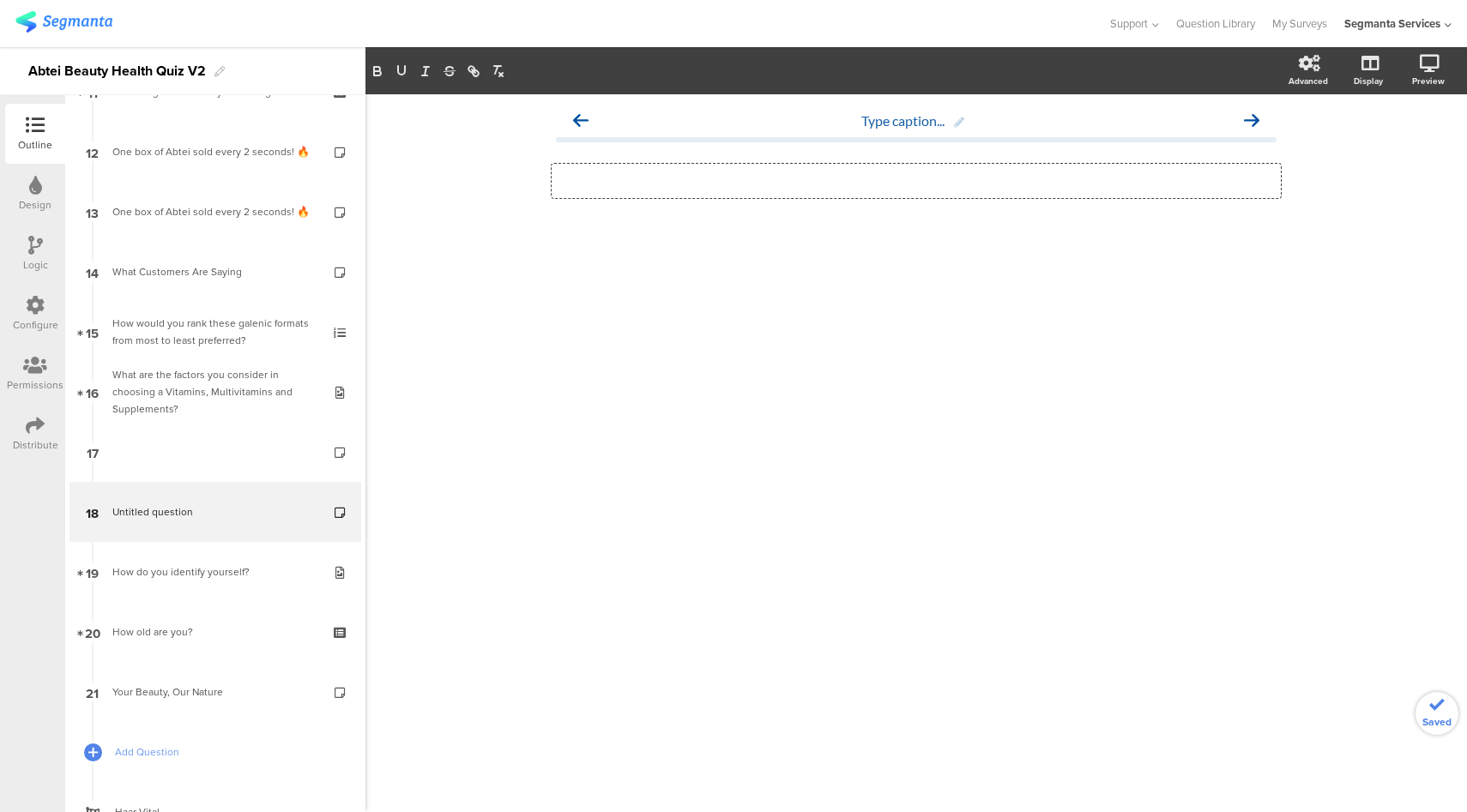
click at [687, 179] on div "Type a description here..." at bounding box center [916, 181] width 729 height 34
click at [38, 313] on icon at bounding box center [35, 306] width 19 height 19
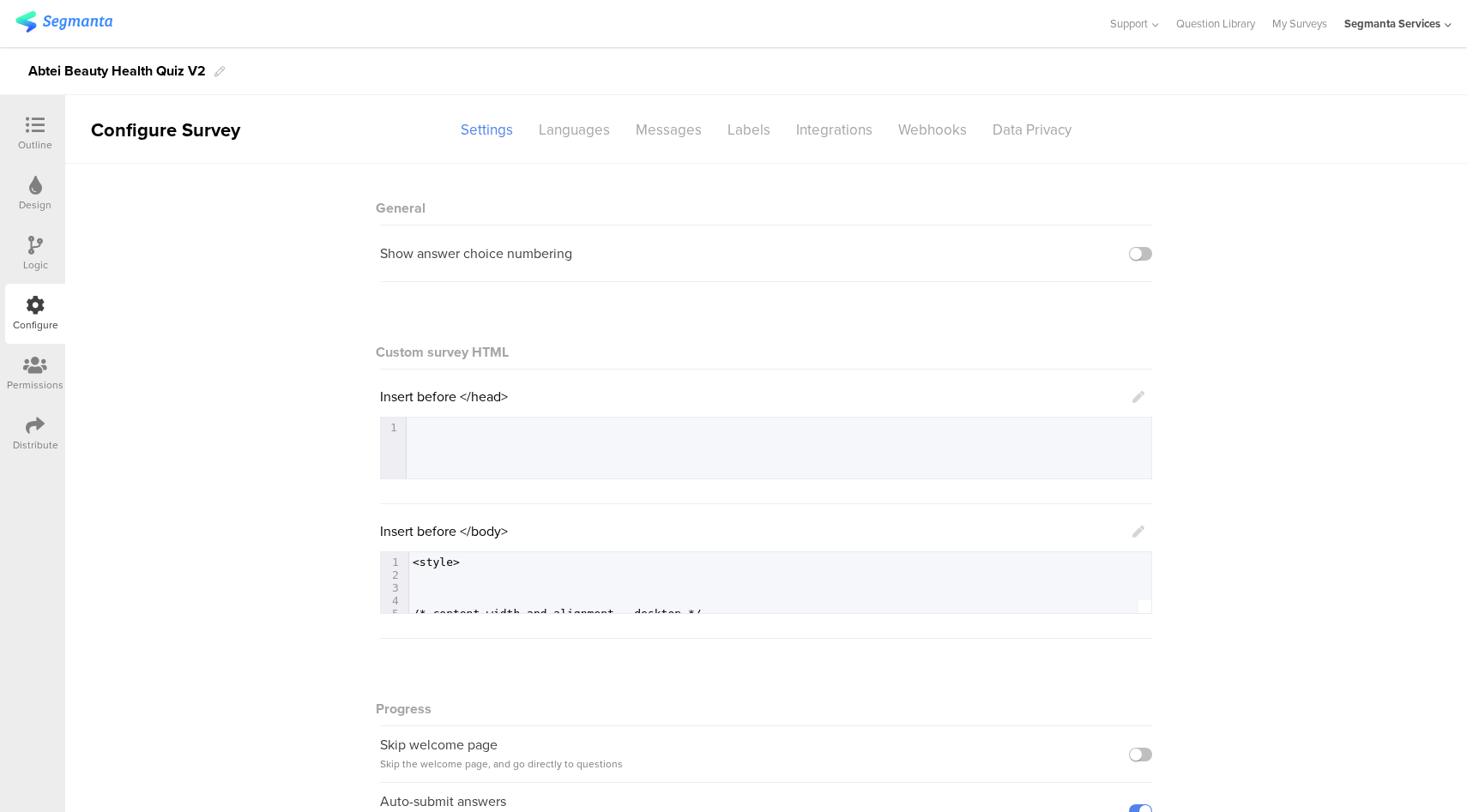
click at [39, 248] on icon at bounding box center [35, 245] width 15 height 19
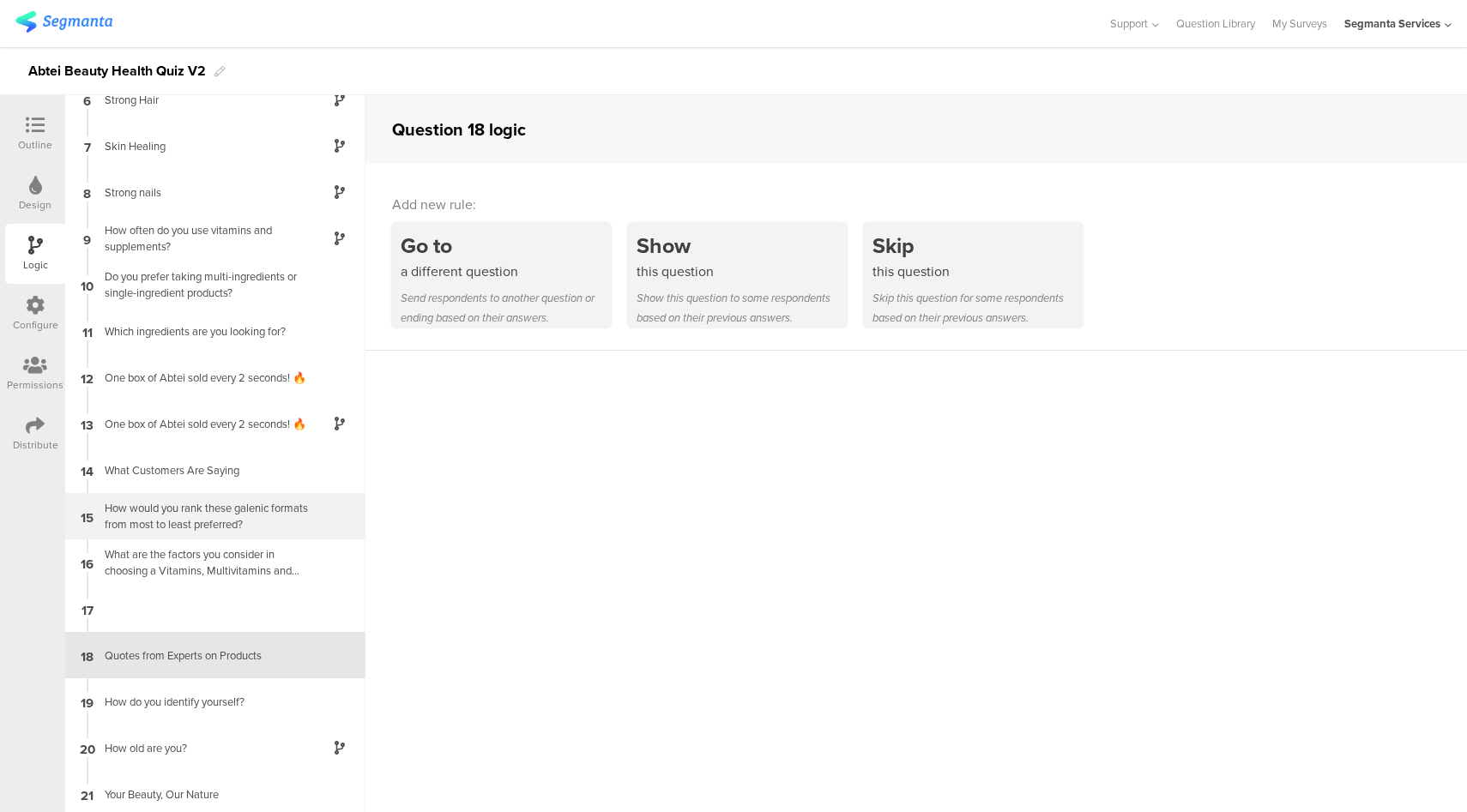
scroll to position [256, 0]
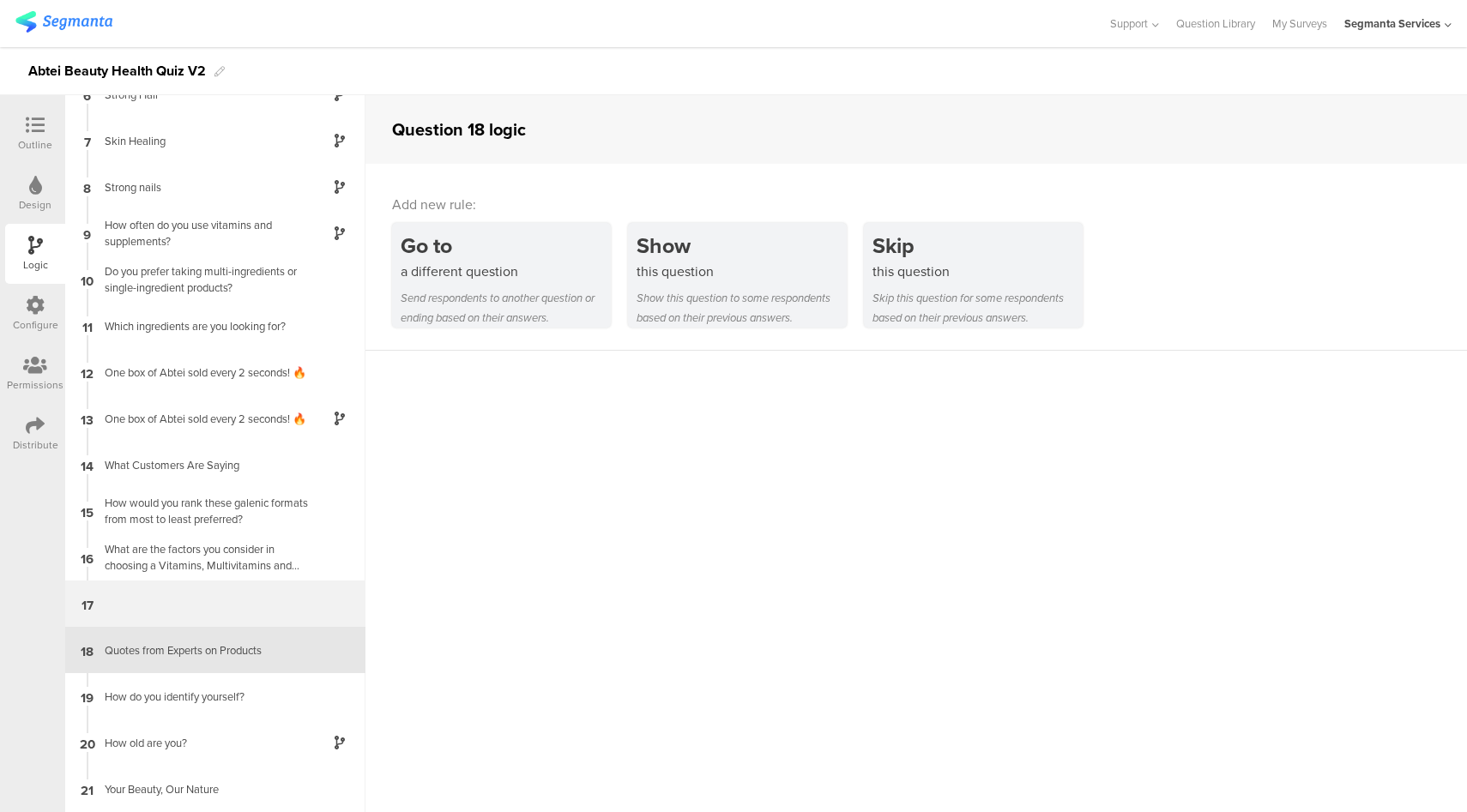
click at [257, 592] on div "17" at bounding box center [215, 604] width 301 height 46
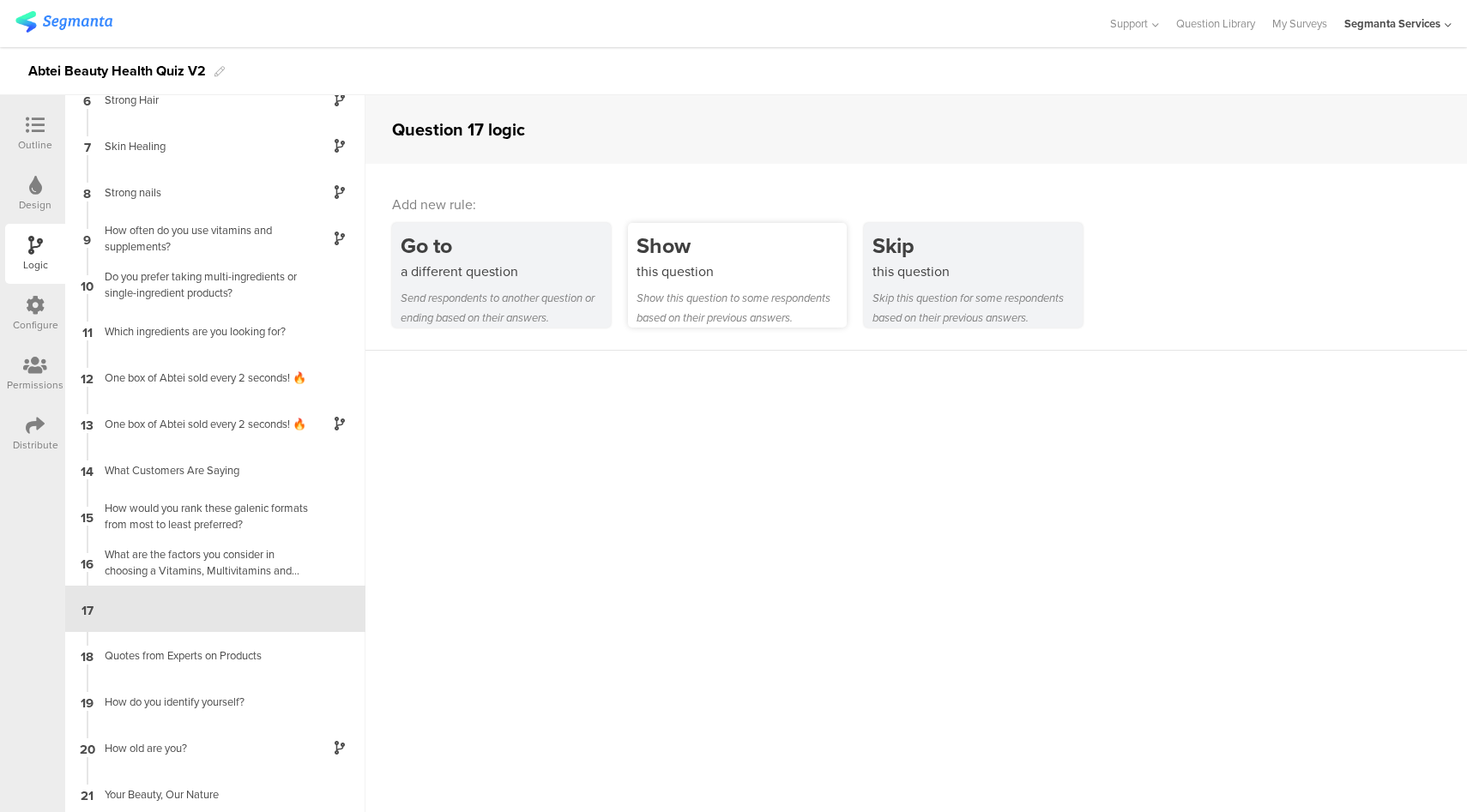
scroll to position [256, 0]
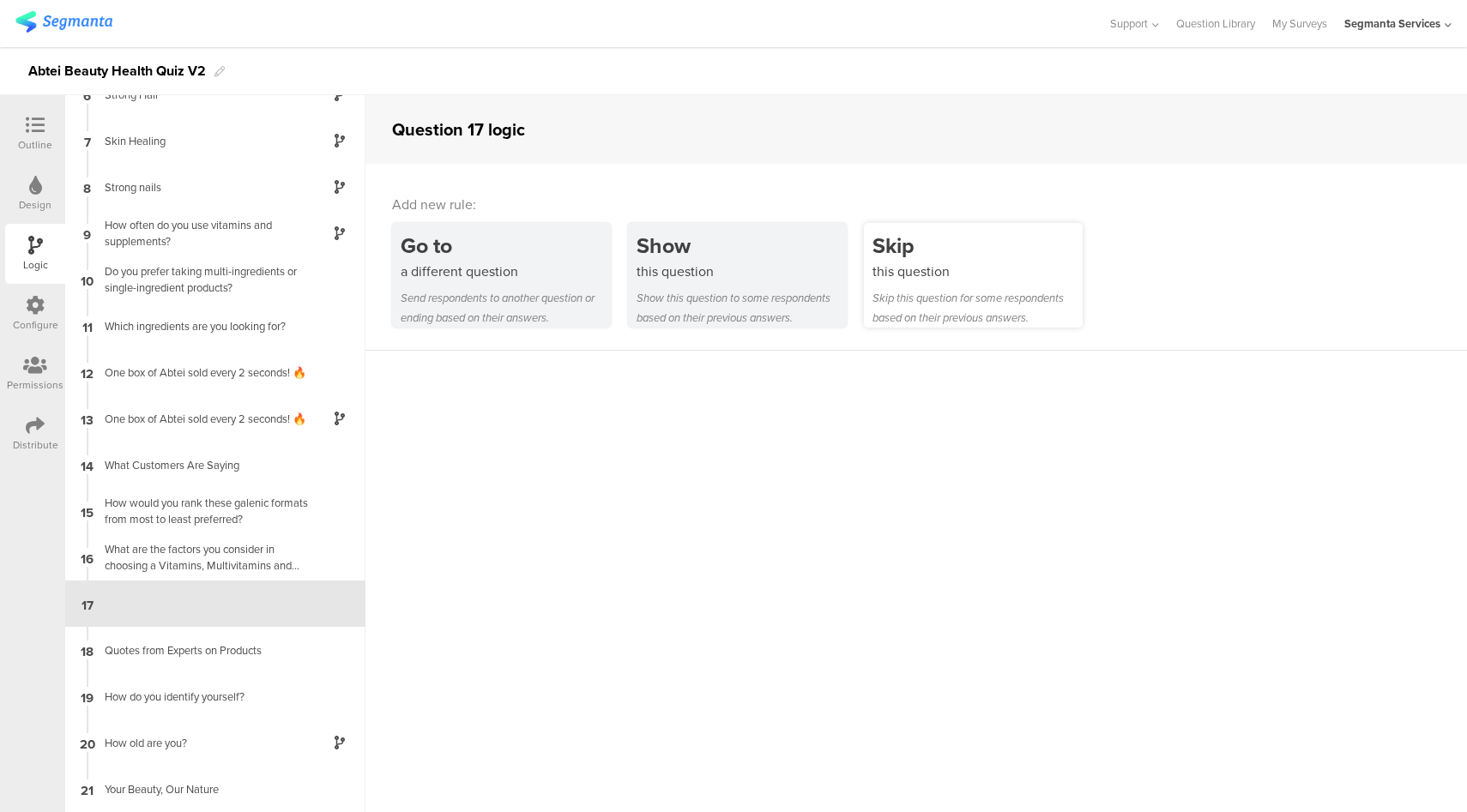
click at [942, 288] on div "Skip this question for some respondents based on their previous answers." at bounding box center [978, 308] width 210 height 40
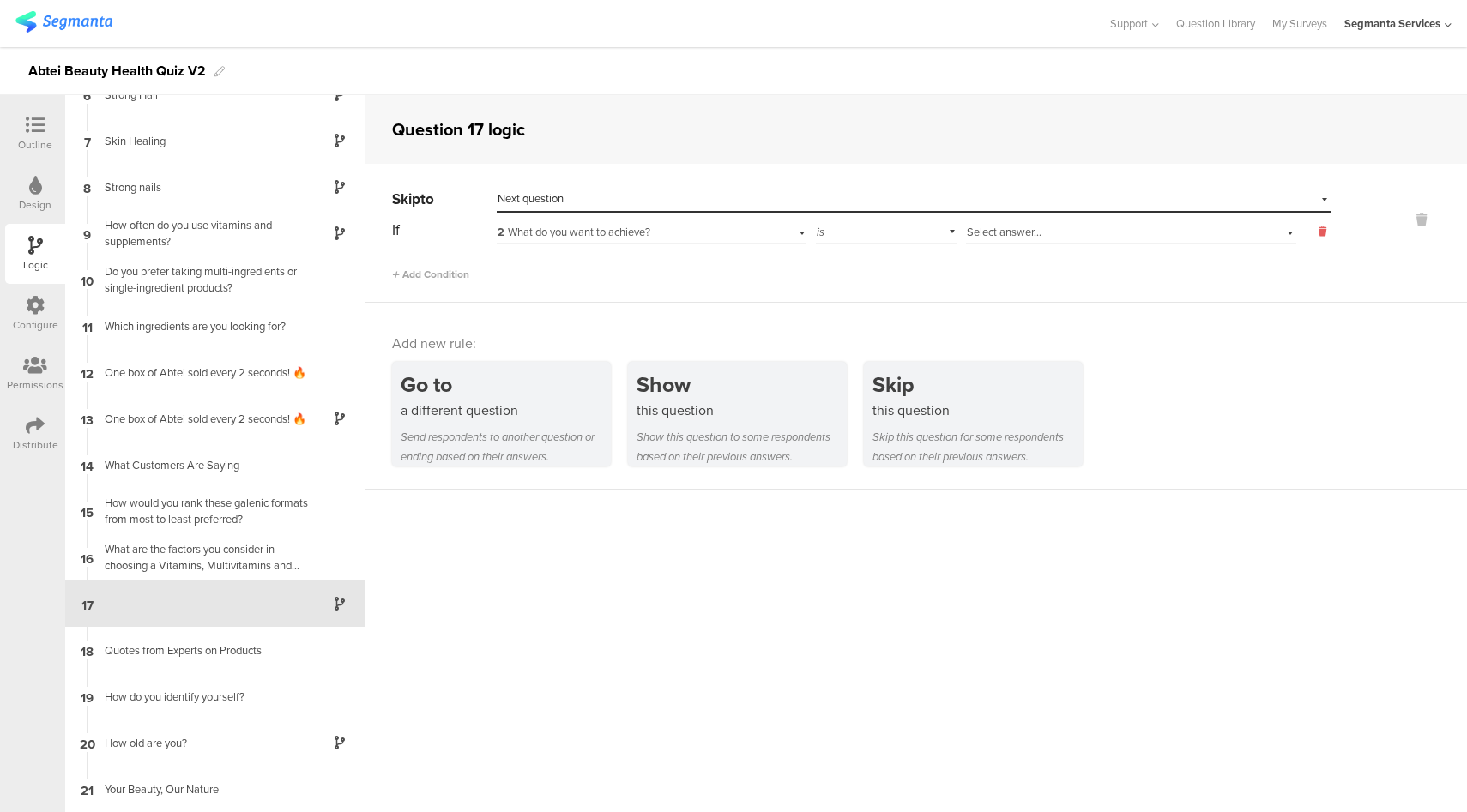
click at [1319, 232] on icon at bounding box center [1322, 232] width 8 height 15
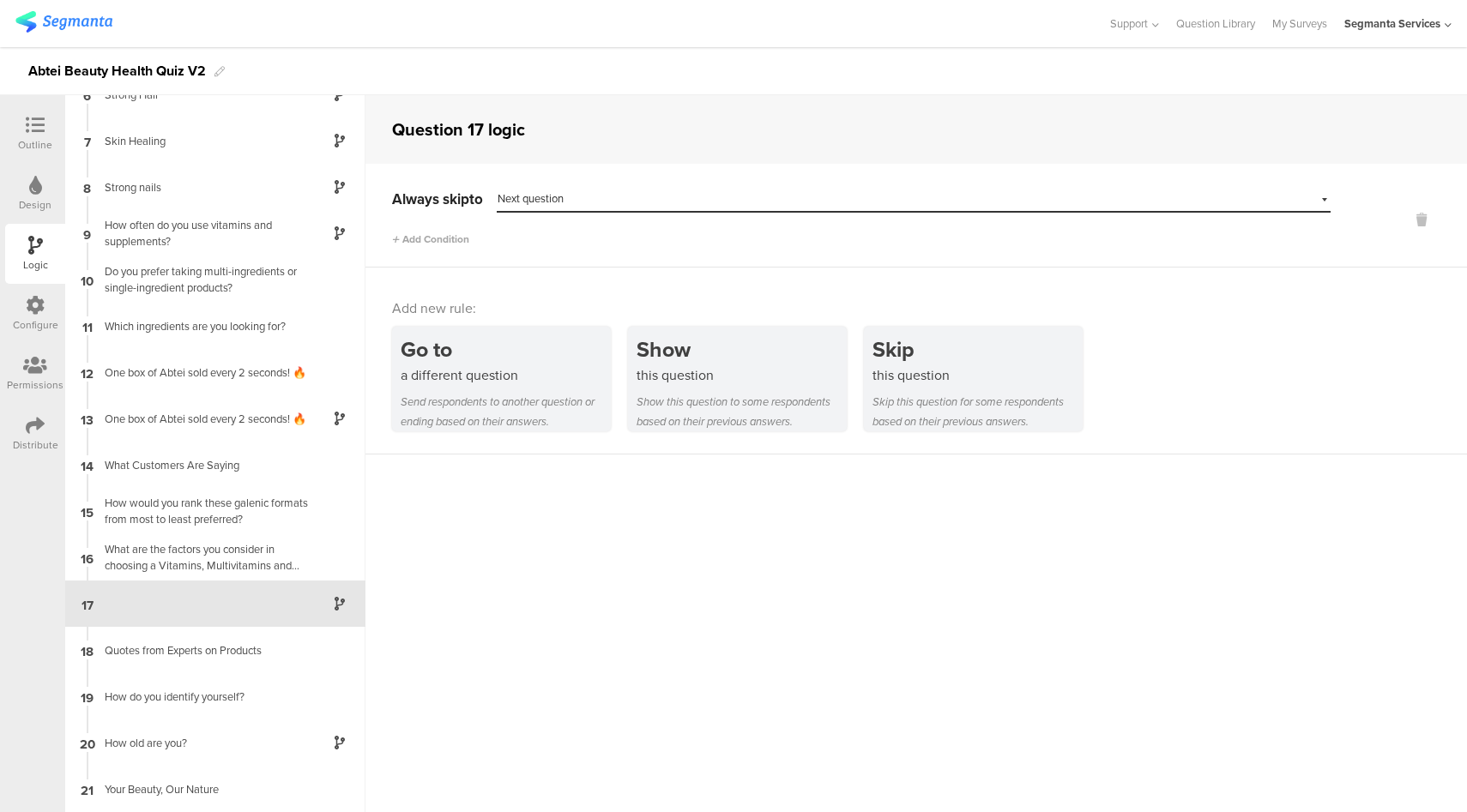
click at [44, 127] on icon at bounding box center [35, 125] width 19 height 19
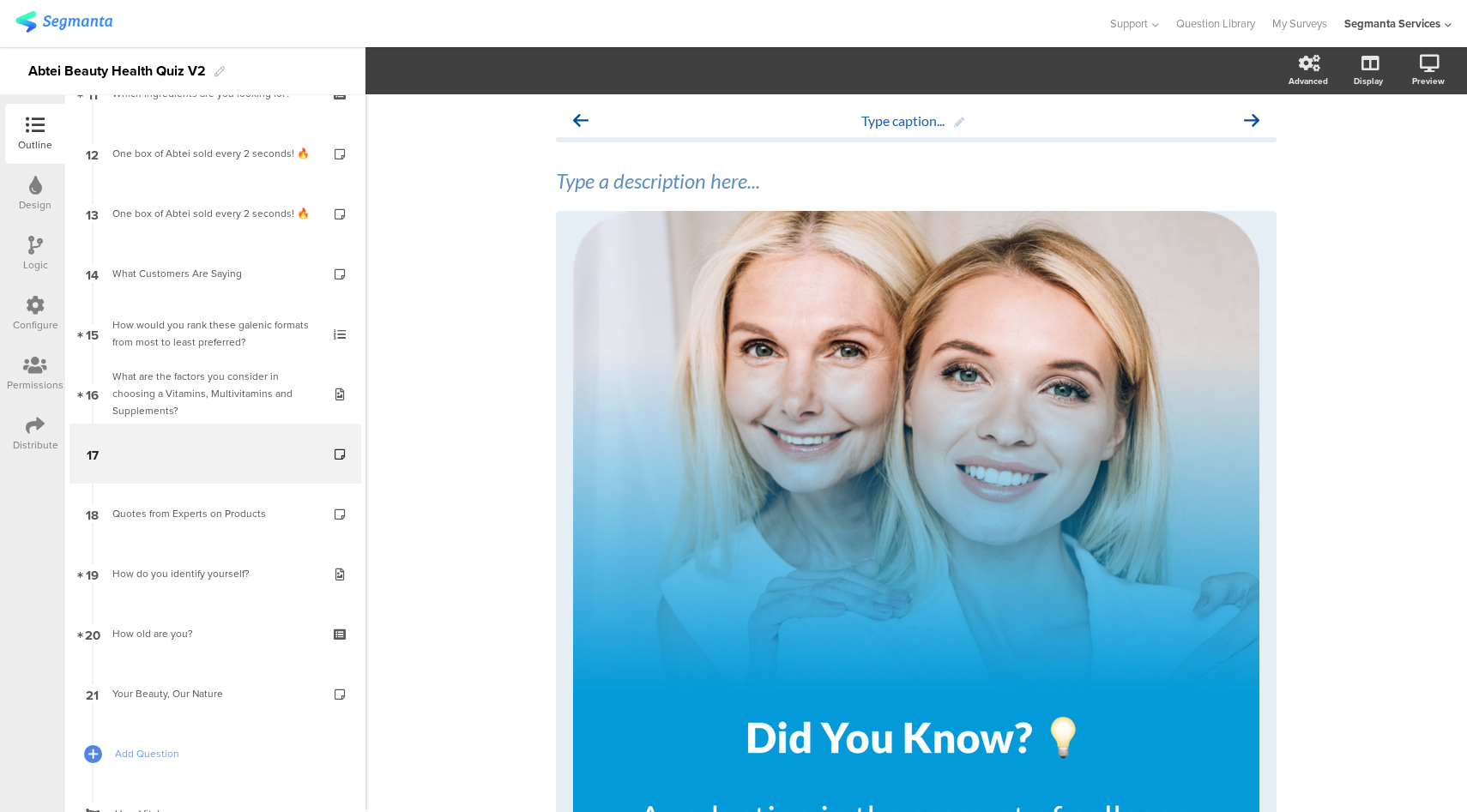
click at [44, 263] on div "Logic" at bounding box center [35, 265] width 25 height 15
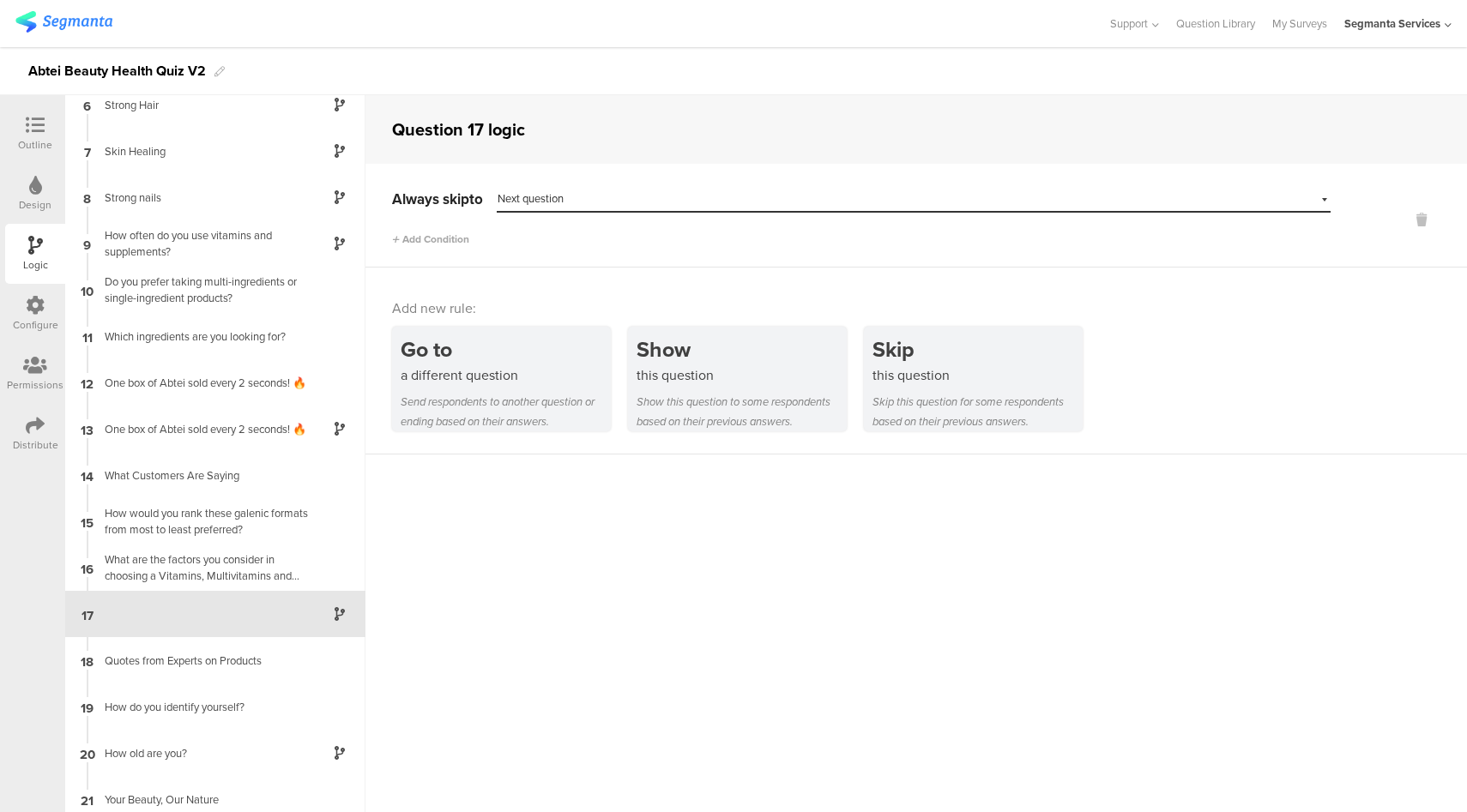
scroll to position [256, 0]
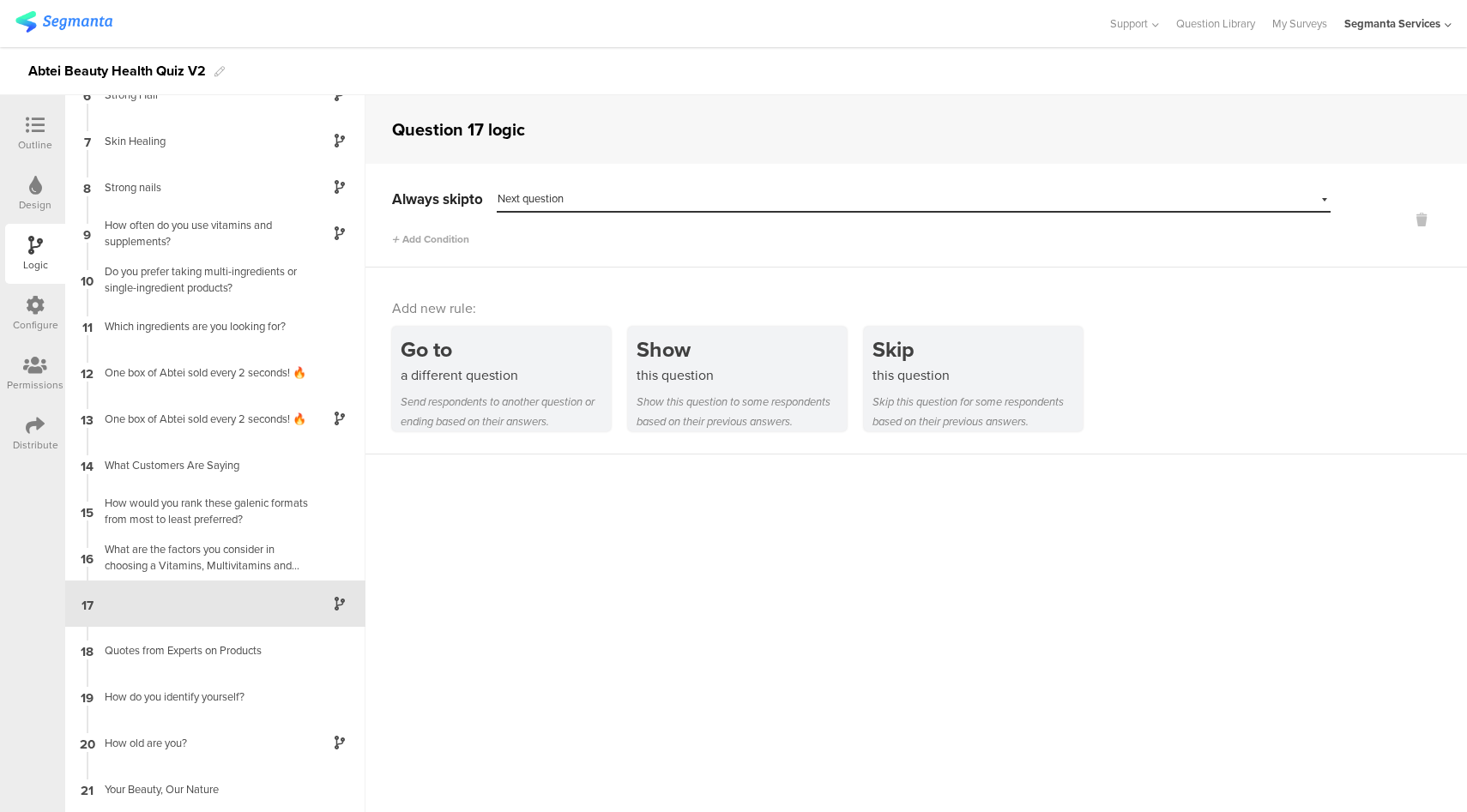
click at [47, 133] on div at bounding box center [35, 126] width 34 height 22
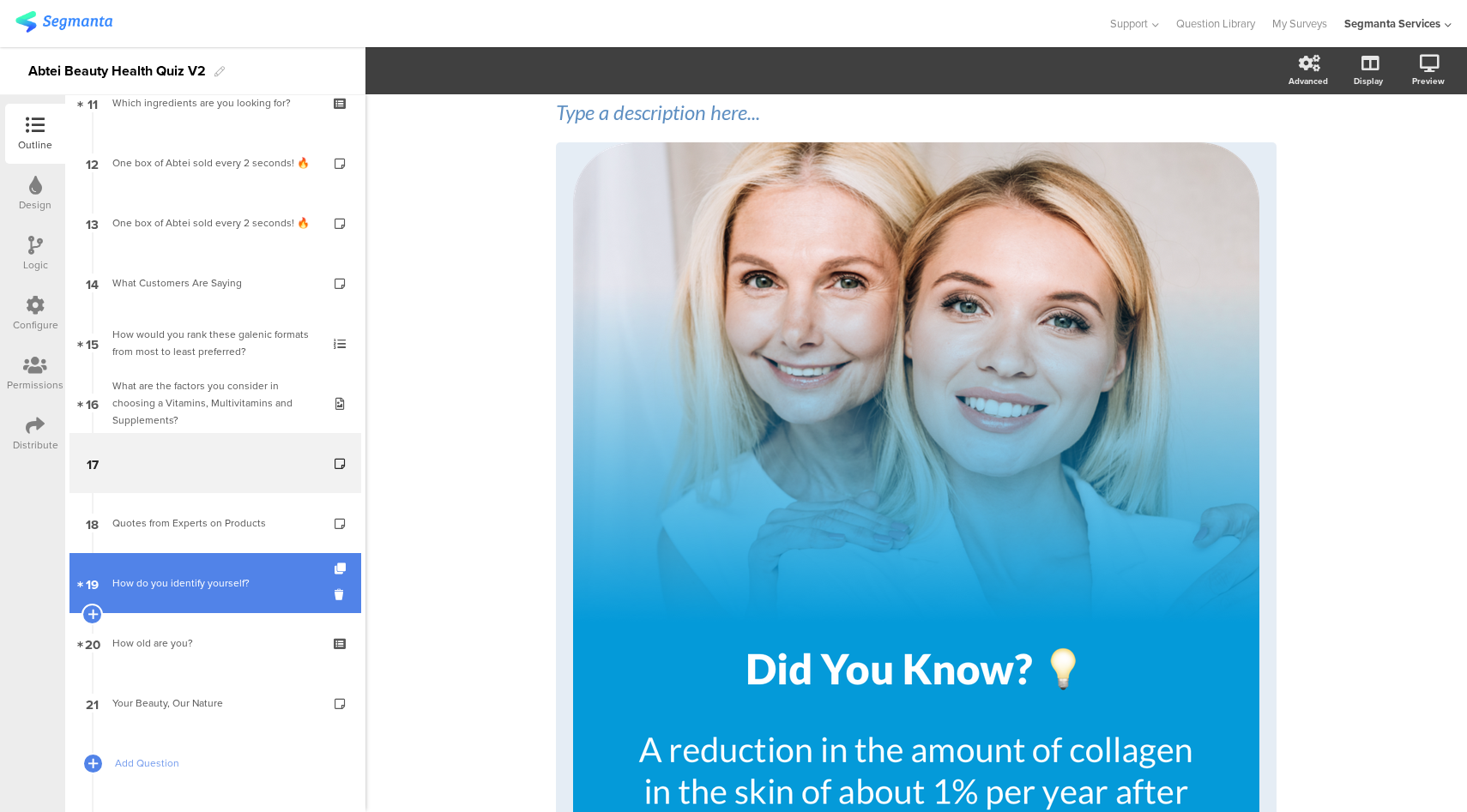
scroll to position [701, 0]
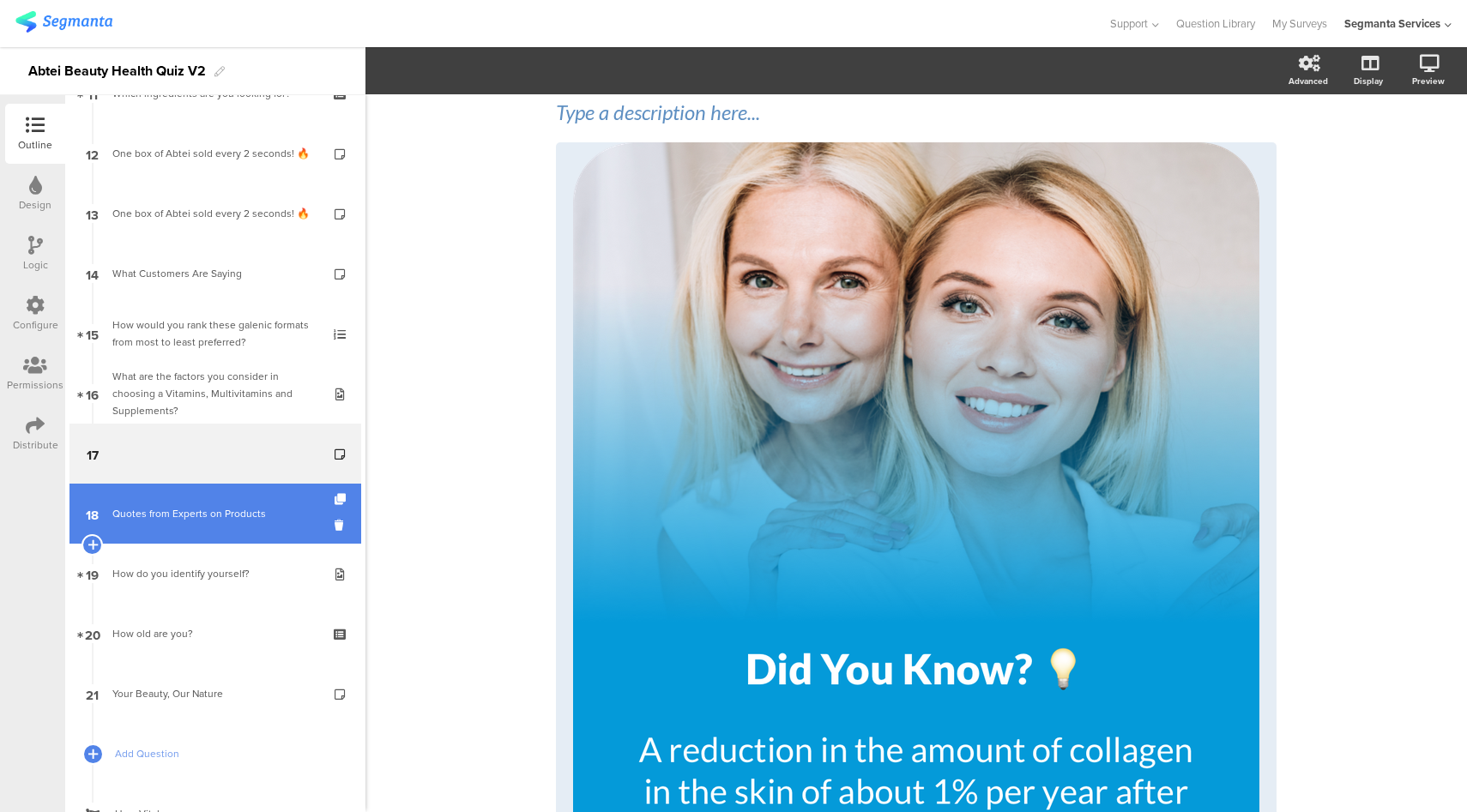
click at [239, 516] on div "Quotes from Experts on Products" at bounding box center [214, 514] width 205 height 17
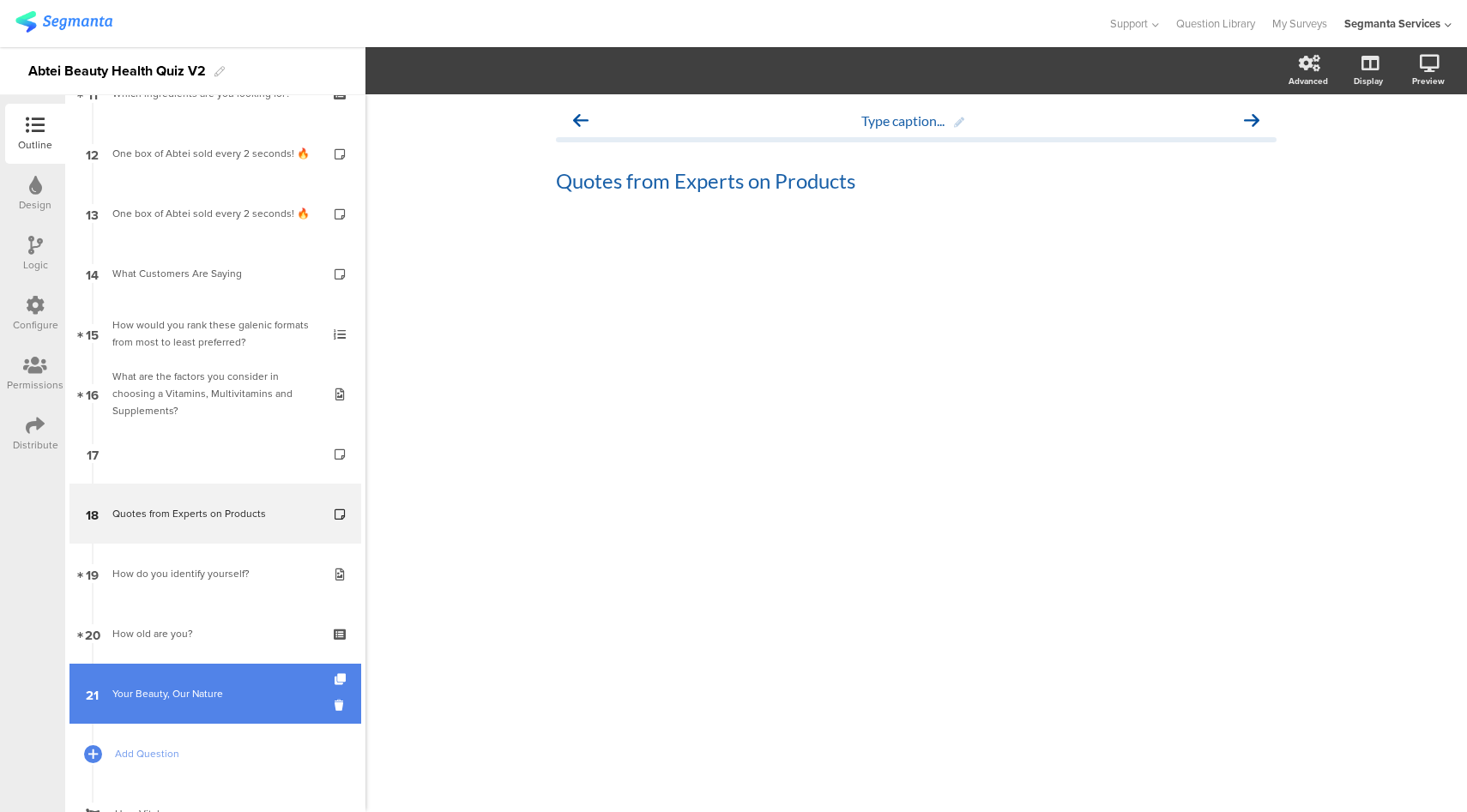
click at [206, 678] on link "21 Your Beauty, Our Nature" at bounding box center [215, 694] width 292 height 60
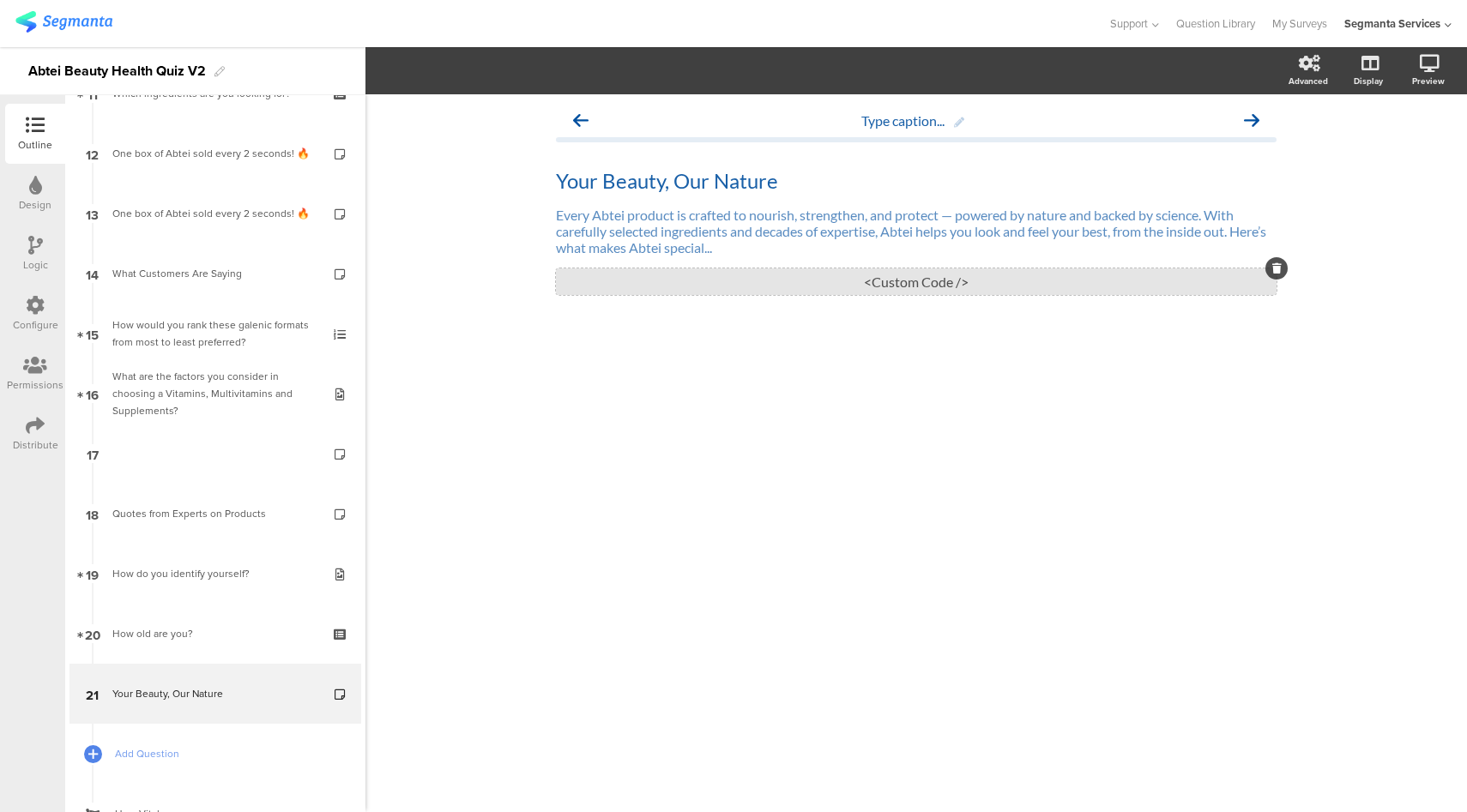
click at [824, 283] on div "<Custom Code />" at bounding box center [916, 282] width 720 height 27
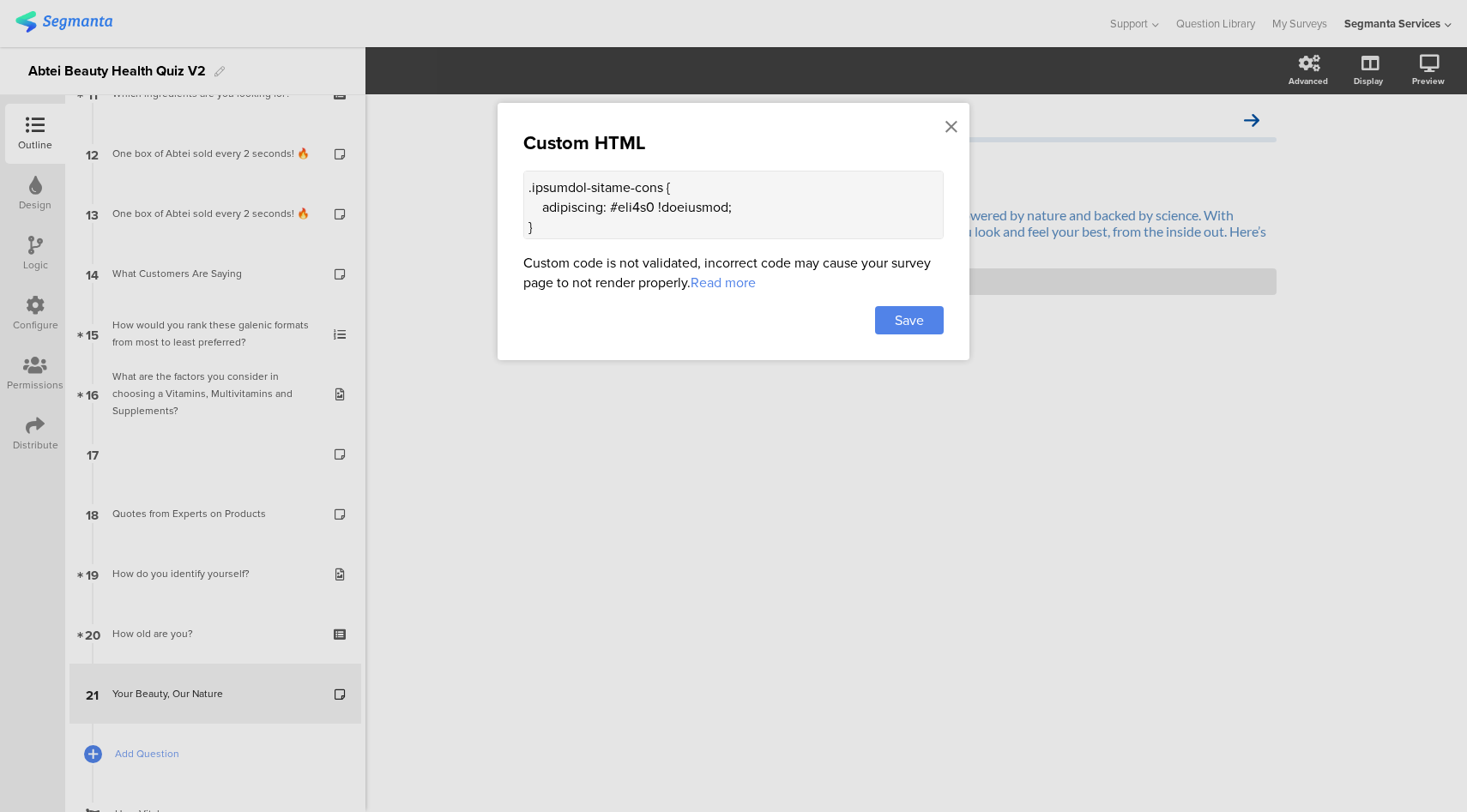
scroll to position [39, 0]
drag, startPoint x: 555, startPoint y: 222, endPoint x: 522, endPoint y: 190, distance: 46.0
click at [522, 190] on div "Custom HTML Custom code is not validated, incorrect code may cause your survey …" at bounding box center [734, 231] width 472 height 257
click at [949, 125] on icon at bounding box center [951, 127] width 12 height 19
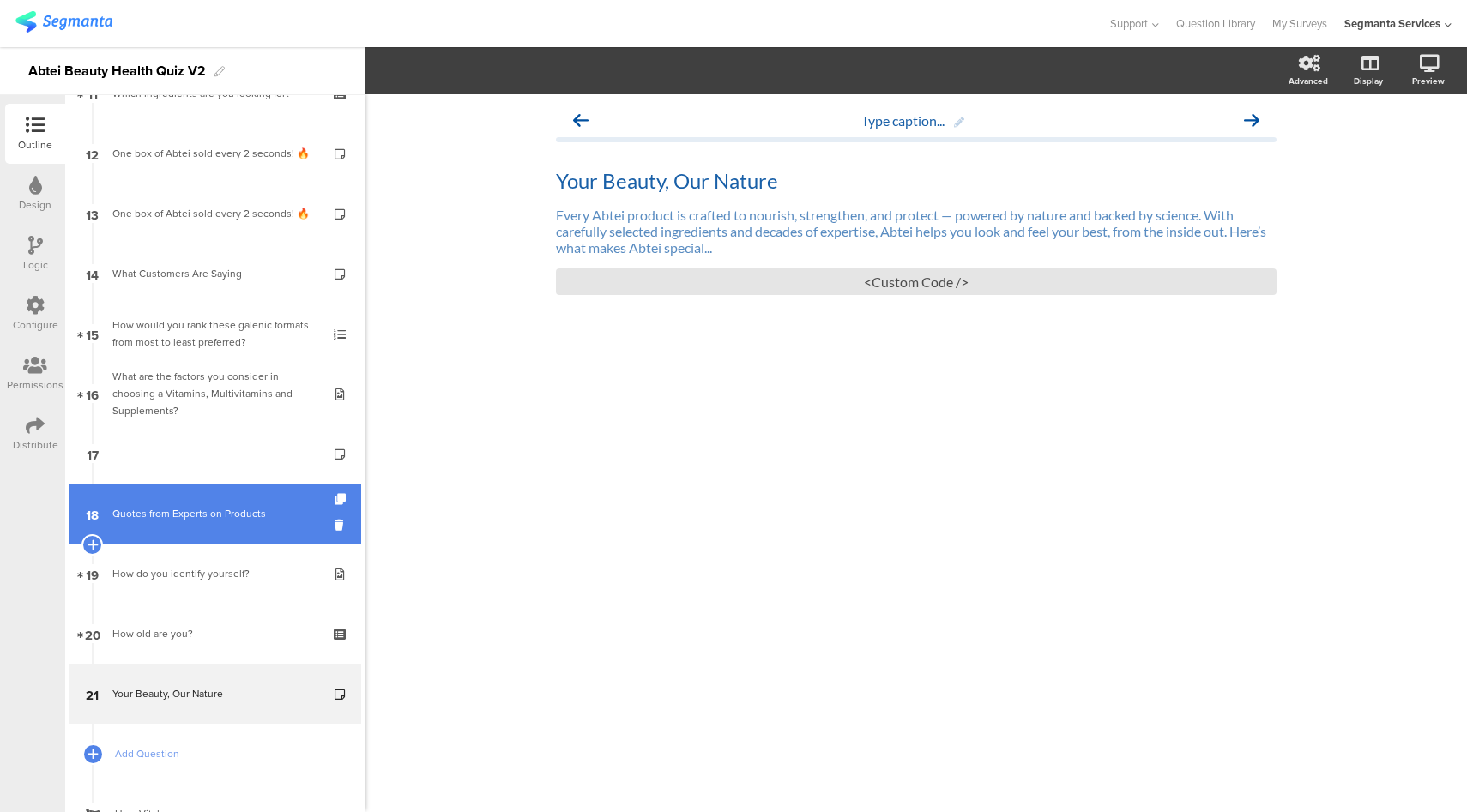
click at [220, 524] on link "18 Quotes from Experts on Products" at bounding box center [215, 514] width 292 height 60
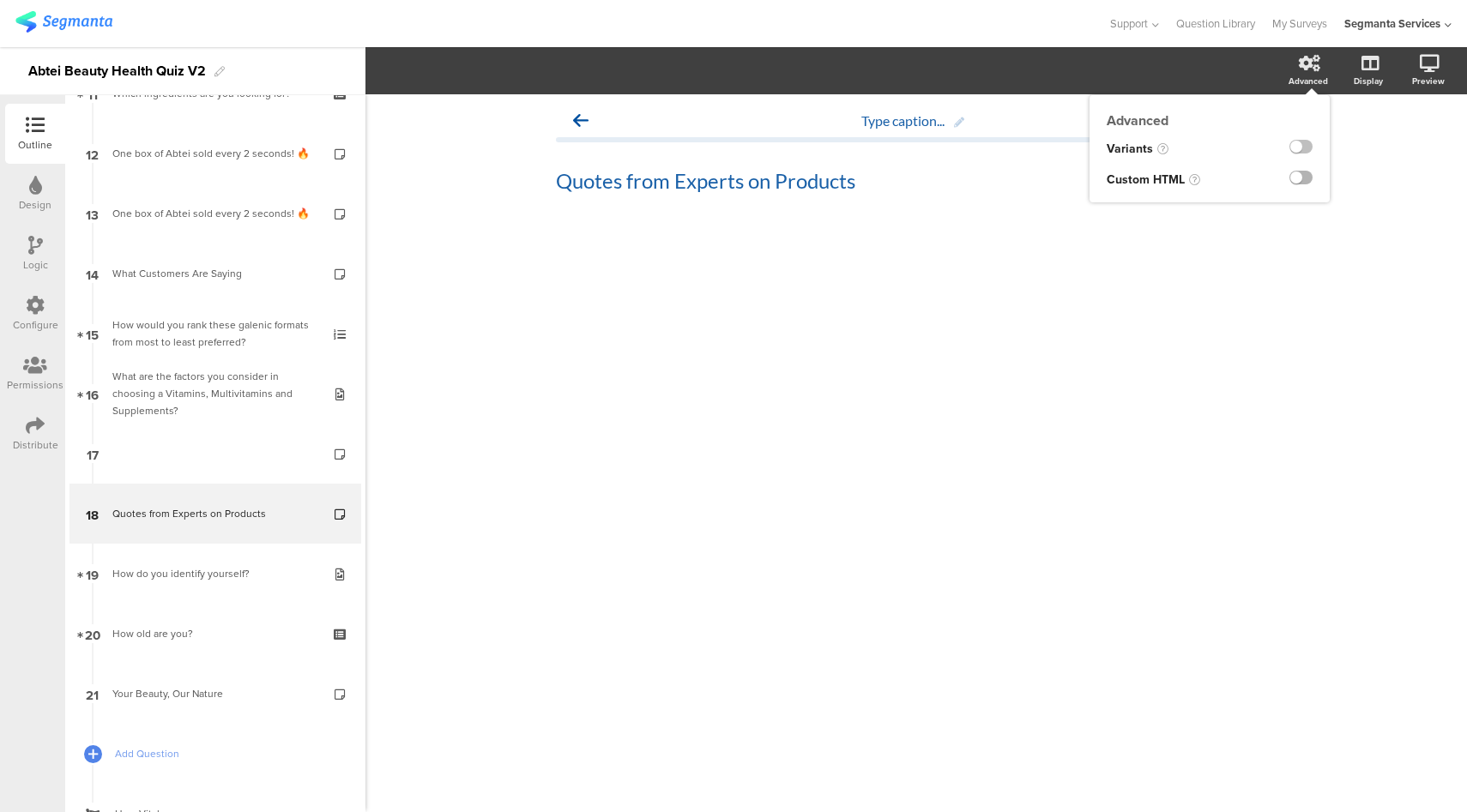
click at [1302, 178] on label at bounding box center [1301, 177] width 23 height 14
click at [0, 0] on input "checkbox" at bounding box center [0, 0] width 0 height 0
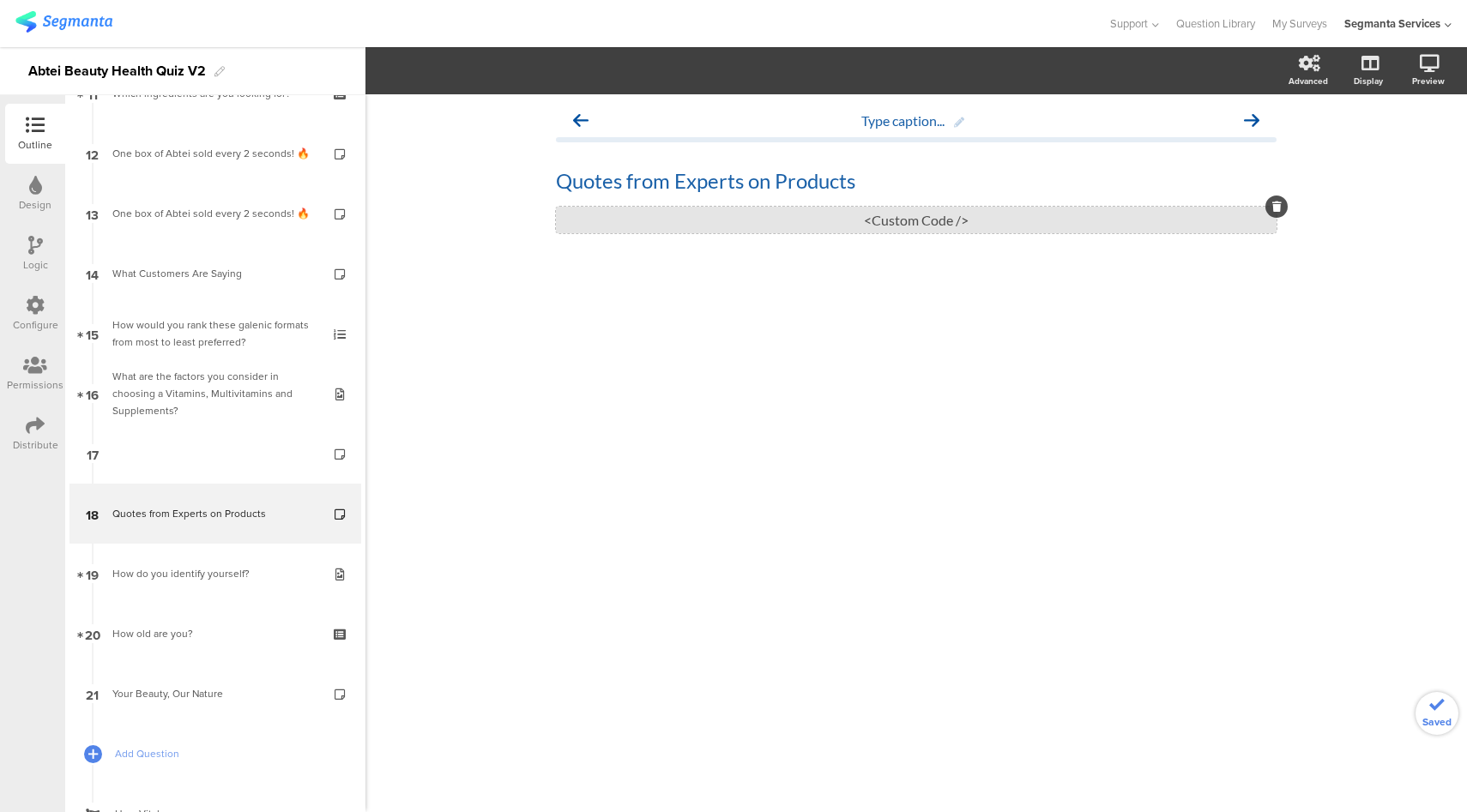
click at [830, 220] on div "<Custom Code />" at bounding box center [916, 220] width 720 height 27
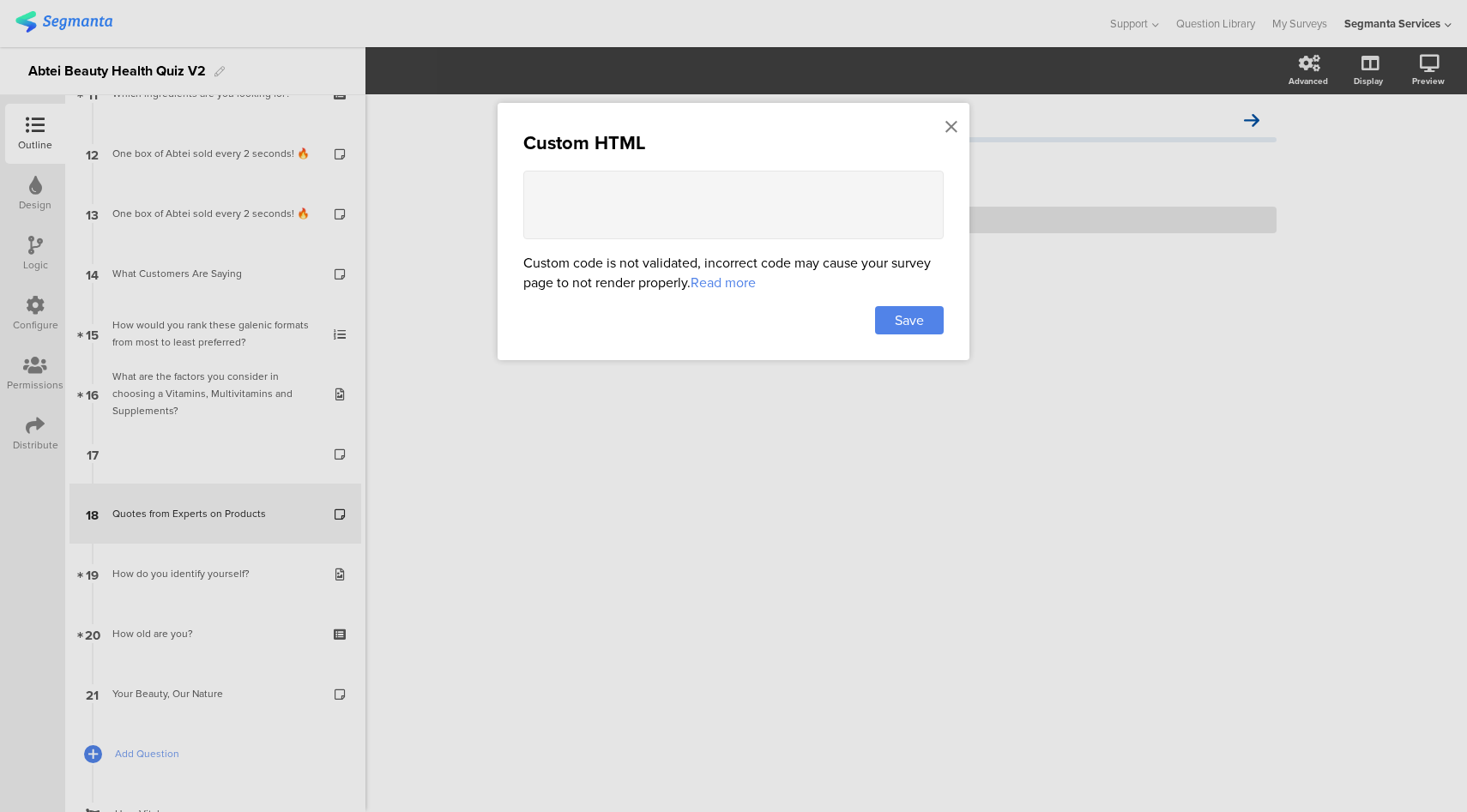
click at [662, 177] on textarea at bounding box center [733, 205] width 420 height 69
paste textarea "<div class="temp-info-card"> <h2>Hear it Straight from the Experts</h2> <p> Hea…"
type textarea "<div class="temp-info-card"> <h2>Hear it Straight from the Experts</h2> <p> Hea…"
click at [899, 325] on span "Save" at bounding box center [910, 319] width 29 height 20
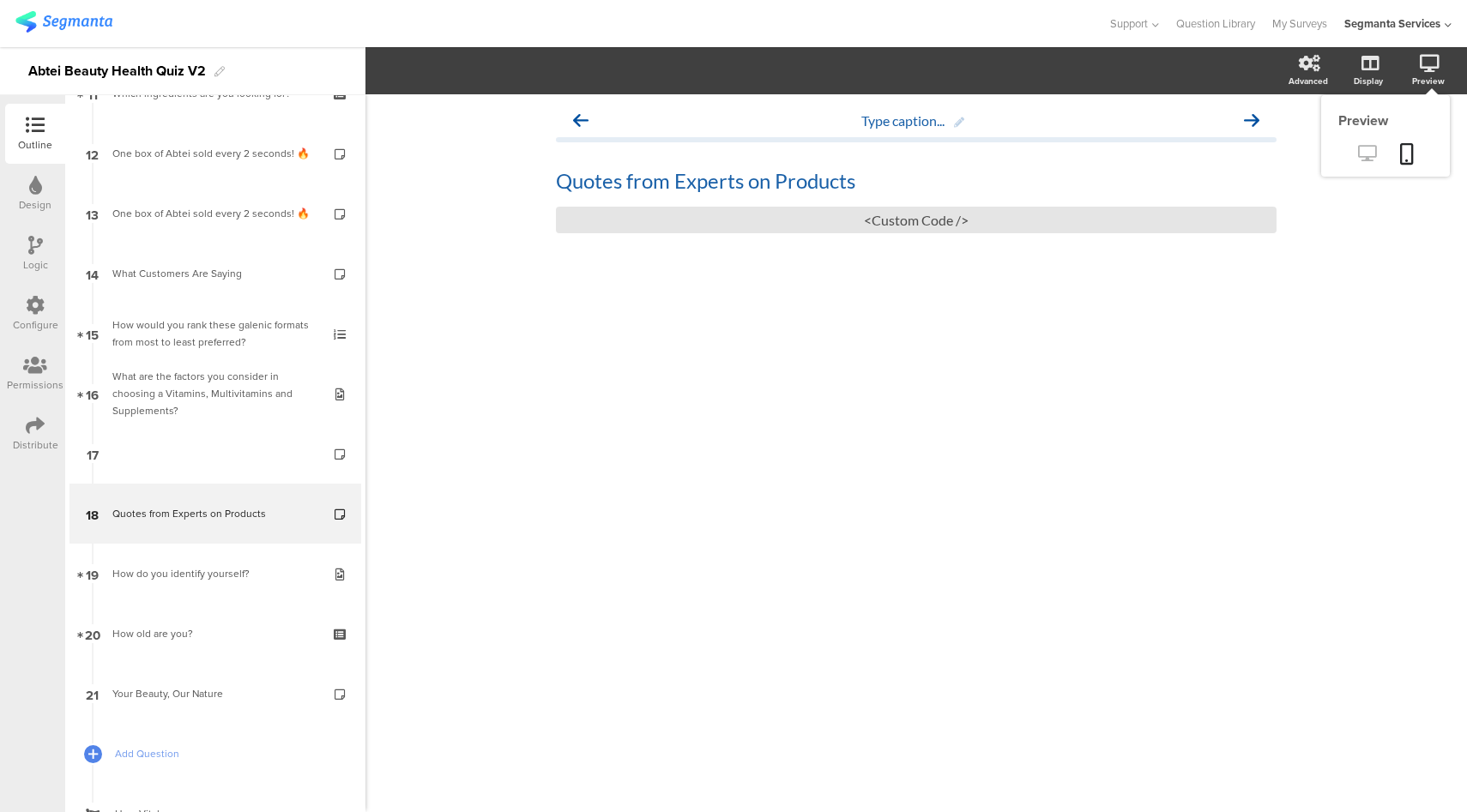
click at [1373, 159] on icon at bounding box center [1366, 152] width 18 height 16
click at [717, 180] on div "Quotes from Experts on Products Quotes from Experts on Products" at bounding box center [916, 181] width 729 height 34
click at [1361, 159] on icon at bounding box center [1366, 152] width 18 height 16
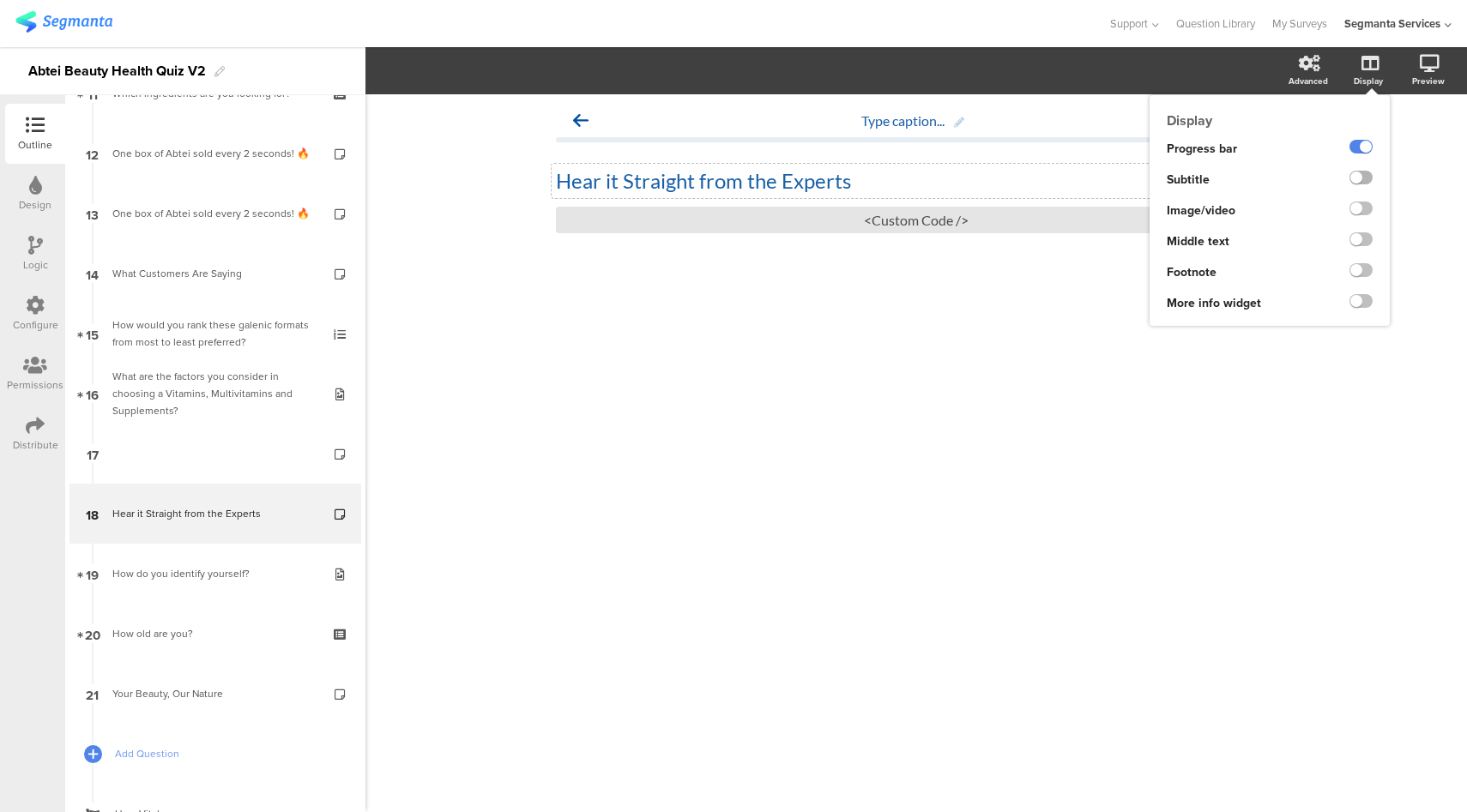
click at [1359, 184] on label at bounding box center [1360, 177] width 23 height 14
click at [0, 0] on input "checkbox" at bounding box center [0, 0] width 0 height 0
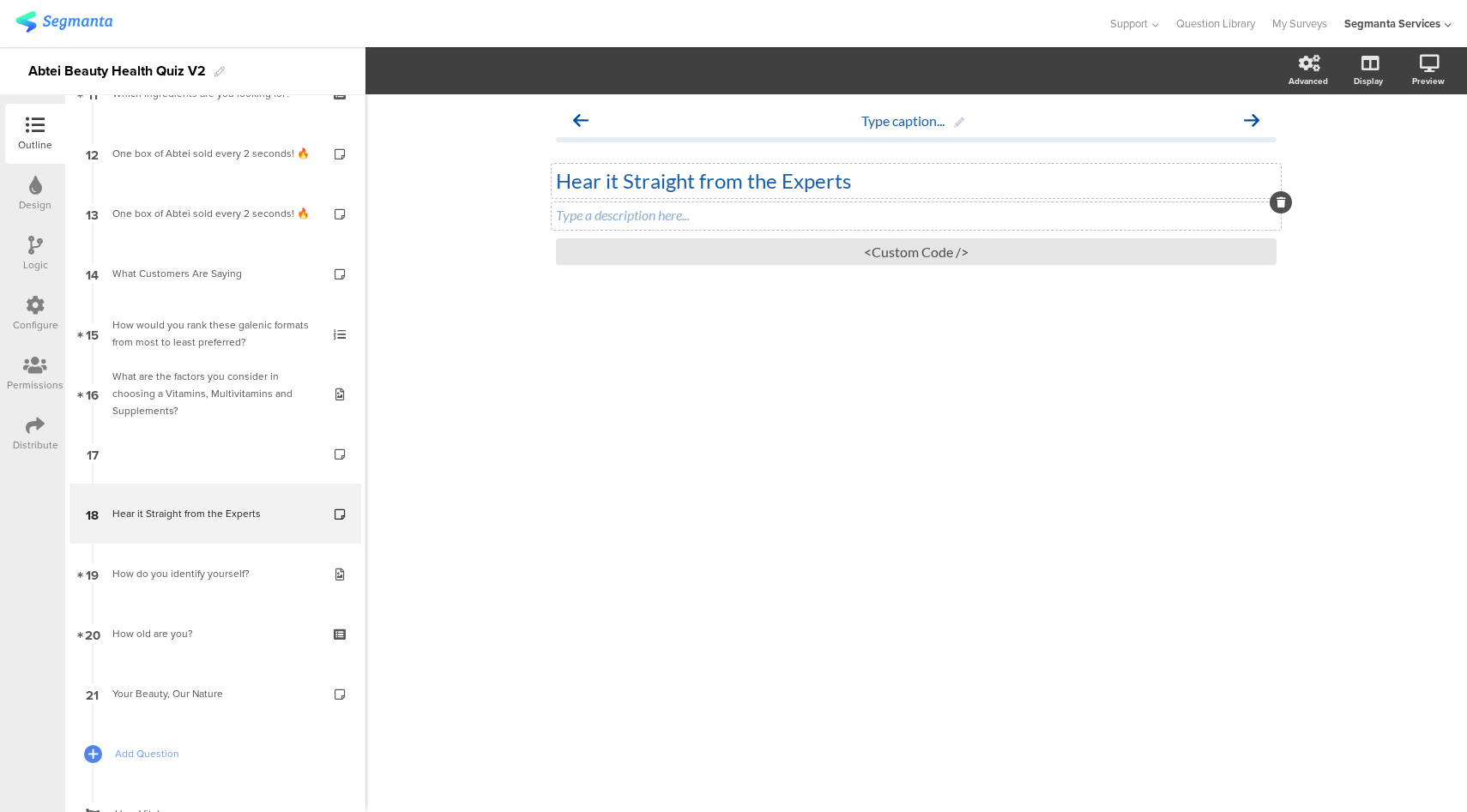
click at [946, 219] on div "Type a description here..." at bounding box center [916, 216] width 729 height 28
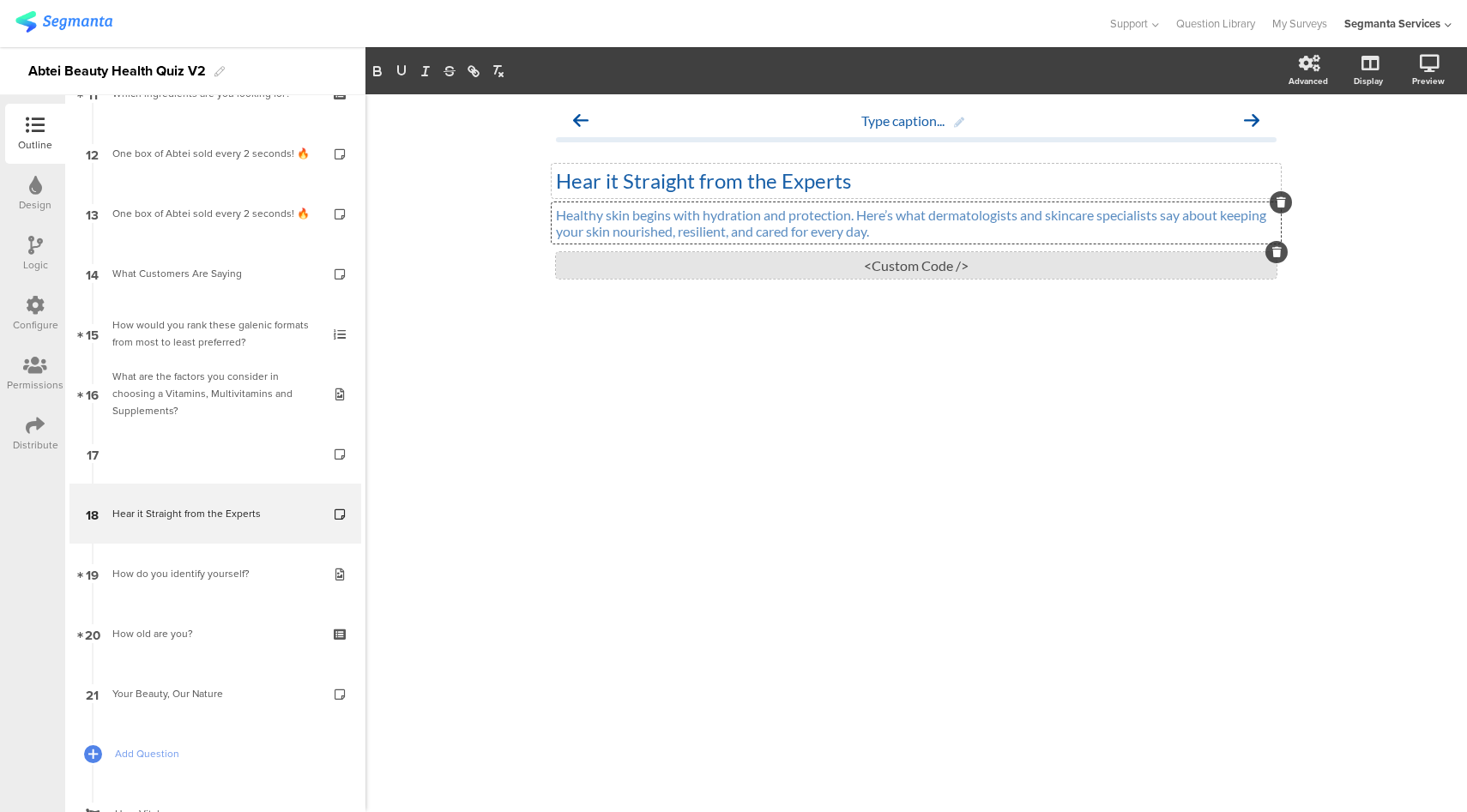
click at [842, 263] on div "<Custom Code />" at bounding box center [916, 265] width 720 height 27
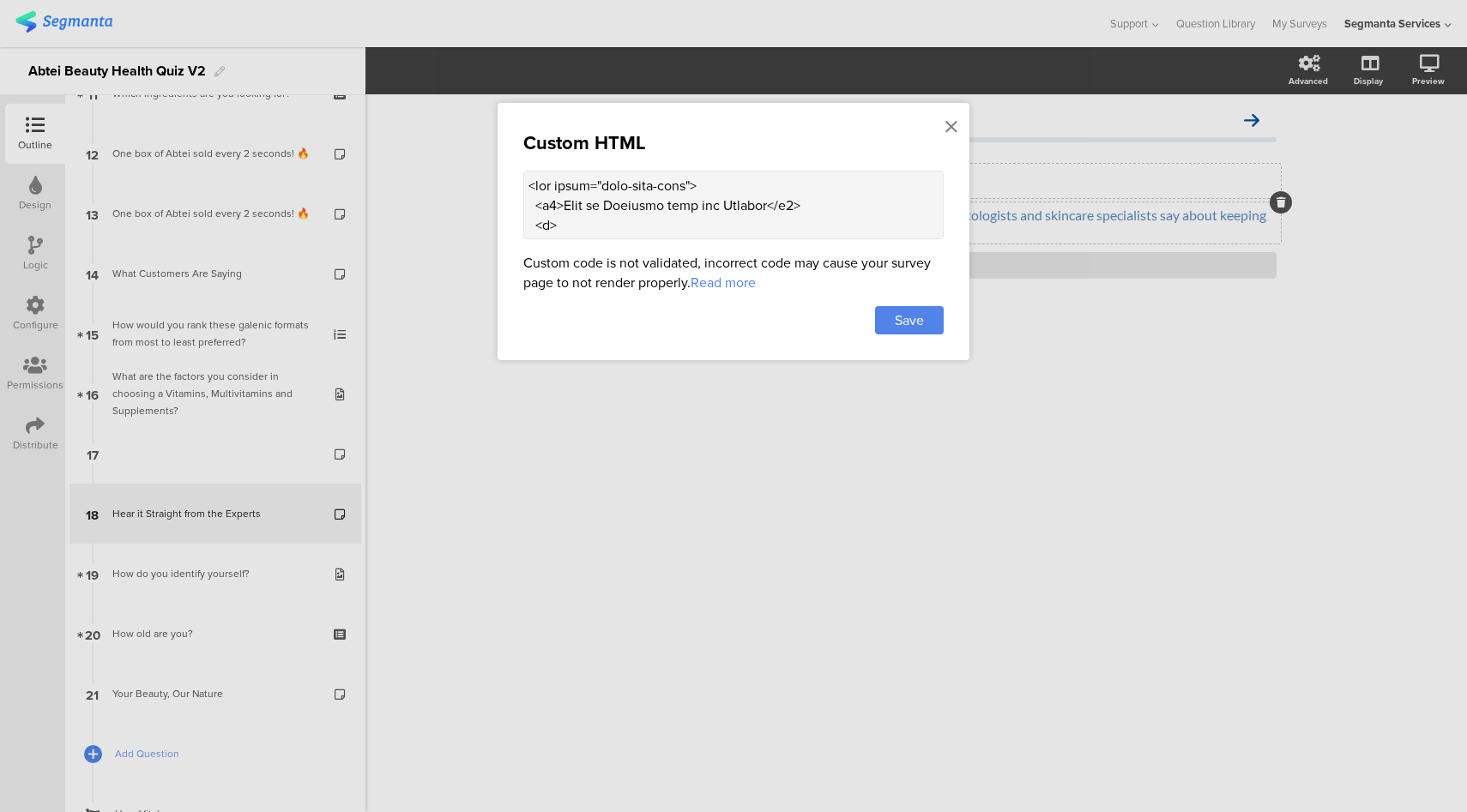
click at [712, 210] on textarea at bounding box center [733, 205] width 420 height 69
paste textarea "carousel-container"> <div class="carousel-slide"> <!-- Slide 1 --> <div class="…"
type textarea "<div class="carousel-container"> <div class="carousel-slide"> <!-- Slide 1 --> …"
click at [893, 319] on div "Save" at bounding box center [910, 320] width 69 height 28
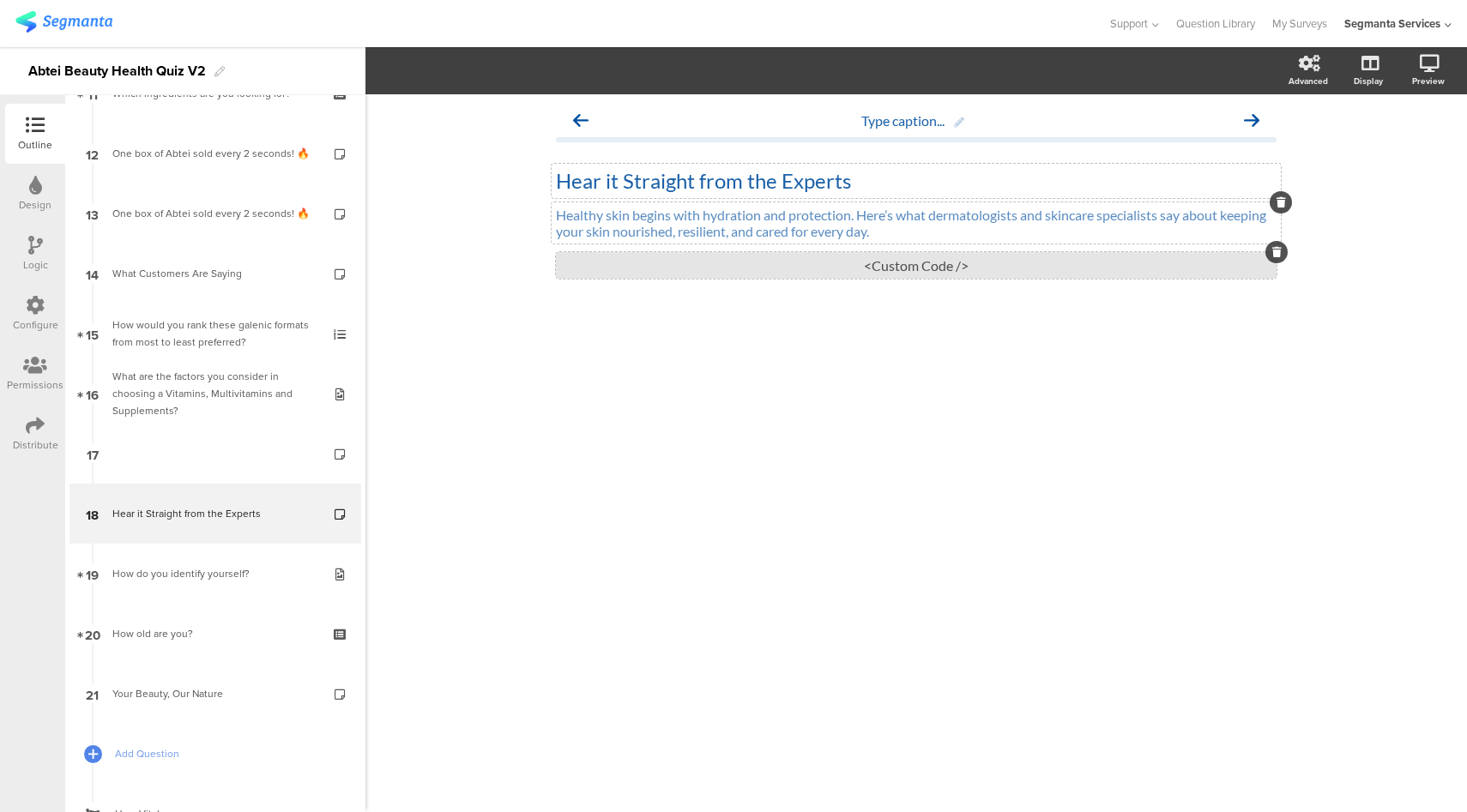
click at [900, 272] on div "<Custom Code />" at bounding box center [916, 265] width 720 height 27
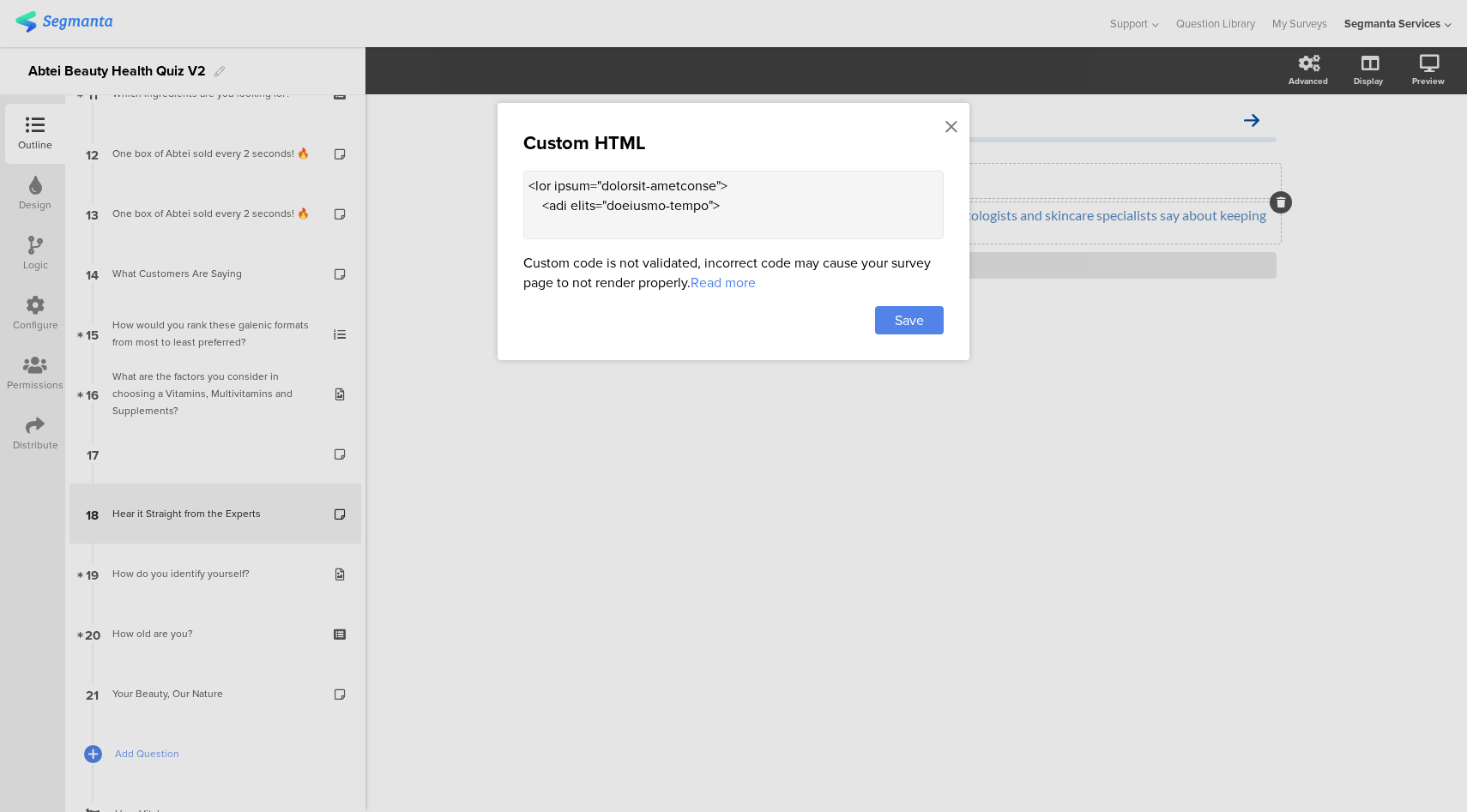
click at [791, 187] on textarea at bounding box center [733, 205] width 420 height 69
paste textarea "<br><br><br>"
type textarea "<br><br><br> <div class="carousel-container"> <div class="carousel-slide"> <!--…"
click at [932, 317] on div "Save" at bounding box center [910, 320] width 69 height 28
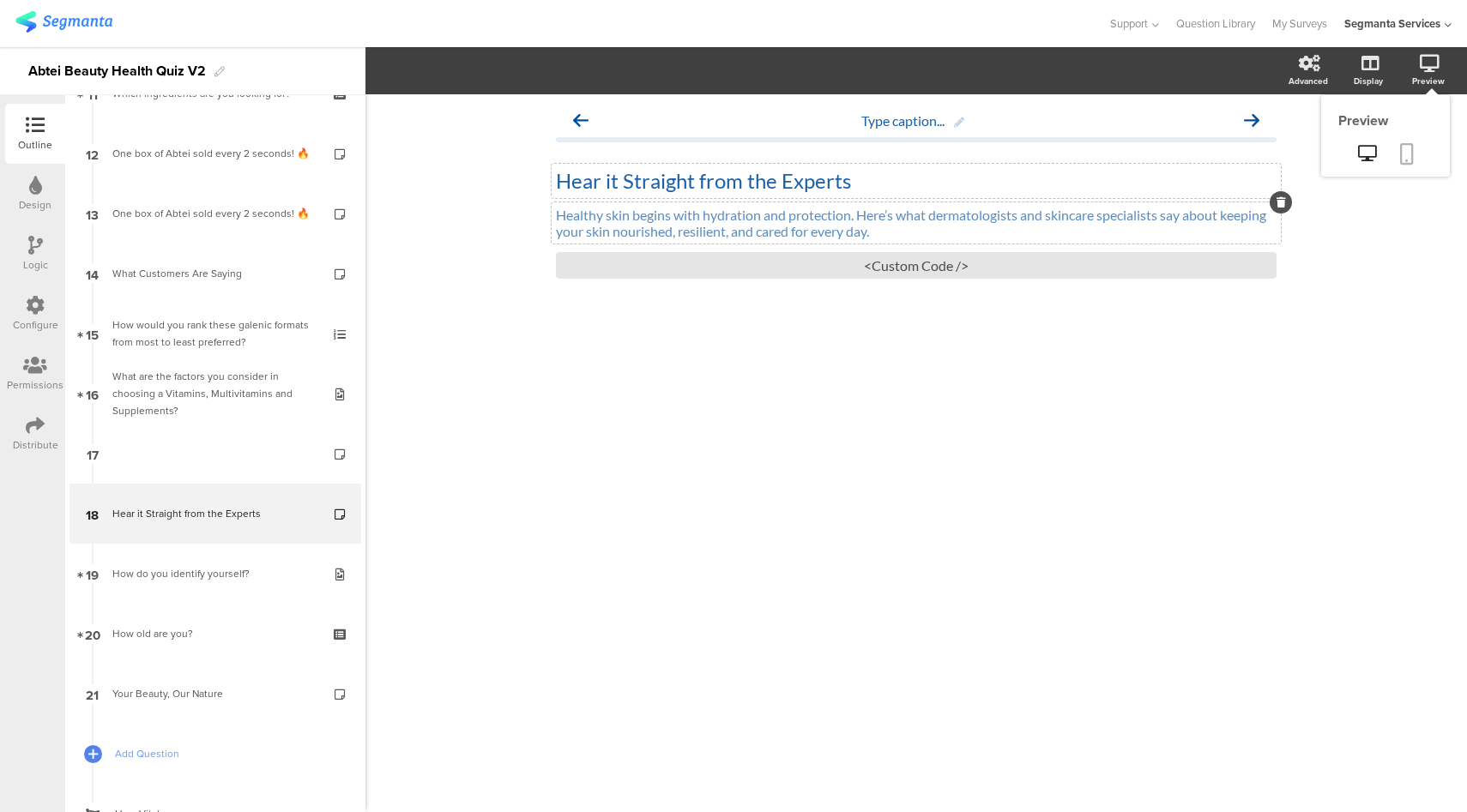
click at [1401, 158] on icon at bounding box center [1407, 153] width 14 height 22
click at [855, 260] on div "<Custom Code />" at bounding box center [916, 265] width 720 height 27
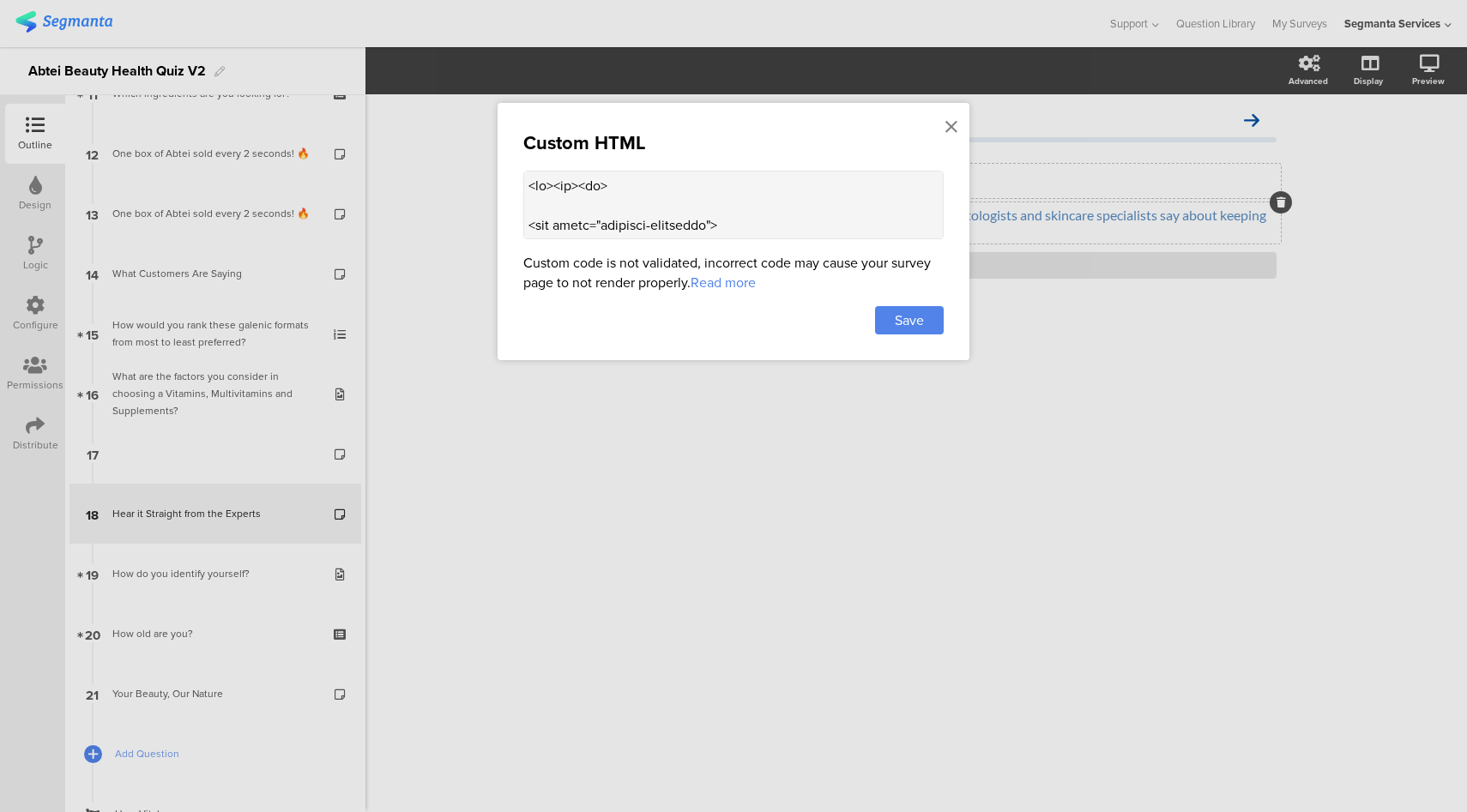
click at [643, 184] on textarea at bounding box center [733, 205] width 420 height 69
type textarea "<br><br> <div class="carousel-container"> <div class="carousel-slide"> <!-- Sli…"
click at [905, 324] on span "Save" at bounding box center [910, 319] width 29 height 20
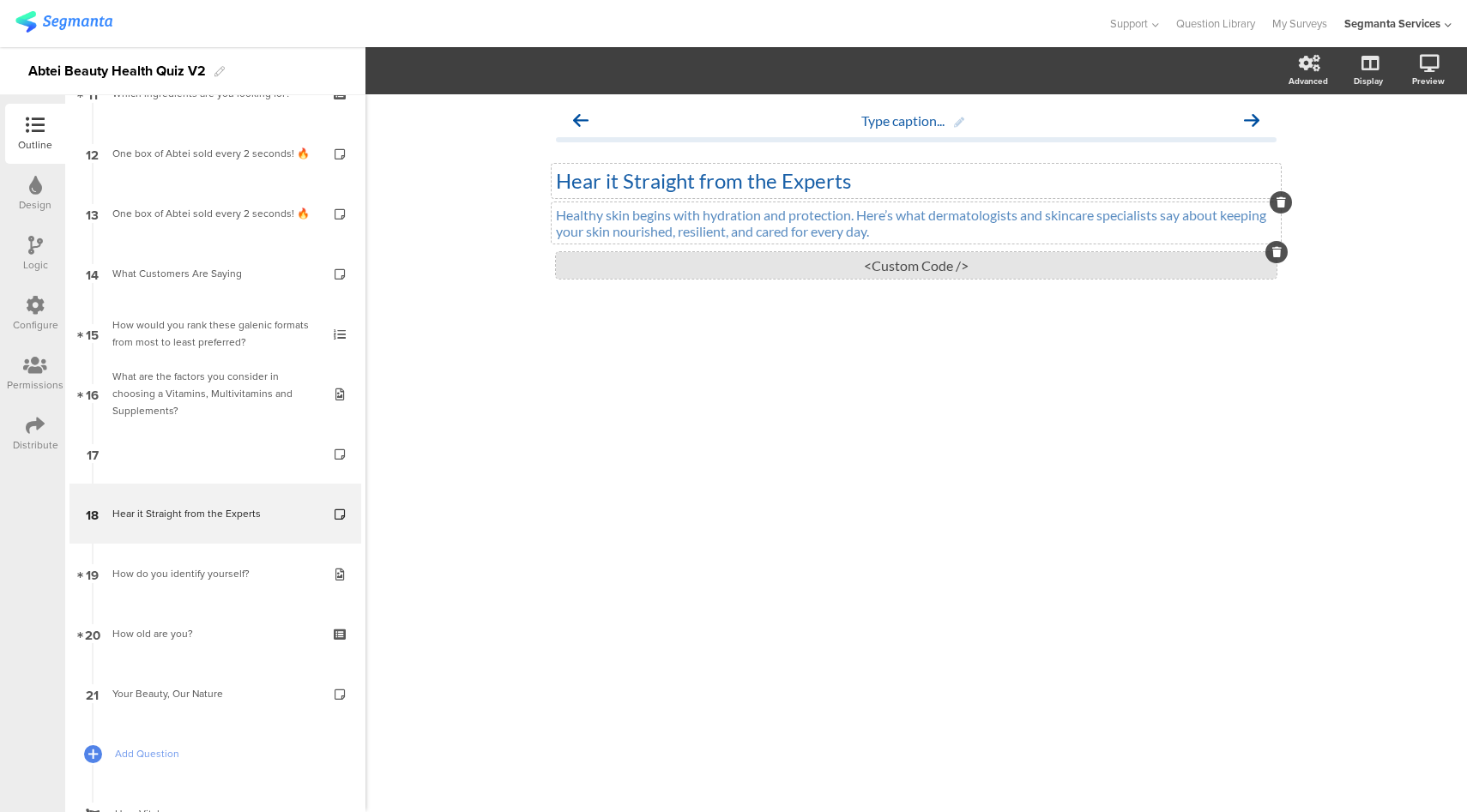
click at [879, 276] on div "<Custom Code />" at bounding box center [916, 265] width 720 height 27
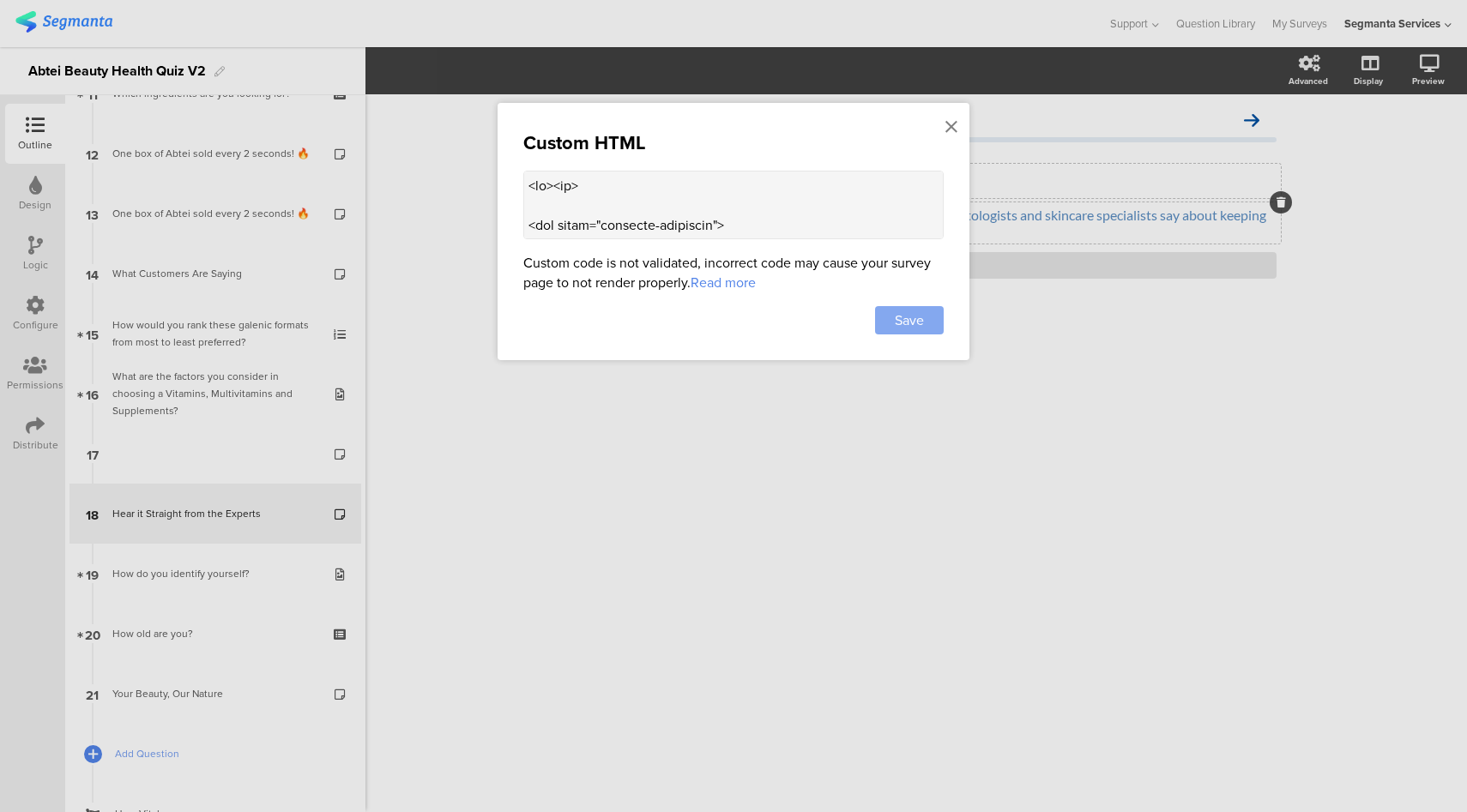
click at [923, 318] on span "Save" at bounding box center [910, 319] width 29 height 20
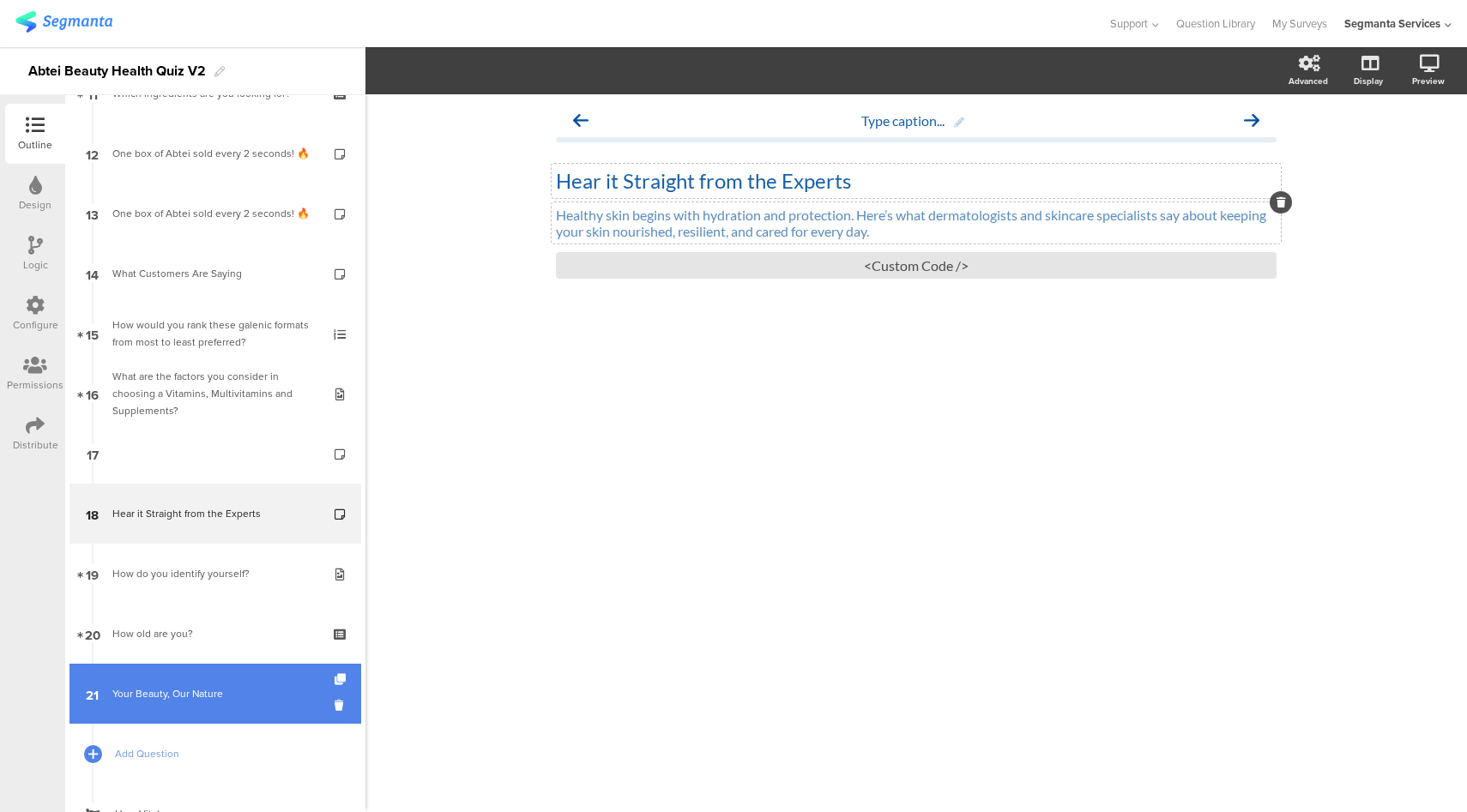
click at [221, 681] on link "21 Your Beauty, Our Nature" at bounding box center [215, 694] width 292 height 60
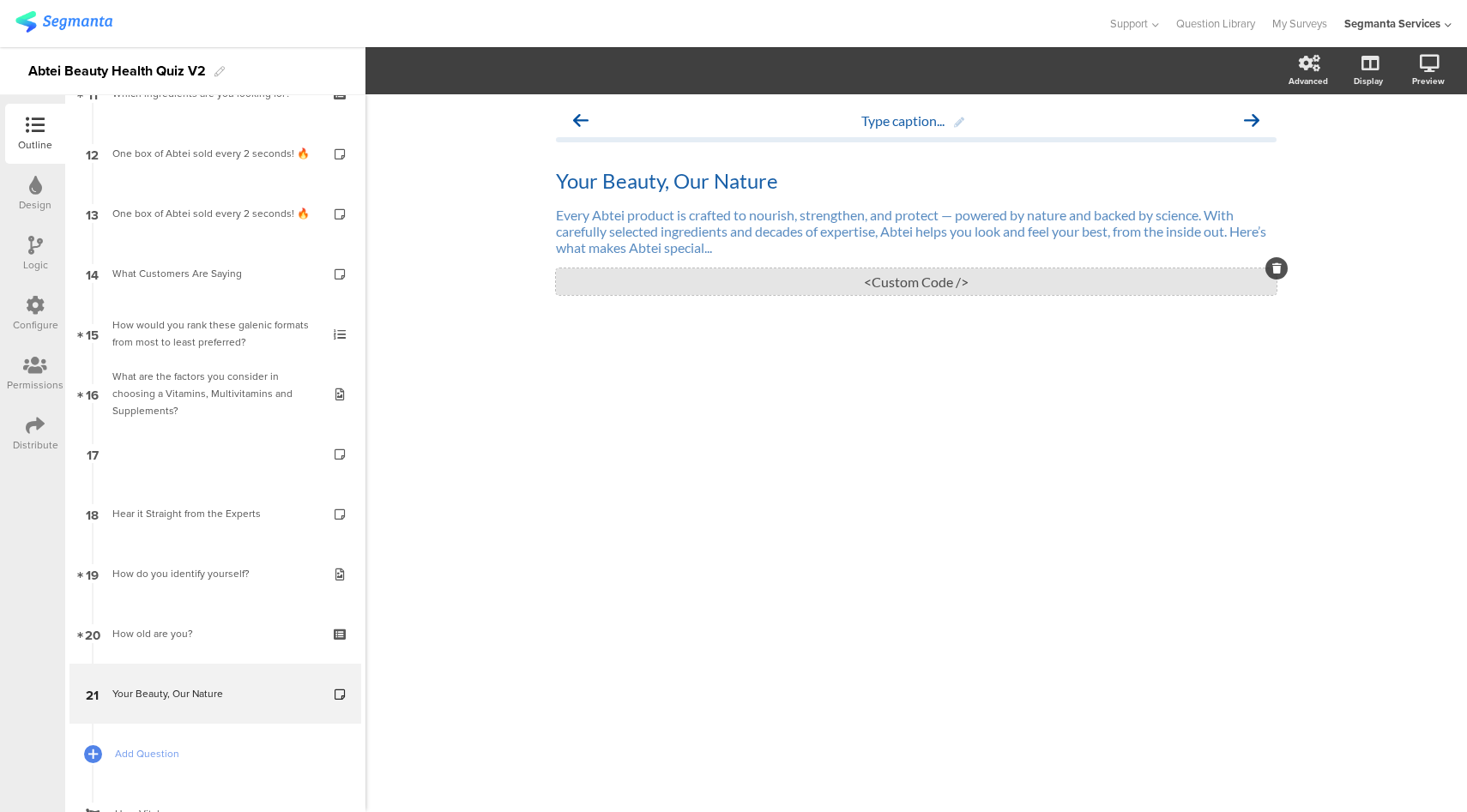
click at [853, 282] on div "<Custom Code />" at bounding box center [916, 282] width 720 height 27
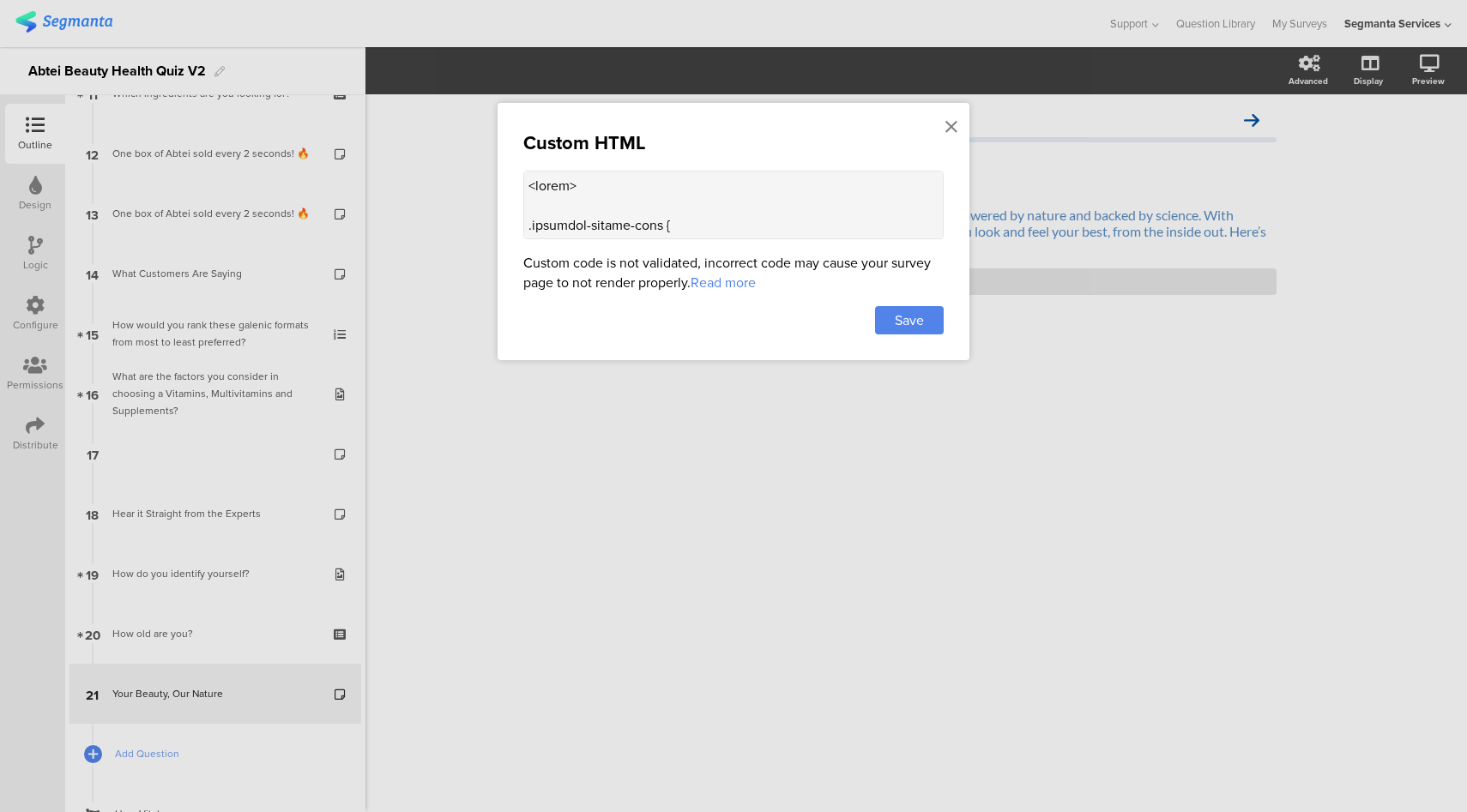
click at [703, 199] on textarea at bounding box center [733, 205] width 420 height 69
click at [668, 209] on textarea at bounding box center [733, 205] width 420 height 69
paste textarea "br><br><br> <div class="carousel-container"> <div class="carousel-slide"> <!-- …"
type textarea "<br><br><br> <div class="carousel-container"> <div class="carousel-slide"> <!--…"
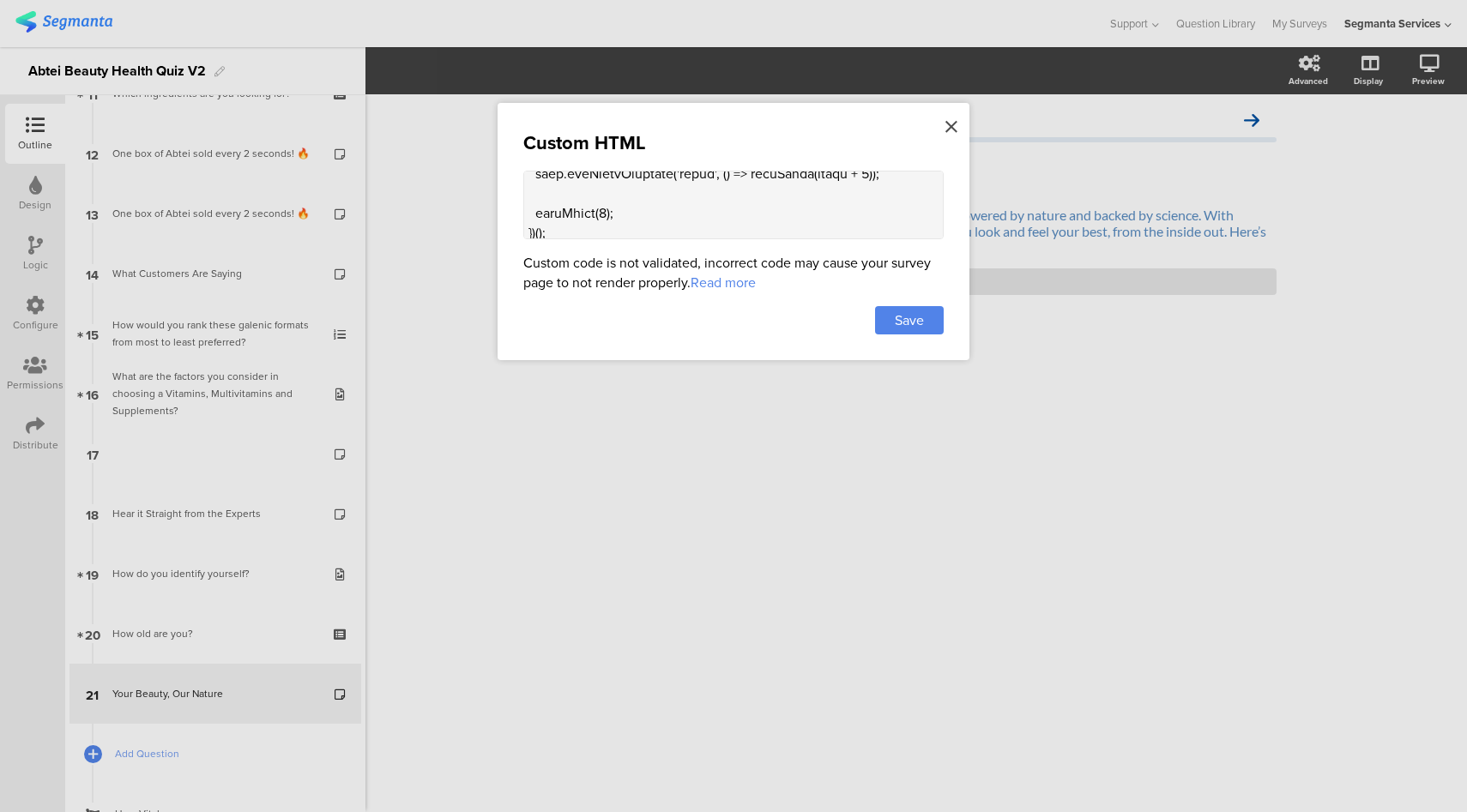
click at [952, 126] on icon at bounding box center [951, 127] width 12 height 19
click at [965, 270] on div "<Custom Code />" at bounding box center [916, 282] width 720 height 27
click at [946, 125] on icon at bounding box center [951, 127] width 12 height 19
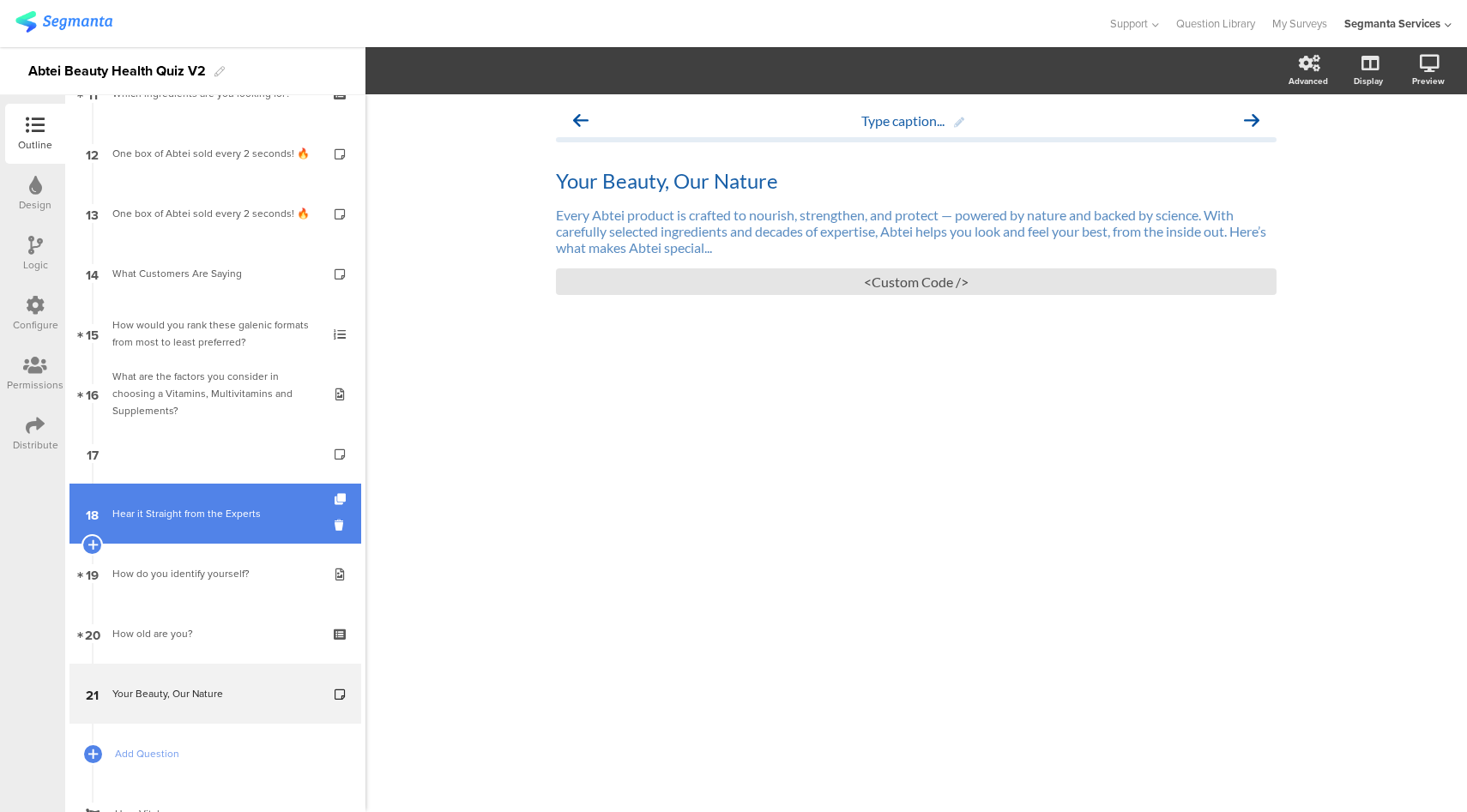
click at [248, 504] on link "18 Hear it Straight from the Experts" at bounding box center [215, 514] width 292 height 60
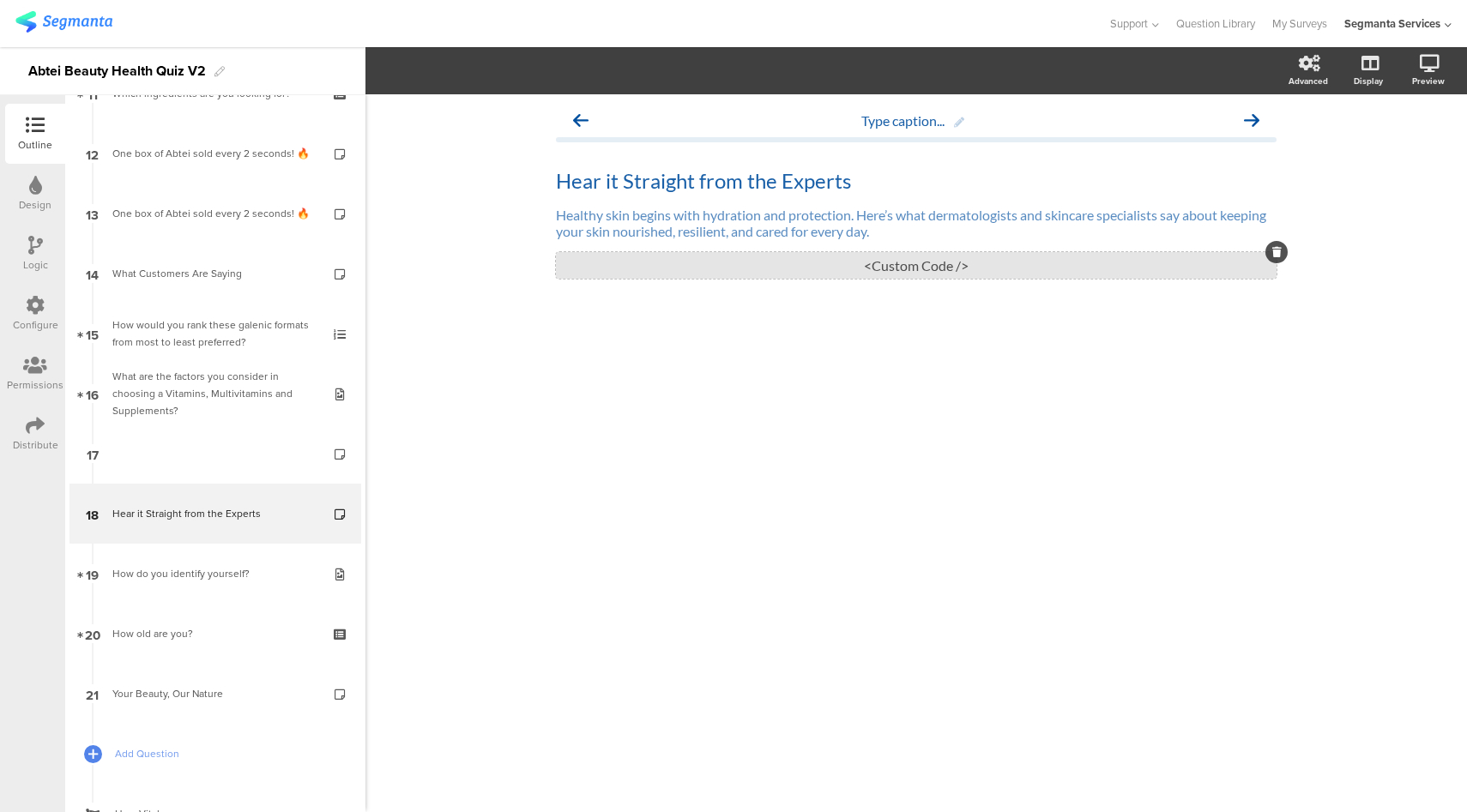
click at [829, 259] on div "<Custom Code />" at bounding box center [916, 265] width 720 height 27
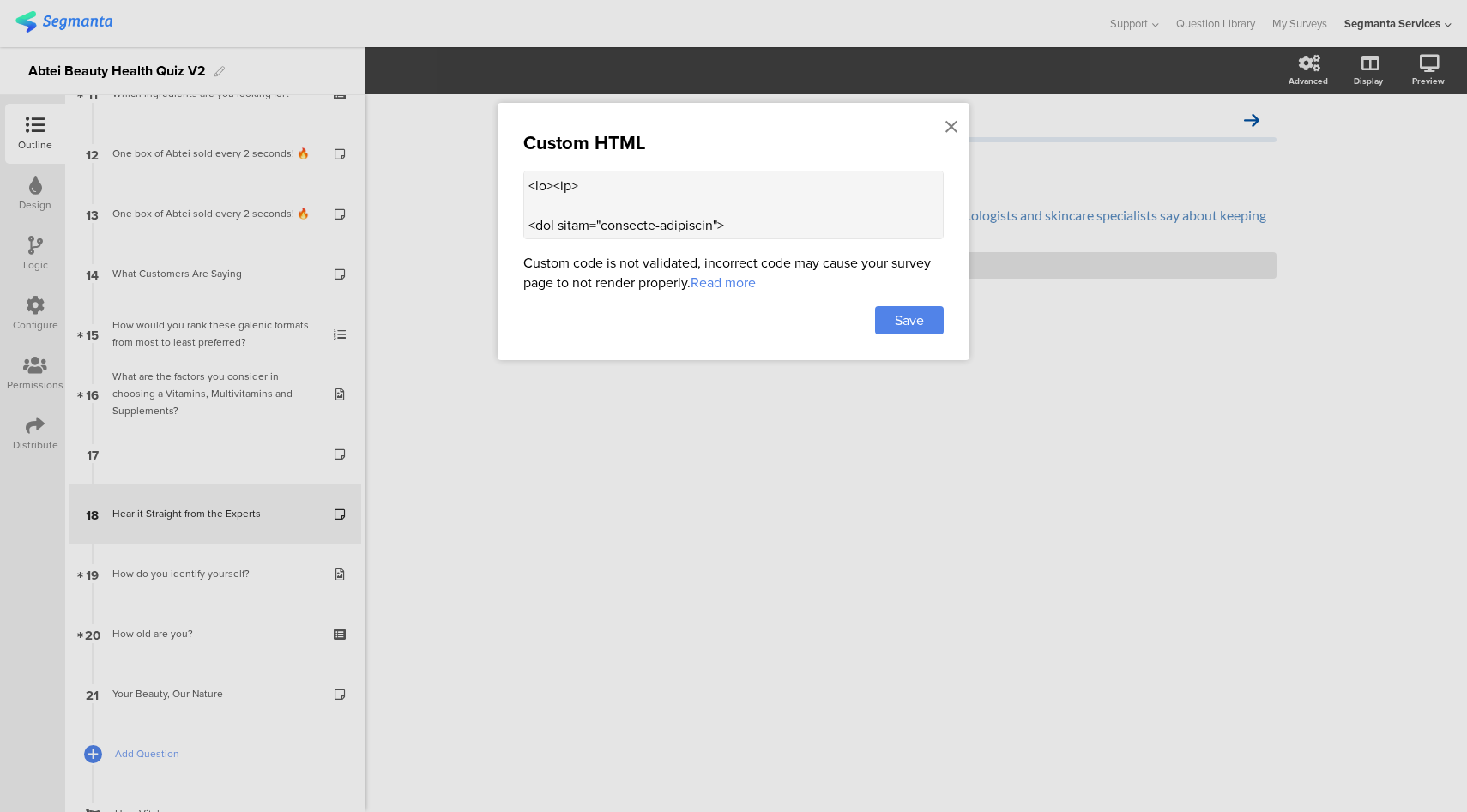
click at [815, 220] on textarea at bounding box center [733, 205] width 420 height 69
paste textarea "<br> <div class="carousel-container"> <div class="carousel-slide"> <!-- Slide 1…"
type textarea "<br><br><br> <div class="carousel-container"> <div class="carousel-slide"> <!--…"
click at [938, 318] on div "Save" at bounding box center [910, 320] width 69 height 28
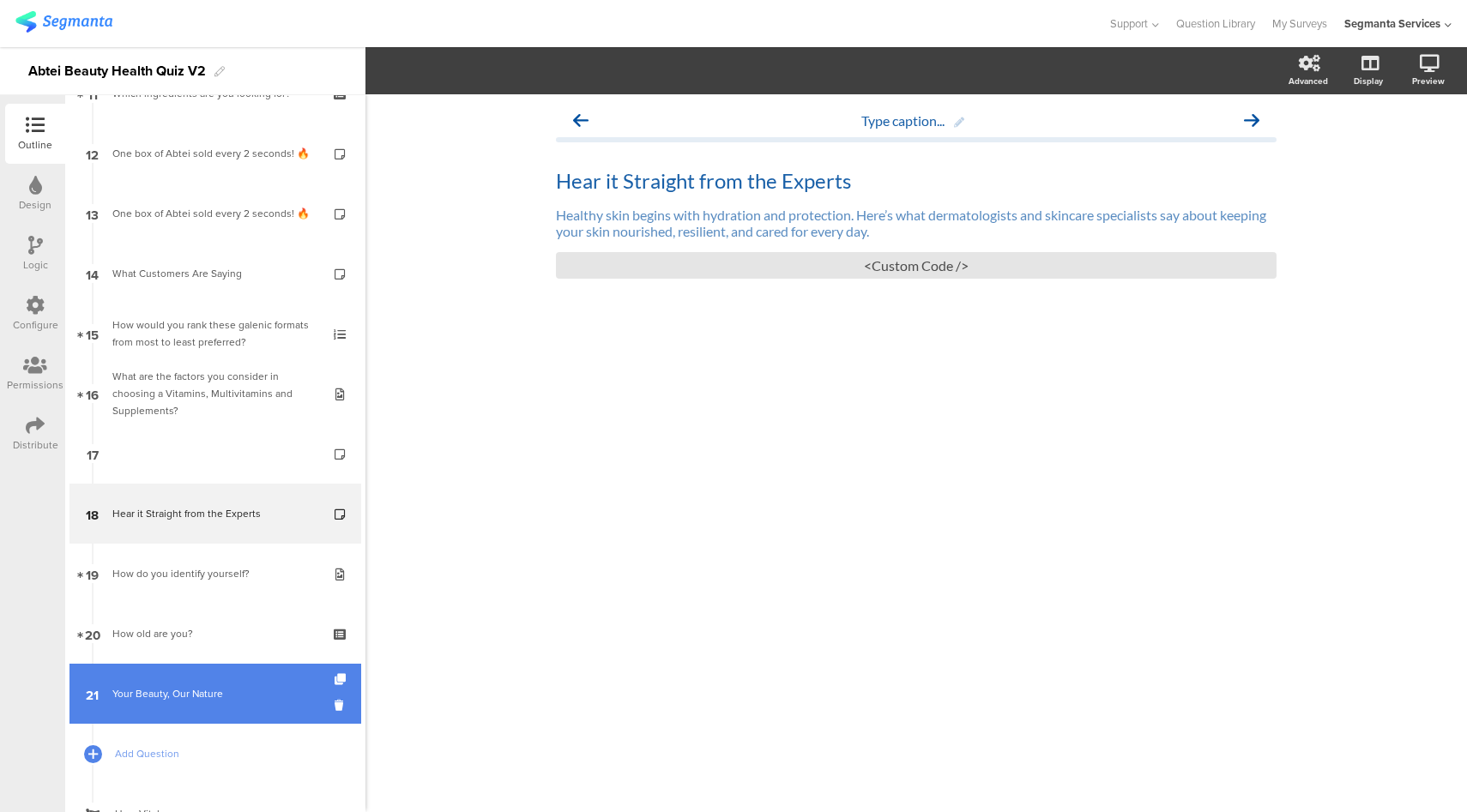
click at [259, 692] on div "Your Beauty, Our Nature" at bounding box center [214, 694] width 205 height 17
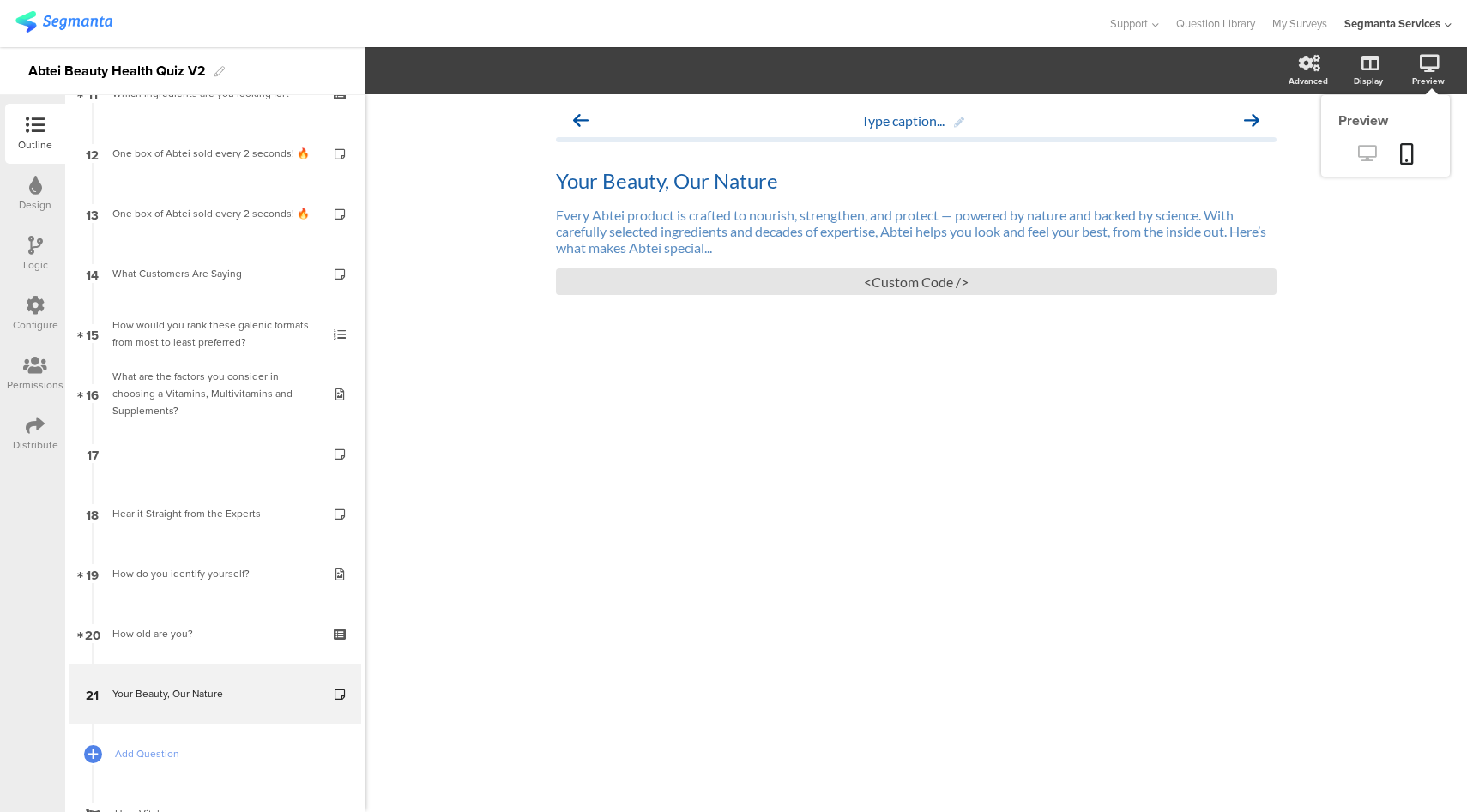
click at [1363, 152] on icon at bounding box center [1366, 152] width 18 height 16
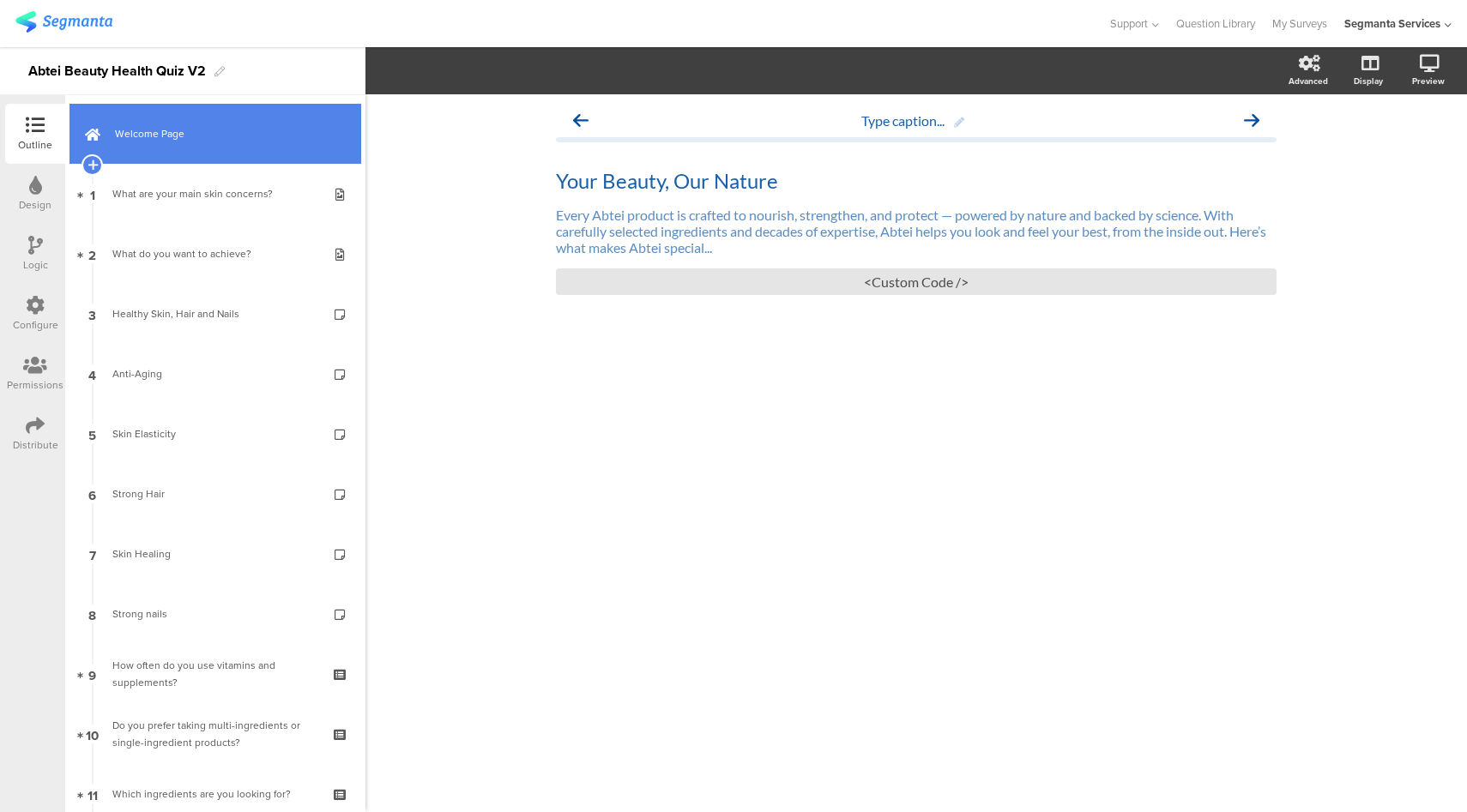
click at [217, 135] on span "Welcome Page" at bounding box center [224, 133] width 220 height 17
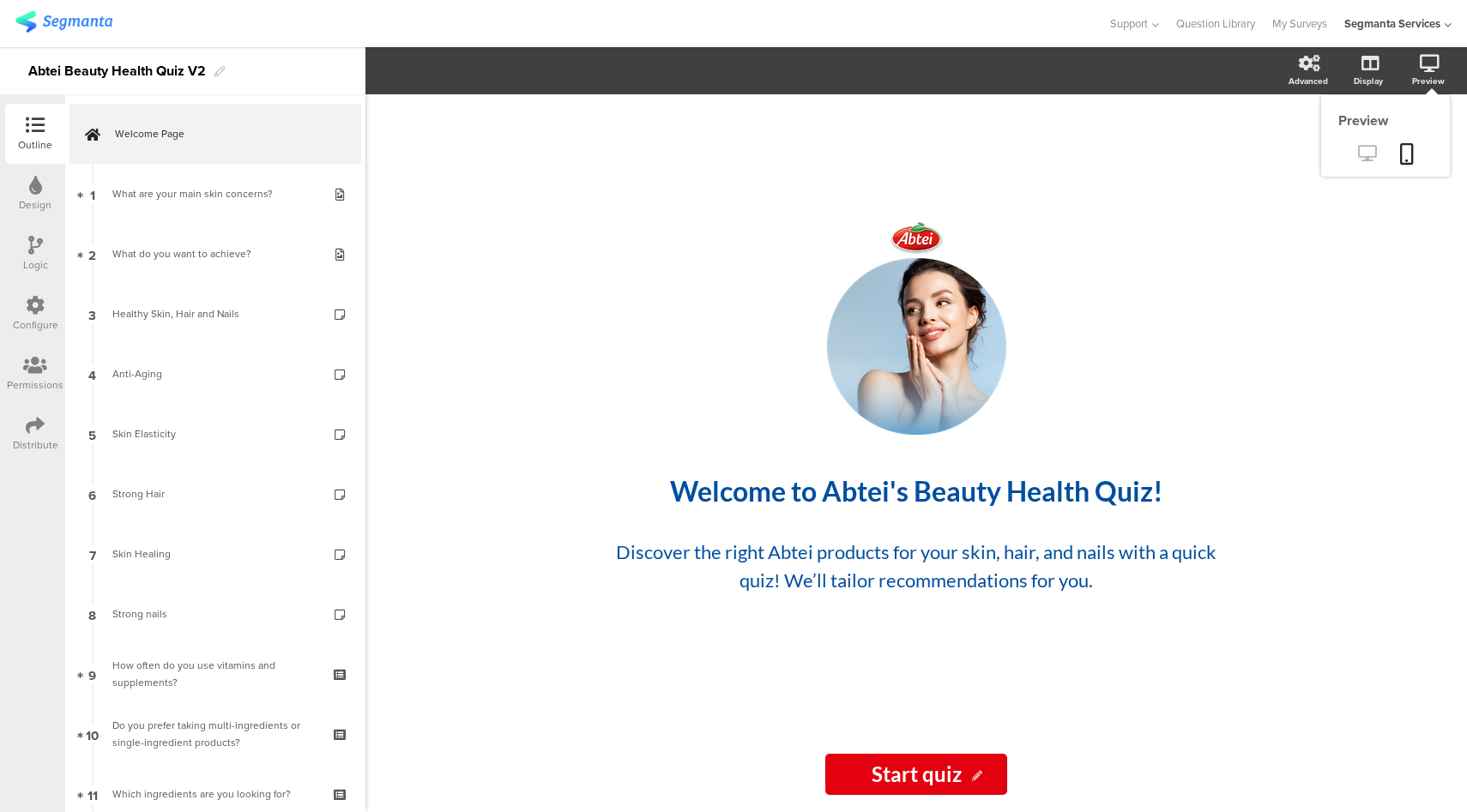
click at [1365, 147] on icon at bounding box center [1366, 152] width 18 height 16
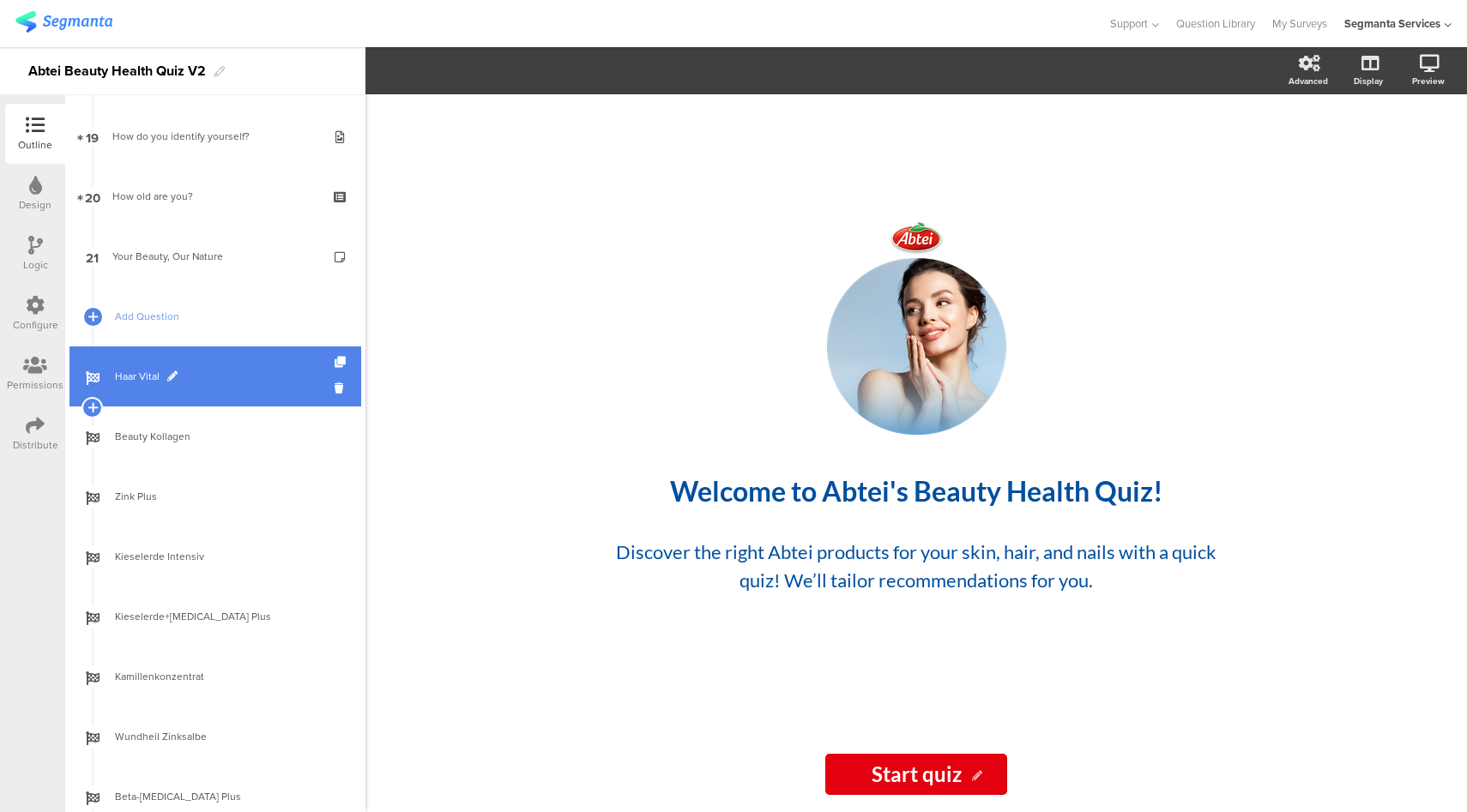
scroll to position [1129, 0]
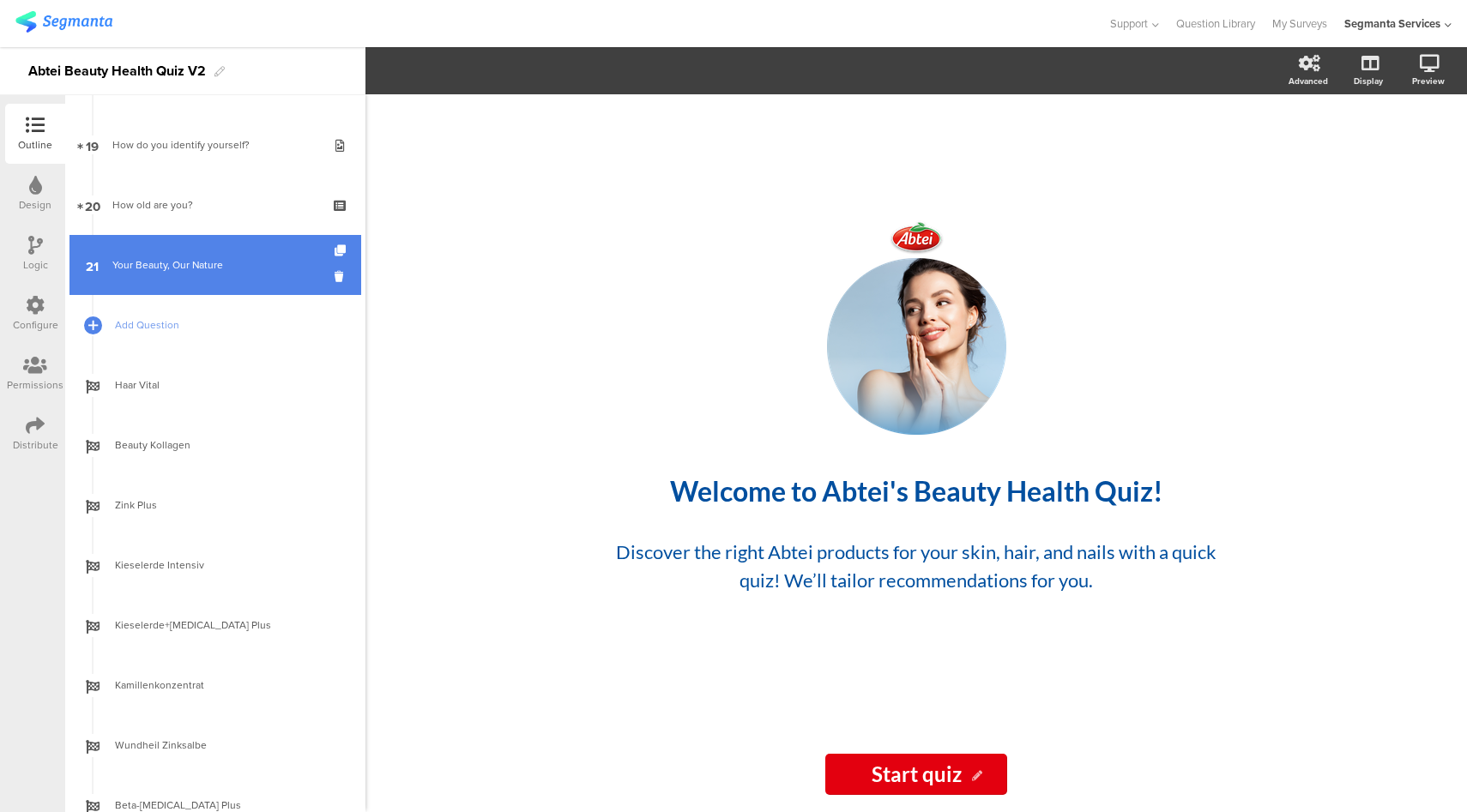
click at [208, 259] on div "Your Beauty, Our Nature" at bounding box center [214, 265] width 205 height 17
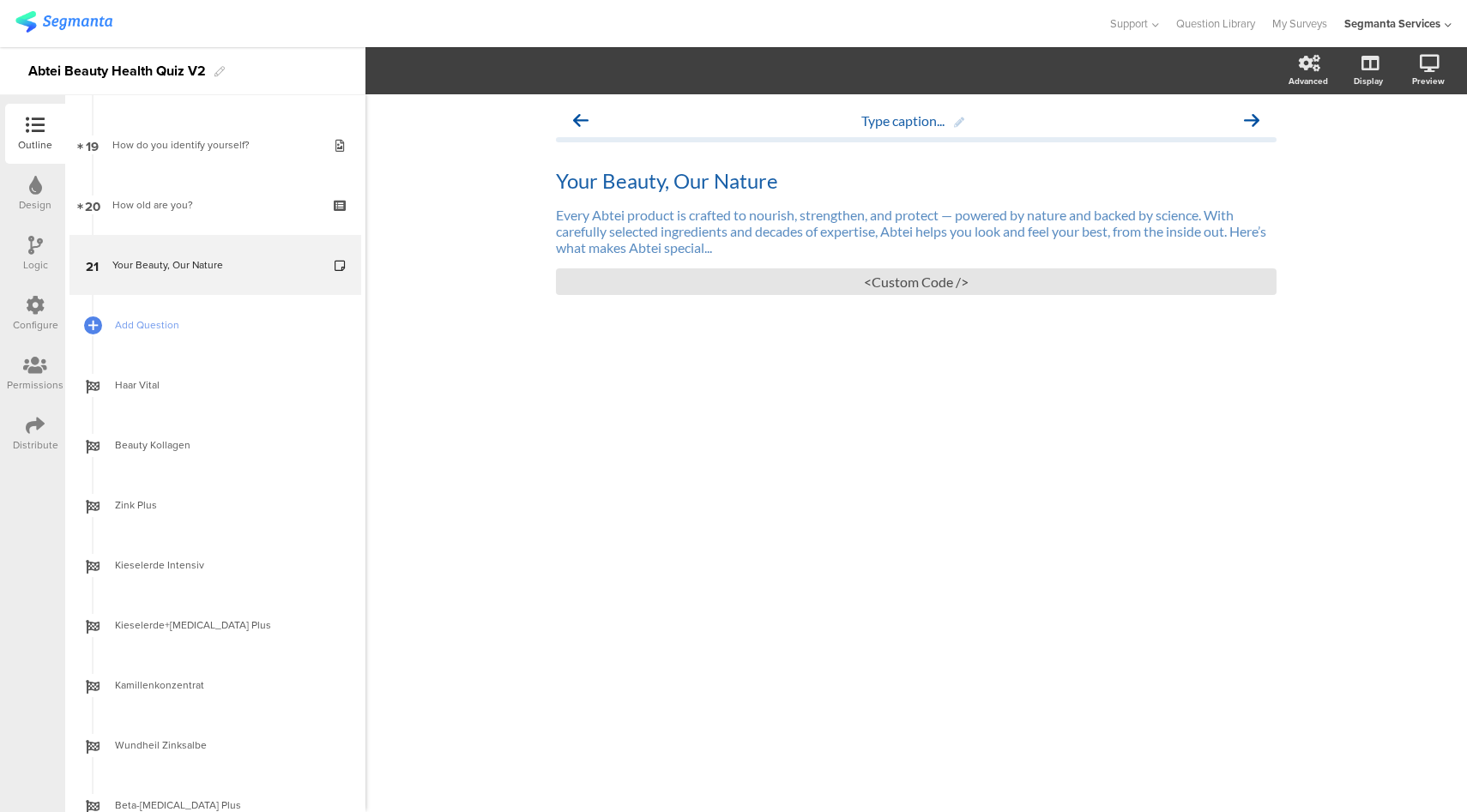
click at [24, 246] on div "Logic" at bounding box center [35, 254] width 60 height 60
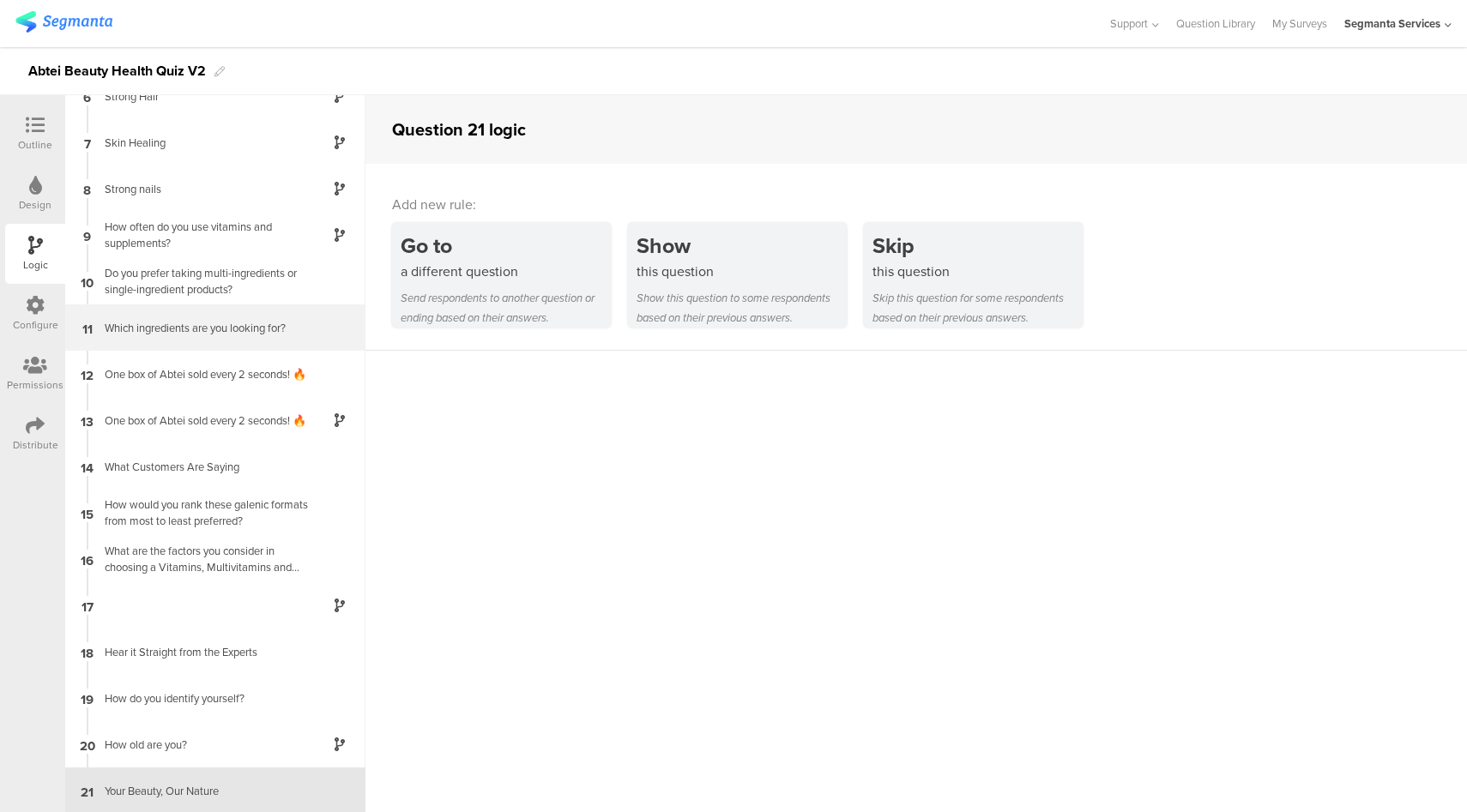
scroll to position [256, 0]
click at [26, 133] on icon at bounding box center [35, 125] width 19 height 19
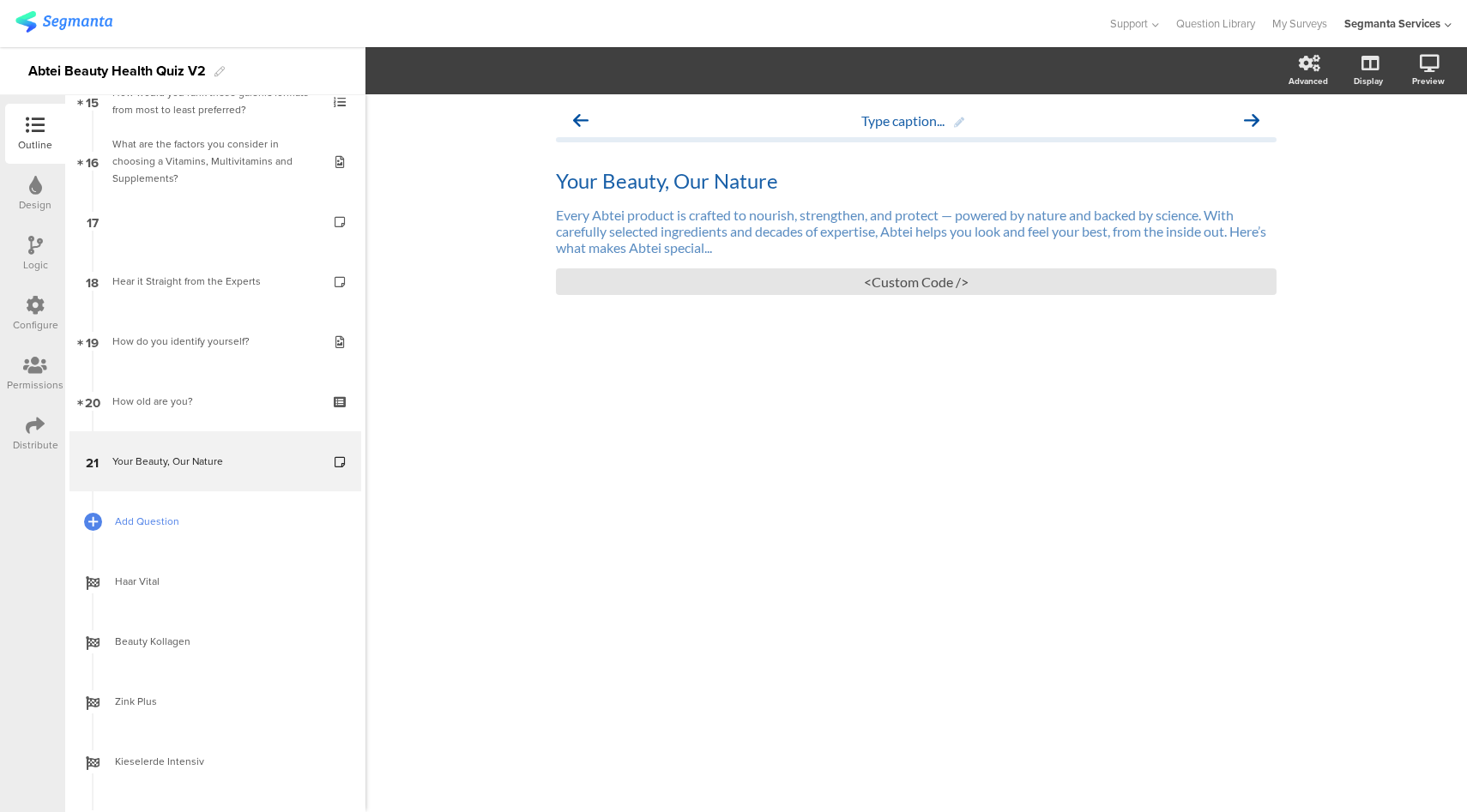
scroll to position [940, 0]
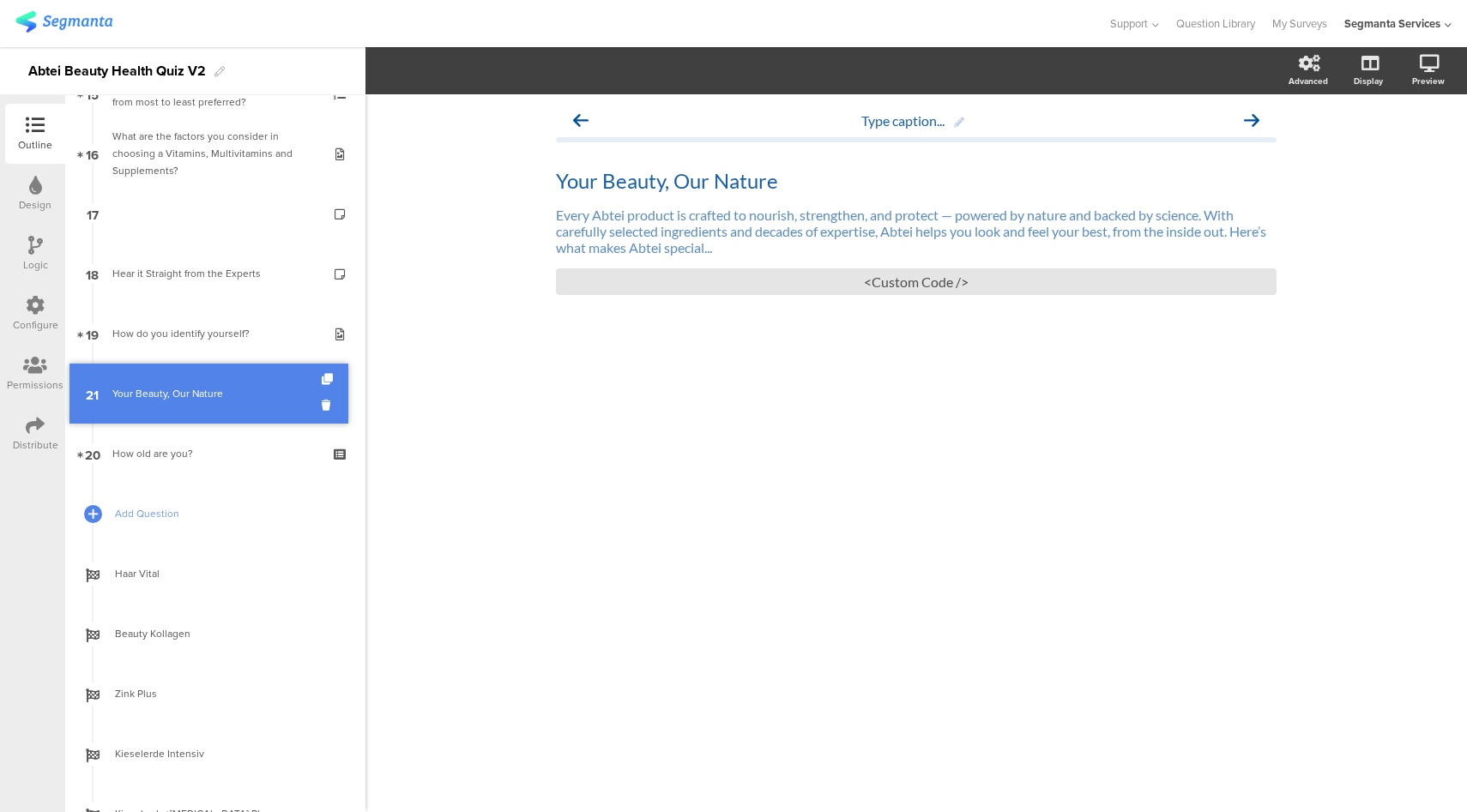
drag, startPoint x: 220, startPoint y: 459, endPoint x: 221, endPoint y: 399, distance: 60.0
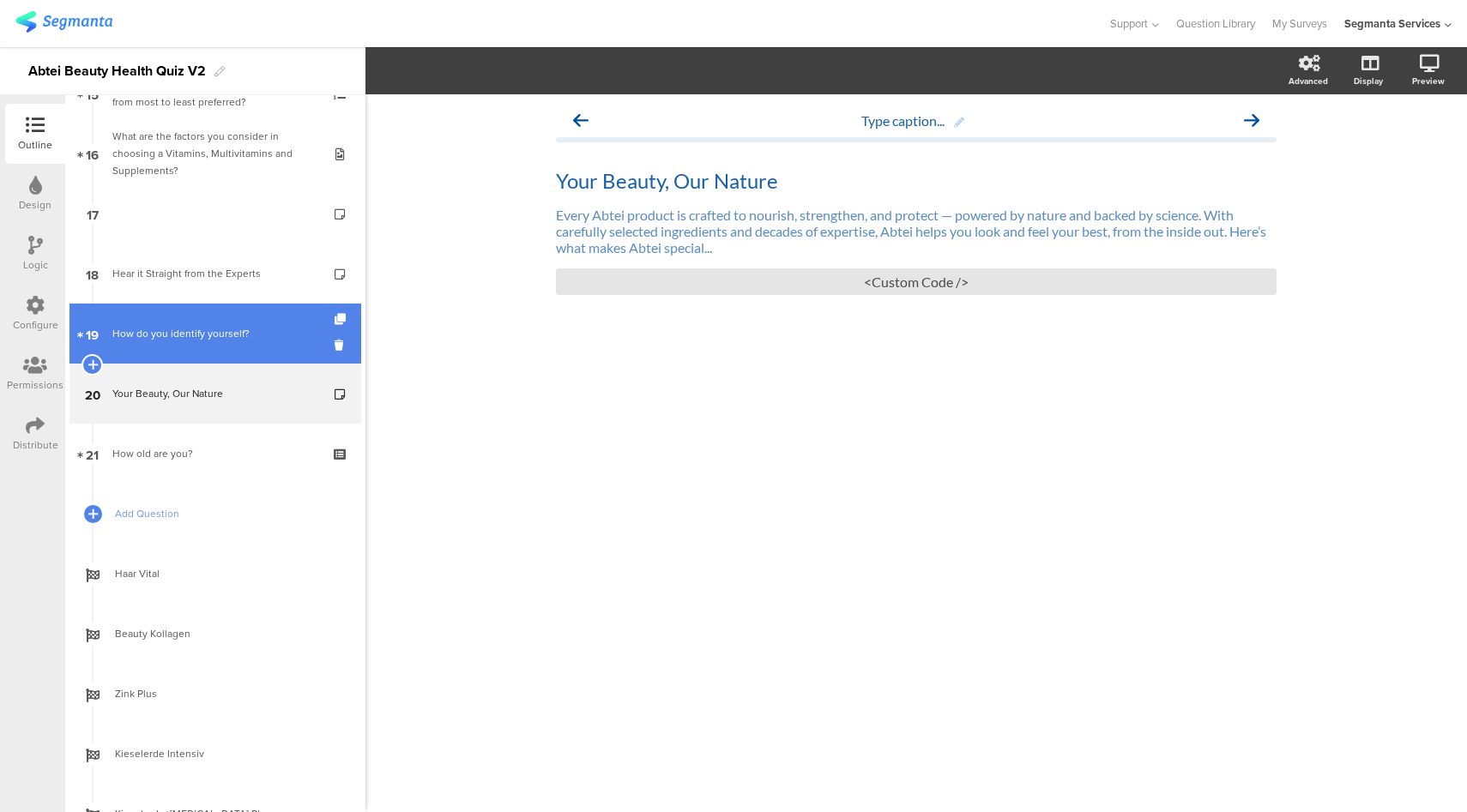
click at [177, 326] on div "How do you identify yourself?" at bounding box center [214, 333] width 205 height 17
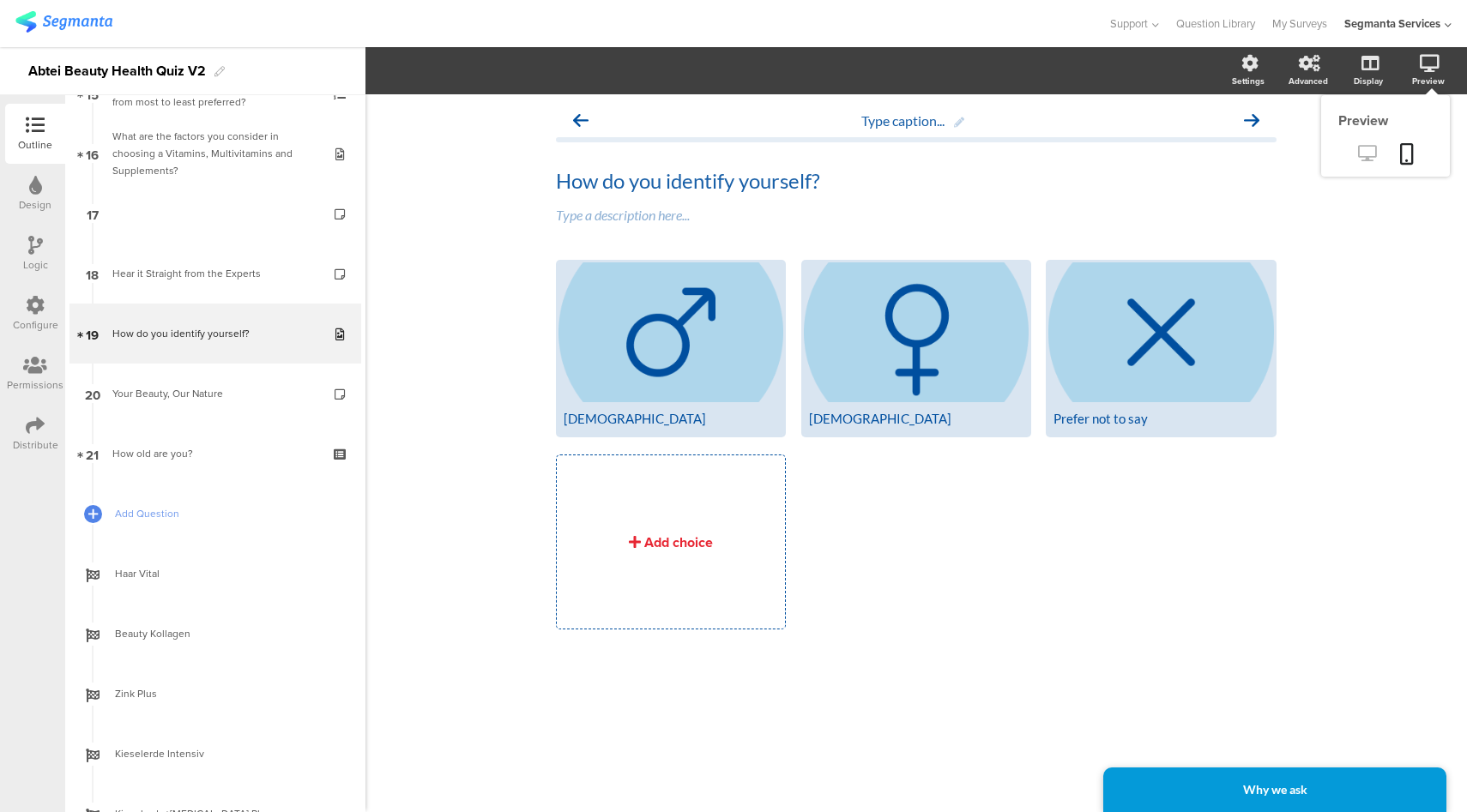
click at [1361, 156] on icon at bounding box center [1366, 152] width 18 height 16
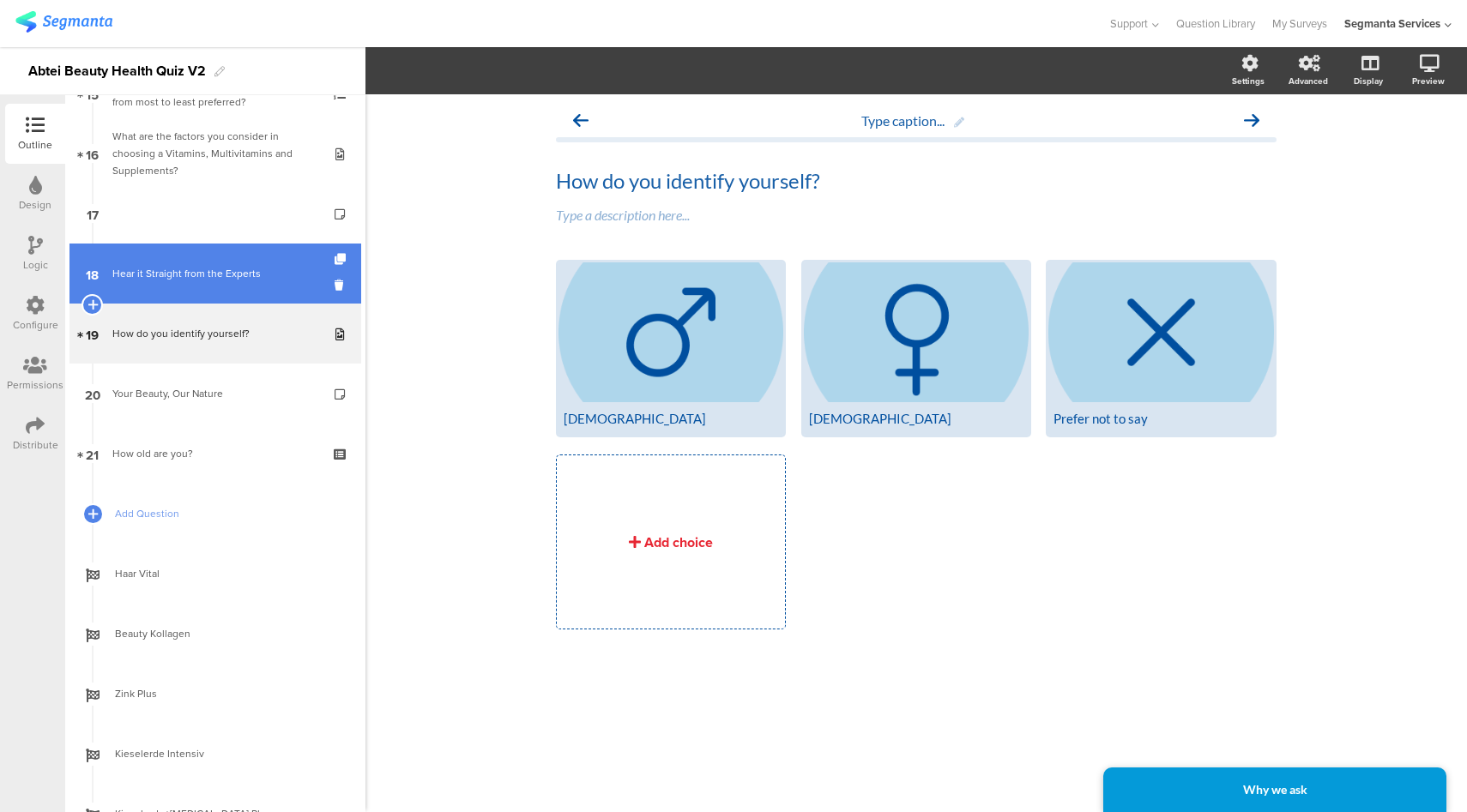
click at [224, 263] on link "18 Hear it Straight from the Experts" at bounding box center [215, 274] width 292 height 60
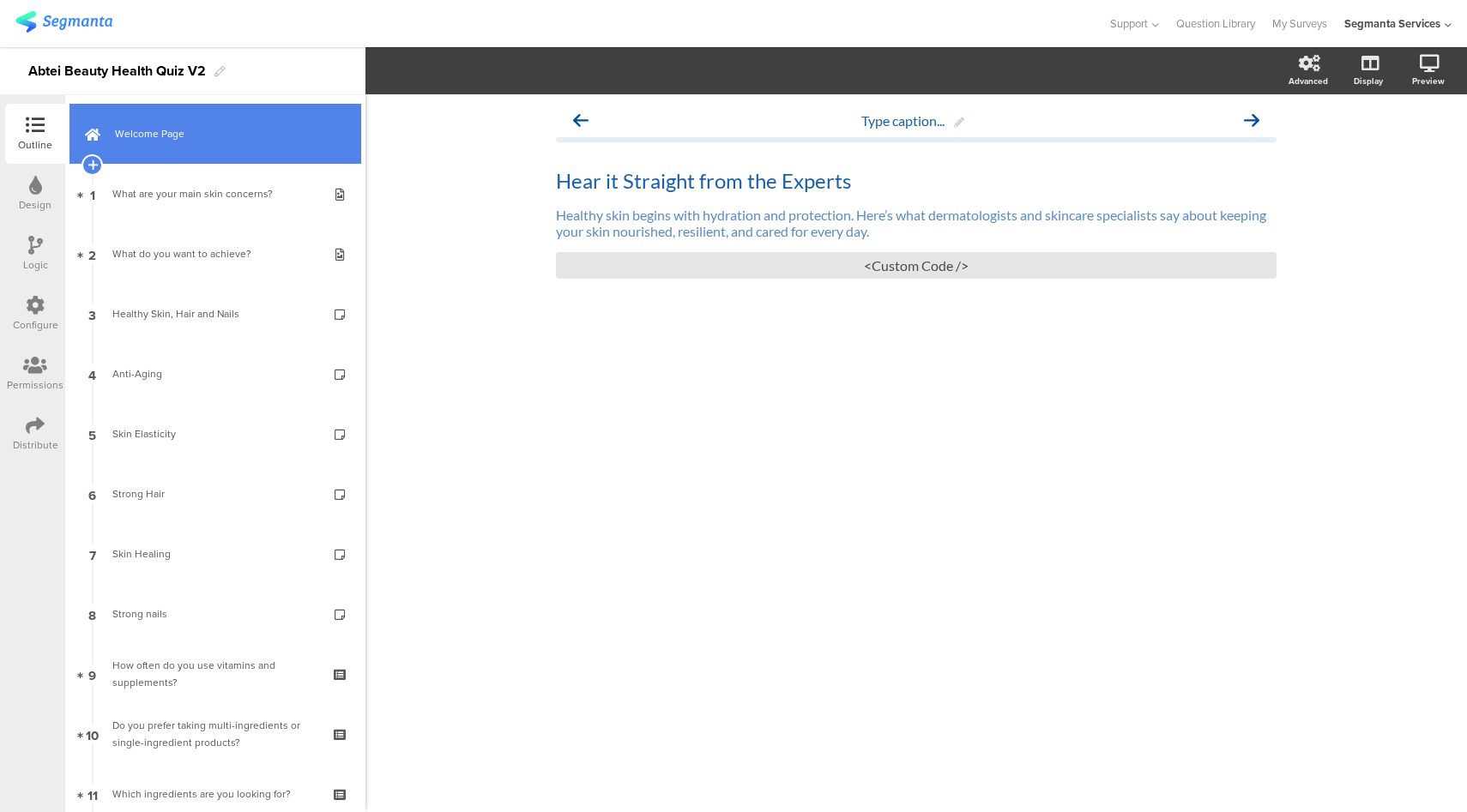
click at [209, 134] on span "Welcome Page" at bounding box center [224, 133] width 220 height 17
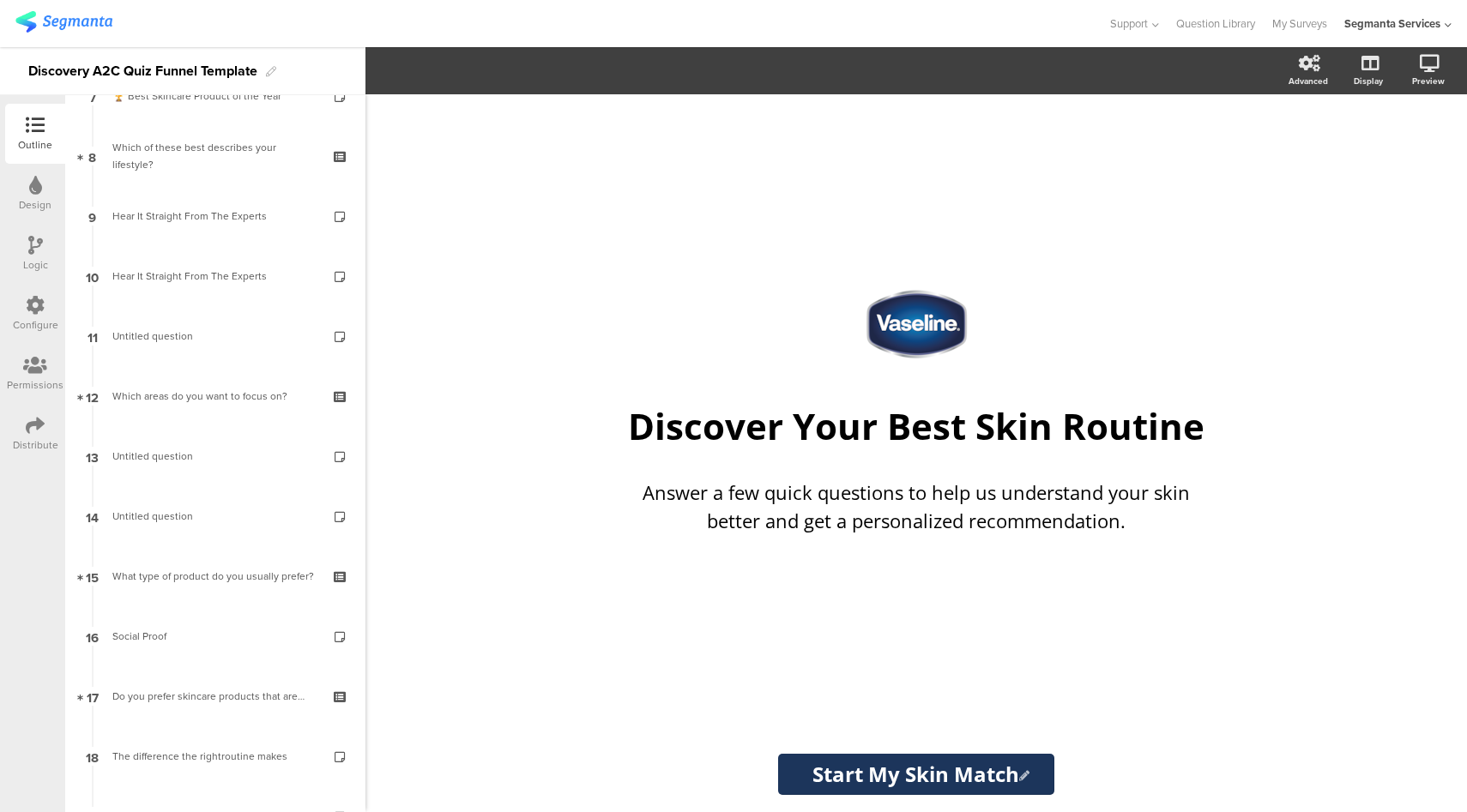
scroll to position [464, 0]
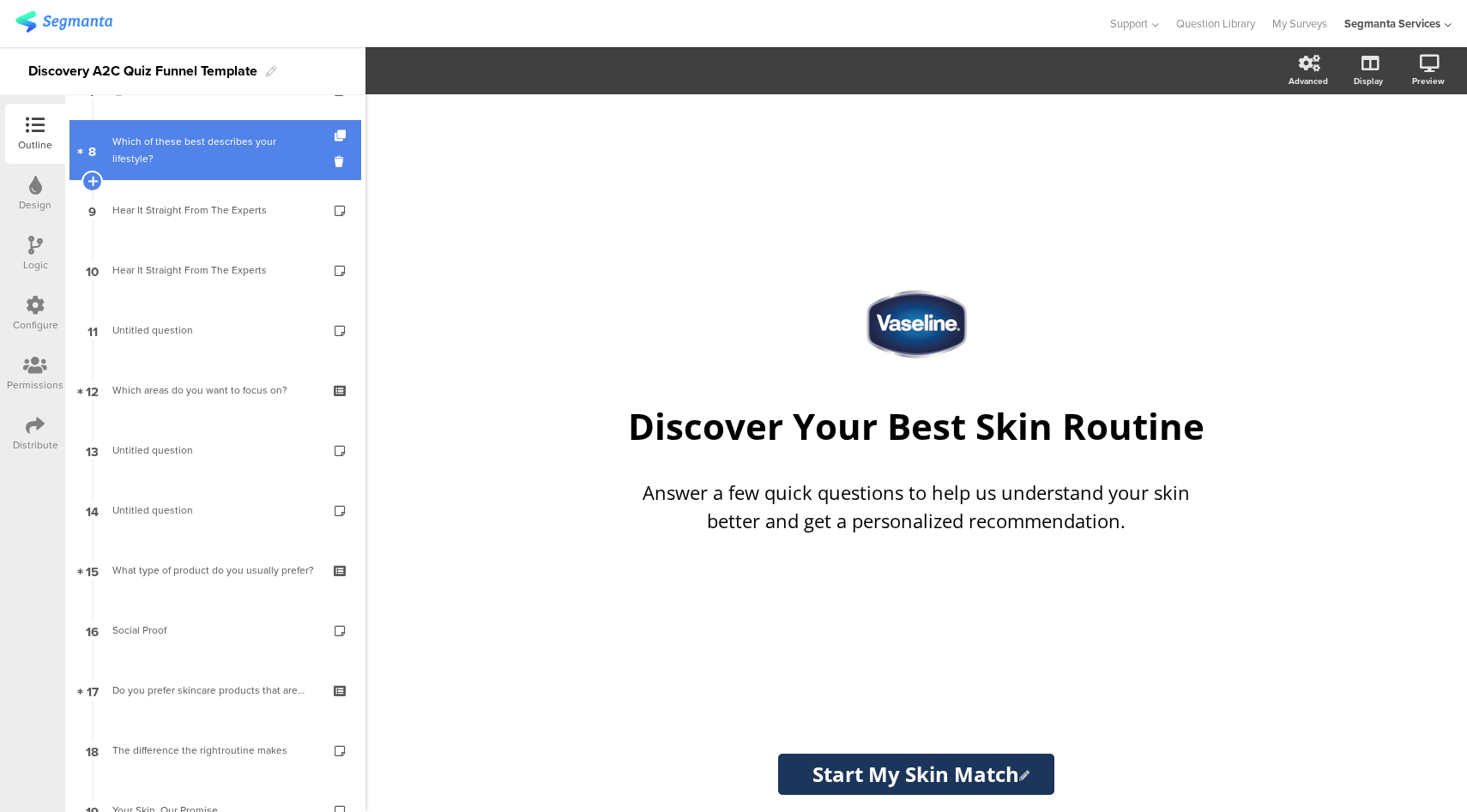
click at [208, 164] on div "Which of these best describes your lifestyle?" at bounding box center [214, 150] width 205 height 34
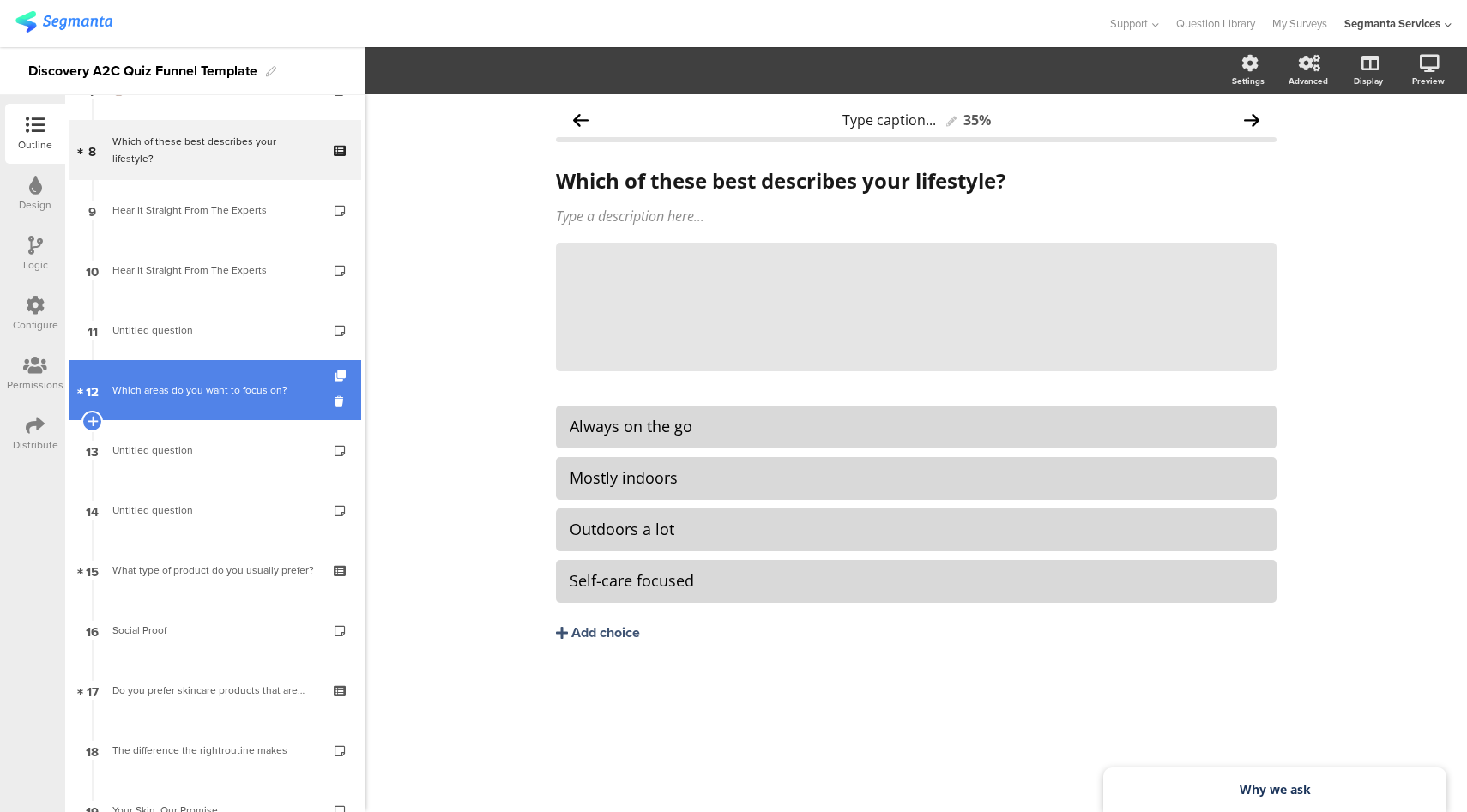
click at [216, 386] on div "Which areas do you want to focus on?" at bounding box center [214, 390] width 205 height 17
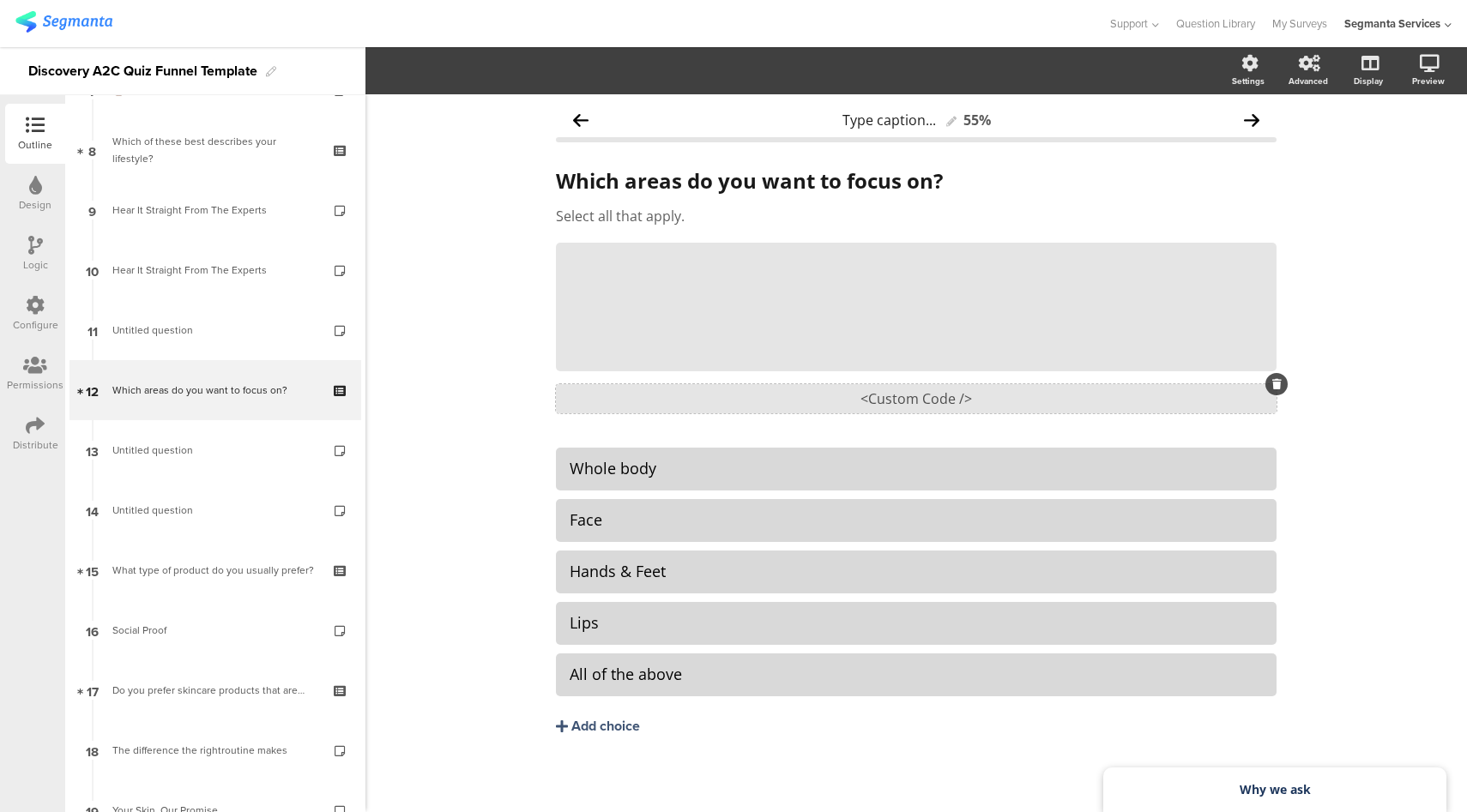
click at [929, 393] on div "<Custom Code />" at bounding box center [916, 399] width 720 height 29
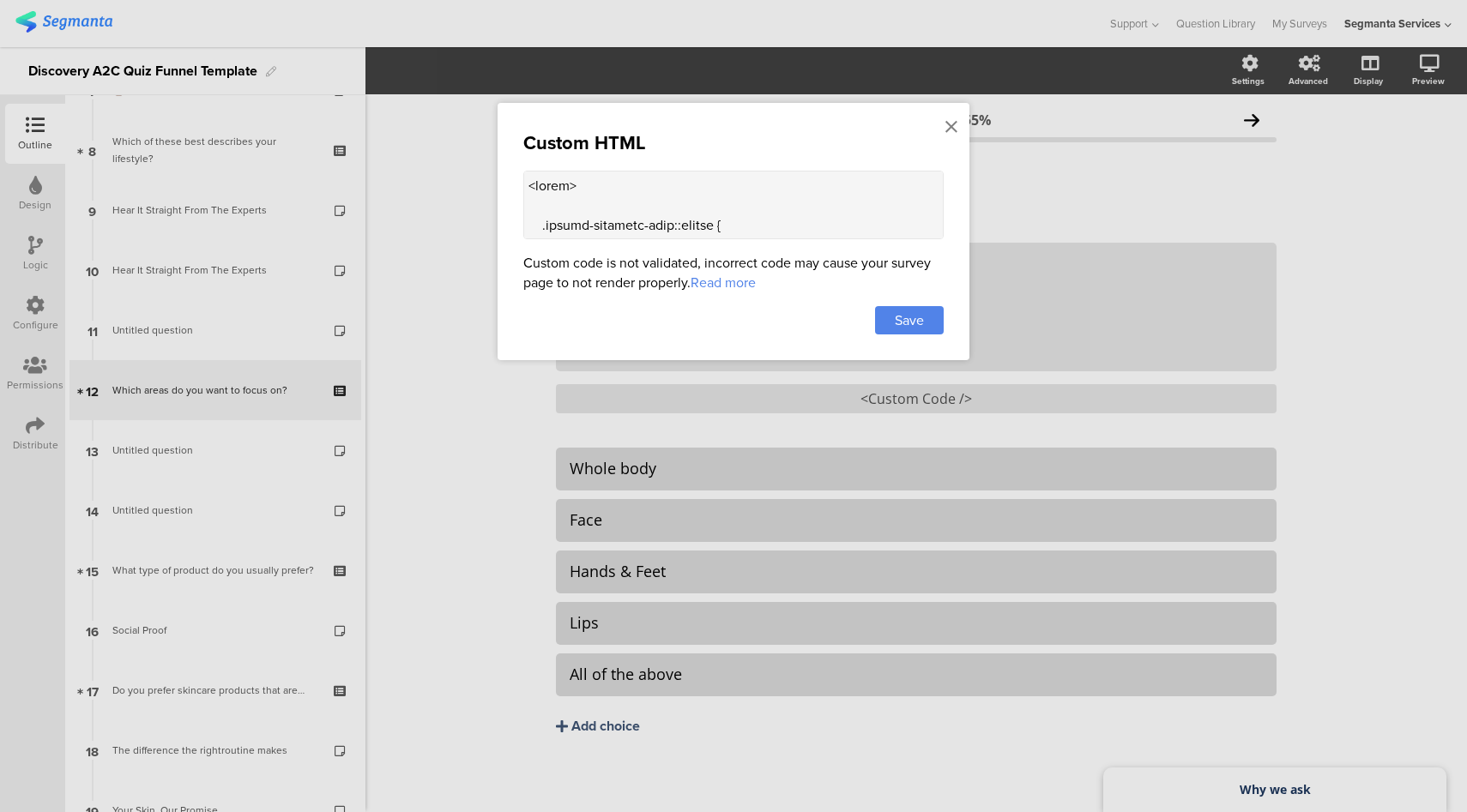
click at [712, 203] on textarea at bounding box center [733, 205] width 420 height 69
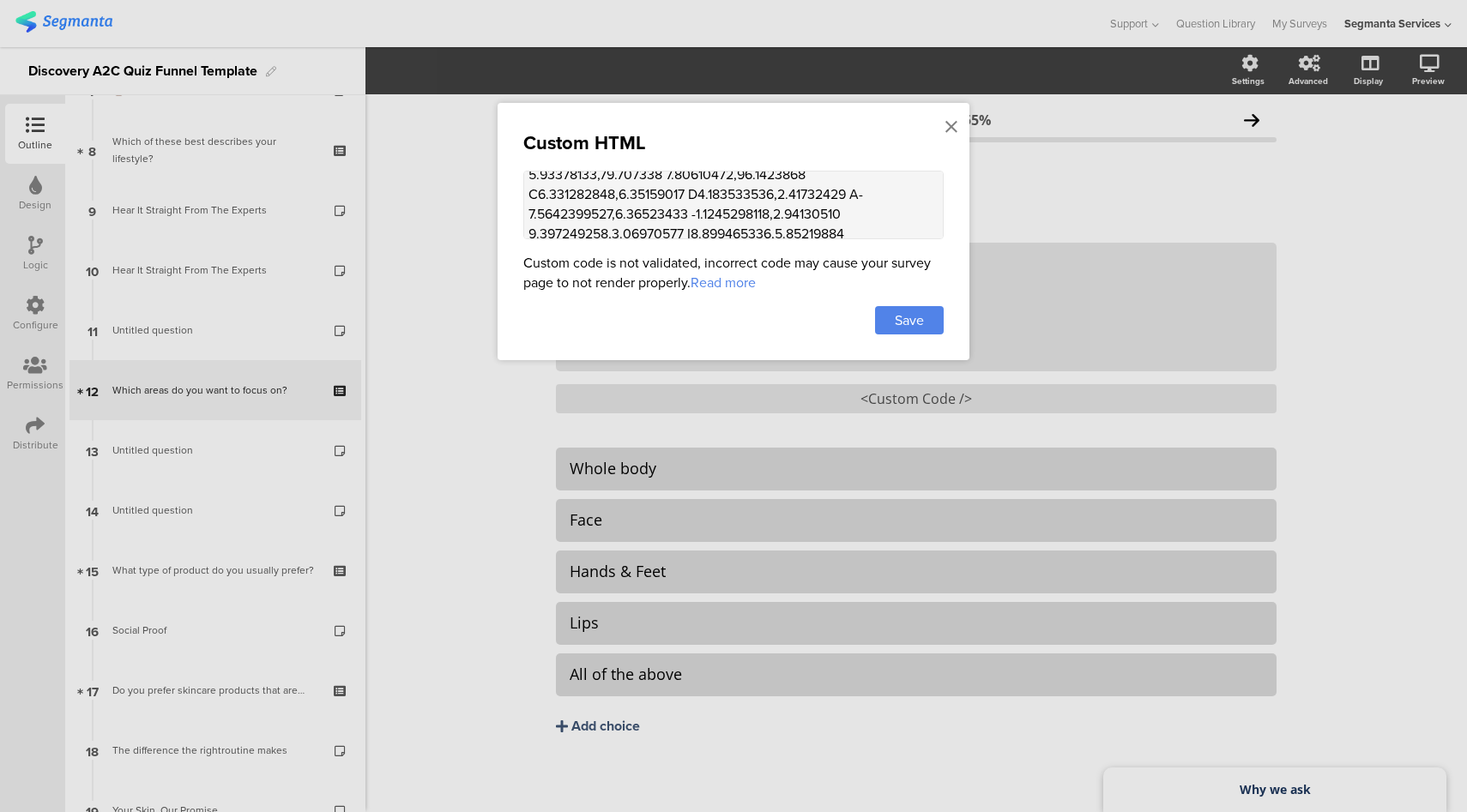
scroll to position [829, 0]
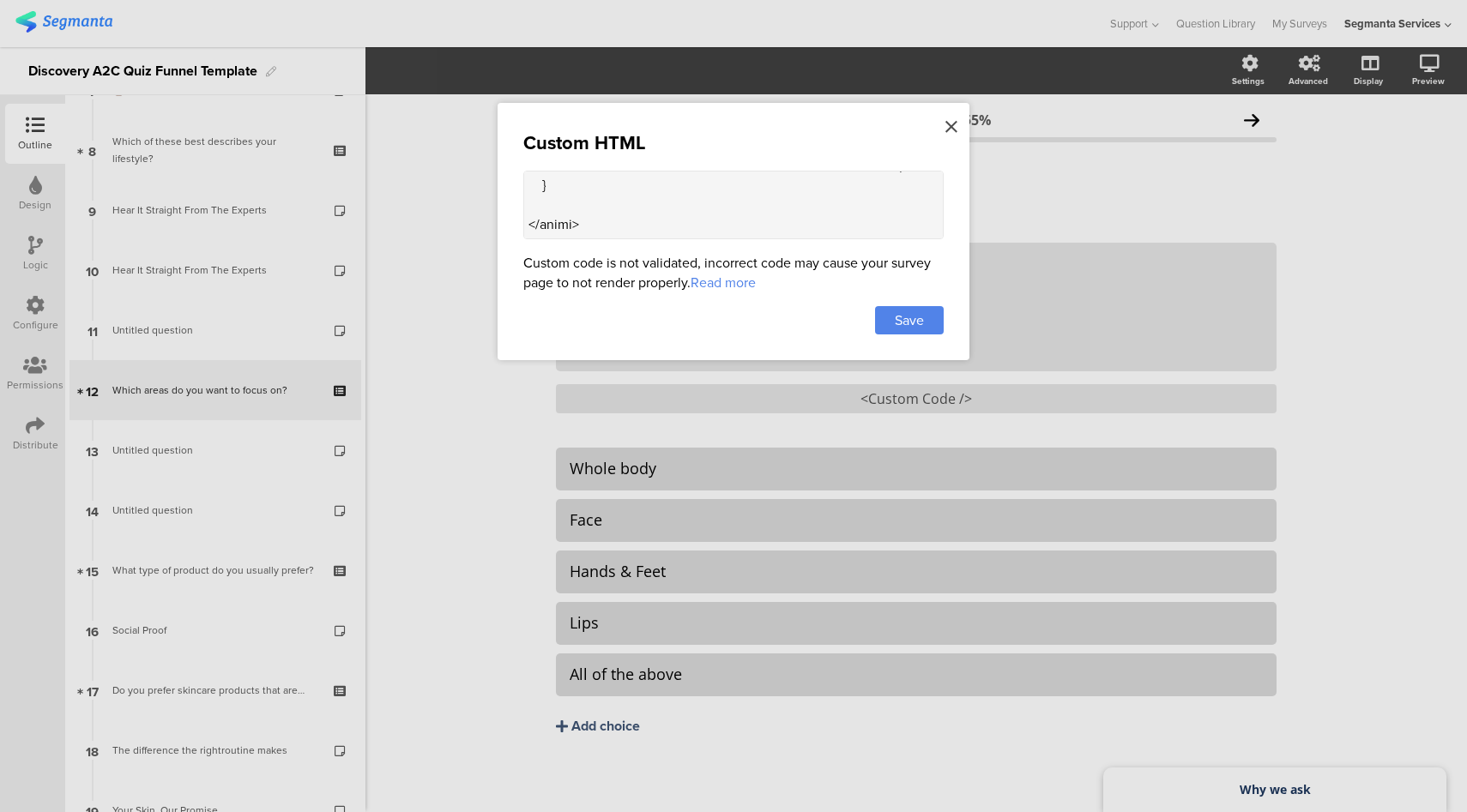
click at [948, 127] on icon at bounding box center [951, 127] width 12 height 19
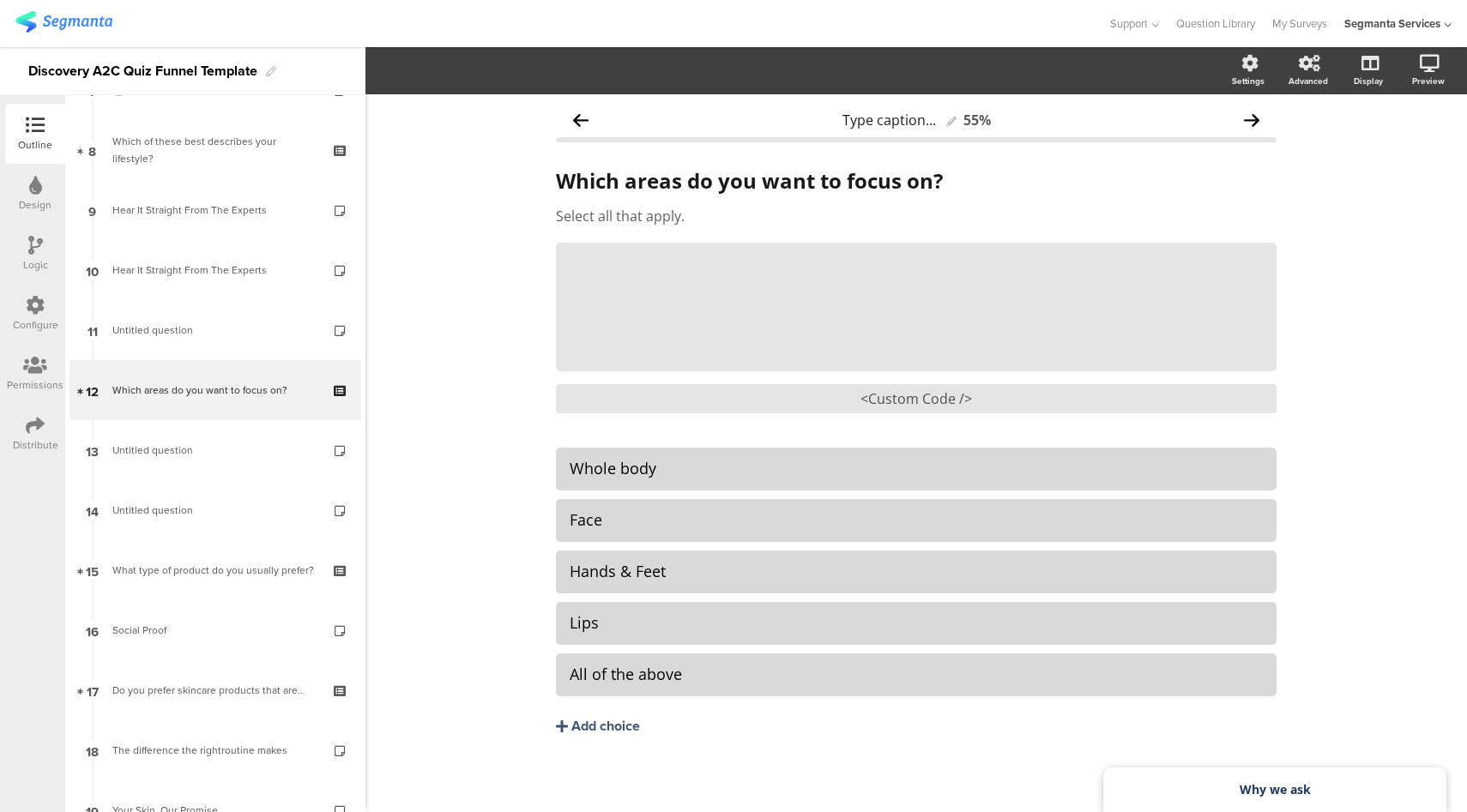
click at [38, 184] on icon at bounding box center [35, 185] width 13 height 19
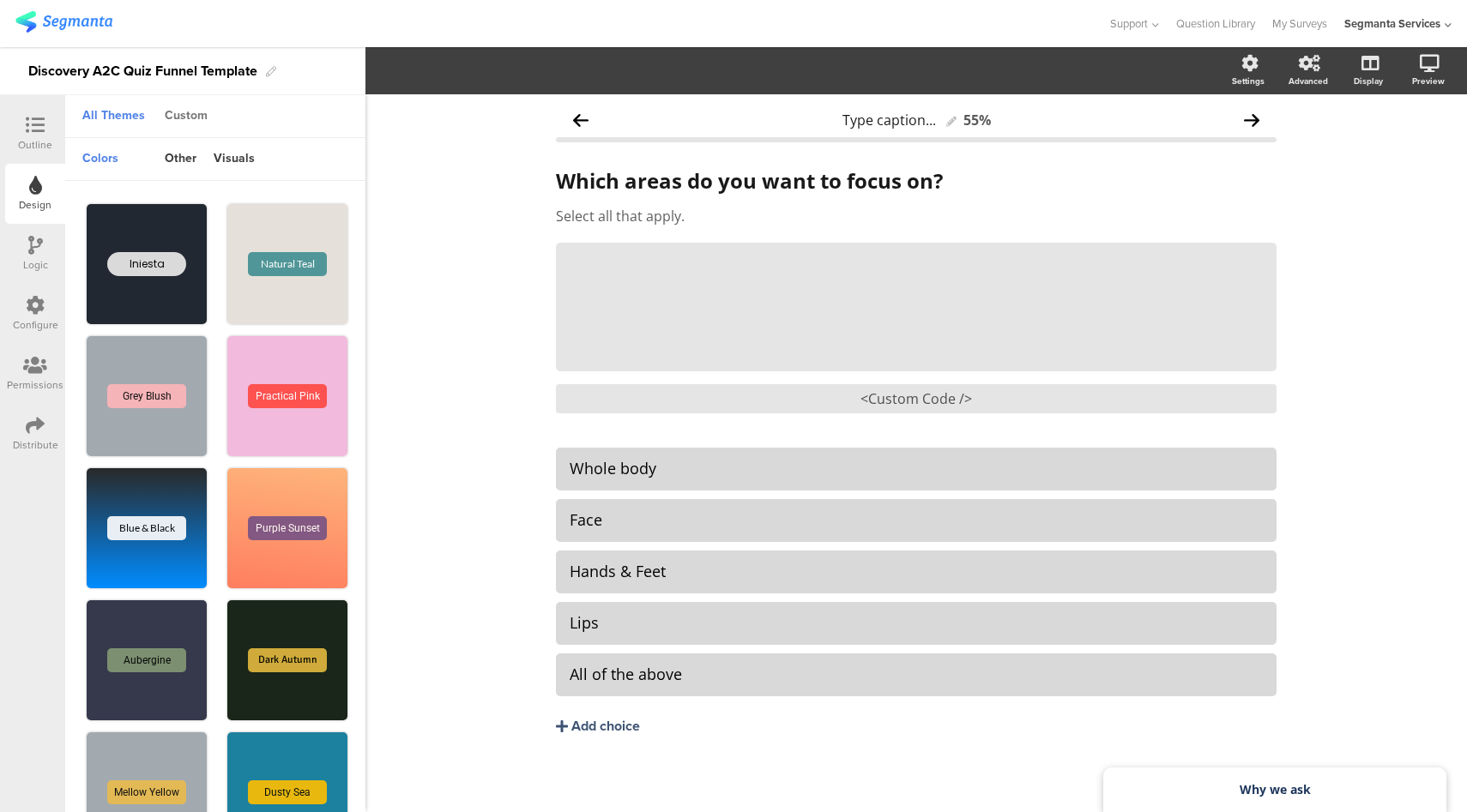
click at [190, 116] on div "Custom" at bounding box center [186, 117] width 60 height 29
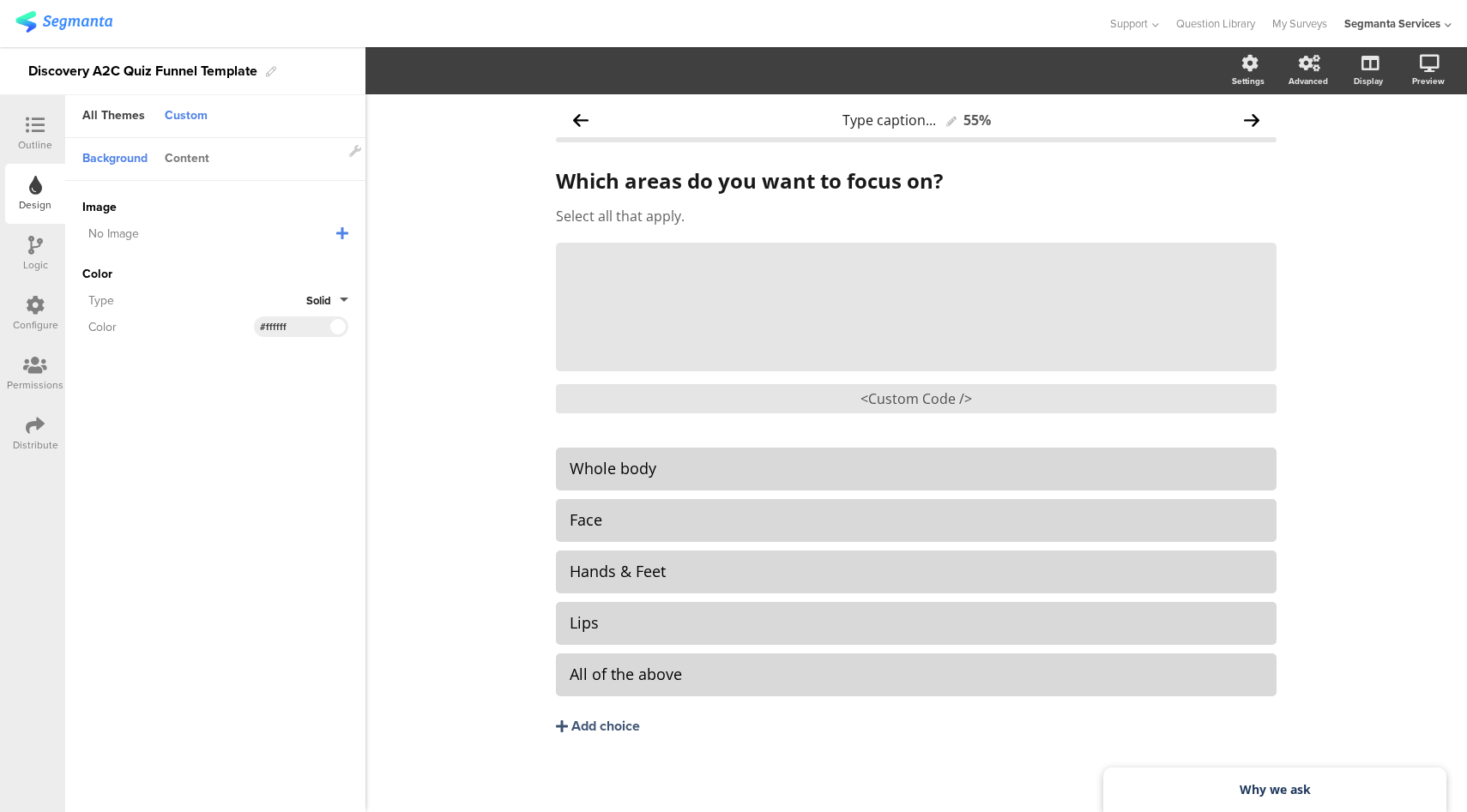
click at [203, 164] on div "Content" at bounding box center [187, 159] width 62 height 29
click at [284, 257] on input "#1c355b" at bounding box center [286, 263] width 52 height 14
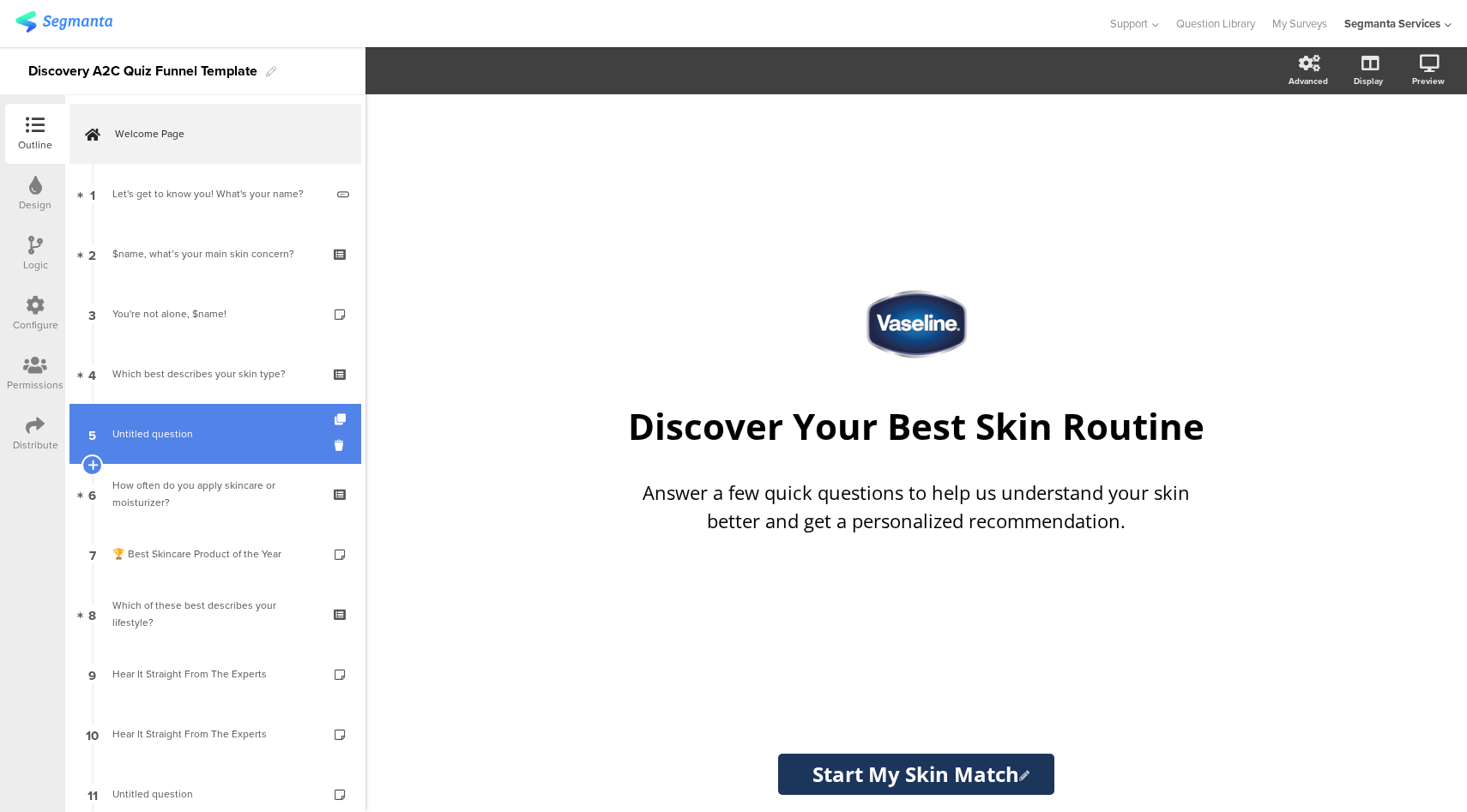
click at [233, 423] on link "5 Untitled question" at bounding box center [215, 434] width 292 height 60
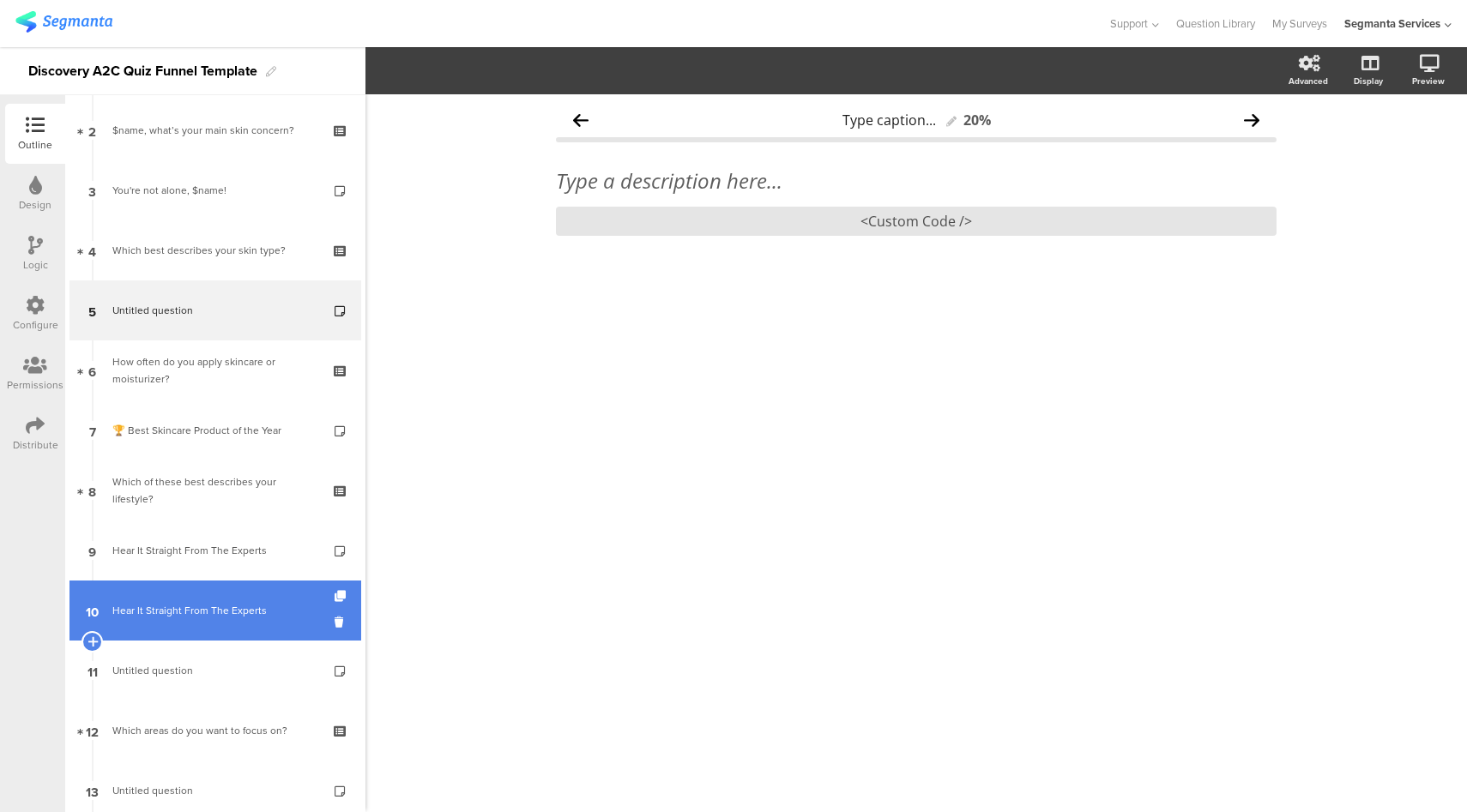
scroll to position [125, 0]
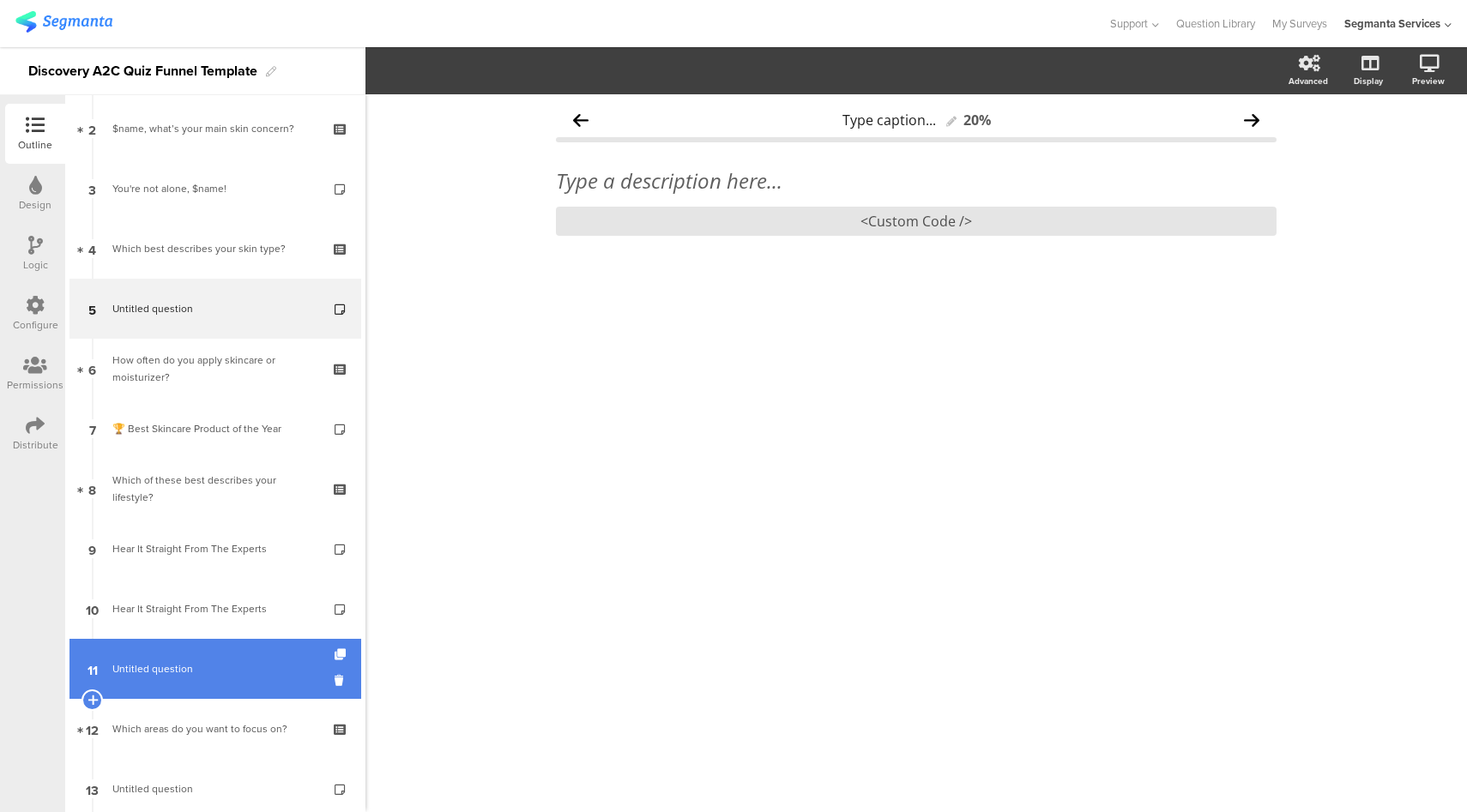
click at [214, 664] on span "Untitled question" at bounding box center [214, 669] width 205 height 17
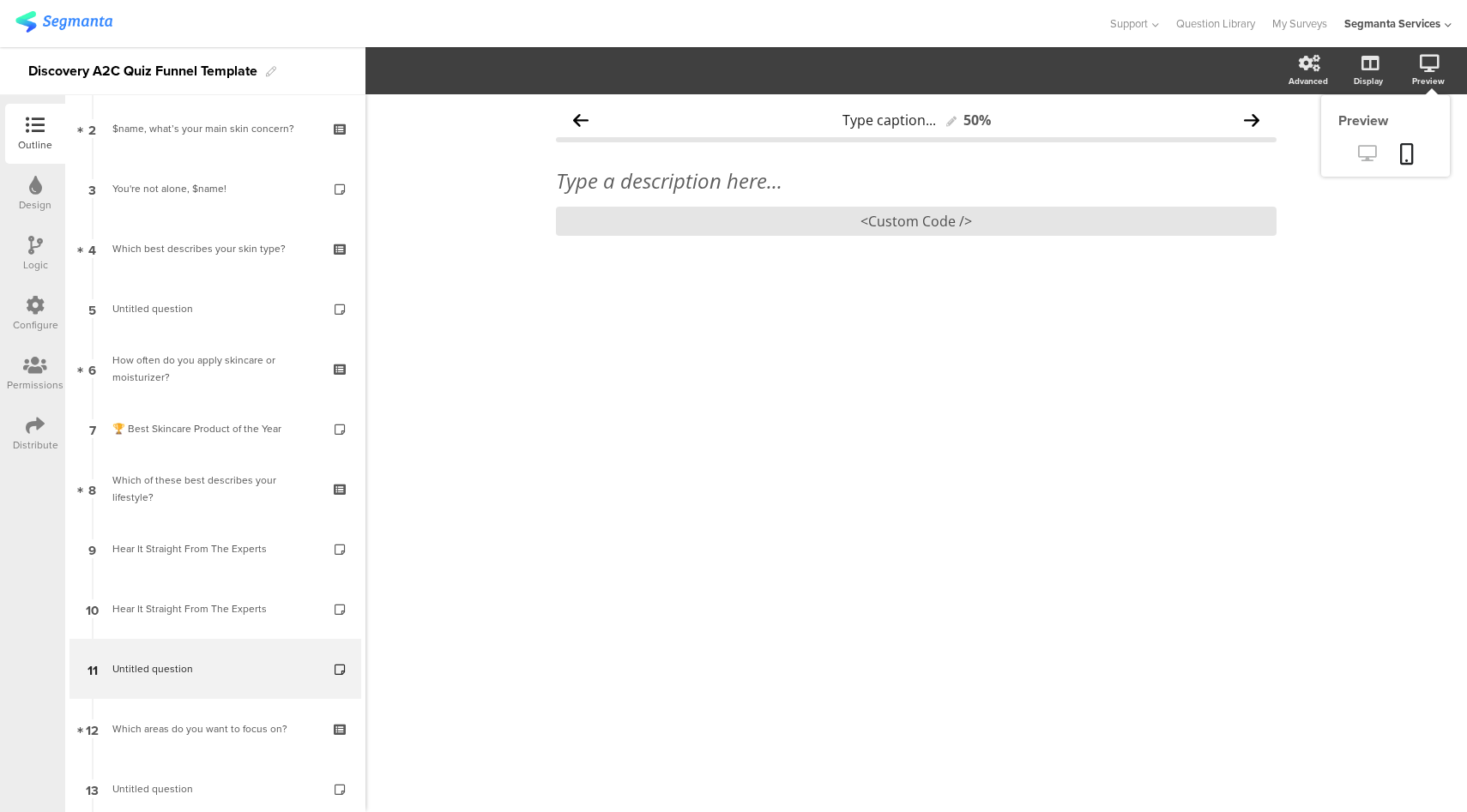
click at [1363, 152] on icon at bounding box center [1366, 152] width 18 height 16
click at [929, 216] on div "<Custom Code />" at bounding box center [916, 221] width 720 height 29
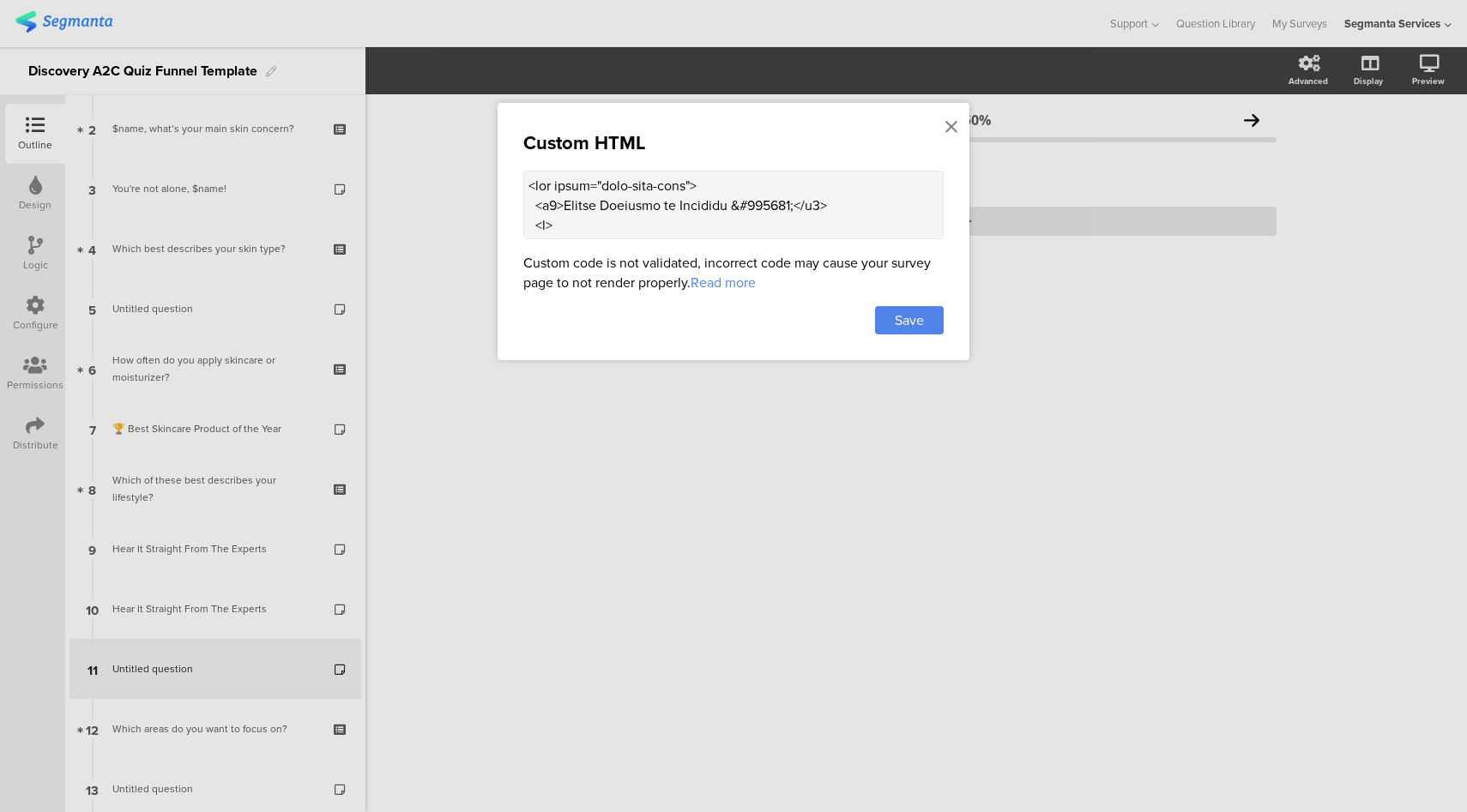
click at [750, 216] on textarea at bounding box center [733, 205] width 420 height 69
click at [945, 126] on icon at bounding box center [951, 127] width 12 height 19
